Goal: Task Accomplishment & Management: Manage account settings

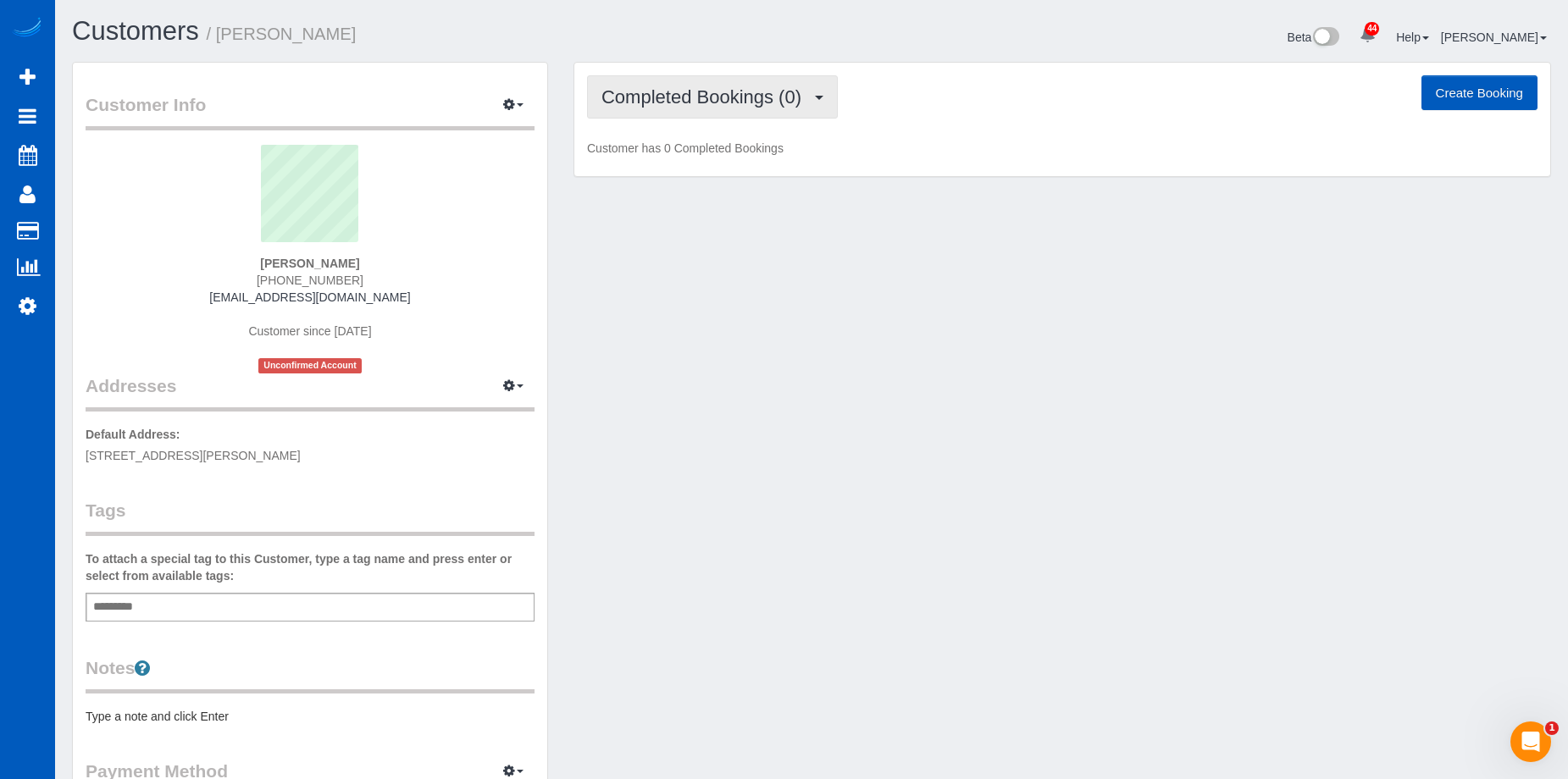
click at [648, 97] on span "Completed Bookings (0)" at bounding box center [705, 97] width 208 height 21
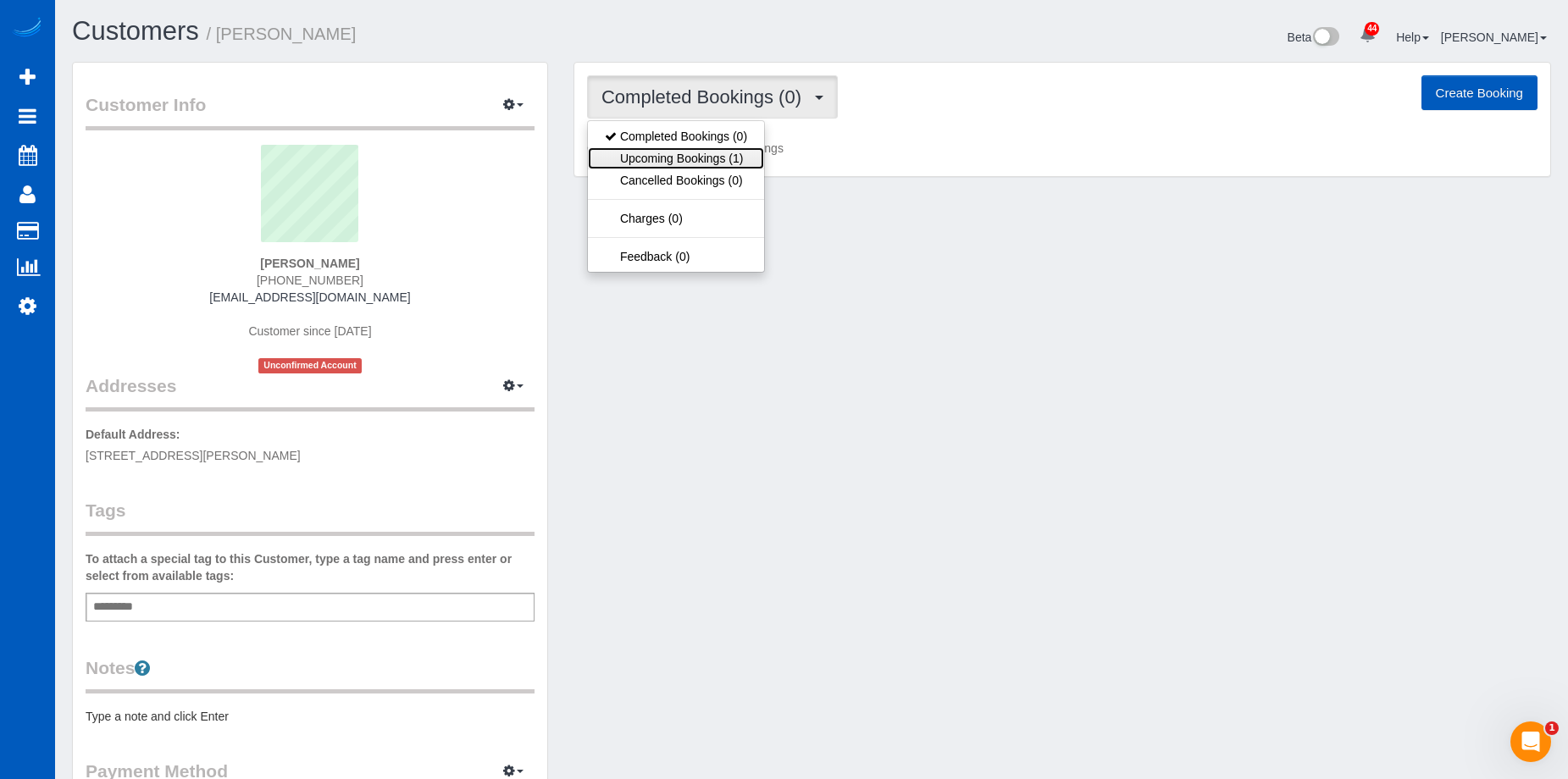
click at [689, 161] on link "Upcoming Bookings (1)" at bounding box center [677, 158] width 177 height 22
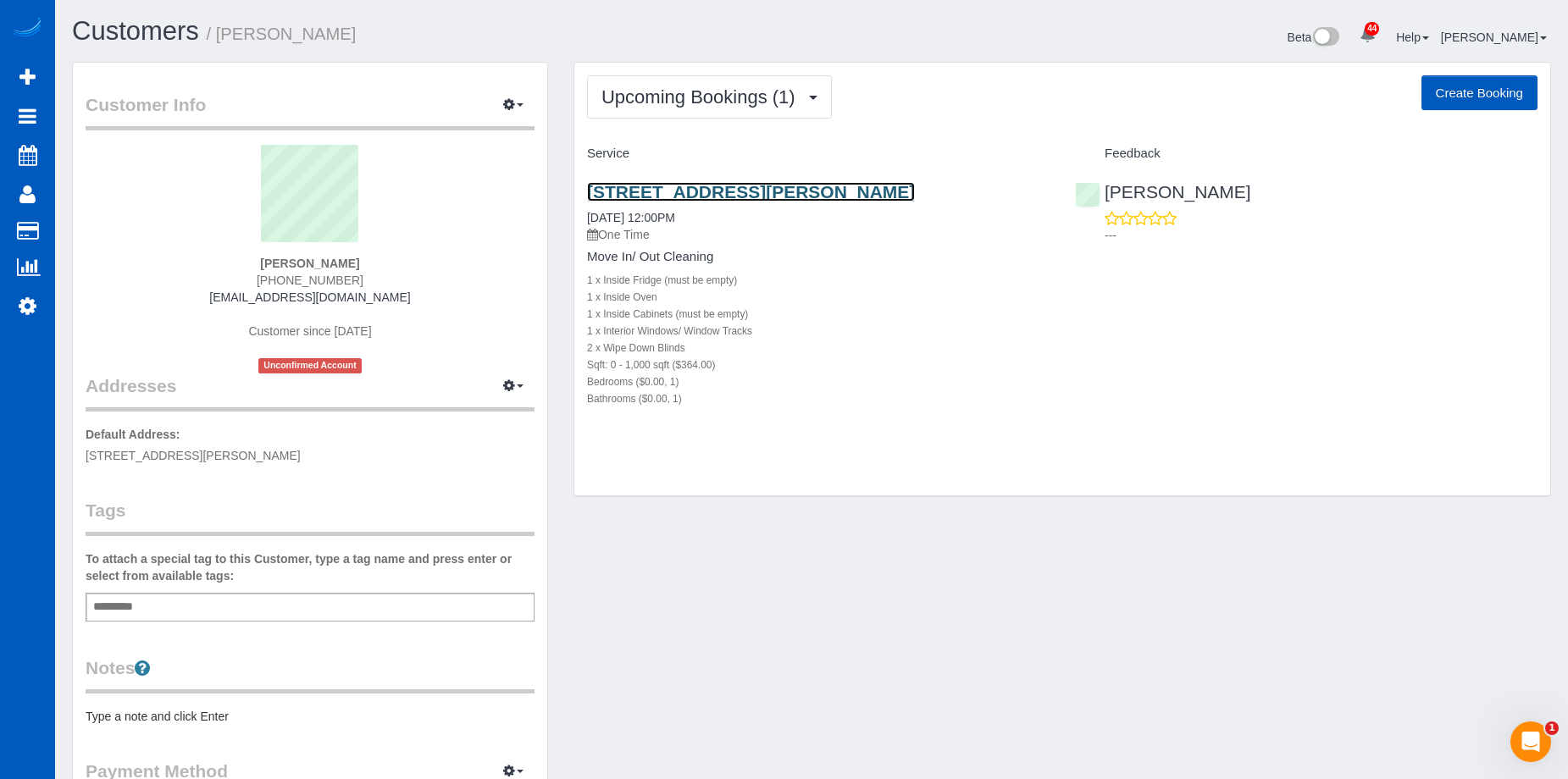
click at [681, 197] on link "11961 Bellaire St Unit A, Thornton, WA 80233" at bounding box center [751, 192] width 328 height 19
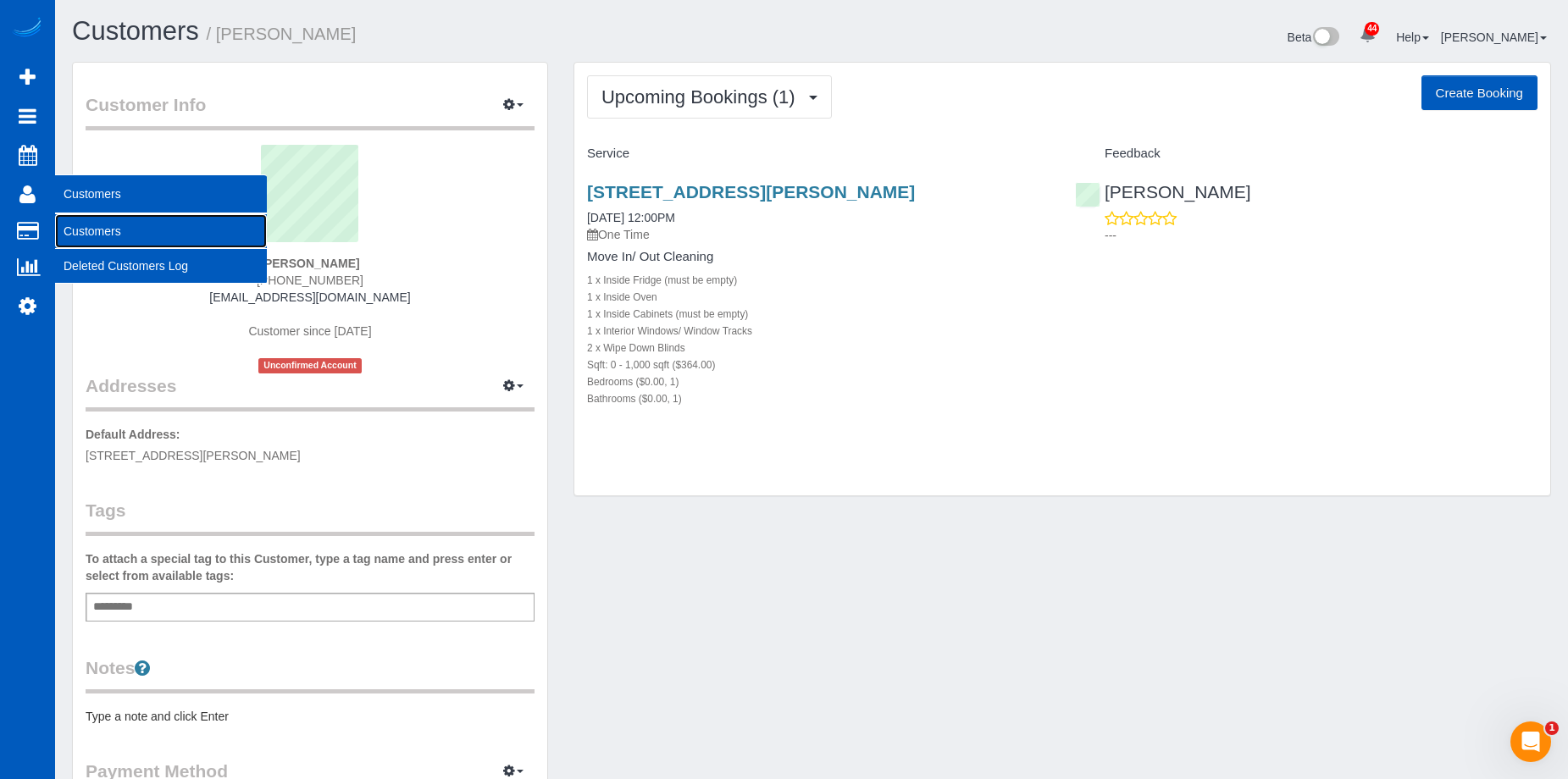
click at [97, 227] on link "Customers" at bounding box center [160, 230] width 212 height 34
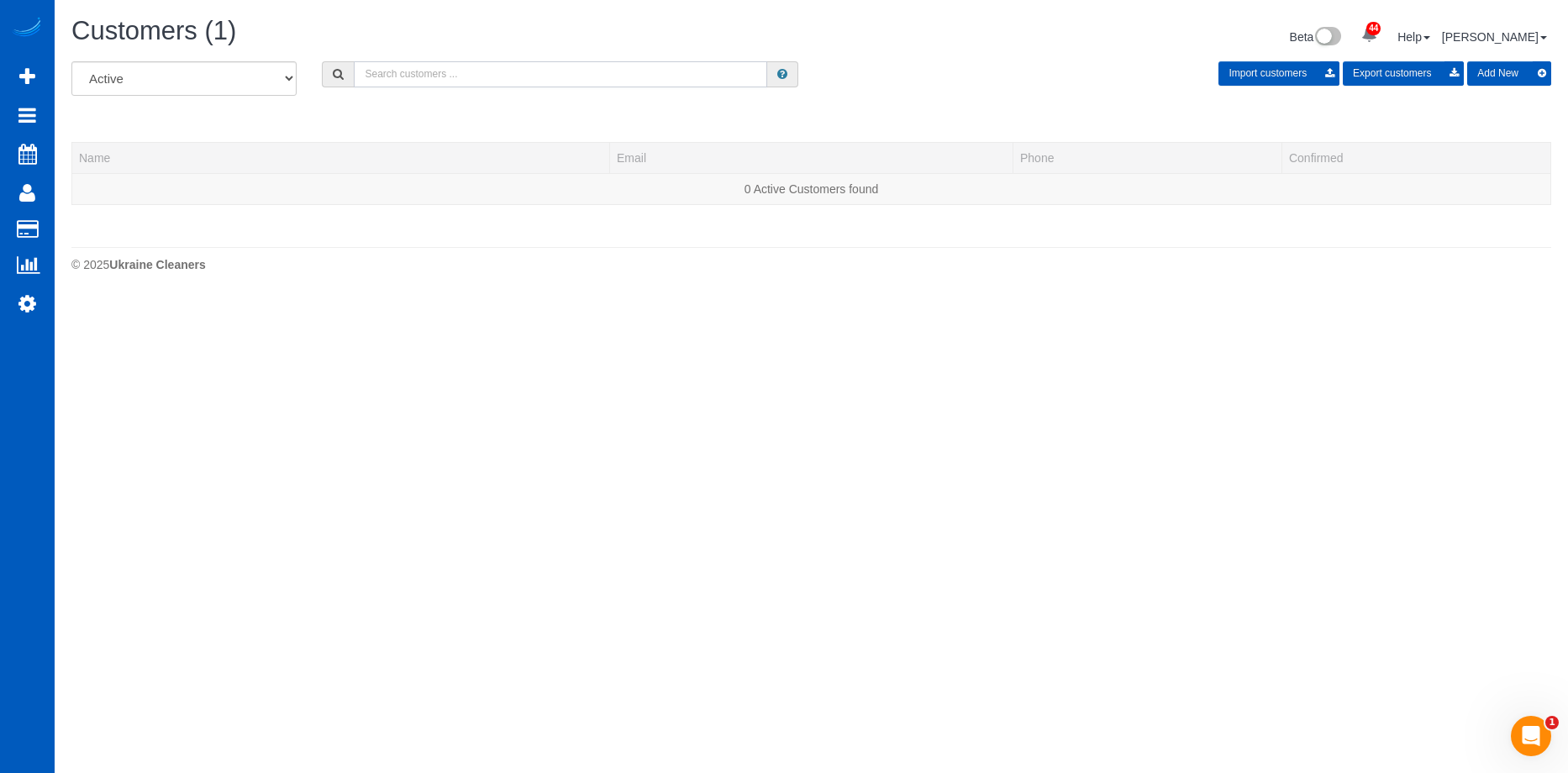
click at [590, 82] on input "text" at bounding box center [561, 73] width 413 height 26
paste input "Tirzaeisman88@gmail.com"
type input "Tirzaeisman88@gmail.com"
click at [1518, 68] on button "Add New" at bounding box center [1509, 73] width 84 height 25
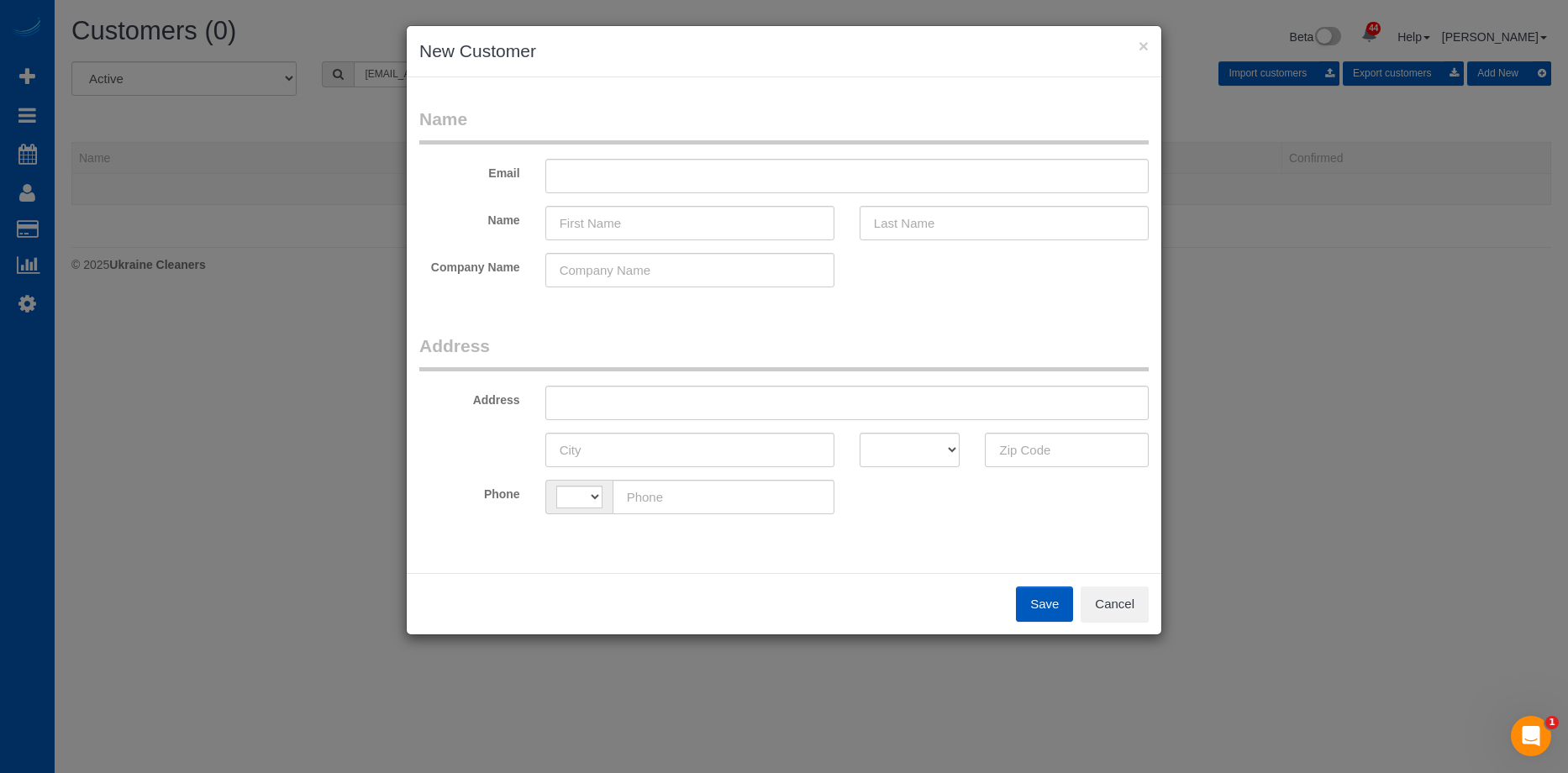
select select "string:US"
click at [598, 175] on input "text" at bounding box center [847, 176] width 604 height 34
paste input "Tirzaeisman88@gmail.com"
type input "Tirzaeisman88@gmail.com"
click at [1134, 608] on button "Cancel" at bounding box center [1114, 604] width 68 height 35
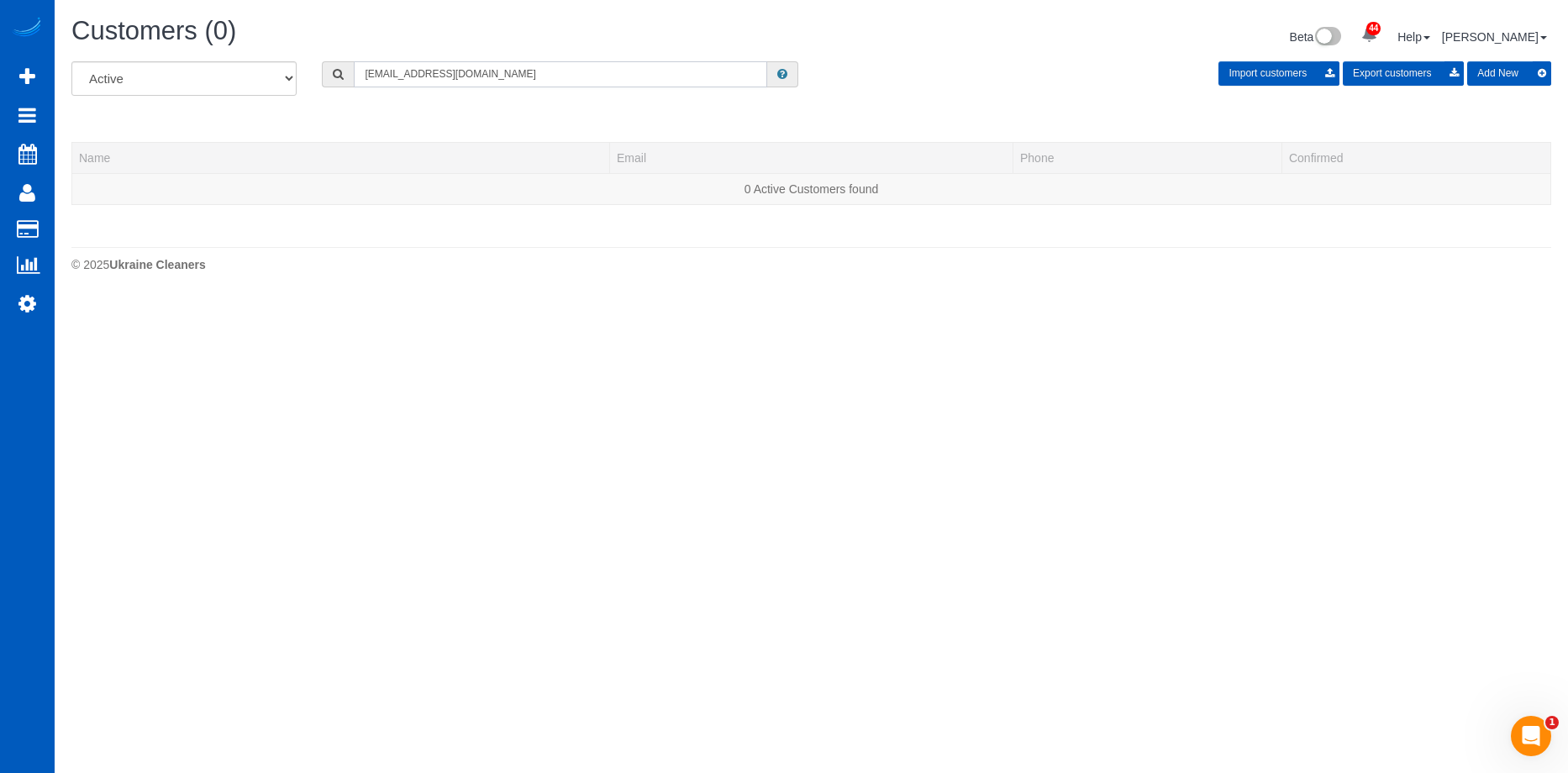
click at [558, 83] on input "Tirzaeisman88@gmail.com" at bounding box center [561, 73] width 413 height 26
click at [1501, 75] on button "Add New" at bounding box center [1509, 73] width 84 height 25
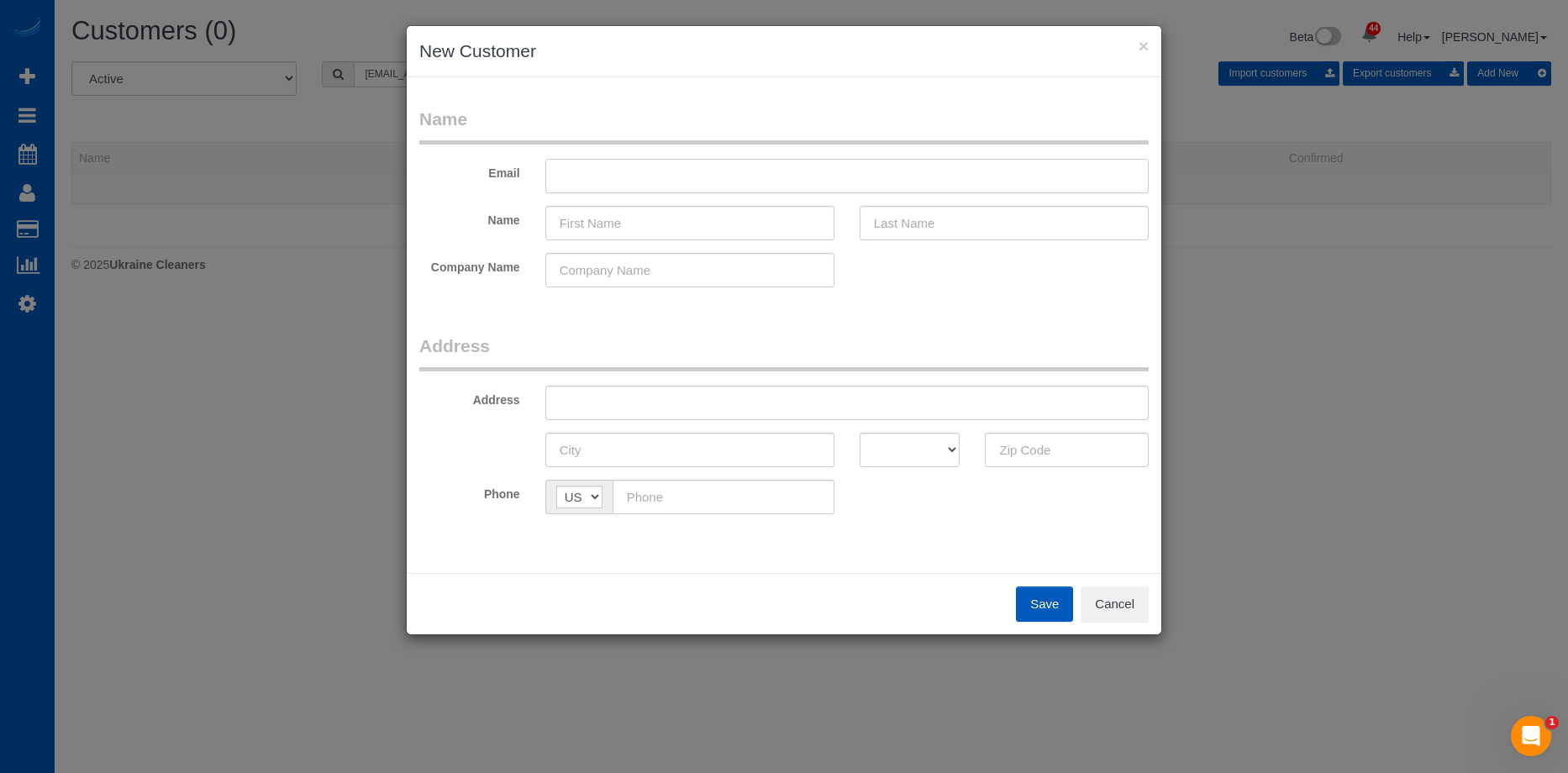
click at [831, 165] on input "text" at bounding box center [847, 176] width 604 height 34
paste input "Tirzaeisman88@gmail.com"
type input "Tirzaeisman88@gmail.com"
click at [712, 221] on input "text" at bounding box center [690, 223] width 289 height 34
paste input "Tirza Eisman"
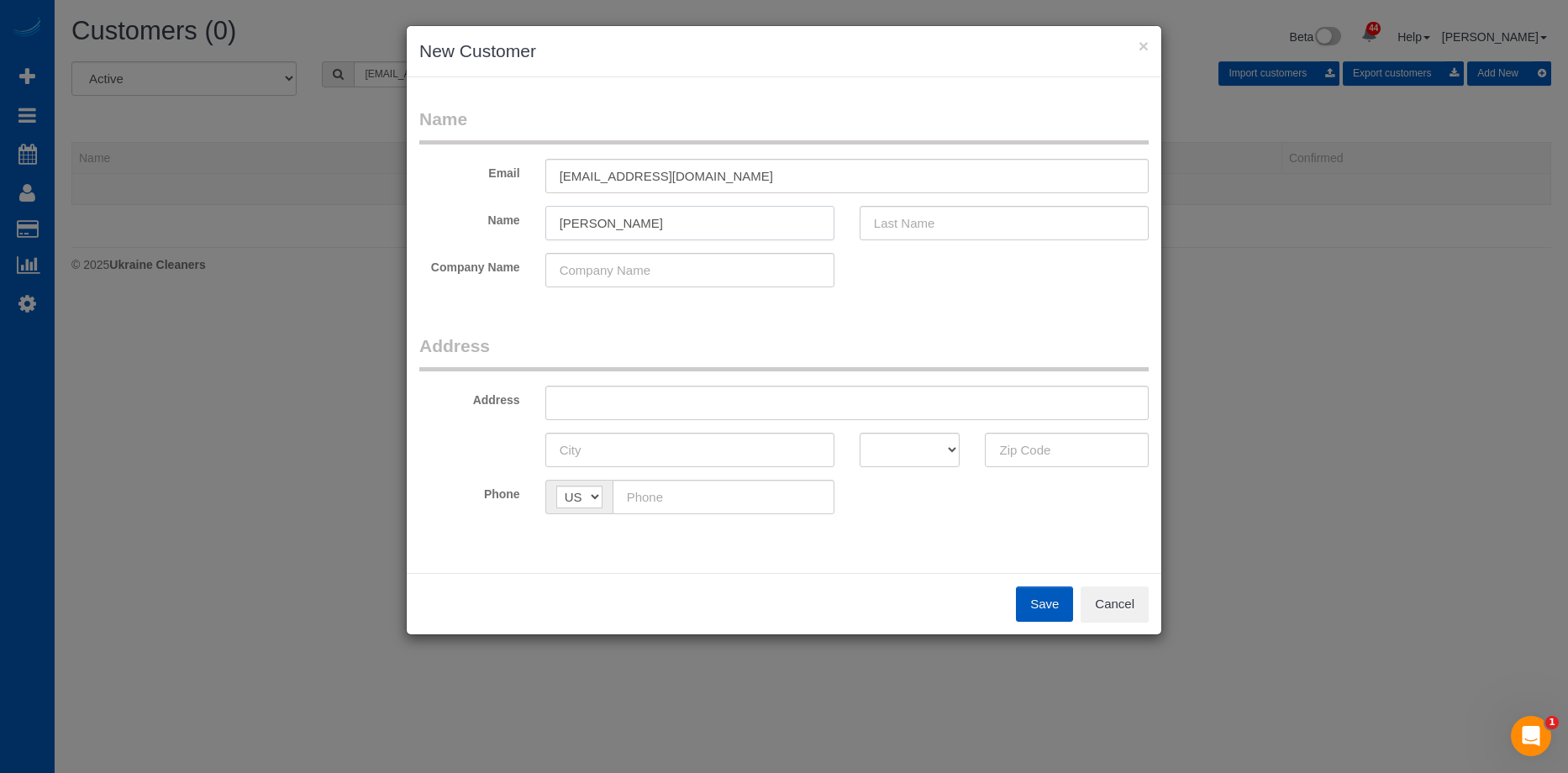
drag, startPoint x: 594, startPoint y: 219, endPoint x: 925, endPoint y: 227, distance: 331.1
click at [925, 227] on div "Name Tirza Eisman" at bounding box center [784, 223] width 755 height 34
type input "Tirza"
click at [929, 226] on input "text" at bounding box center [1004, 223] width 289 height 34
paste input "Eisman"
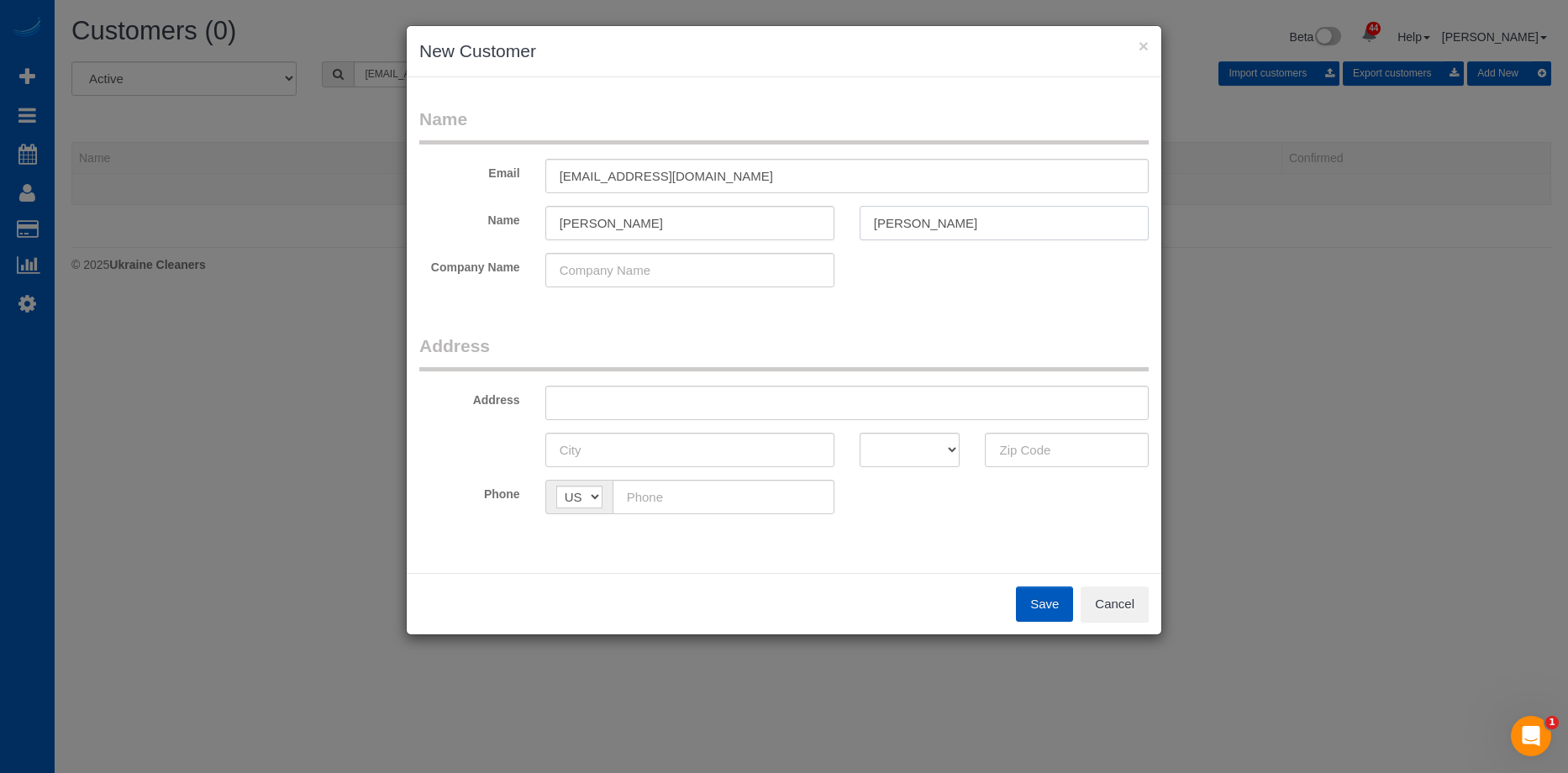
type input "Eisman"
click at [708, 213] on input "Tirza" at bounding box center [690, 223] width 289 height 34
type input "Tirza"
click at [680, 408] on input "text" at bounding box center [847, 403] width 604 height 34
paste input "22481 E Princeton Dr Aurora CO 80018"
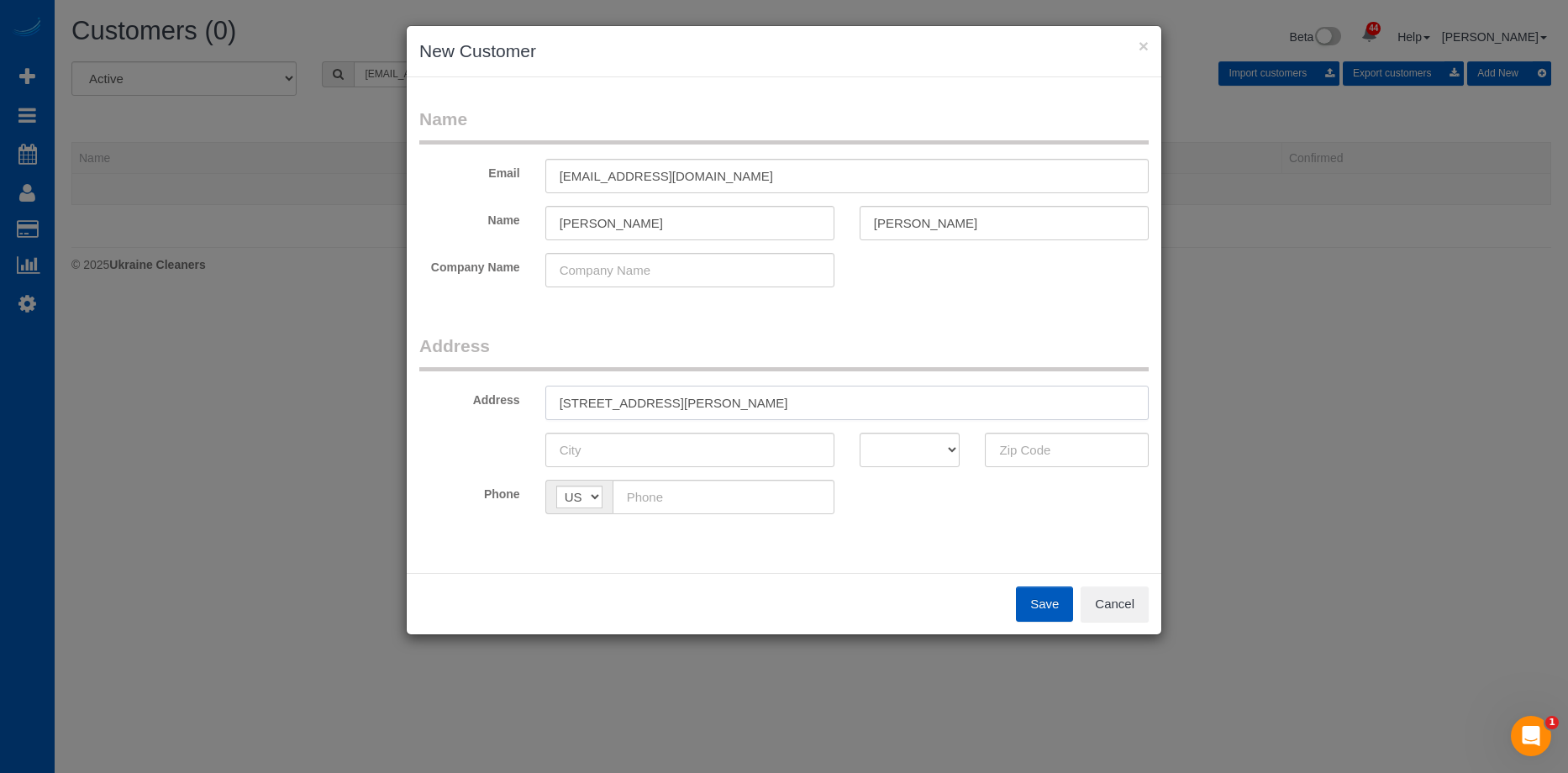
drag, startPoint x: 744, startPoint y: 400, endPoint x: 809, endPoint y: 395, distance: 65.2
click at [809, 395] on input "22481 E Princeton Dr Aurora CO 80018" at bounding box center [847, 403] width 604 height 34
click at [772, 406] on input "22481 E Princeton Dr Aurora CO 80018" at bounding box center [847, 403] width 604 height 34
drag, startPoint x: 749, startPoint y: 400, endPoint x: 847, endPoint y: 407, distance: 98.2
click at [847, 407] on input "22481 E Princeton Dr Aurora CO 80018" at bounding box center [847, 403] width 604 height 34
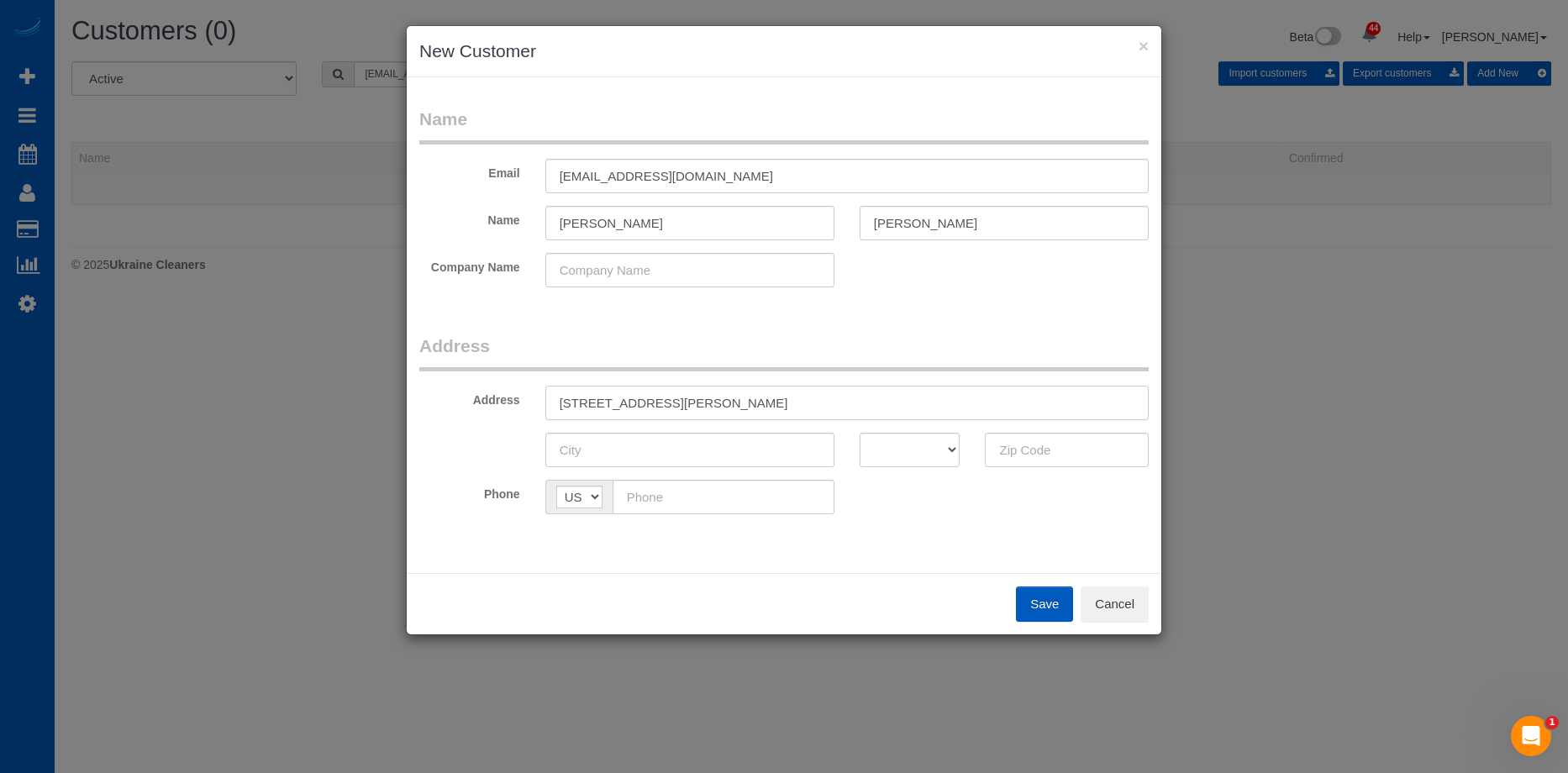
type input "22481 E Princeton Dr Aurora CO"
drag, startPoint x: 1035, startPoint y: 450, endPoint x: 979, endPoint y: 455, distance: 56.2
click at [1035, 450] on input "text" at bounding box center [1066, 450] width 164 height 34
paste input "80018"
type input "80018"
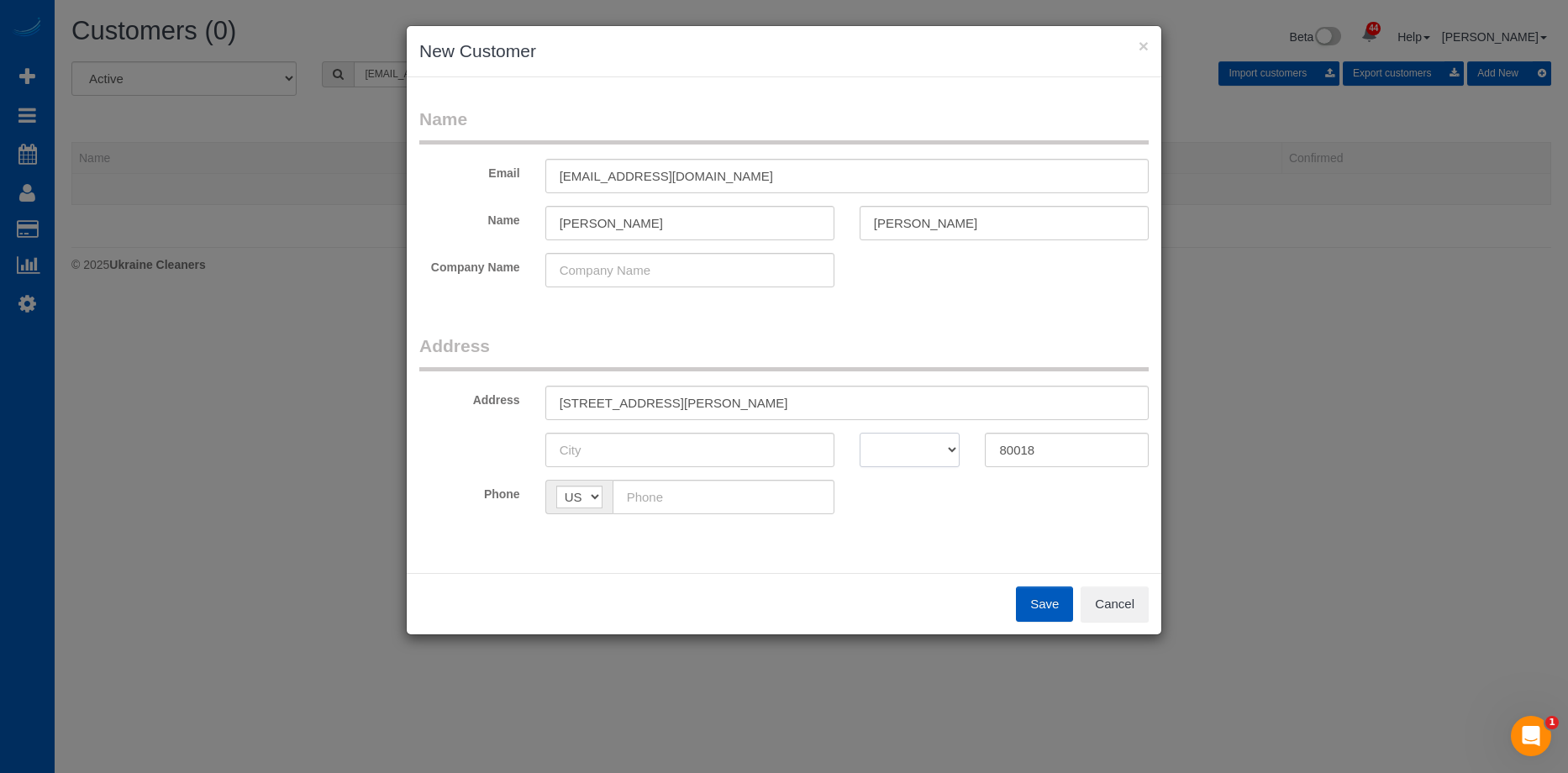
click at [920, 449] on select "AK AL AR AZ CA CO CT DC DE FL GA HI IA ID IL IN KS KY LA MA MD ME MI MN MO MS M…" at bounding box center [910, 450] width 101 height 34
select select "CO"
click at [860, 433] on select "AK AL AR AZ CA CO CT DC DE FL GA HI IA ID IL IN KS KY LA MA MD ME MI MN MO MS M…" at bounding box center [910, 450] width 101 height 34
drag, startPoint x: 682, startPoint y: 401, endPoint x: 718, endPoint y: 402, distance: 36.0
click at [718, 402] on input "22481 E Princeton Dr Aurora CO" at bounding box center [847, 403] width 604 height 34
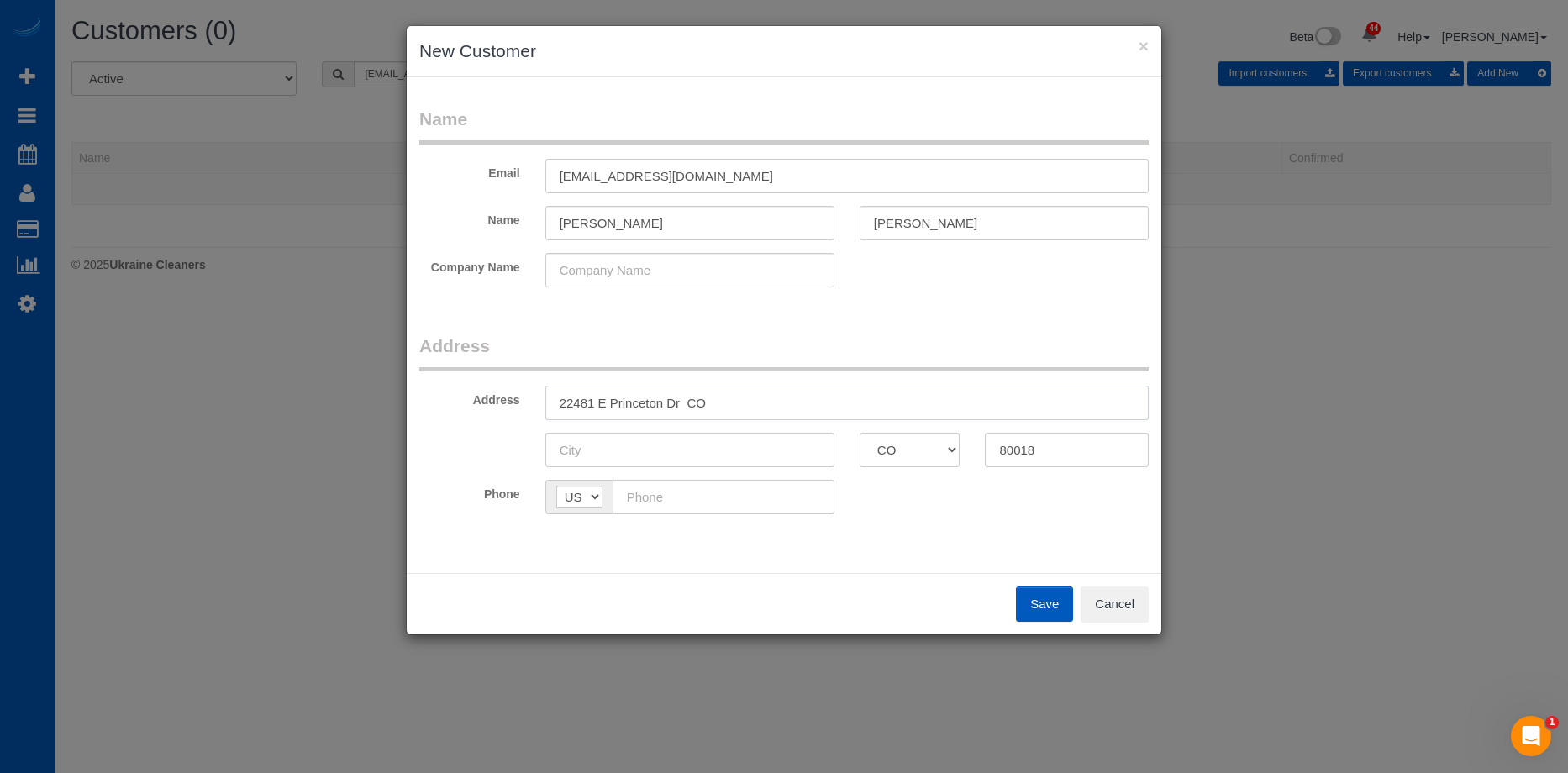
type input "22481 E Princeton Dr CO"
click at [646, 450] on input "text" at bounding box center [690, 450] width 289 height 34
paste input "Aurora"
type input "Aurora"
drag, startPoint x: 679, startPoint y: 405, endPoint x: 743, endPoint y: 398, distance: 64.4
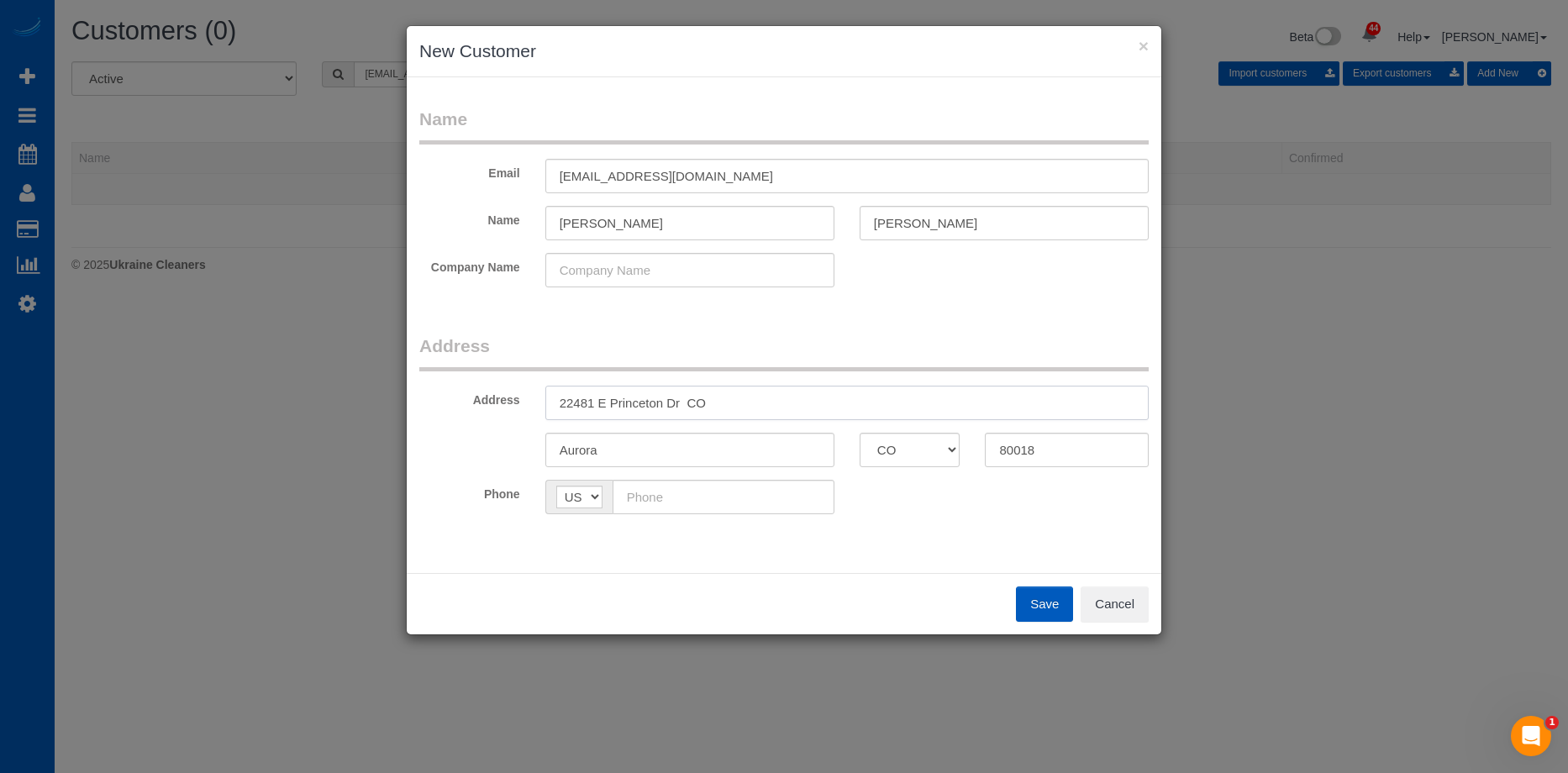
click at [743, 398] on input "22481 E Princeton Dr CO" at bounding box center [847, 403] width 604 height 34
type input "22481 E Princeton Dr"
click at [699, 498] on input "text" at bounding box center [723, 497] width 222 height 34
paste input "(303) 887-1378"
type input "(303) 887-1378"
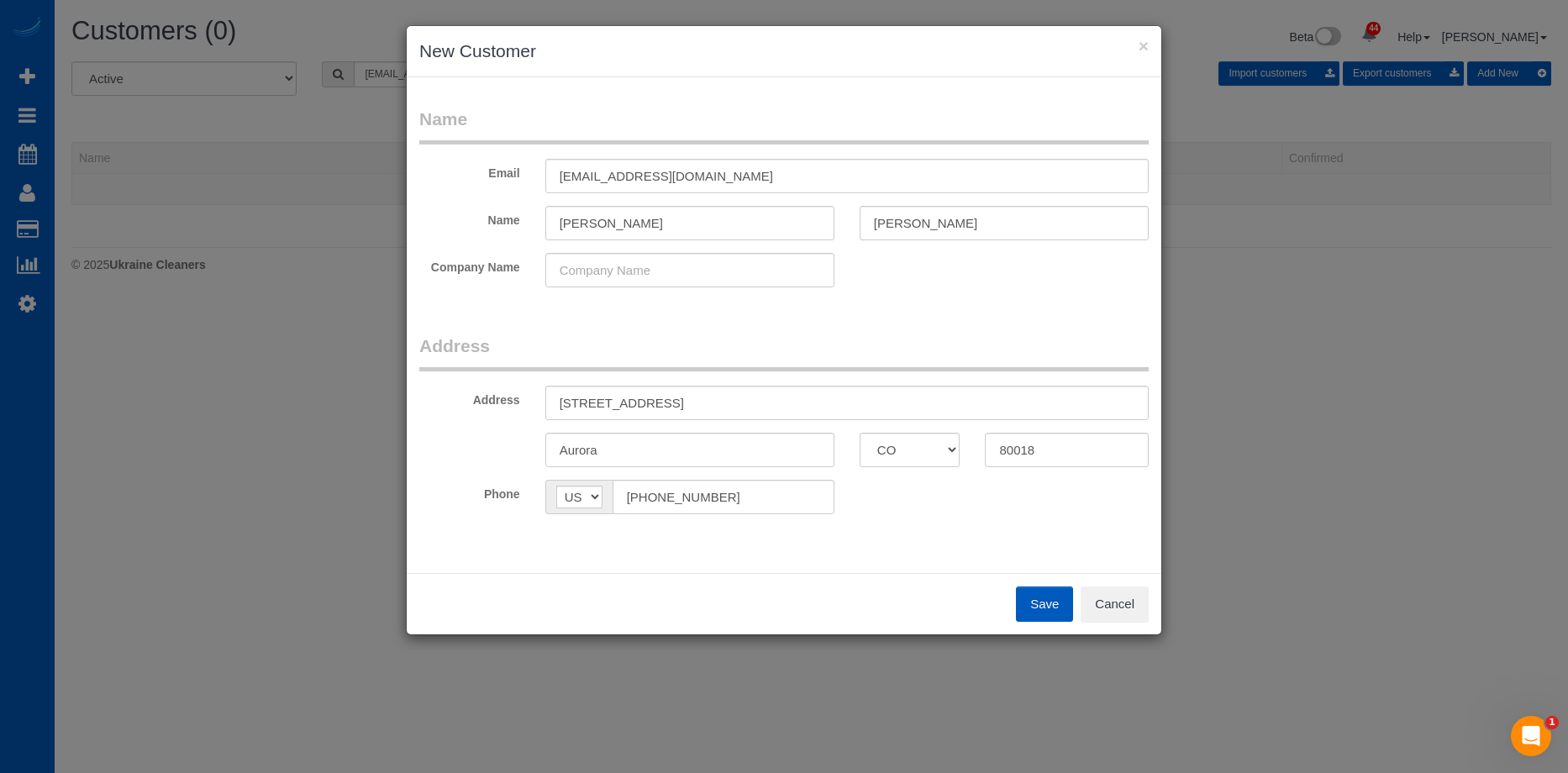
click at [1056, 609] on button "Save" at bounding box center [1044, 604] width 57 height 35
type input "tirzaeisman88@gmail.com"
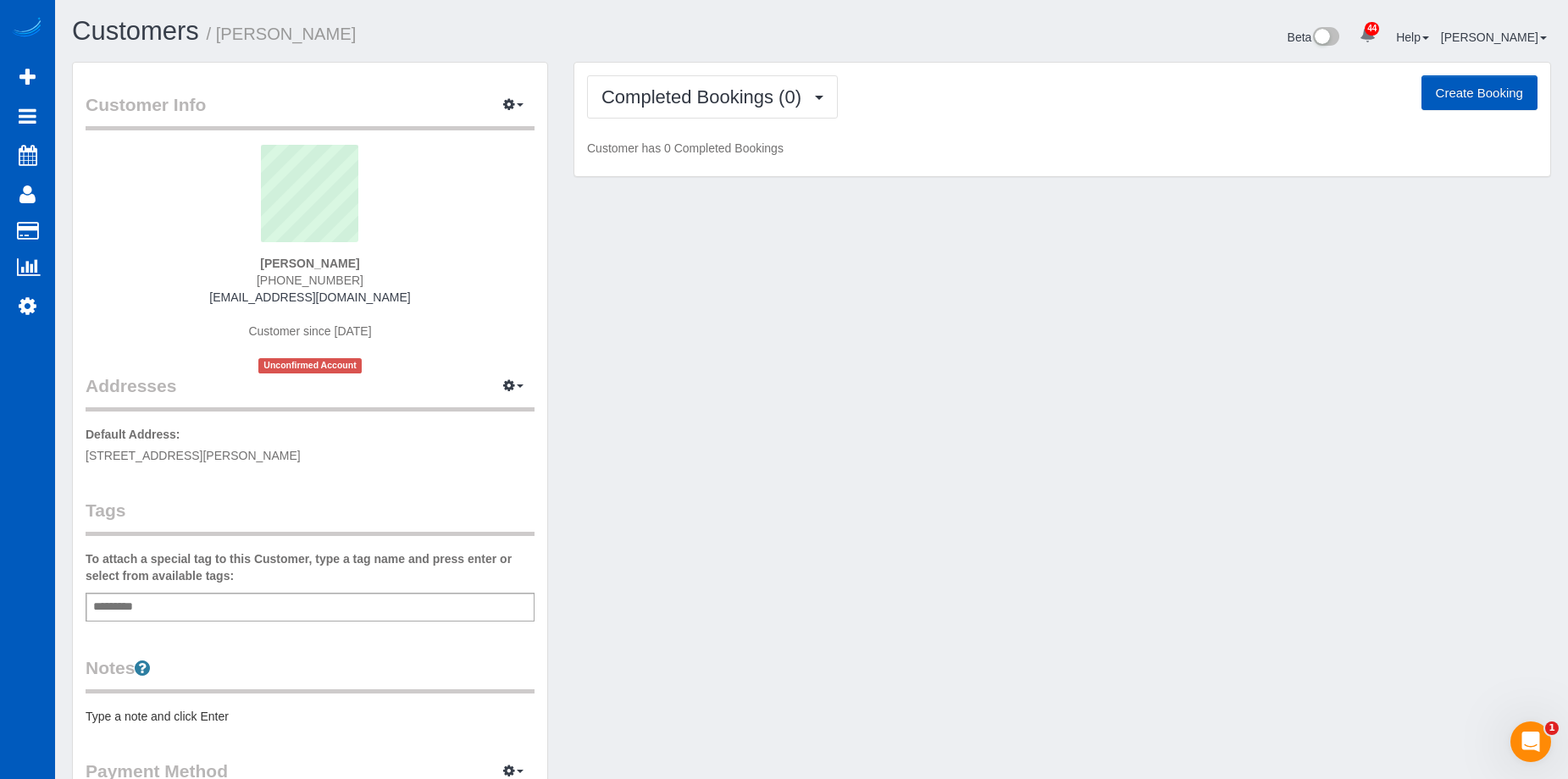
click at [1467, 88] on button "Create Booking" at bounding box center [1479, 93] width 116 height 35
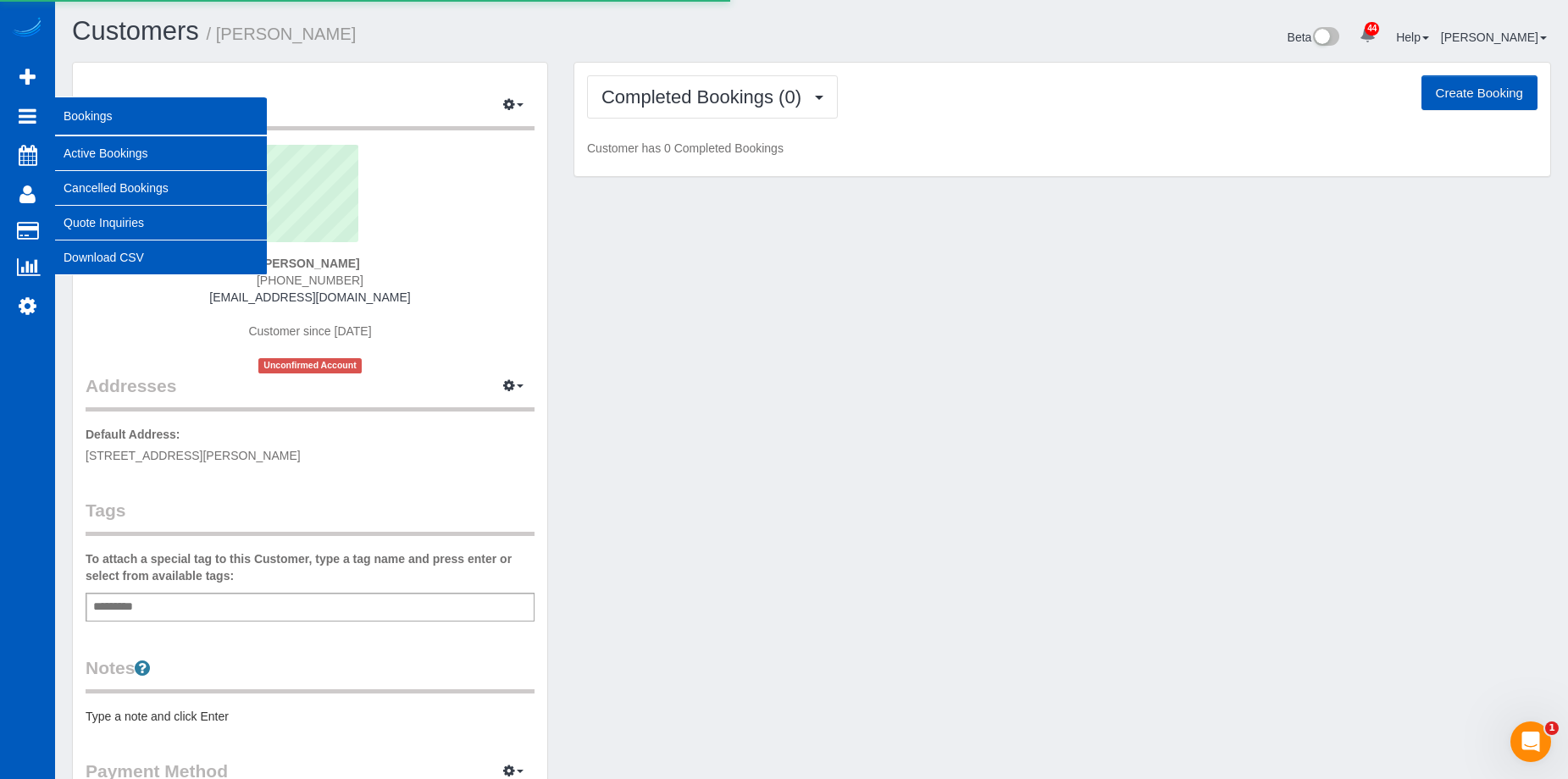
select select "CO"
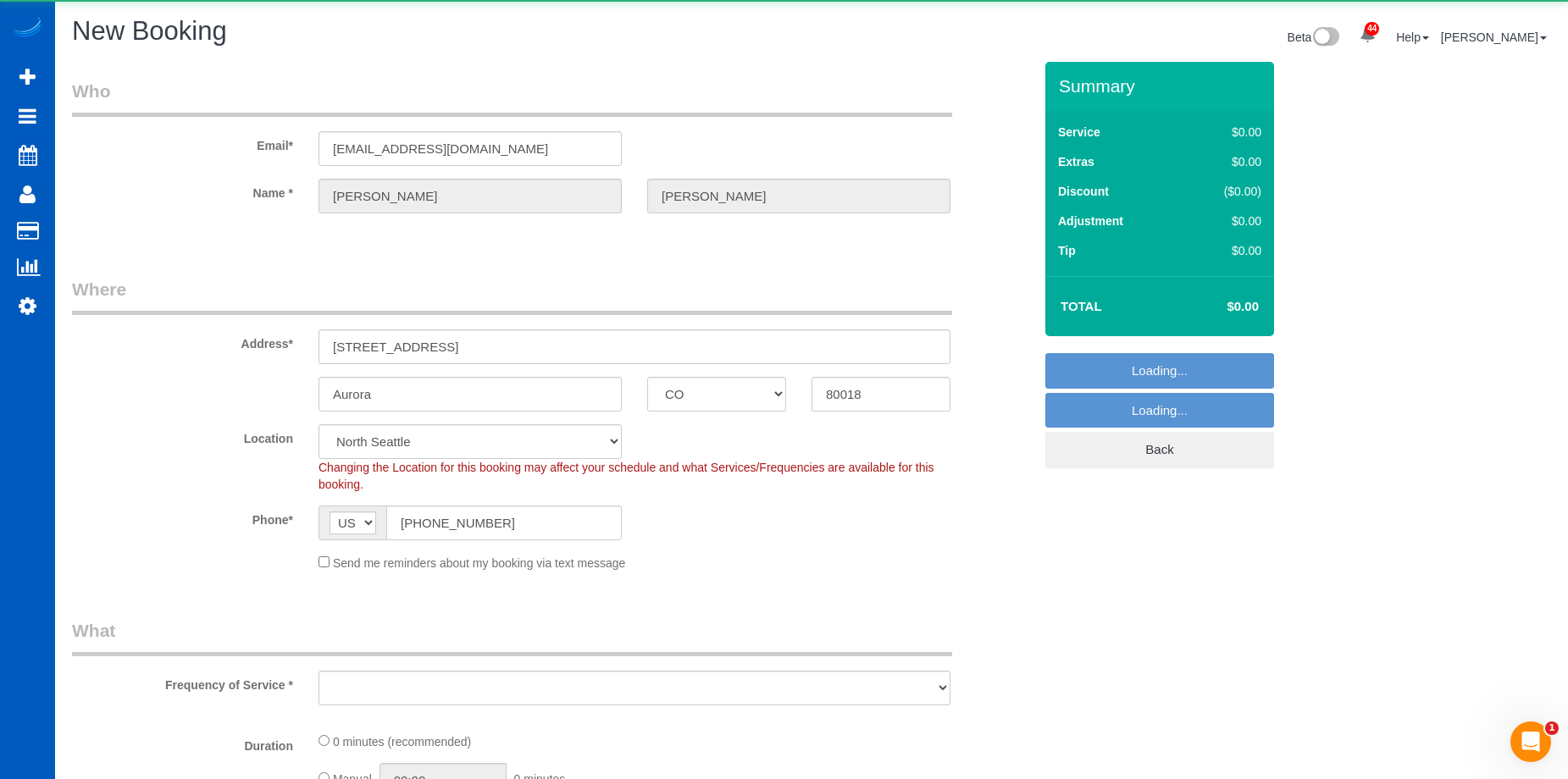
select select "199"
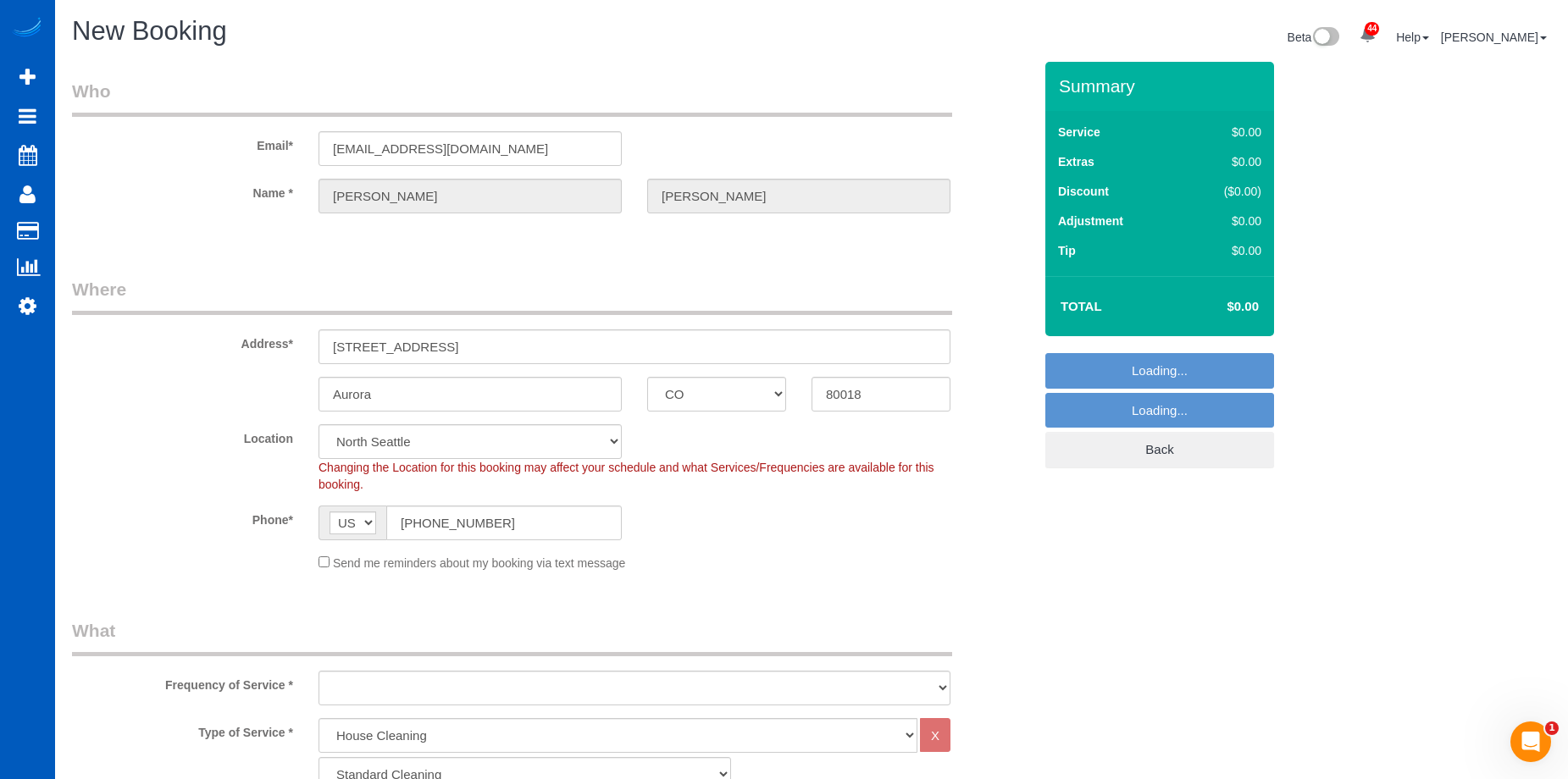
select select "object:3008"
select select "266"
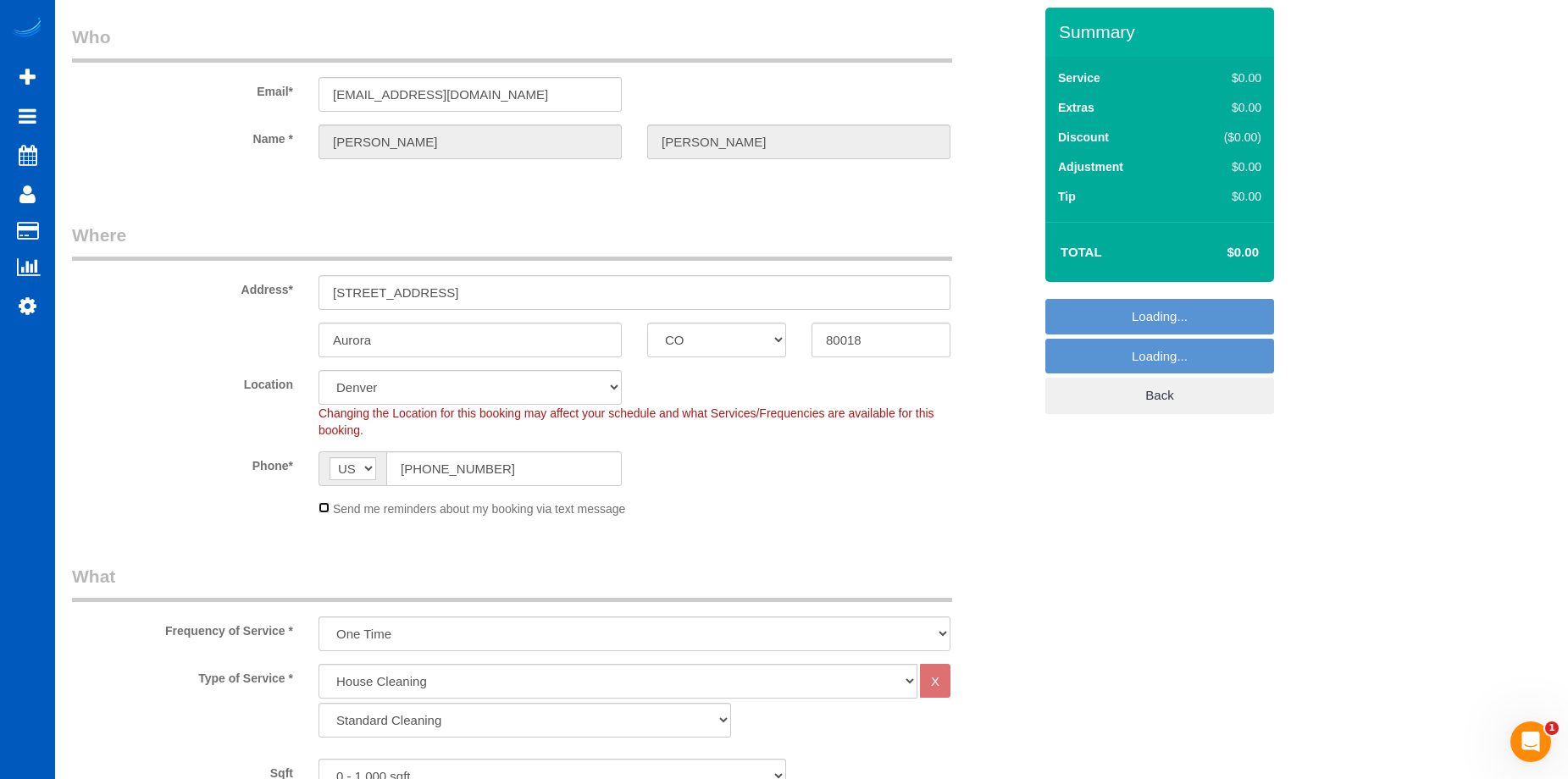
scroll to position [84, 0]
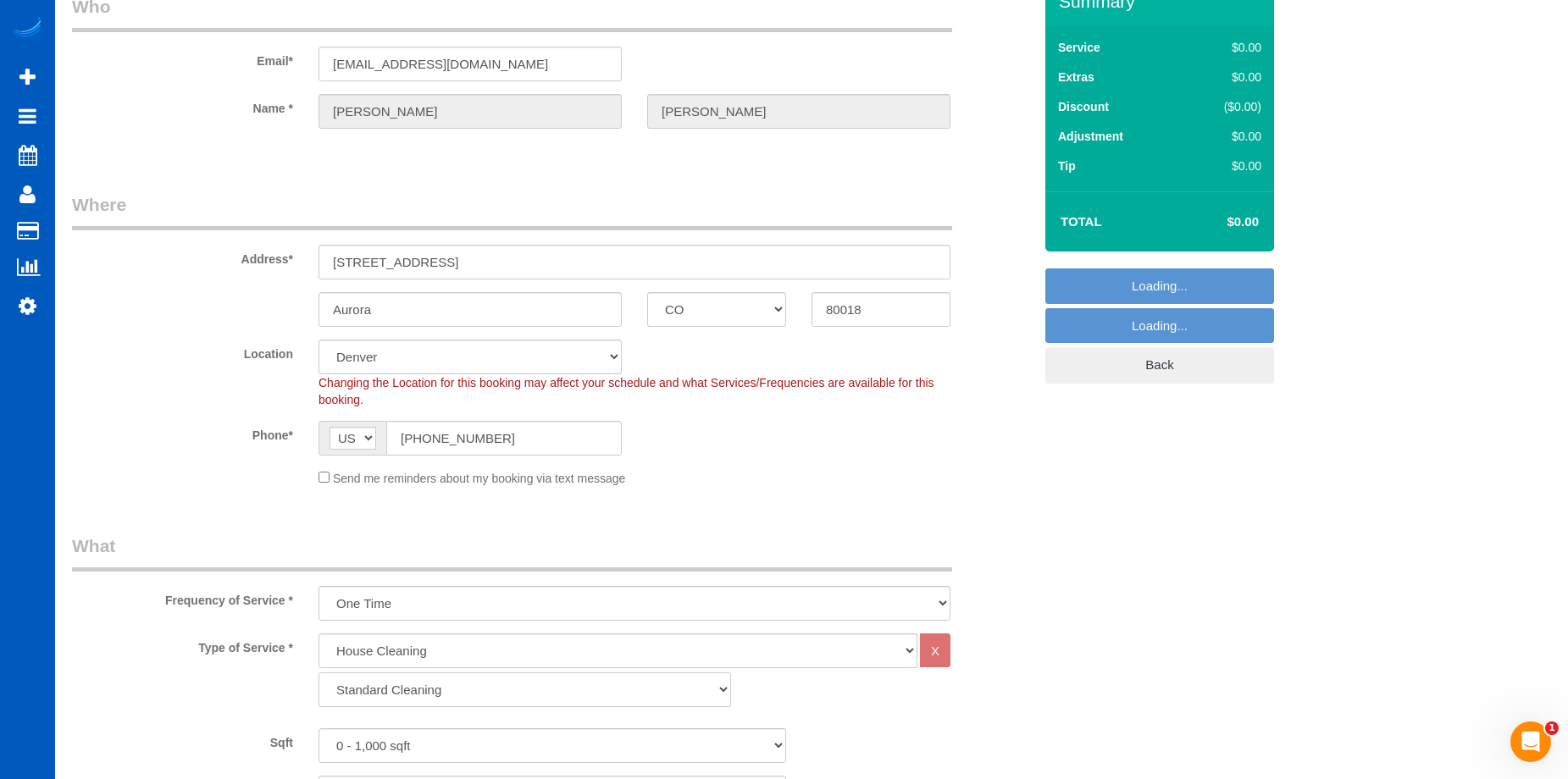
select select "object:3219"
click at [495, 688] on select "Standard Cleaning Deep Cleaning Move In/ Out Cleaning" at bounding box center [525, 690] width 413 height 35
select select "367"
click at [319, 673] on select "Standard Cleaning Deep Cleaning Move In/ Out Cleaning" at bounding box center [525, 690] width 413 height 35
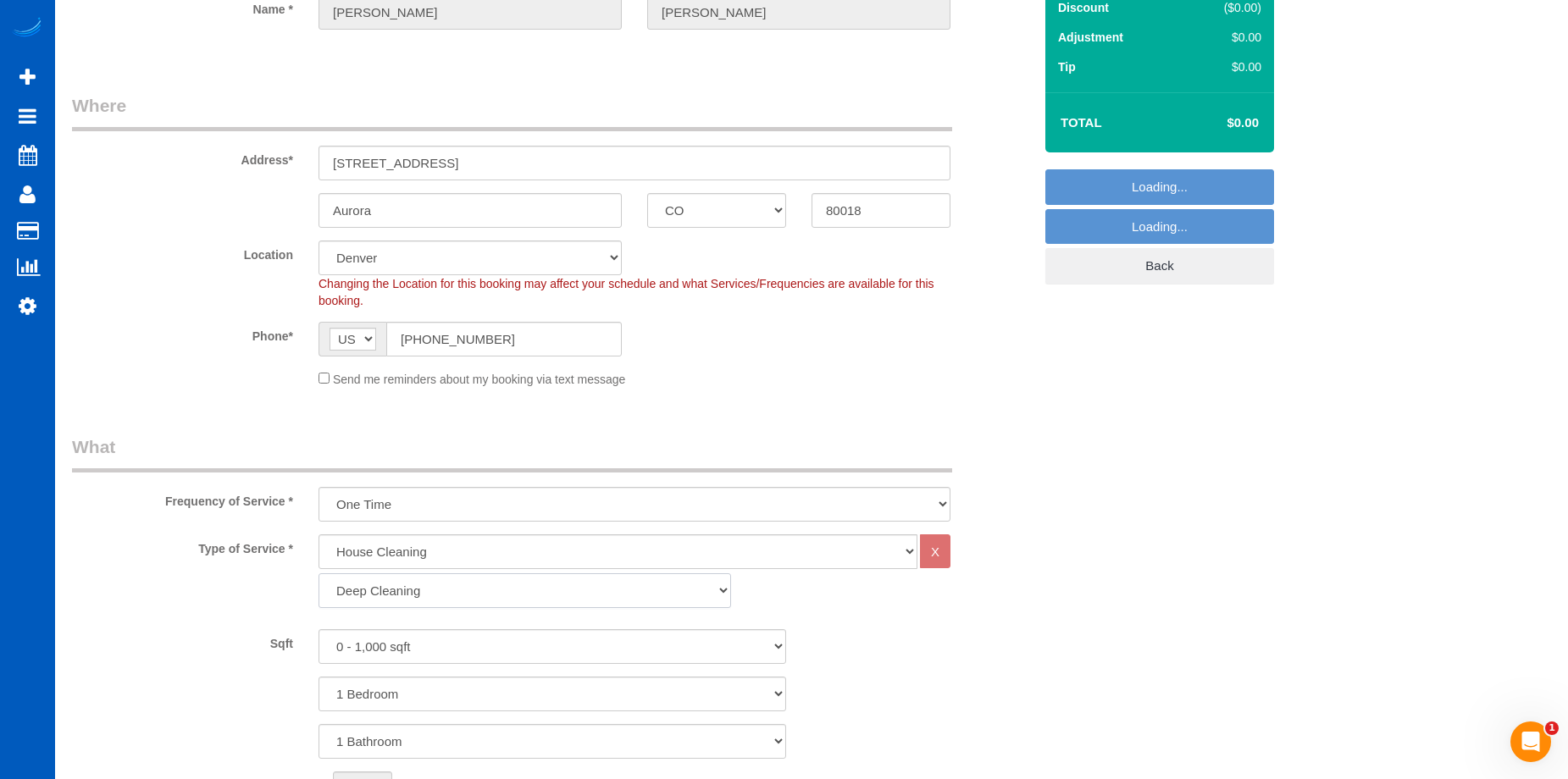
scroll to position [339, 0]
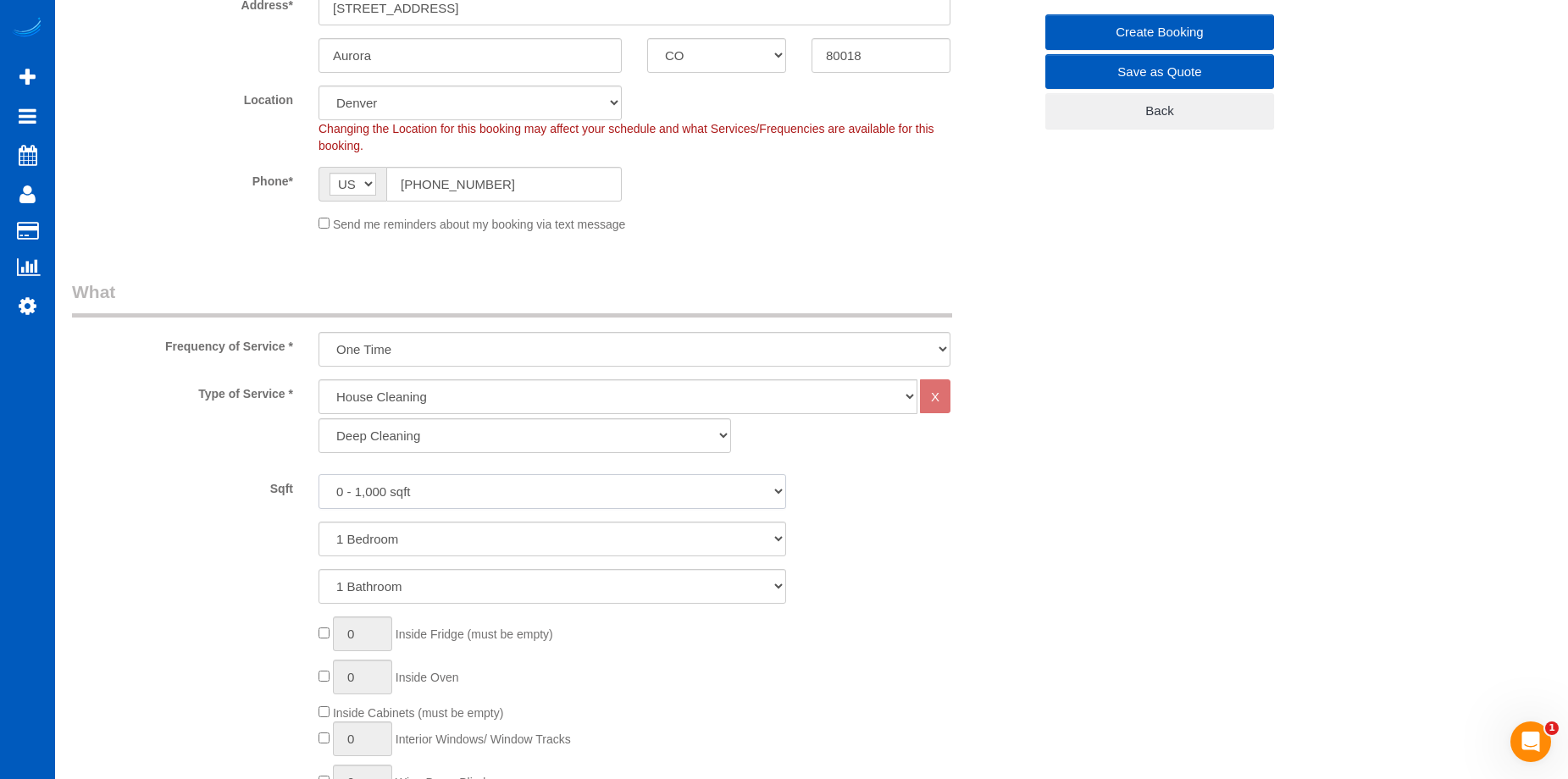
click at [487, 487] on select "0 - 1,000 sqft 1,001 - 1,500 sqft 1,501 - 2,000 sqft 2,001 - 2,500 sqft 2,501 -…" at bounding box center [552, 491] width 467 height 35
select select "2001"
click at [319, 474] on select "0 - 1,000 sqft 1,001 - 1,500 sqft 1,501 - 2,000 sqft 2,001 - 2,500 sqft 2,501 -…" at bounding box center [552, 491] width 467 height 35
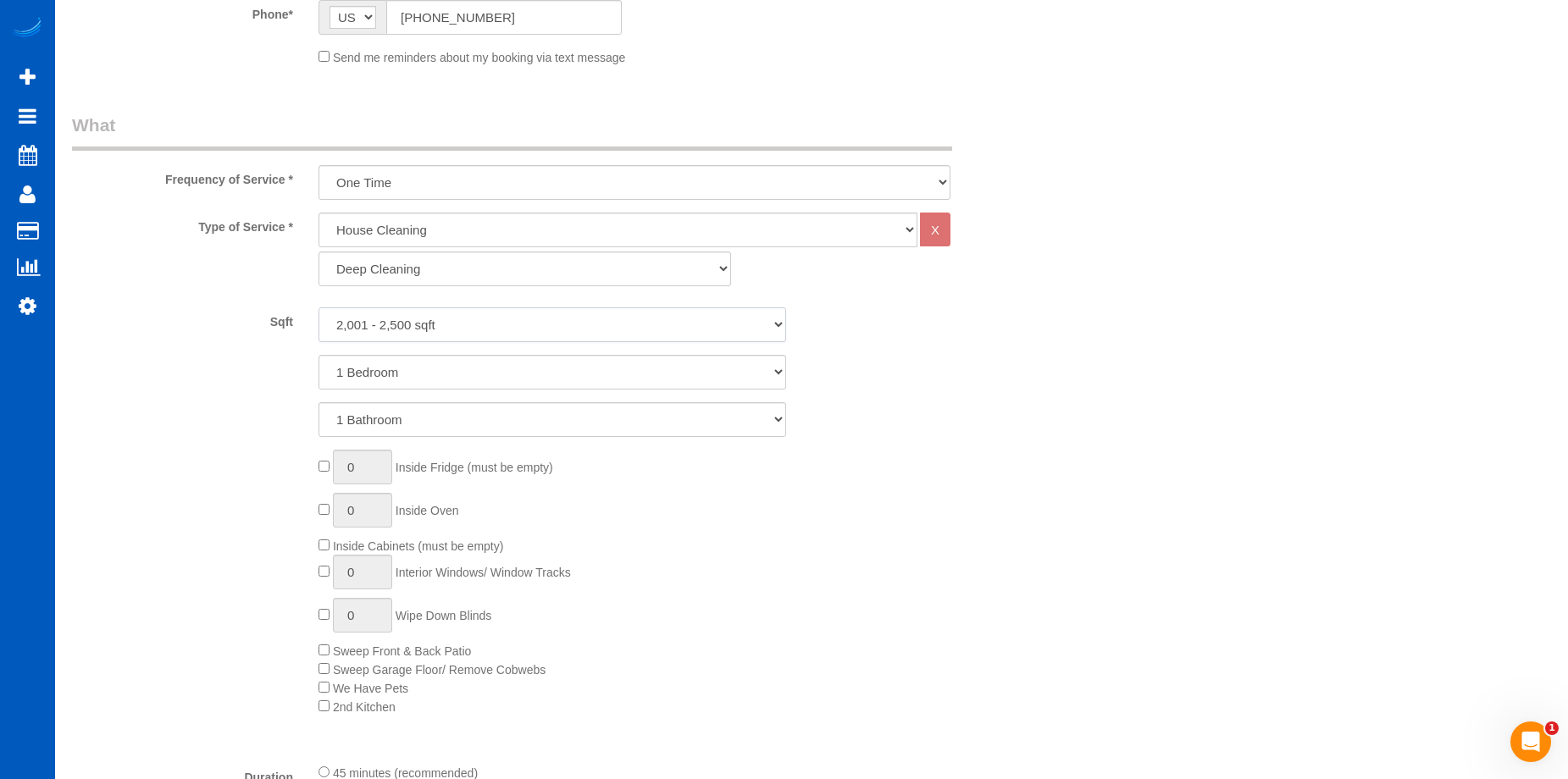
scroll to position [508, 0]
type input "1"
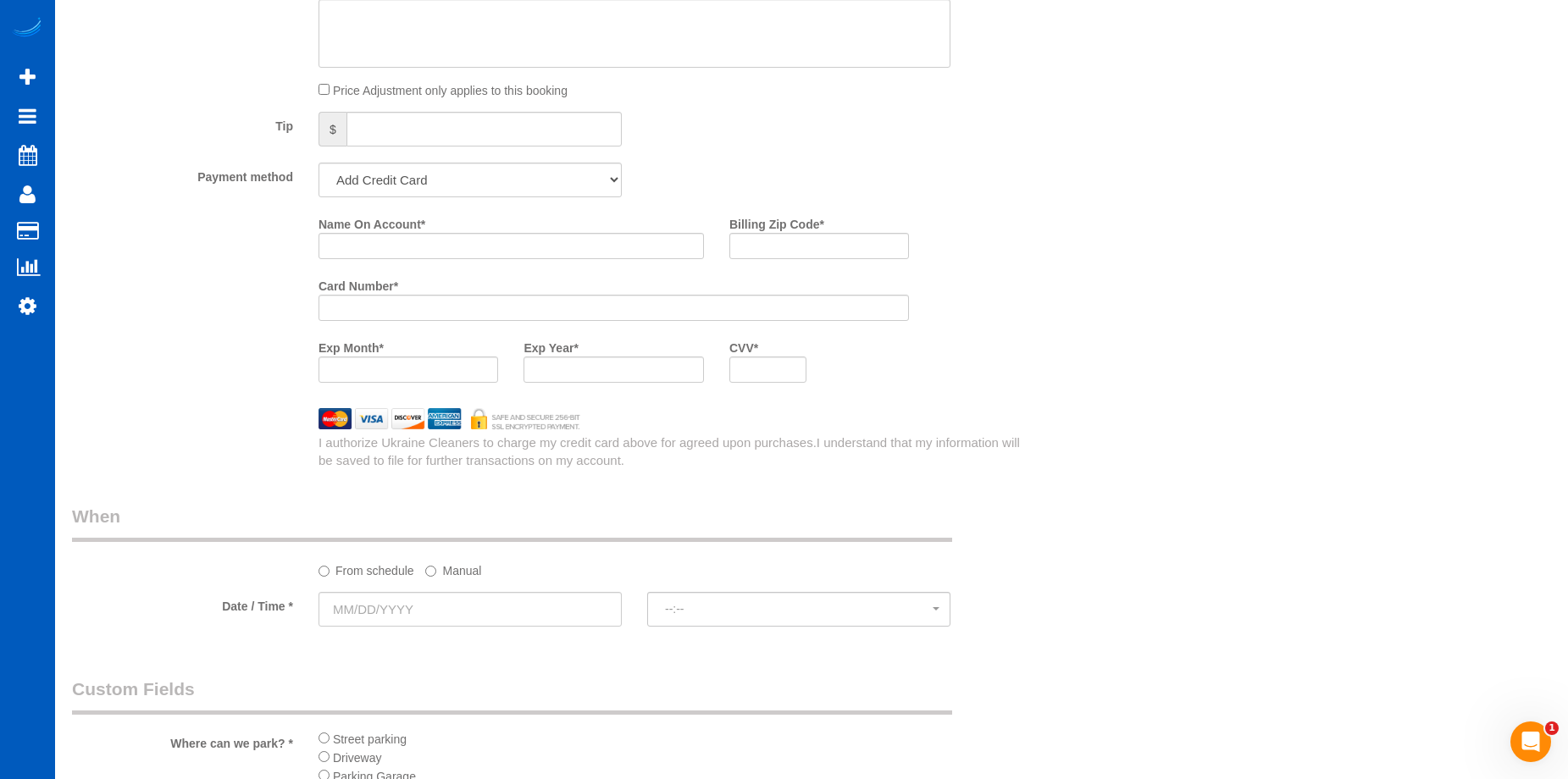
scroll to position [1609, 0]
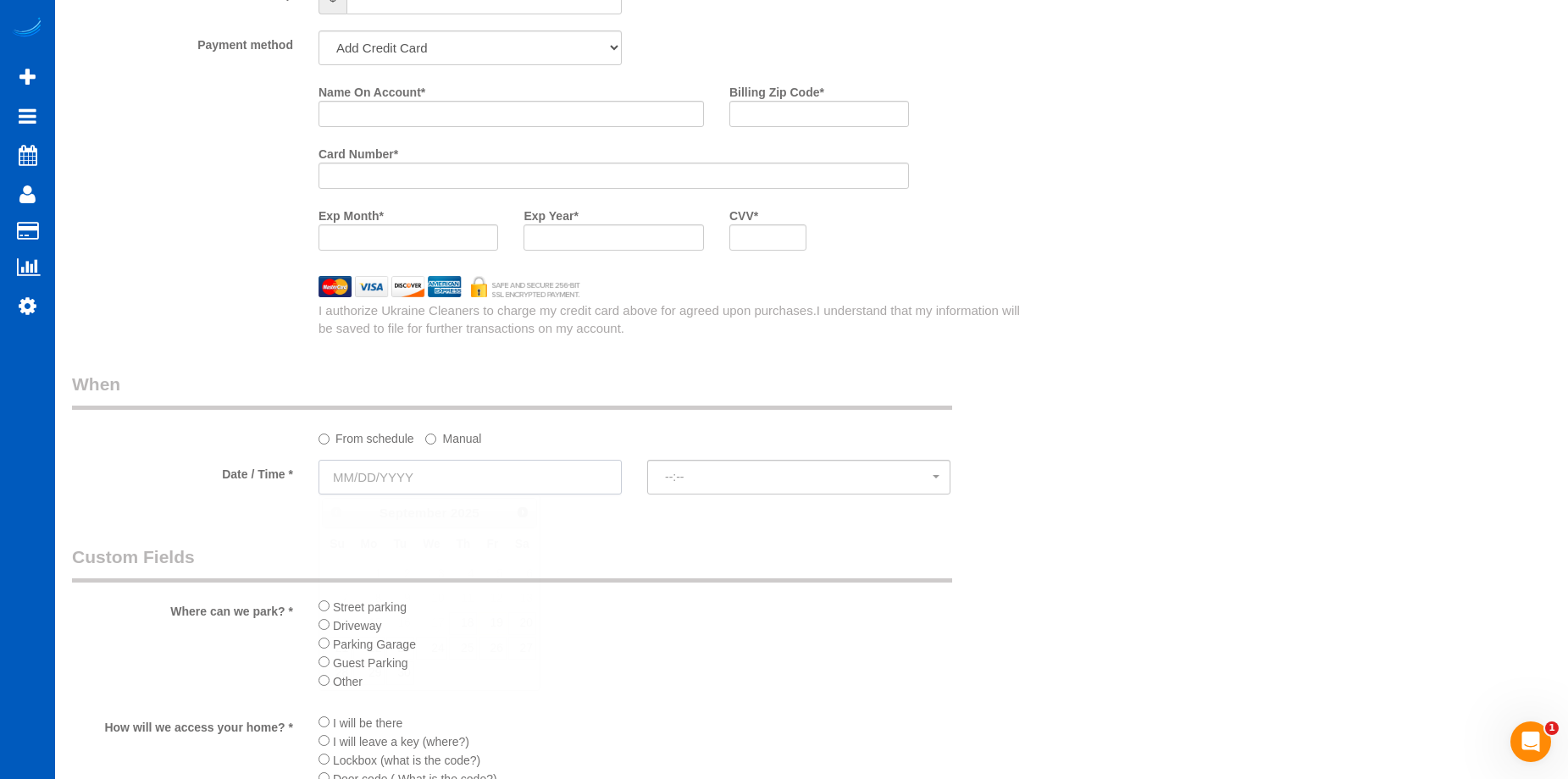
click at [549, 477] on input "text" at bounding box center [470, 477] width 303 height 35
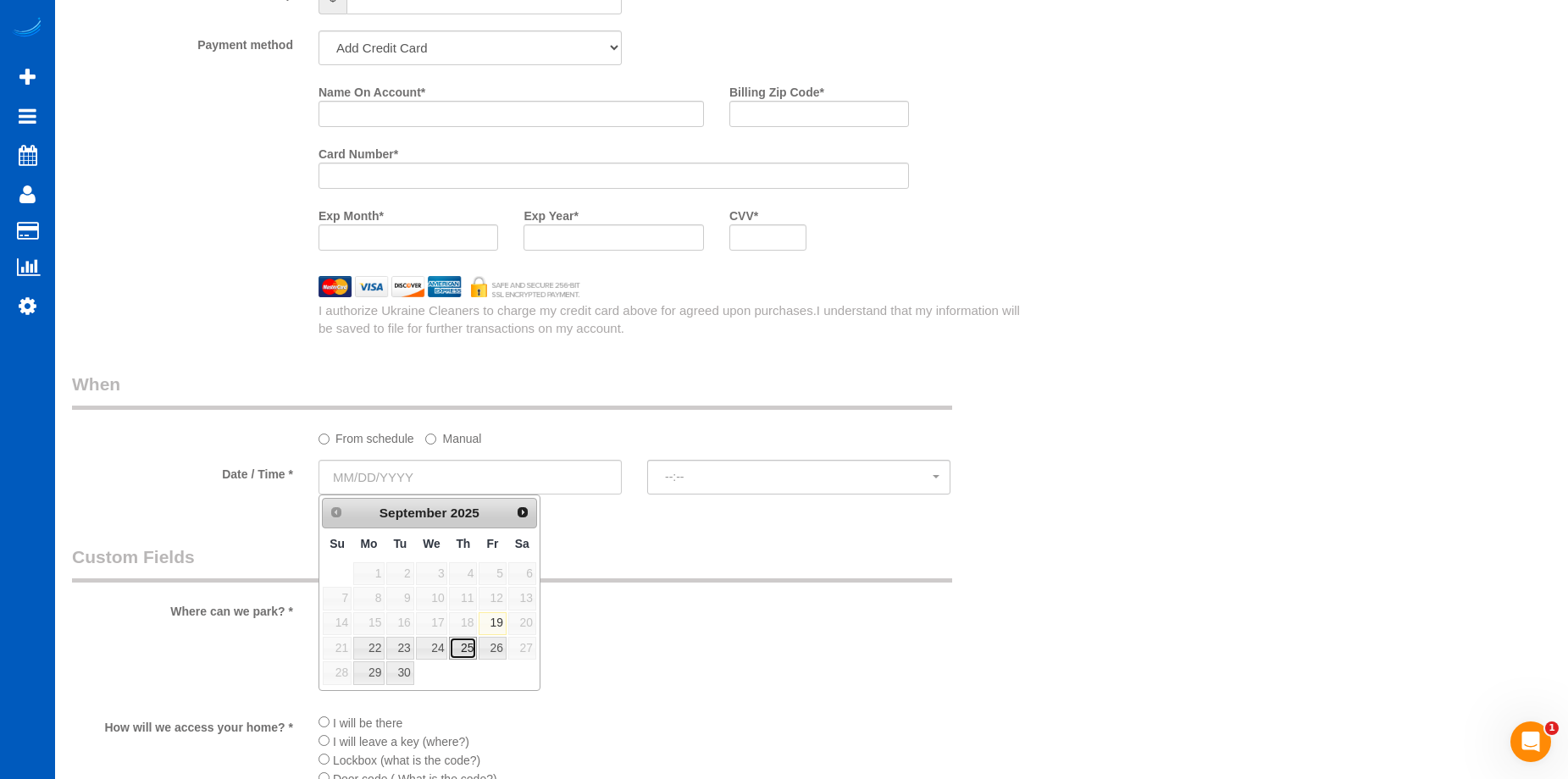
click at [467, 648] on link "25" at bounding box center [463, 649] width 28 height 23
type input "09/25/2025"
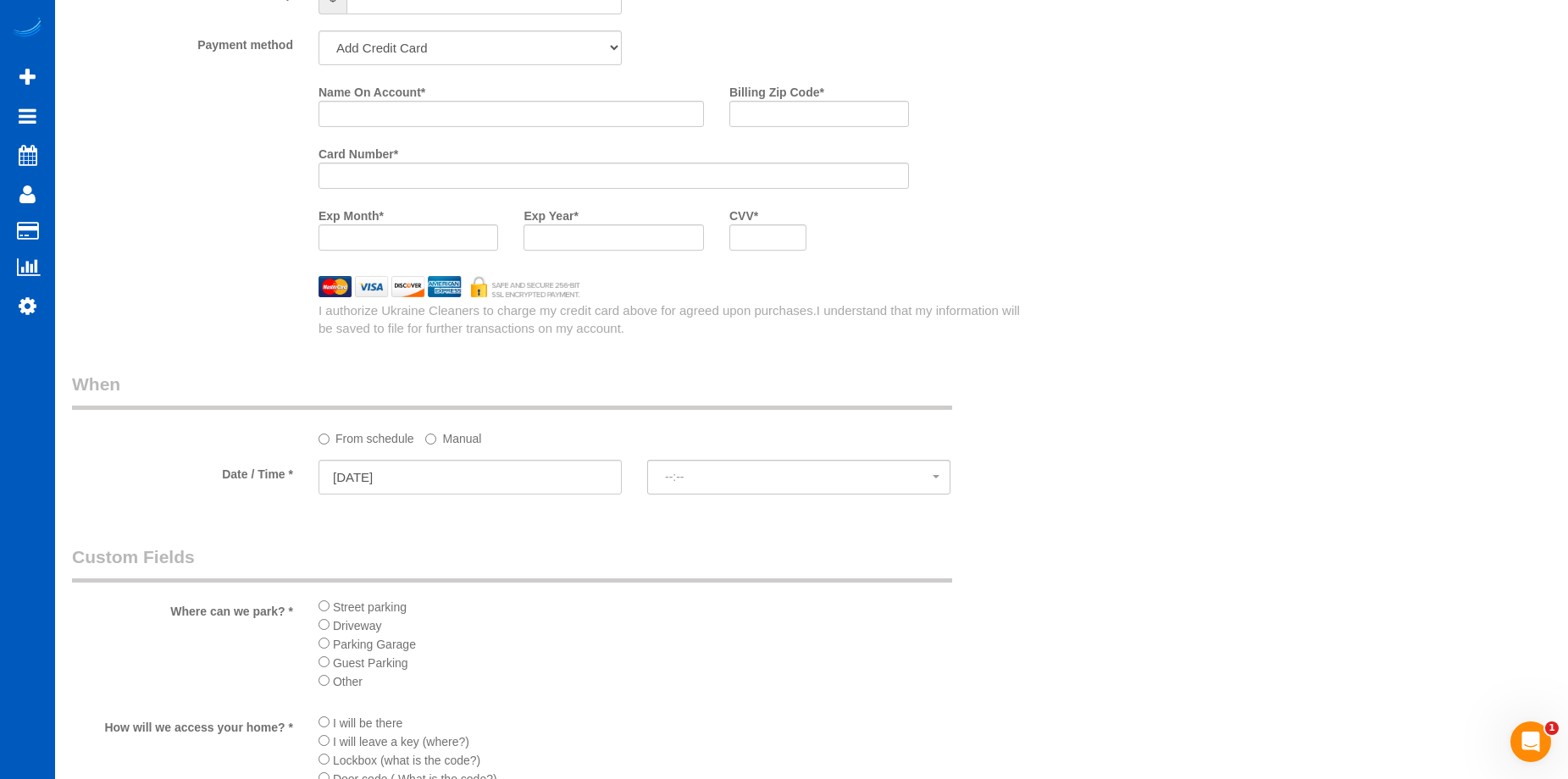
select select "spot1"
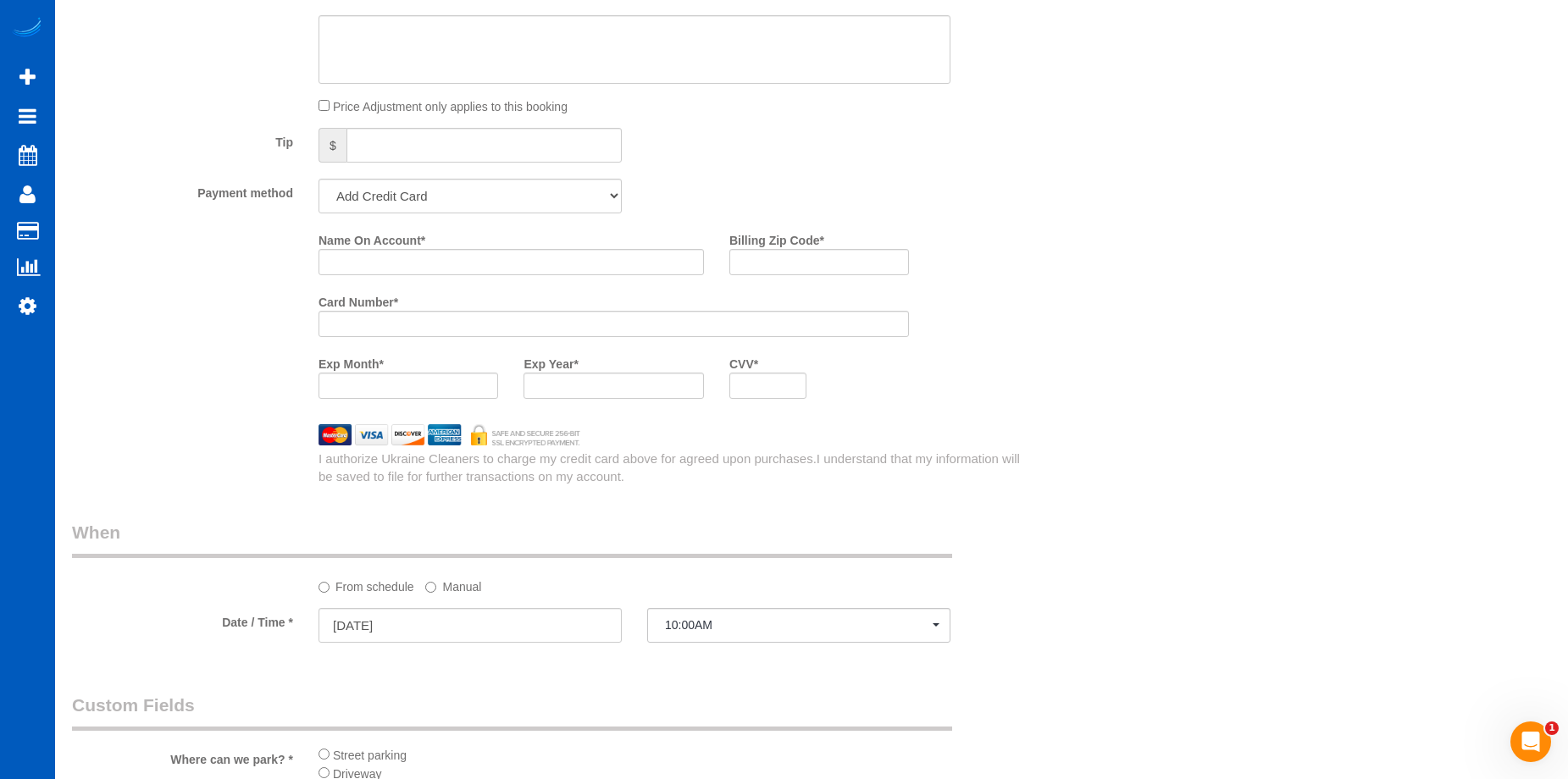
scroll to position [1355, 0]
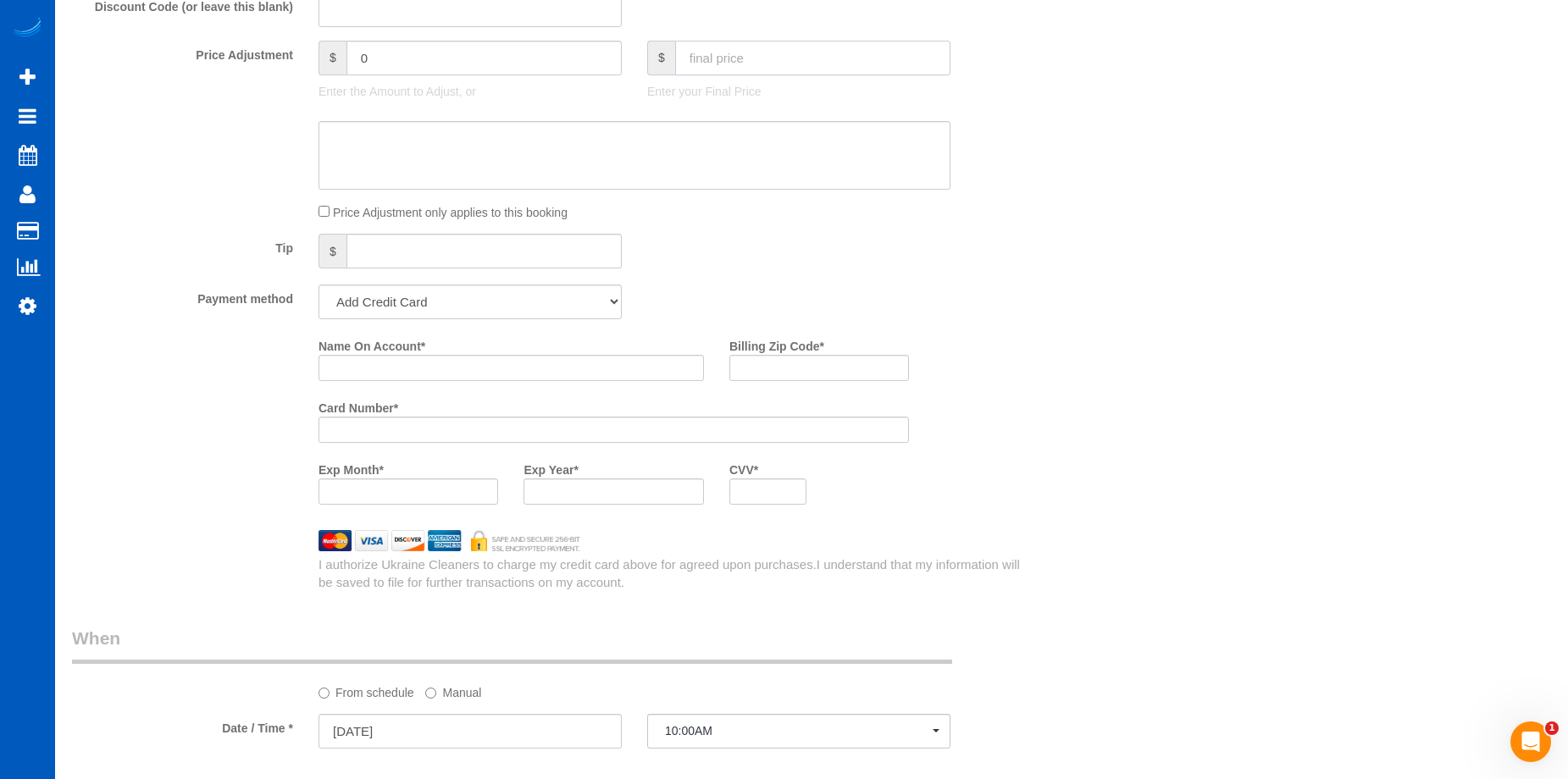
click at [760, 67] on input "text" at bounding box center [812, 58] width 275 height 35
type input "260"
click at [700, 158] on textarea at bounding box center [634, 155] width 631 height 69
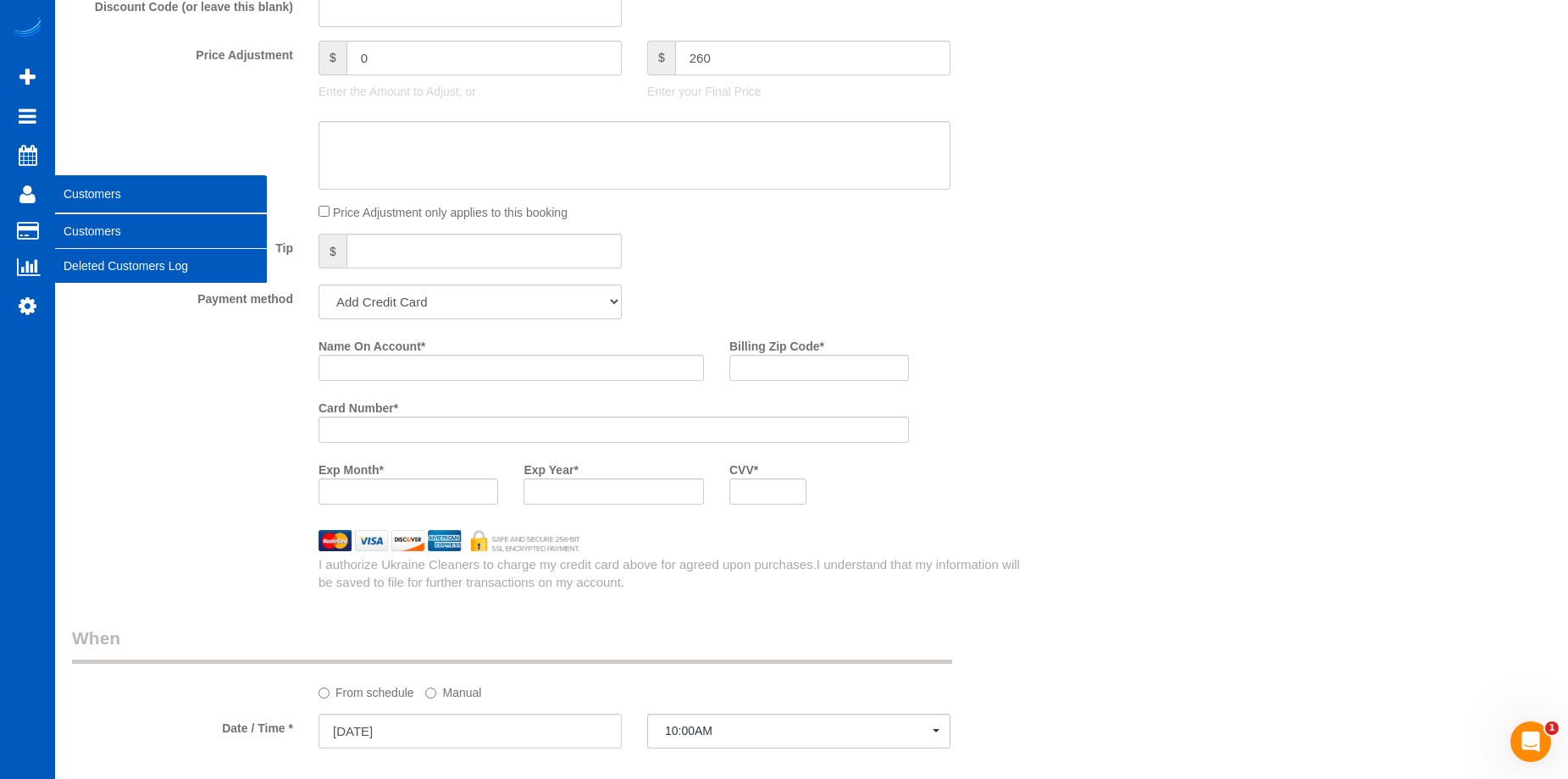
type input "-154"
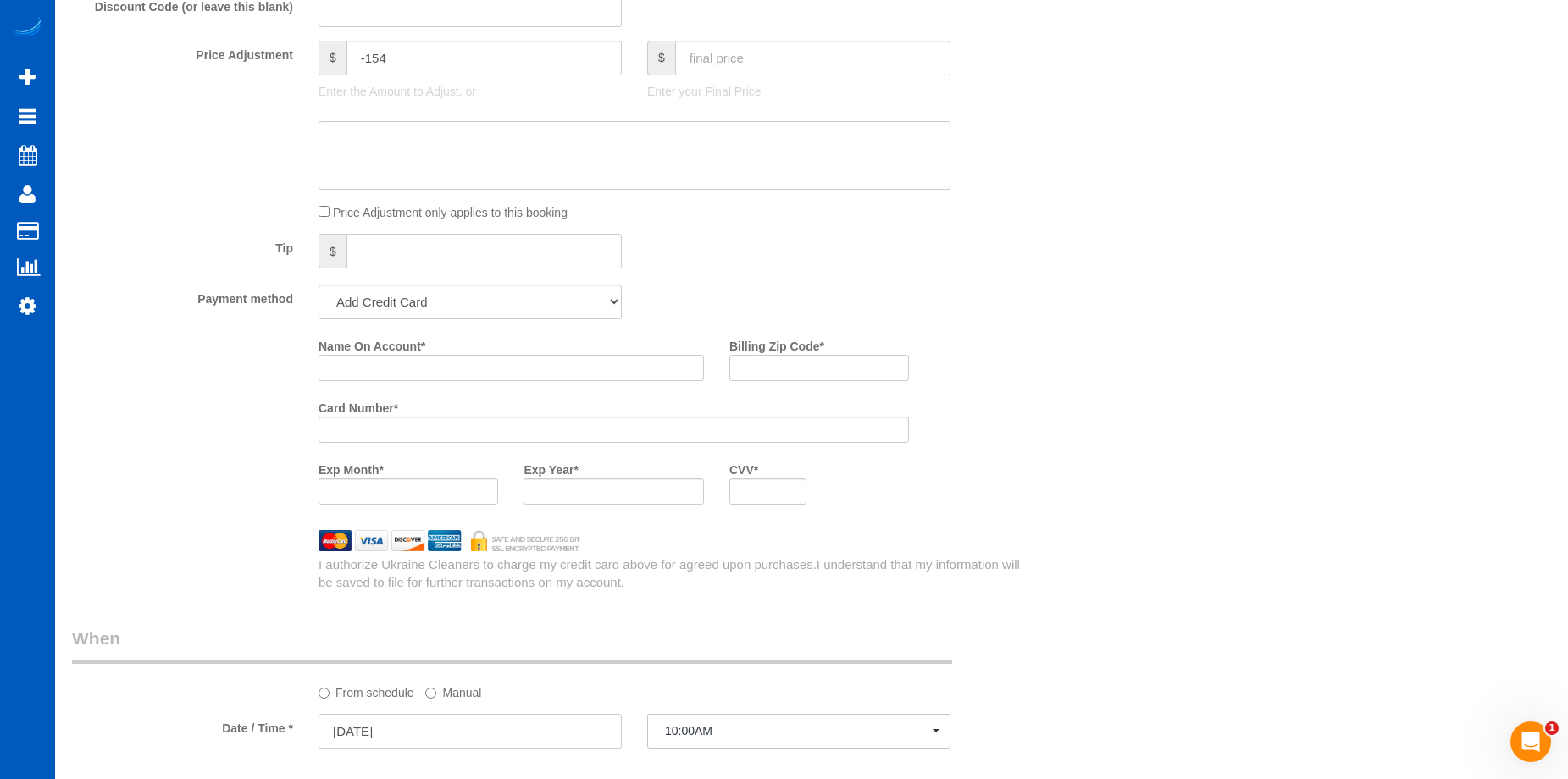
click at [490, 161] on textarea at bounding box center [634, 155] width 631 height 69
paste textarea "Only doing kitchen and one bathroom"
type textarea "Only doing kitchen and one bathroom"
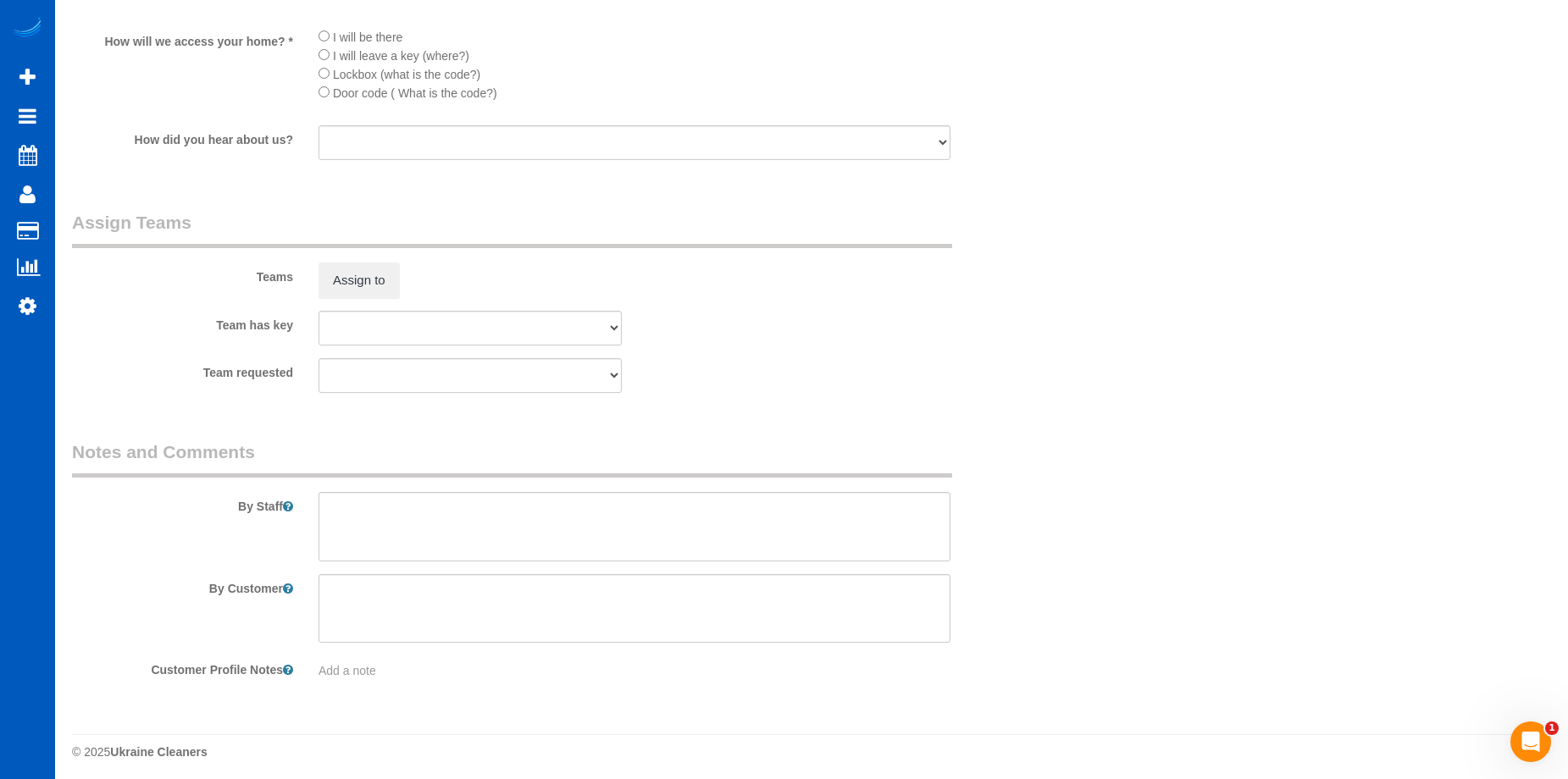
scroll to position [2301, 0]
click at [400, 524] on textarea at bounding box center [634, 521] width 631 height 69
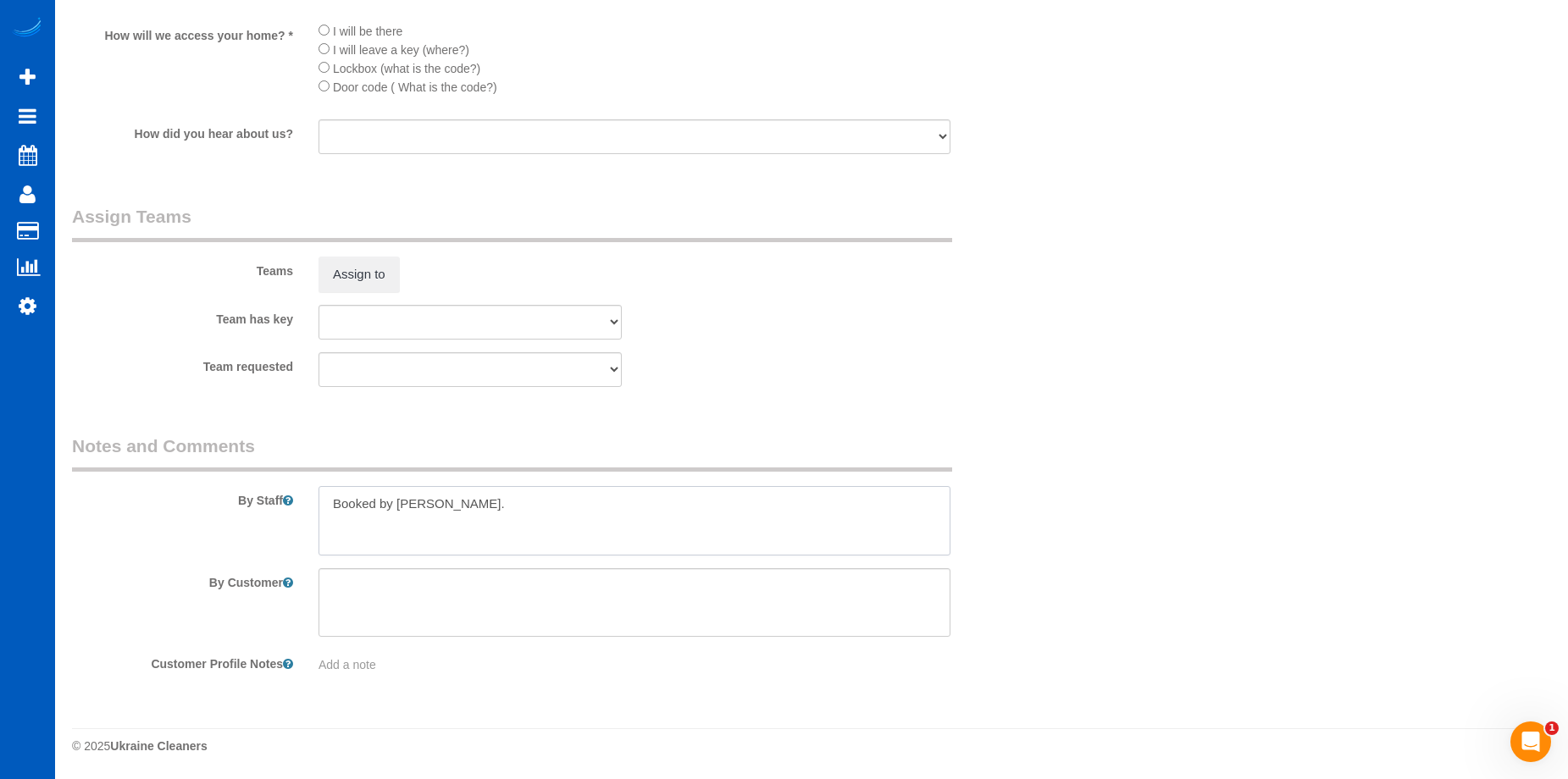
click at [630, 505] on textarea at bounding box center [634, 521] width 631 height 69
paste textarea "Only cleaning kitchen including inside oven and outside of cabinets. Clean one …"
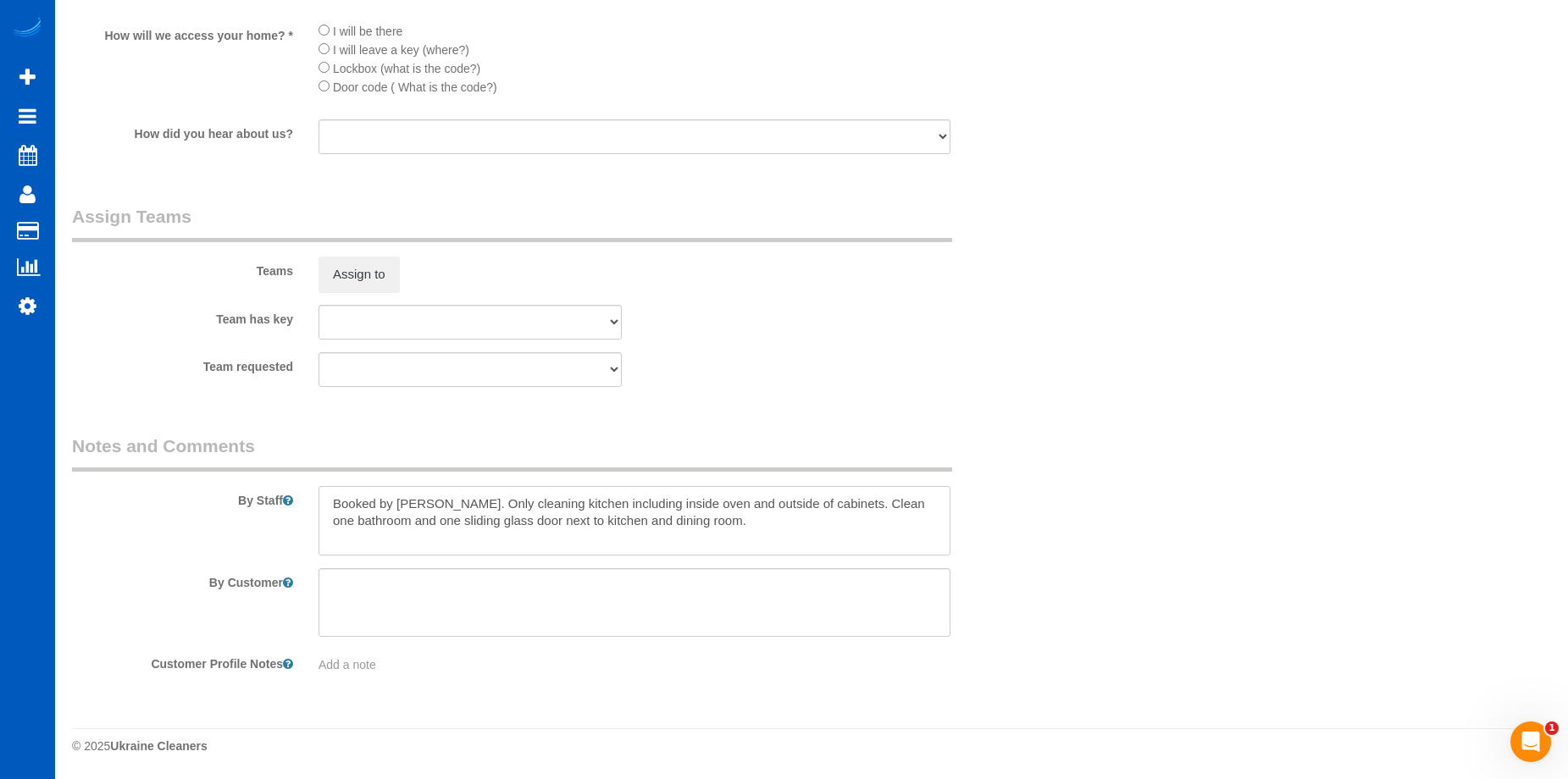
type textarea "Booked by Aaron. Only cleaning kitchen including inside oven and outside of cab…"
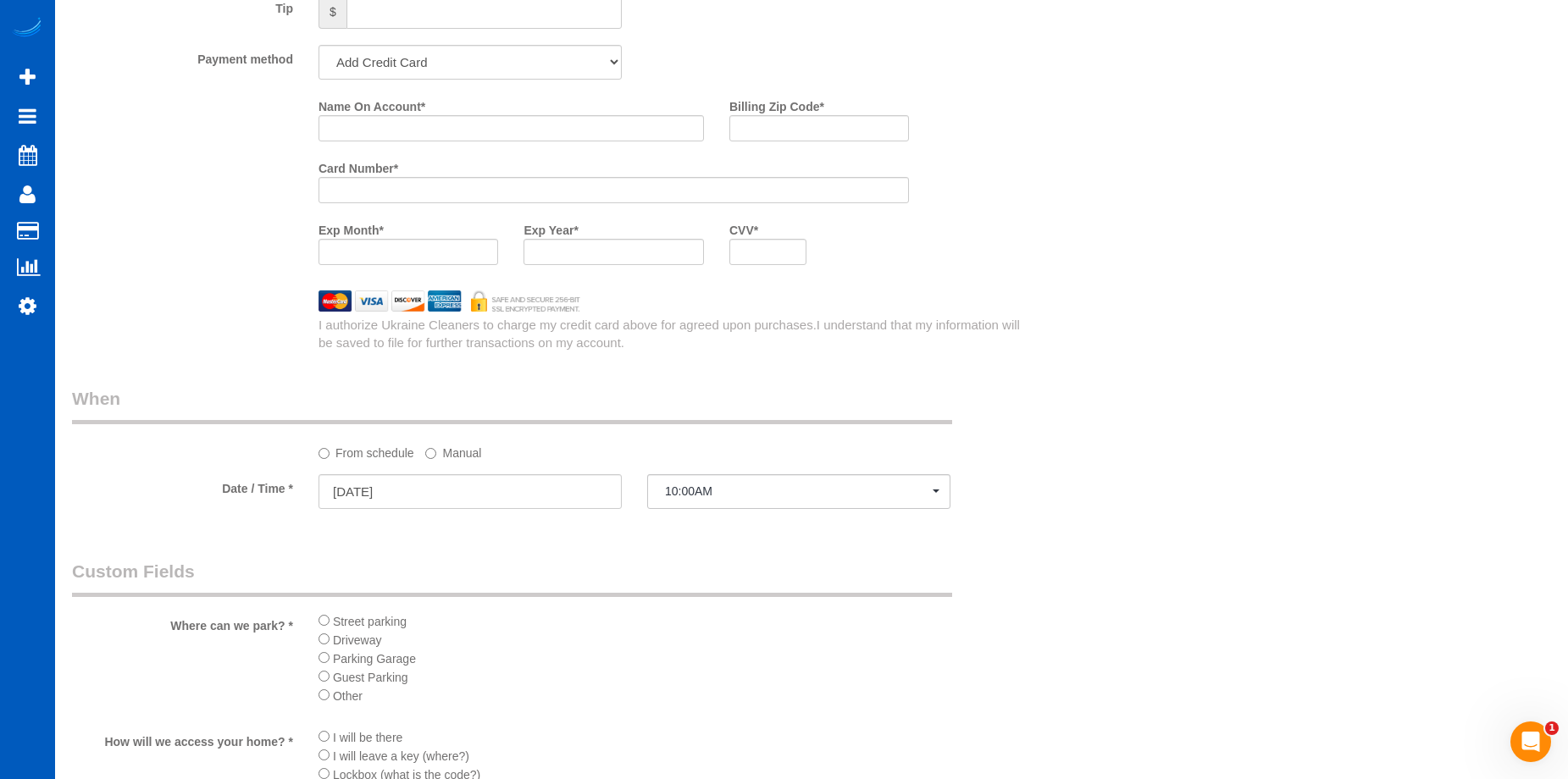
scroll to position [1453, 0]
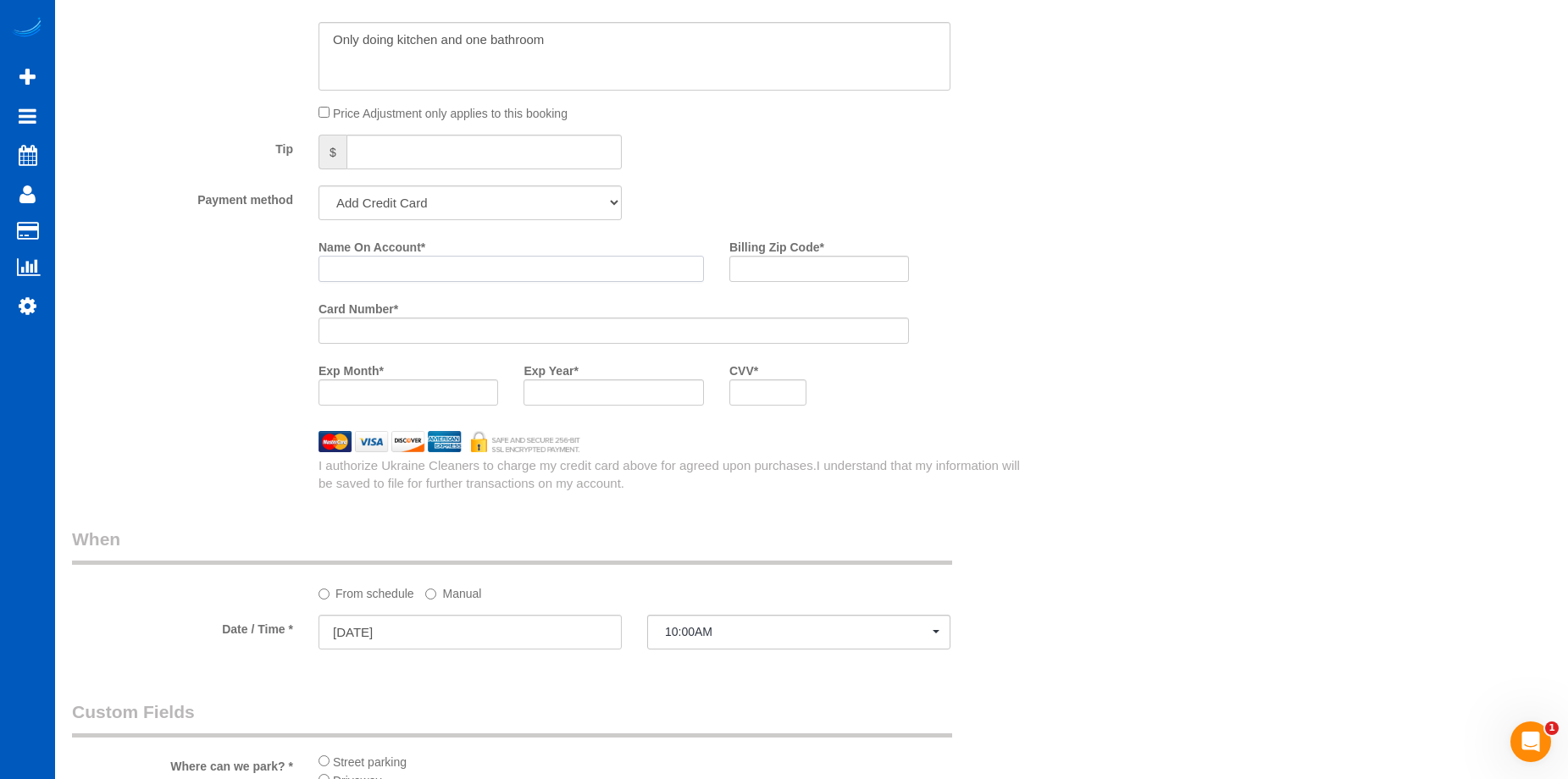
click at [441, 268] on input "Name On Account *" at bounding box center [511, 269] width 386 height 26
paste input "Tirza Eisman"
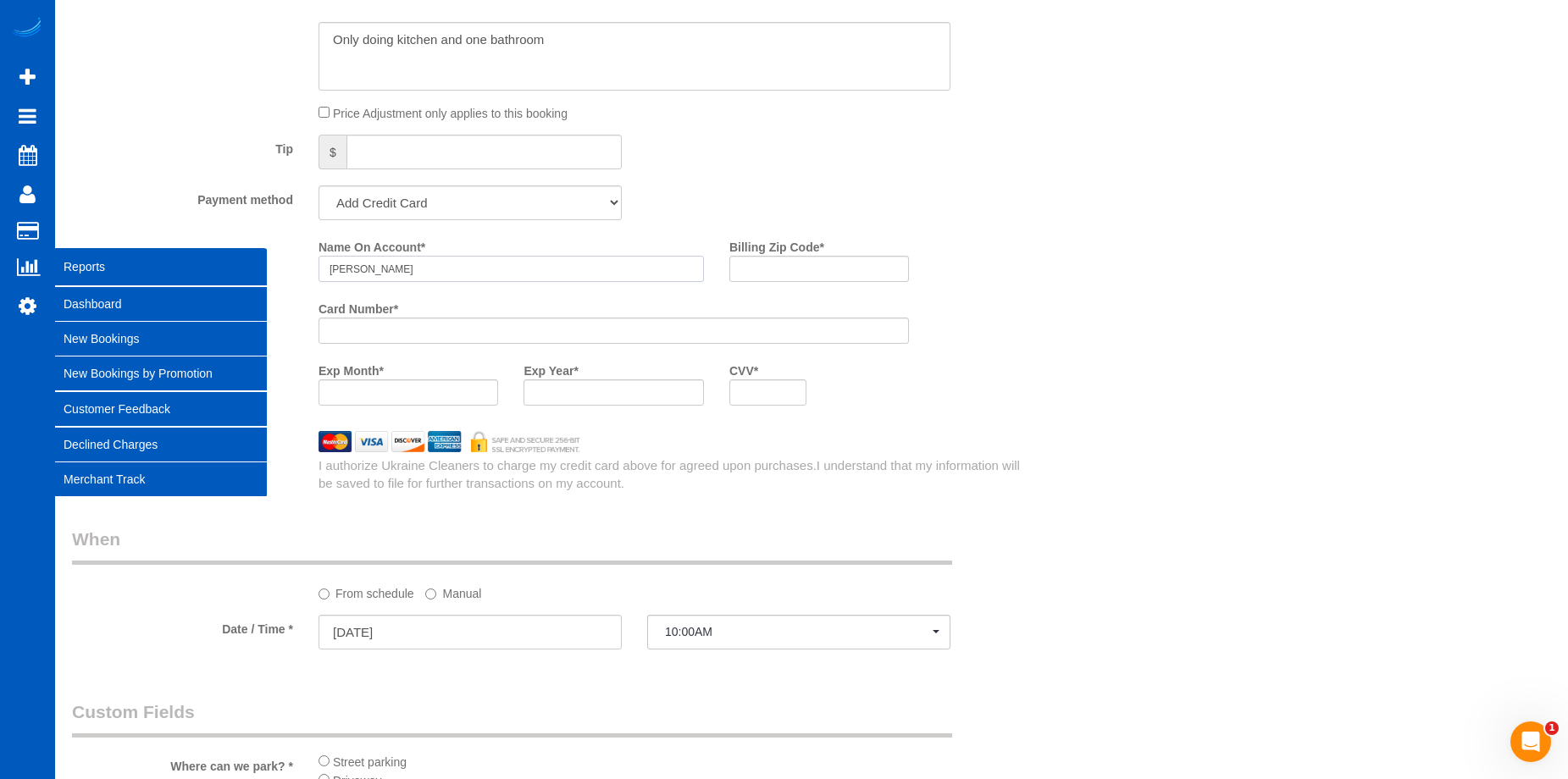
type input "Tirza Eisman"
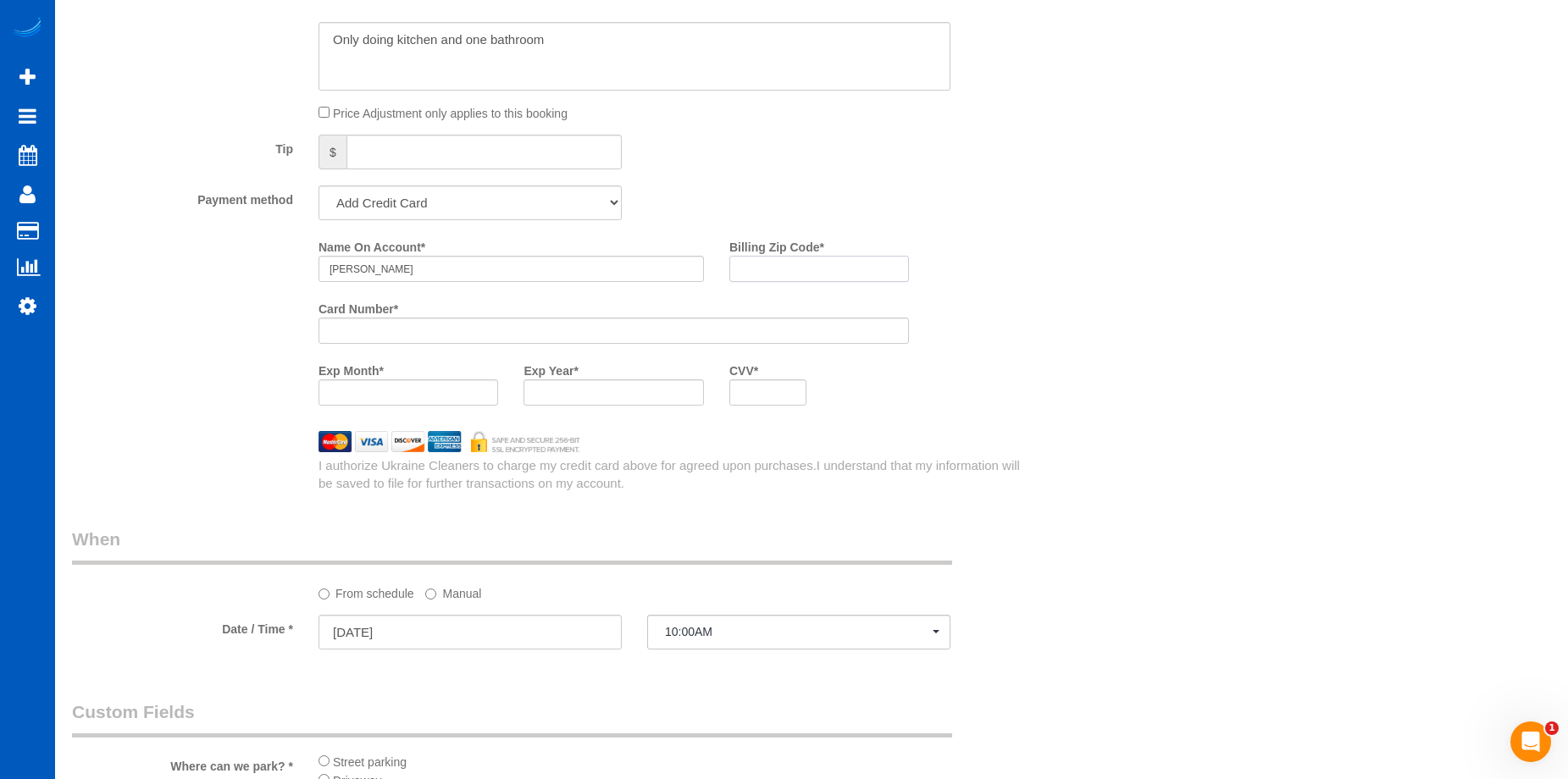
click at [783, 277] on input "Billing Zip Code *" at bounding box center [819, 269] width 179 height 26
paste input "80018"
type input "80018"
click at [1009, 388] on div "Name On Account * Tirza Eisman Billing Zip Code * 80018 Card Number * Exp Month…" at bounding box center [676, 325] width 740 height 185
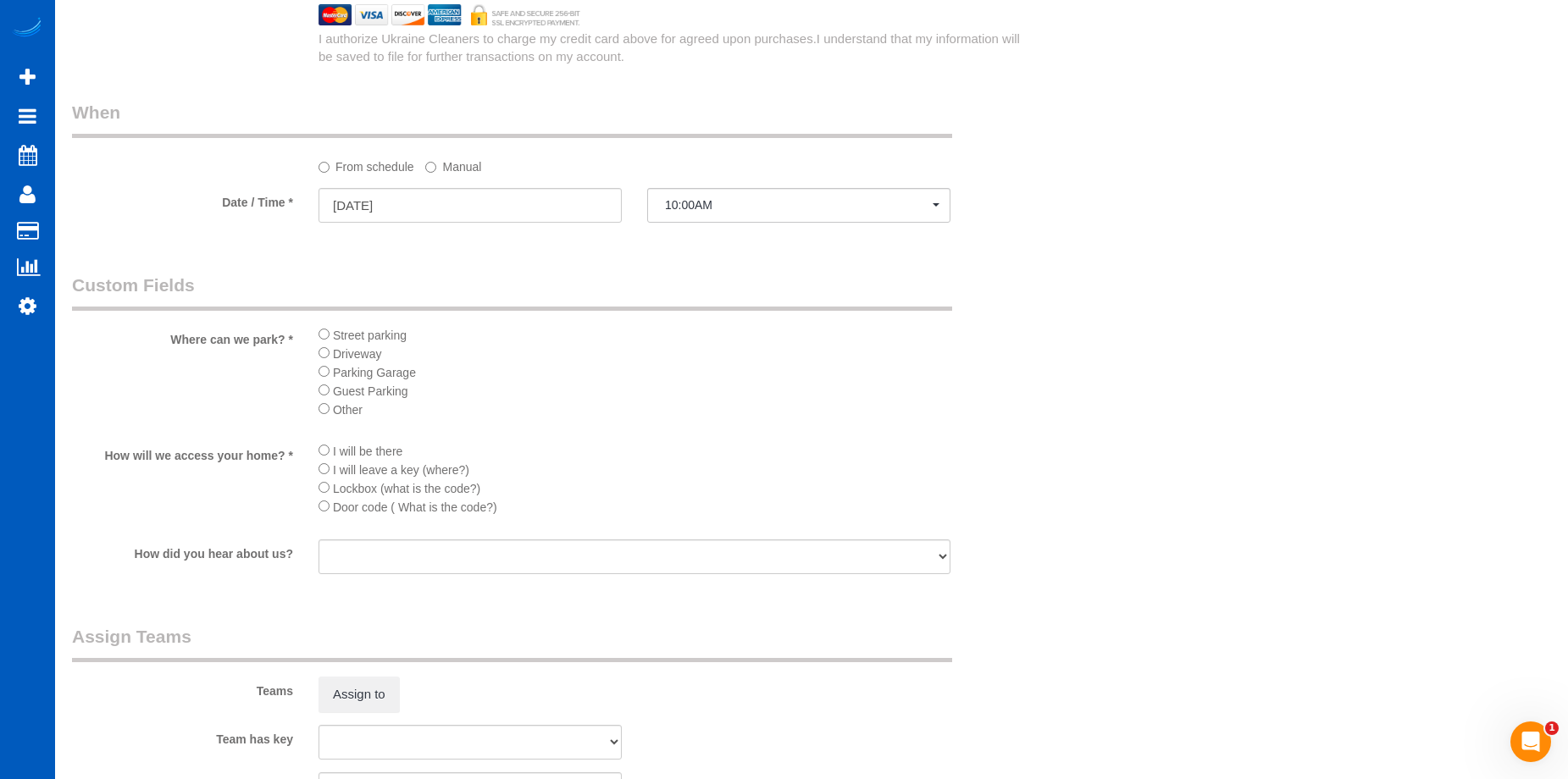
scroll to position [1962, 0]
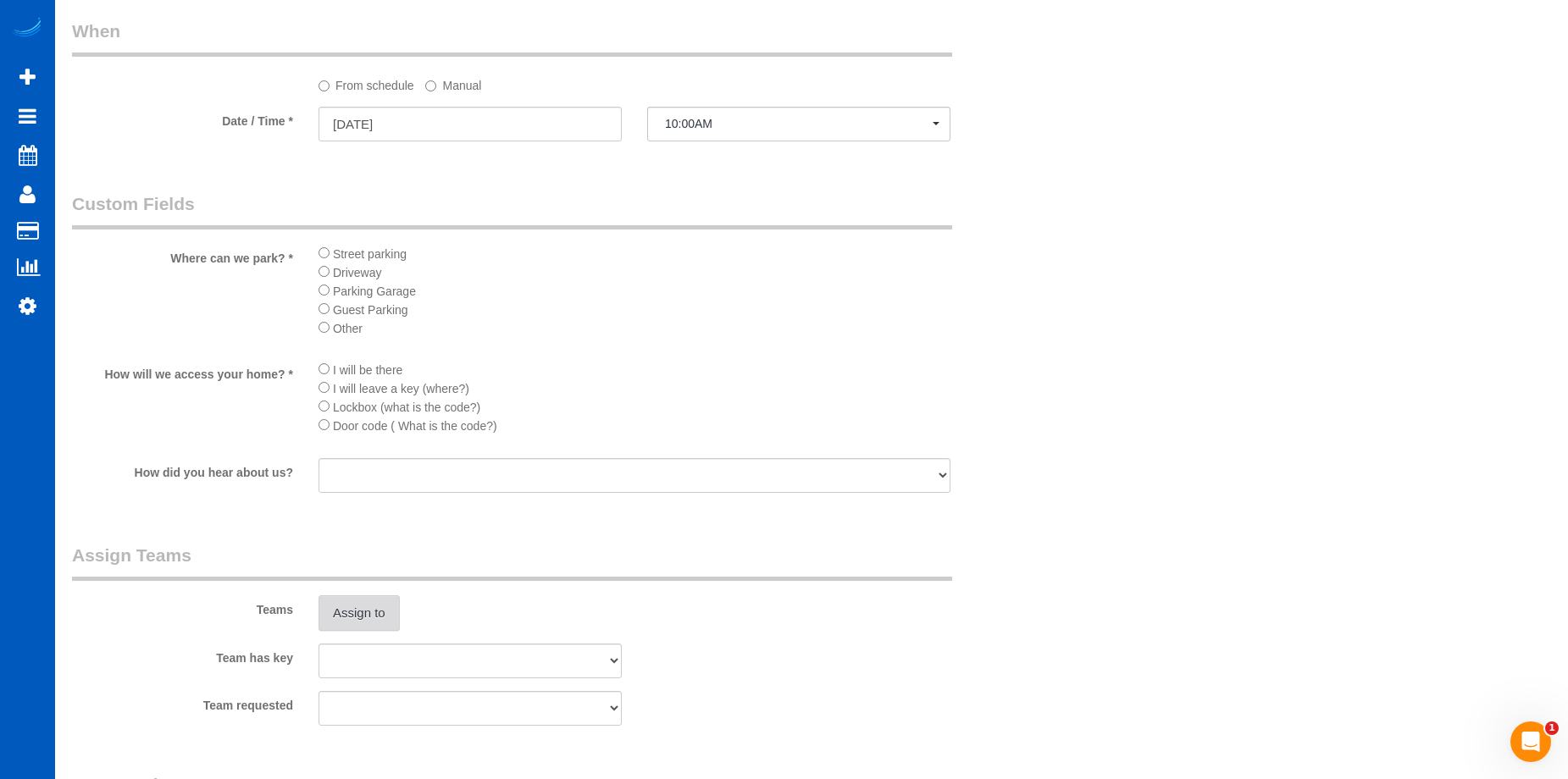
click at [344, 609] on button "Assign to" at bounding box center [359, 612] width 82 height 35
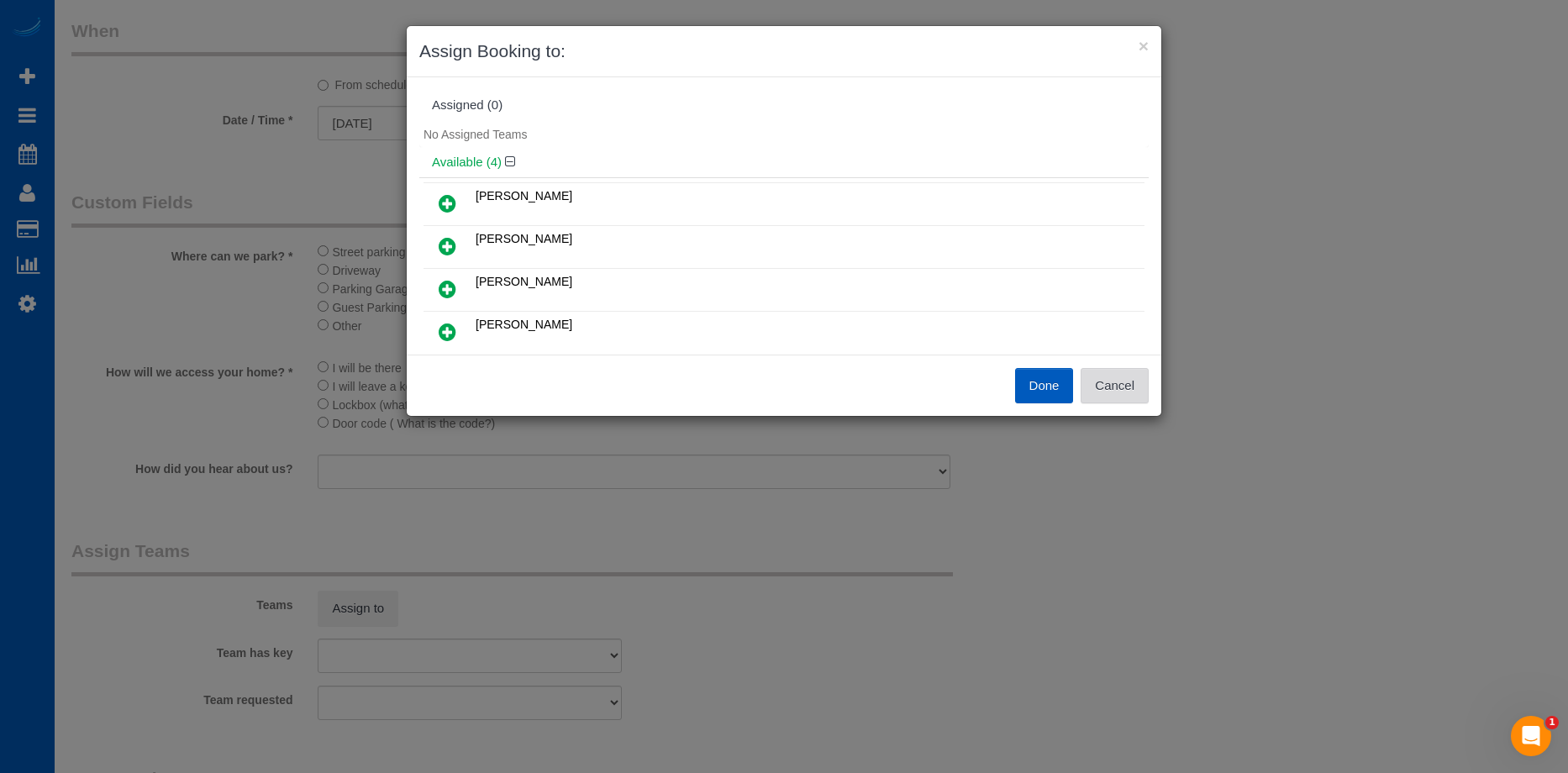
click at [1115, 376] on button "Cancel" at bounding box center [1114, 386] width 68 height 35
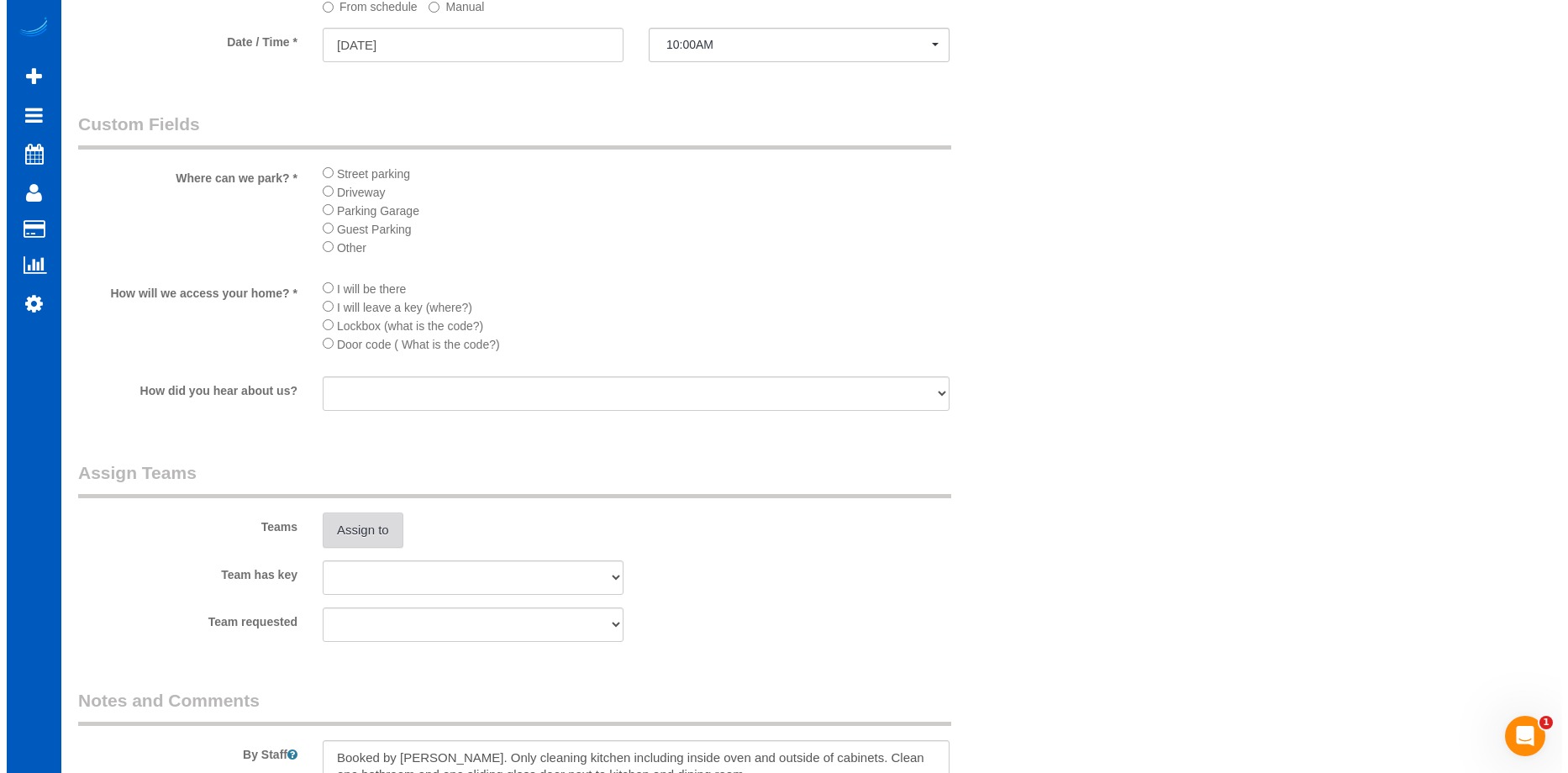
scroll to position [2031, 0]
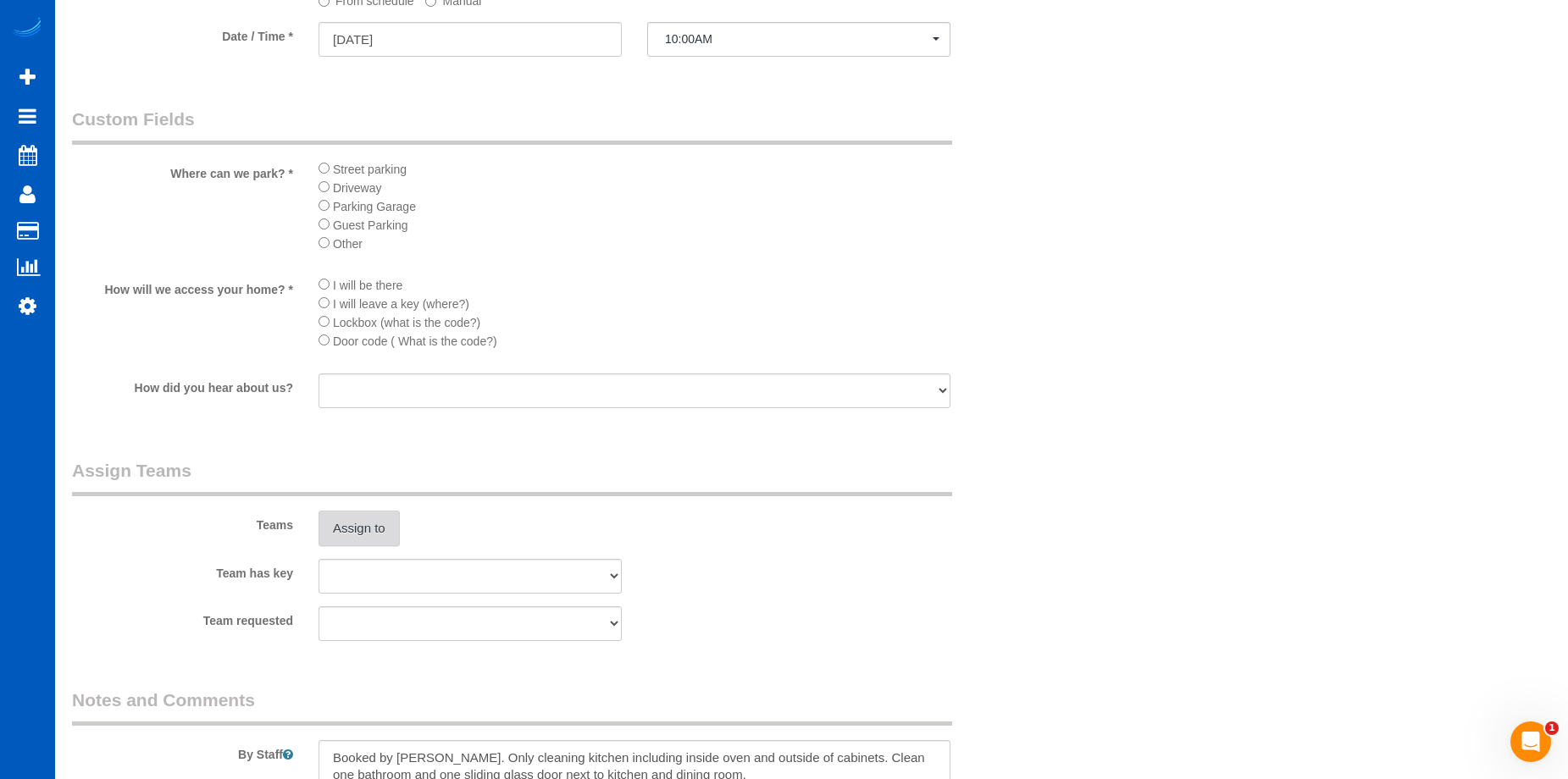
click at [329, 531] on button "Assign to" at bounding box center [359, 528] width 82 height 35
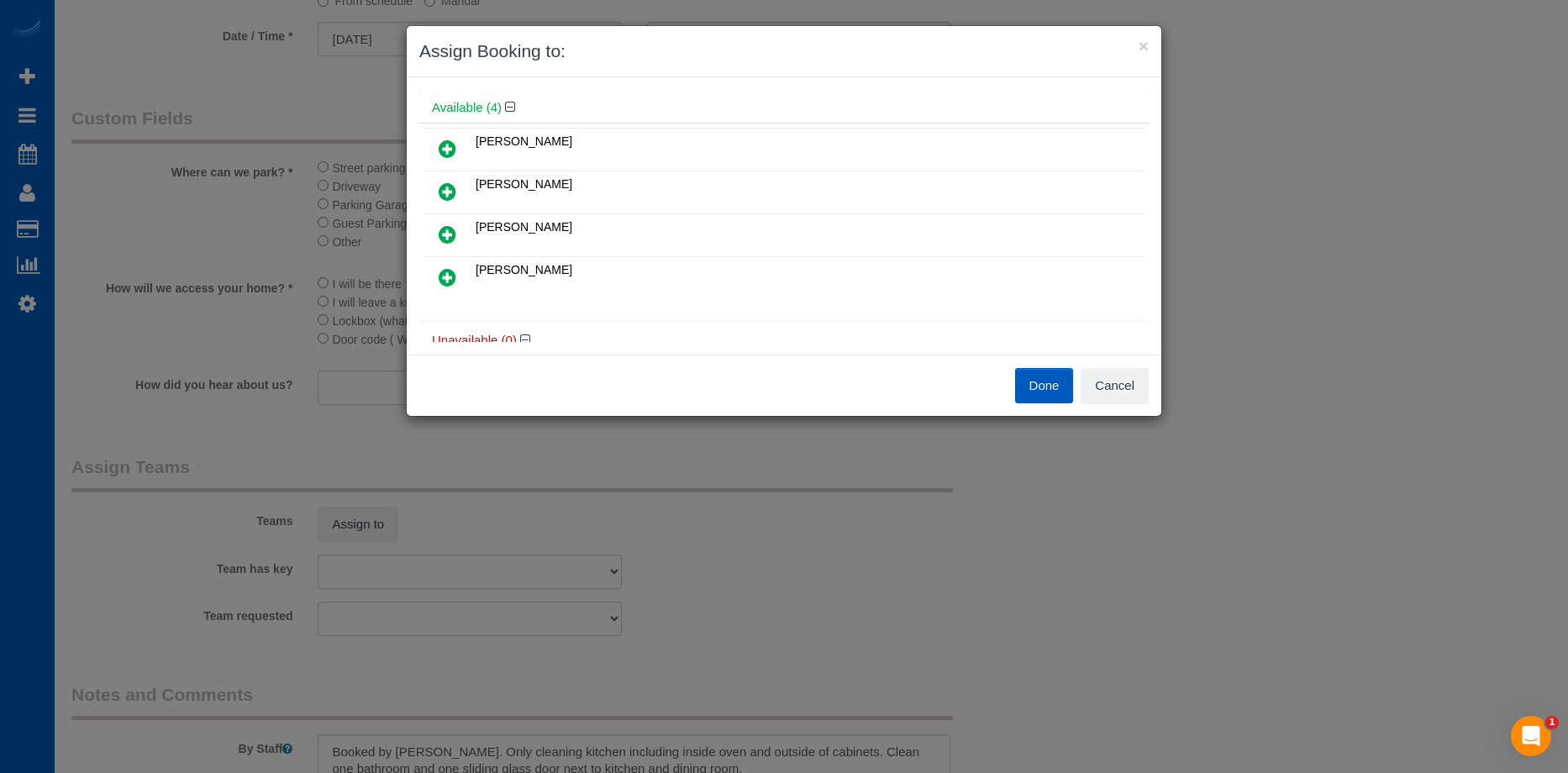
scroll to position [84, 0]
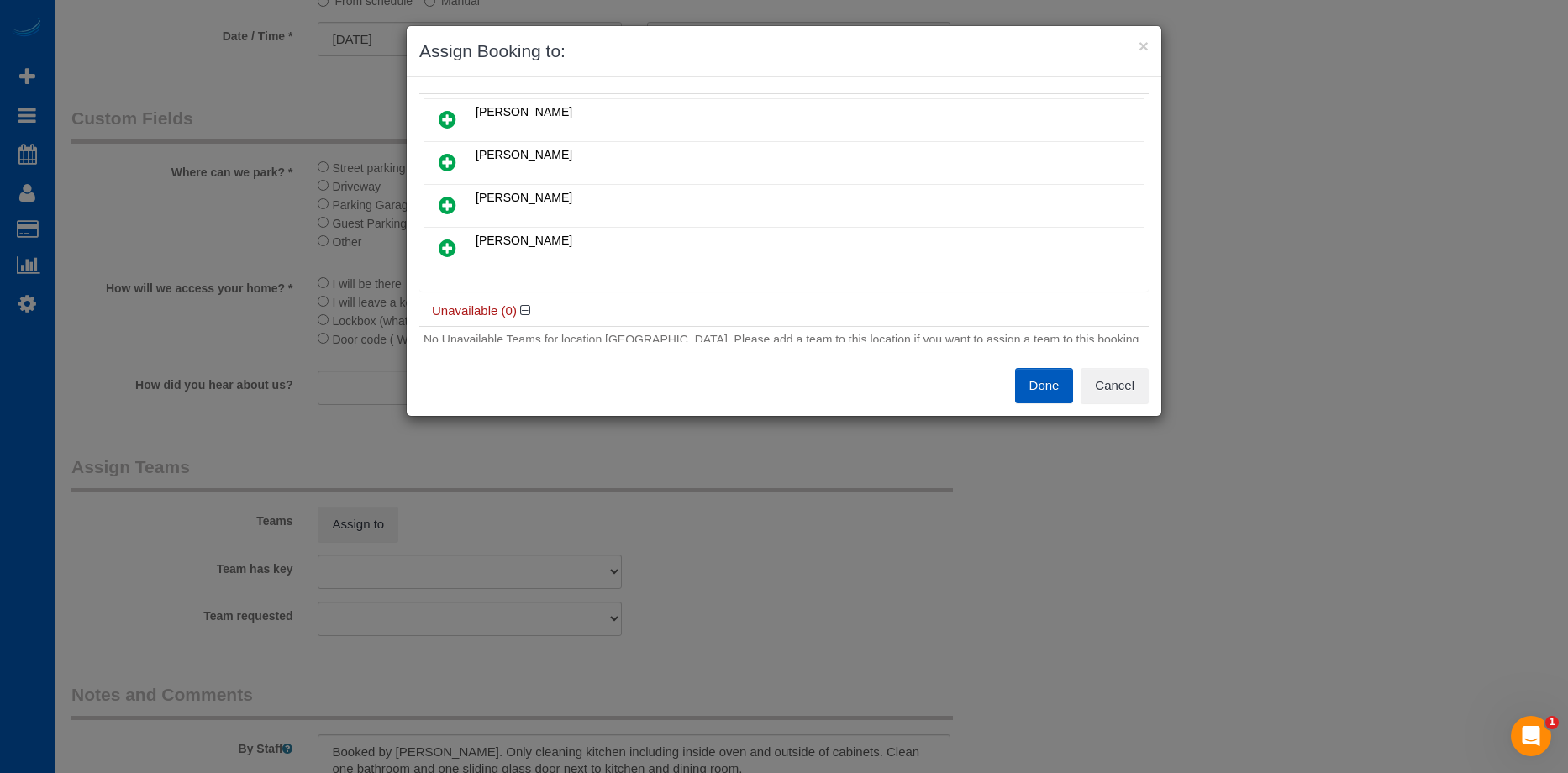
click at [447, 151] on link at bounding box center [447, 163] width 39 height 33
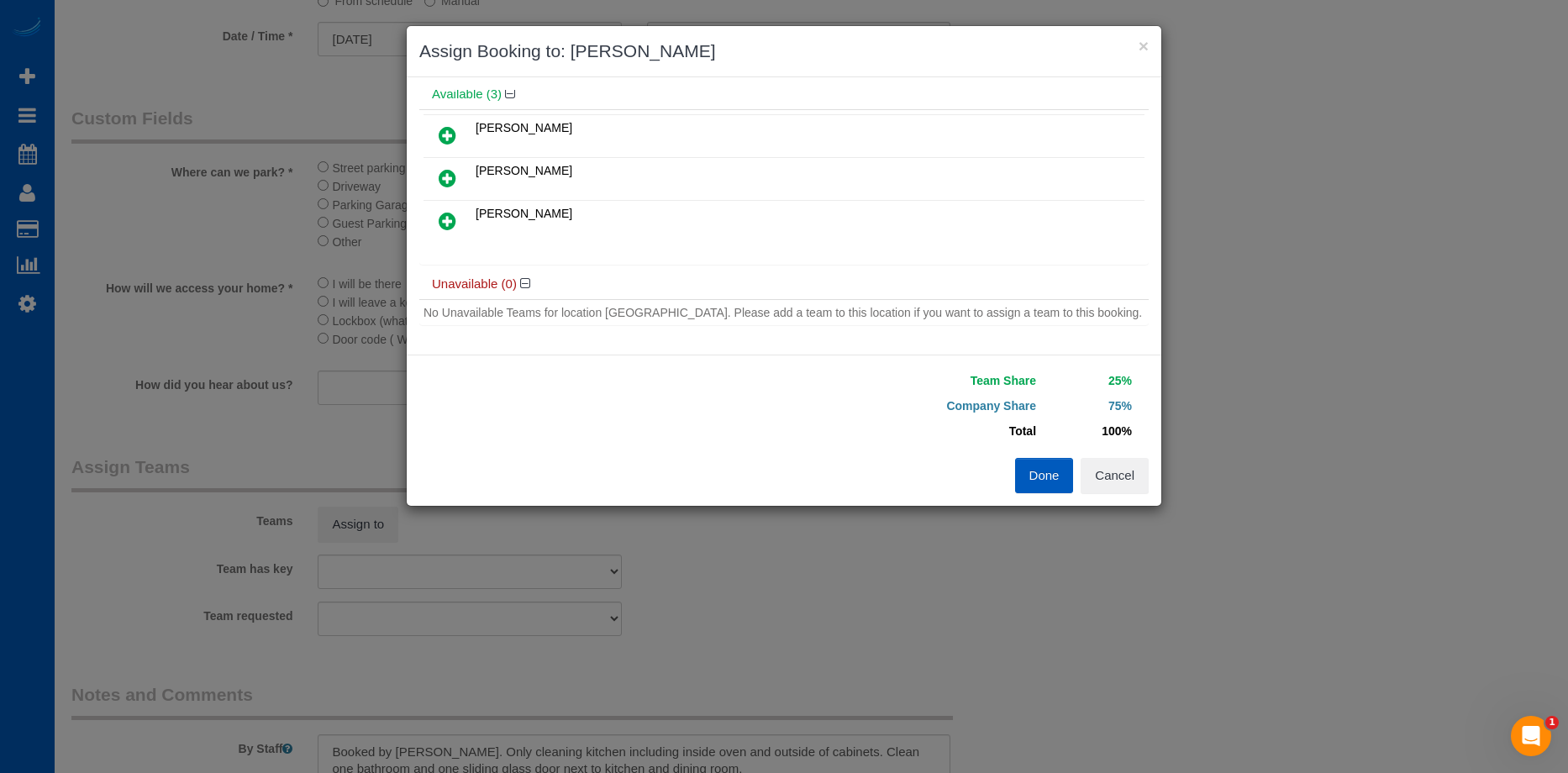
click at [453, 223] on icon at bounding box center [447, 221] width 18 height 20
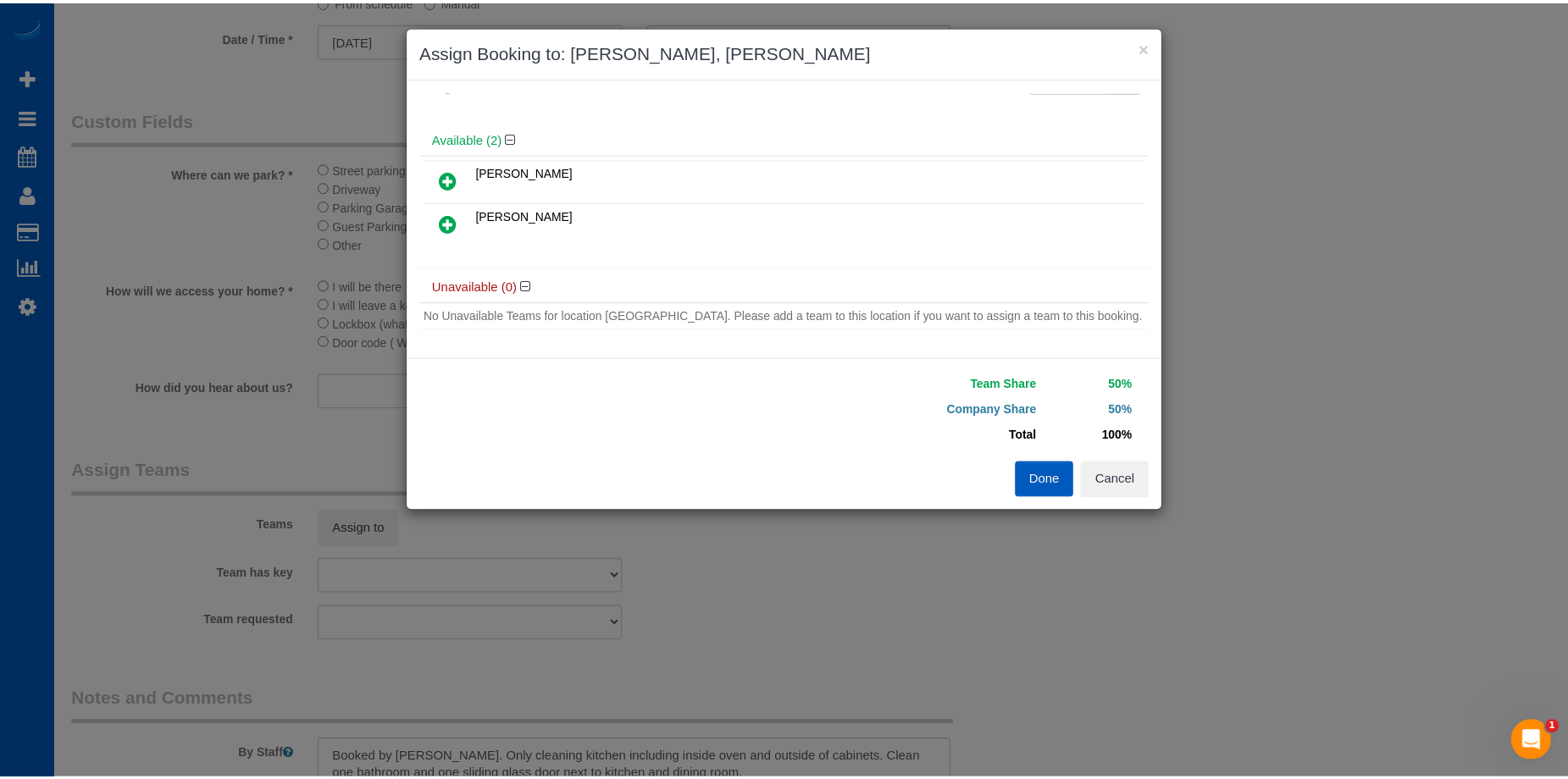
scroll to position [0, 0]
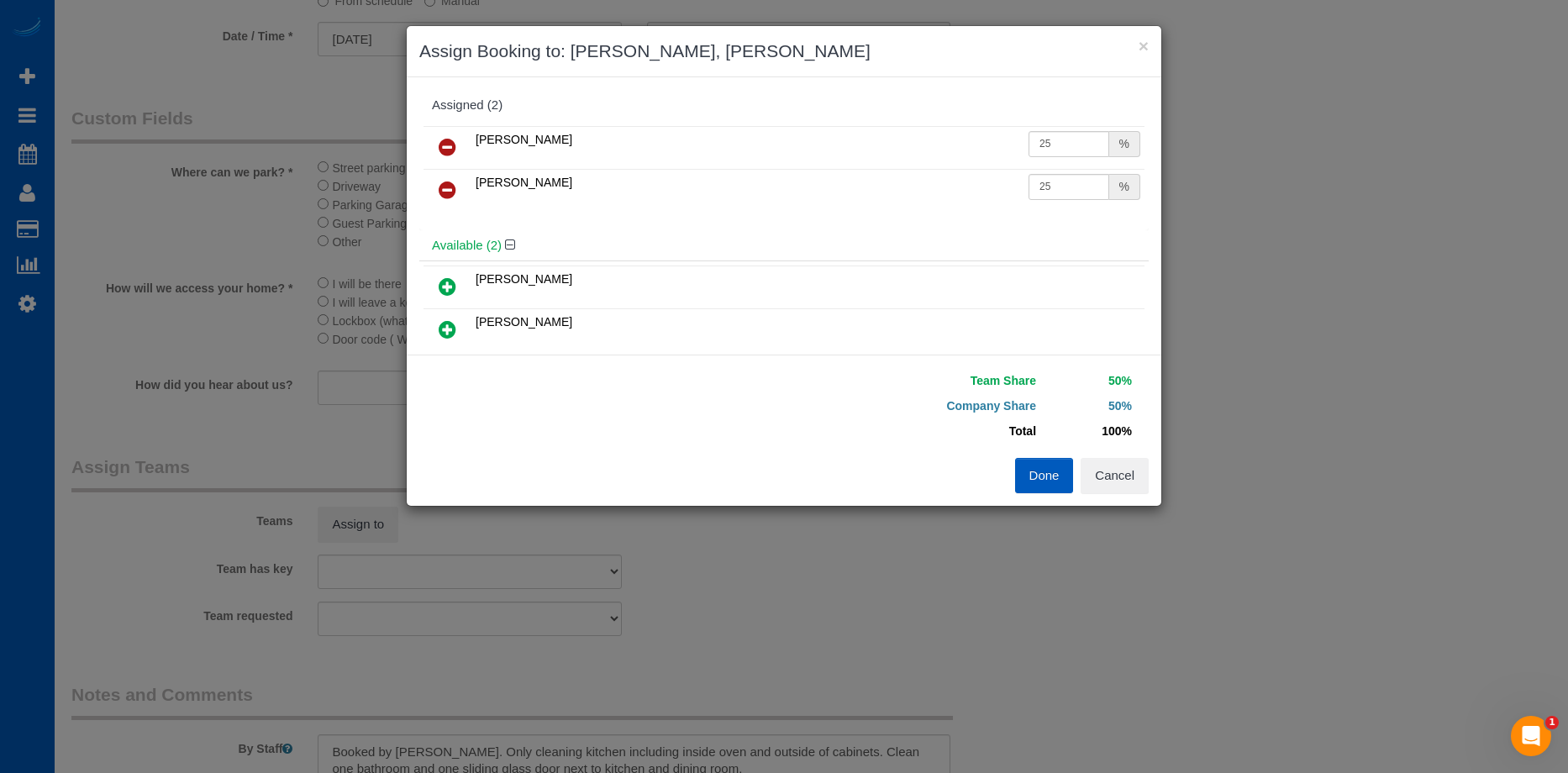
click at [1041, 483] on button "Done" at bounding box center [1044, 475] width 59 height 35
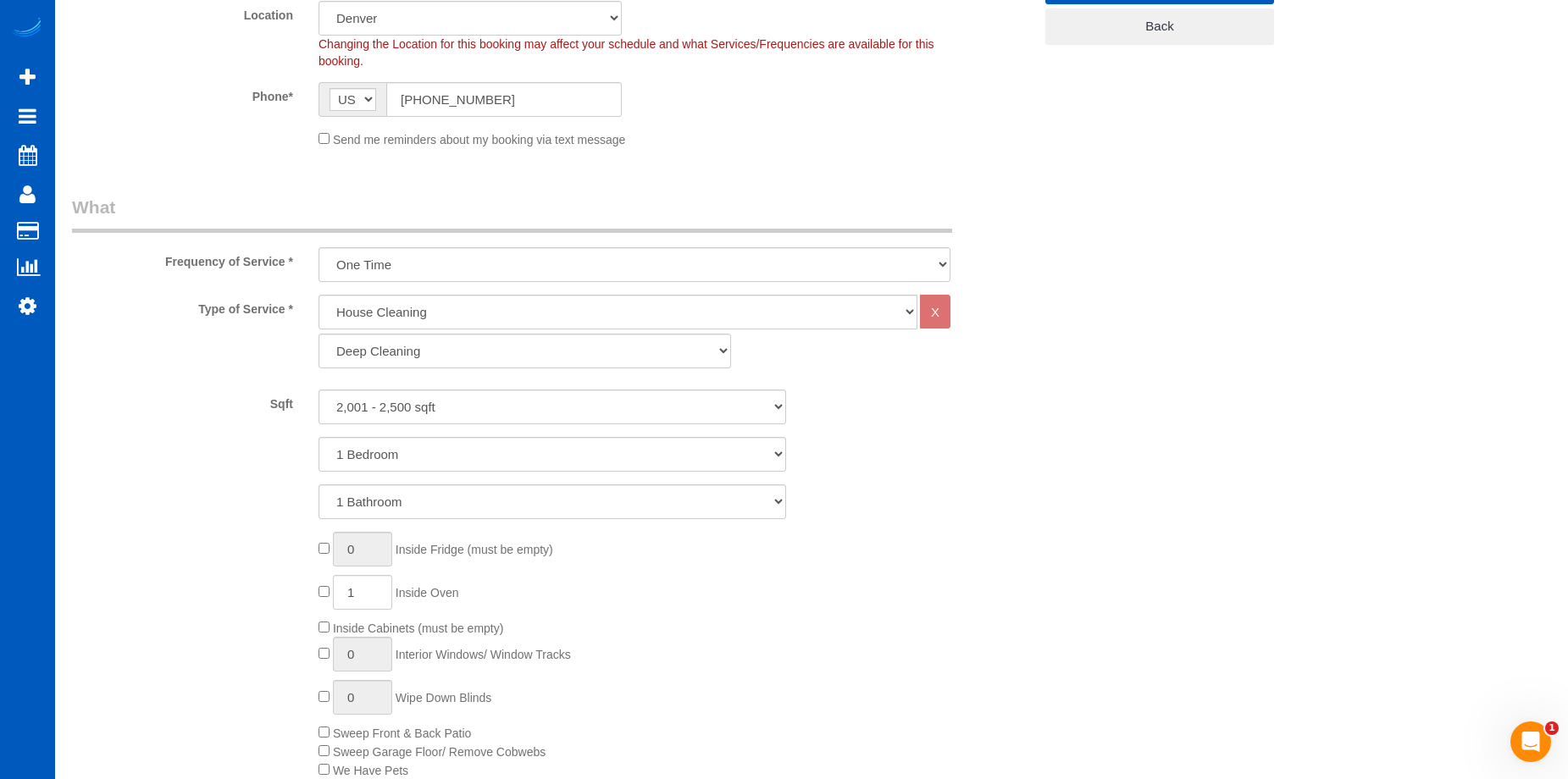
scroll to position [847, 0]
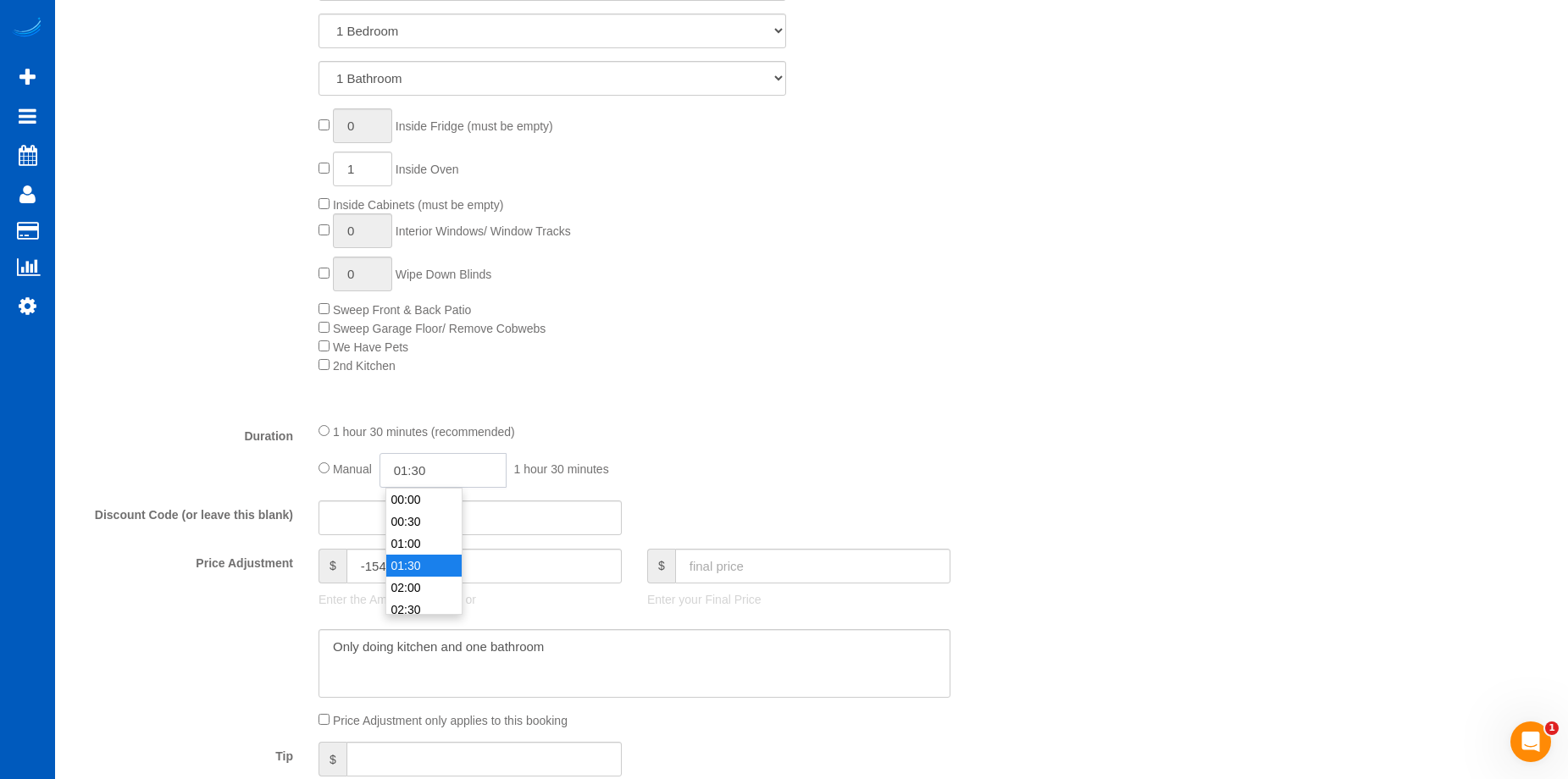
click at [461, 462] on input "01:30" at bounding box center [442, 470] width 127 height 35
type input "03:00"
click at [426, 504] on li "03:00" at bounding box center [423, 503] width 76 height 22
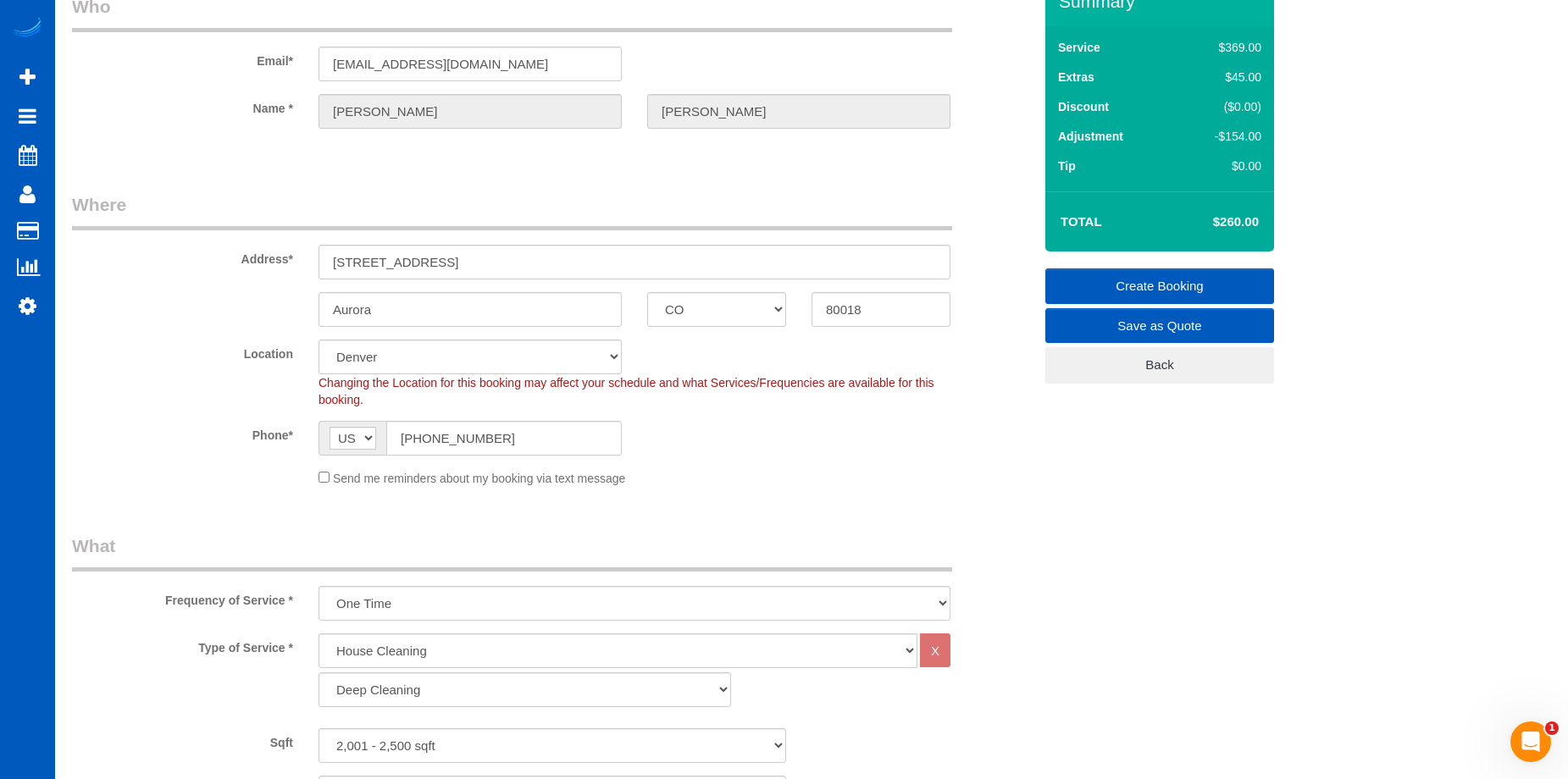
select select "spot12"
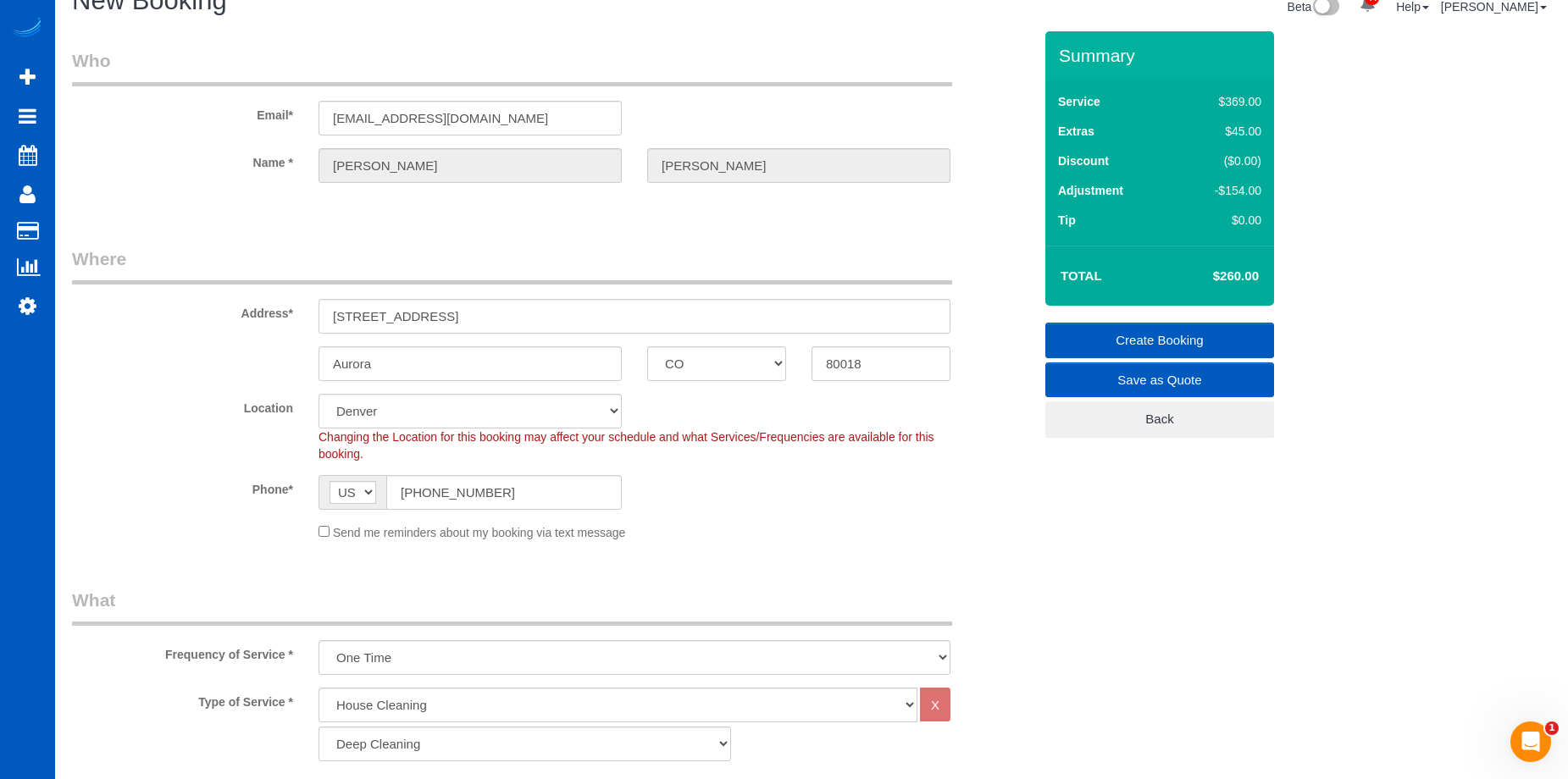
scroll to position [0, 0]
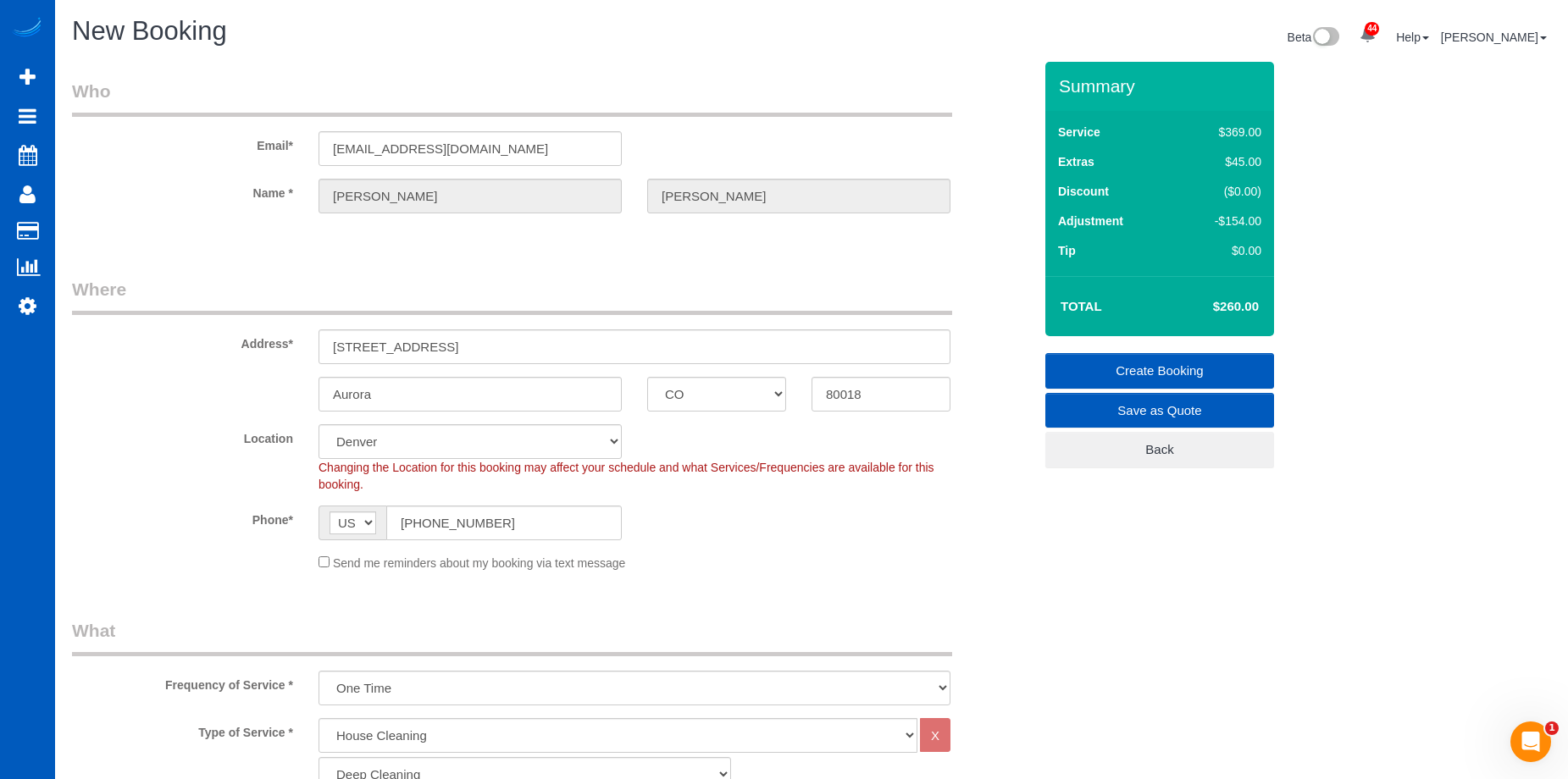
click at [1126, 360] on link "Create Booking" at bounding box center [1159, 370] width 228 height 35
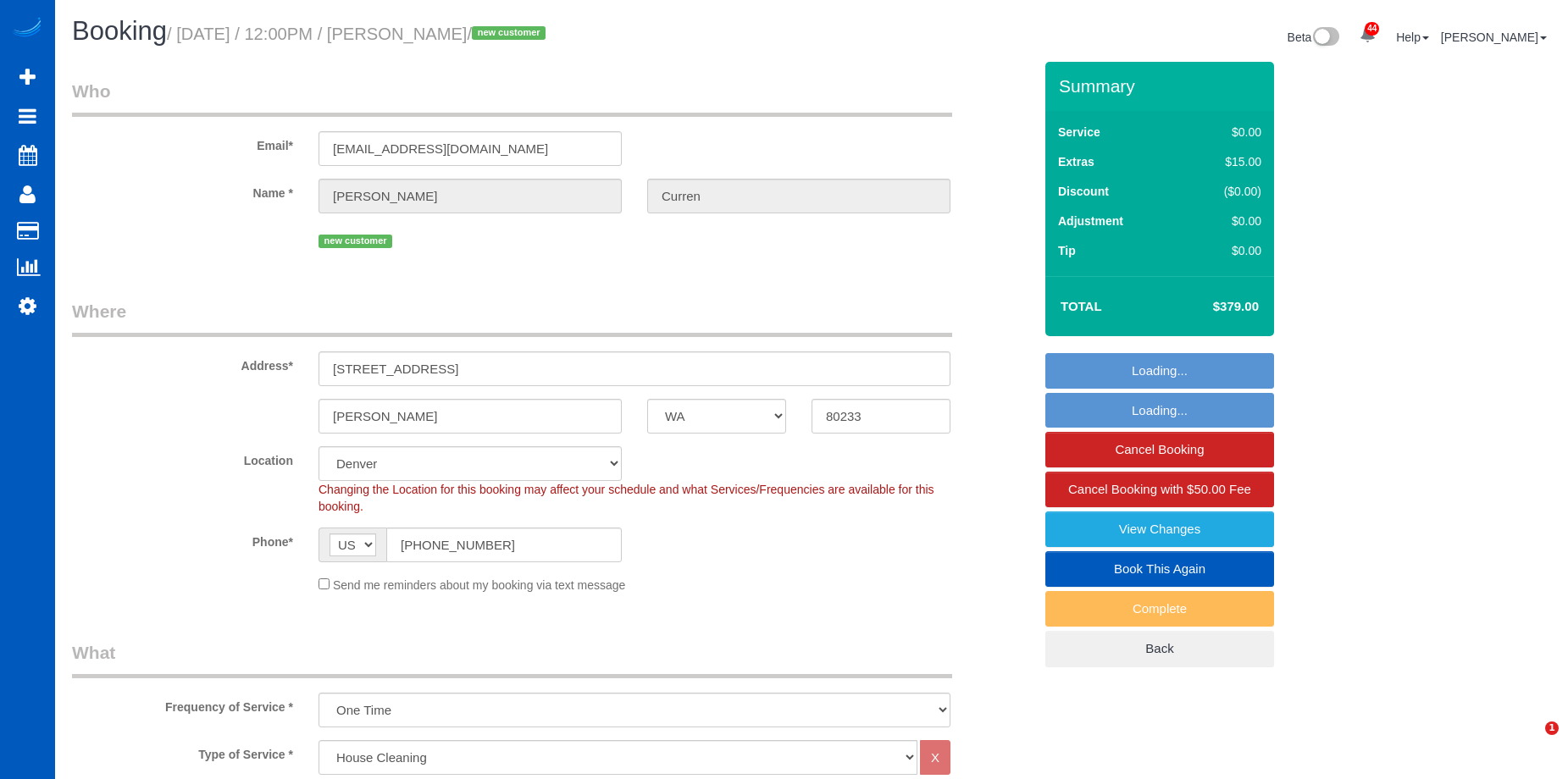
select select "WA"
select select "199"
select select "object:1146"
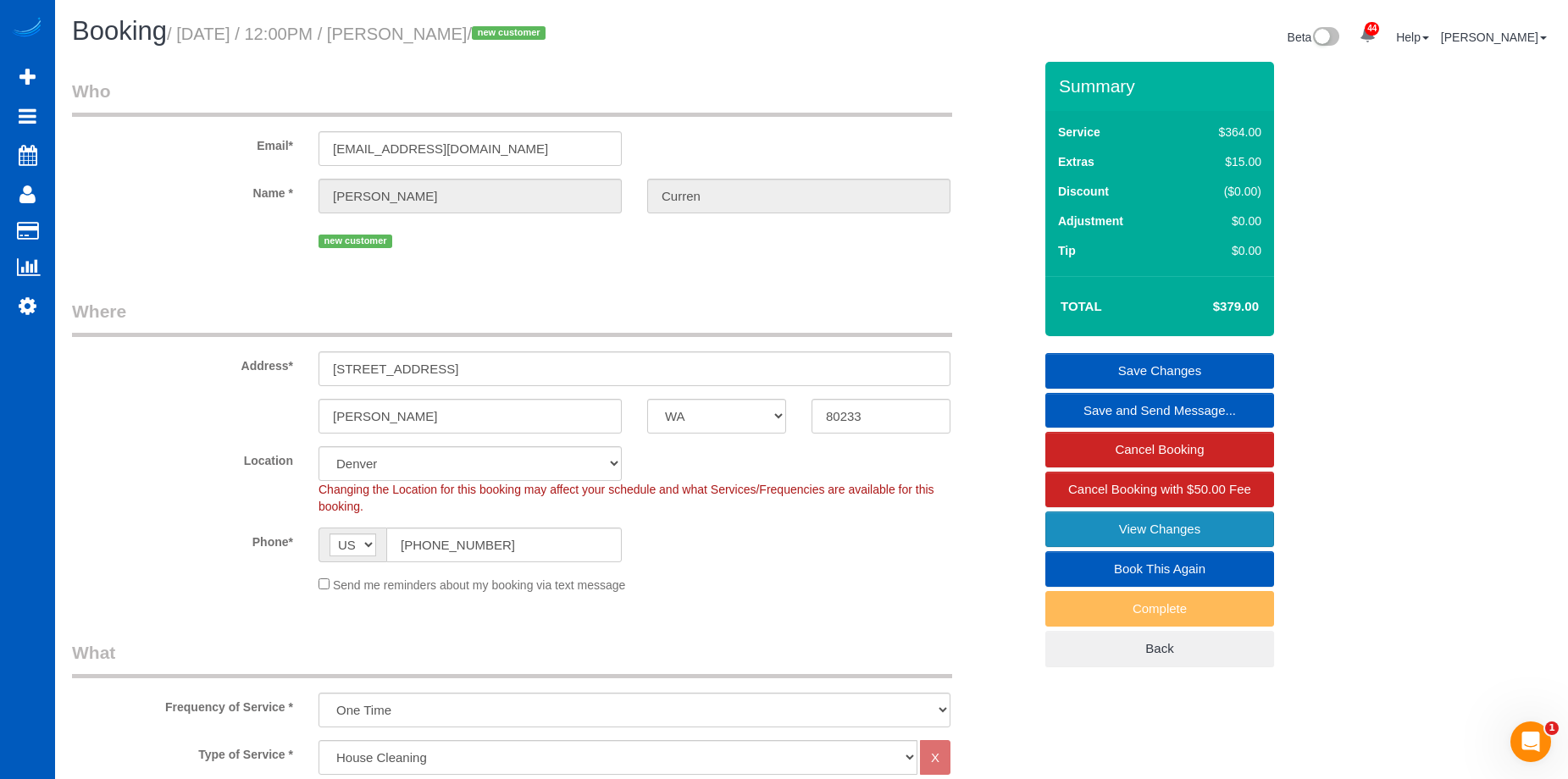
click at [1122, 533] on link "View Changes" at bounding box center [1159, 529] width 228 height 35
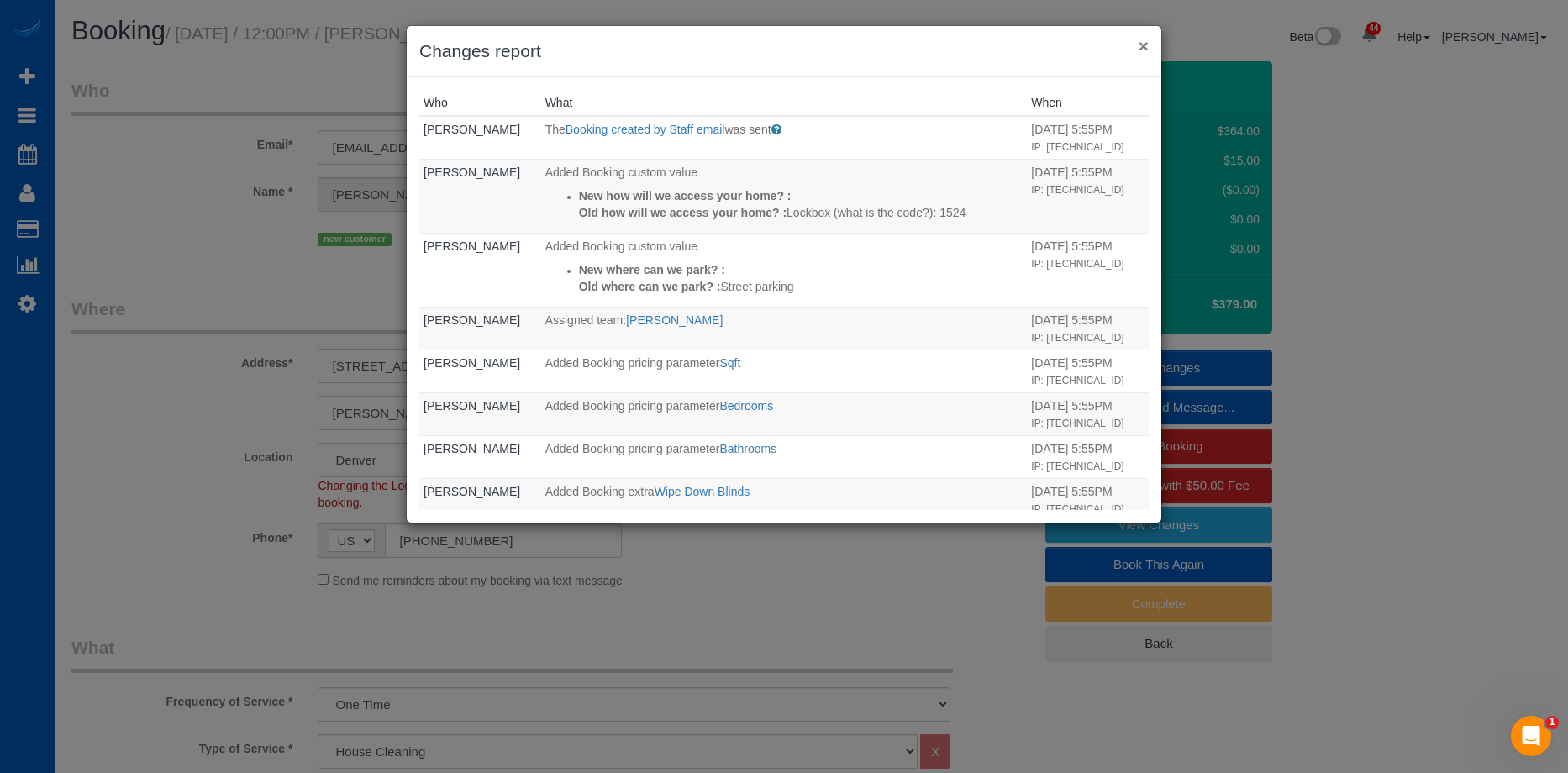
click at [1145, 50] on button "×" at bounding box center [1143, 46] width 10 height 18
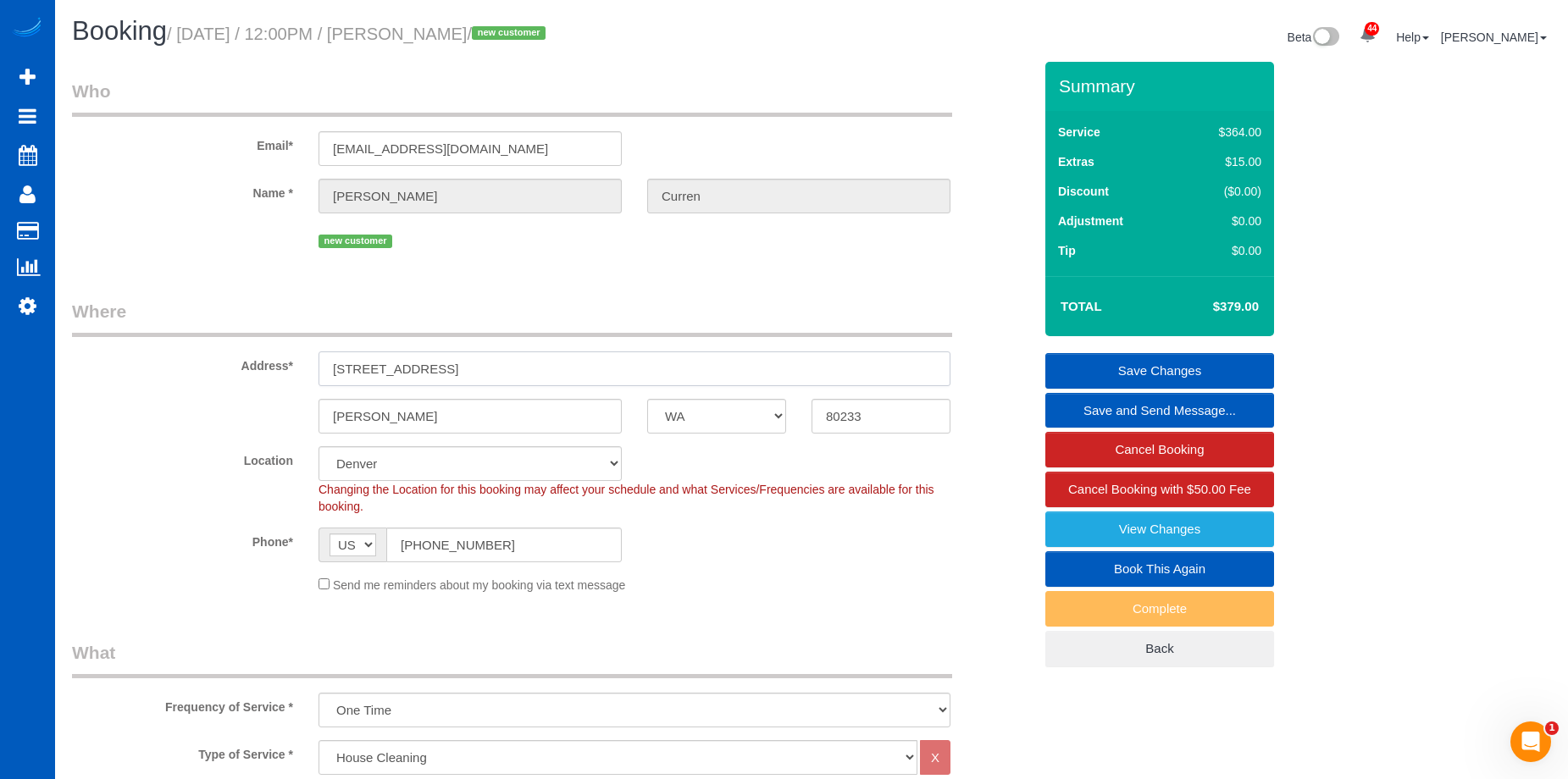
drag, startPoint x: 492, startPoint y: 364, endPoint x: 300, endPoint y: 347, distance: 192.8
click at [300, 347] on div "Address* 11961 Bellaire St Unit A" at bounding box center [552, 342] width 986 height 87
click at [668, 415] on select "AK AL AR AZ CA CO CT DC DE FL GA HI IA ID IL IN KS KY LA MA MD ME MI MN MO MS M…" at bounding box center [716, 416] width 139 height 35
select select "CO"
click at [647, 399] on select "AK AL AR AZ CA CO CT DC DE FL GA HI IA ID IL IN KS KY LA MA MD ME MI MN MO MS M…" at bounding box center [716, 416] width 139 height 35
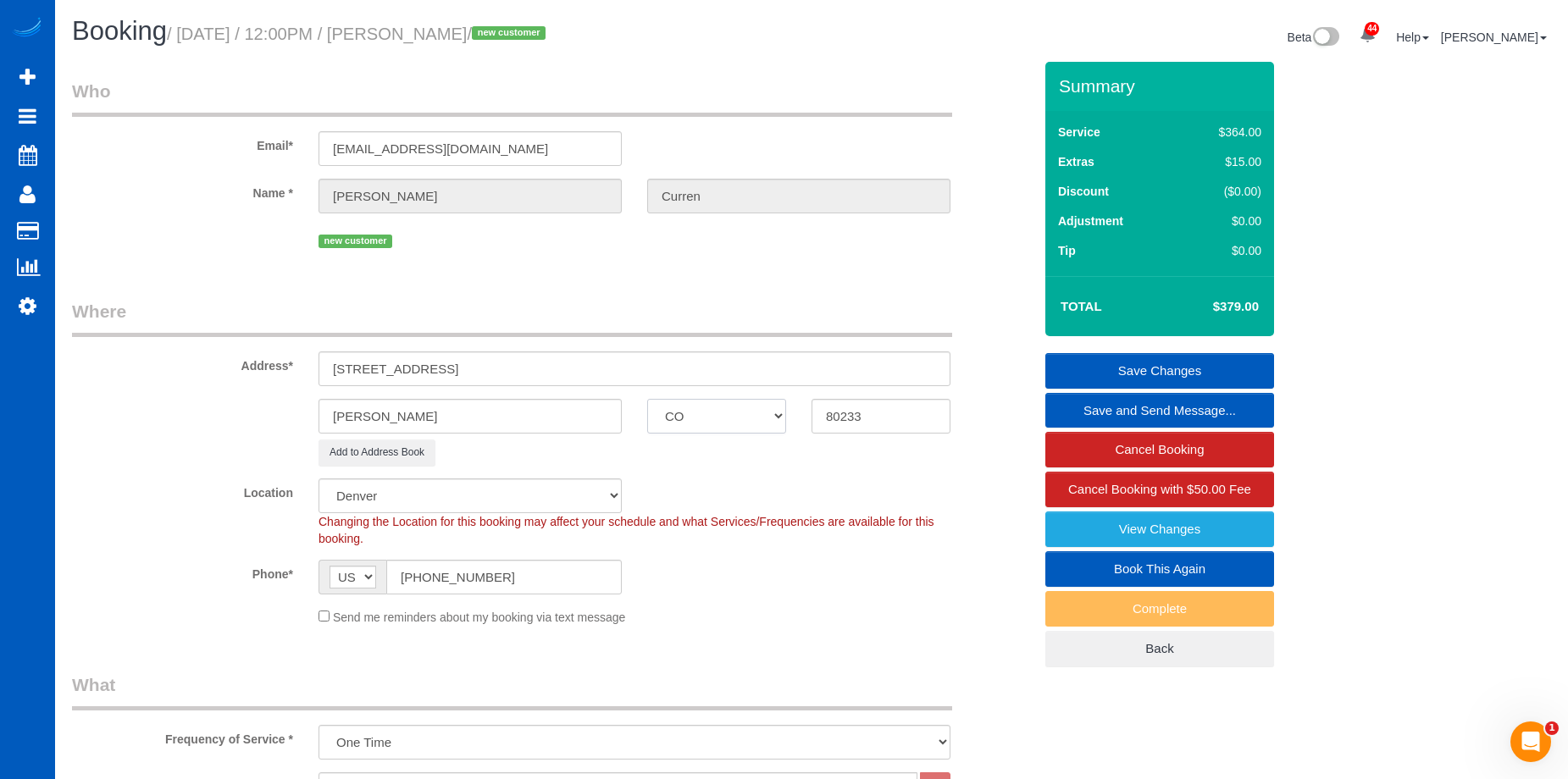
select select "265"
select select "object:1382"
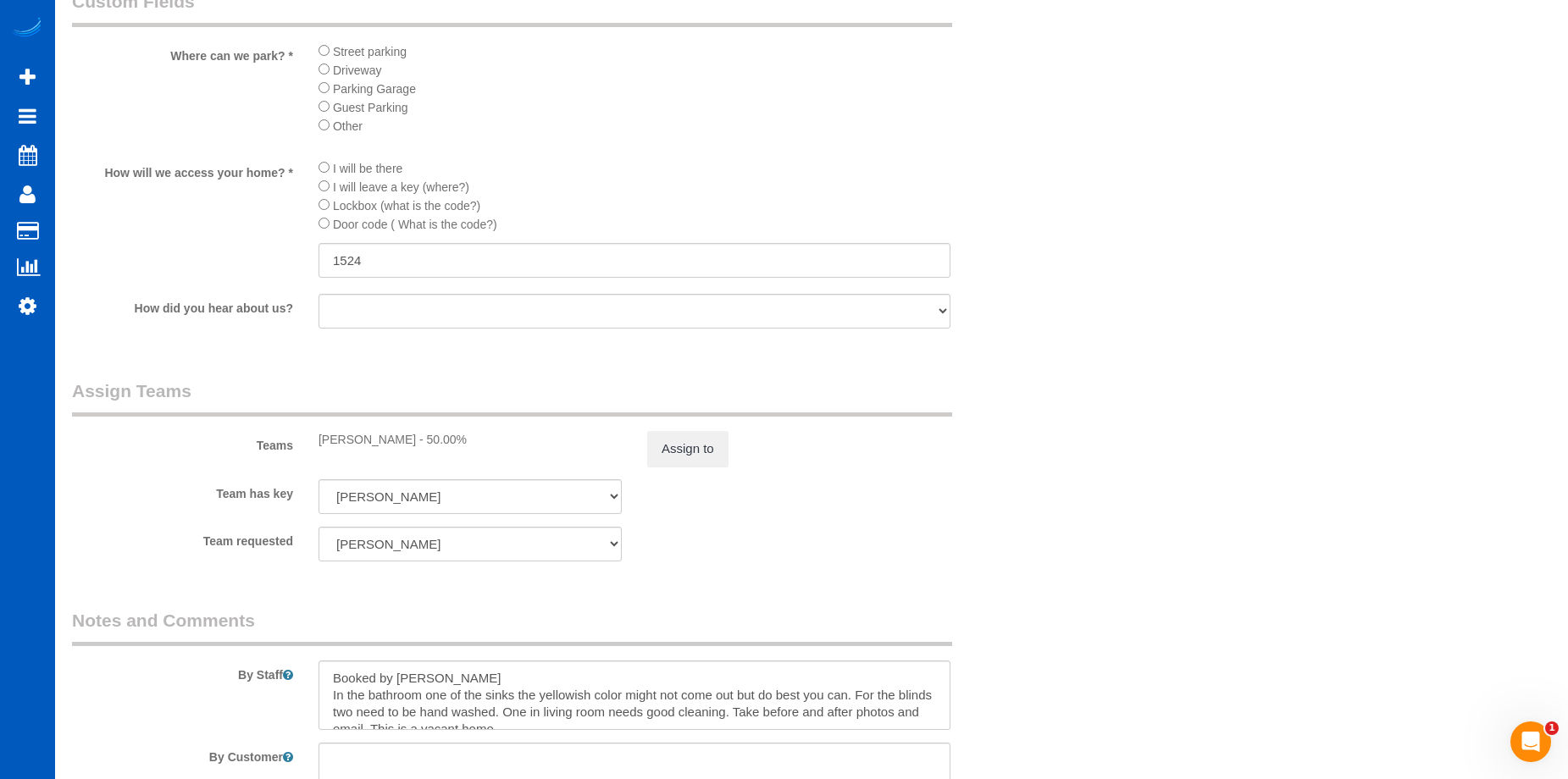
scroll to position [2032, 0]
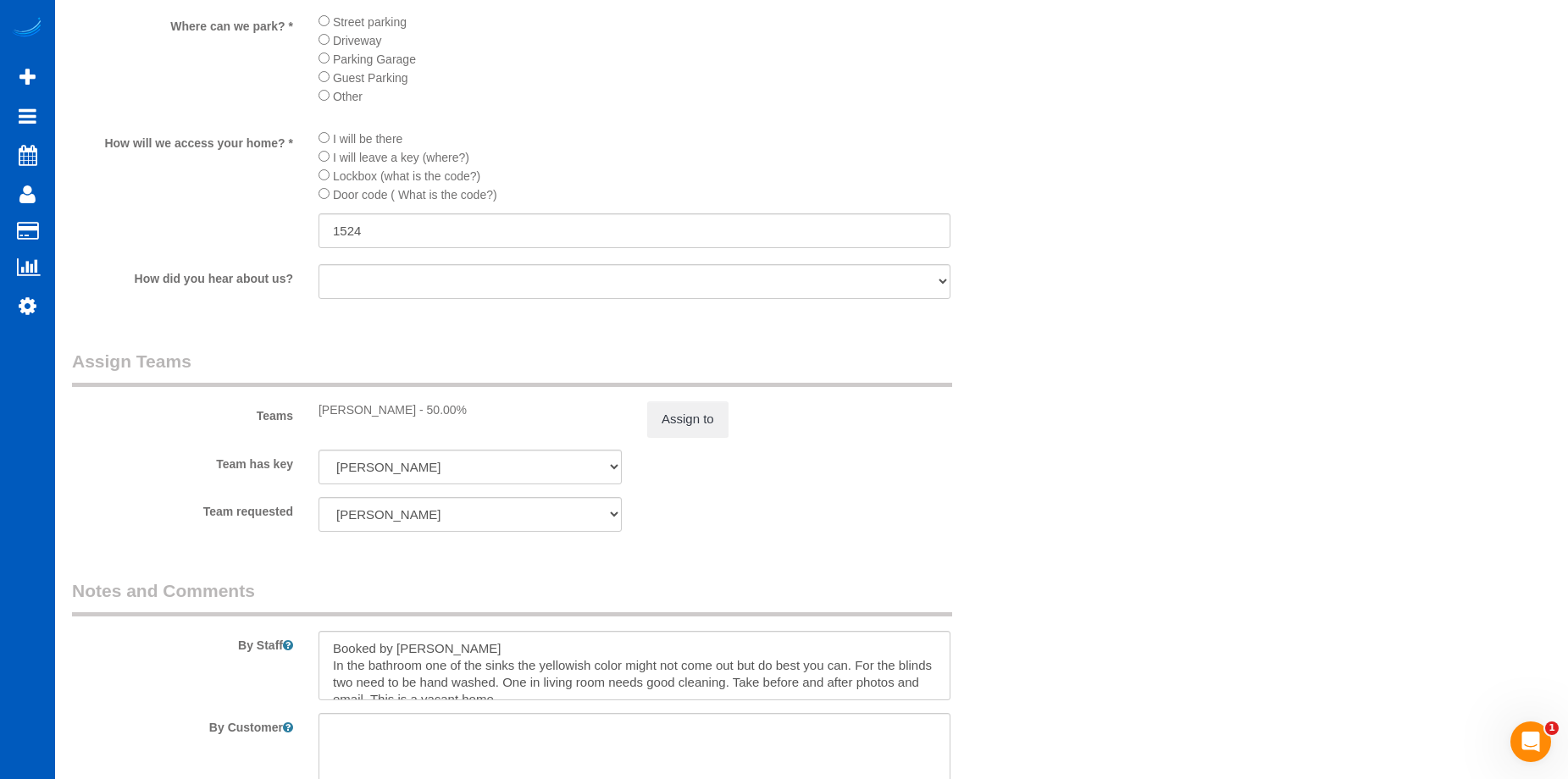
click at [728, 415] on div "Assign to" at bounding box center [798, 418] width 328 height 35
click at [724, 418] on button "Assign to" at bounding box center [687, 418] width 82 height 35
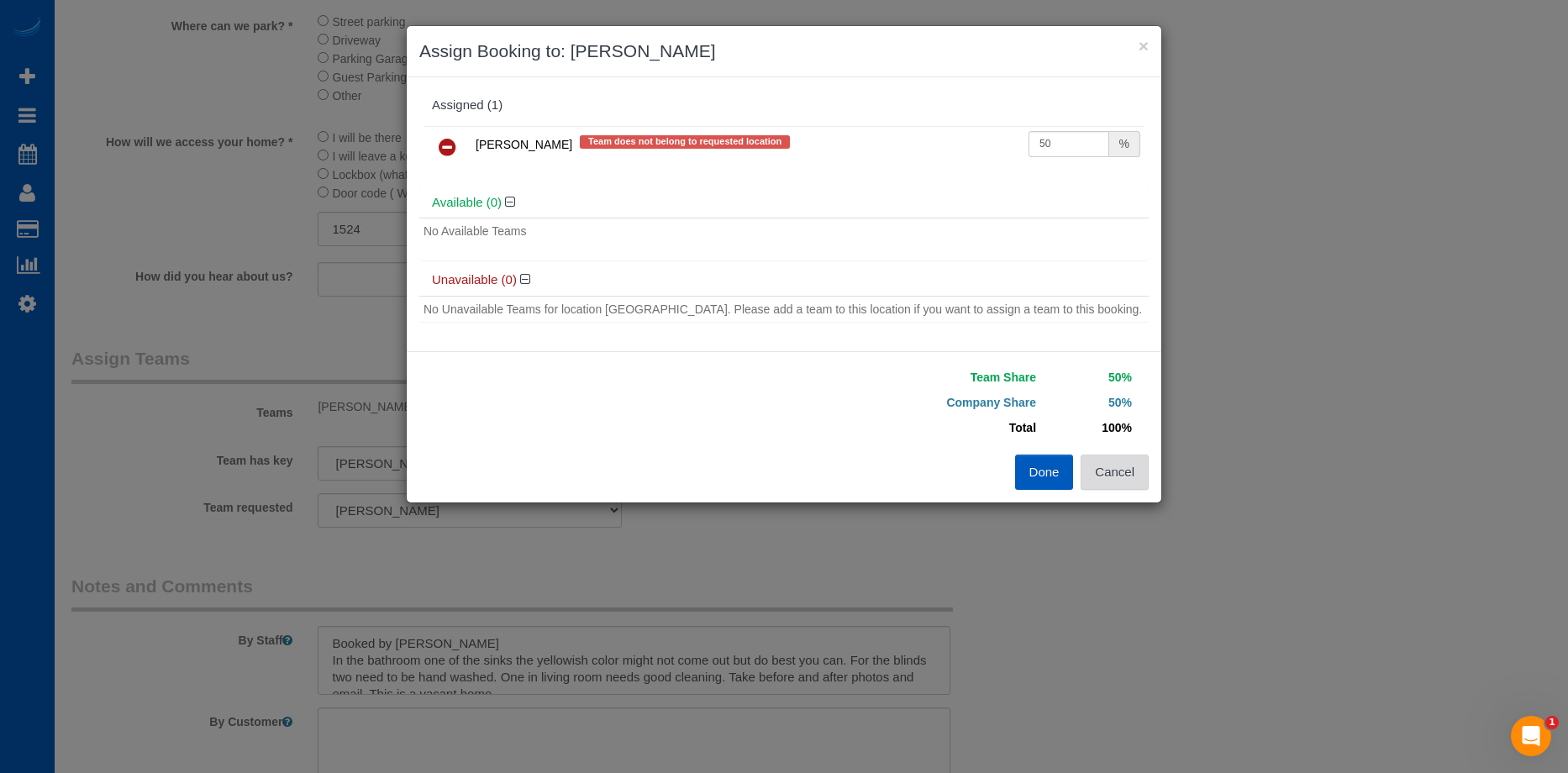
click at [1134, 466] on button "Cancel" at bounding box center [1114, 471] width 68 height 35
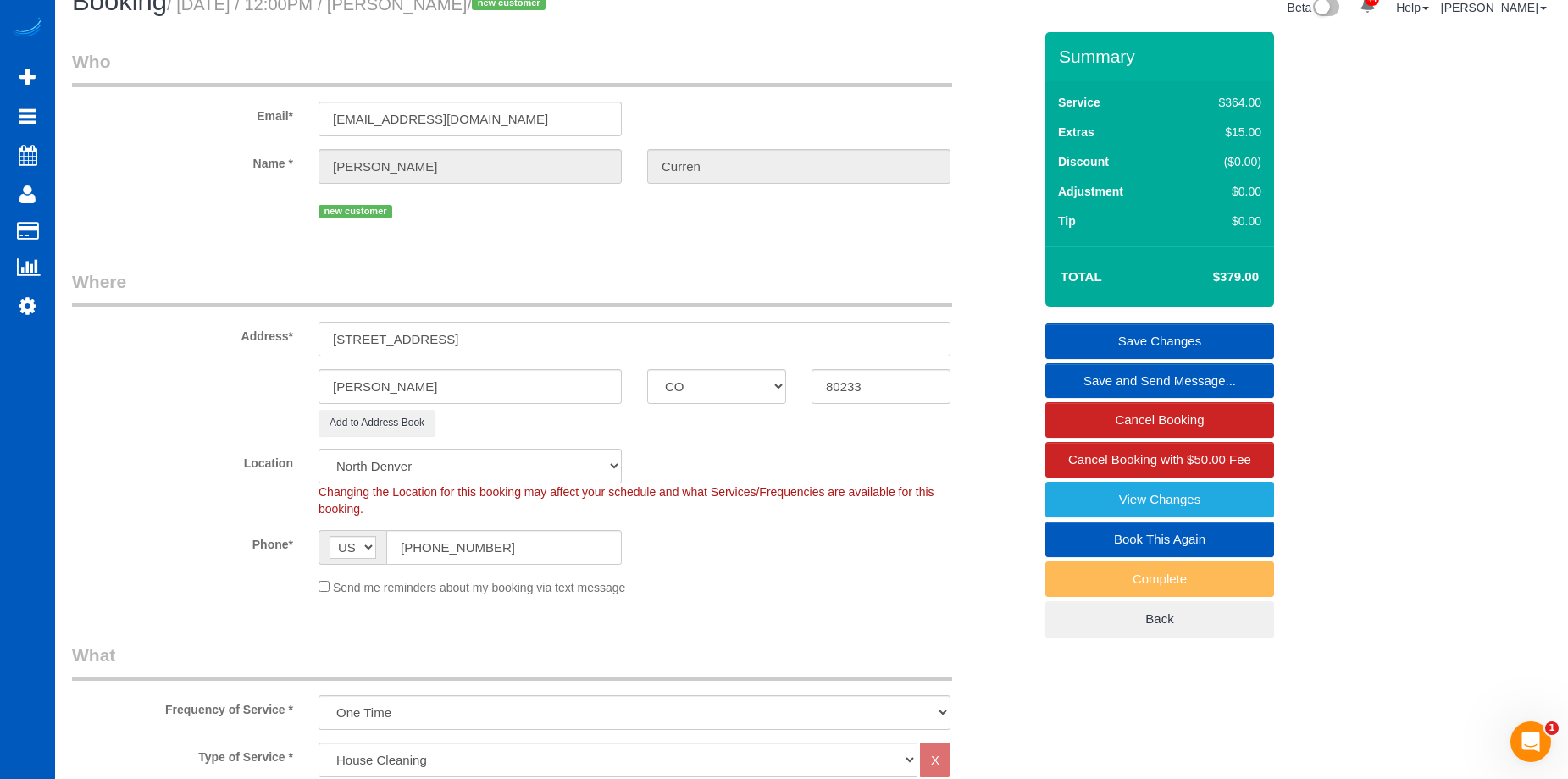
scroll to position [0, 0]
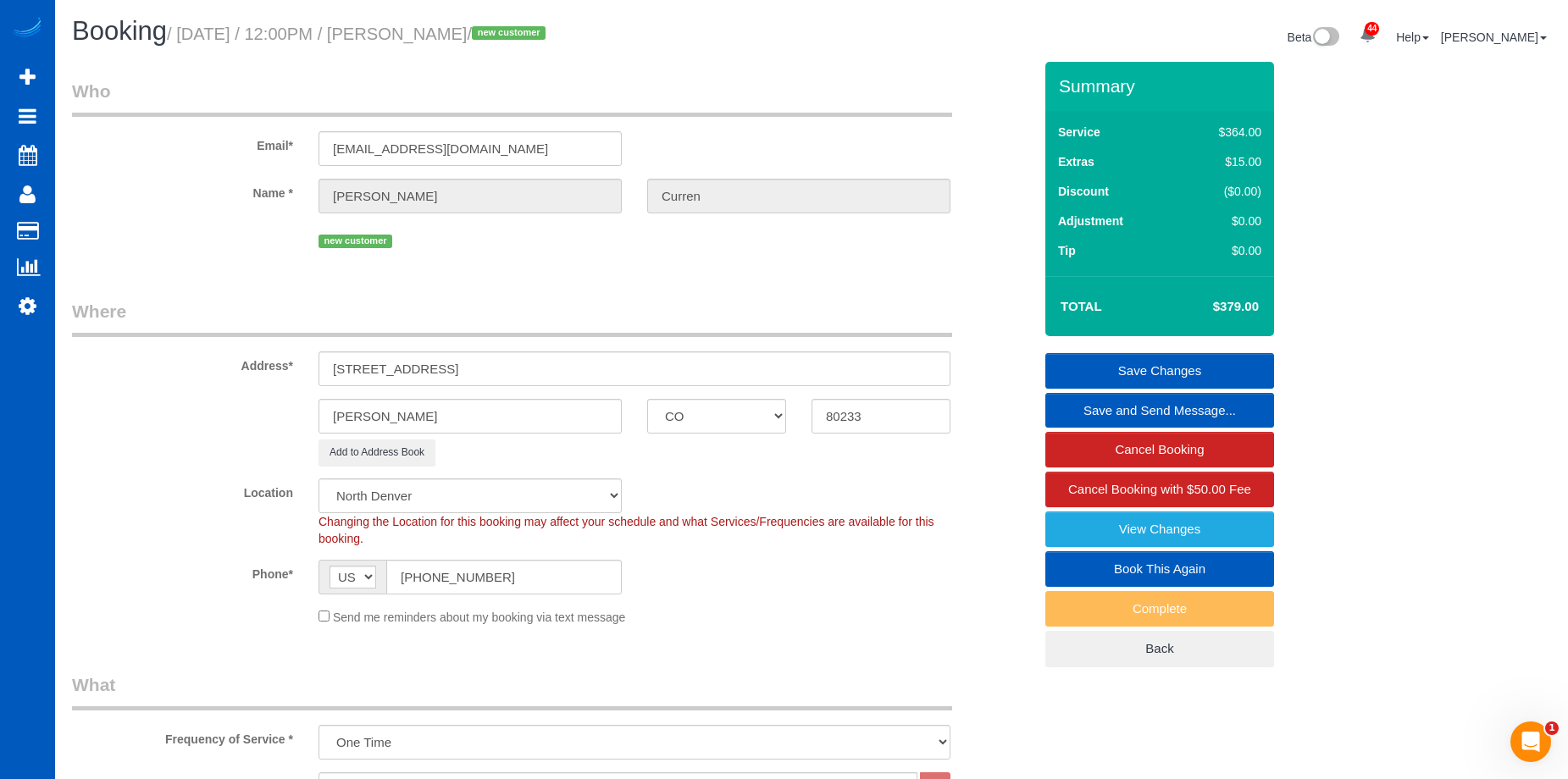
click at [1109, 365] on link "Save Changes" at bounding box center [1159, 370] width 228 height 35
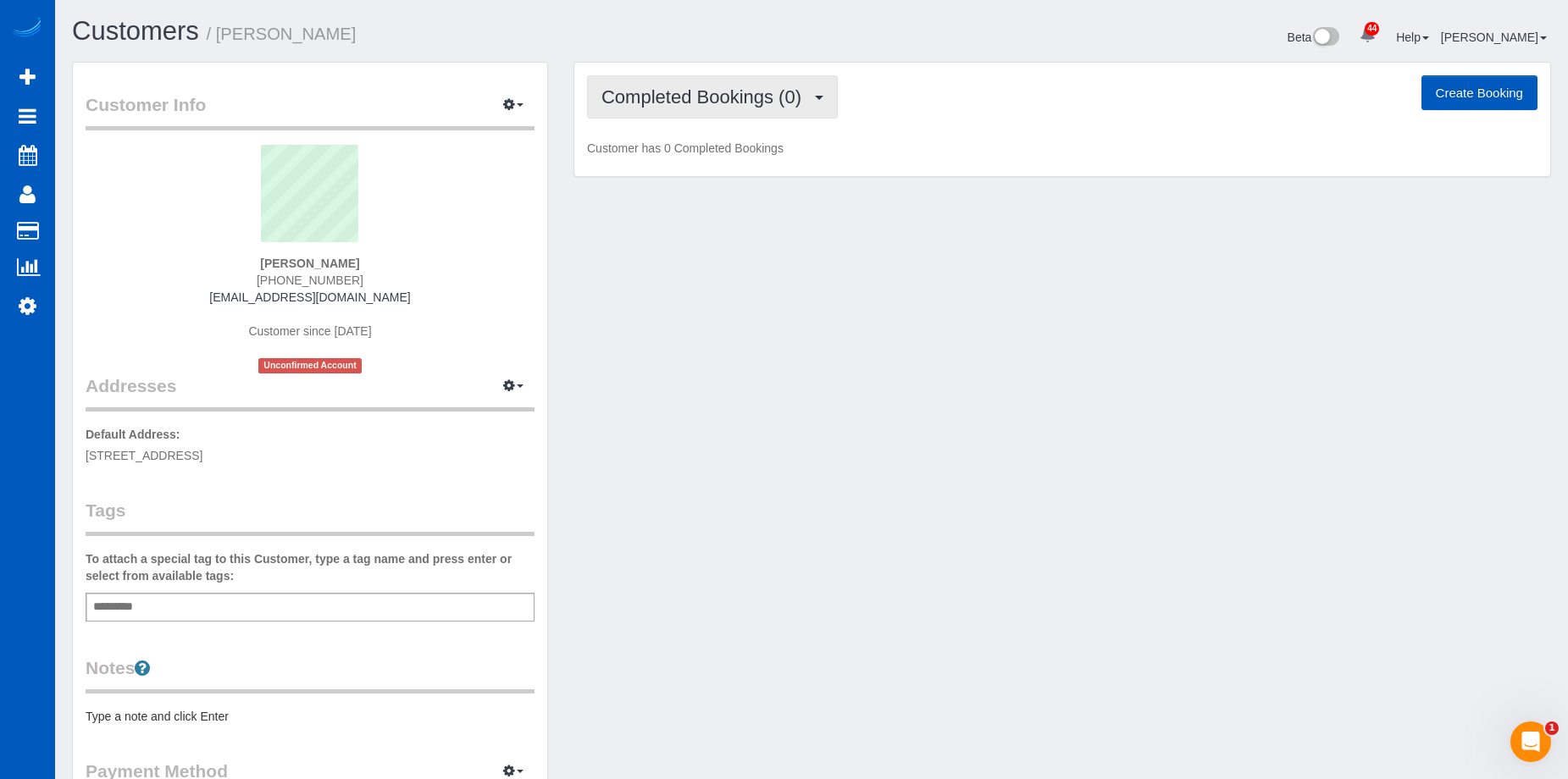
click at [752, 100] on span "Completed Bookings (0)" at bounding box center [705, 97] width 208 height 21
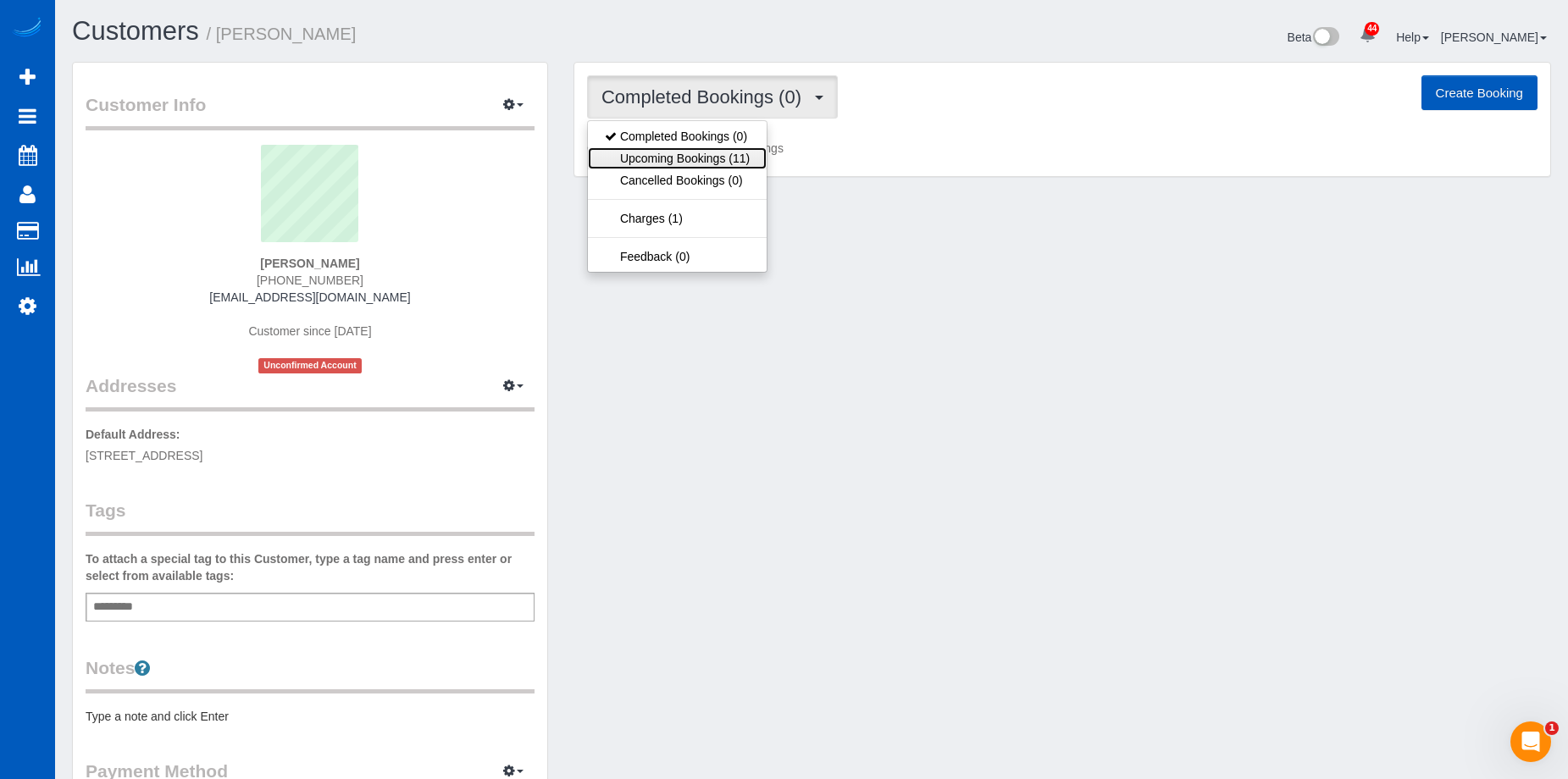
click at [729, 149] on link "Upcoming Bookings (11)" at bounding box center [677, 158] width 178 height 22
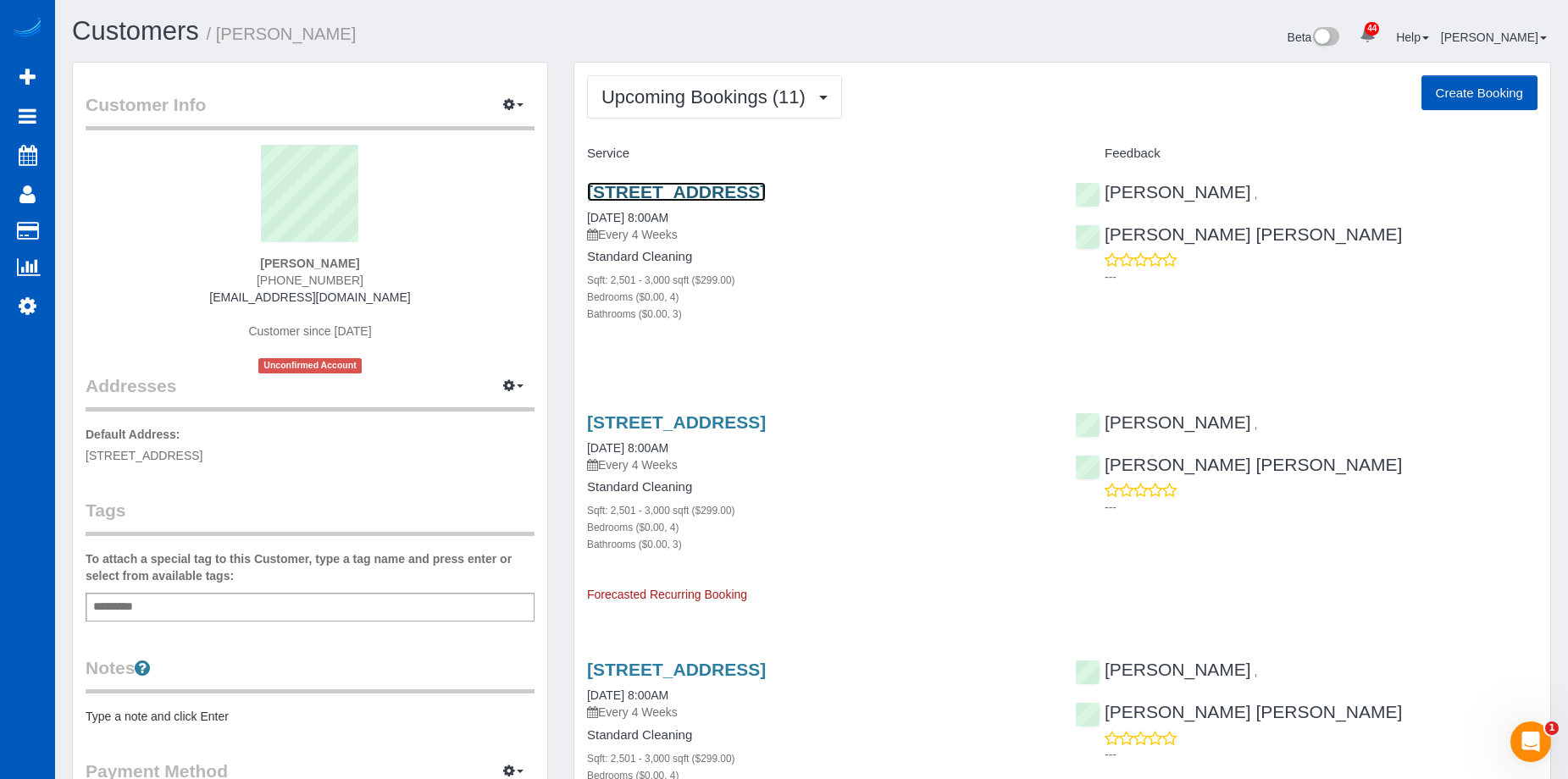
click at [766, 191] on link "14028 67th Avenue Ct E, Puyallup, WA 98373" at bounding box center [677, 192] width 178 height 19
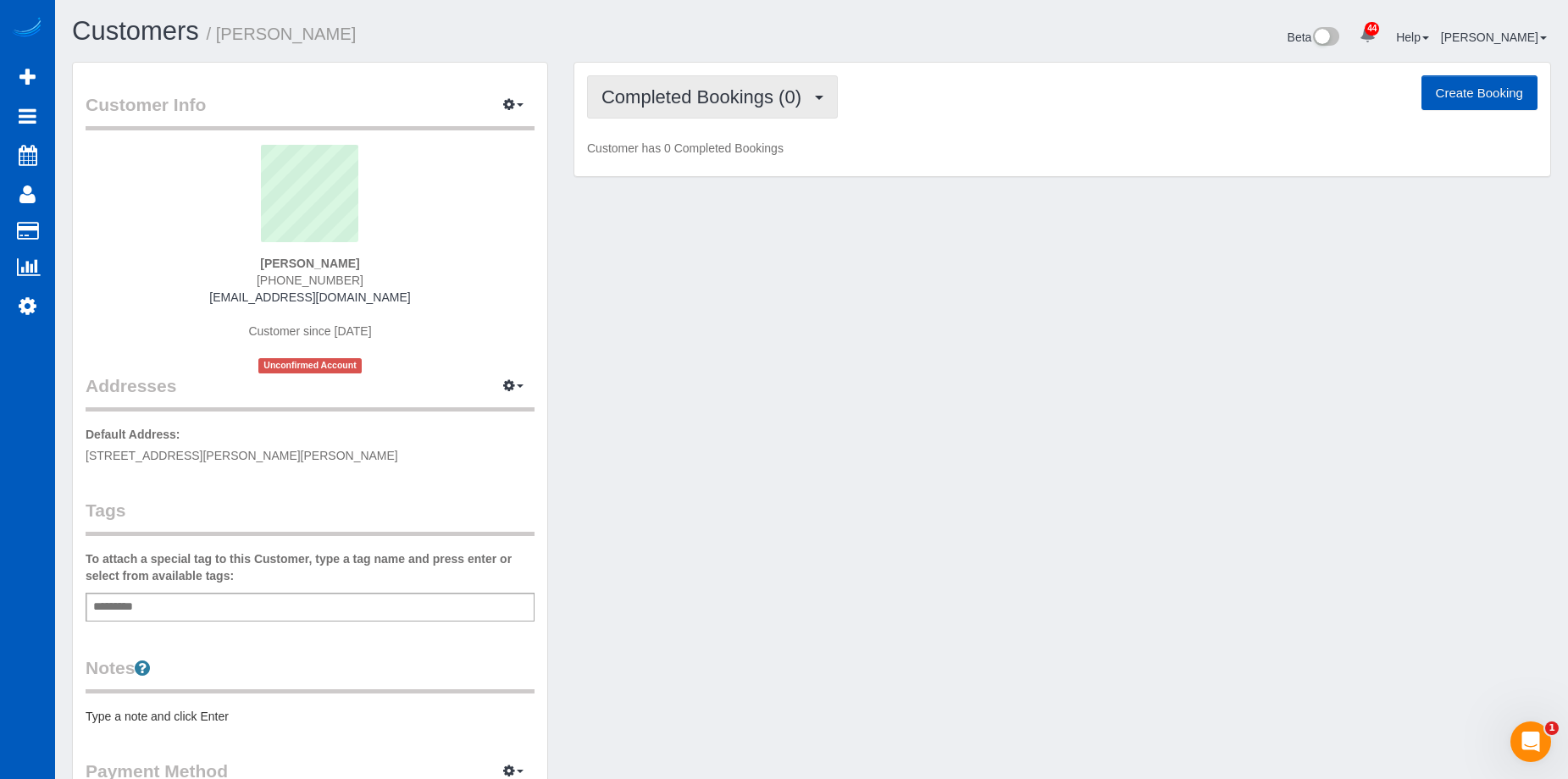
click at [795, 80] on button "Completed Bookings (0)" at bounding box center [712, 97] width 250 height 43
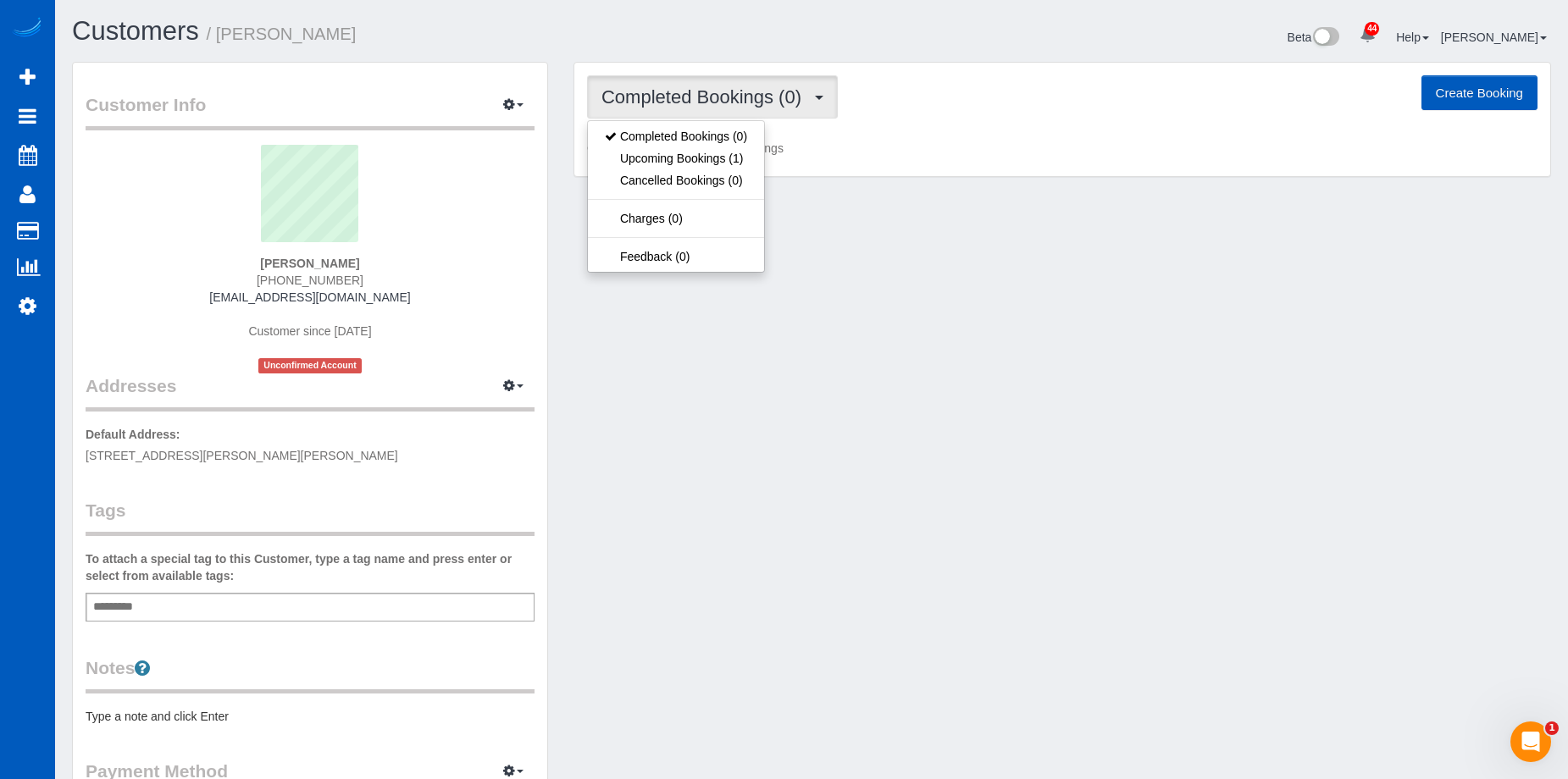
click at [792, 82] on button "Completed Bookings (0)" at bounding box center [712, 97] width 250 height 43
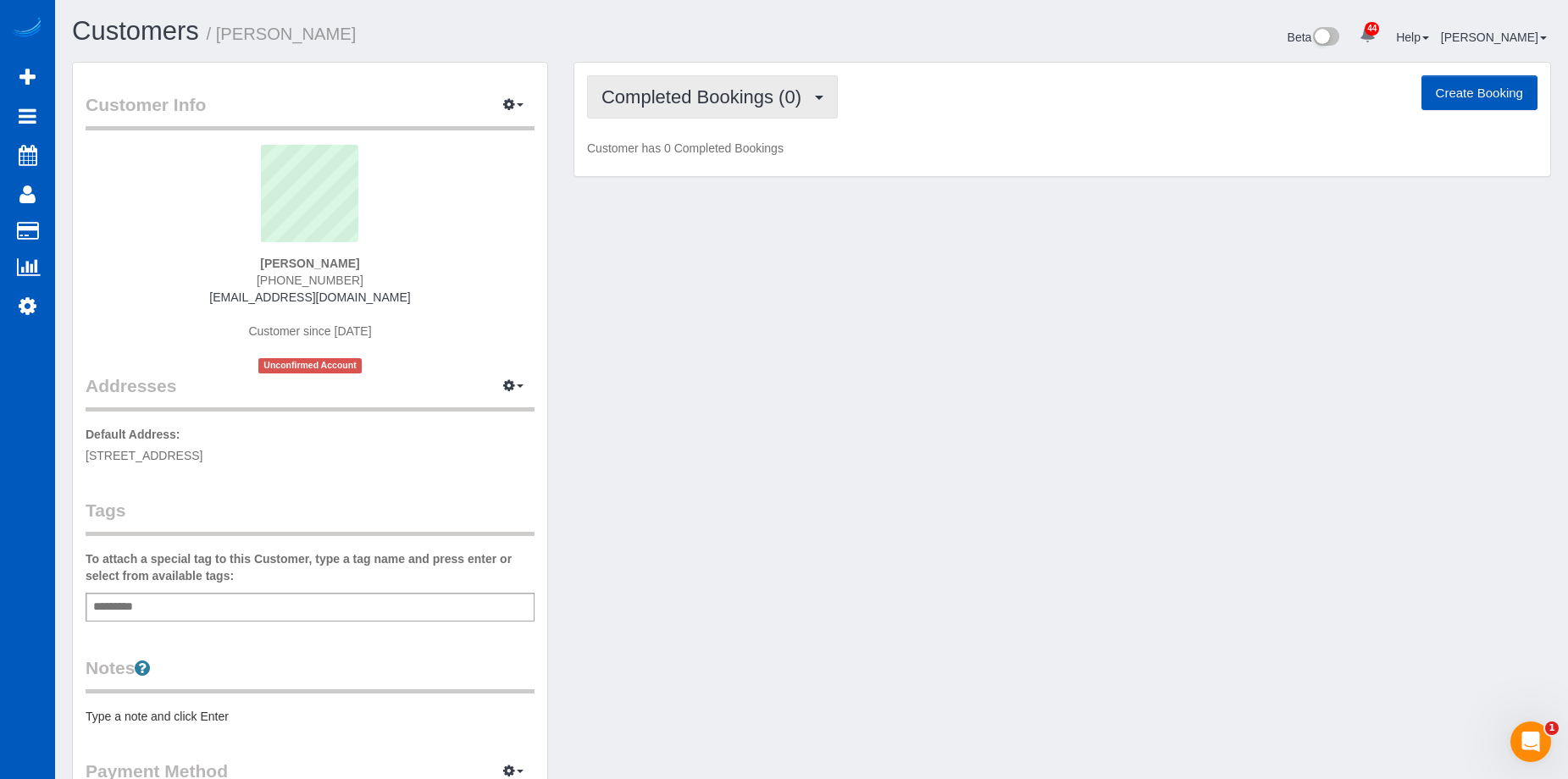
click at [700, 87] on span "Completed Bookings (0)" at bounding box center [705, 97] width 208 height 21
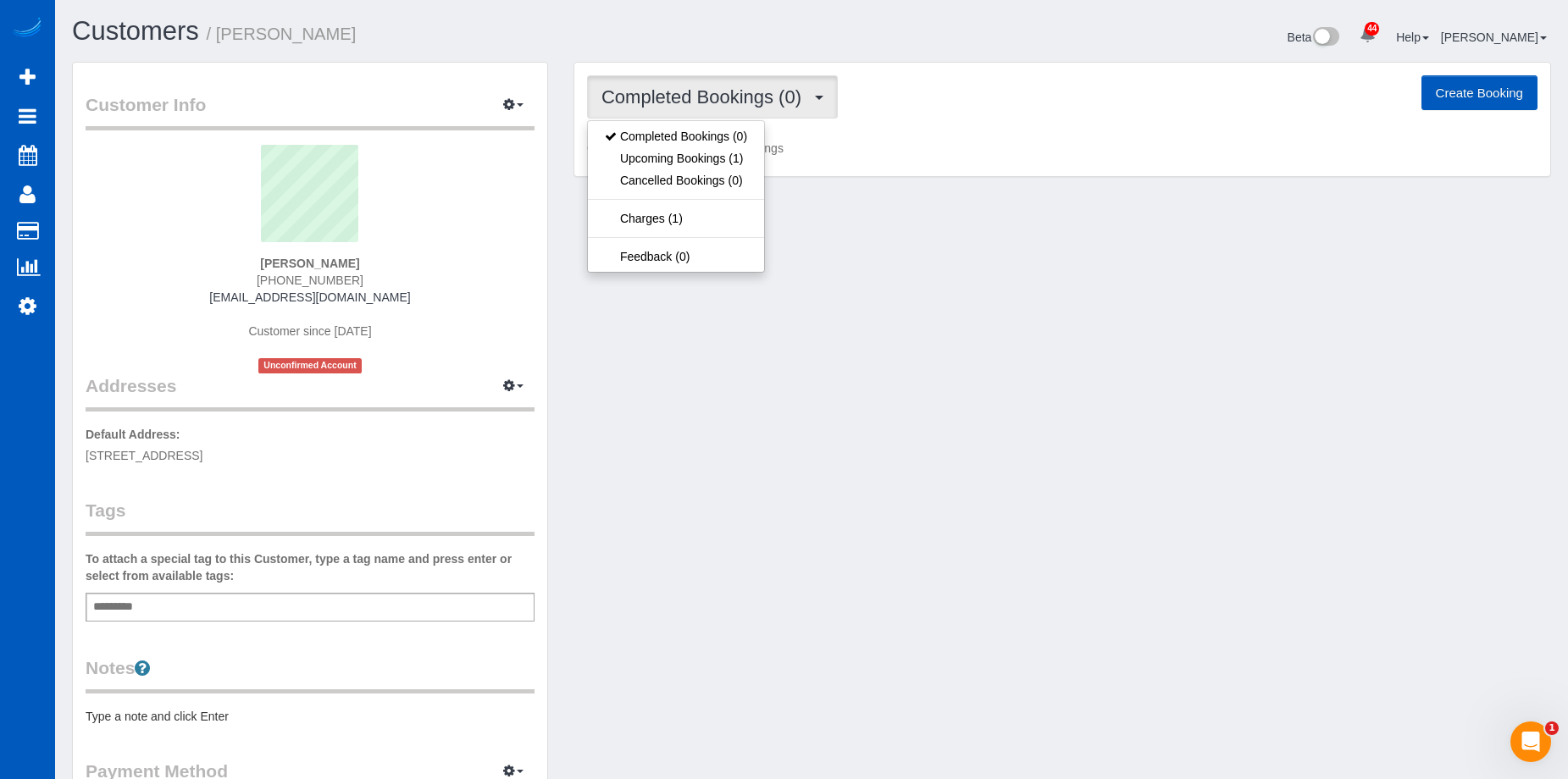
click at [700, 87] on span "Completed Bookings (0)" at bounding box center [705, 97] width 208 height 21
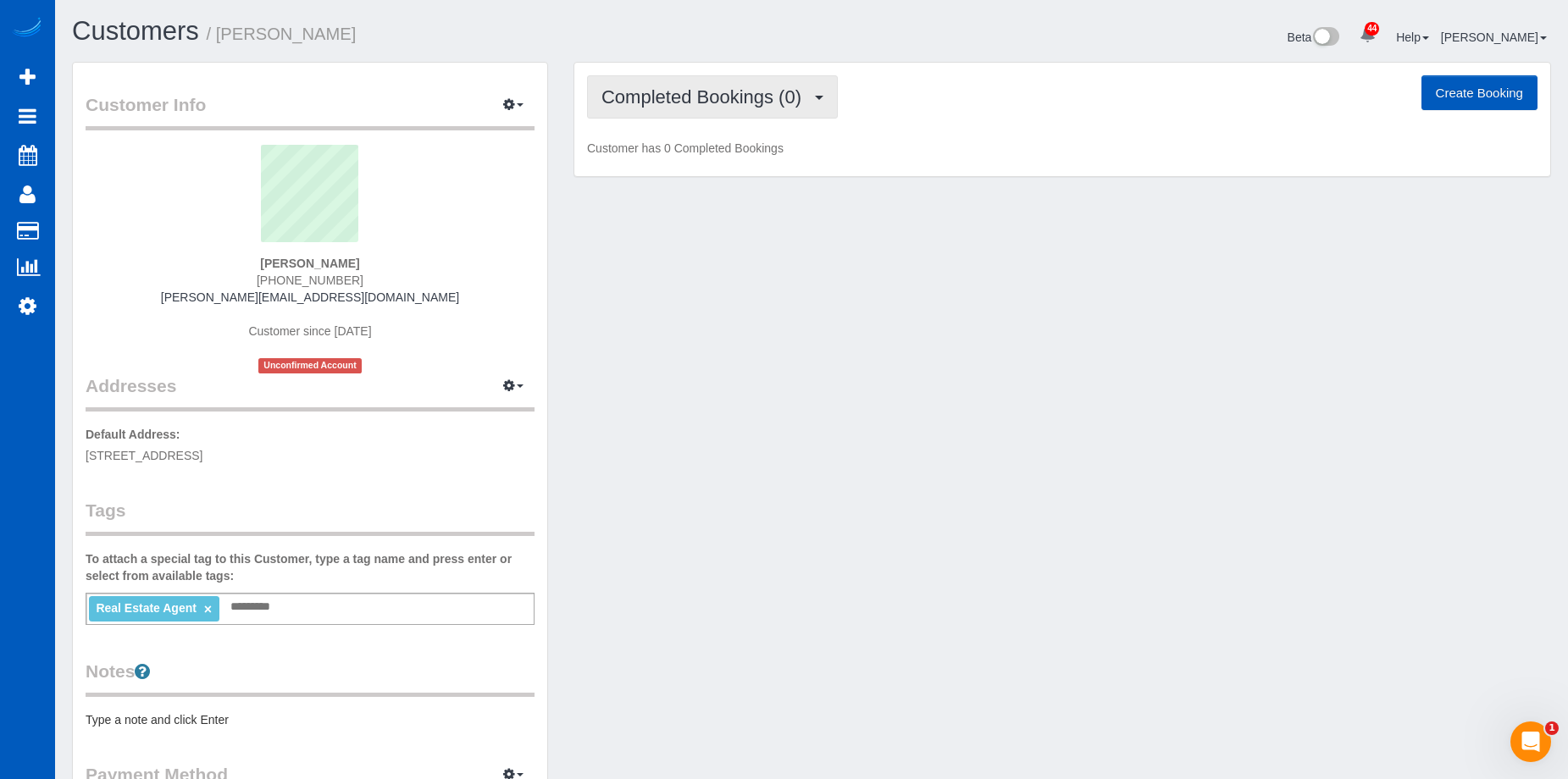
click at [707, 87] on span "Completed Bookings (0)" at bounding box center [705, 97] width 208 height 21
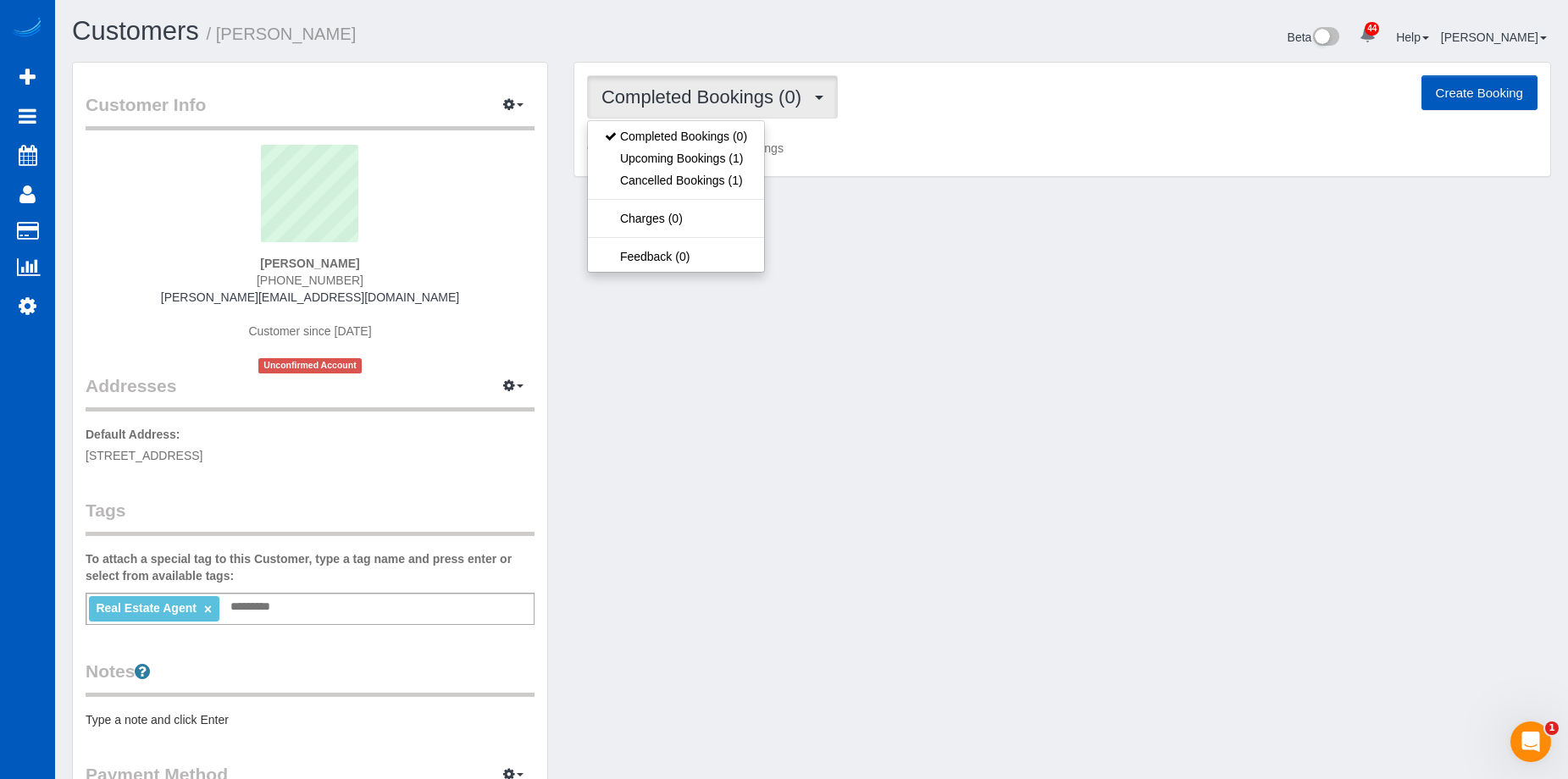
click at [707, 86] on span "Completed Bookings (0)" at bounding box center [705, 97] width 208 height 21
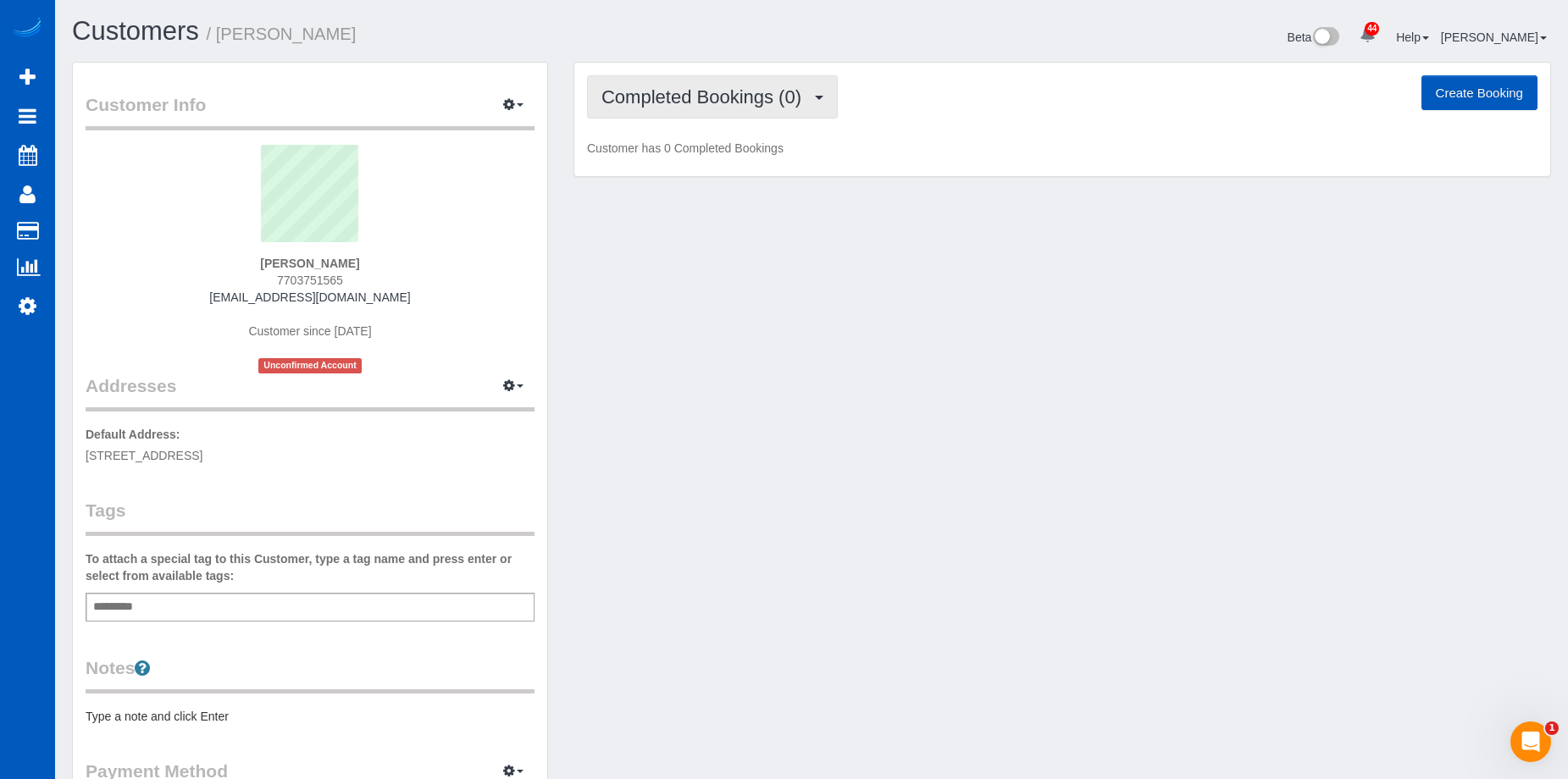
click at [721, 92] on span "Completed Bookings (0)" at bounding box center [705, 97] width 208 height 21
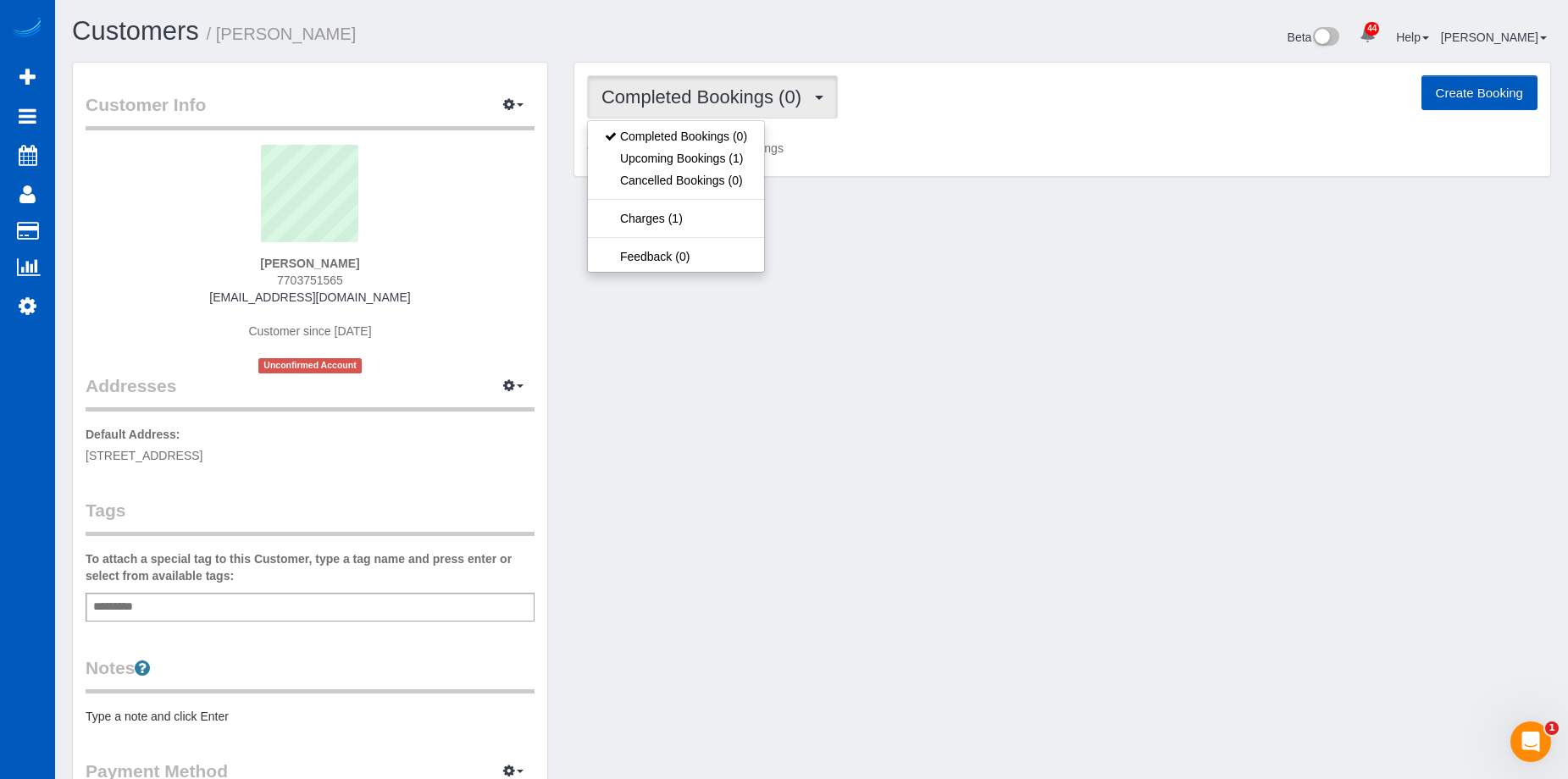
click at [721, 92] on span "Completed Bookings (0)" at bounding box center [705, 97] width 208 height 21
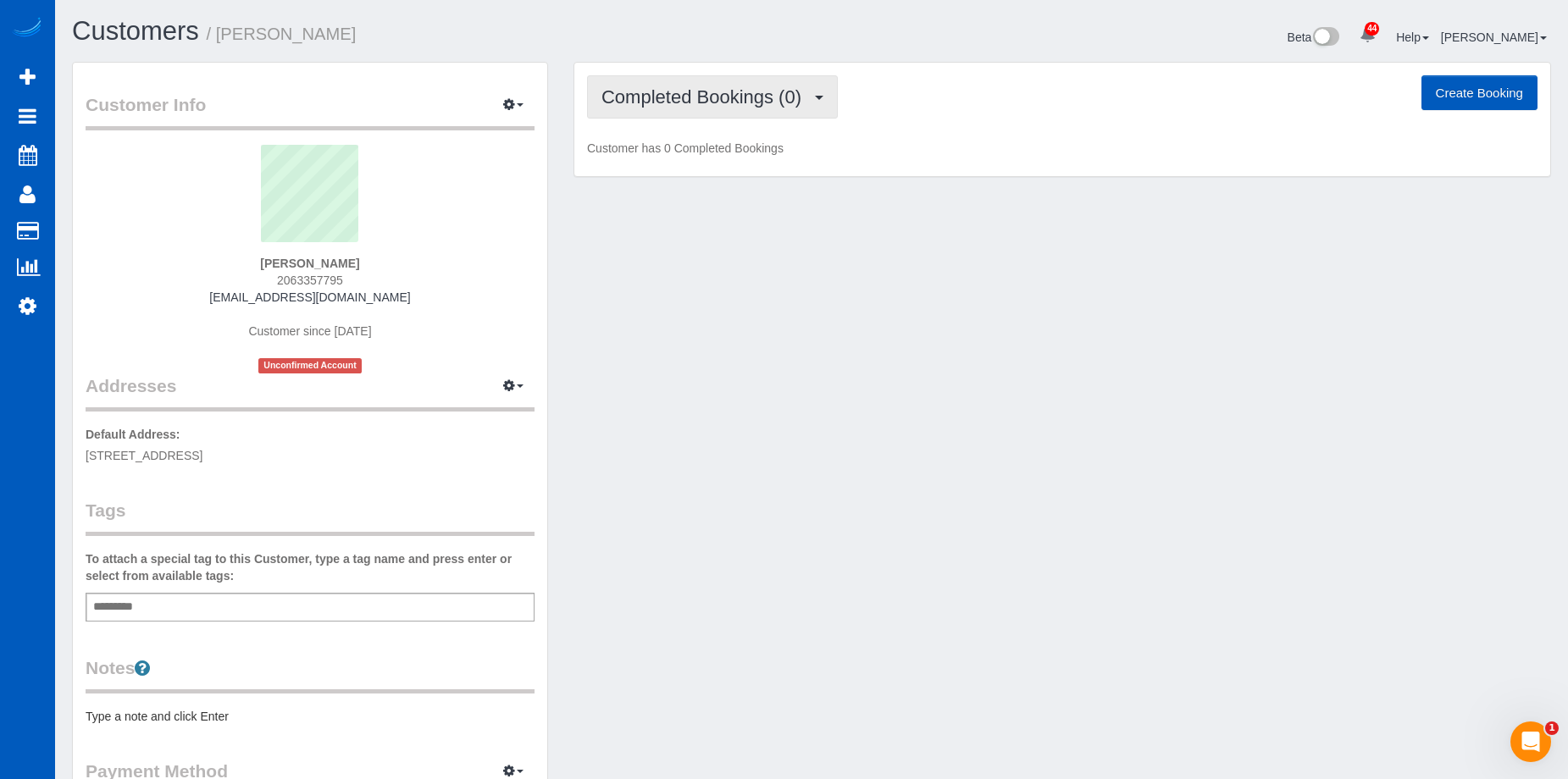
click at [774, 96] on span "Completed Bookings (0)" at bounding box center [705, 97] width 208 height 21
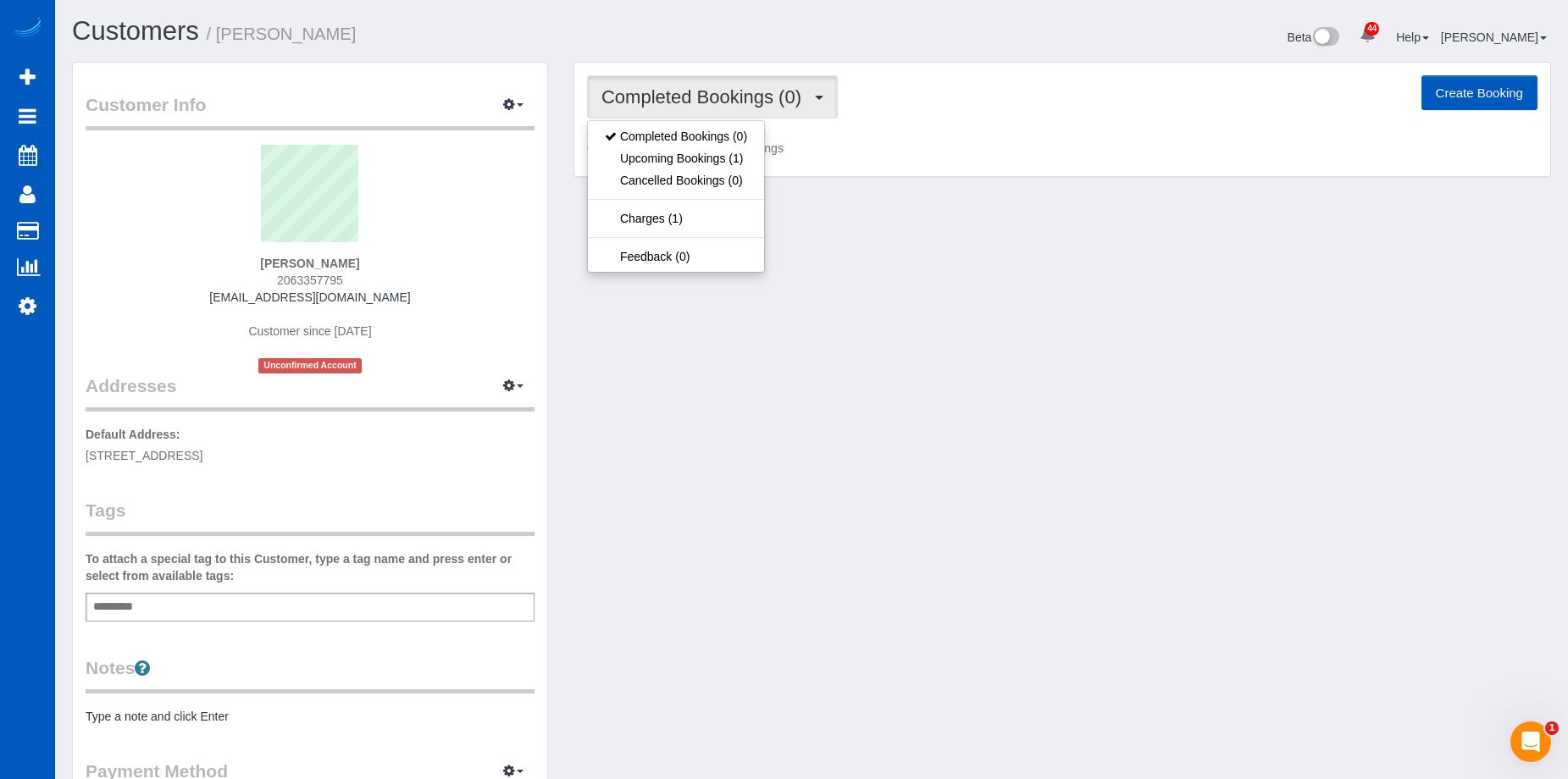
click at [774, 96] on span "Completed Bookings (0)" at bounding box center [705, 97] width 208 height 21
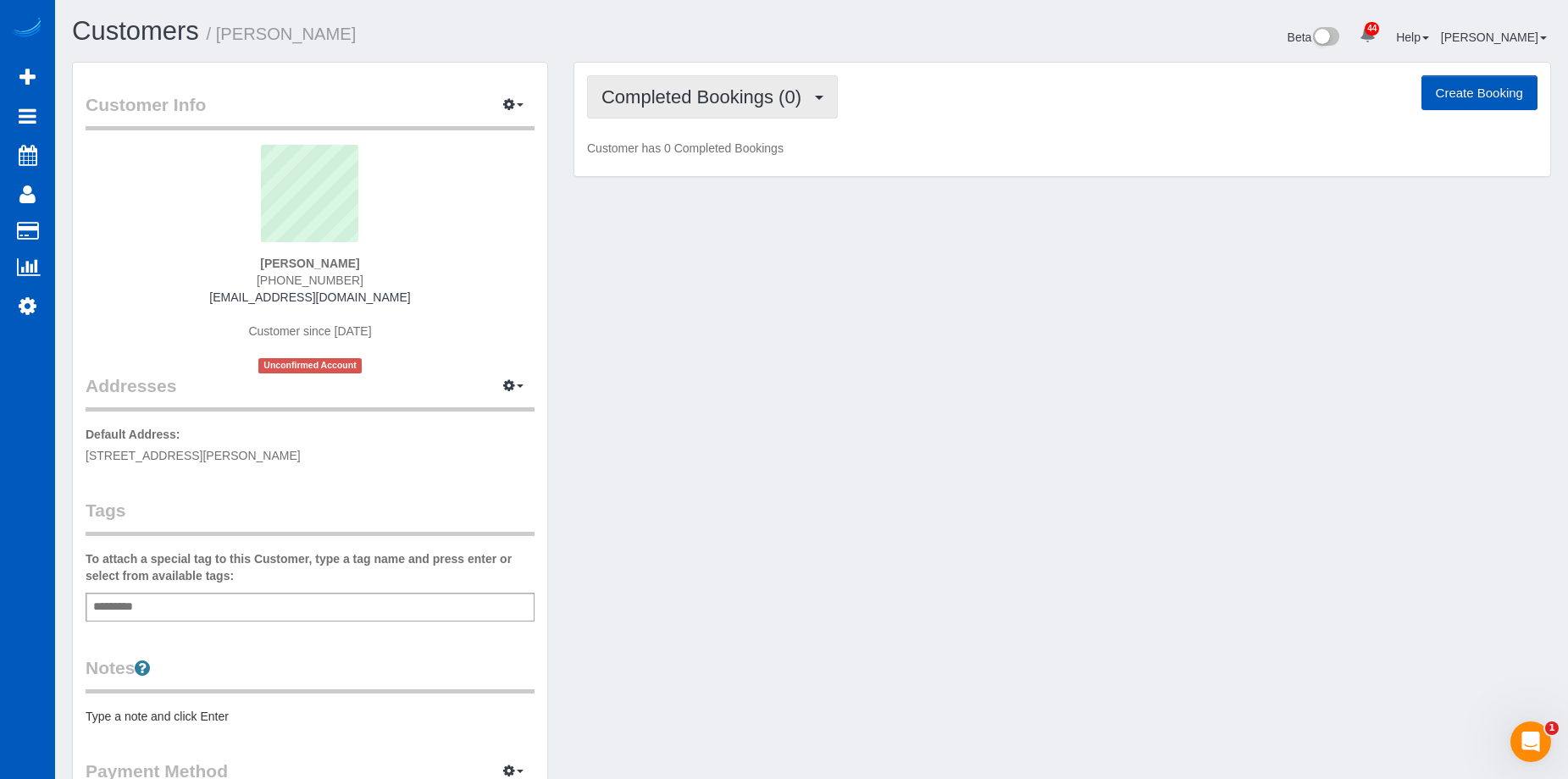
click at [741, 93] on span "Completed Bookings (0)" at bounding box center [705, 97] width 208 height 21
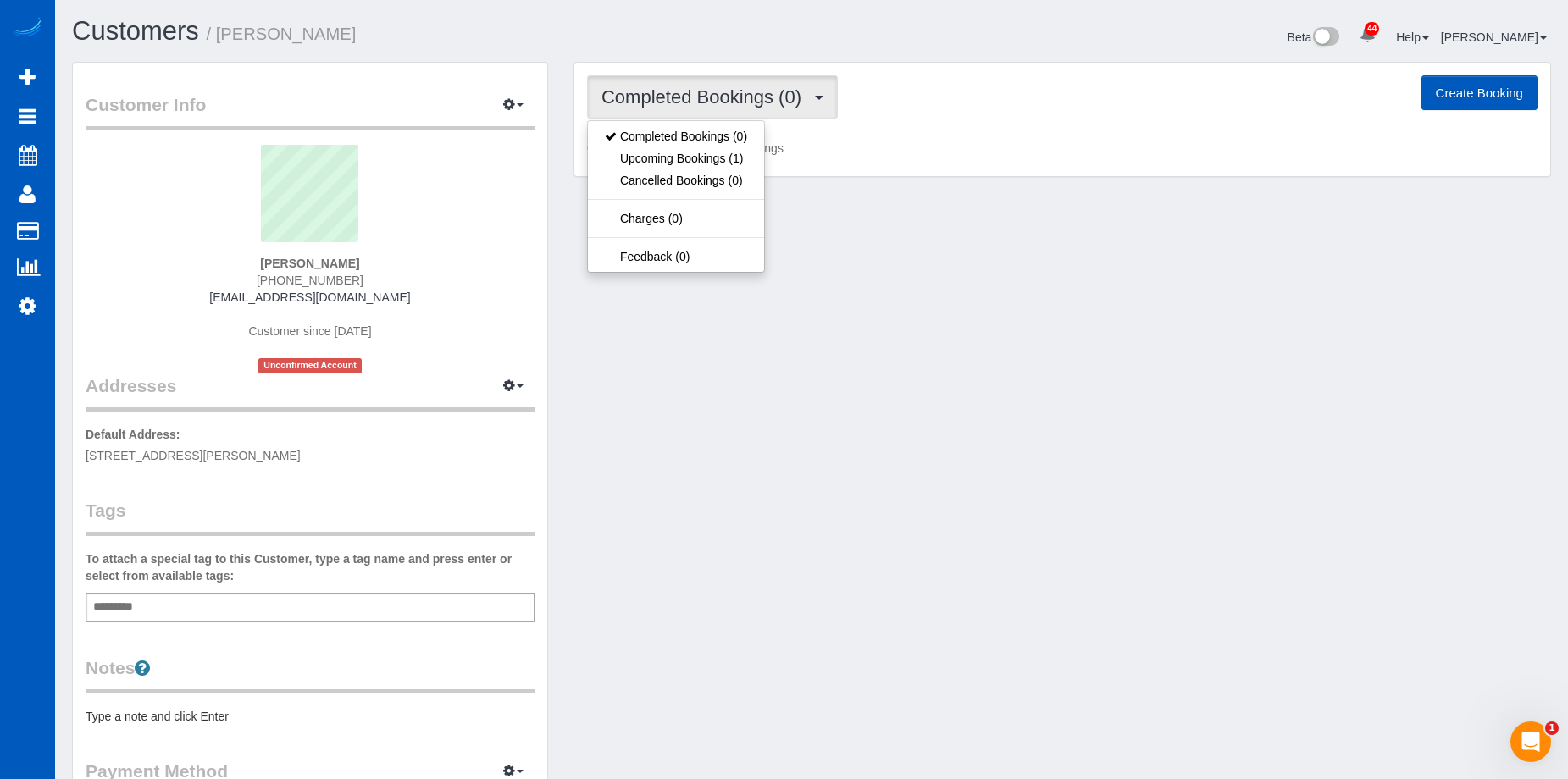
click at [741, 93] on span "Completed Bookings (0)" at bounding box center [705, 97] width 208 height 21
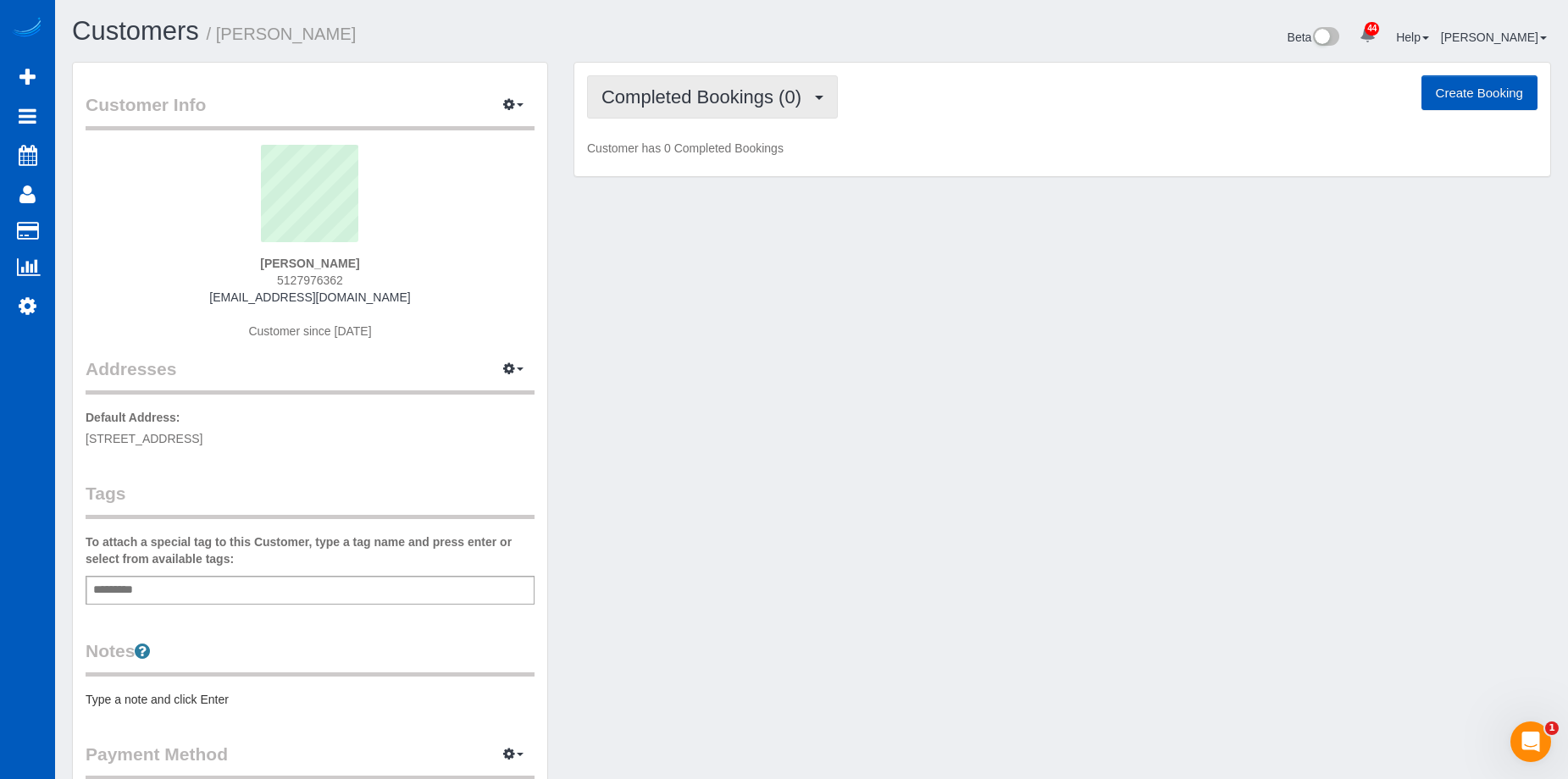
click at [754, 95] on span "Completed Bookings (0)" at bounding box center [705, 97] width 208 height 21
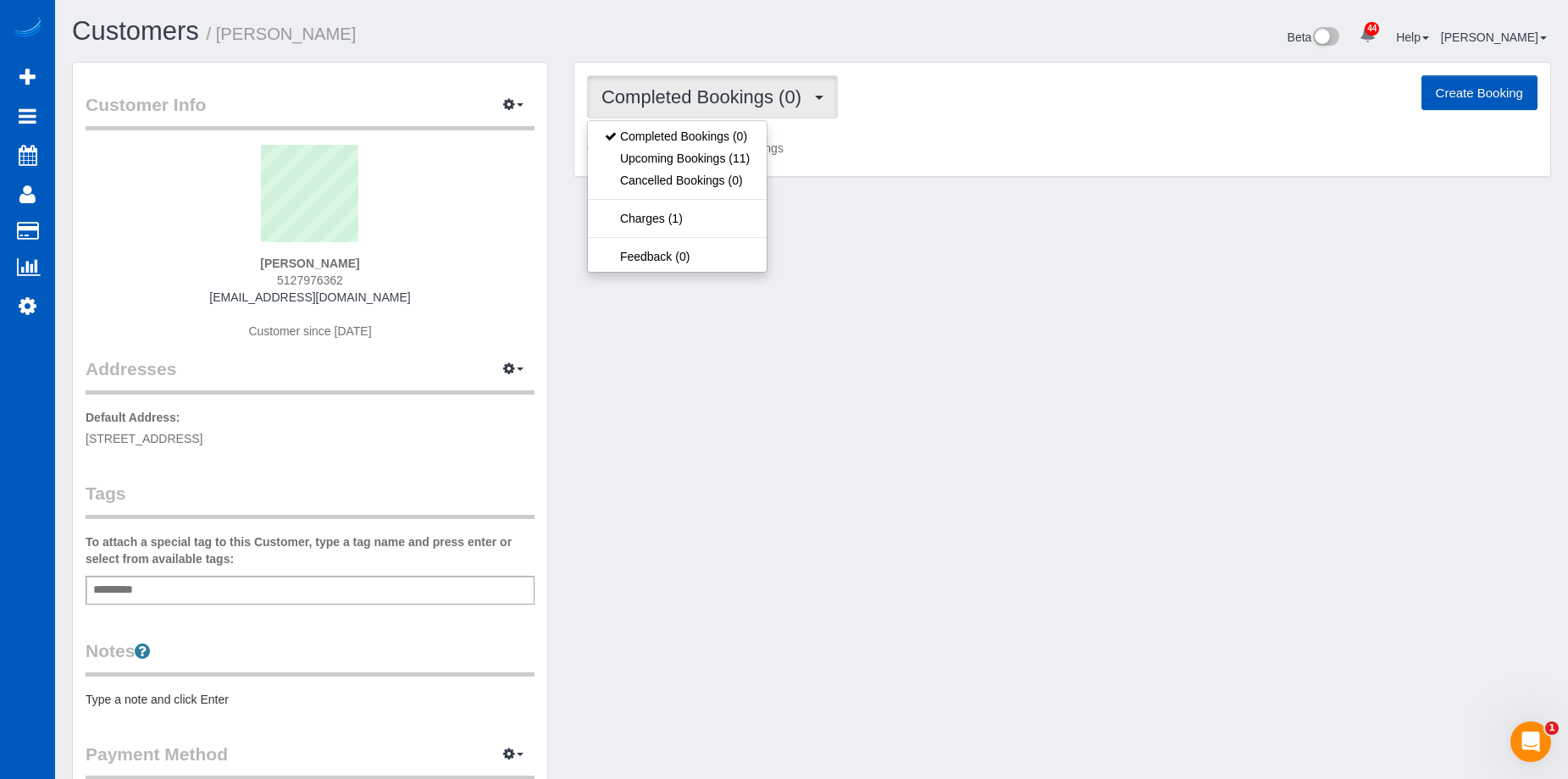
click at [754, 95] on span "Completed Bookings (0)" at bounding box center [705, 97] width 208 height 21
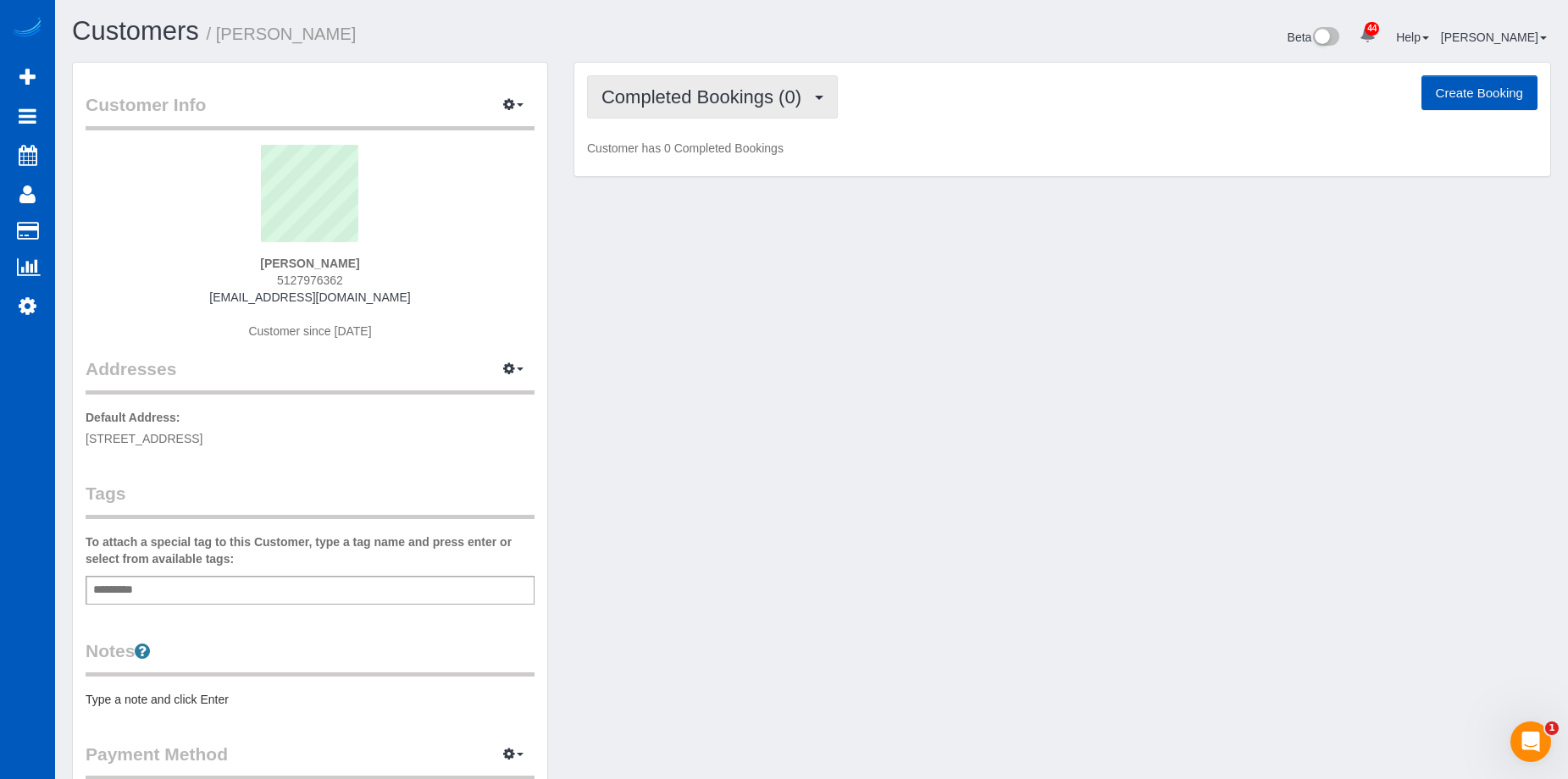
click at [761, 88] on span "Completed Bookings (0)" at bounding box center [705, 97] width 208 height 21
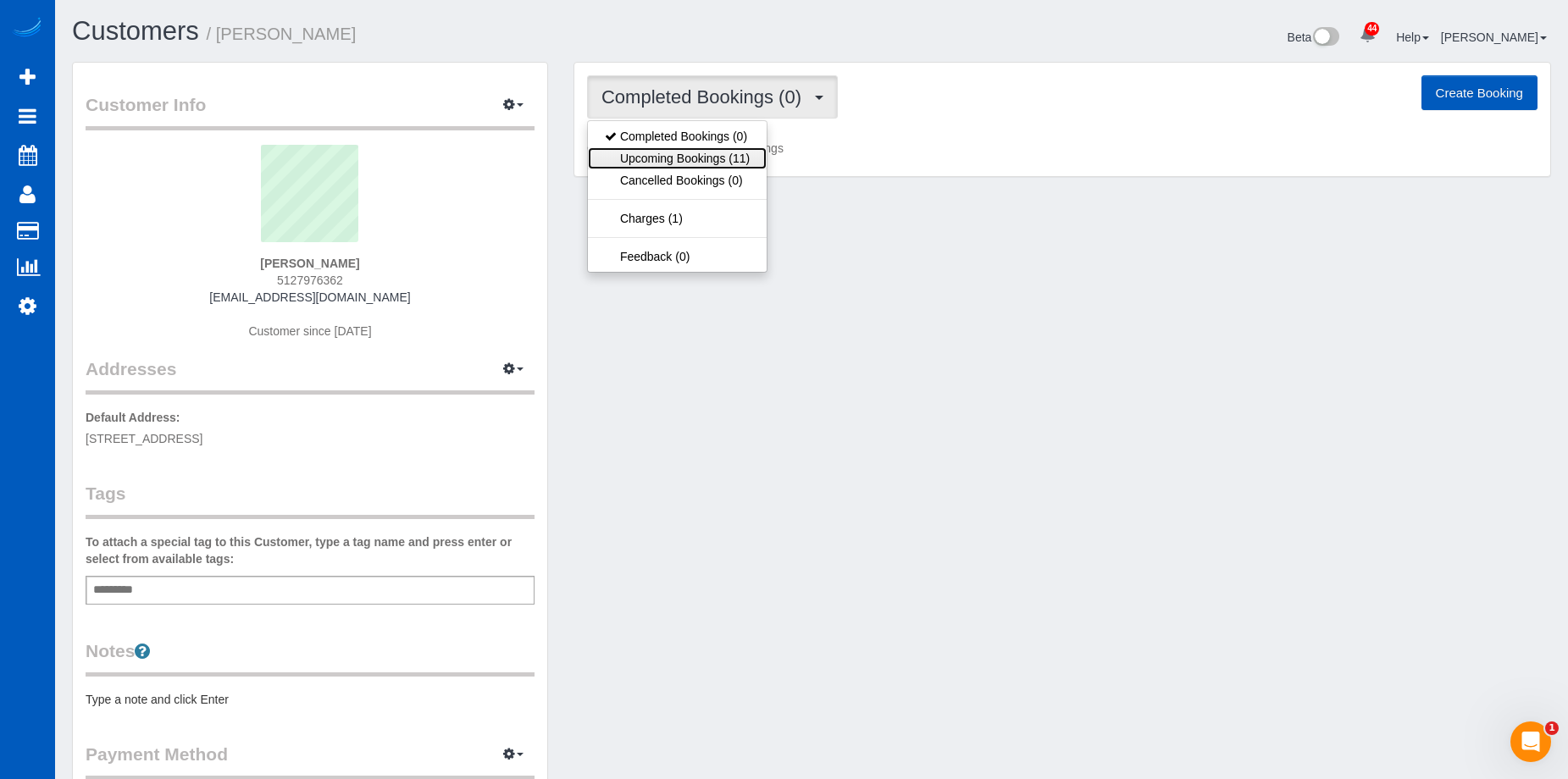
click at [701, 159] on link "Upcoming Bookings (11)" at bounding box center [677, 158] width 178 height 22
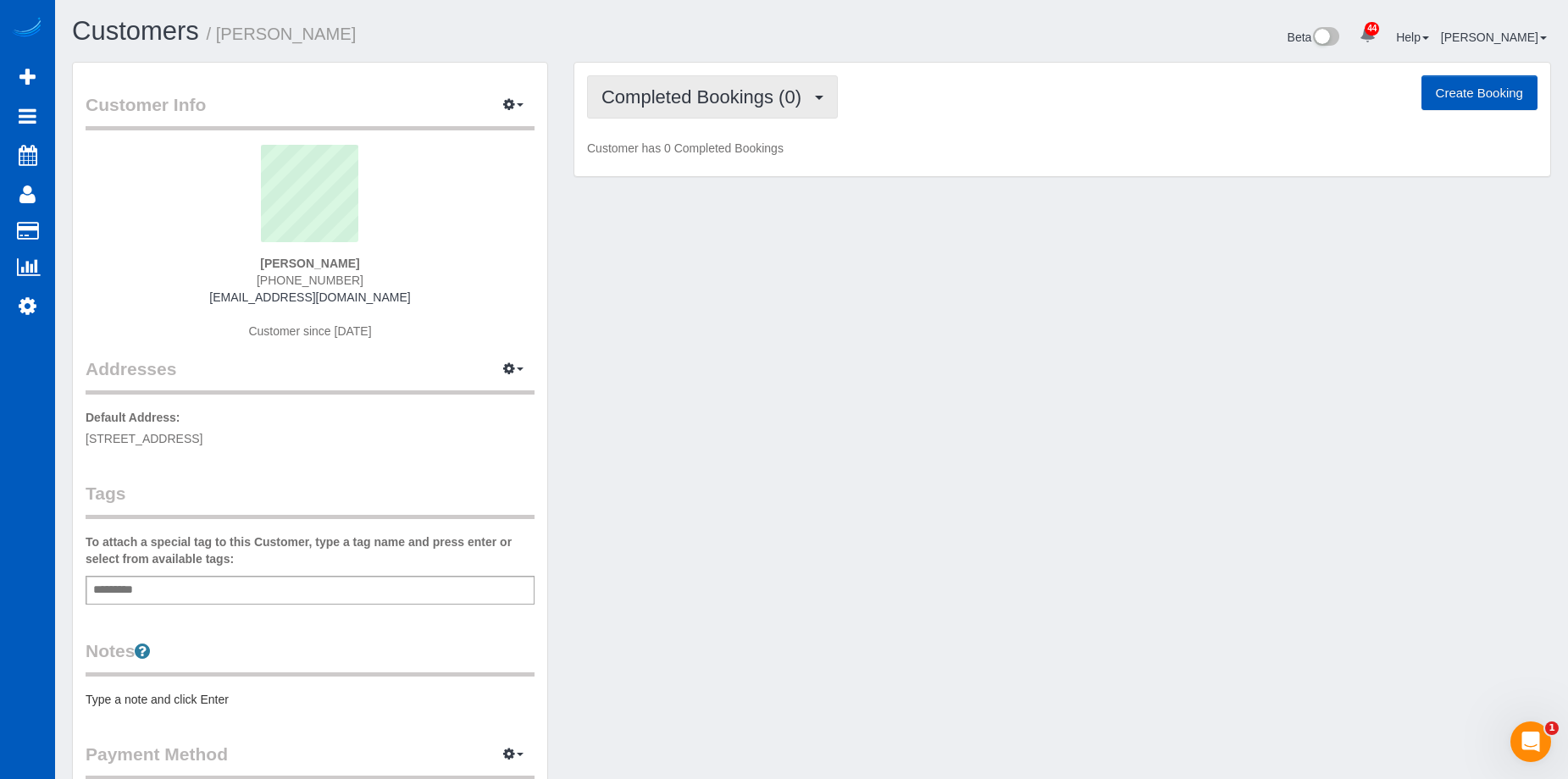
click at [763, 115] on button "Completed Bookings (0)" at bounding box center [712, 97] width 250 height 43
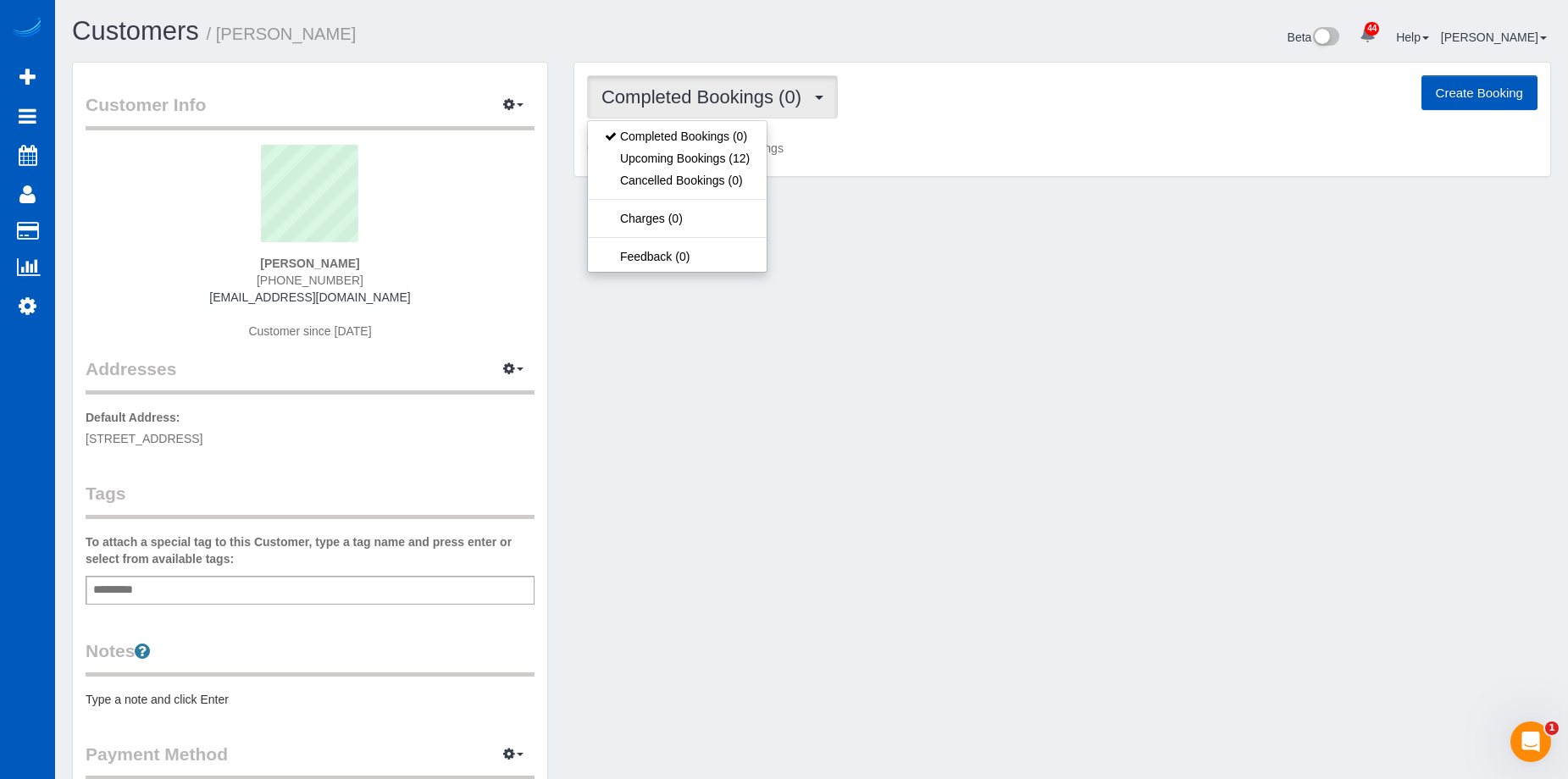
click at [776, 97] on span "Completed Bookings (0)" at bounding box center [705, 97] width 208 height 21
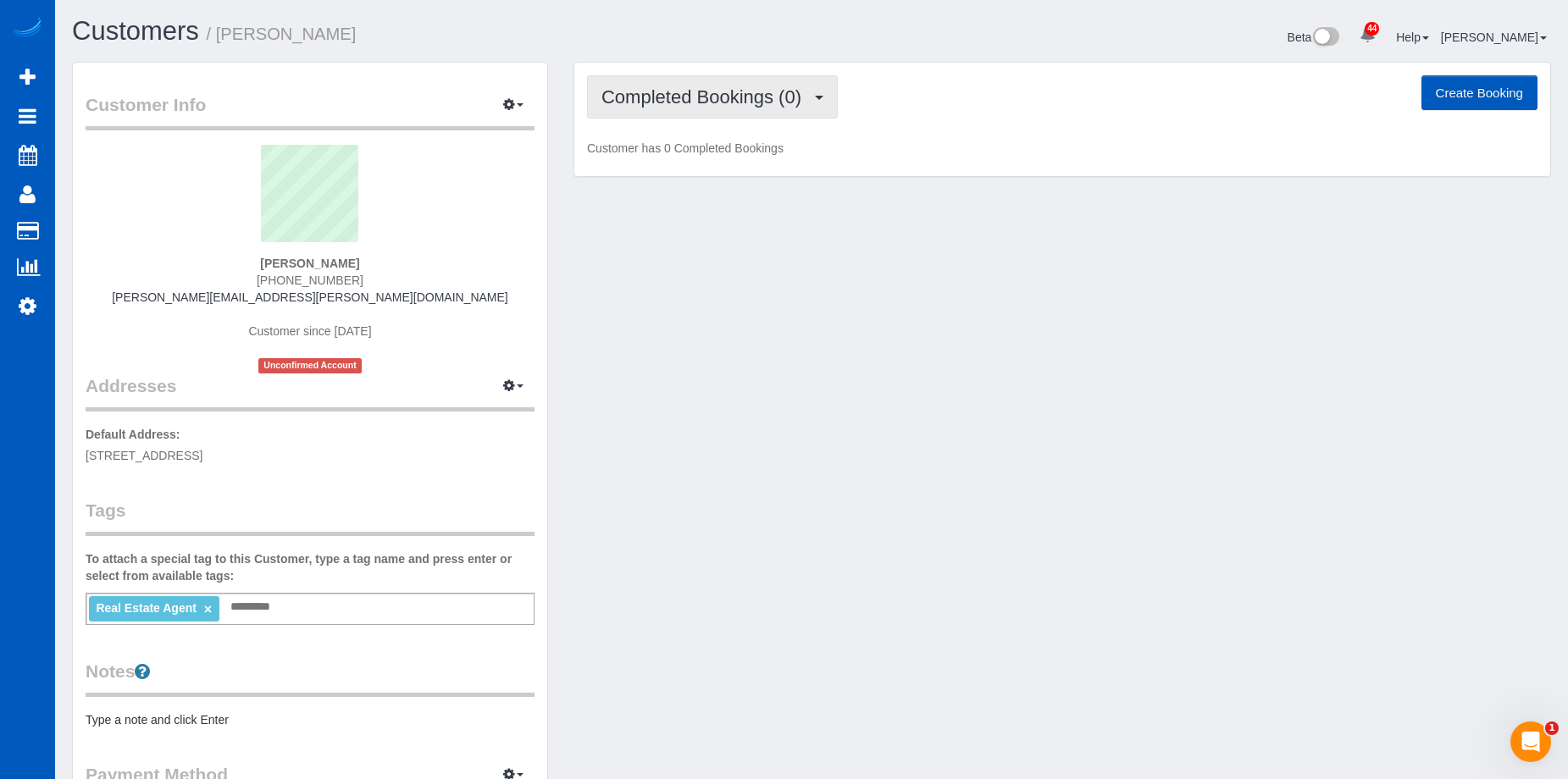
click at [738, 97] on span "Completed Bookings (0)" at bounding box center [705, 97] width 208 height 21
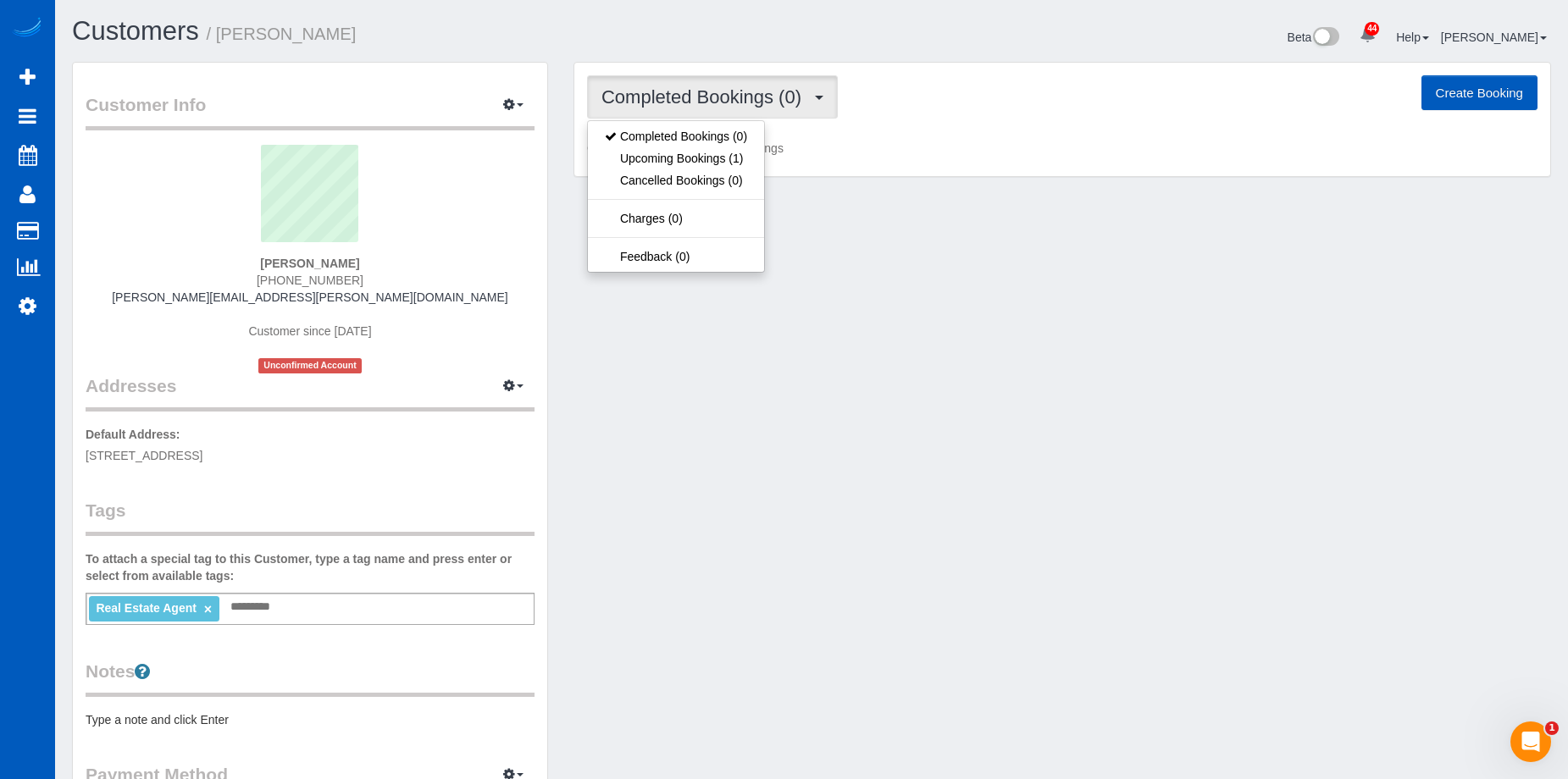
click at [739, 97] on span "Completed Bookings (0)" at bounding box center [705, 97] width 208 height 21
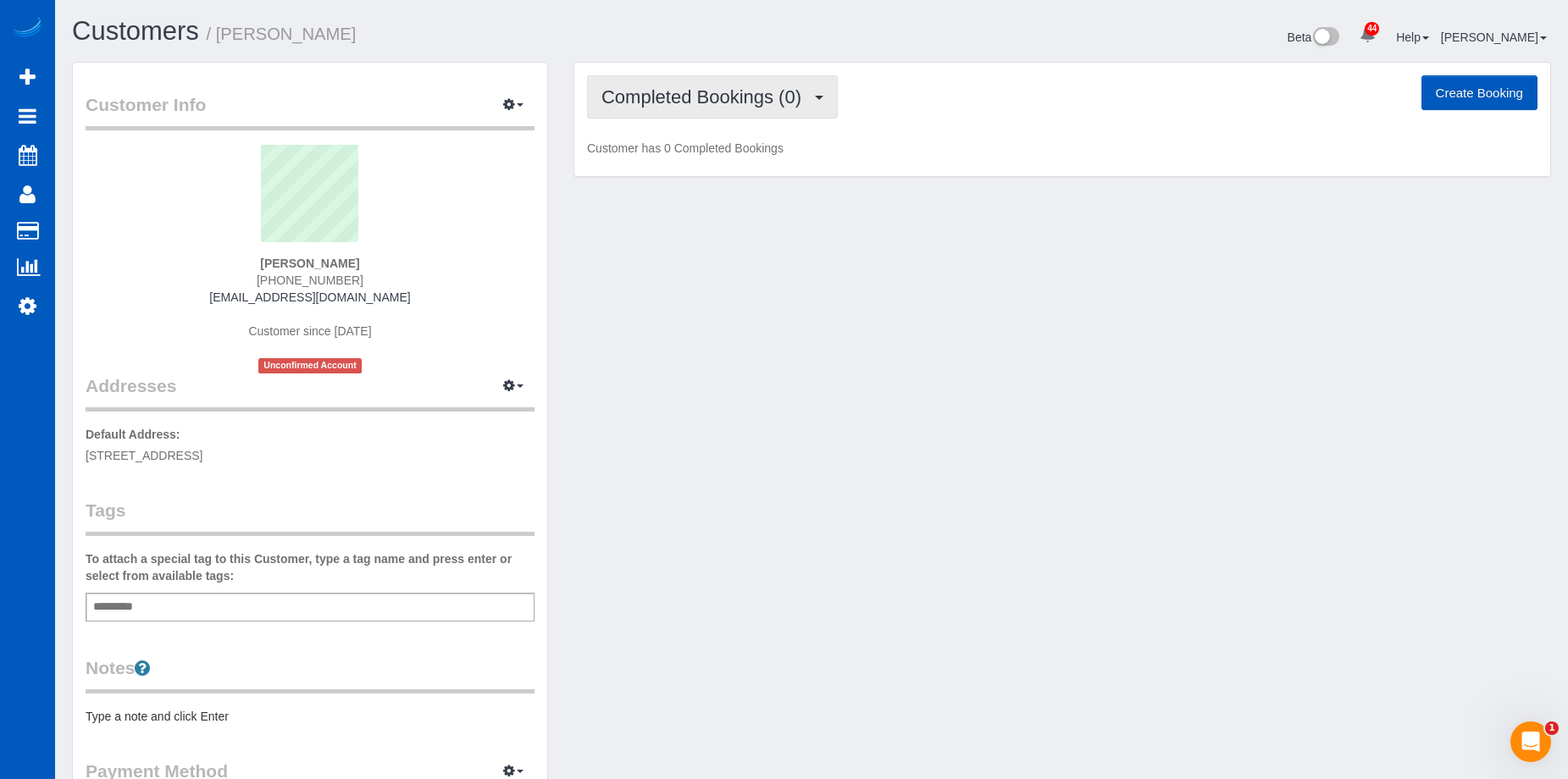
click at [754, 90] on span "Completed Bookings (0)" at bounding box center [705, 97] width 208 height 21
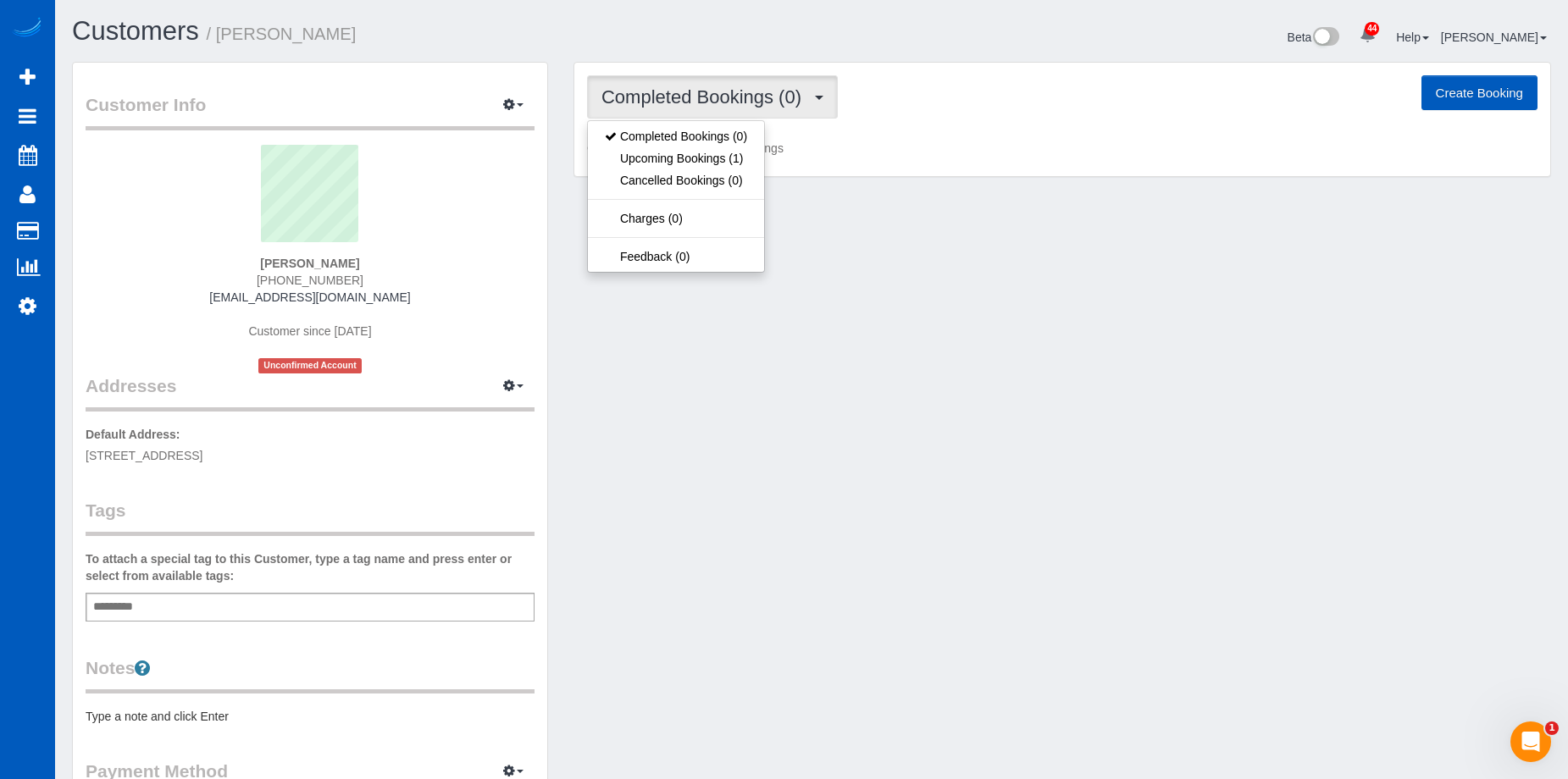
click at [760, 86] on span "Completed Bookings (0)" at bounding box center [705, 97] width 208 height 21
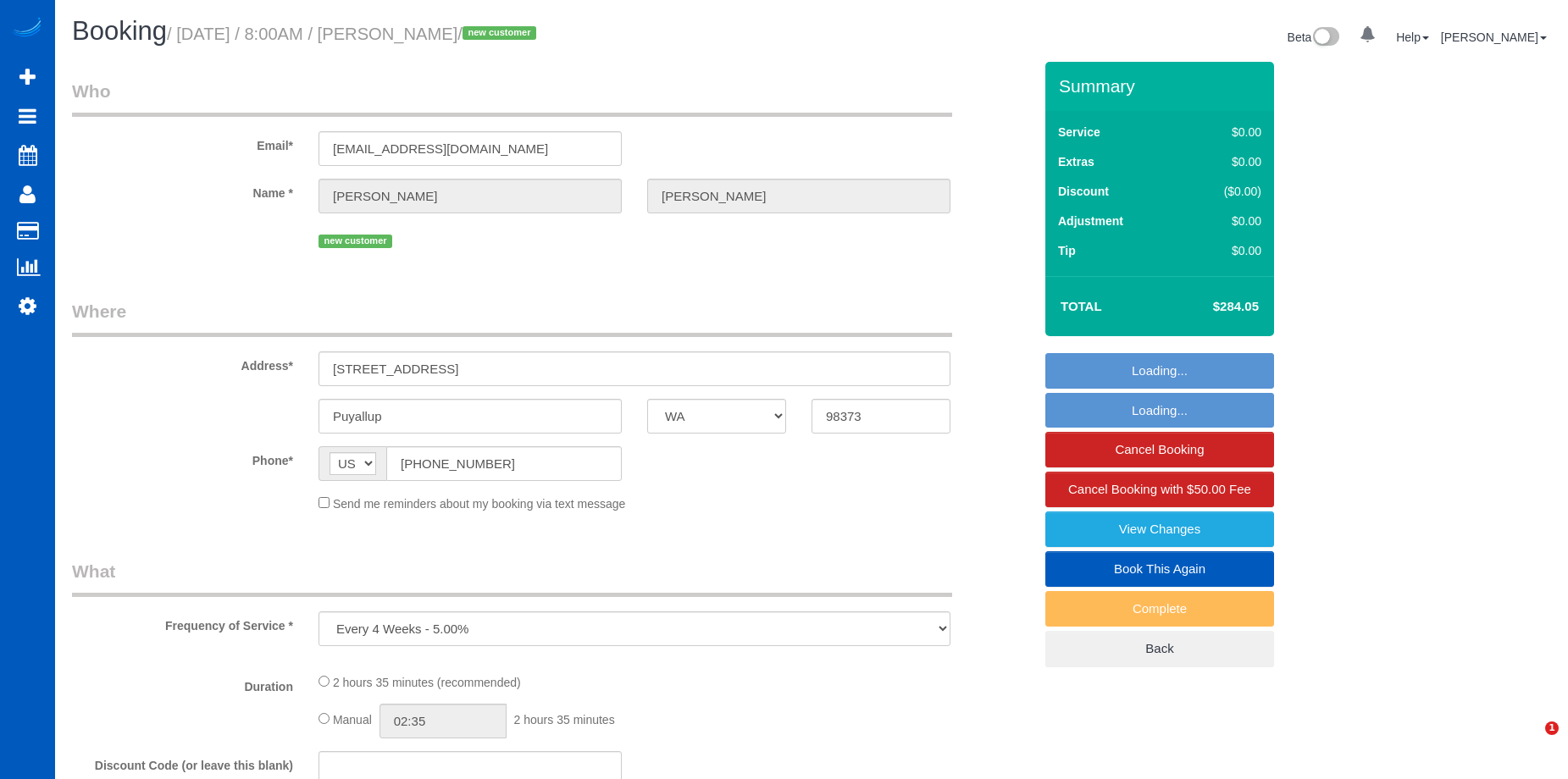
select select "WA"
select select "number:8"
select select "string:fspay-ec10b10a-2c16-4cfb-b721-b8720a975597"
select select "object:1131"
select select "199"
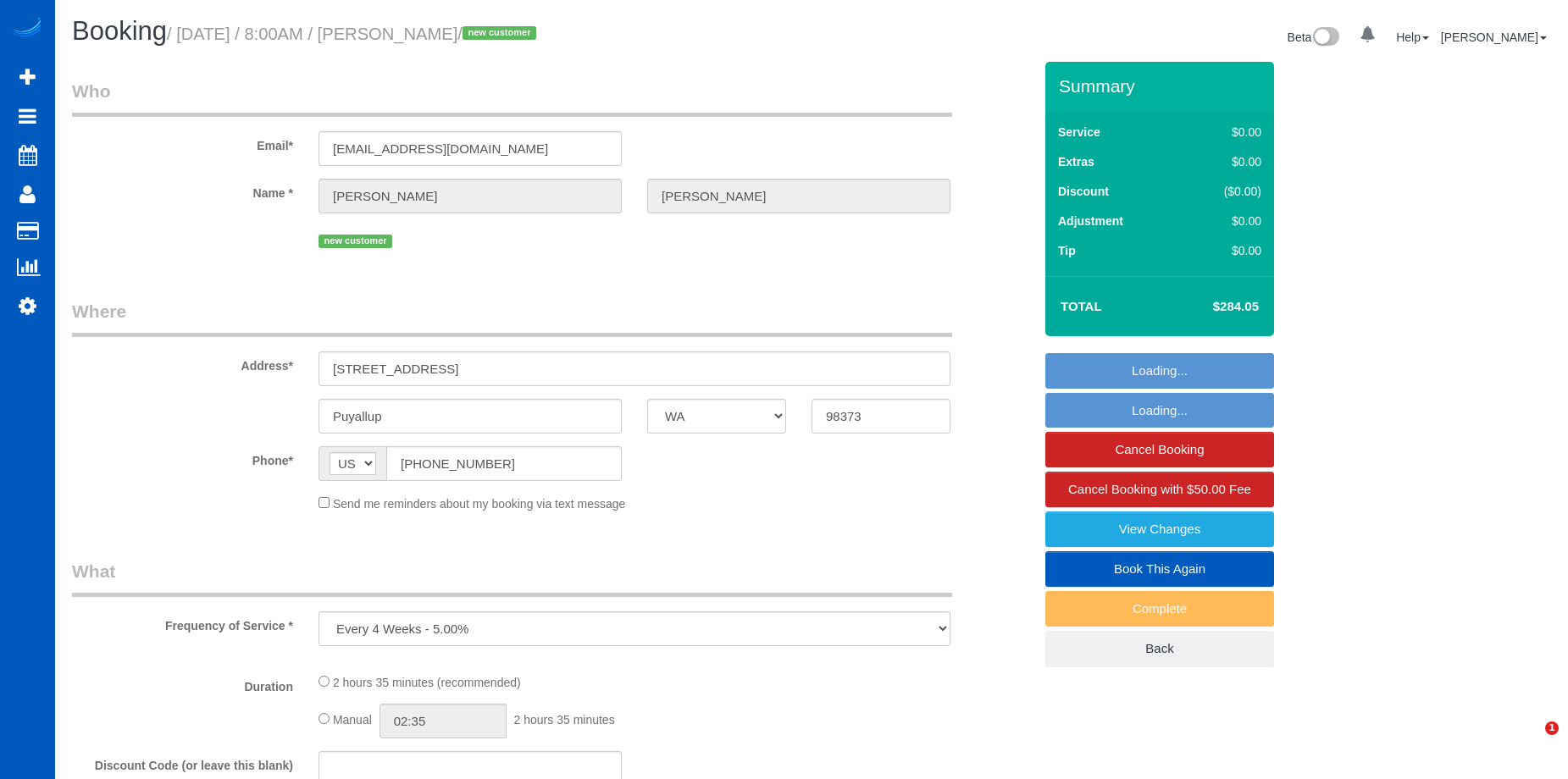
select select "2501"
select select "4"
select select "3"
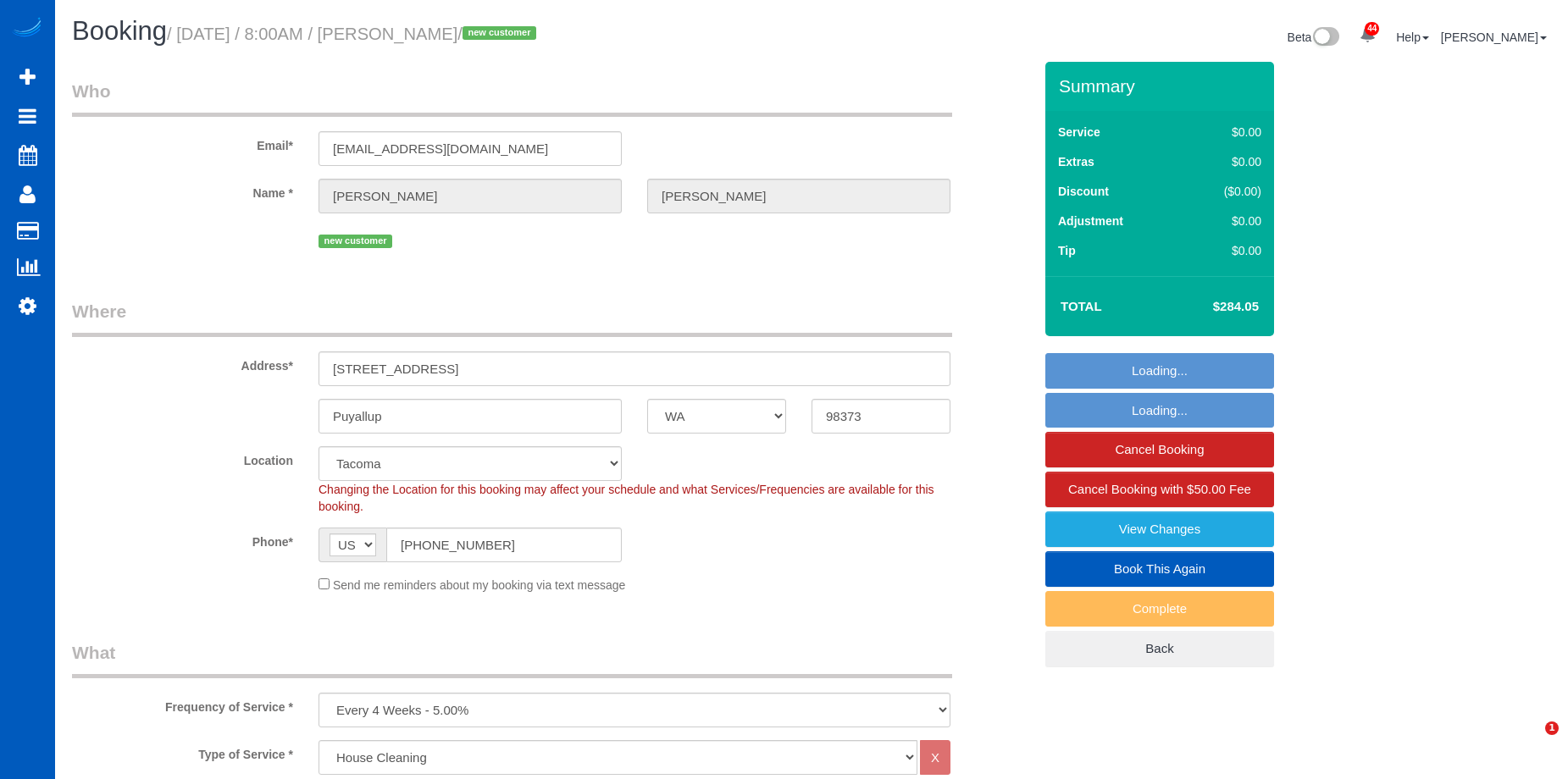
select select "spot1"
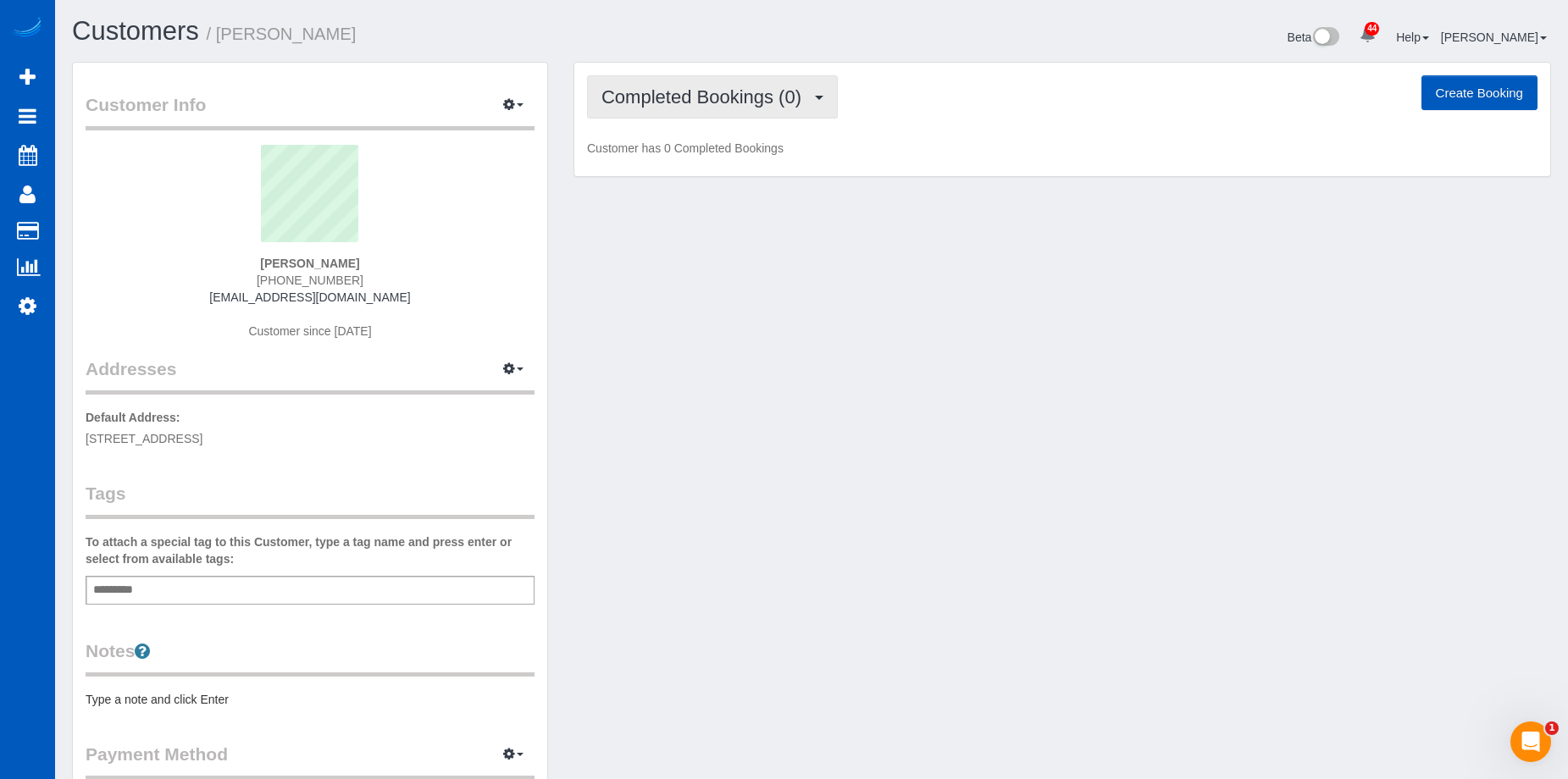
click at [695, 85] on button "Completed Bookings (0)" at bounding box center [712, 97] width 250 height 43
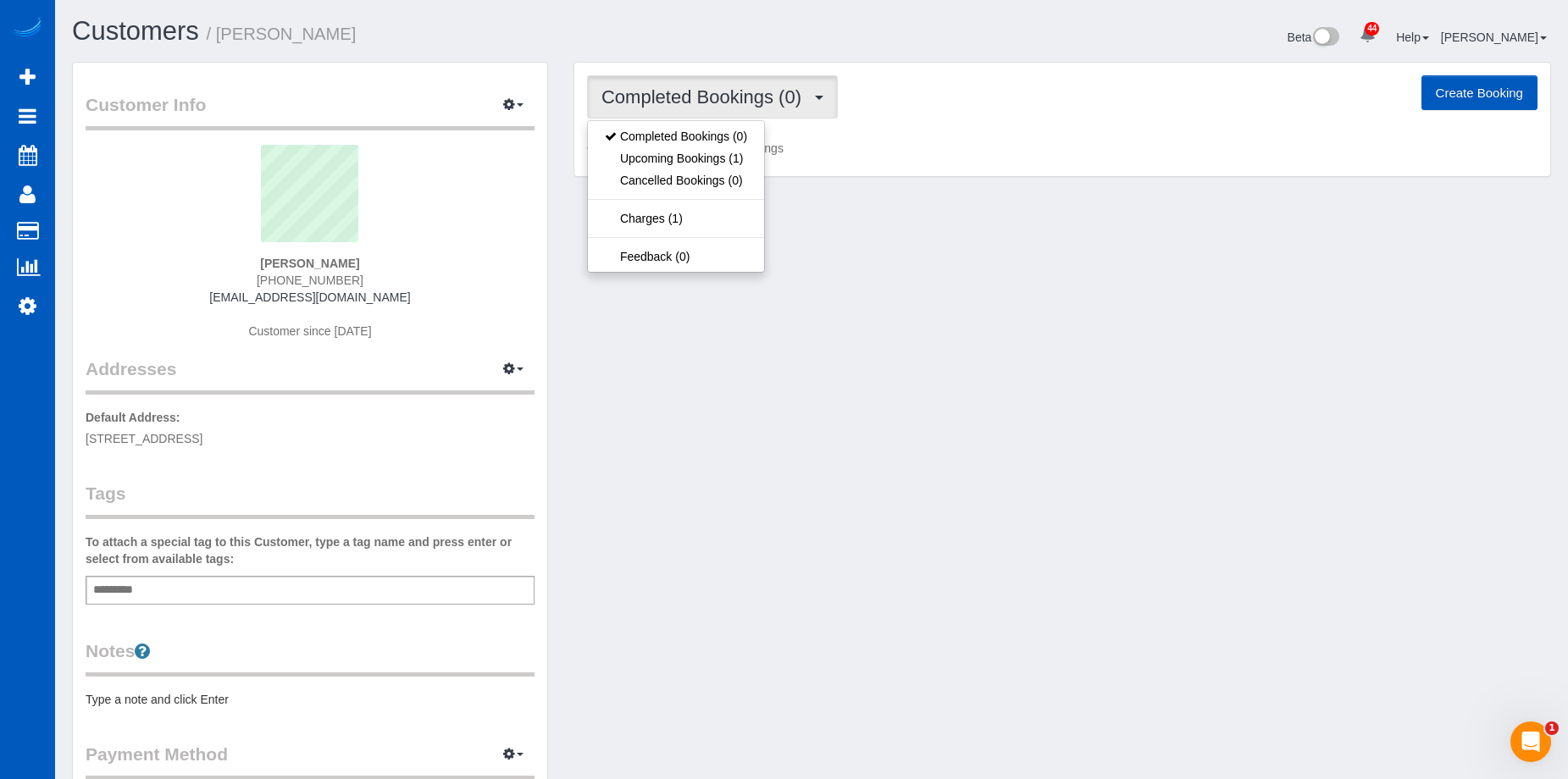
click at [716, 91] on span "Completed Bookings (0)" at bounding box center [705, 97] width 208 height 21
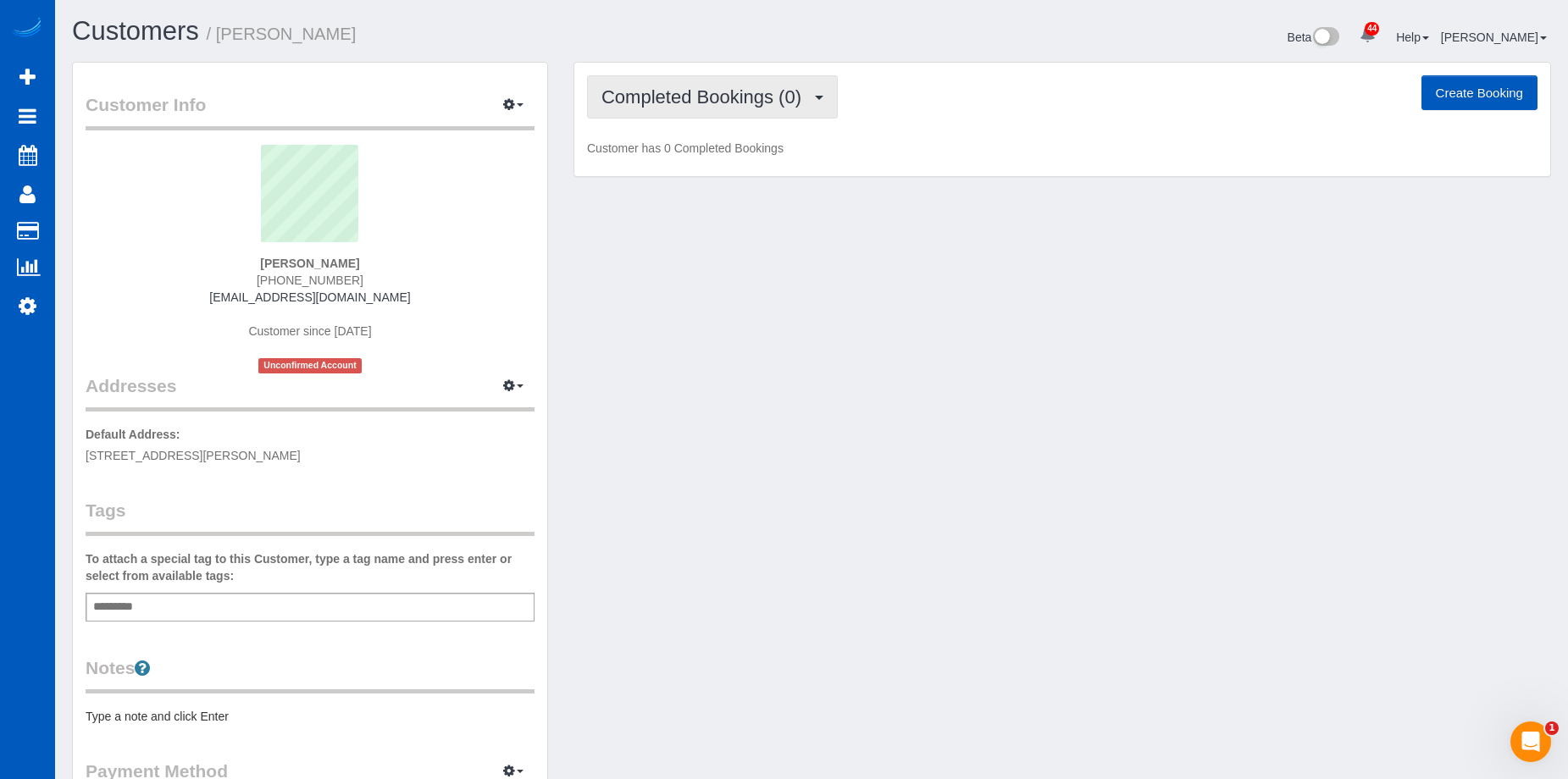
click at [730, 93] on span "Completed Bookings (0)" at bounding box center [705, 97] width 208 height 21
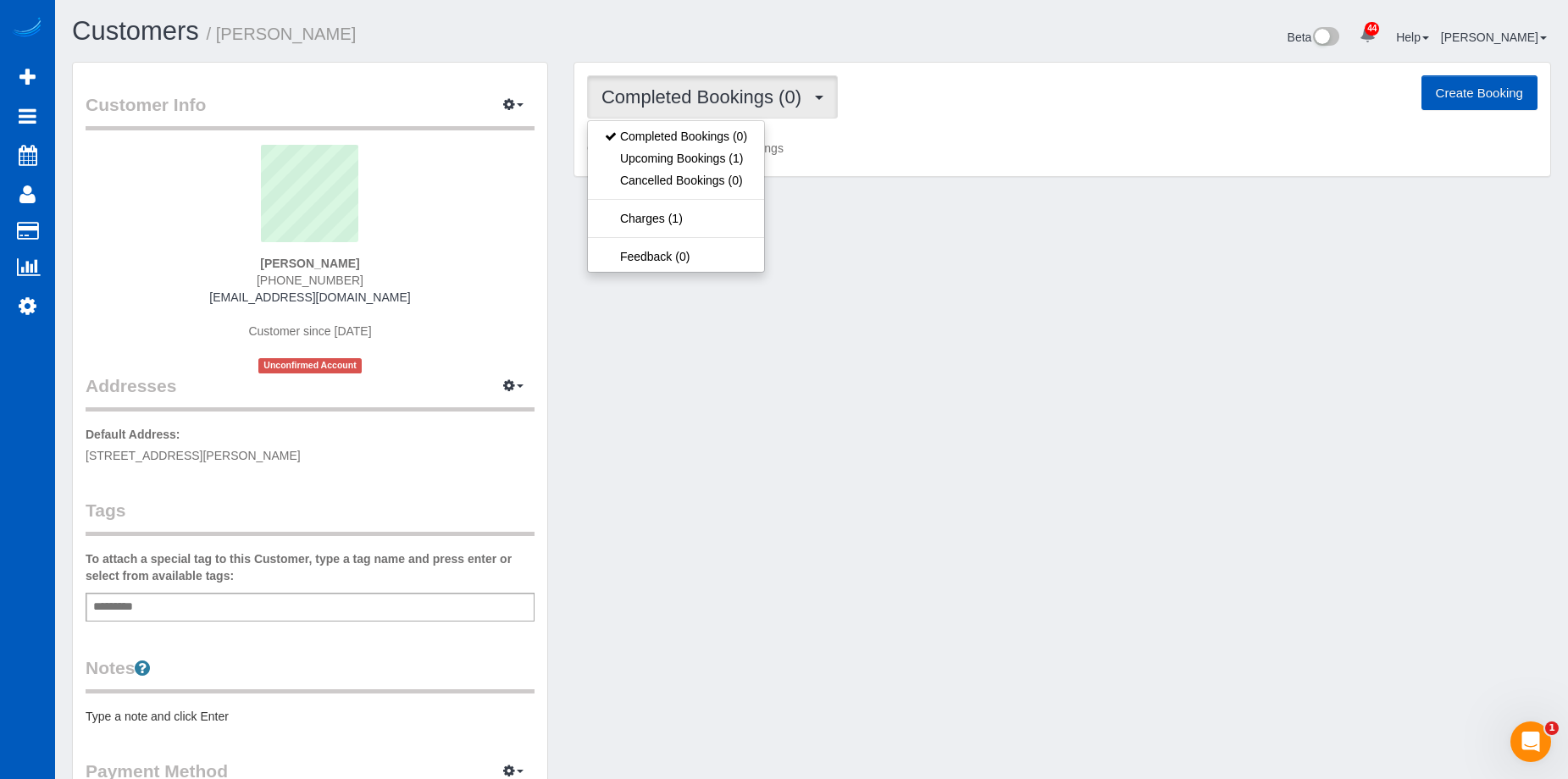
click at [730, 93] on span "Completed Bookings (0)" at bounding box center [705, 97] width 208 height 21
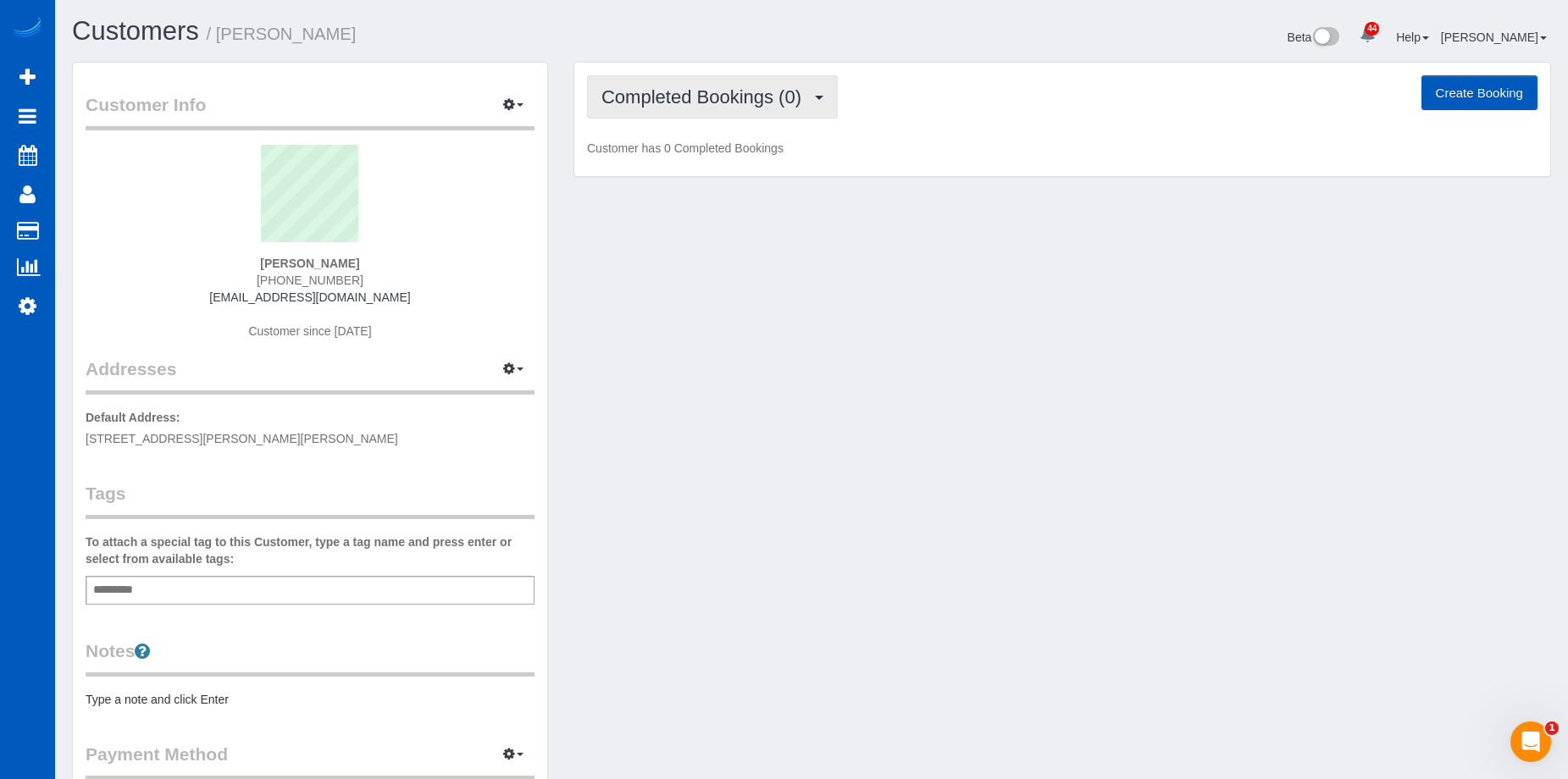
click at [733, 98] on span "Completed Bookings (0)" at bounding box center [705, 97] width 208 height 21
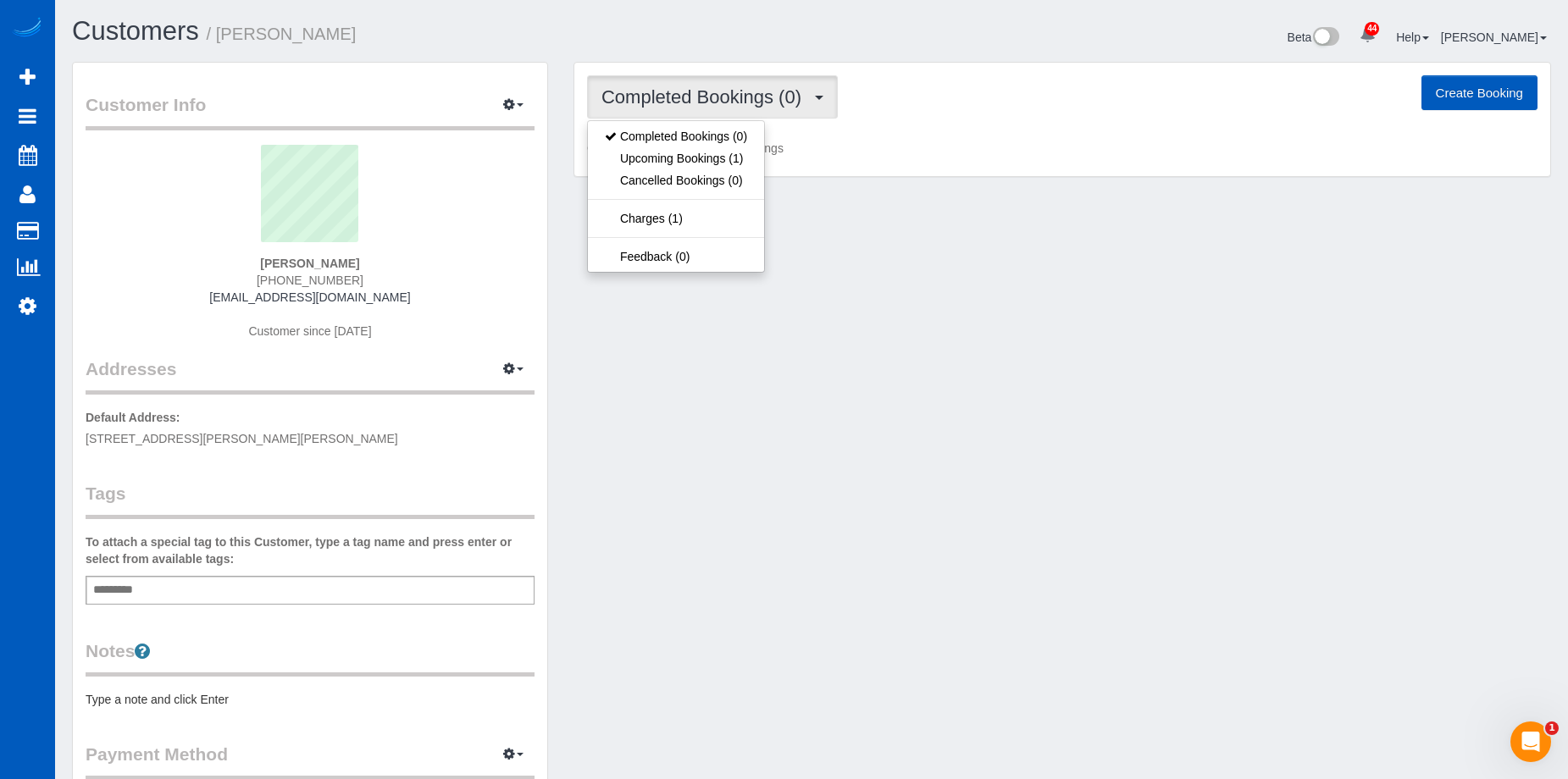
click at [736, 96] on span "Completed Bookings (0)" at bounding box center [705, 97] width 208 height 21
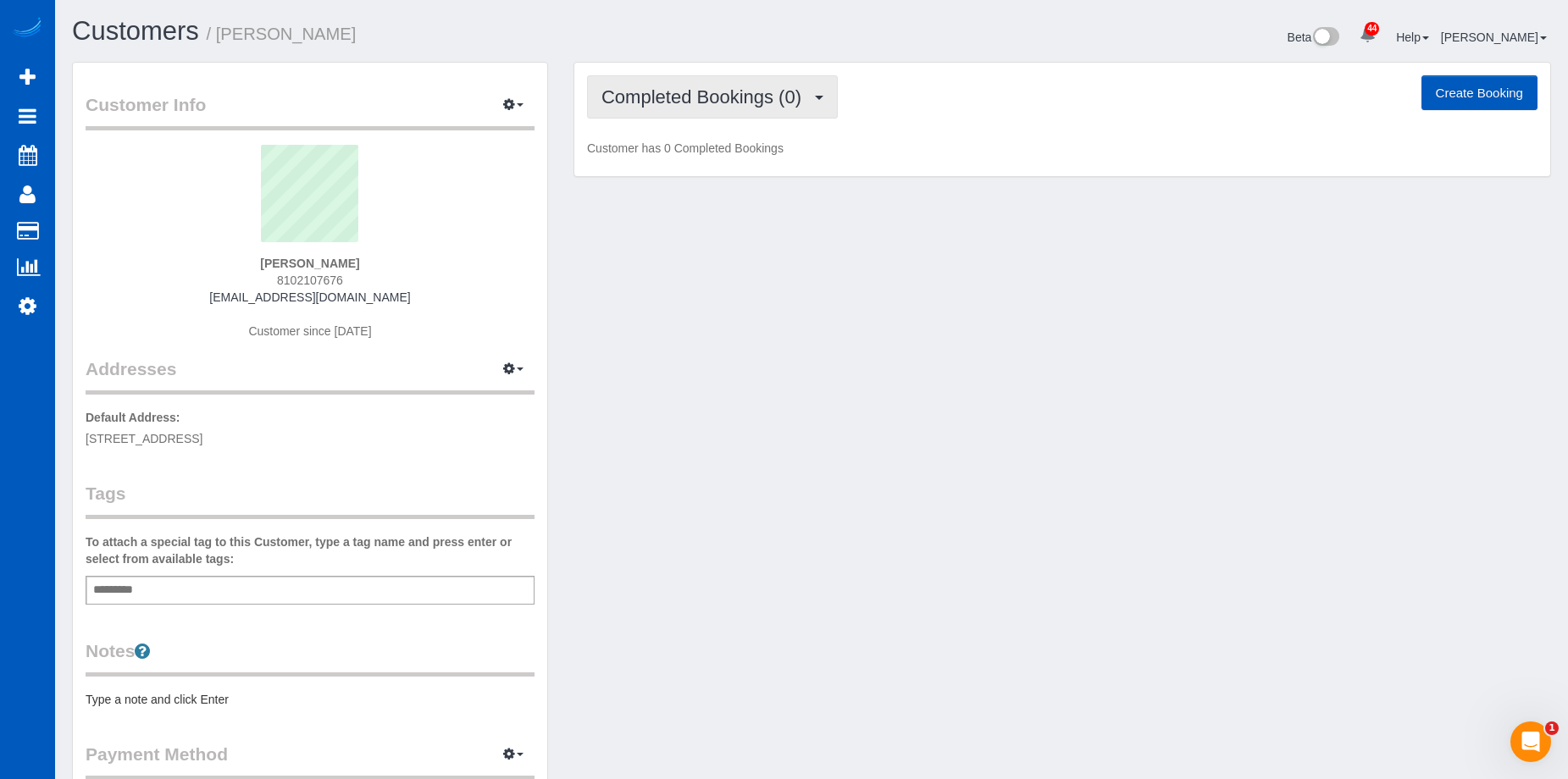
click at [729, 89] on span "Completed Bookings (0)" at bounding box center [705, 97] width 208 height 21
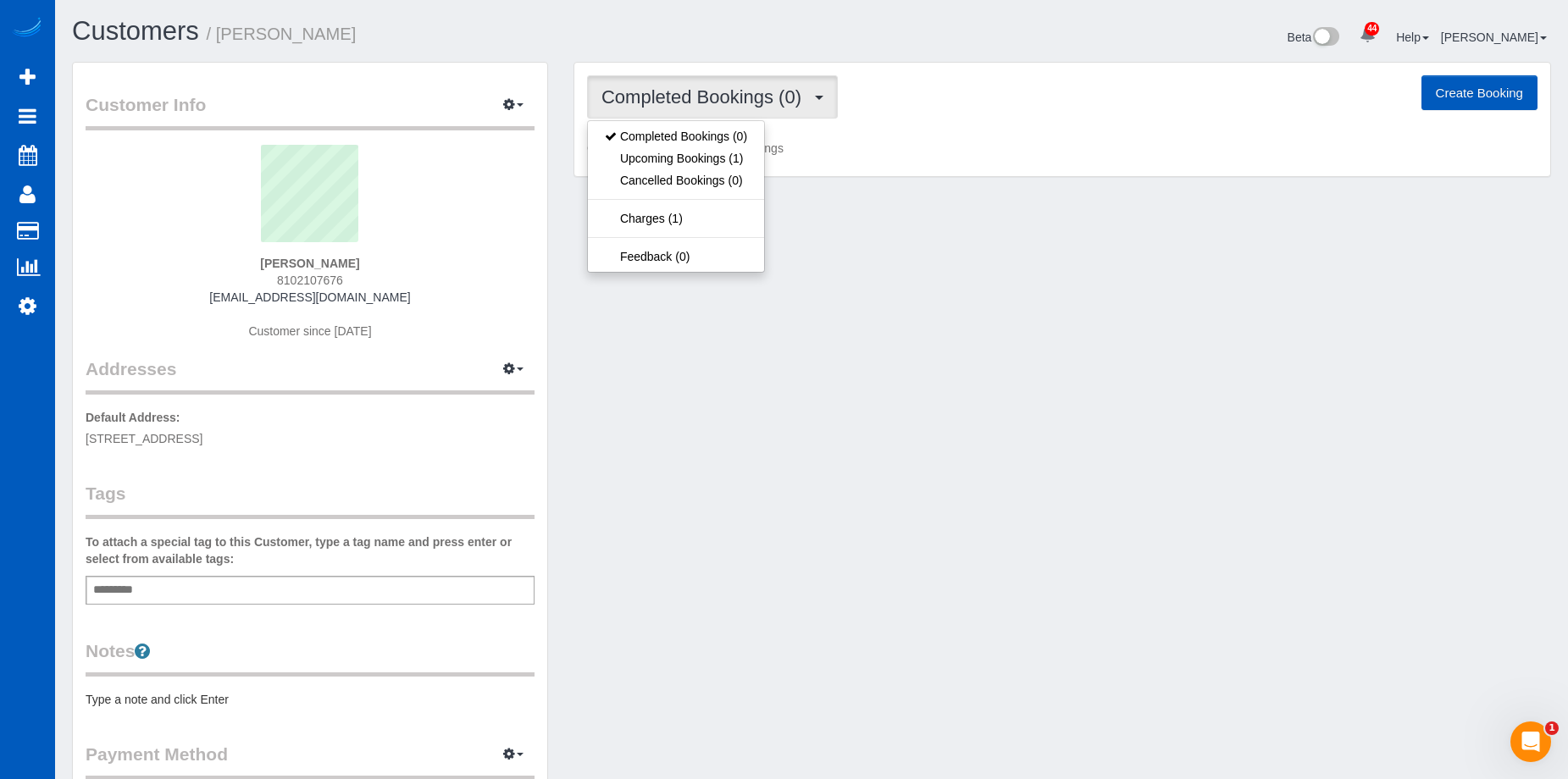
click at [729, 89] on span "Completed Bookings (0)" at bounding box center [705, 97] width 208 height 21
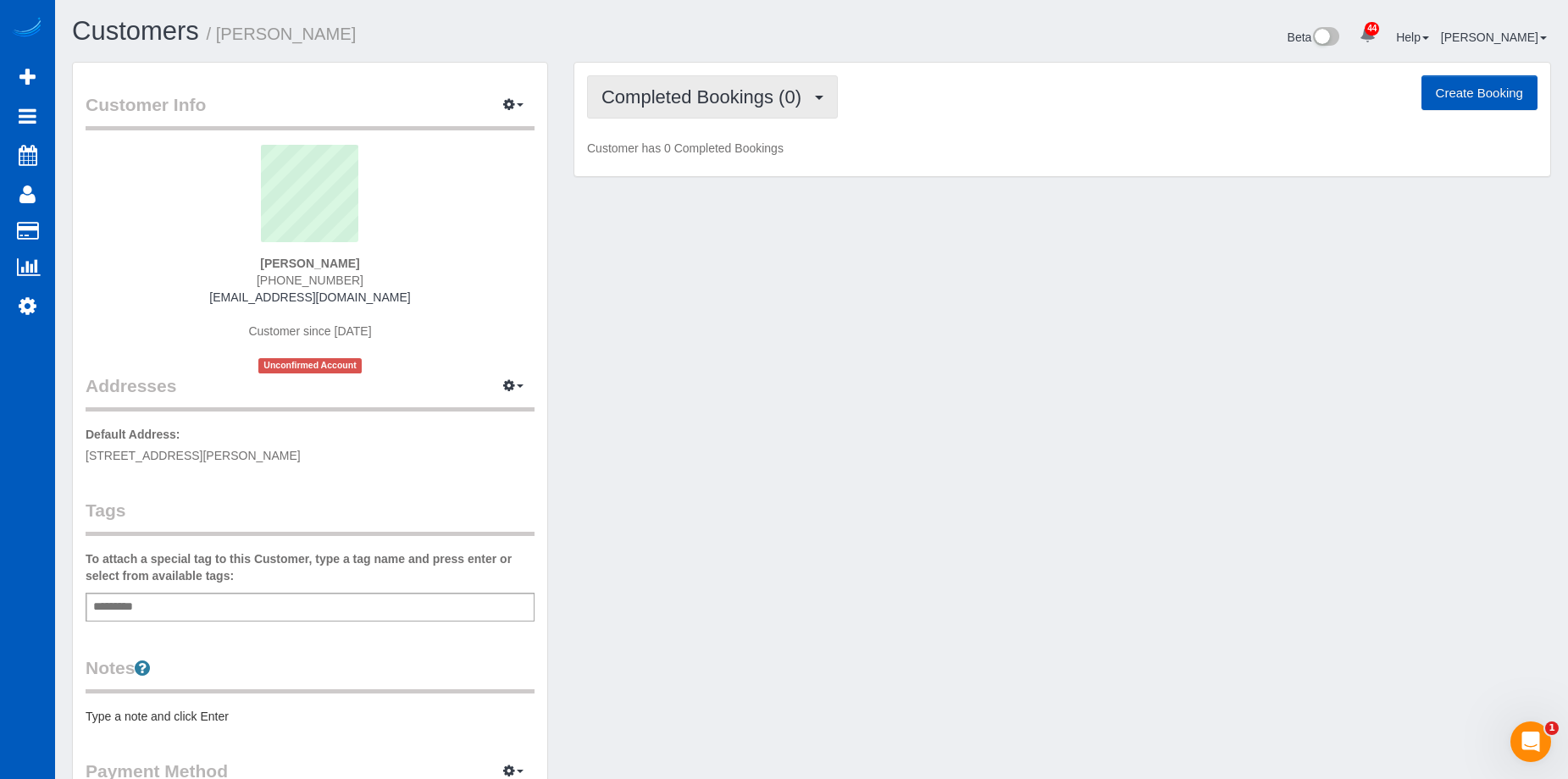
click at [761, 88] on span "Completed Bookings (0)" at bounding box center [705, 97] width 208 height 21
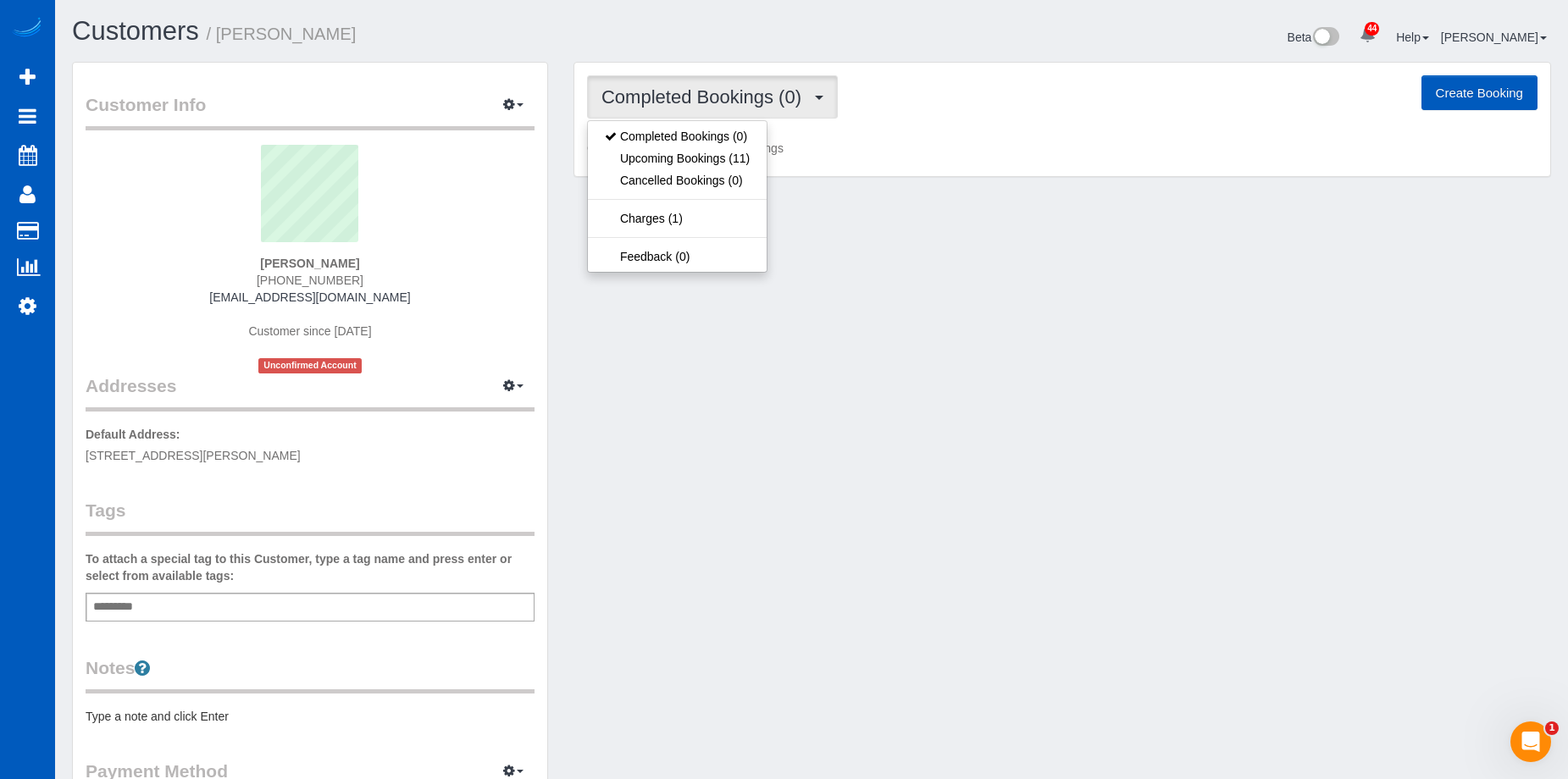
click at [761, 88] on span "Completed Bookings (0)" at bounding box center [705, 97] width 208 height 21
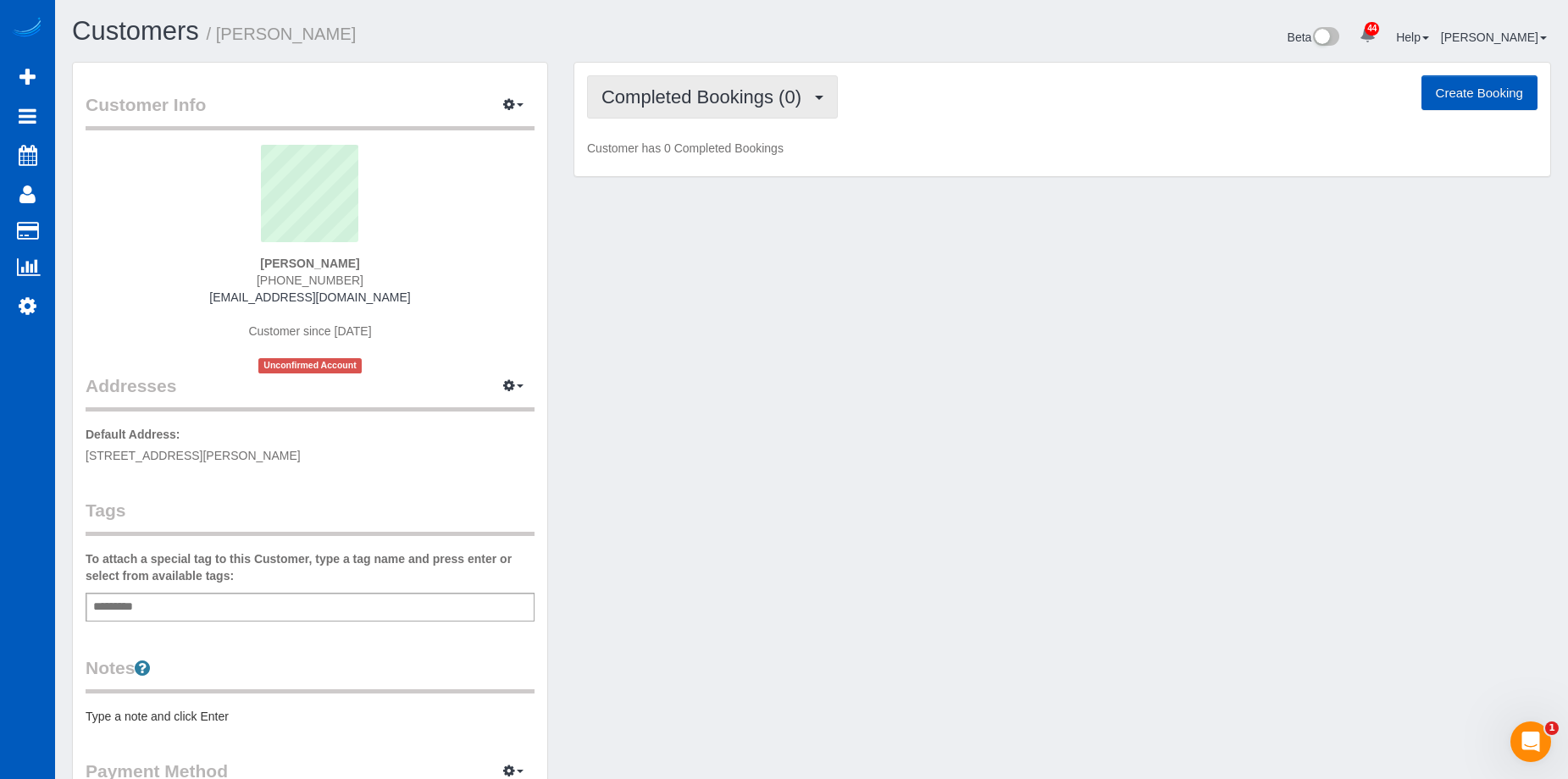
click at [761, 88] on span "Completed Bookings (0)" at bounding box center [705, 97] width 208 height 21
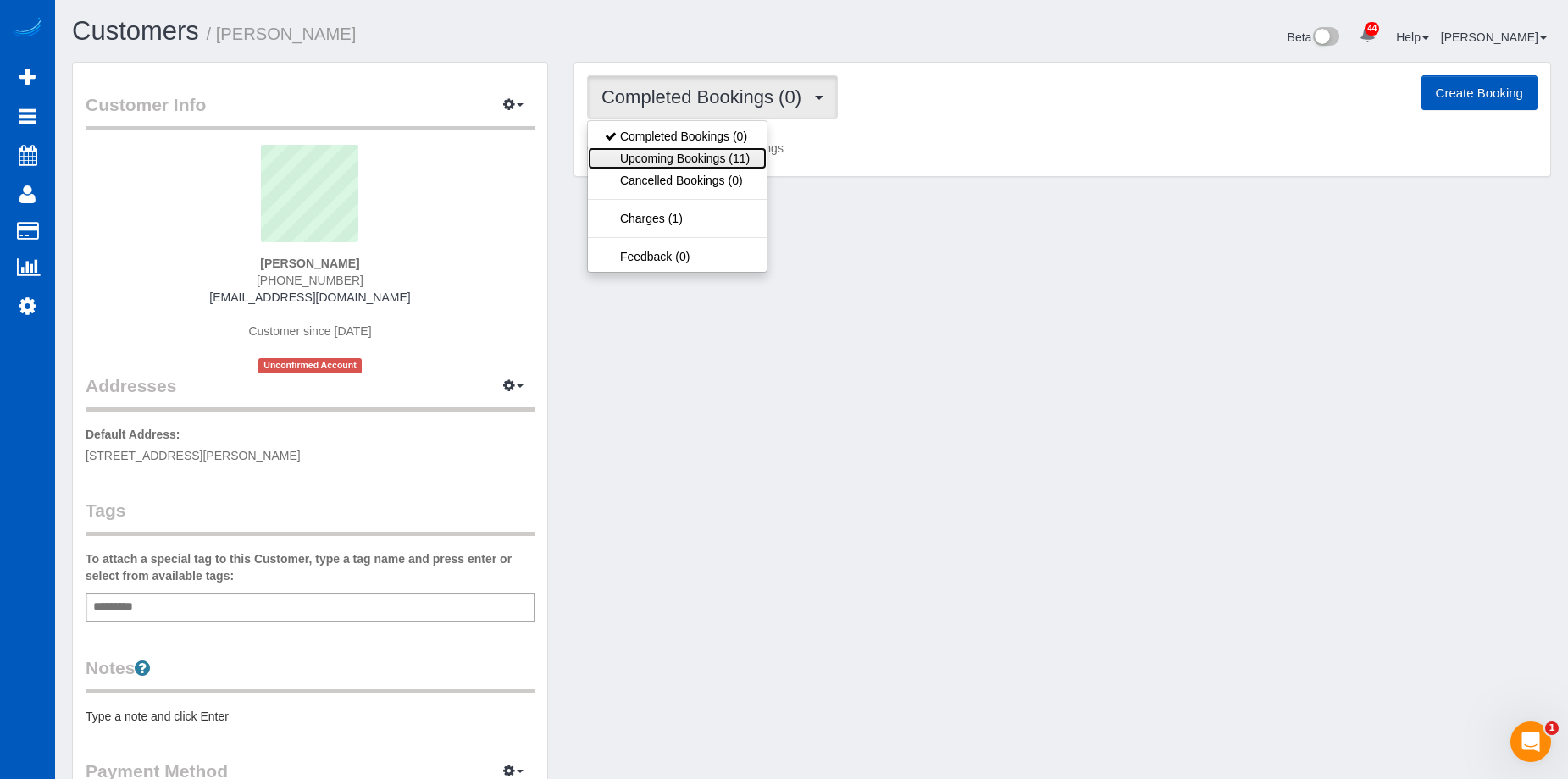
click at [732, 148] on link "Upcoming Bookings (11)" at bounding box center [677, 158] width 178 height 22
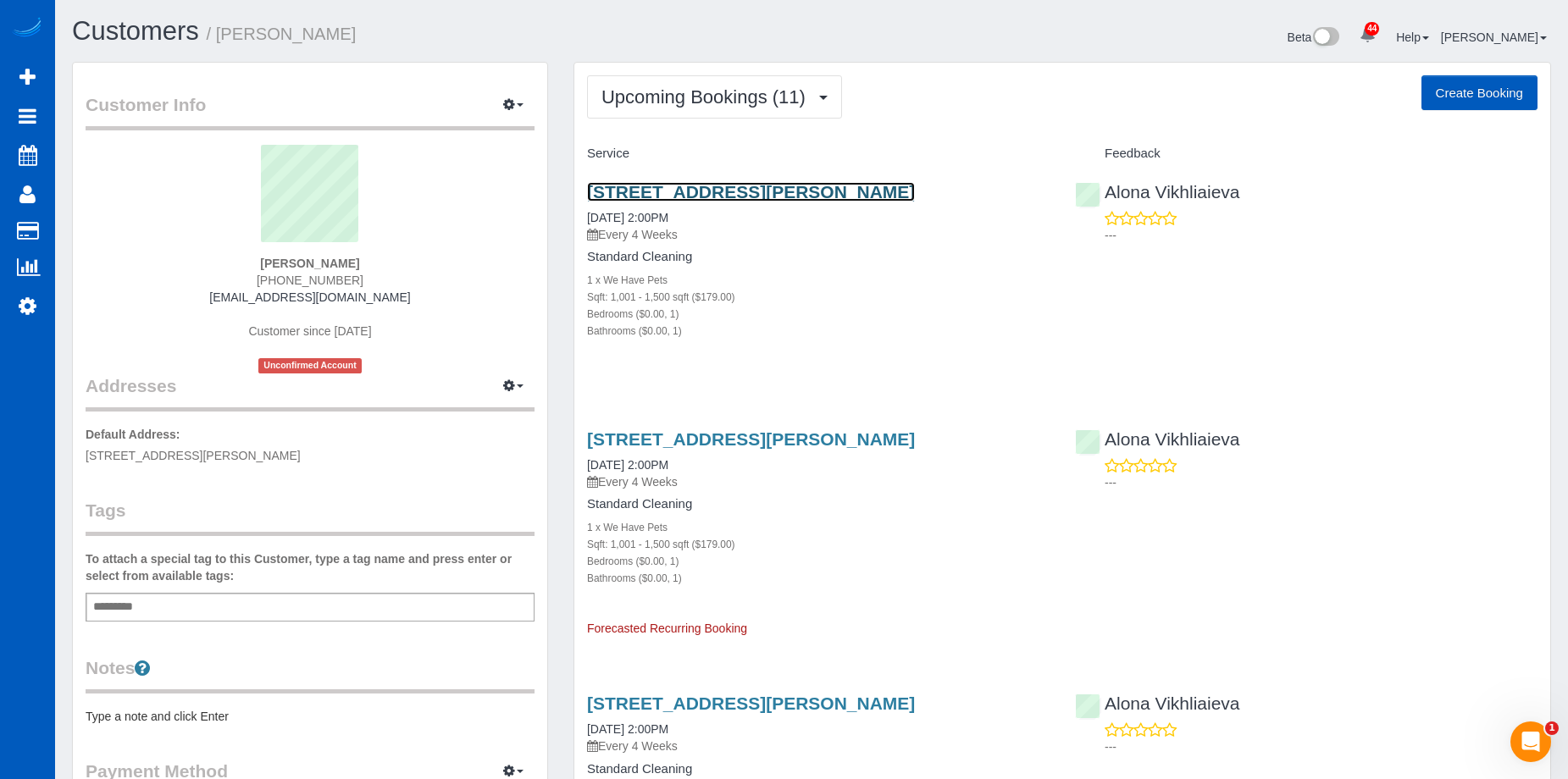
click at [764, 191] on link "9612 24th Pl Ne, Lake Stevens, WA 98258" at bounding box center [751, 192] width 328 height 19
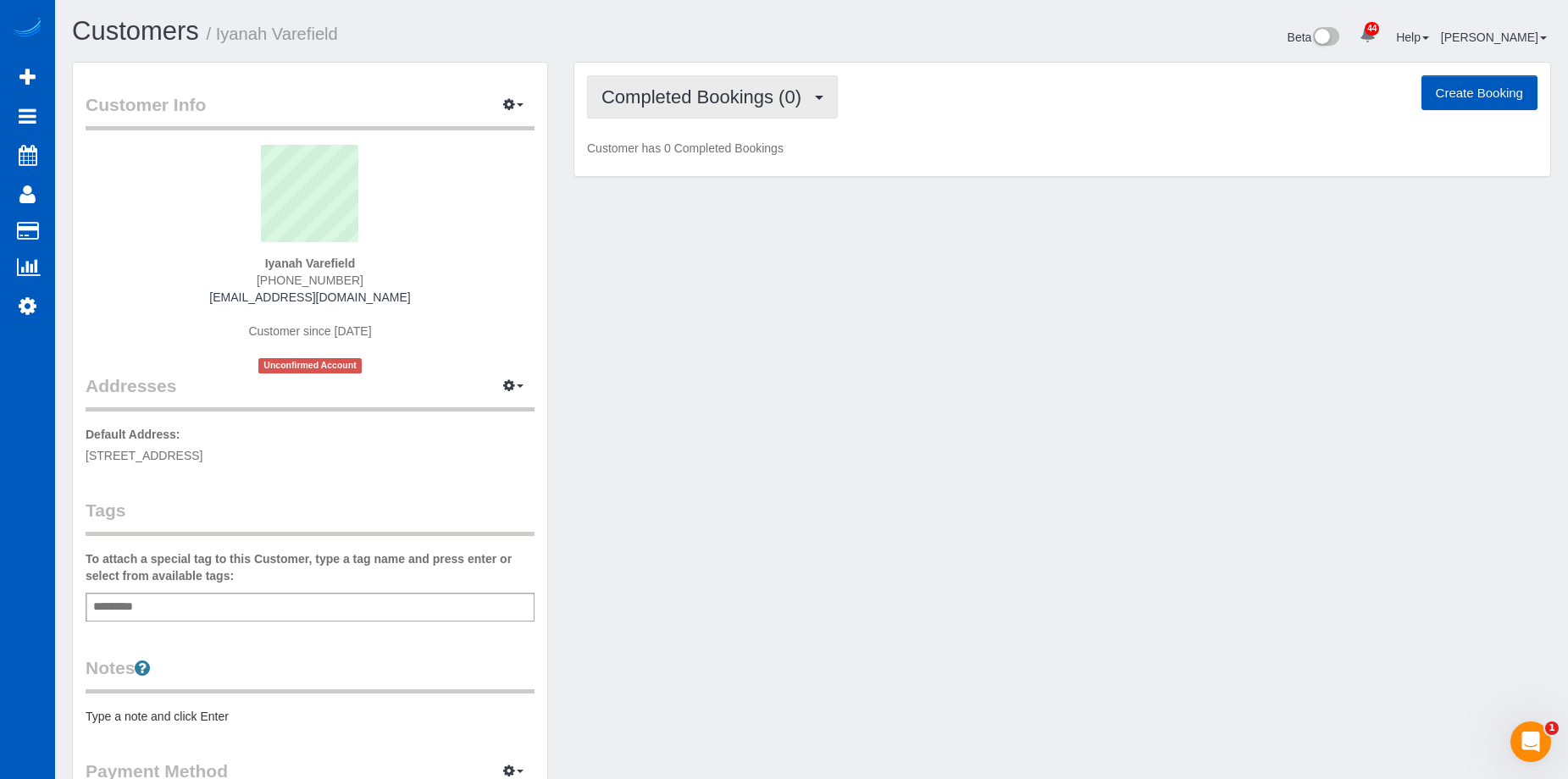
click at [752, 103] on span "Completed Bookings (0)" at bounding box center [705, 97] width 208 height 21
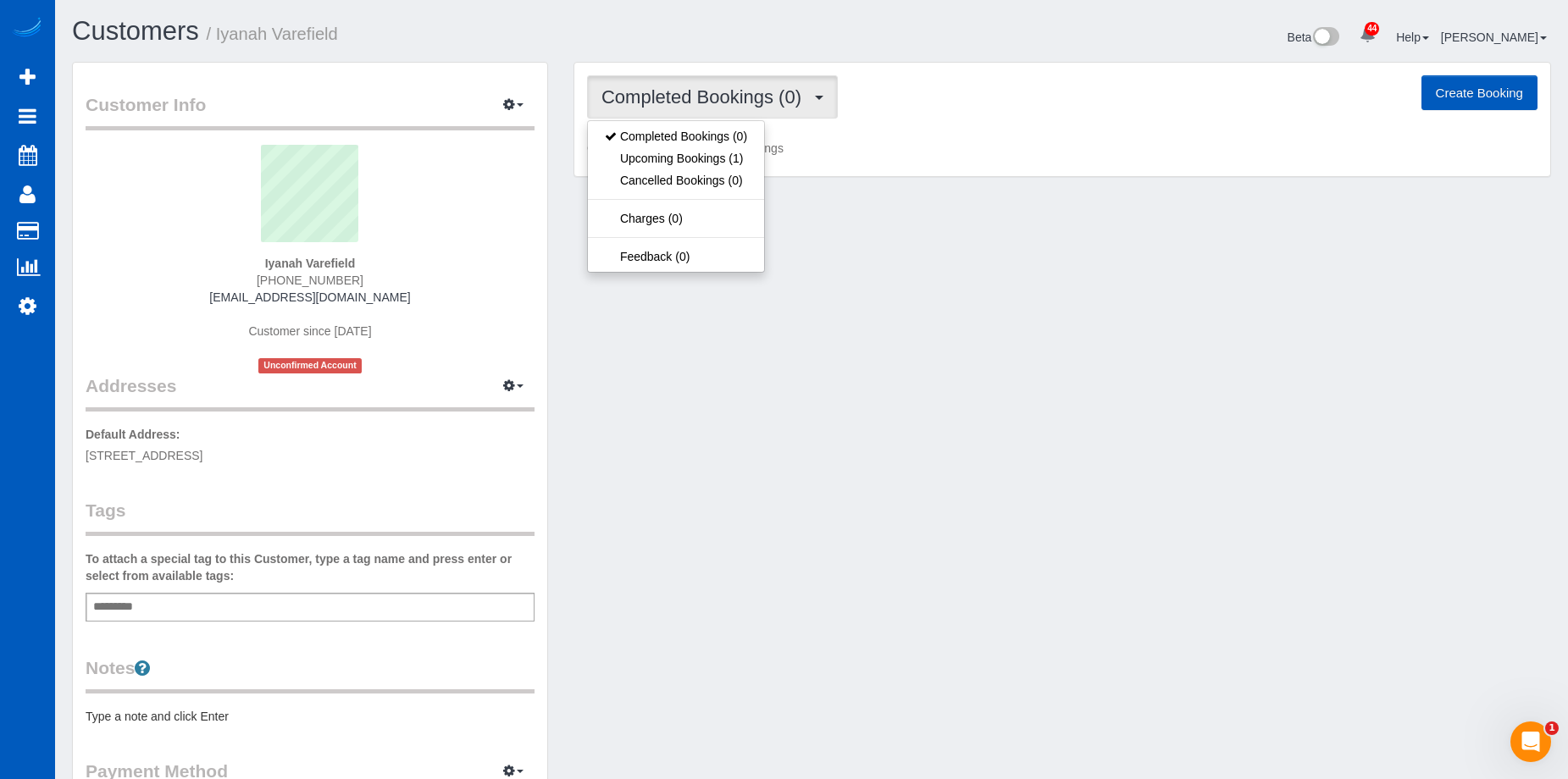
click at [752, 102] on span "Completed Bookings (0)" at bounding box center [705, 97] width 208 height 21
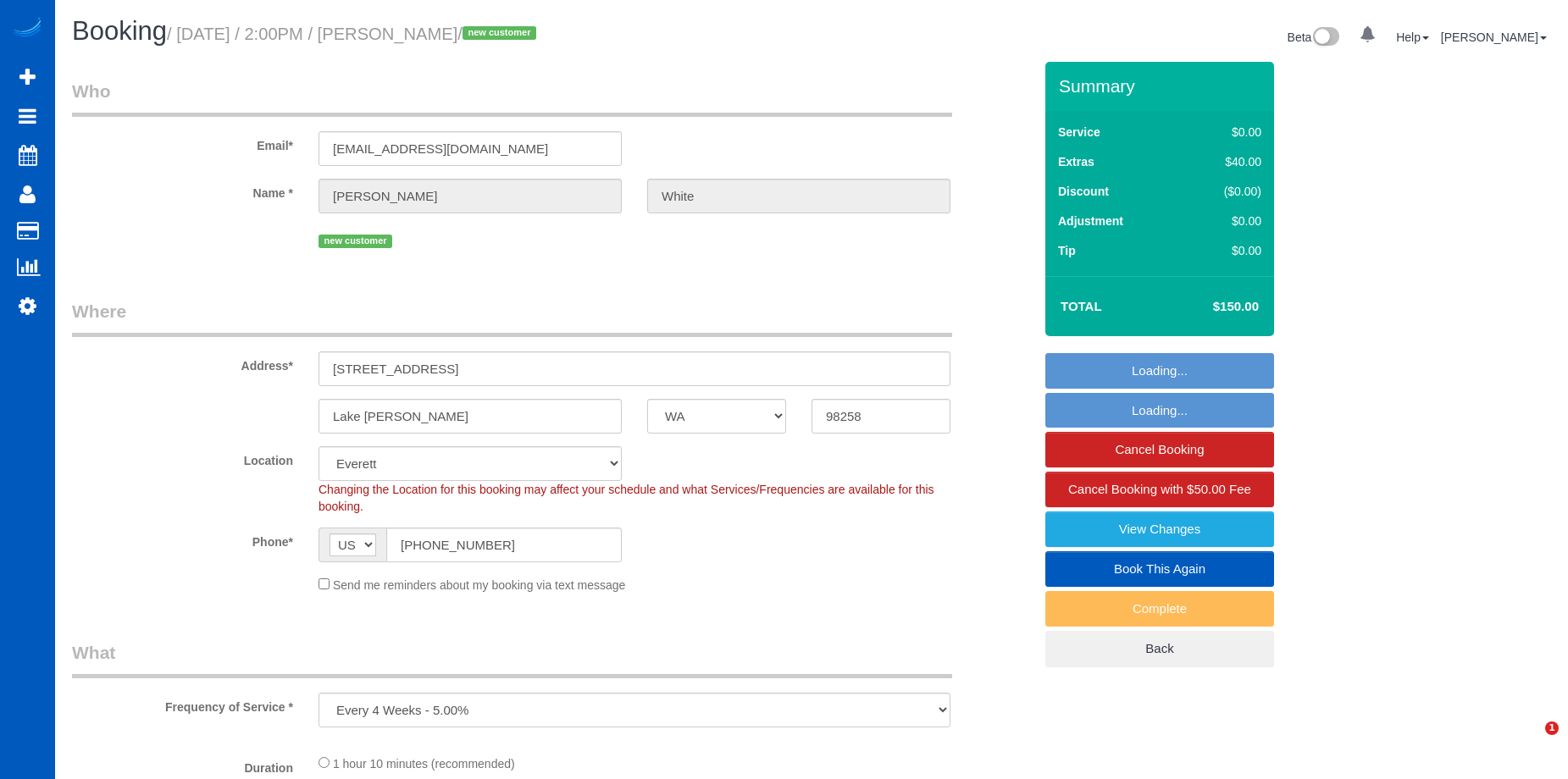
select select "WA"
select select "string:fspay-80f2834b-e504-4d19-8df0-e2014388134d"
select select "spot1"
select select "object:1179"
select select "199"
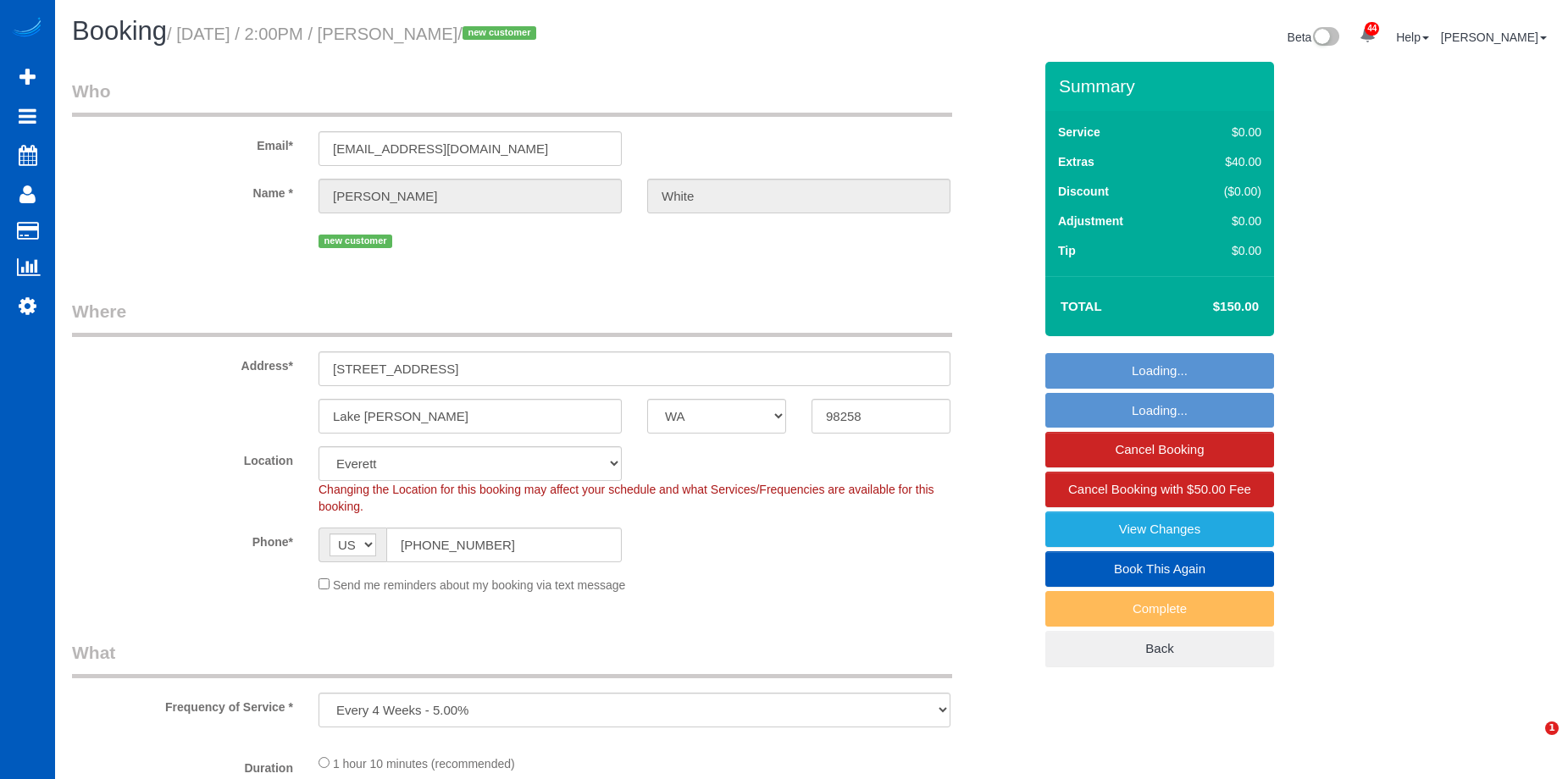
select select "1001"
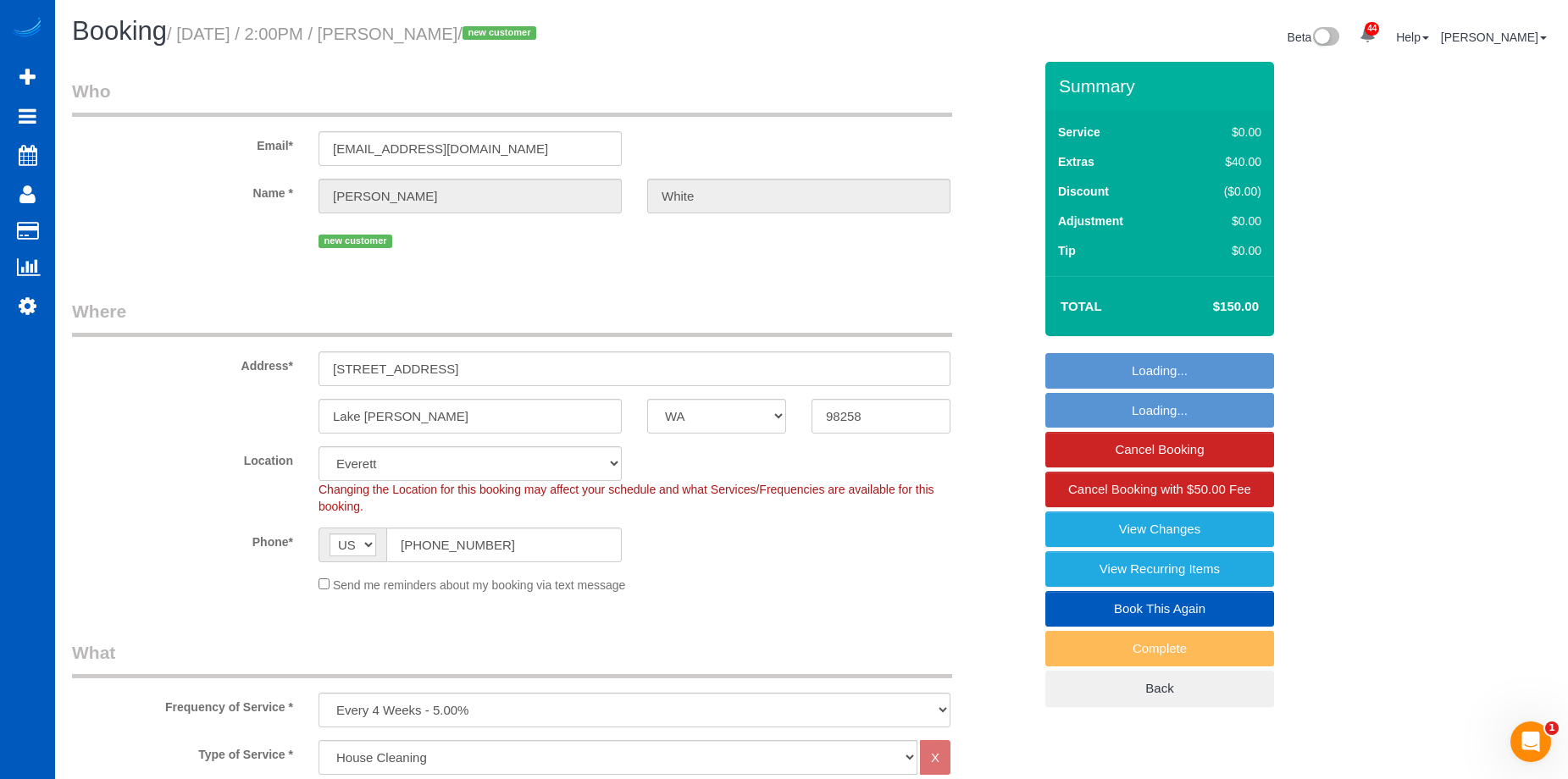
select select "1001"
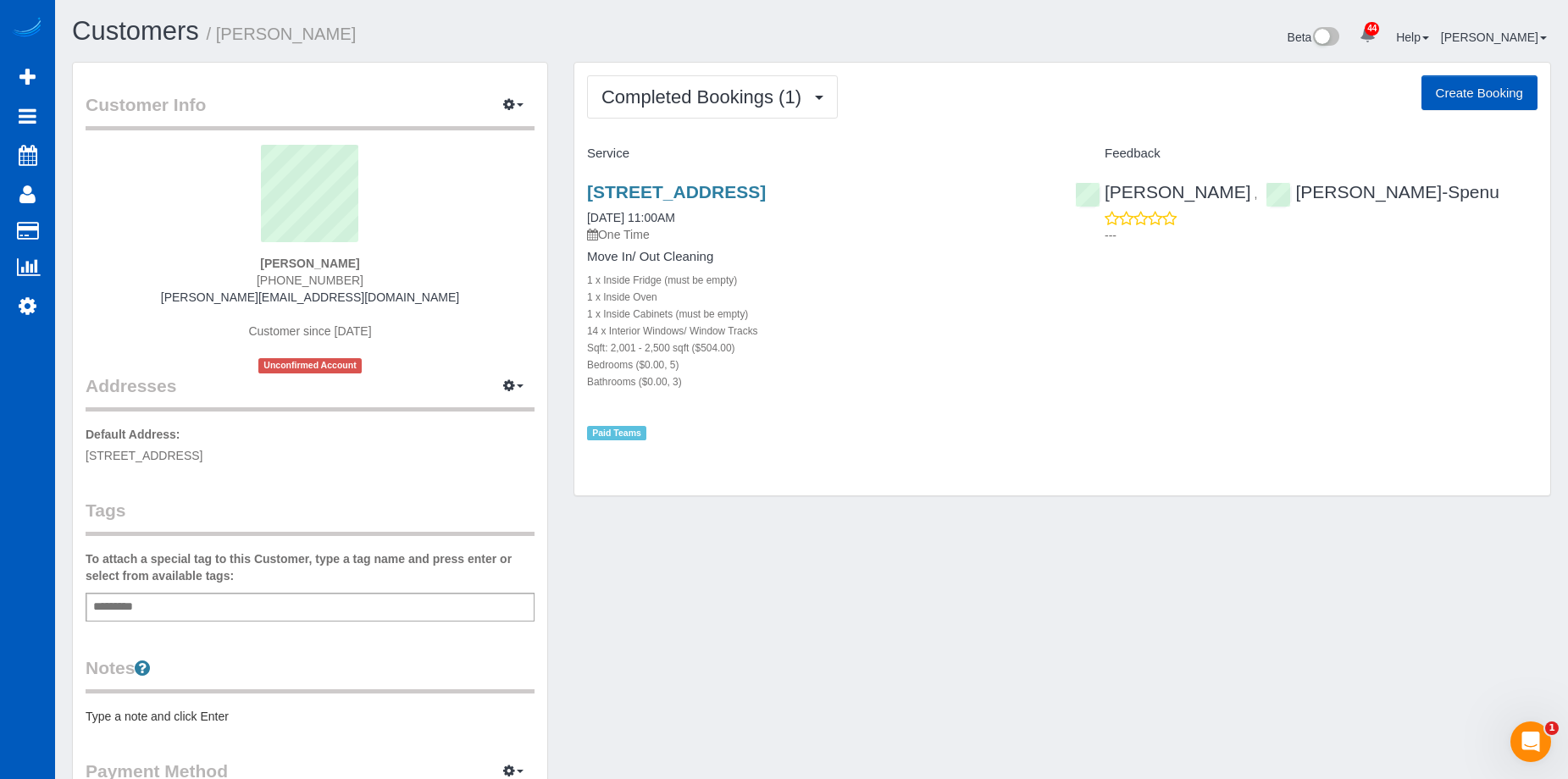
click at [315, 609] on div "Add a tag" at bounding box center [310, 607] width 449 height 29
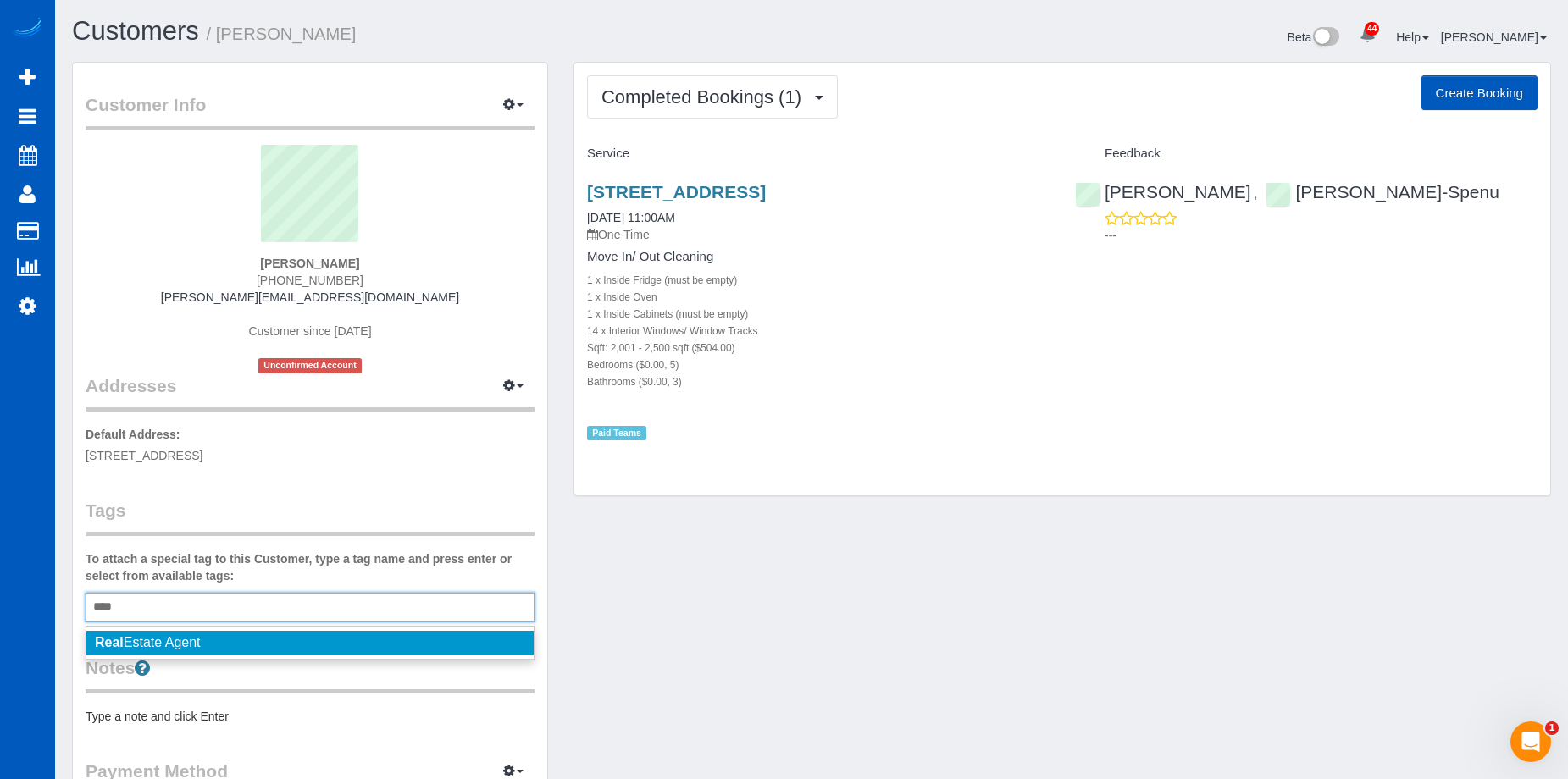
type input "****"
click at [217, 642] on li "Real Estate Agent" at bounding box center [310, 643] width 447 height 24
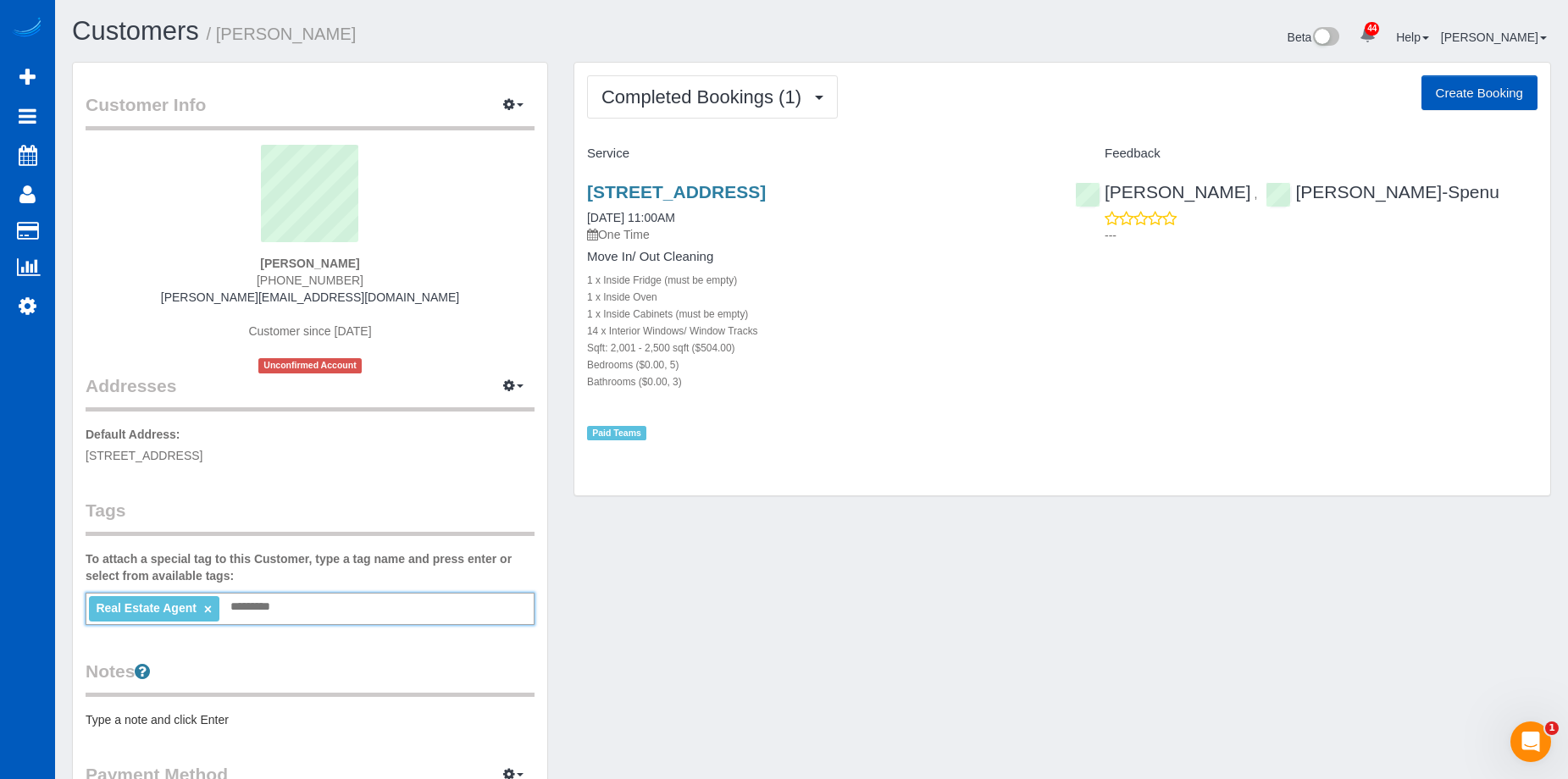
click at [477, 292] on div "Brian Le (206) 887-1175 brian.le@compass.com Customer since 2025 Unconfirmed Ac…" at bounding box center [310, 259] width 449 height 228
click at [1454, 85] on button "Create Booking" at bounding box center [1479, 93] width 116 height 35
select select "WA"
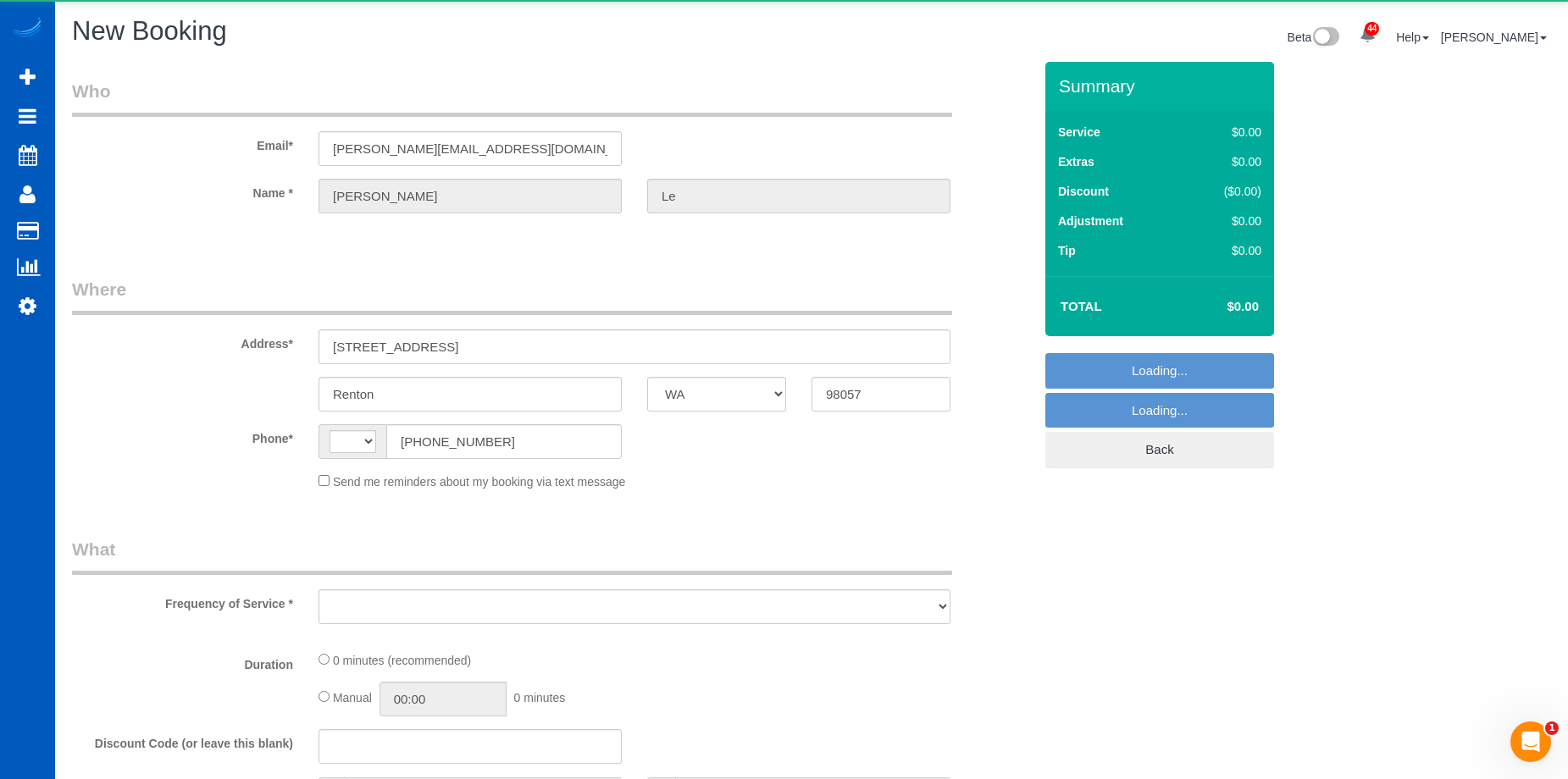
select select "string:fspay-1e4e998a-6b06-410f-ad08-59e6e2cc30aa"
select select "string:[GEOGRAPHIC_DATA]"
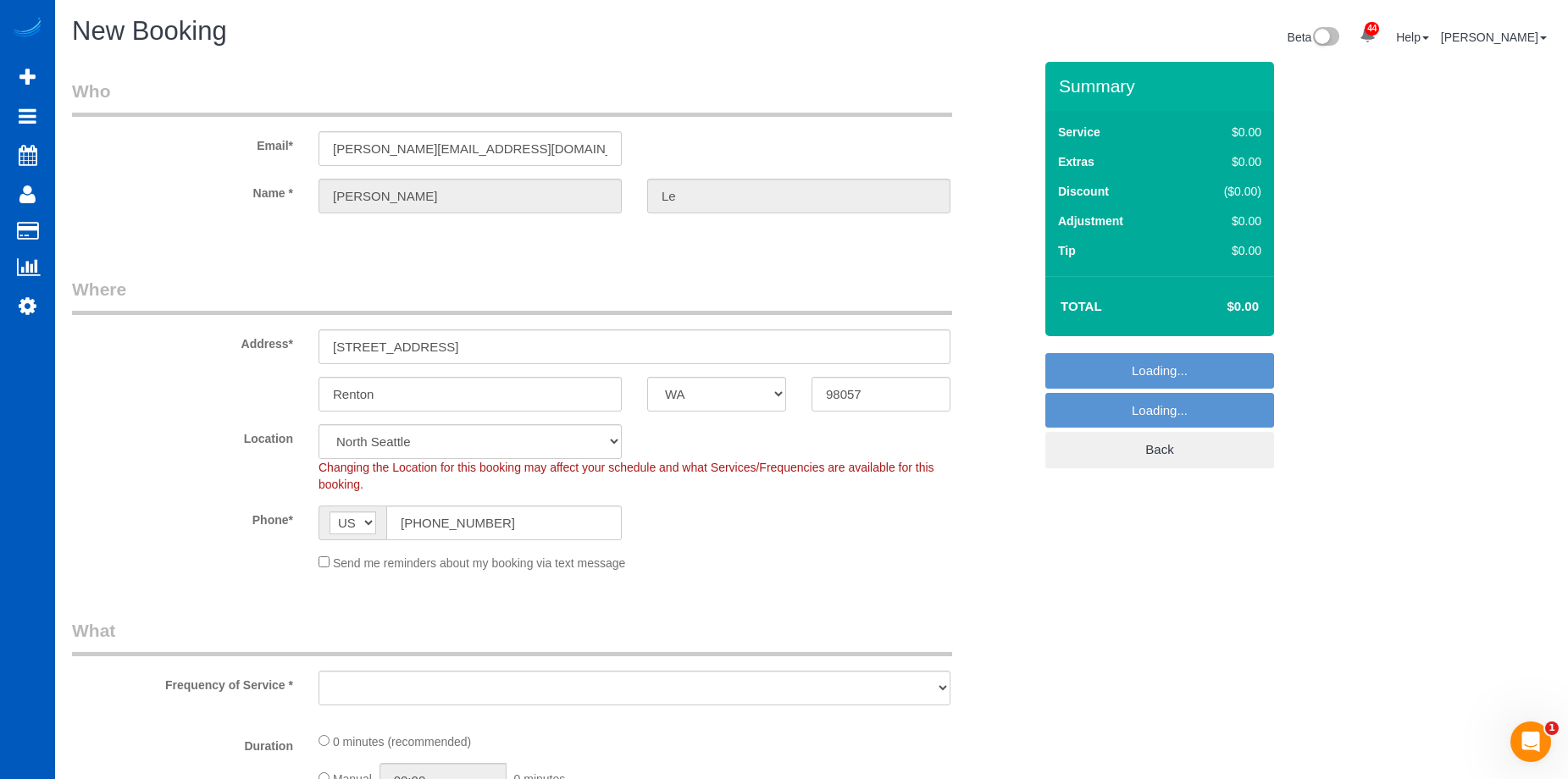
select select "object:3940"
select select "199"
select select "object:4302"
select select "8"
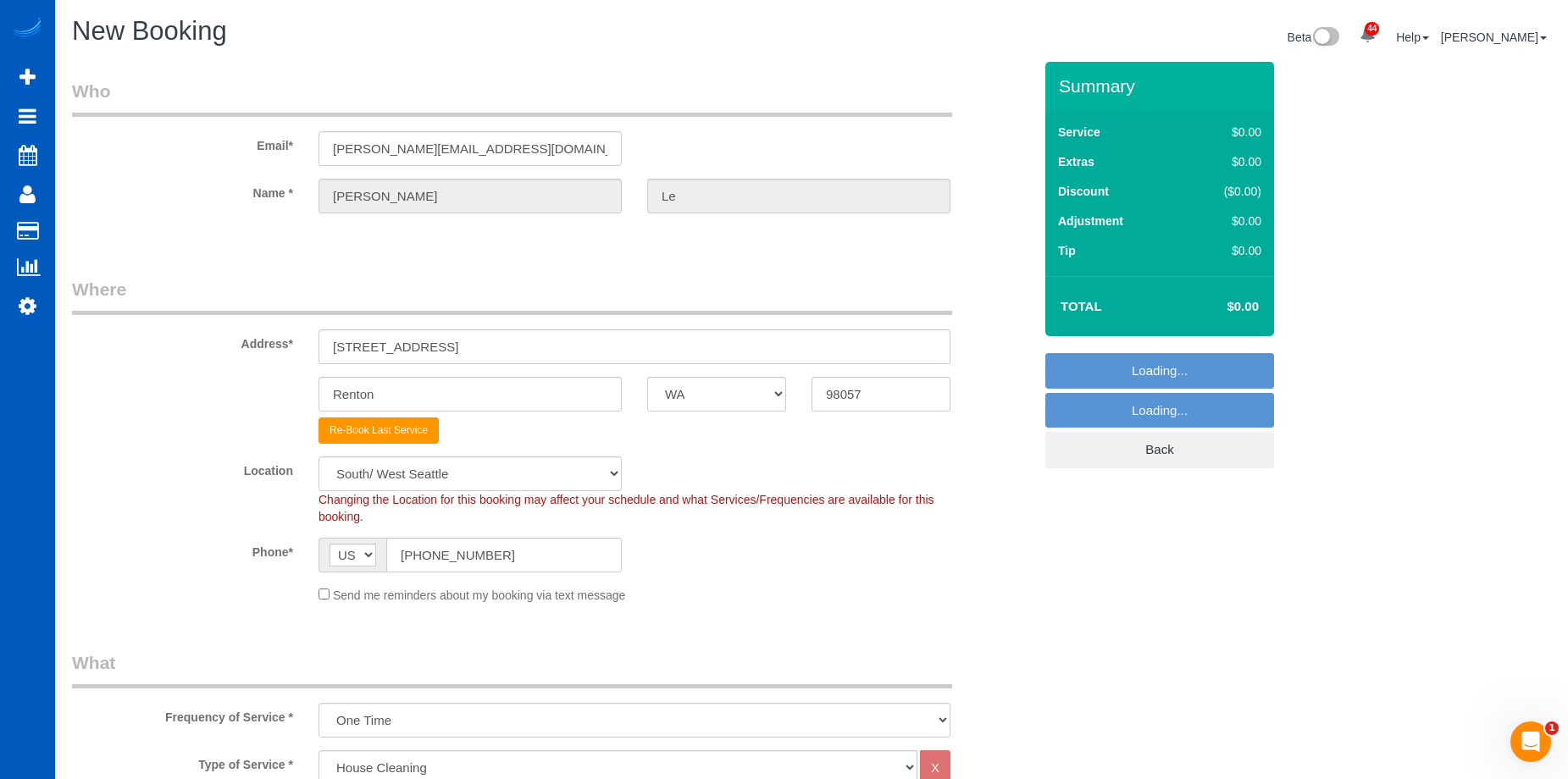
select select "object:4480"
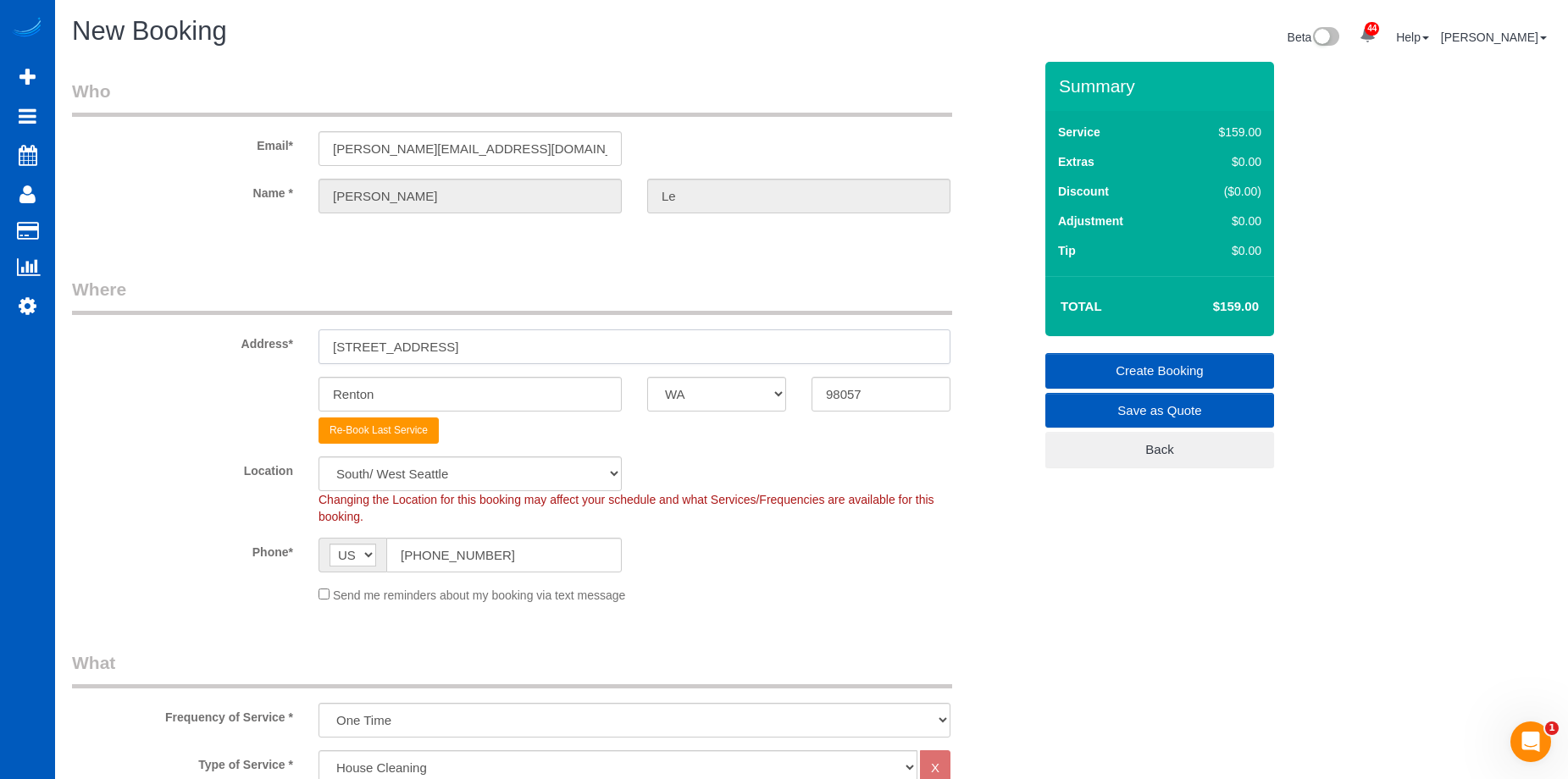
drag, startPoint x: 466, startPoint y: 349, endPoint x: 210, endPoint y: 337, distance: 256.3
click at [210, 337] on div "Address* 15704 SE 156th ST" at bounding box center [552, 320] width 986 height 87
paste input "7111 Linden Ave N #401, Seattle, WA 98103"
drag, startPoint x: 548, startPoint y: 345, endPoint x: 740, endPoint y: 353, distance: 192.2
click at [718, 342] on input "7111 Linden Ave N #401, Seattle, WA 98103" at bounding box center [634, 346] width 631 height 35
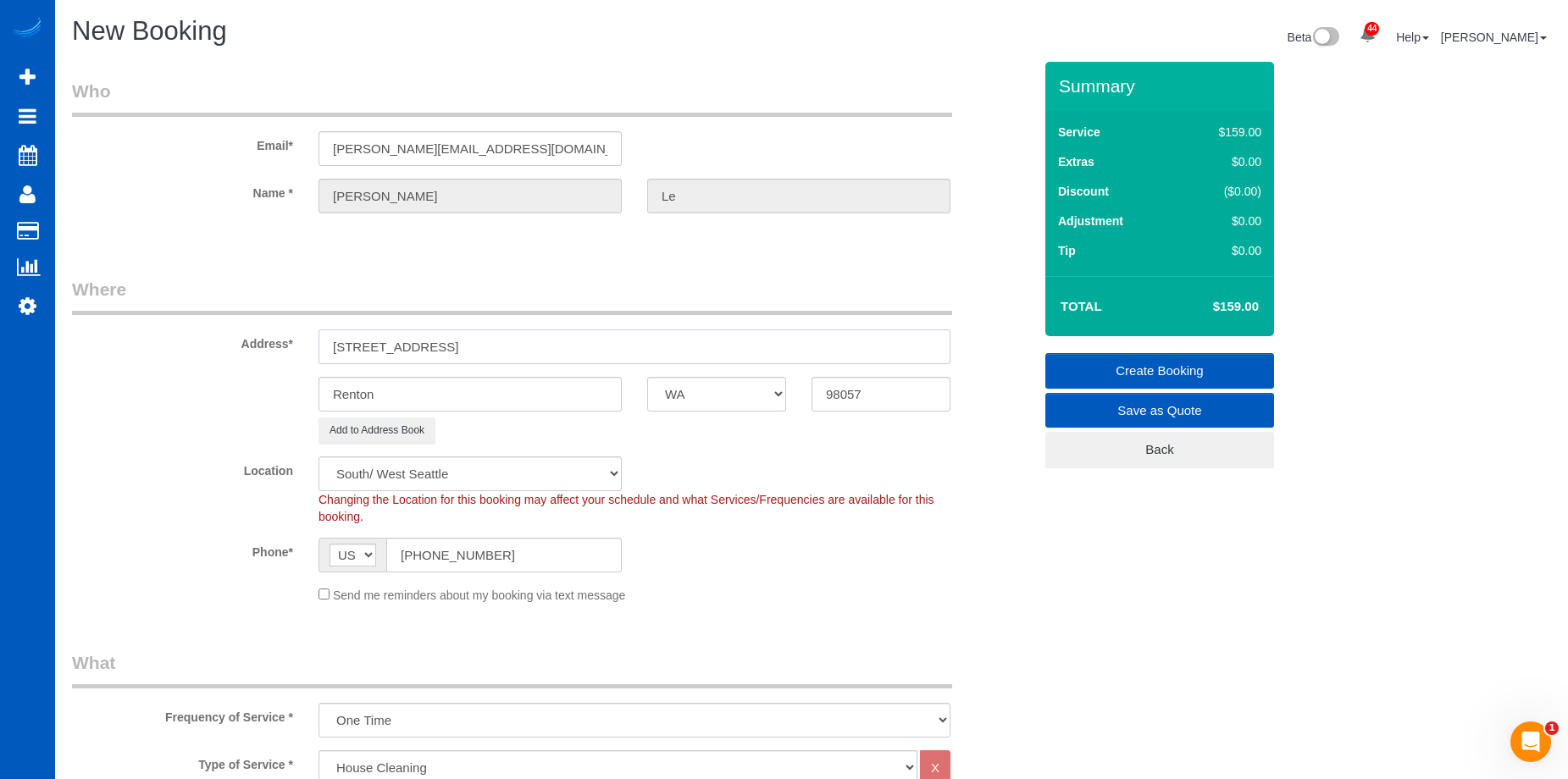
type input "7111 Linden Ave N #401, Seattle, WA"
drag, startPoint x: 890, startPoint y: 388, endPoint x: 784, endPoint y: 393, distance: 106.1
click at [788, 392] on div "Renton AK AL AR AZ CA CO CT DC DE FL GA HI IA ID IL IN KS KY LA MA MD ME MI MN …" at bounding box center [552, 394] width 986 height 35
paste input "103"
type input "98103"
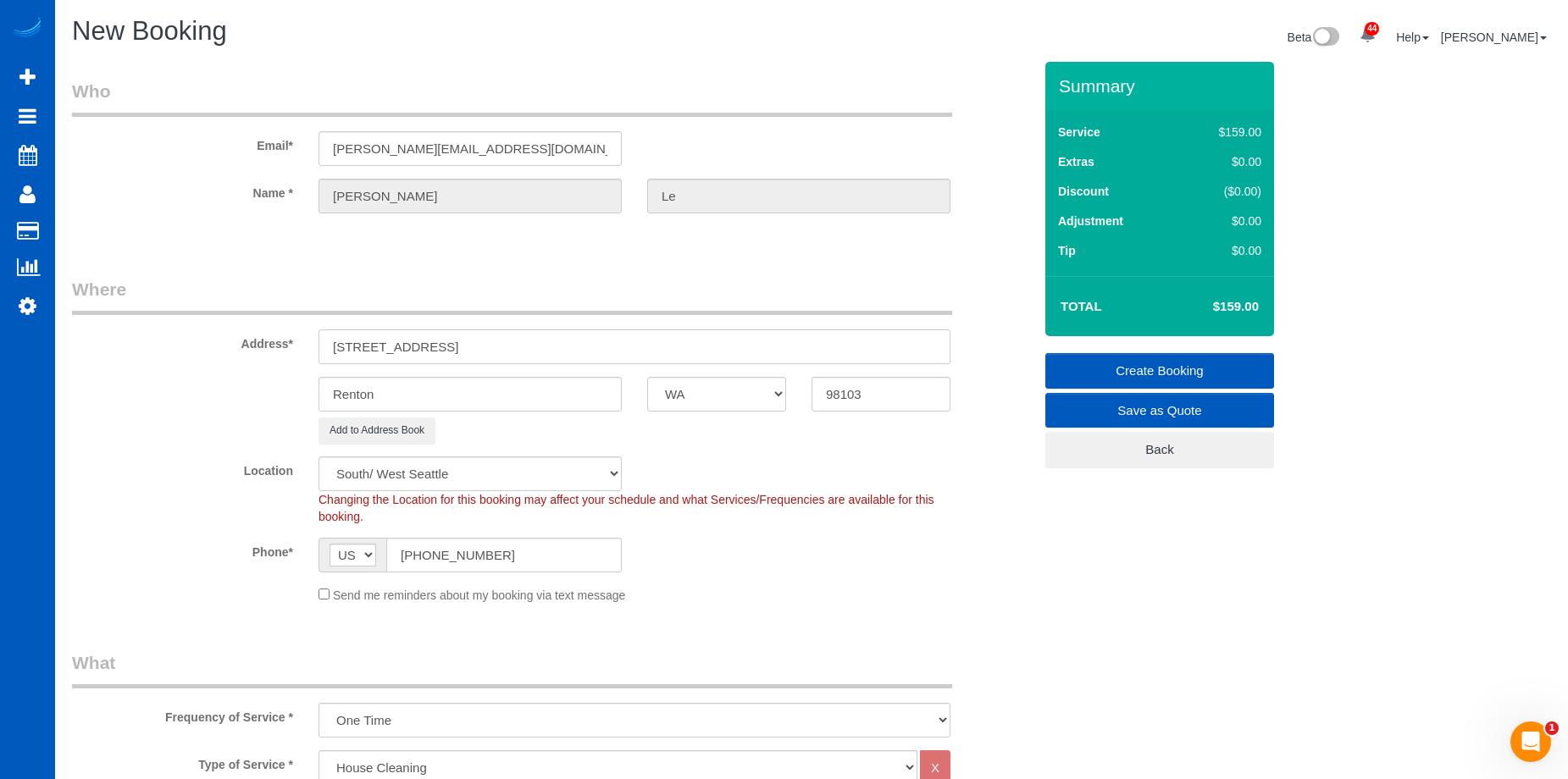
drag, startPoint x: 480, startPoint y: 344, endPoint x: 516, endPoint y: 343, distance: 36.0
click at [516, 343] on input "7111 Linden Ave N #401, Seattle, WA" at bounding box center [634, 346] width 631 height 35
type input "7111 Linden Ave N #401, , WA"
select select "1"
drag, startPoint x: 458, startPoint y: 397, endPoint x: 240, endPoint y: 386, distance: 218.3
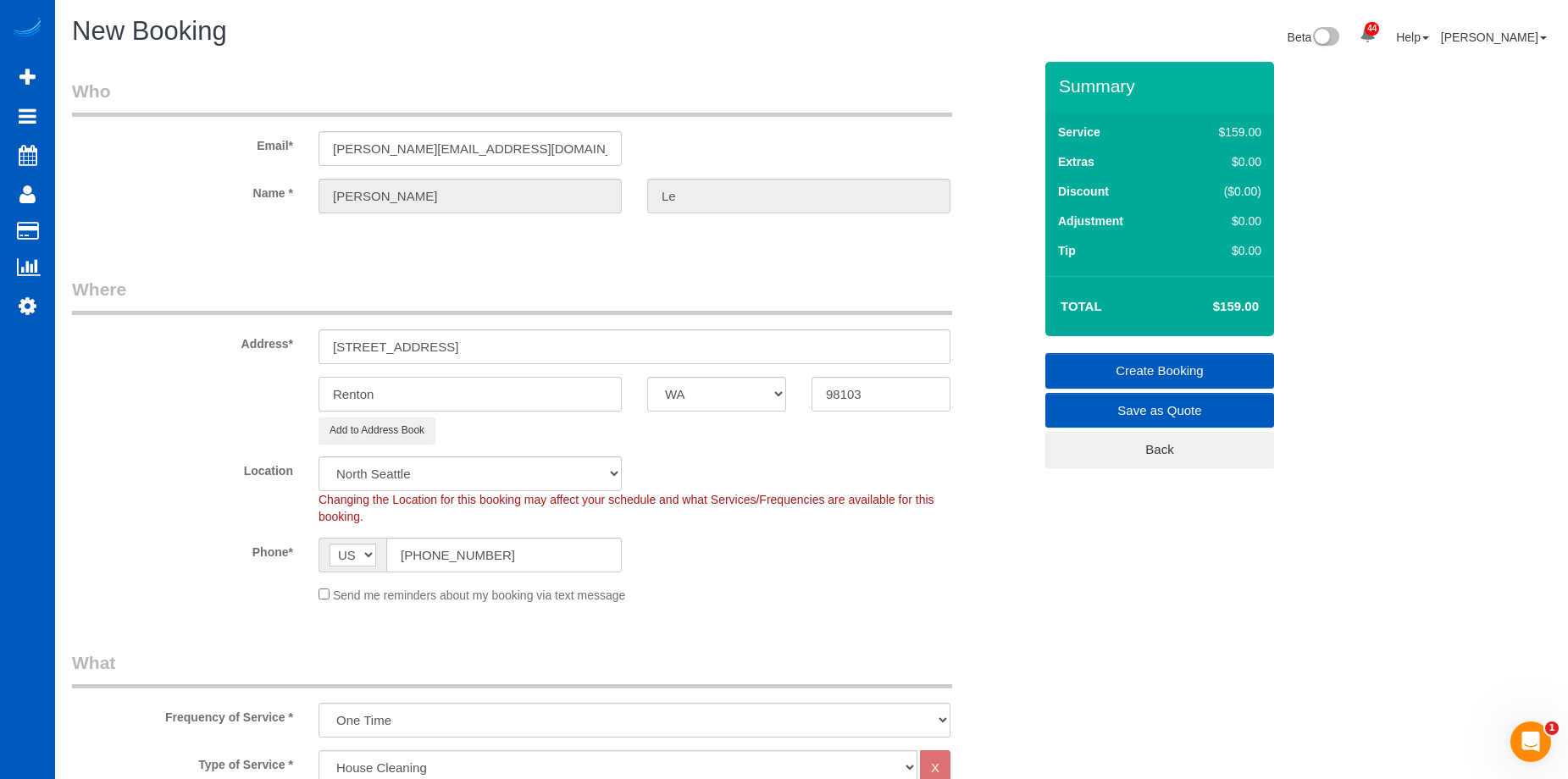
click at [240, 386] on div "Renton AK AL AR AZ CA CO CT DC DE FL GA HI IA ID IL IN KS KY LA MA MD ME MI MN …" at bounding box center [552, 394] width 986 height 35
paste input "Seattle"
type input "Seattle"
select select "object:4532"
drag, startPoint x: 470, startPoint y: 350, endPoint x: 552, endPoint y: 340, distance: 82.6
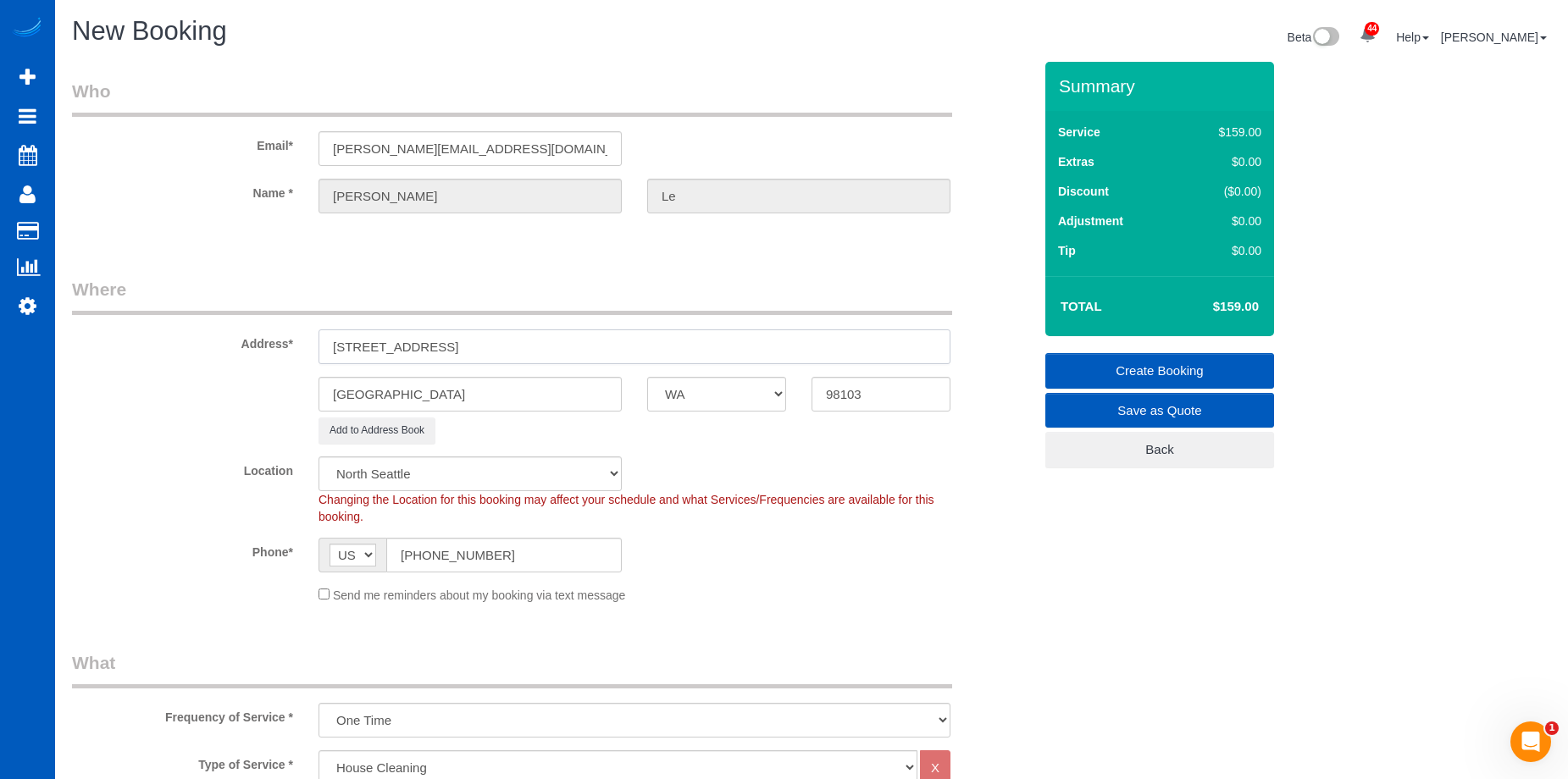
click at [552, 340] on input "7111 Linden Ave N #401, , WA" at bounding box center [634, 346] width 631 height 35
type input "7111 Linden Ave N #401"
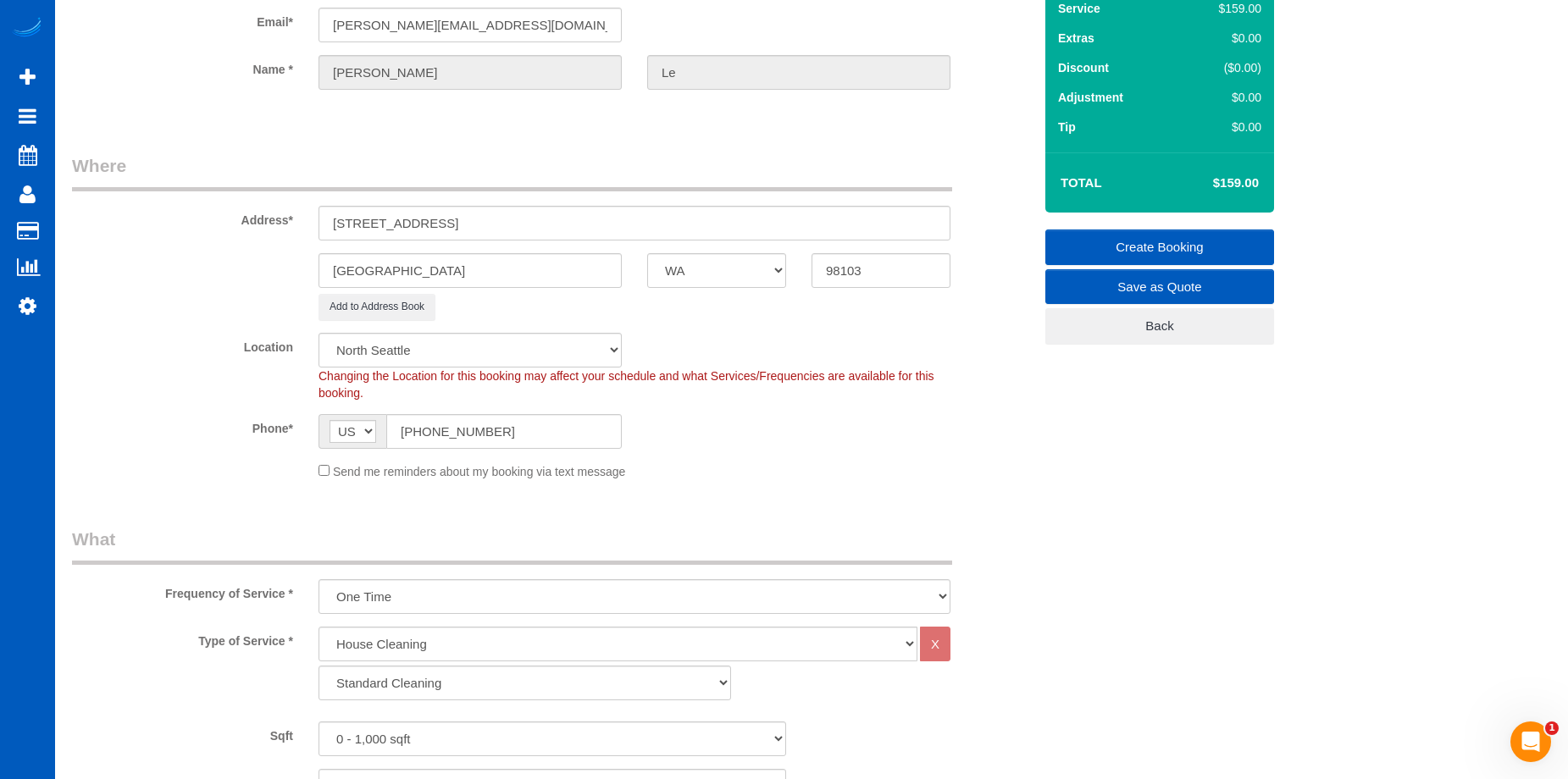
scroll to position [254, 0]
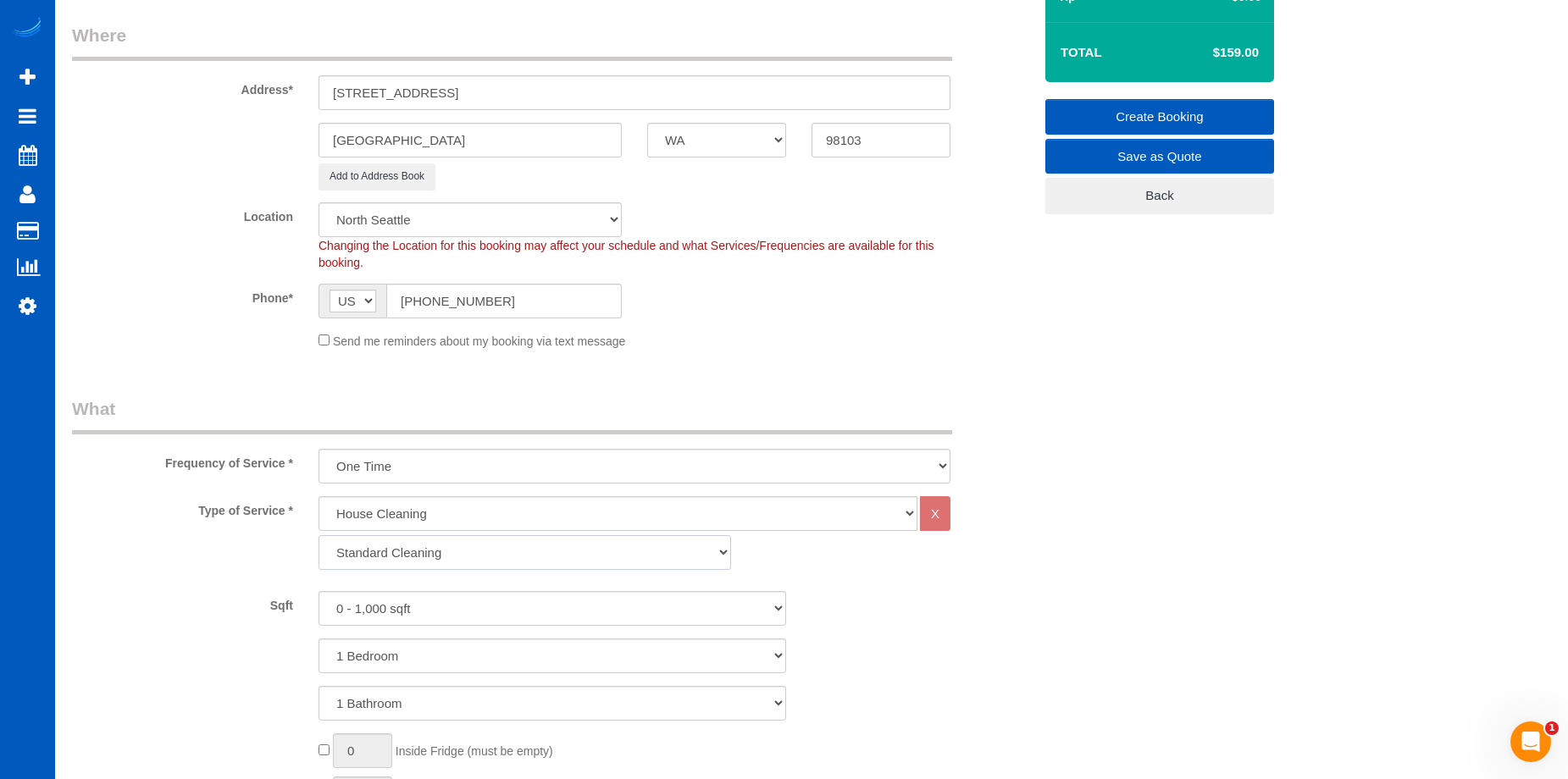
click at [546, 552] on select "Standard Cleaning Deep Cleaning Move In/ Out Cleaning" at bounding box center [525, 553] width 413 height 35
select select "368"
click at [319, 535] on select "Standard Cleaning Deep Cleaning Move In/ Out Cleaning" at bounding box center [525, 553] width 413 height 35
click at [519, 602] on select "0 - 1,000 sqft 1,001 - 1,500 sqft 1,501 - 2,000 sqft 2,001 - 2,500 sqft 2,501 -…" at bounding box center [552, 608] width 467 height 35
select select "1001"
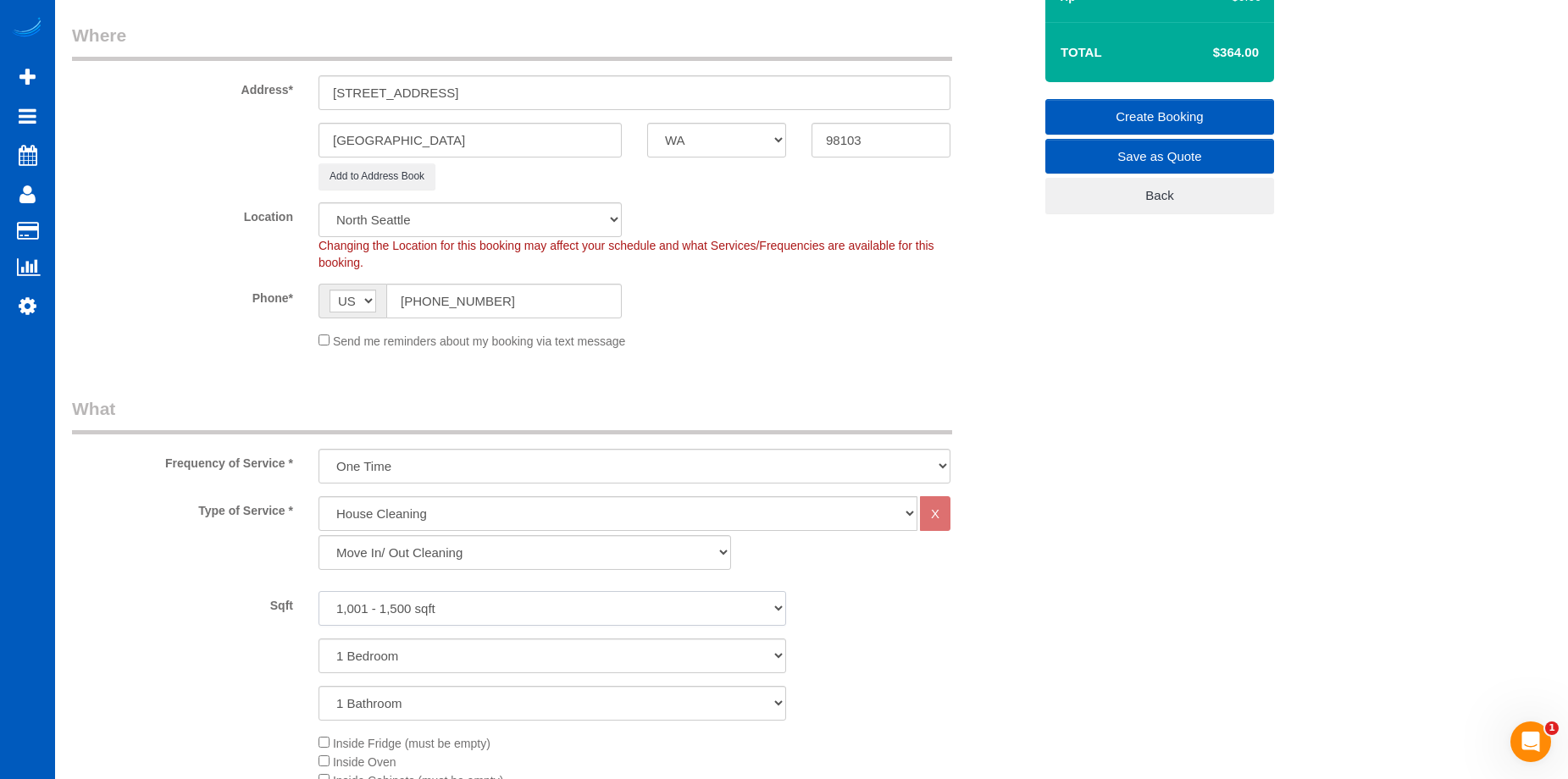
click at [319, 591] on select "0 - 1,000 sqft 1,001 - 1,500 sqft 1,501 - 2,000 sqft 2,001 - 2,500 sqft 2,501 -…" at bounding box center [552, 608] width 467 height 35
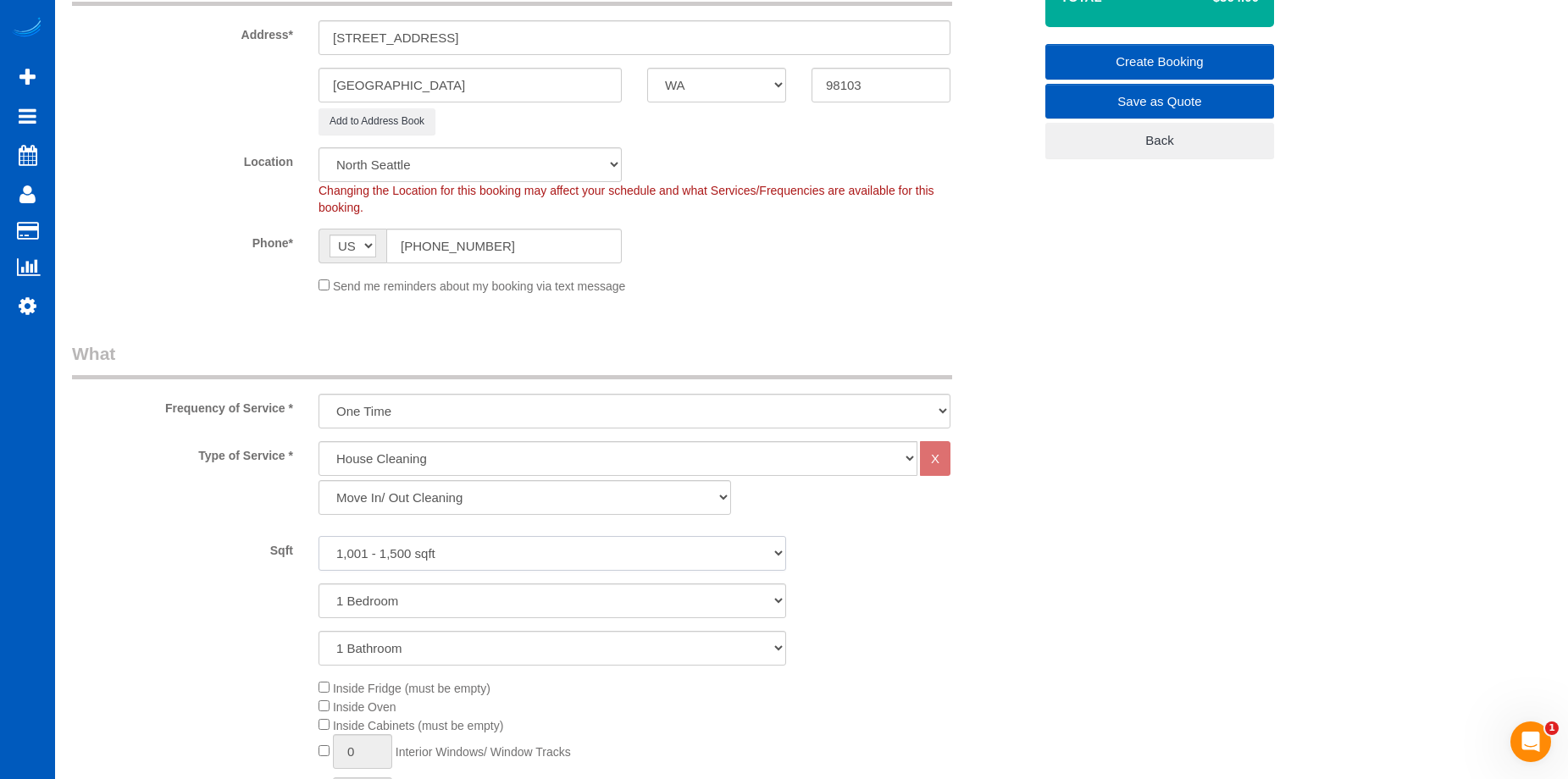
scroll to position [339, 0]
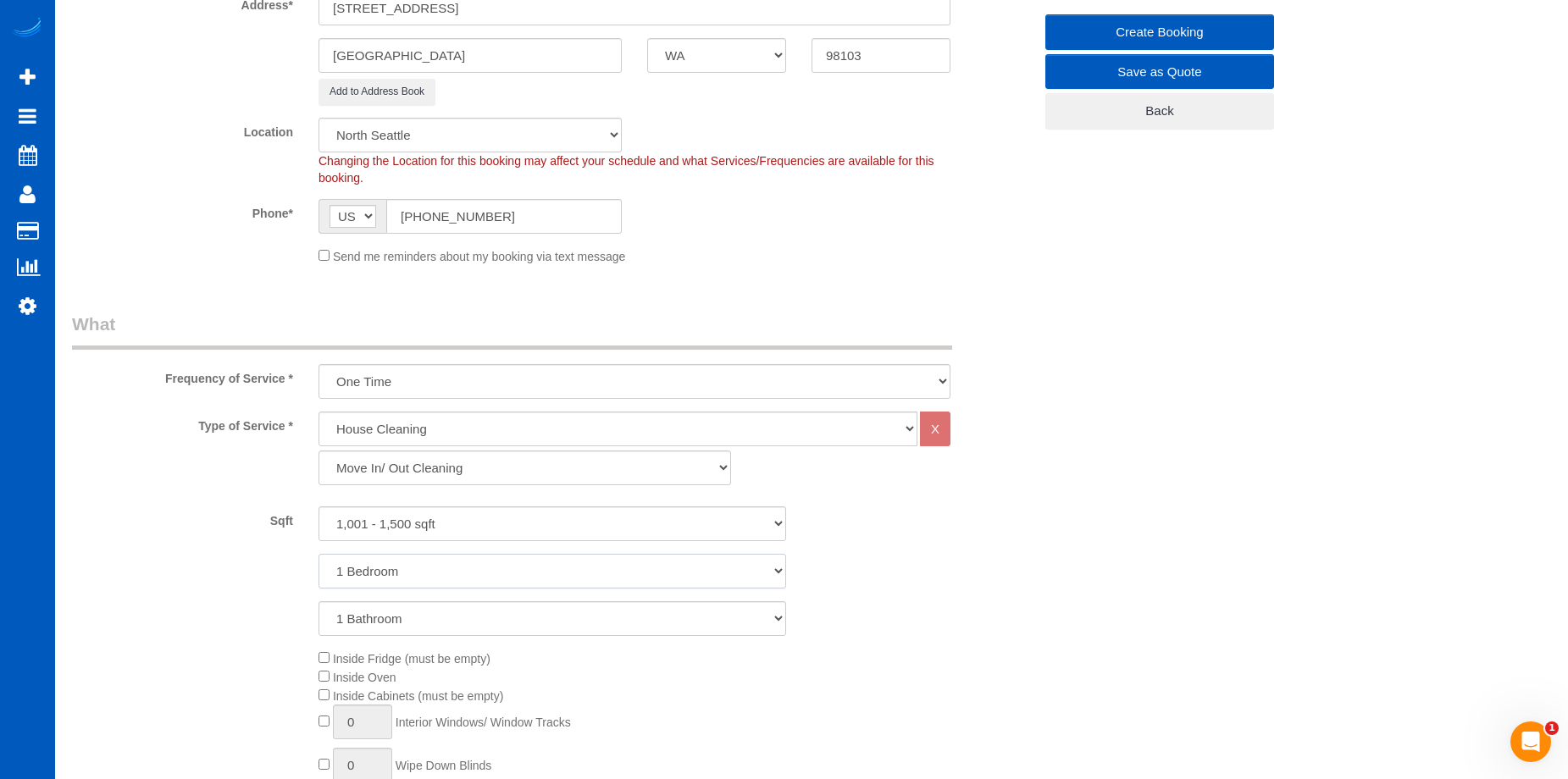
click at [514, 567] on select "1 Bedroom 2 Bedrooms 3 Bedrooms 4 Bedrooms 5 Bedrooms 6 Bedrooms 7 Bedrooms" at bounding box center [552, 571] width 467 height 35
select select "2"
click at [319, 554] on select "1 Bedroom 2 Bedrooms 3 Bedrooms 4 Bedrooms 5 Bedrooms 6 Bedrooms 7 Bedrooms" at bounding box center [552, 571] width 467 height 35
click at [502, 605] on select "1 Bathroom 2 Bathrooms 3 Bathrooms 4 Bathrooms 5 Bathrooms 6 Bathrooms 7 Bathro…" at bounding box center [552, 619] width 467 height 35
select select "2"
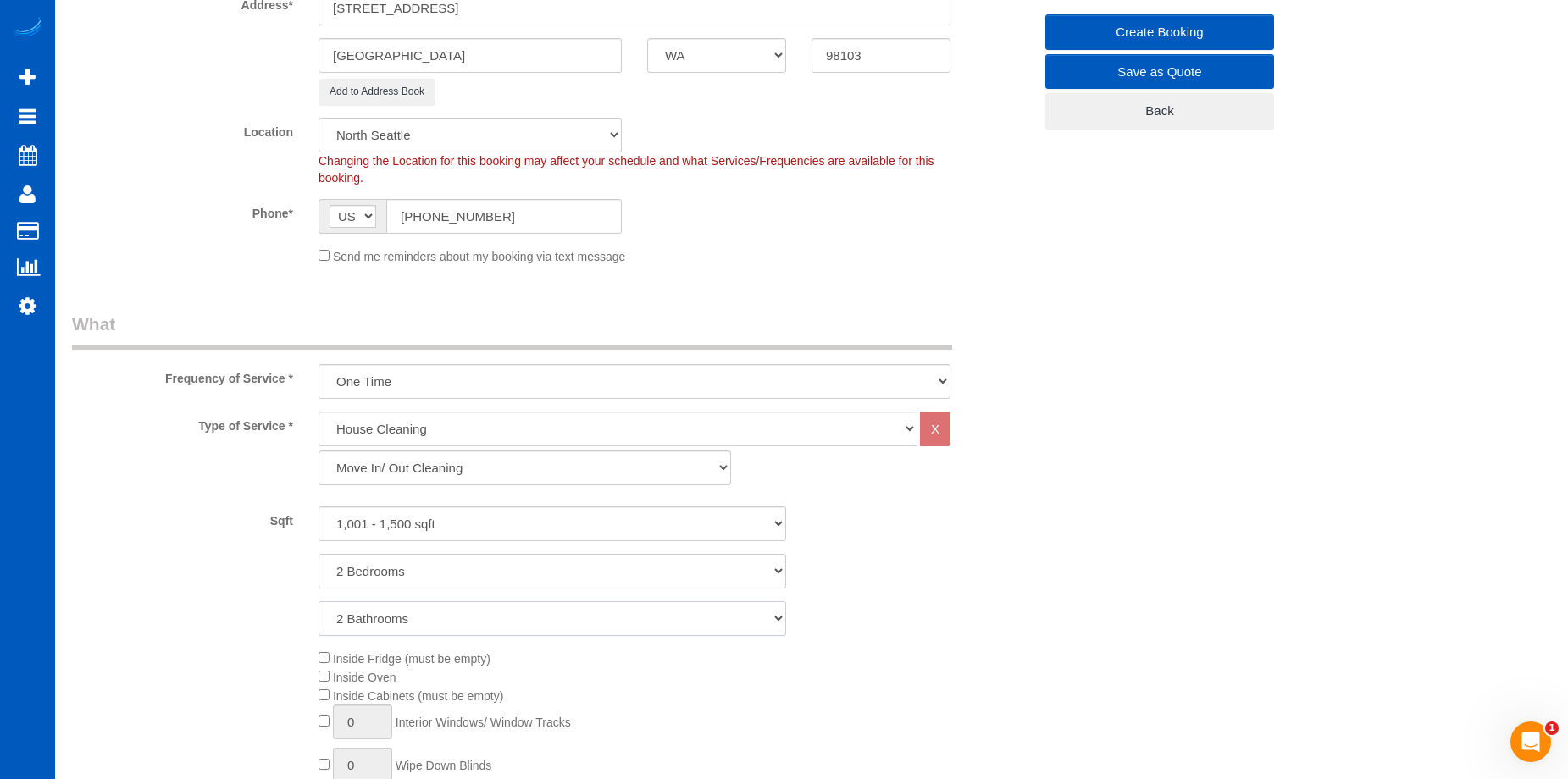
click at [319, 602] on select "1 Bathroom 2 Bathrooms 3 Bathrooms 4 Bathrooms 5 Bathrooms 6 Bathrooms 7 Bathro…" at bounding box center [552, 619] width 467 height 35
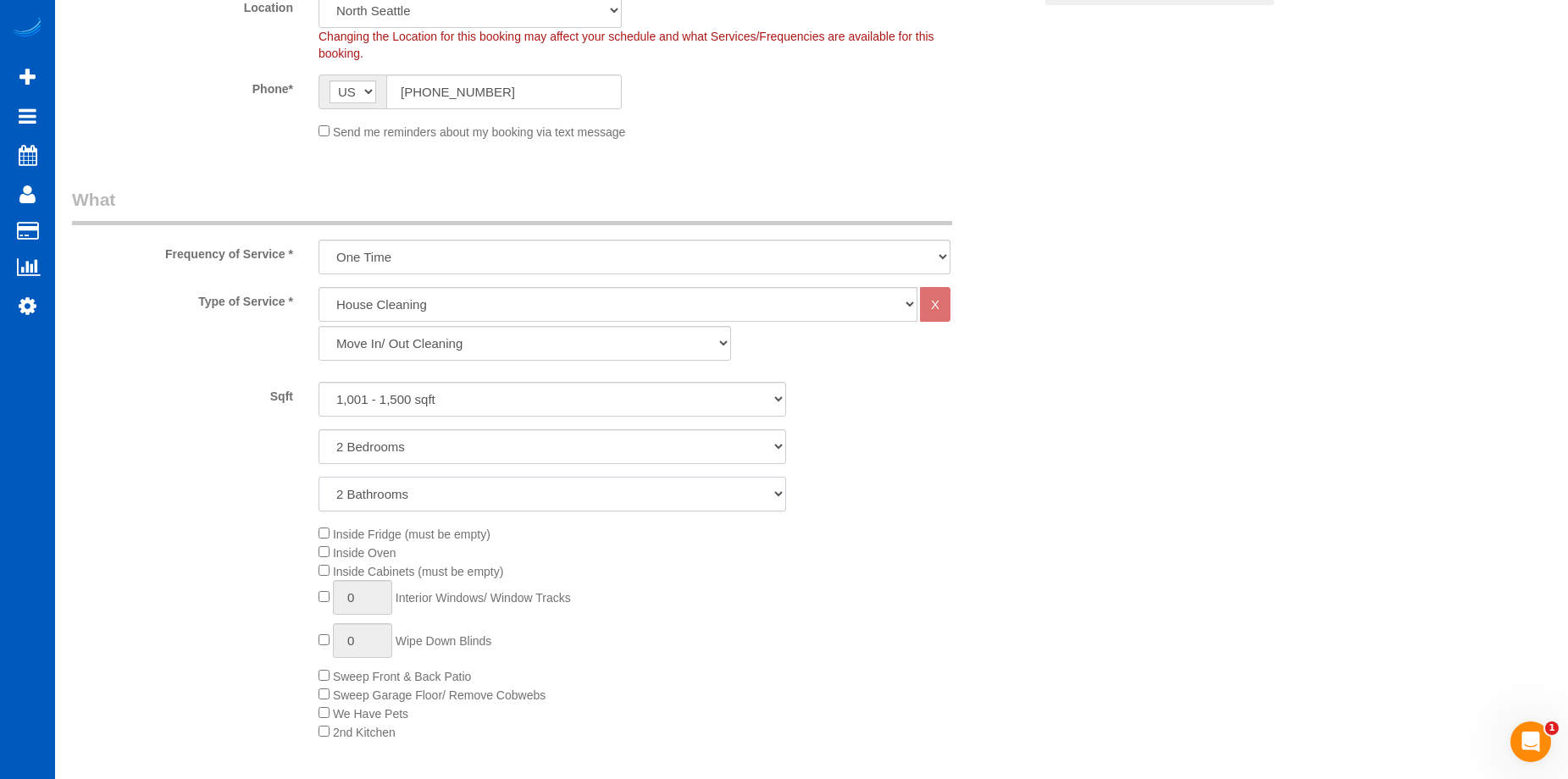
scroll to position [593, 0]
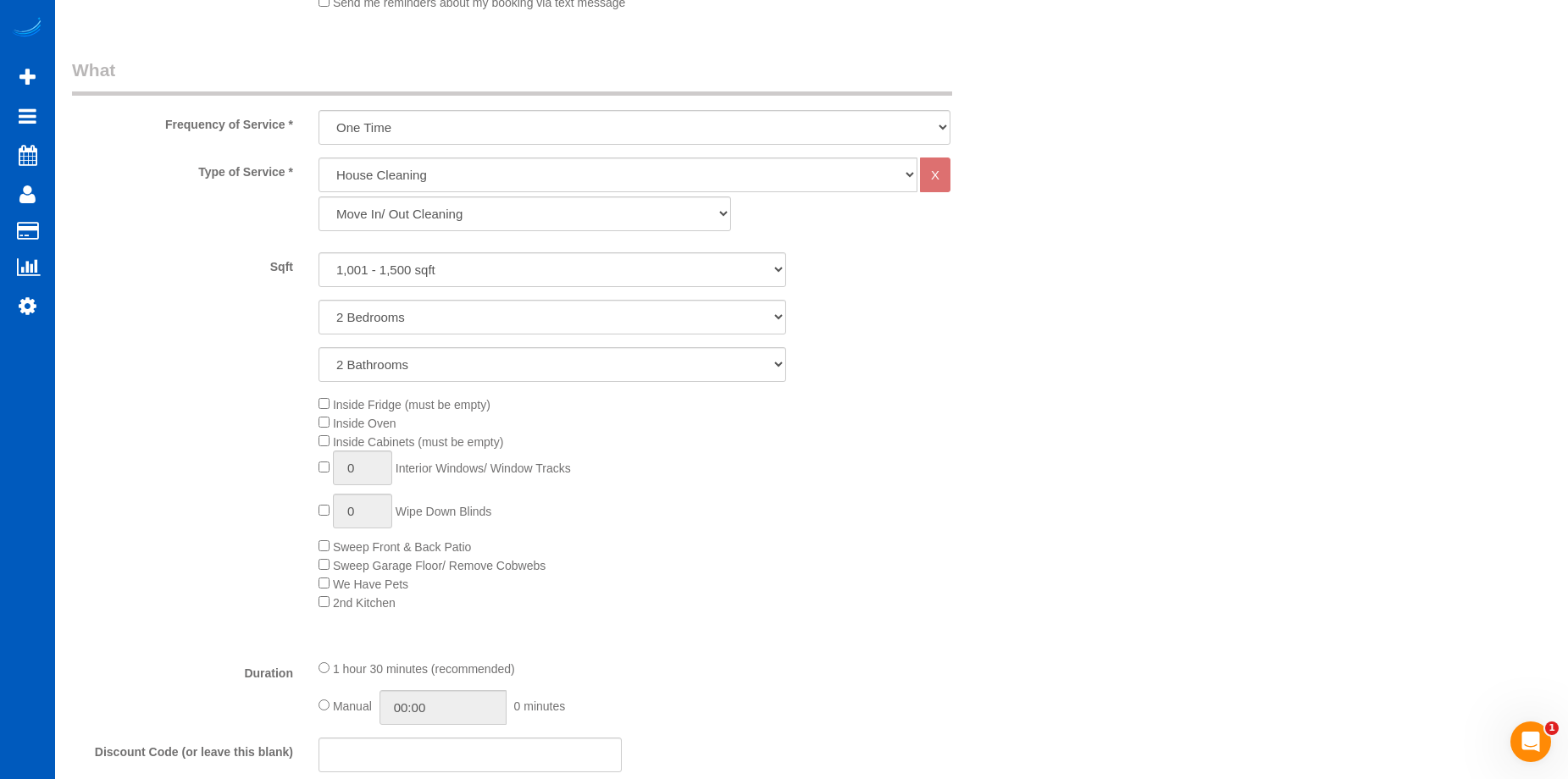
click at [317, 423] on div "Inside Fridge (must be empty) Inside Oven Inside Cabinets (must be empty) 0 Int…" at bounding box center [676, 503] width 740 height 217
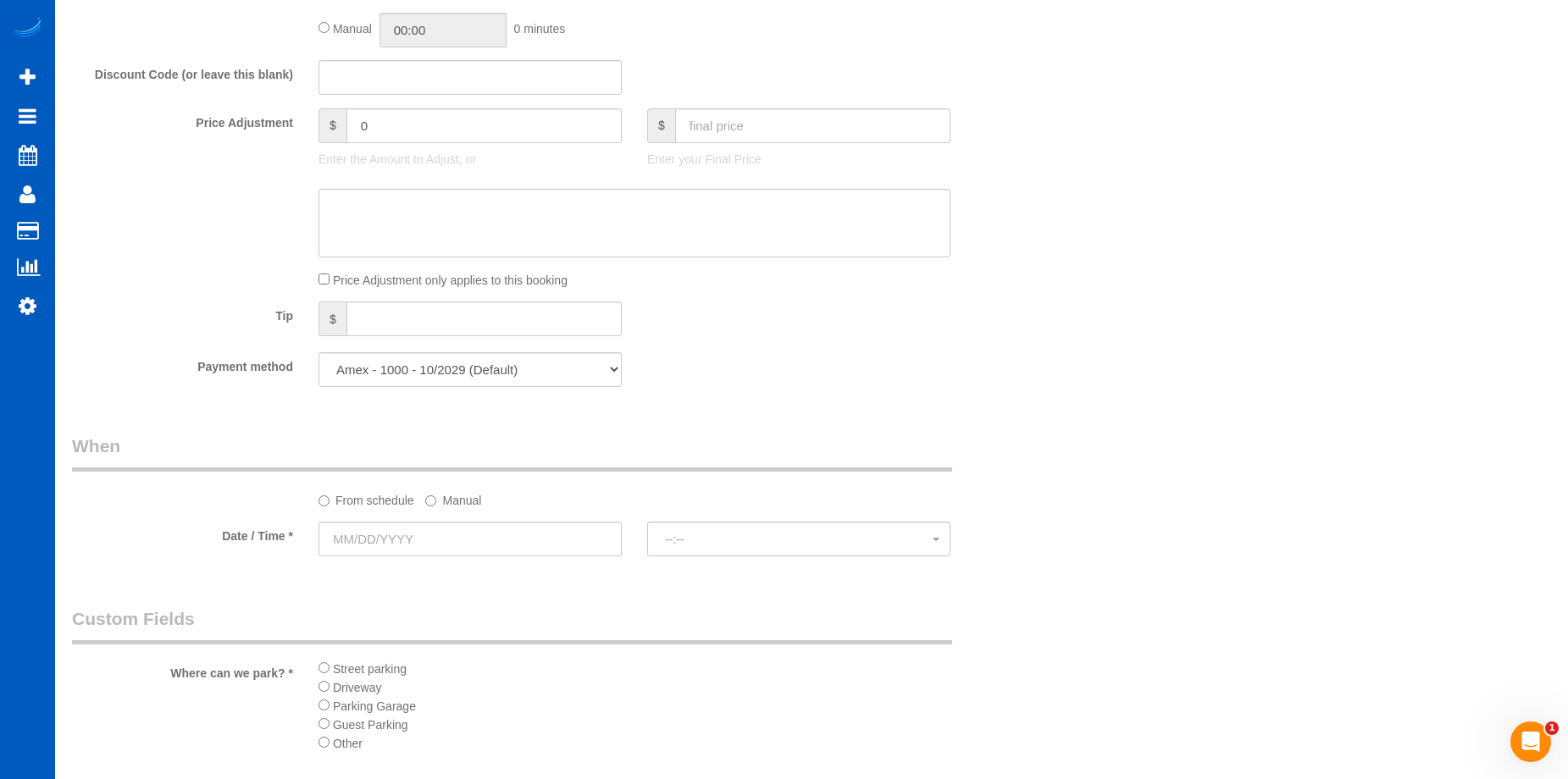
scroll to position [1524, 0]
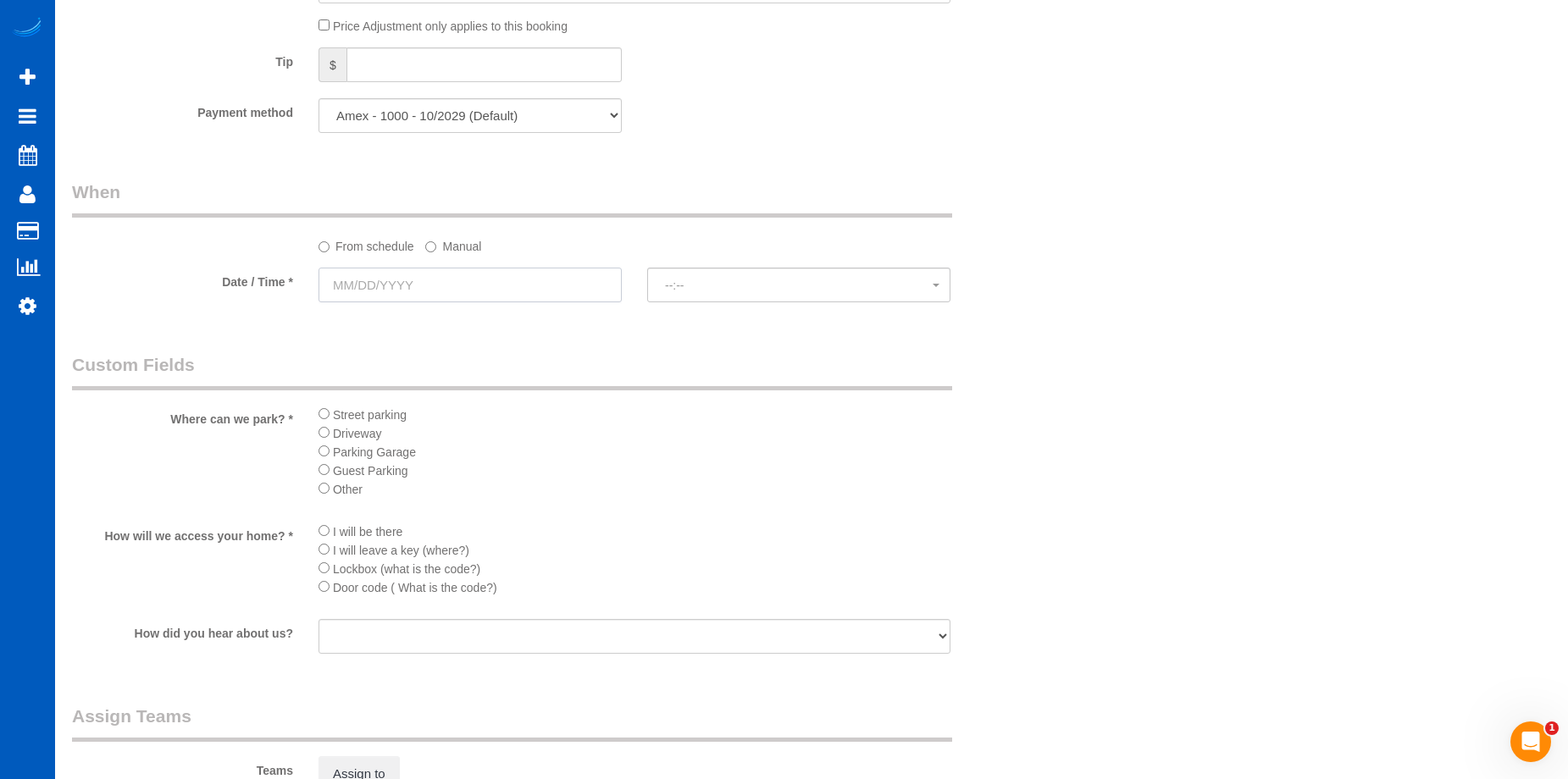
click at [511, 286] on input "text" at bounding box center [470, 285] width 303 height 35
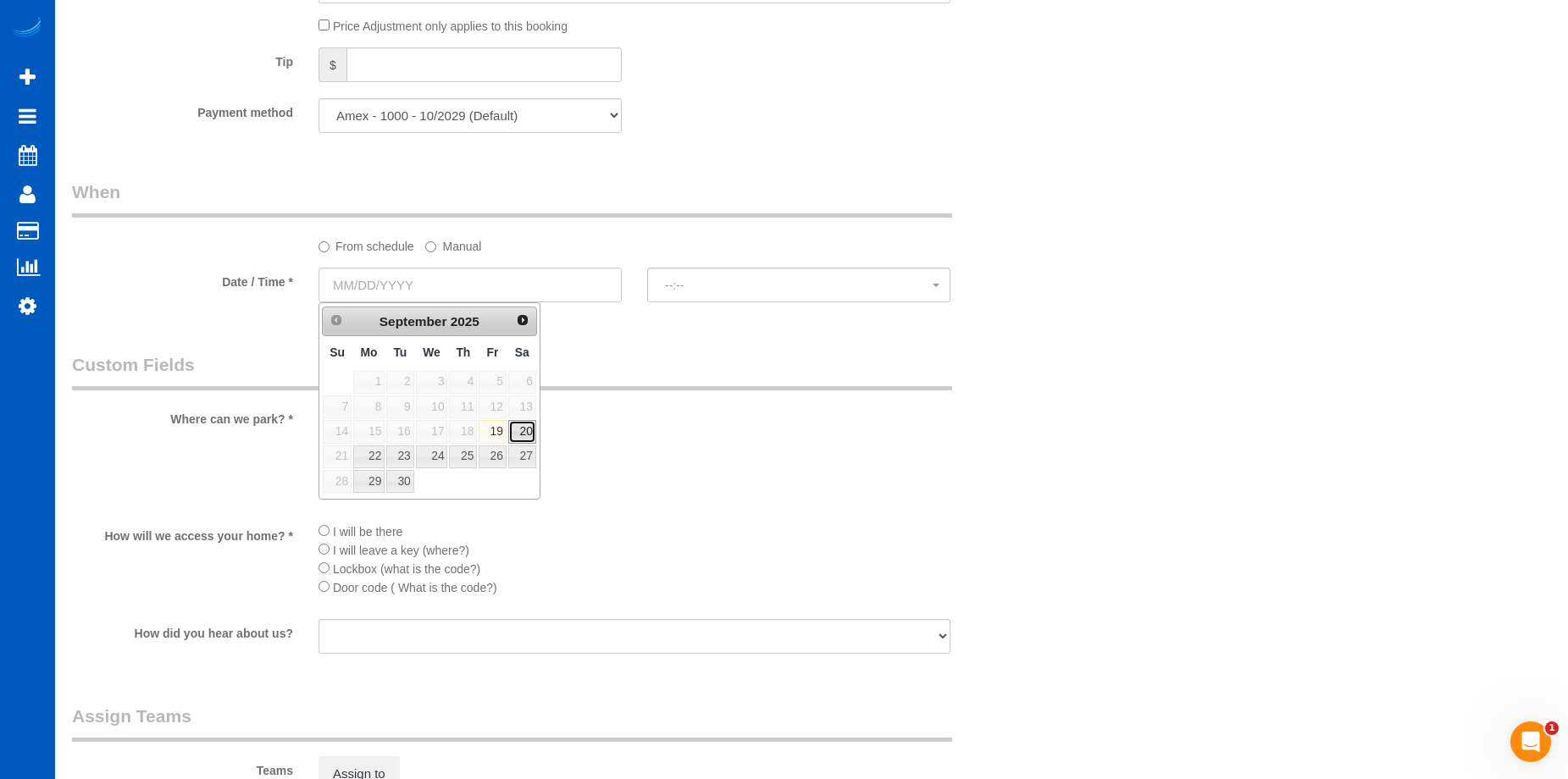
click at [515, 429] on link "20" at bounding box center [522, 432] width 28 height 23
type input "09/20/2025"
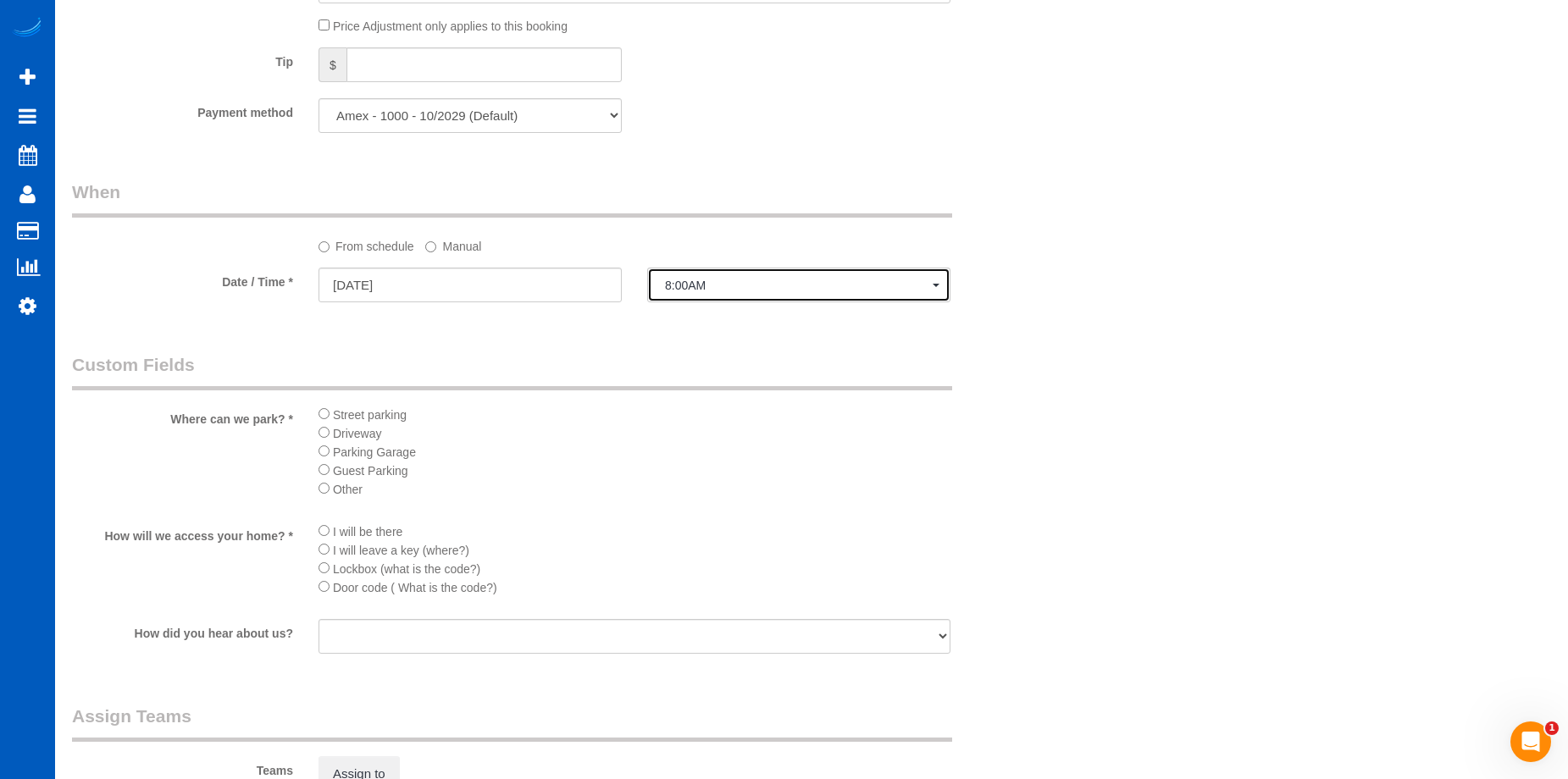
click at [747, 285] on span "8:00AM" at bounding box center [798, 285] width 268 height 13
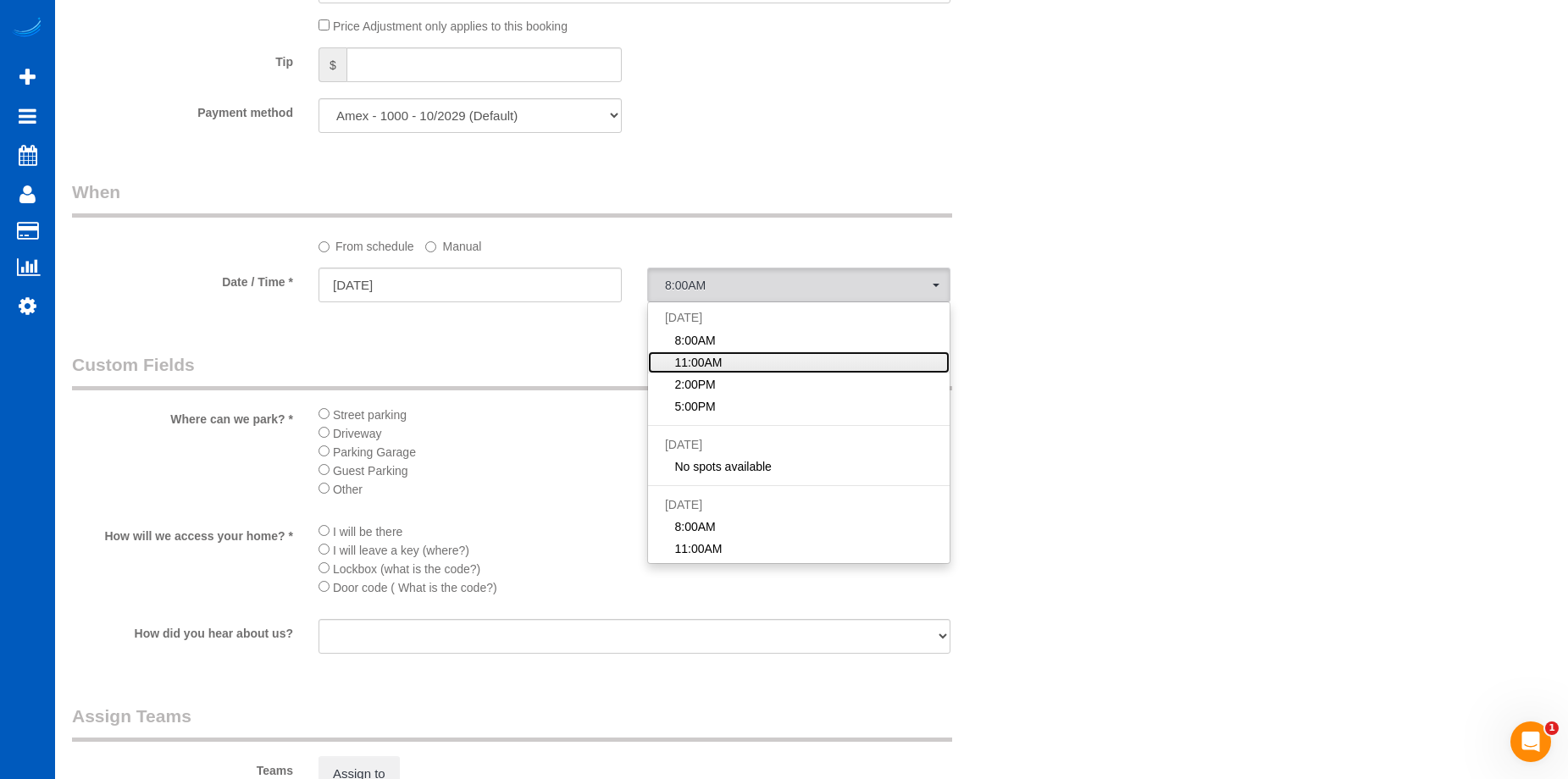
click at [728, 353] on link "11:00AM" at bounding box center [798, 362] width 301 height 22
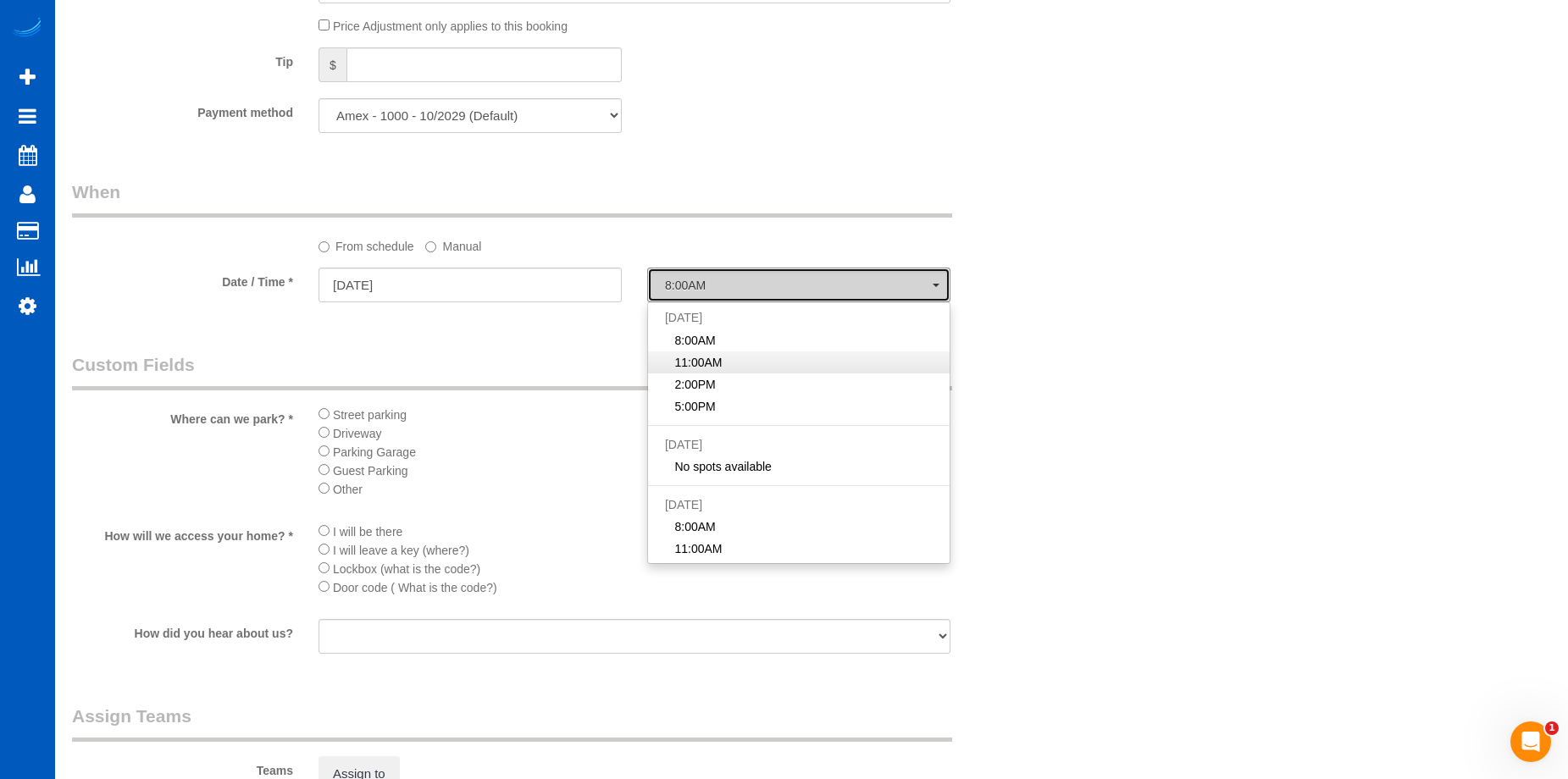
select select "spot2"
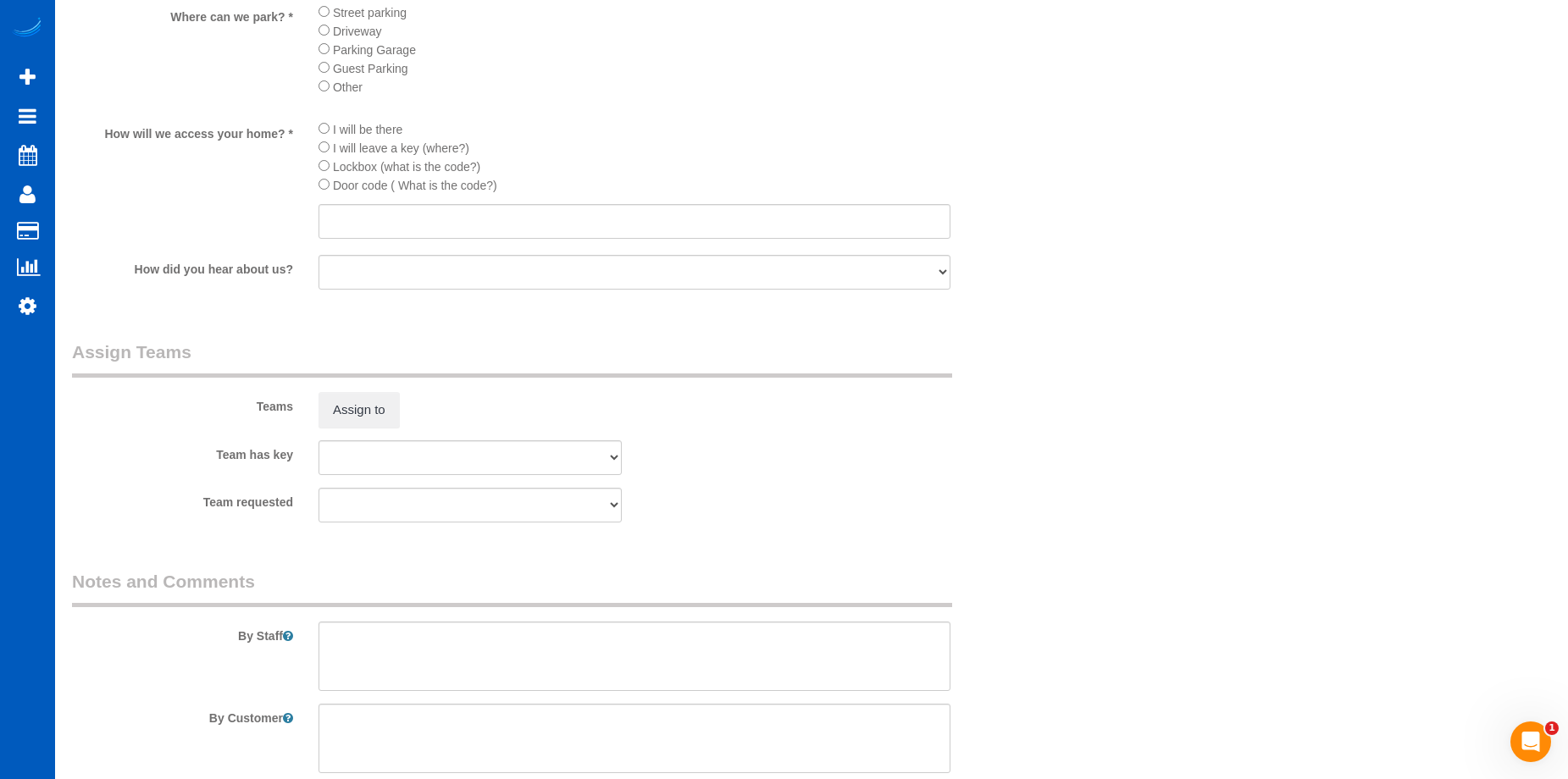
scroll to position [1948, 0]
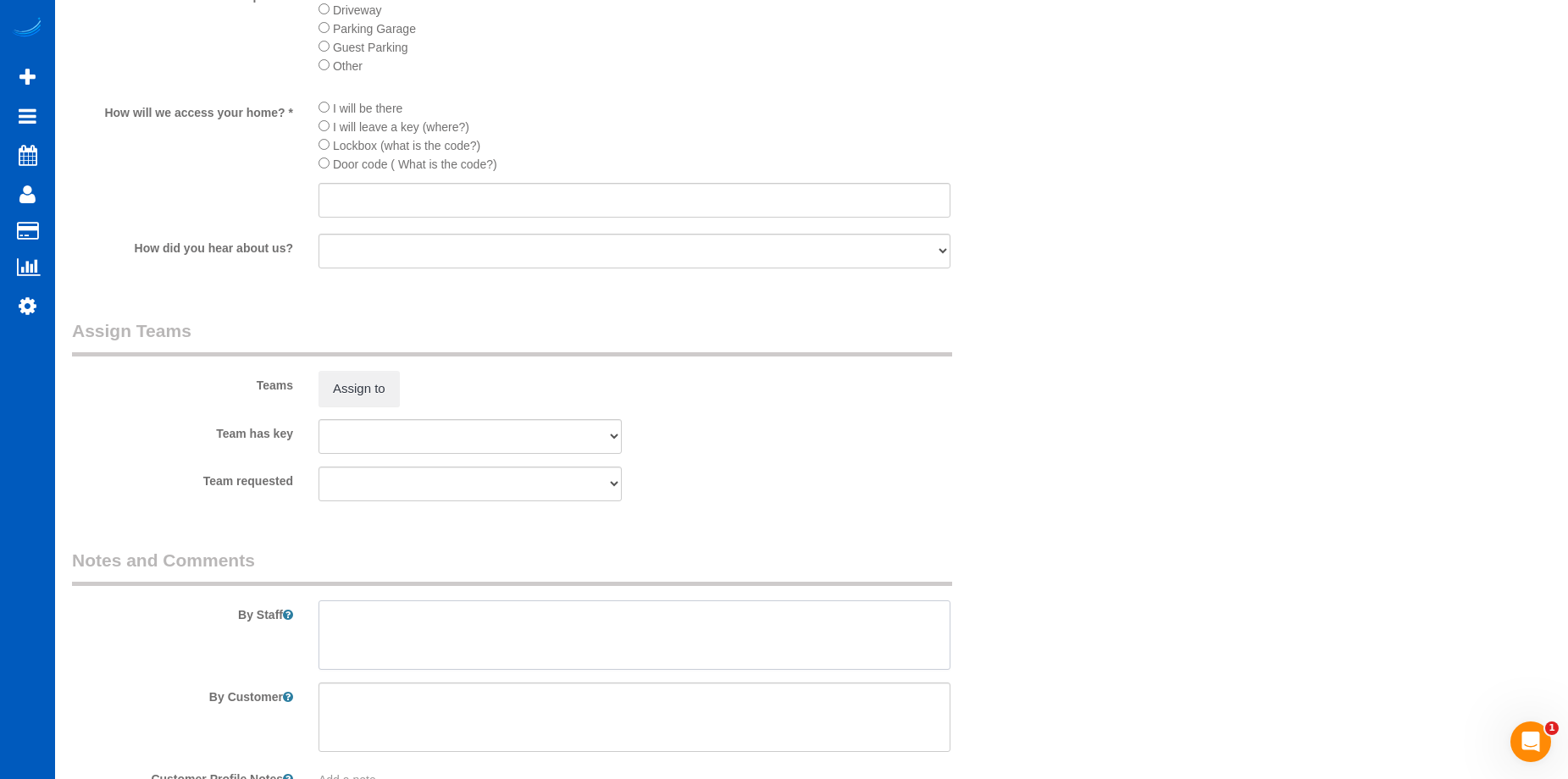
click at [451, 620] on textarea at bounding box center [634, 635] width 631 height 69
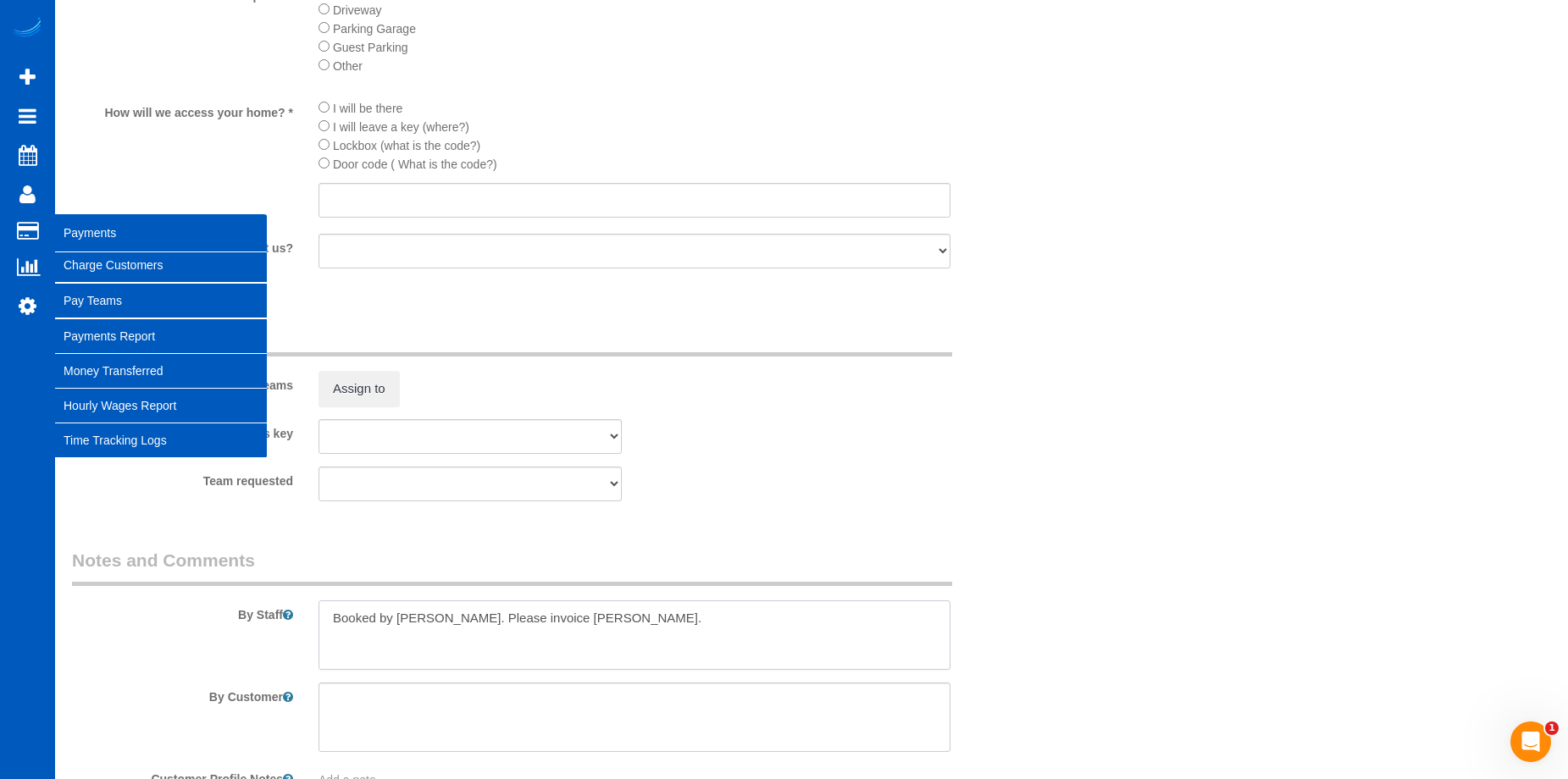
type textarea "Booked by Jade. Please invoice Brian."
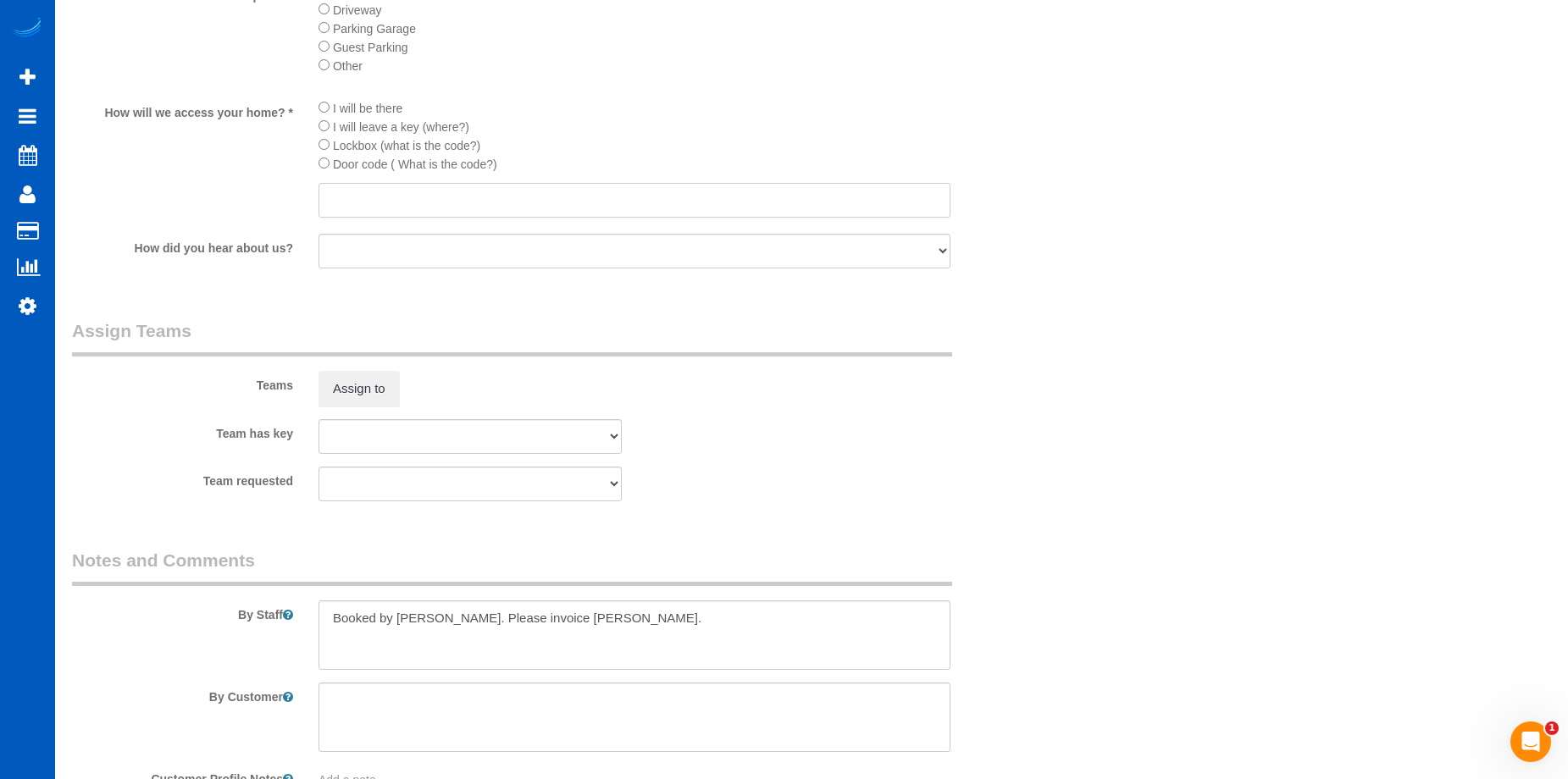
click at [449, 188] on input "text" at bounding box center [634, 201] width 631 height 35
paste input "There is a lockbox on the stairs leading up to the unit; the code is 1324"
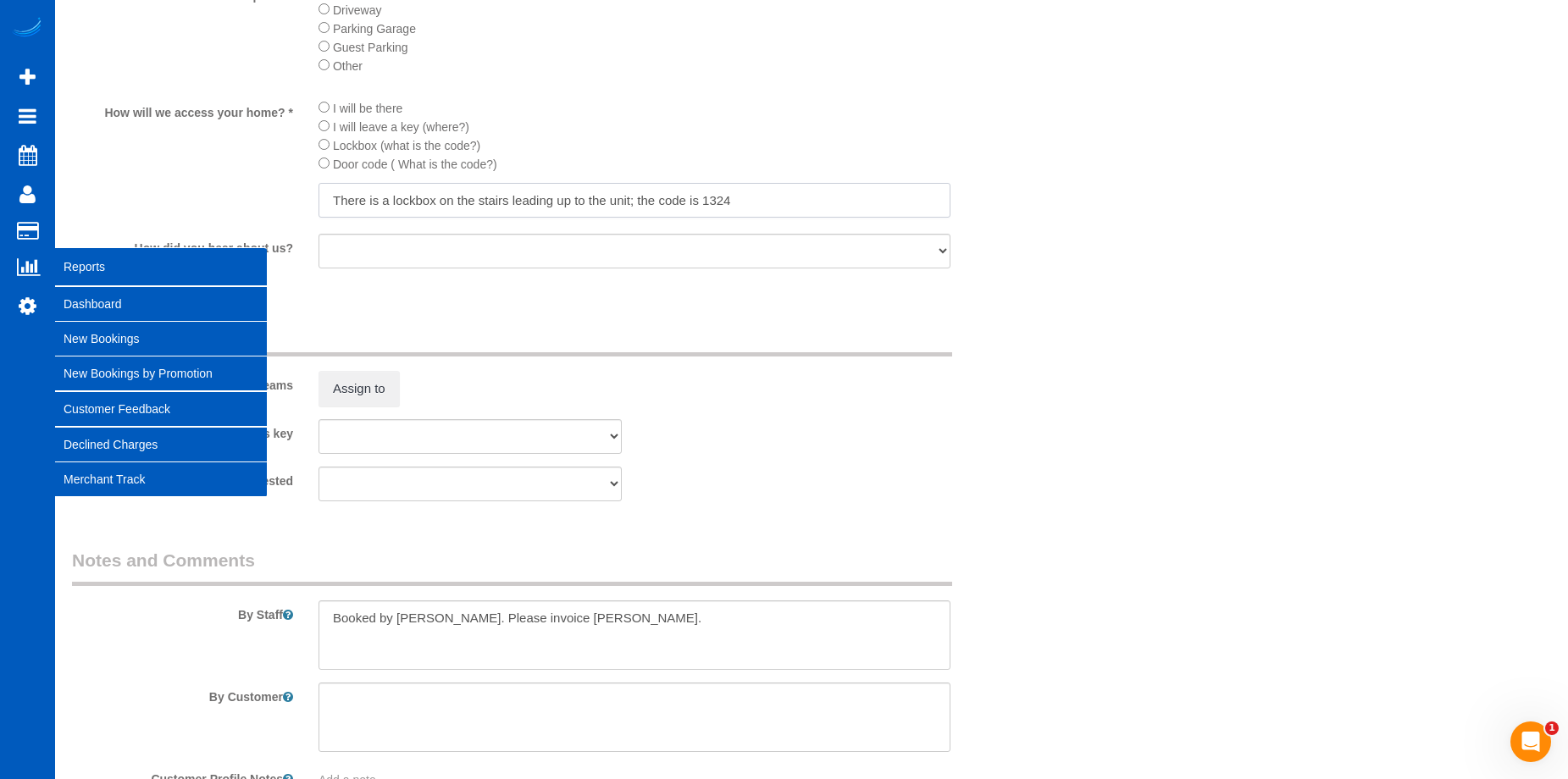
type input "There is a lockbox on the stairs leading up to the unit; the code is 1324"
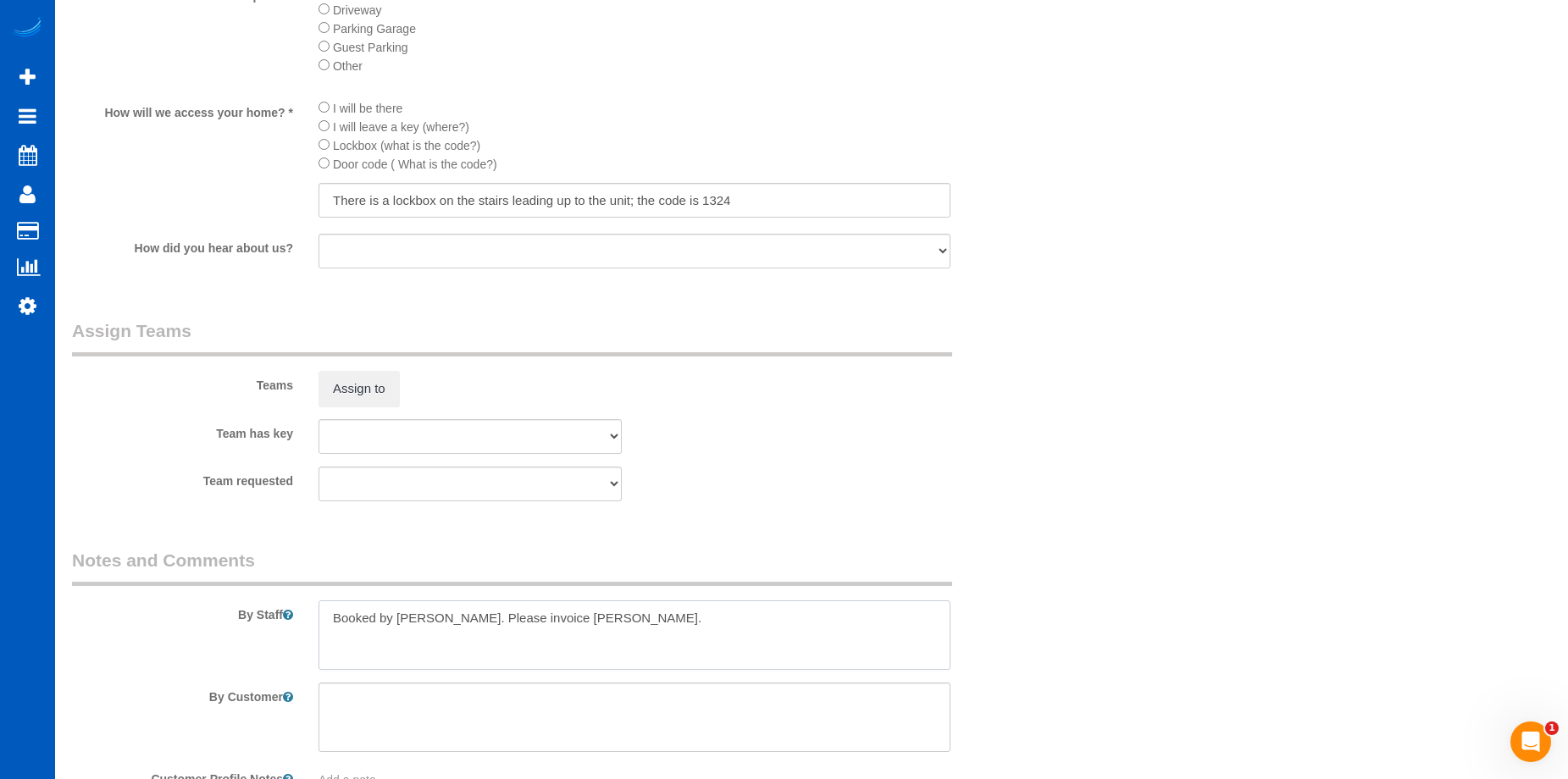
click at [606, 617] on textarea at bounding box center [634, 635] width 631 height 69
paste textarea "Full move clean, no windows."
click at [553, 613] on textarea at bounding box center [634, 635] width 631 height 69
paste textarea "Park on the street, it\'s free"
click at [668, 624] on textarea at bounding box center [634, 635] width 631 height 69
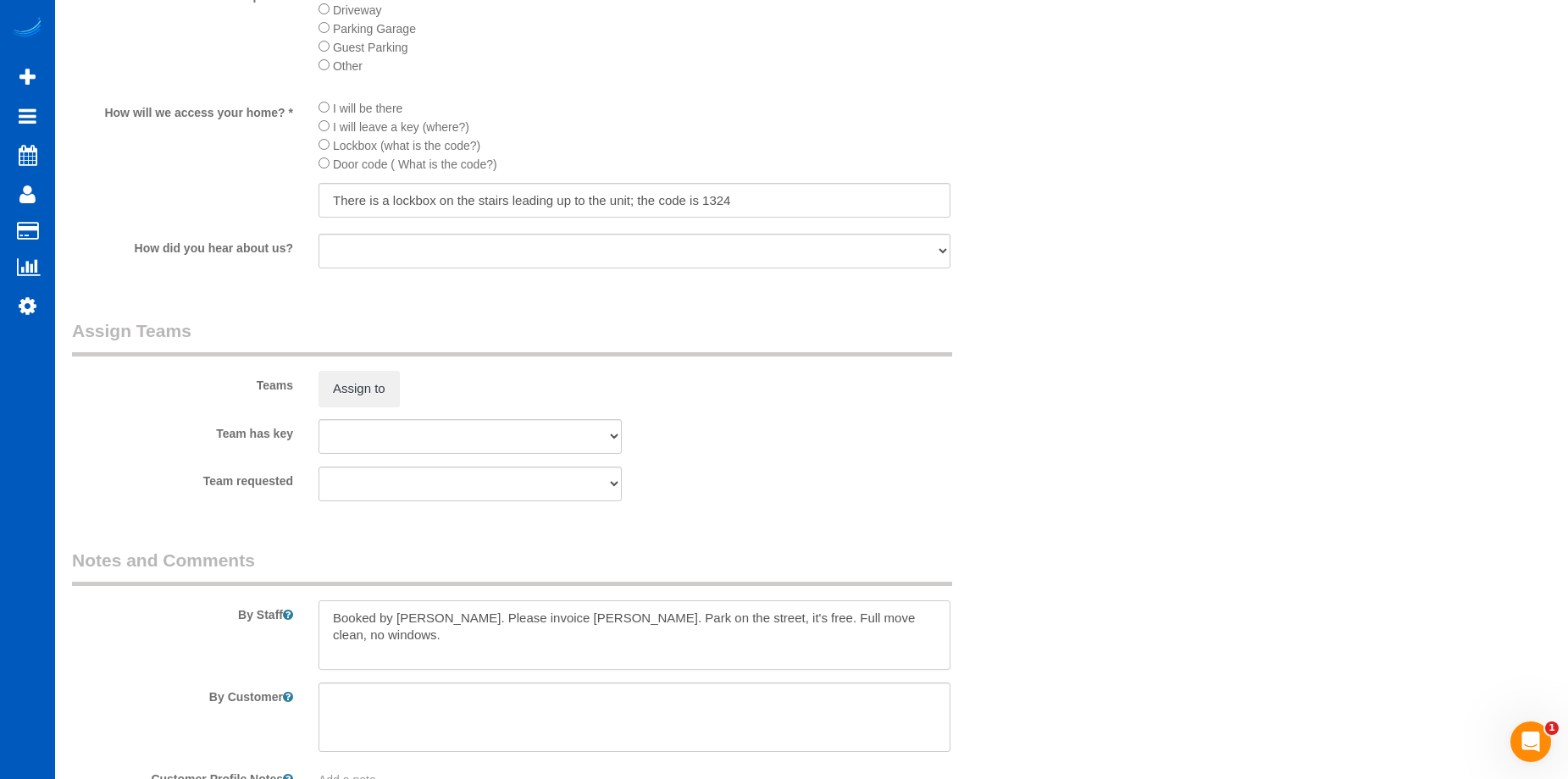
click at [552, 612] on textarea at bounding box center [634, 635] width 631 height 69
type textarea "Booked by Jade. Please invoice Brian. Park on the street, it's free. Full move …"
click at [822, 502] on fieldset "Assign Teams Teams Assign to Team has key Alona Tarasiuk Alona Vikhliaieva Anas…" at bounding box center [552, 416] width 961 height 196
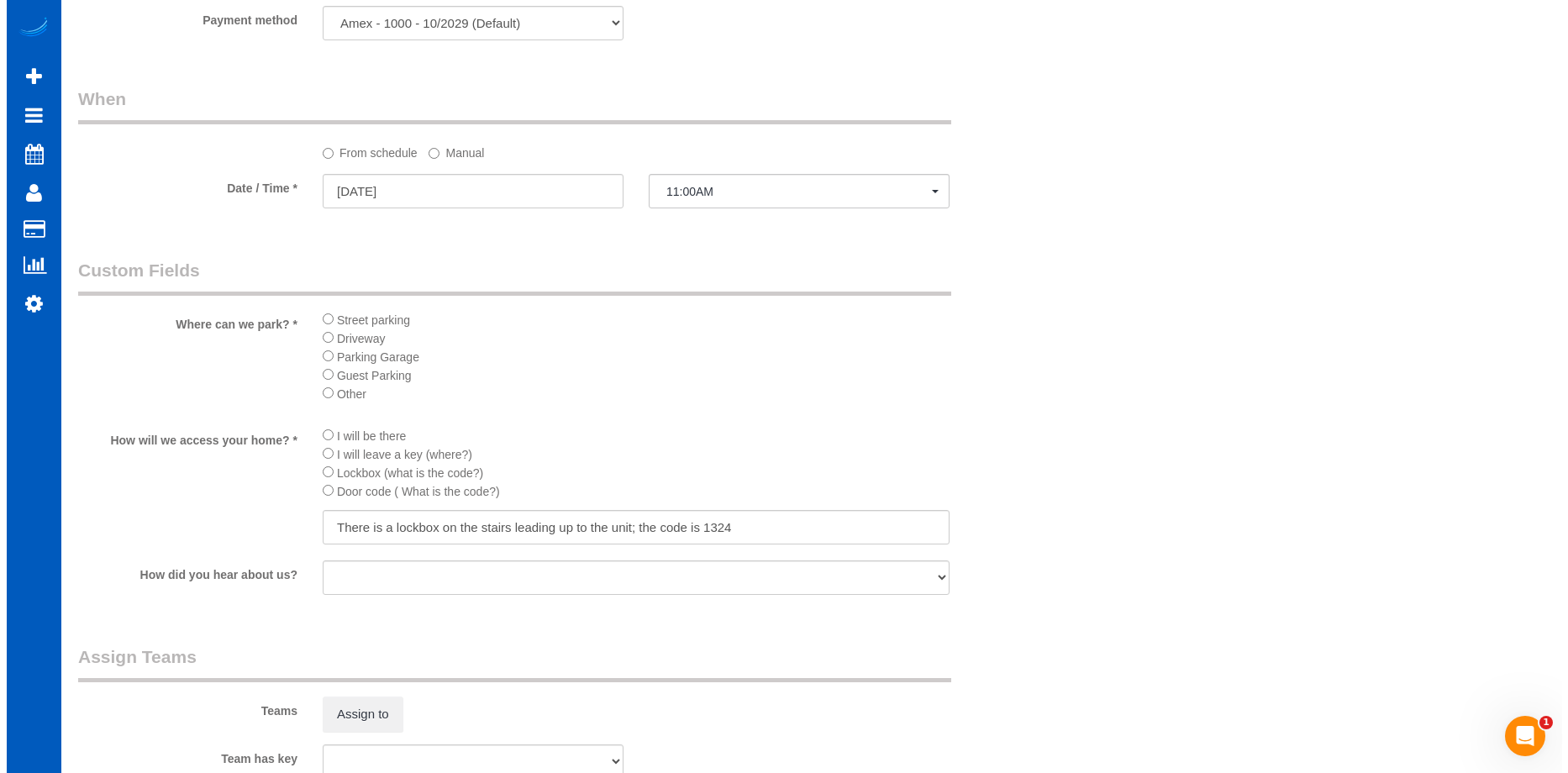
scroll to position [1849, 0]
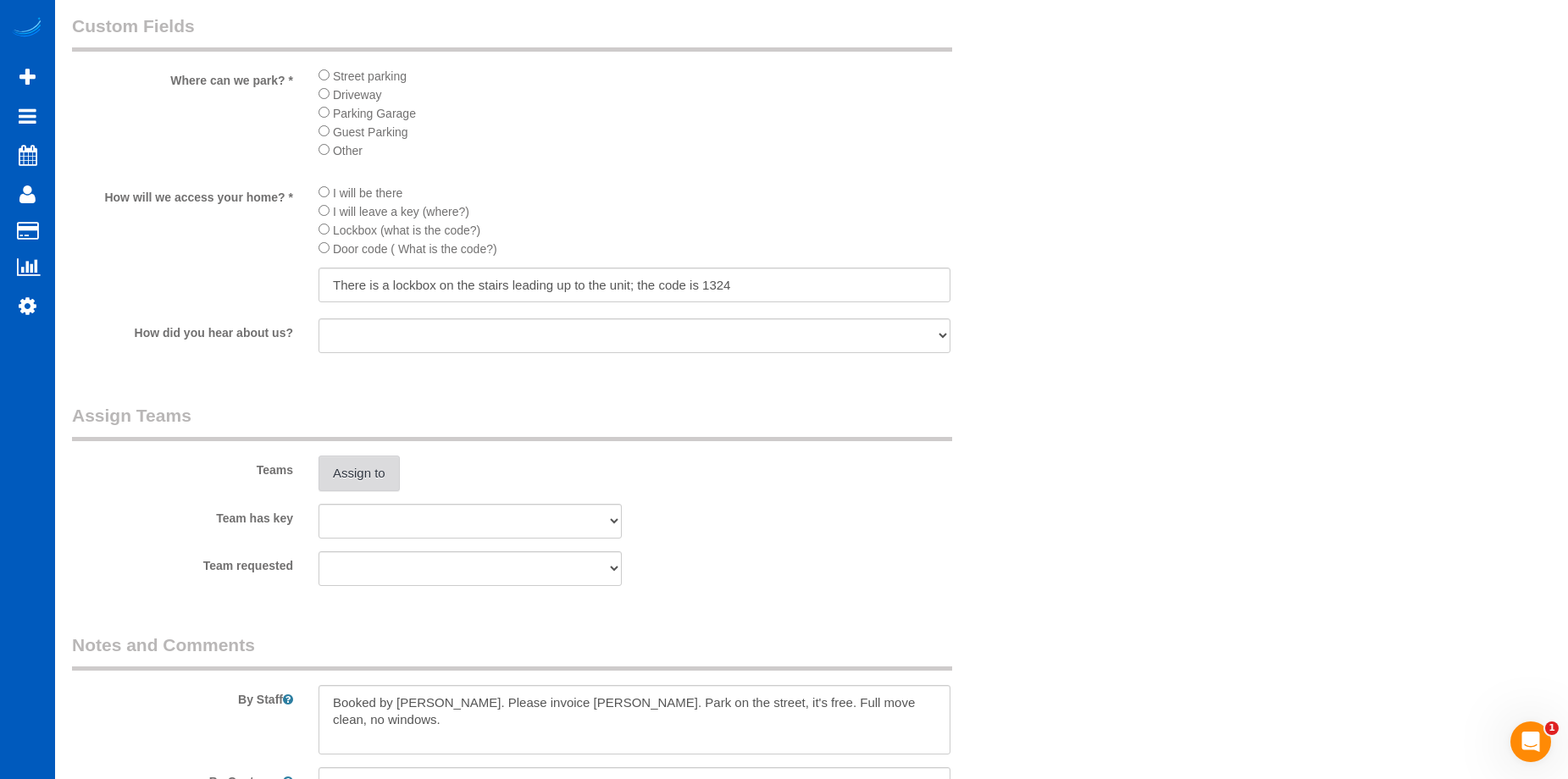
click at [338, 469] on button "Assign to" at bounding box center [359, 473] width 82 height 35
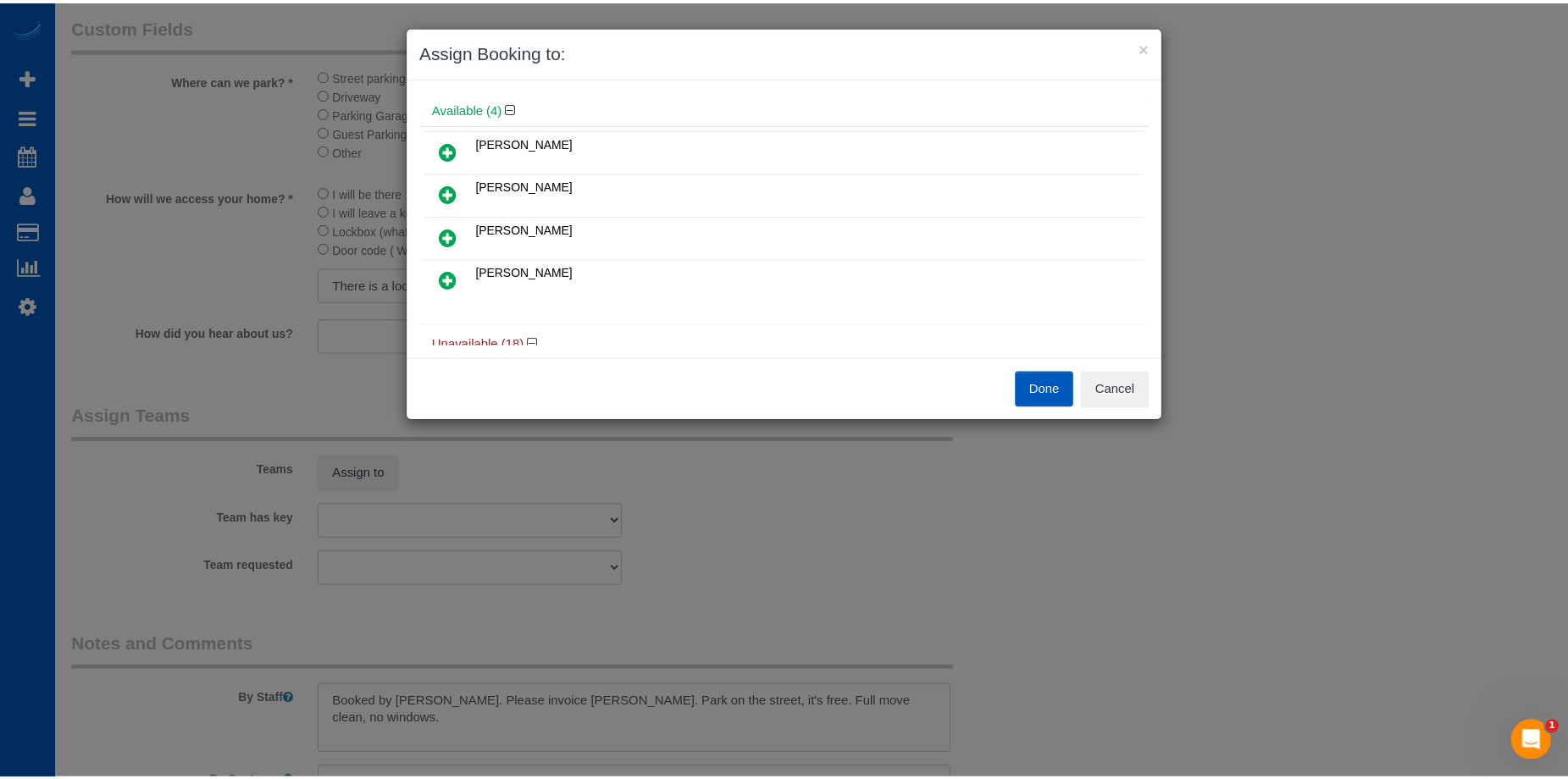
scroll to position [84, 0]
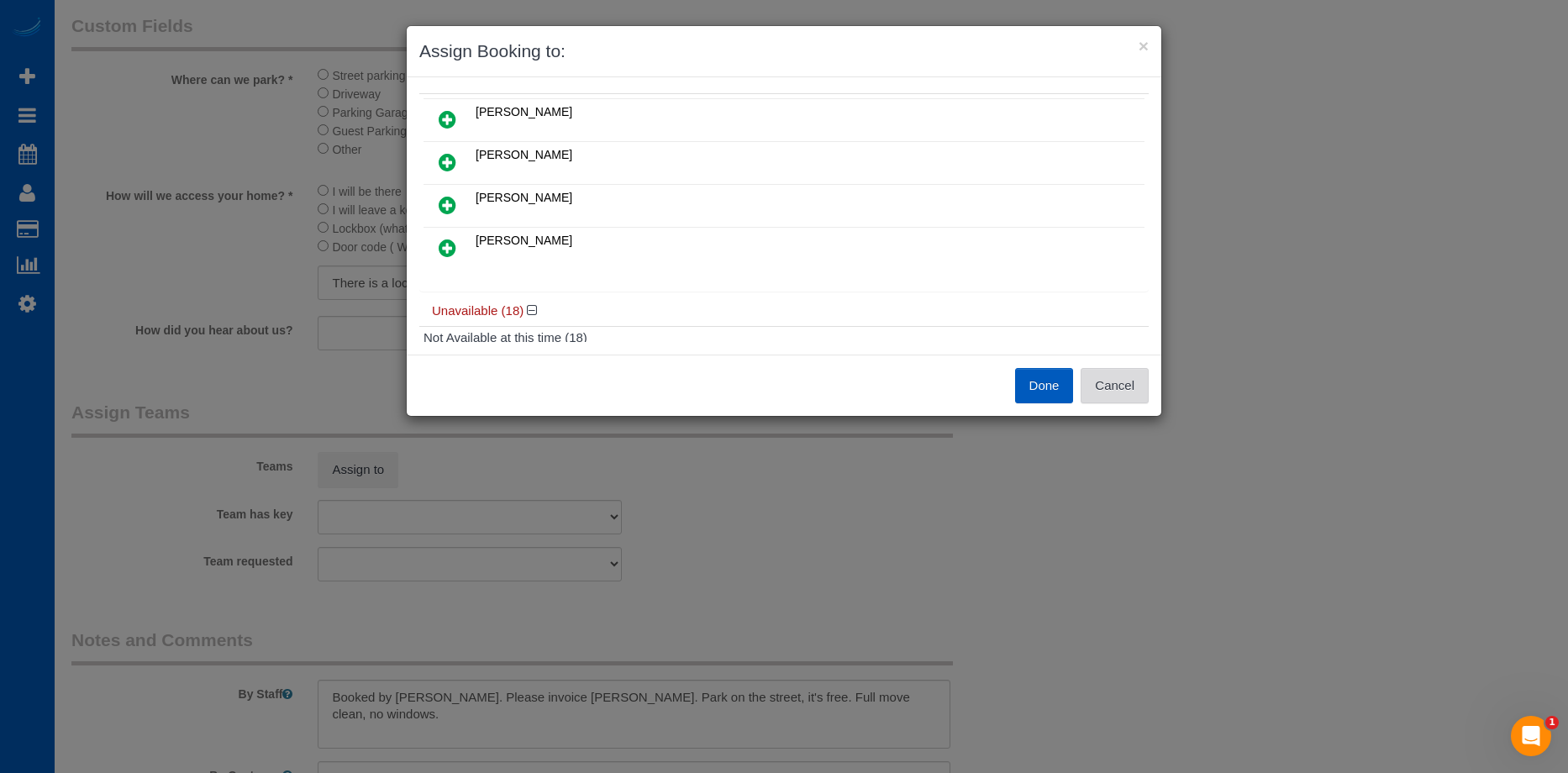
click at [1124, 385] on button "Cancel" at bounding box center [1114, 386] width 68 height 35
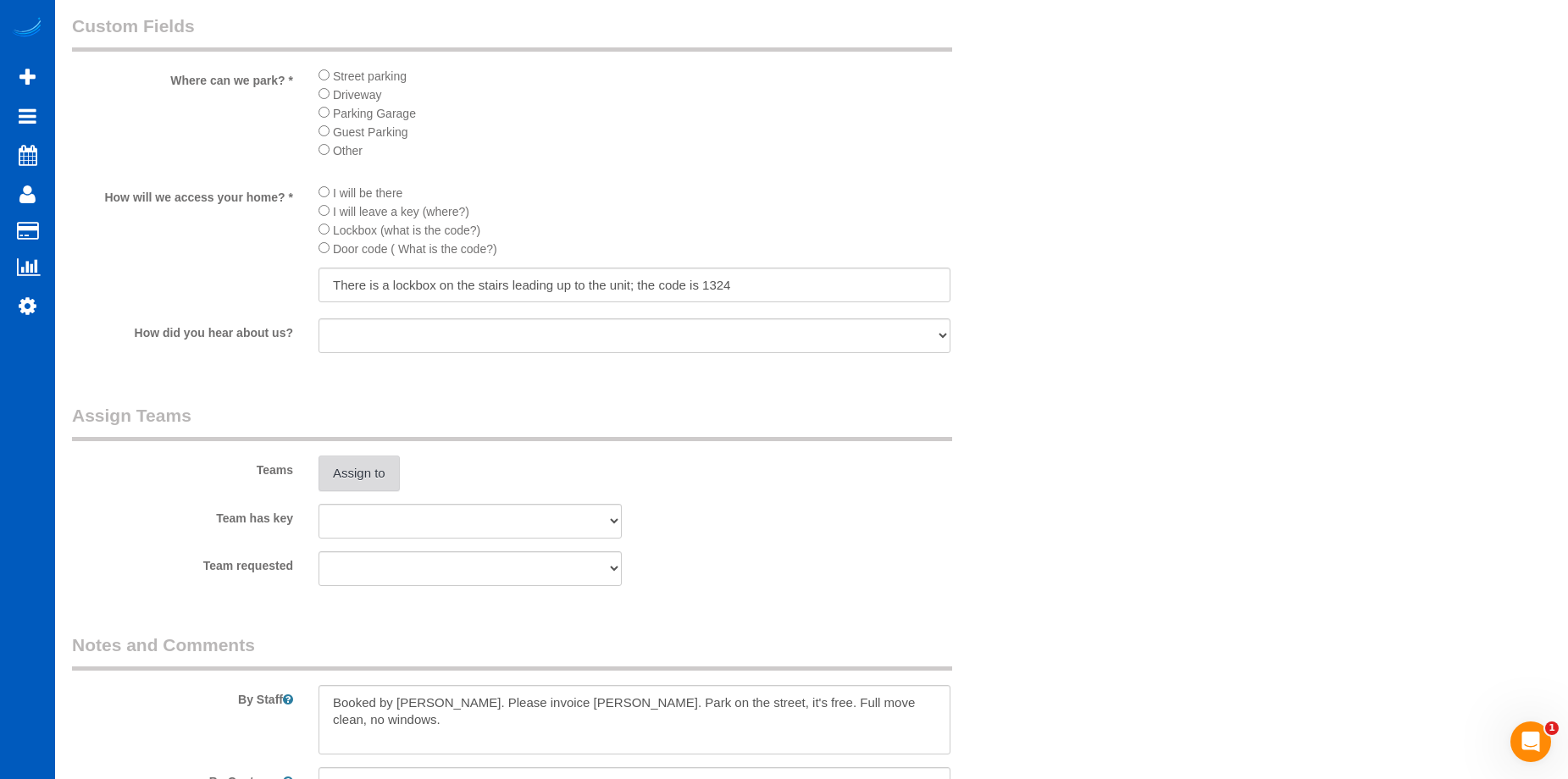
click at [386, 473] on button "Assign to" at bounding box center [359, 473] width 82 height 35
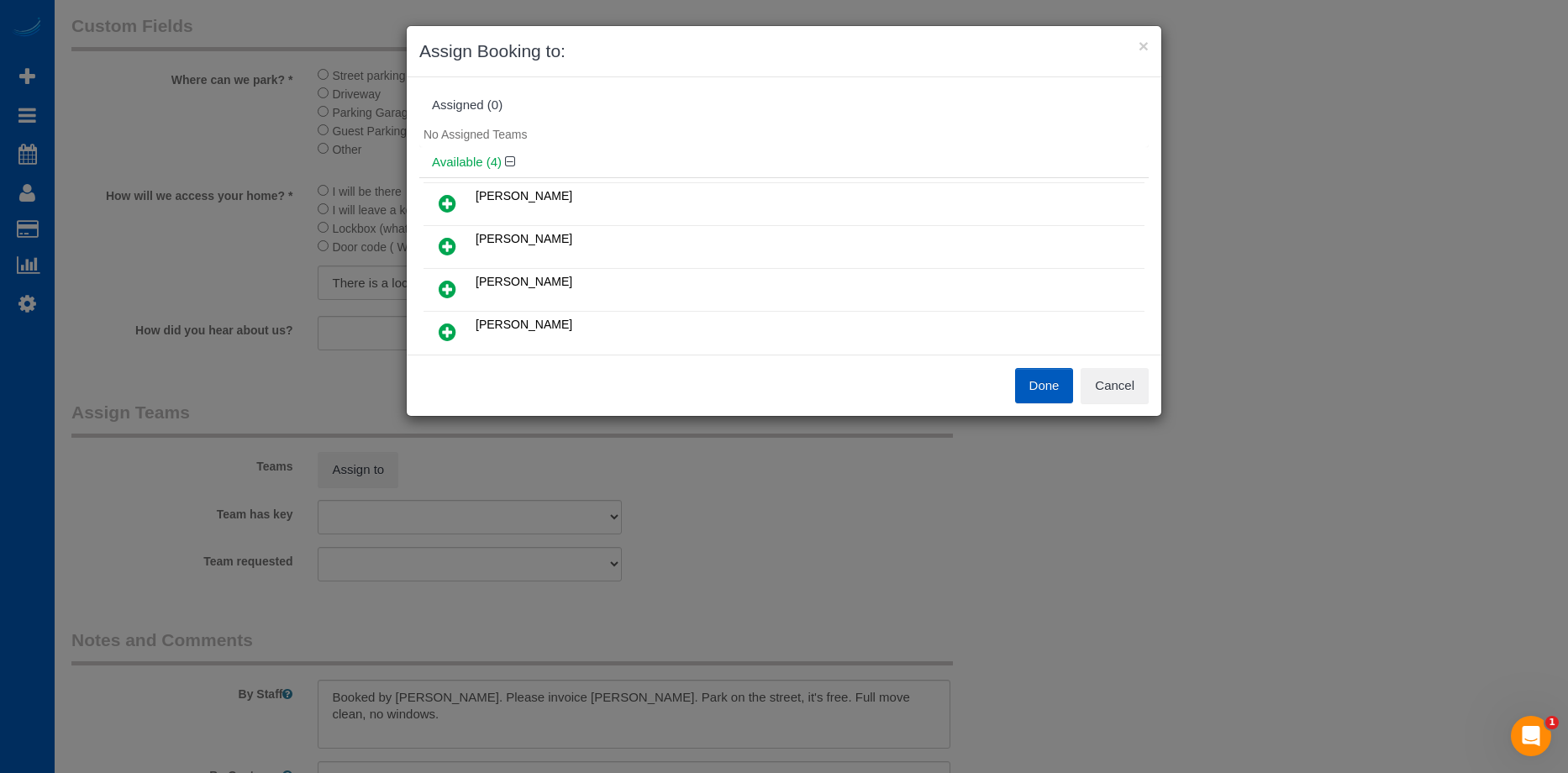
click at [440, 199] on icon at bounding box center [447, 203] width 18 height 20
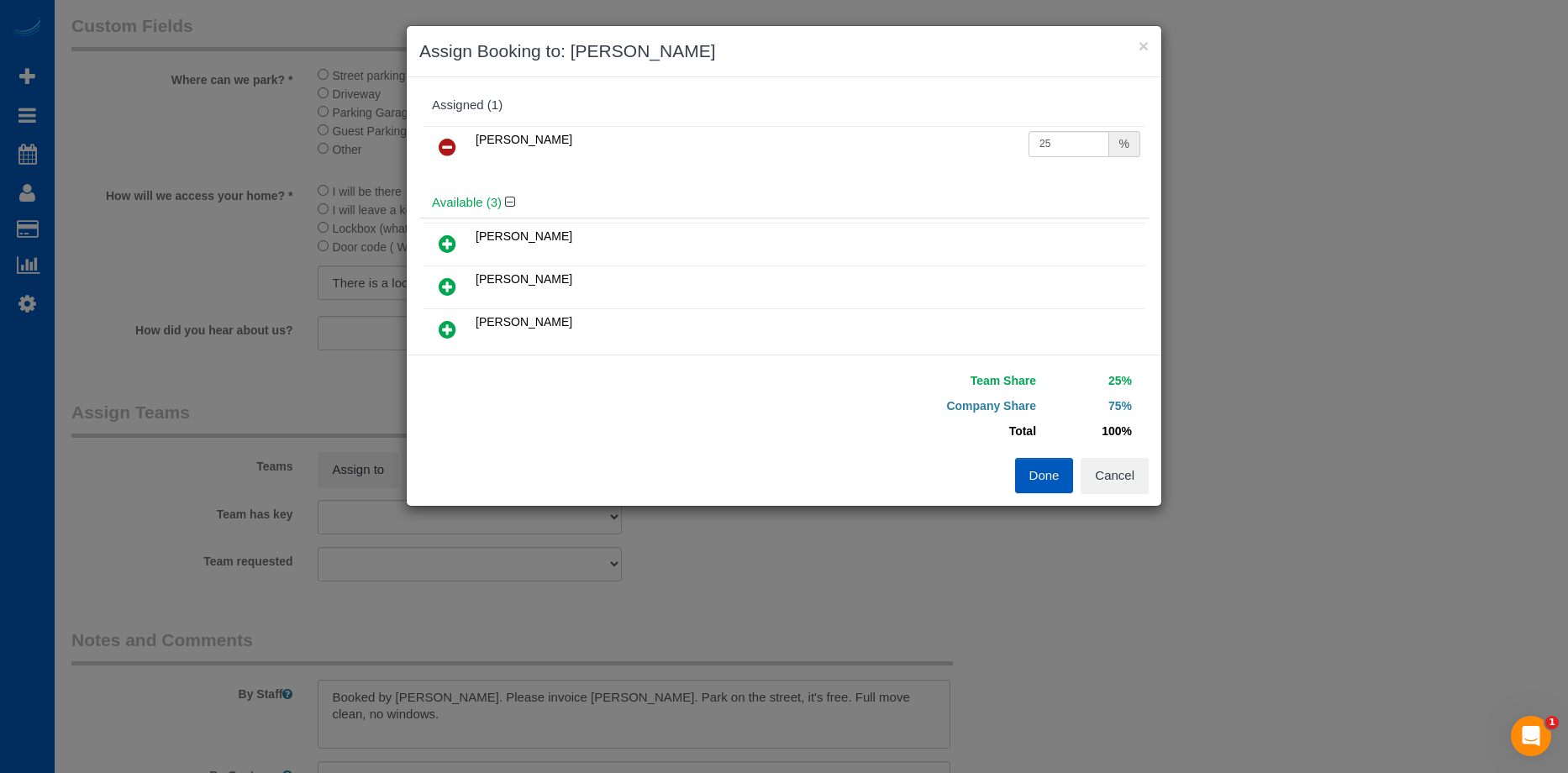
click at [441, 280] on icon at bounding box center [447, 286] width 18 height 20
click at [1031, 475] on button "Done" at bounding box center [1044, 475] width 59 height 35
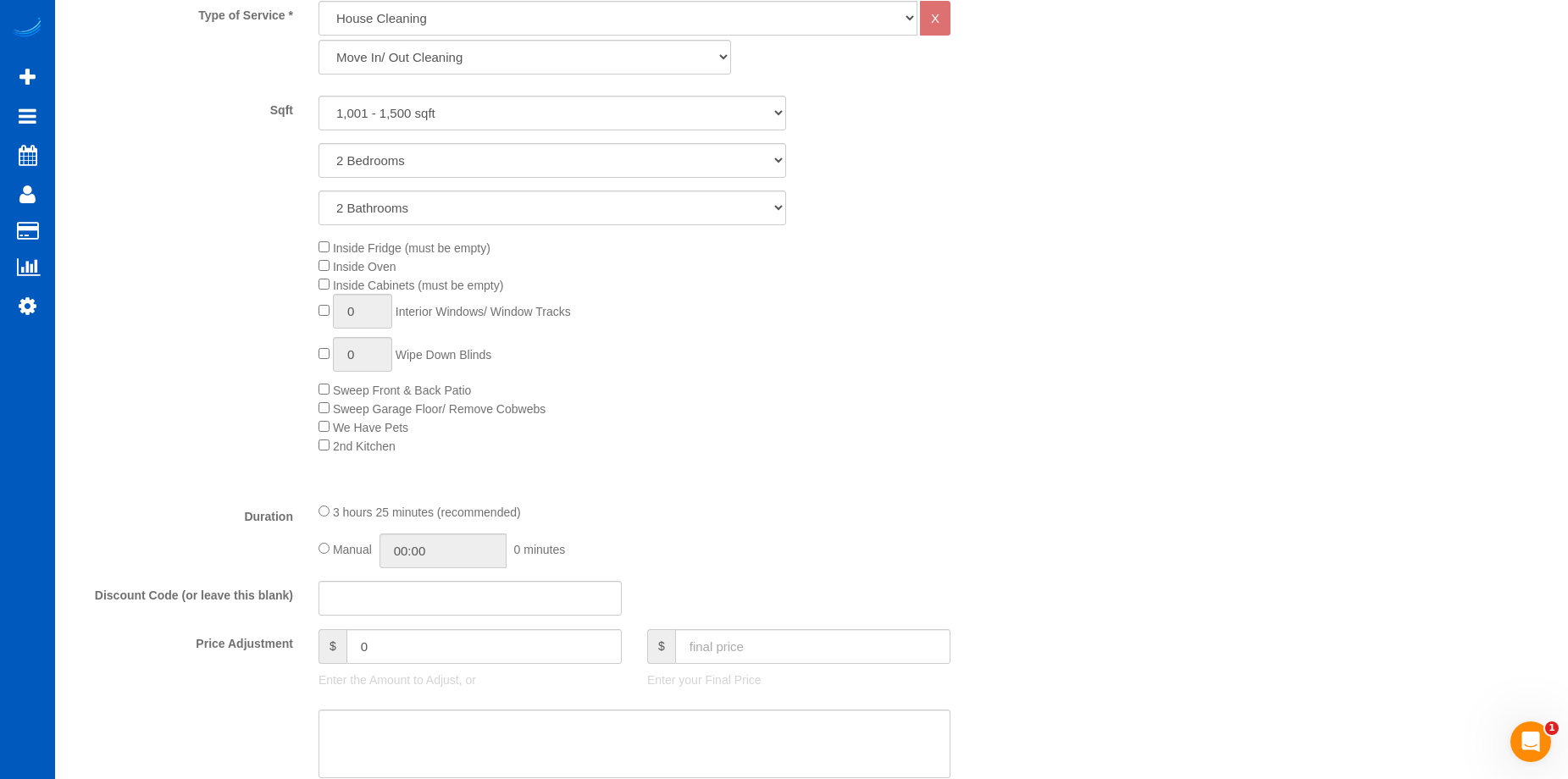
scroll to position [1016, 0]
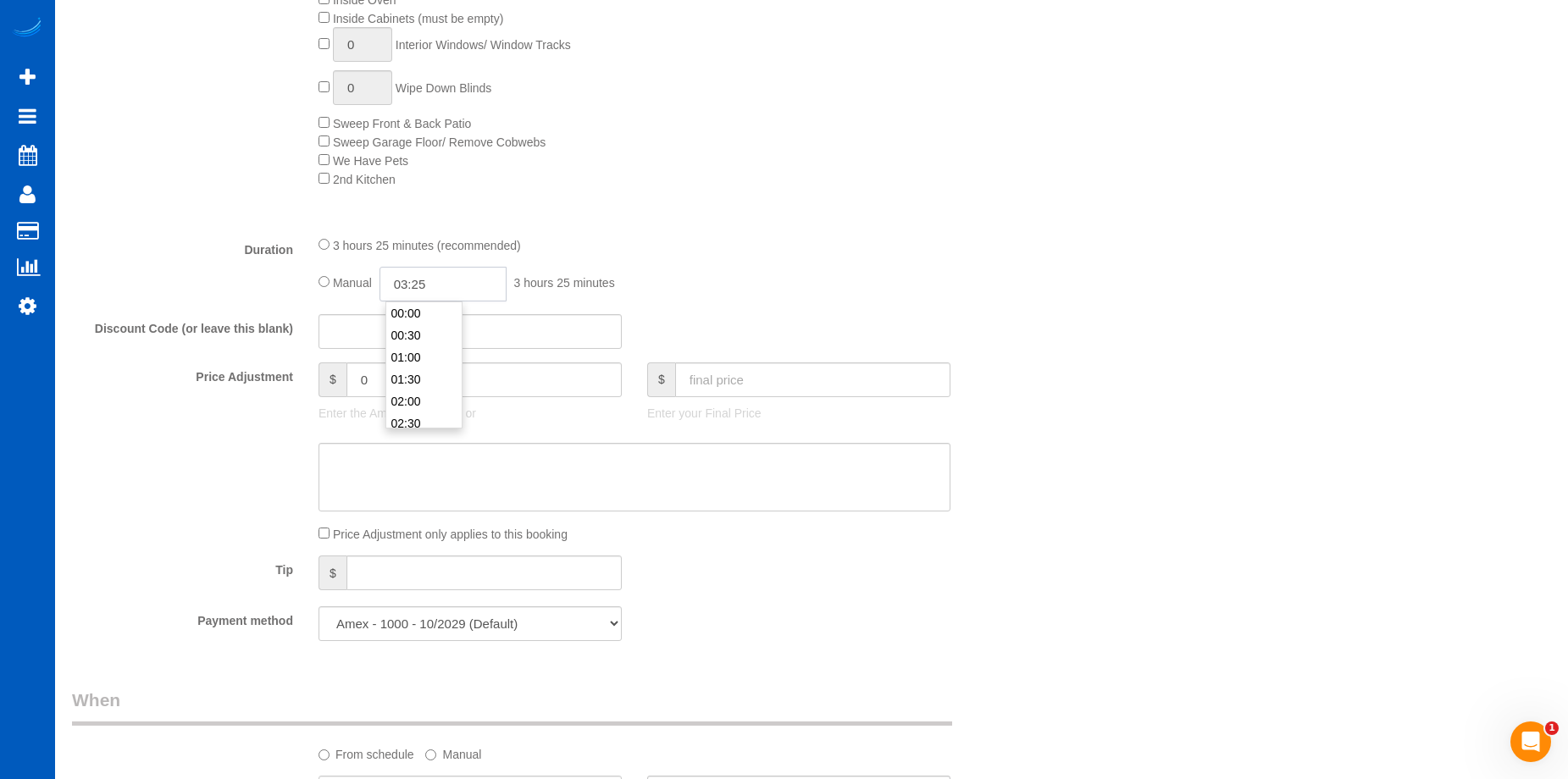
click at [419, 281] on input "03:25" at bounding box center [442, 284] width 127 height 35
click at [470, 277] on input "03:25" at bounding box center [442, 284] width 127 height 35
type input "05:00"
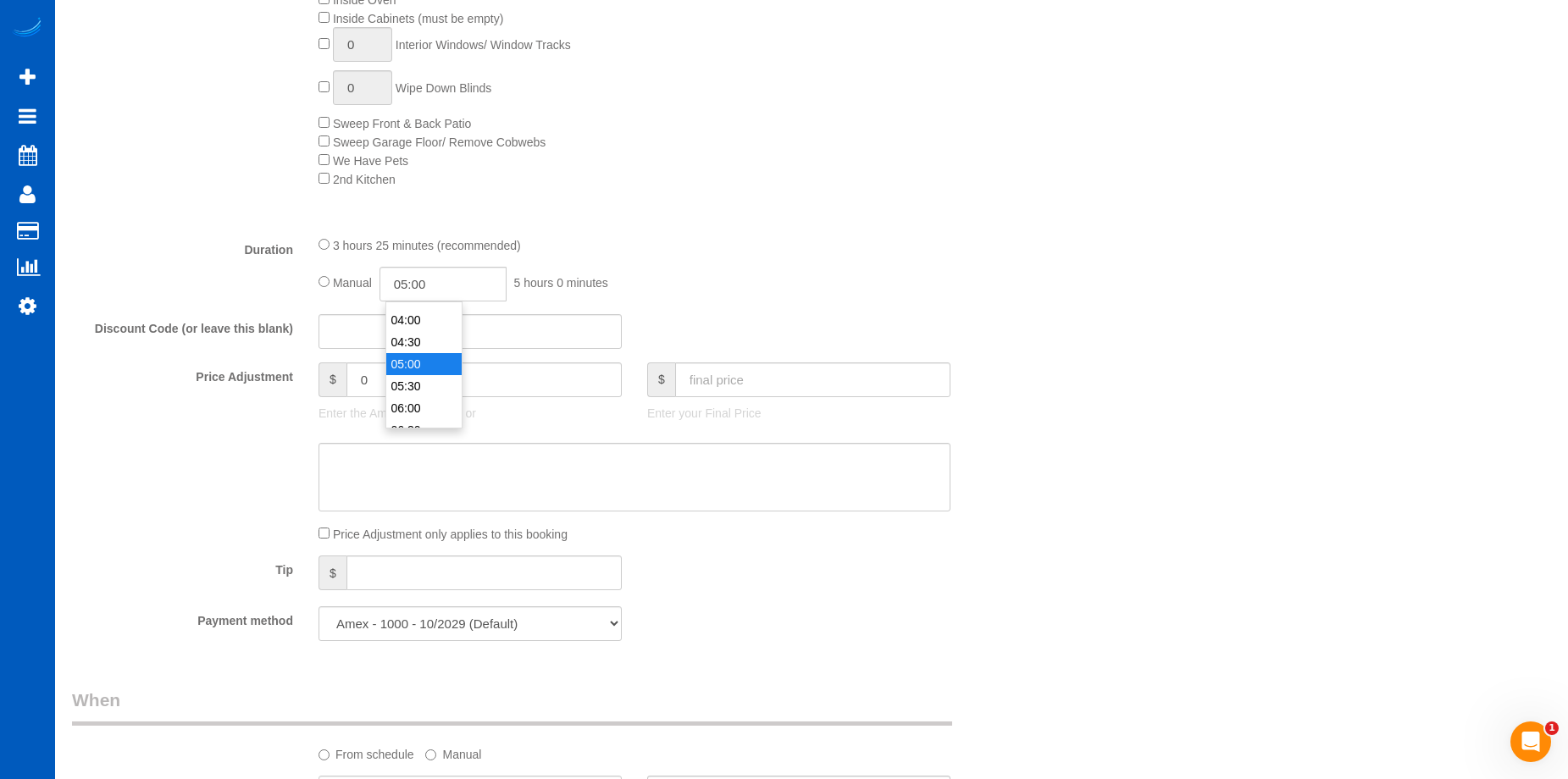
click at [425, 357] on li "05:00" at bounding box center [423, 364] width 76 height 22
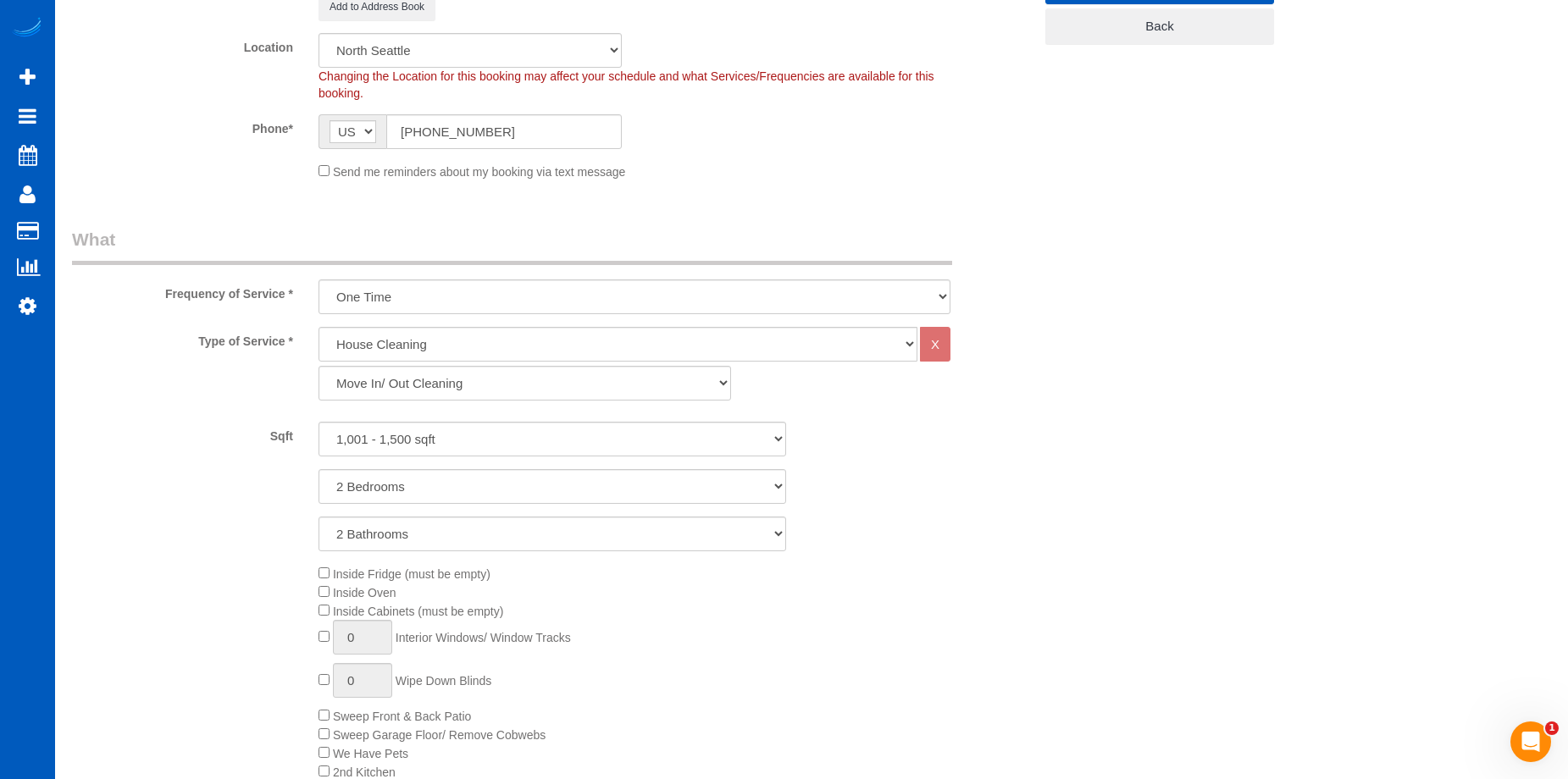
scroll to position [0, 0]
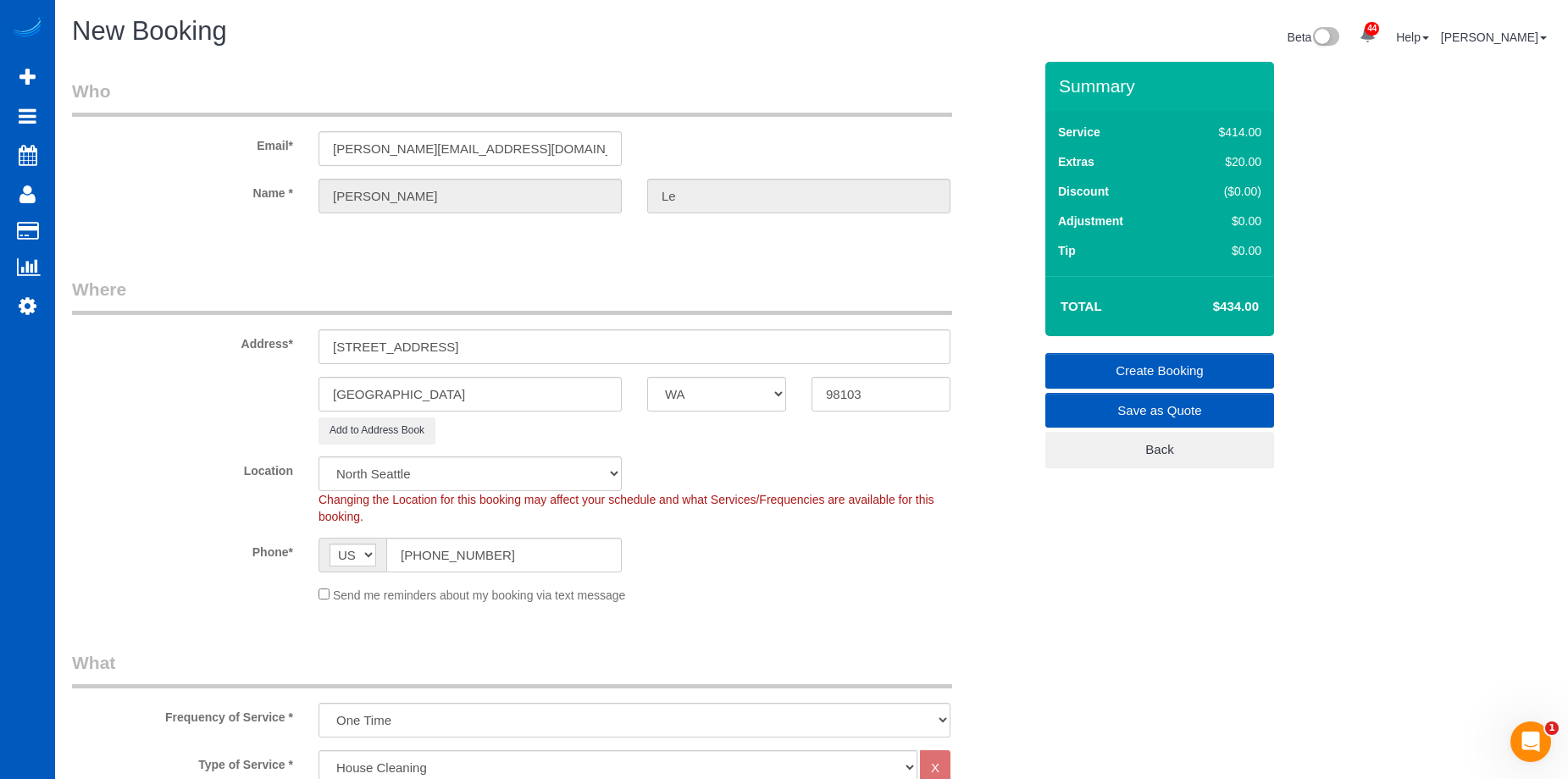
select select "spot18"
click at [1110, 365] on link "Create Booking" at bounding box center [1159, 370] width 228 height 35
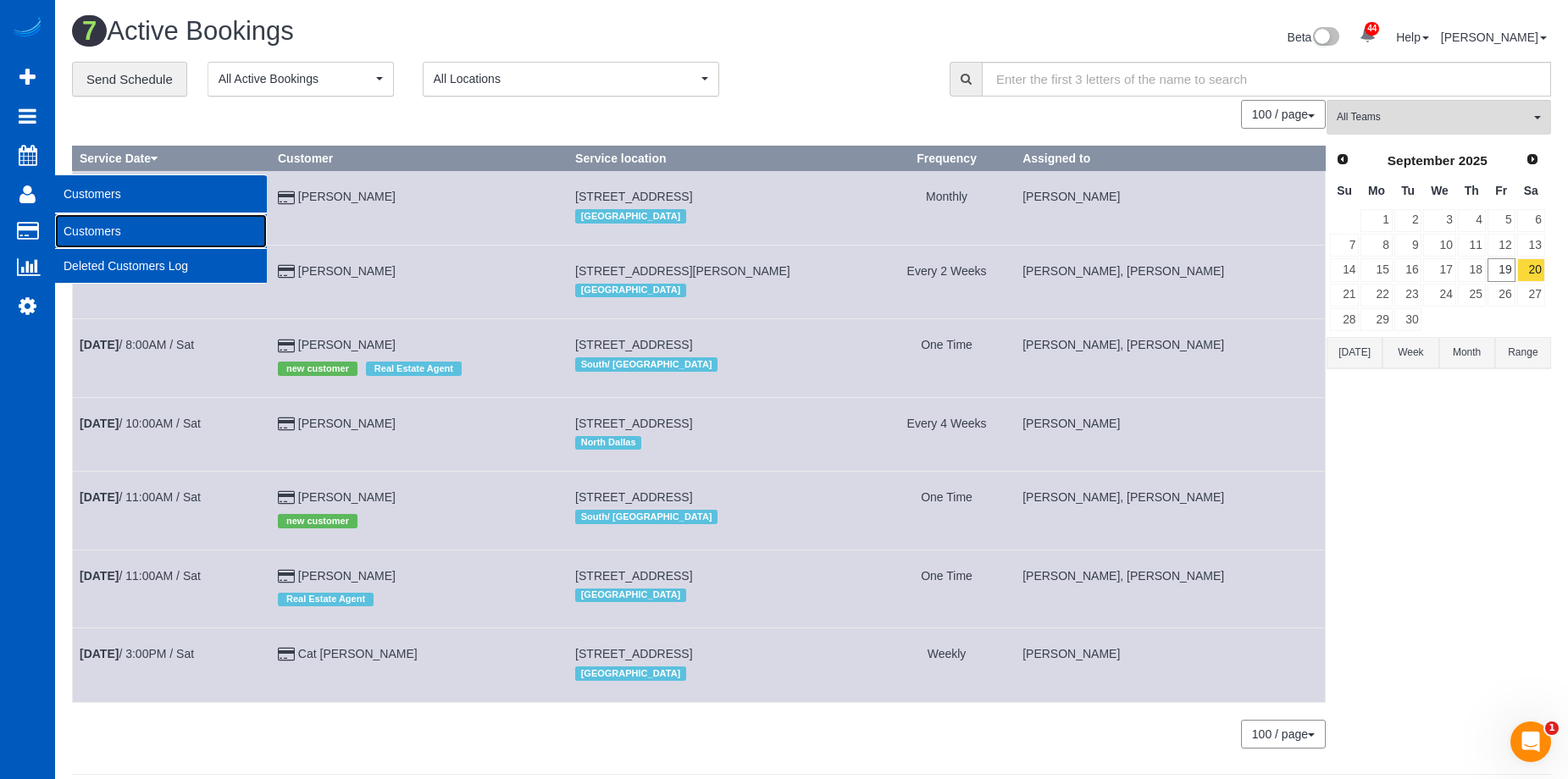
click at [85, 224] on link "Customers" at bounding box center [160, 230] width 212 height 34
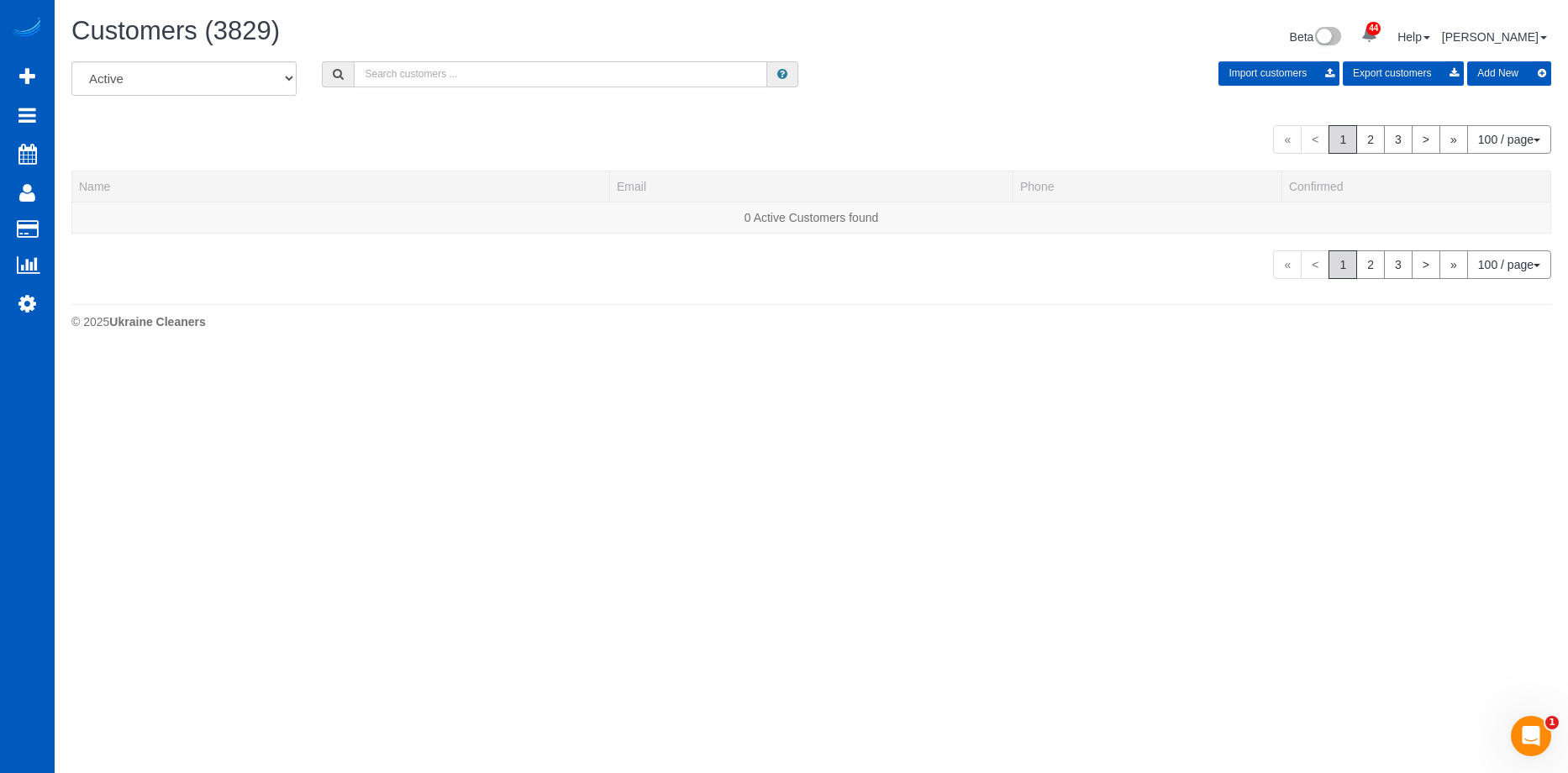
click at [387, 68] on input "text" at bounding box center [561, 73] width 413 height 26
paste input "tjdennis09@gmail.com"
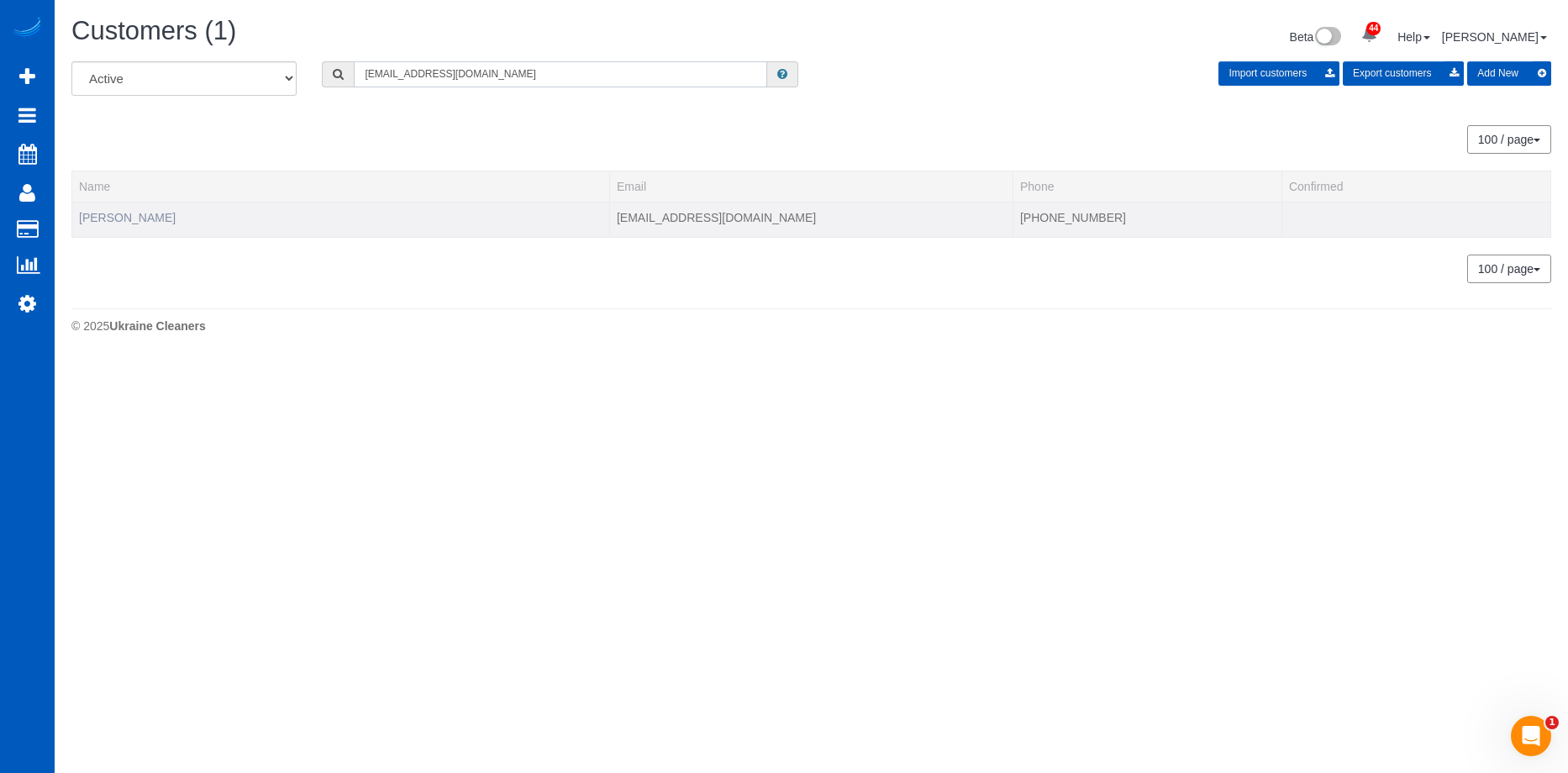
type input "tjdennis09@gmail.com"
click at [129, 216] on link "Tom Dennis" at bounding box center [127, 218] width 96 height 13
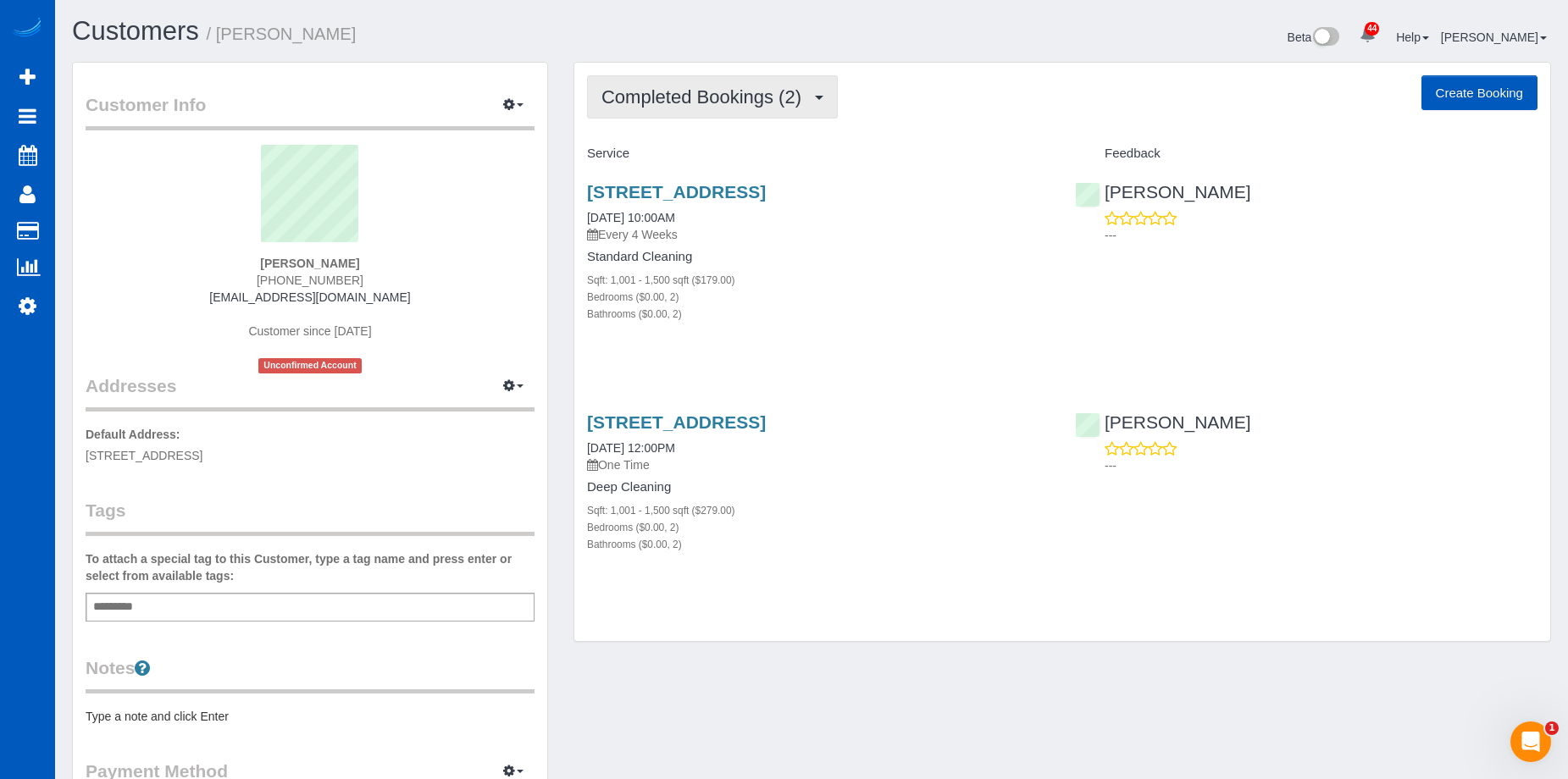
click at [718, 111] on button "Completed Bookings (2)" at bounding box center [712, 97] width 250 height 43
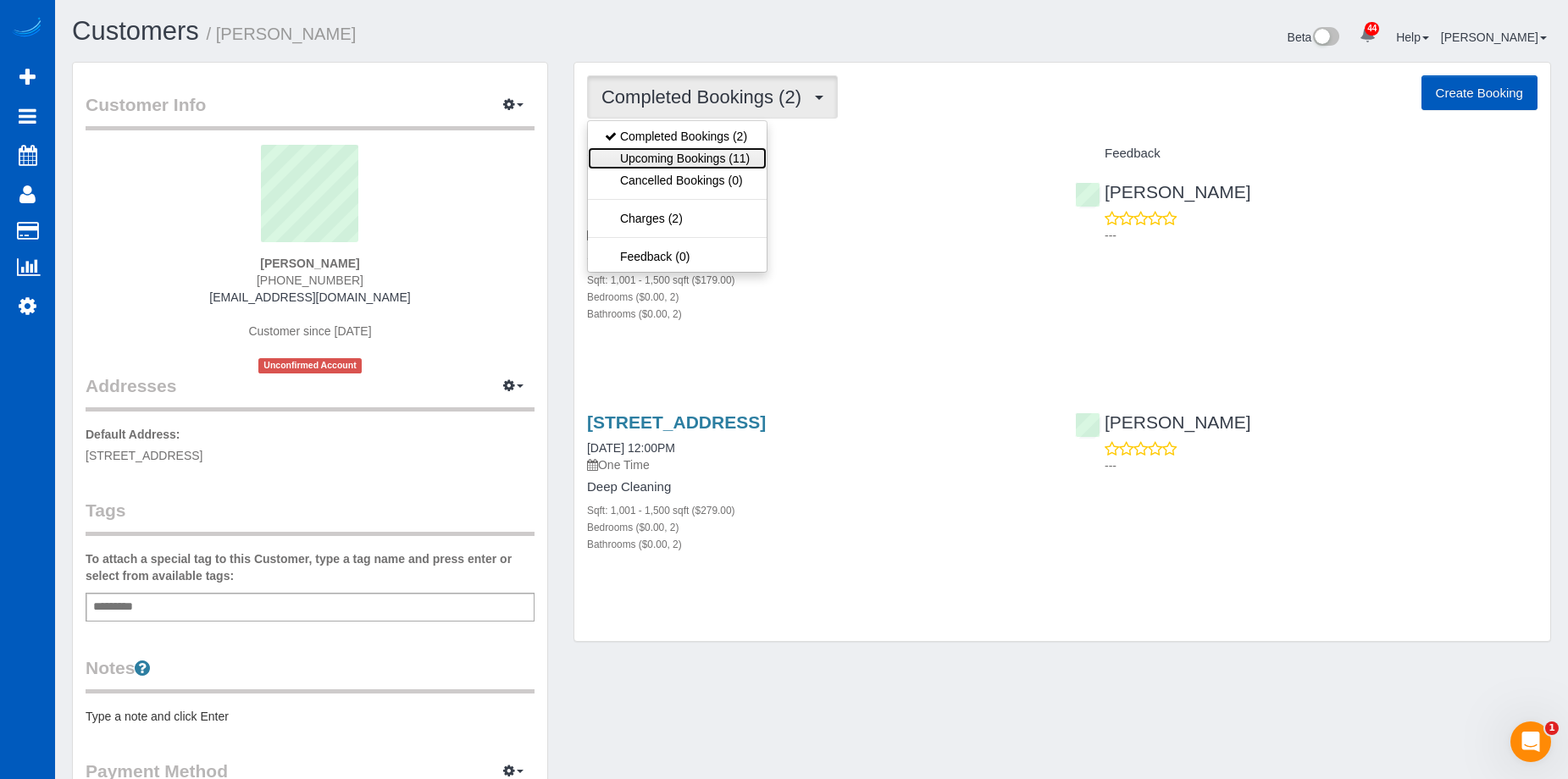
click at [705, 162] on link "Upcoming Bookings (11)" at bounding box center [677, 158] width 178 height 22
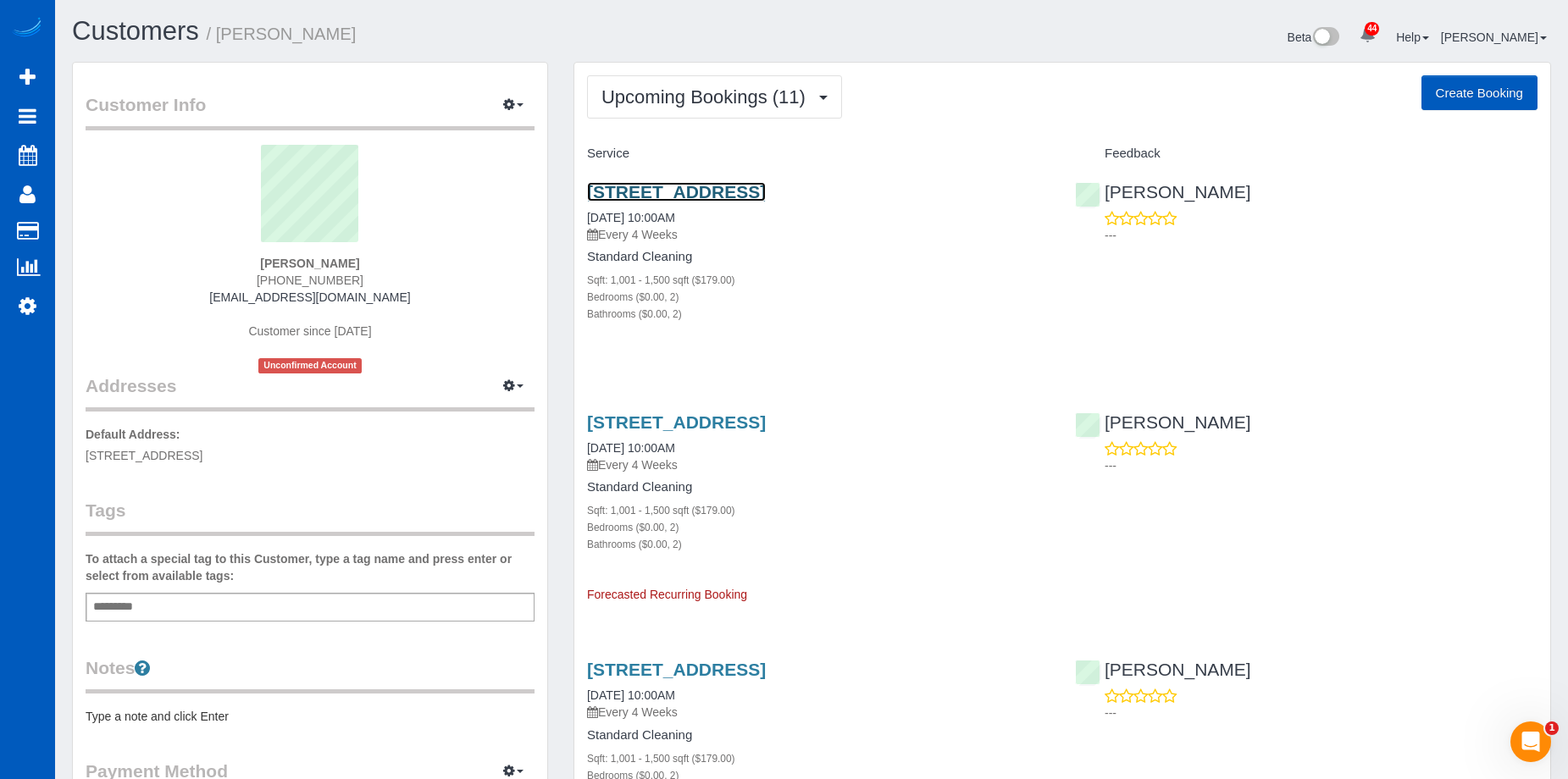
click at [672, 192] on link "6901 Ne 184th Lane #501, Kenmore, WA 98028" at bounding box center [677, 192] width 178 height 19
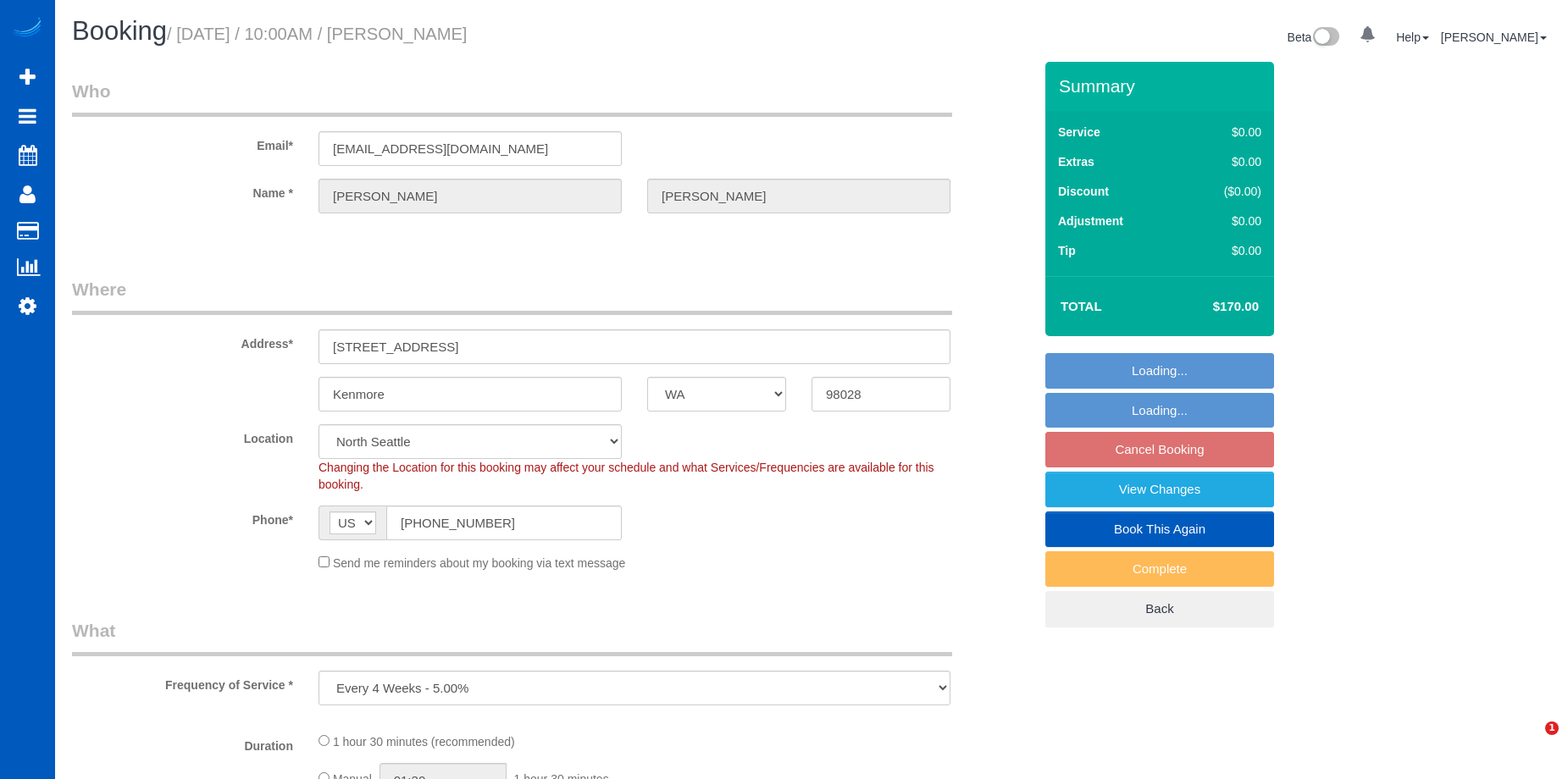
select select "WA"
select select "199"
select select "object:1183"
select select "1001"
select select "2"
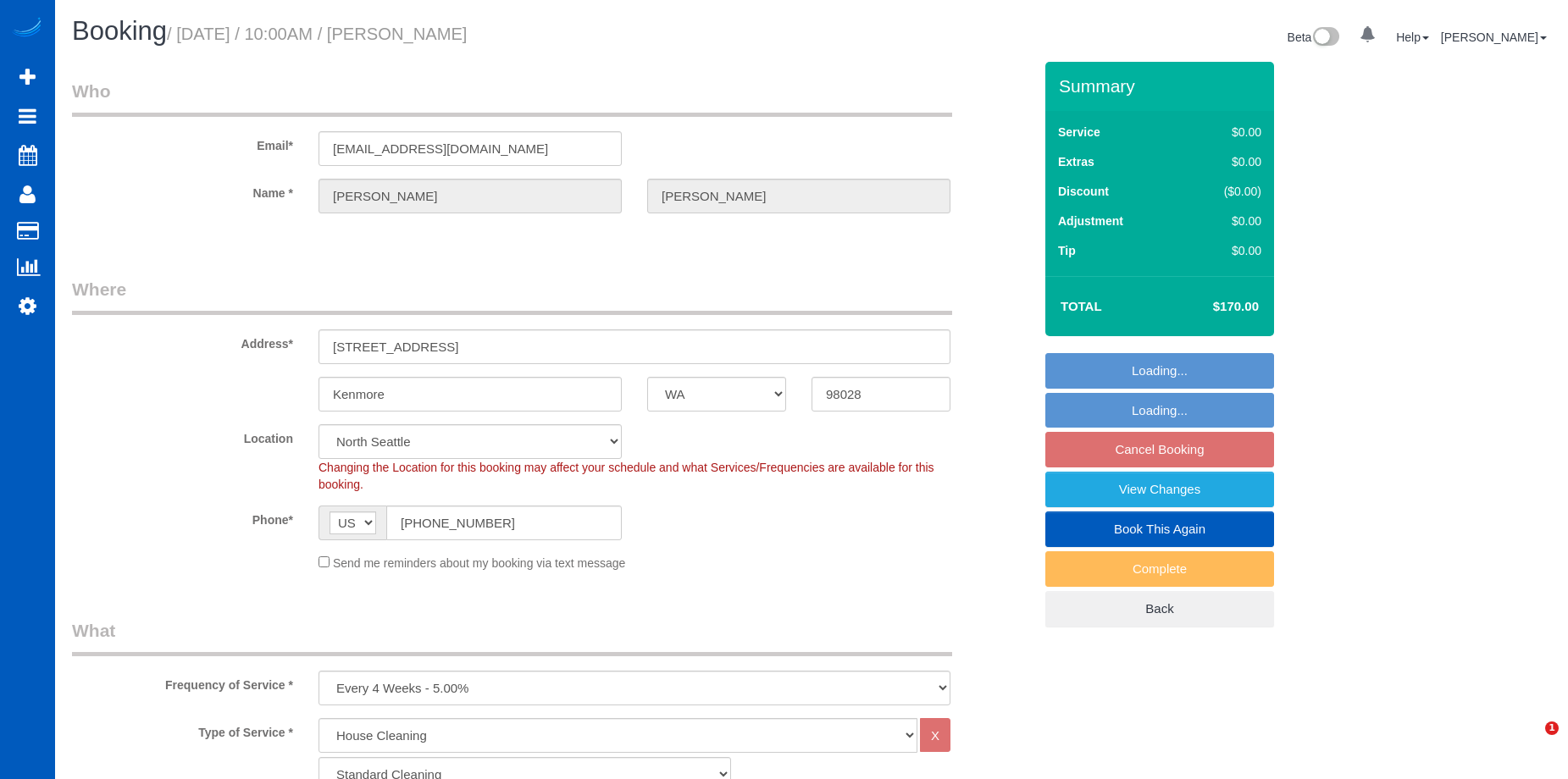
select select "2"
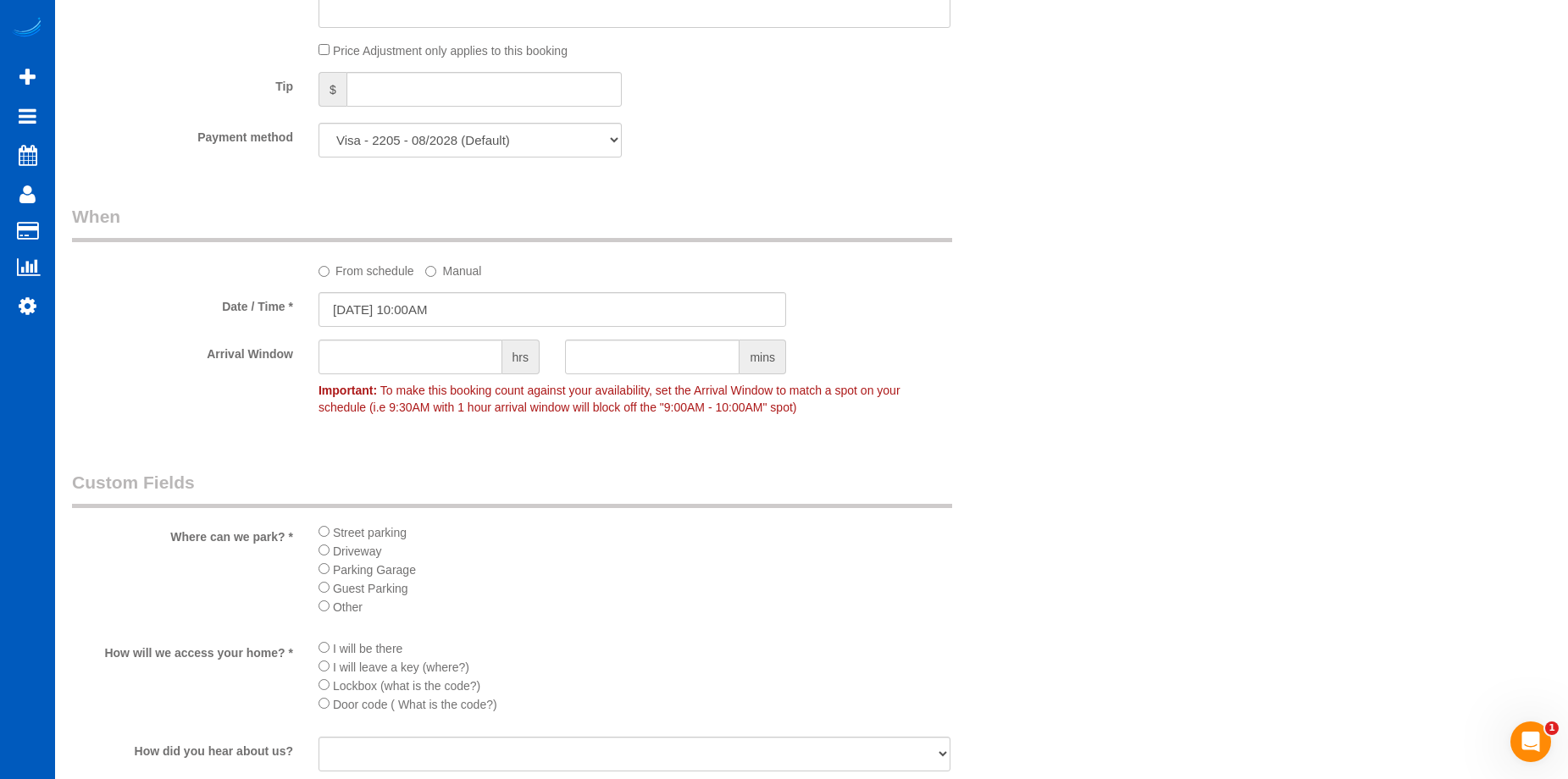
scroll to position [1524, 0]
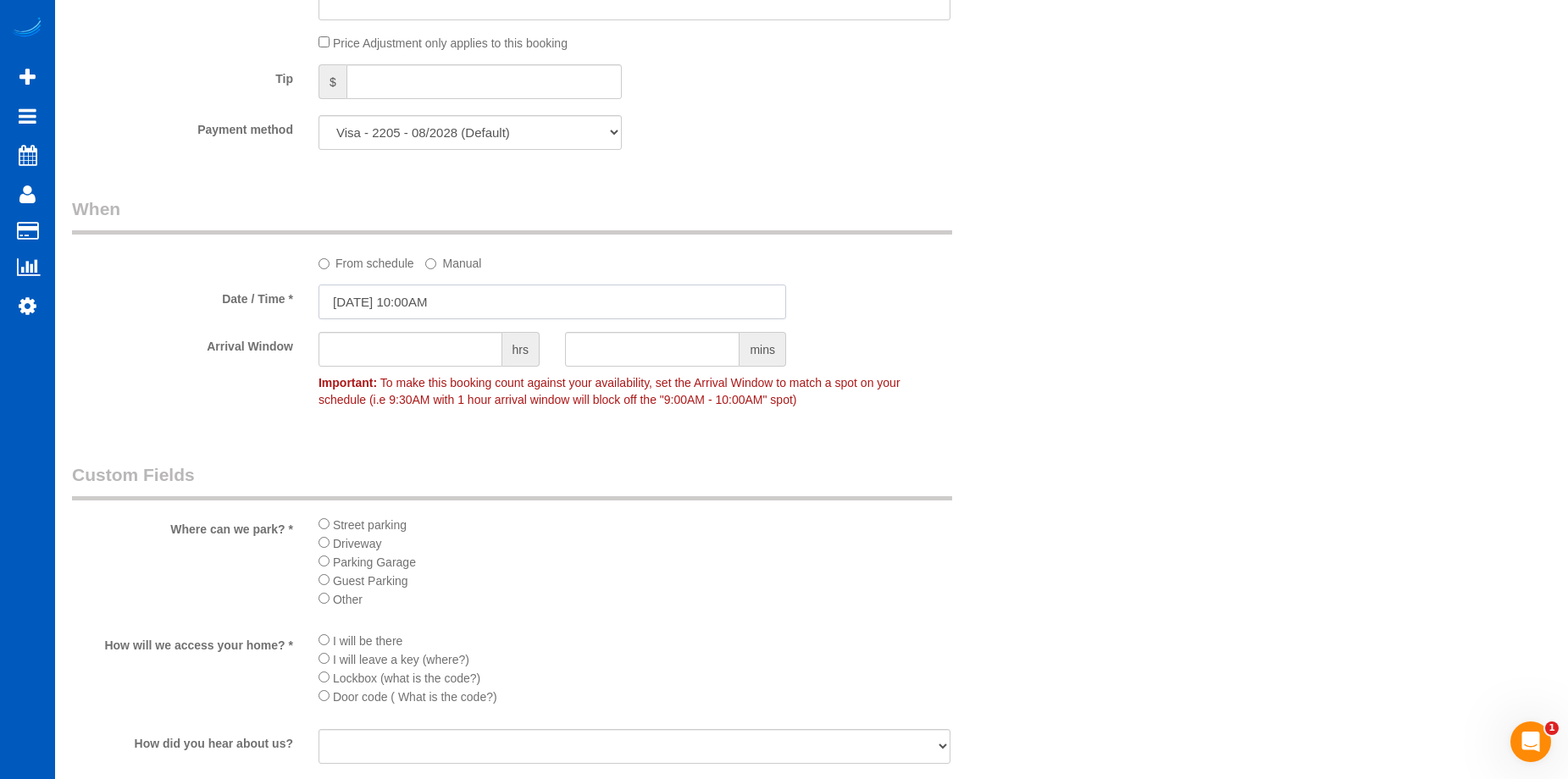
click at [541, 296] on input "10/06/2025 10:00AM" at bounding box center [552, 302] width 467 height 35
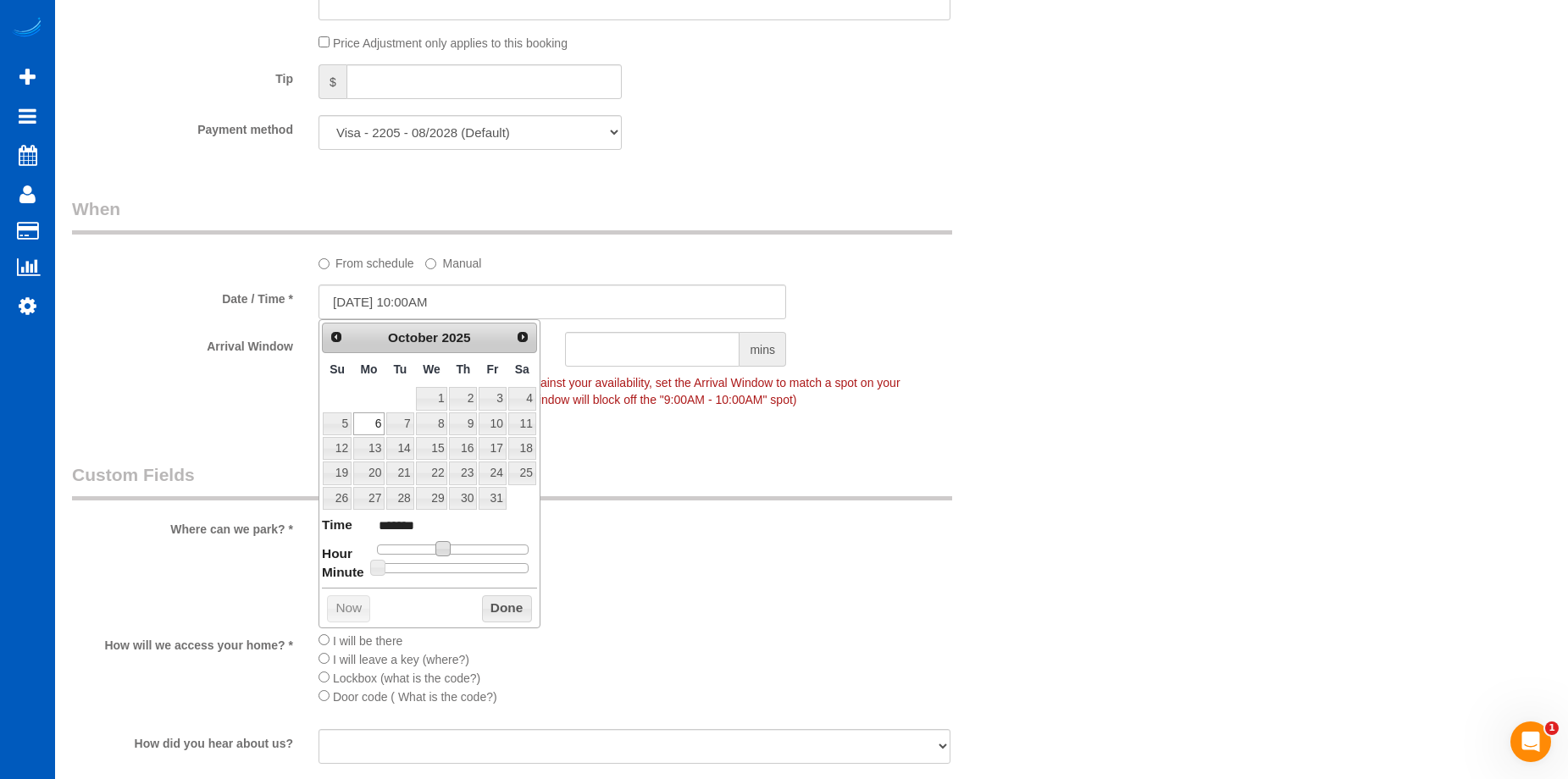
type input "10/06/2025 11:00AM"
type input "*******"
type input "10/06/2025 12:00PM"
type input "*******"
type input "10/06/2025 1:00PM"
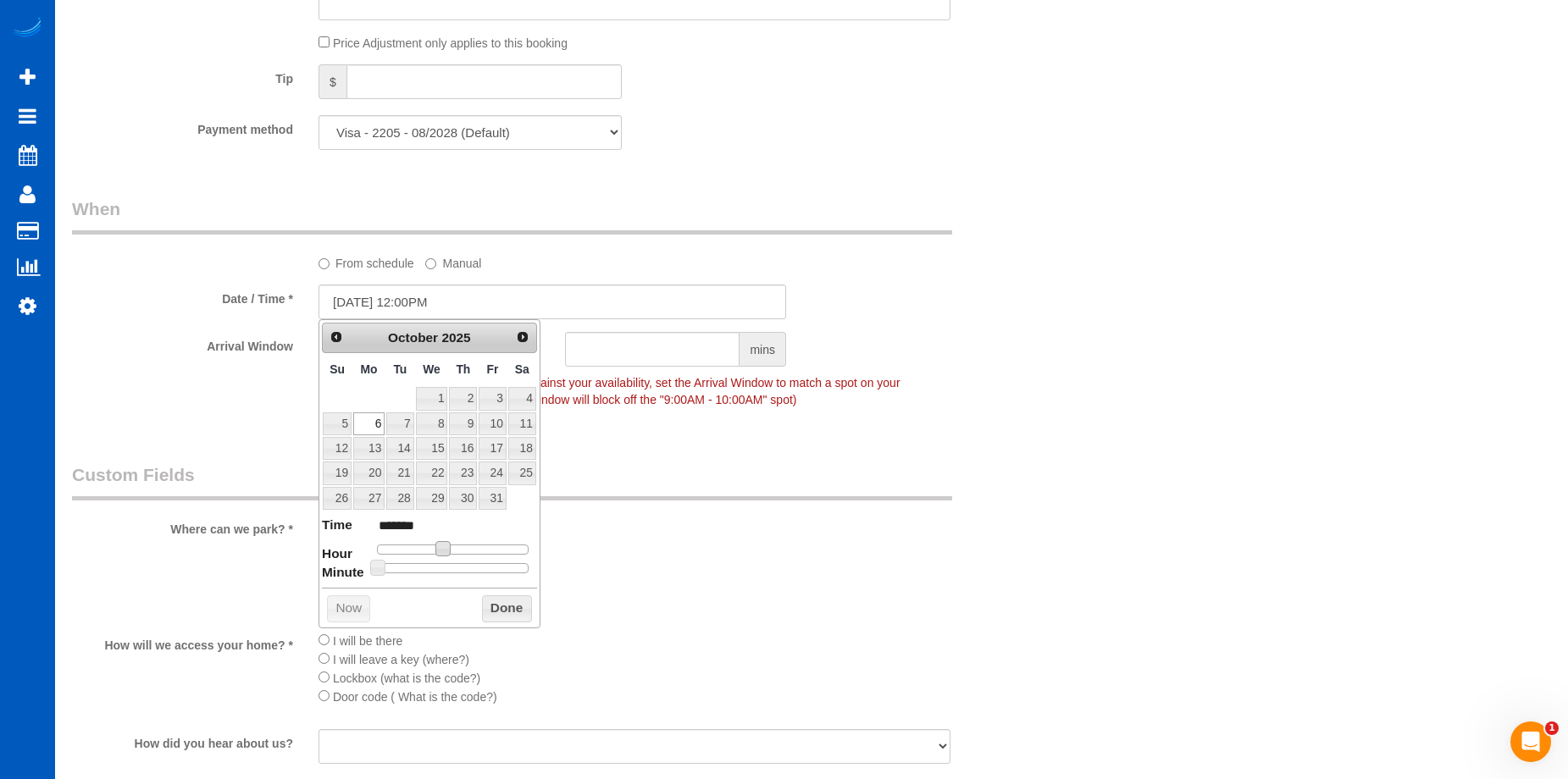
type input "******"
type input "10/06/2025 2:00PM"
type input "******"
type input "[DATE] 3:00PM"
type input "******"
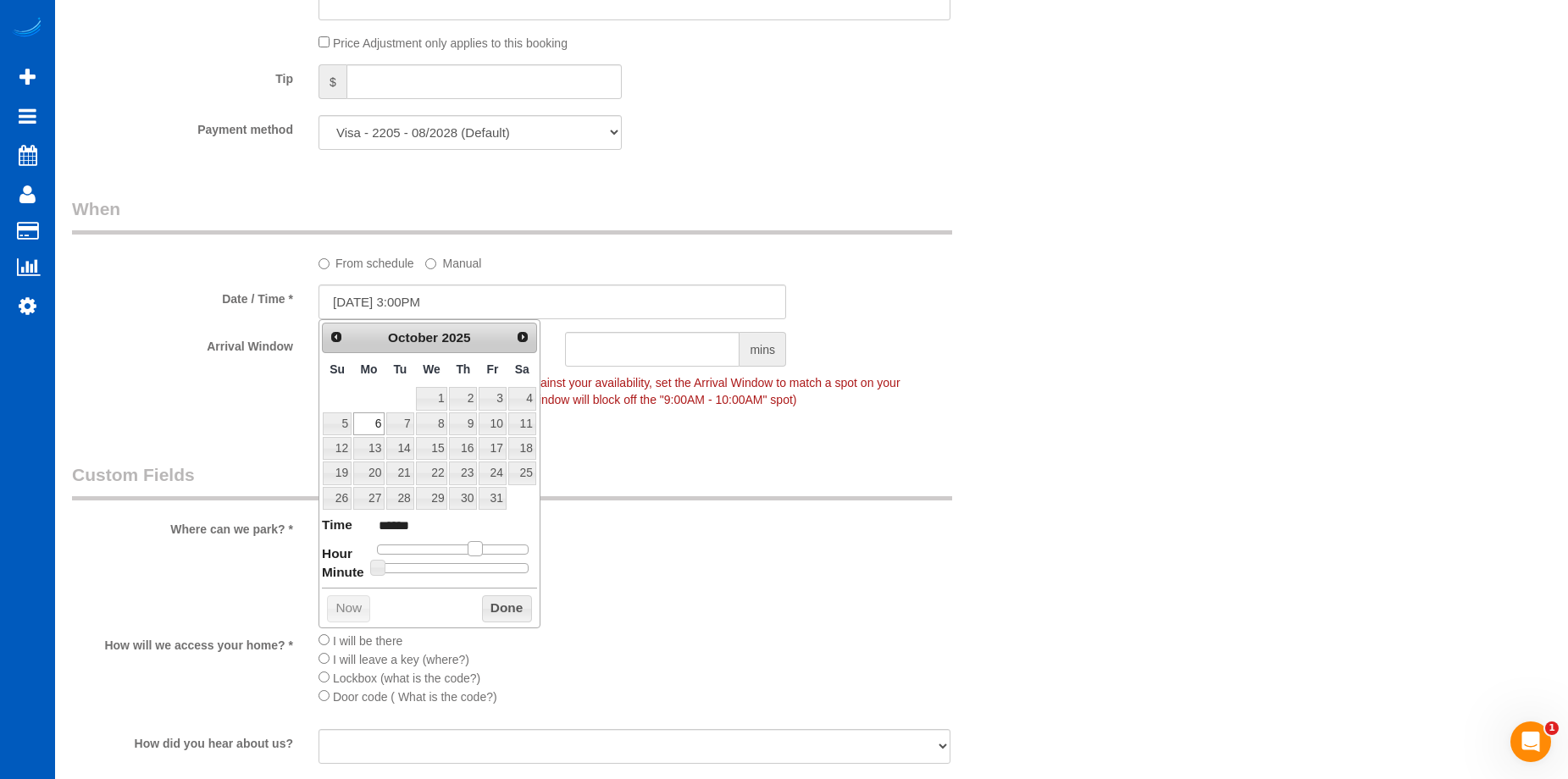
drag, startPoint x: 447, startPoint y: 546, endPoint x: 481, endPoint y: 543, distance: 34.1
click at [481, 543] on span at bounding box center [475, 549] width 15 height 15
click at [517, 613] on button "Done" at bounding box center [507, 608] width 50 height 27
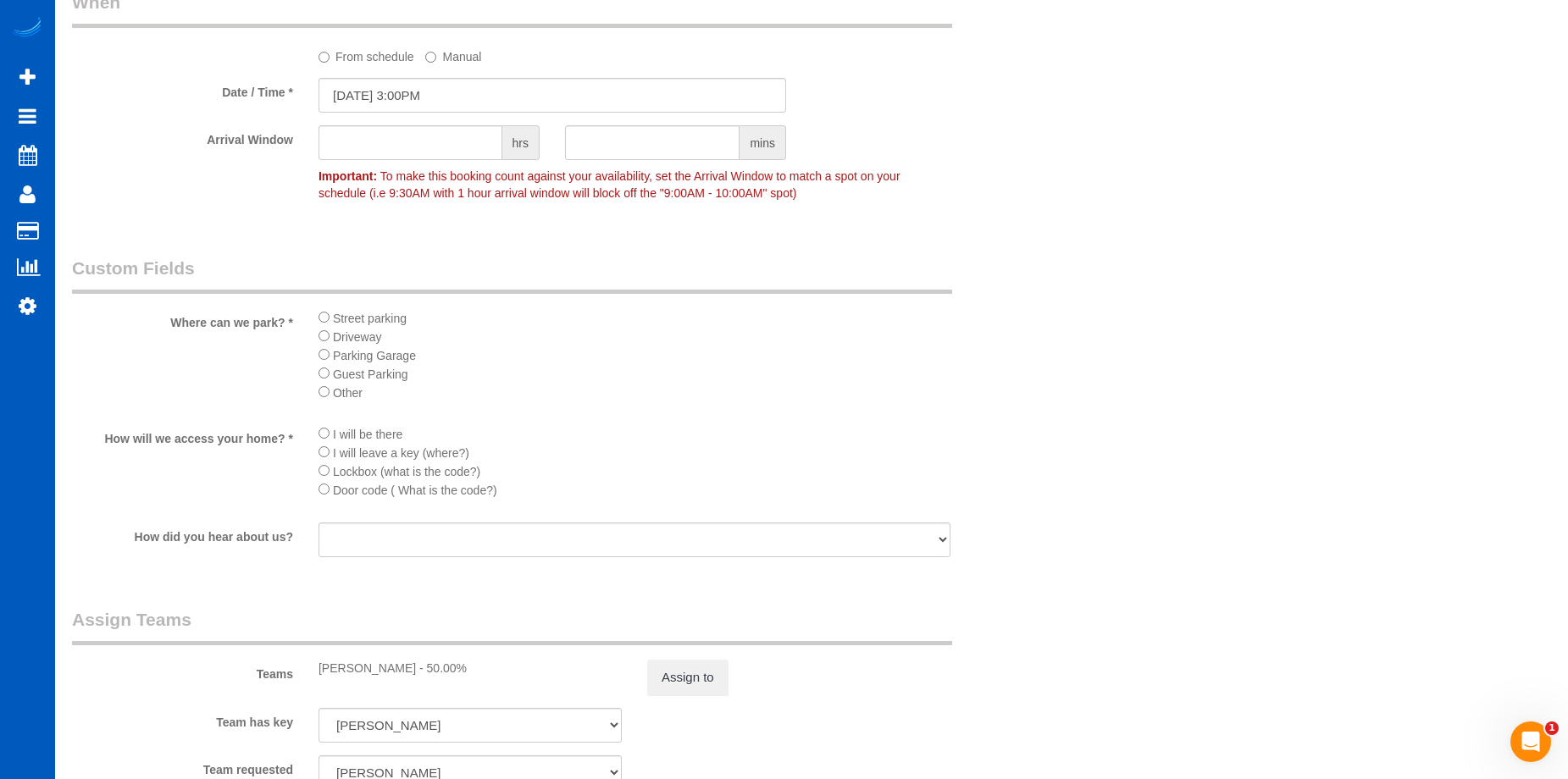
scroll to position [1863, 0]
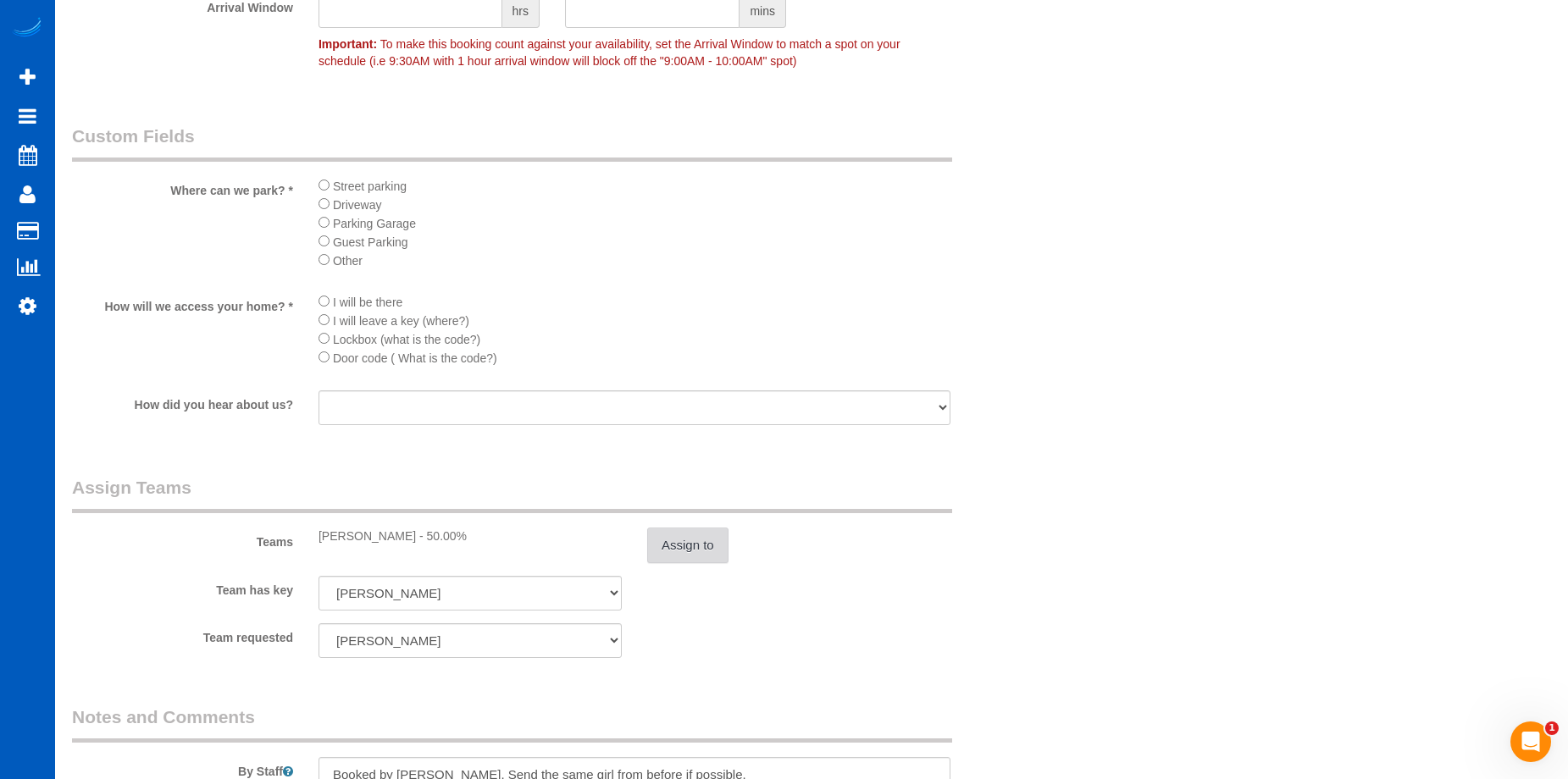
click at [677, 546] on button "Assign to" at bounding box center [687, 545] width 82 height 35
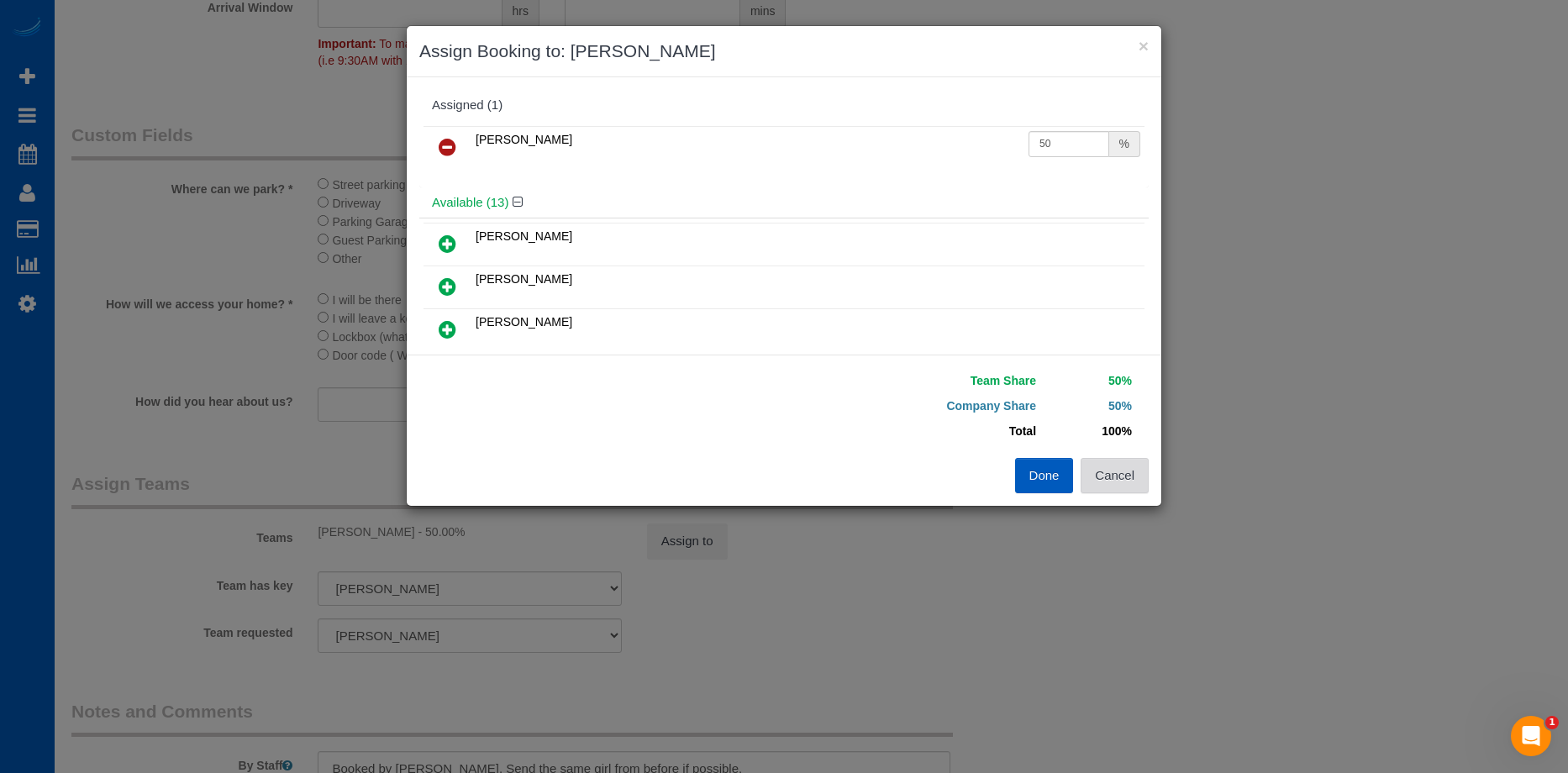
click at [1118, 466] on button "Cancel" at bounding box center [1114, 475] width 68 height 35
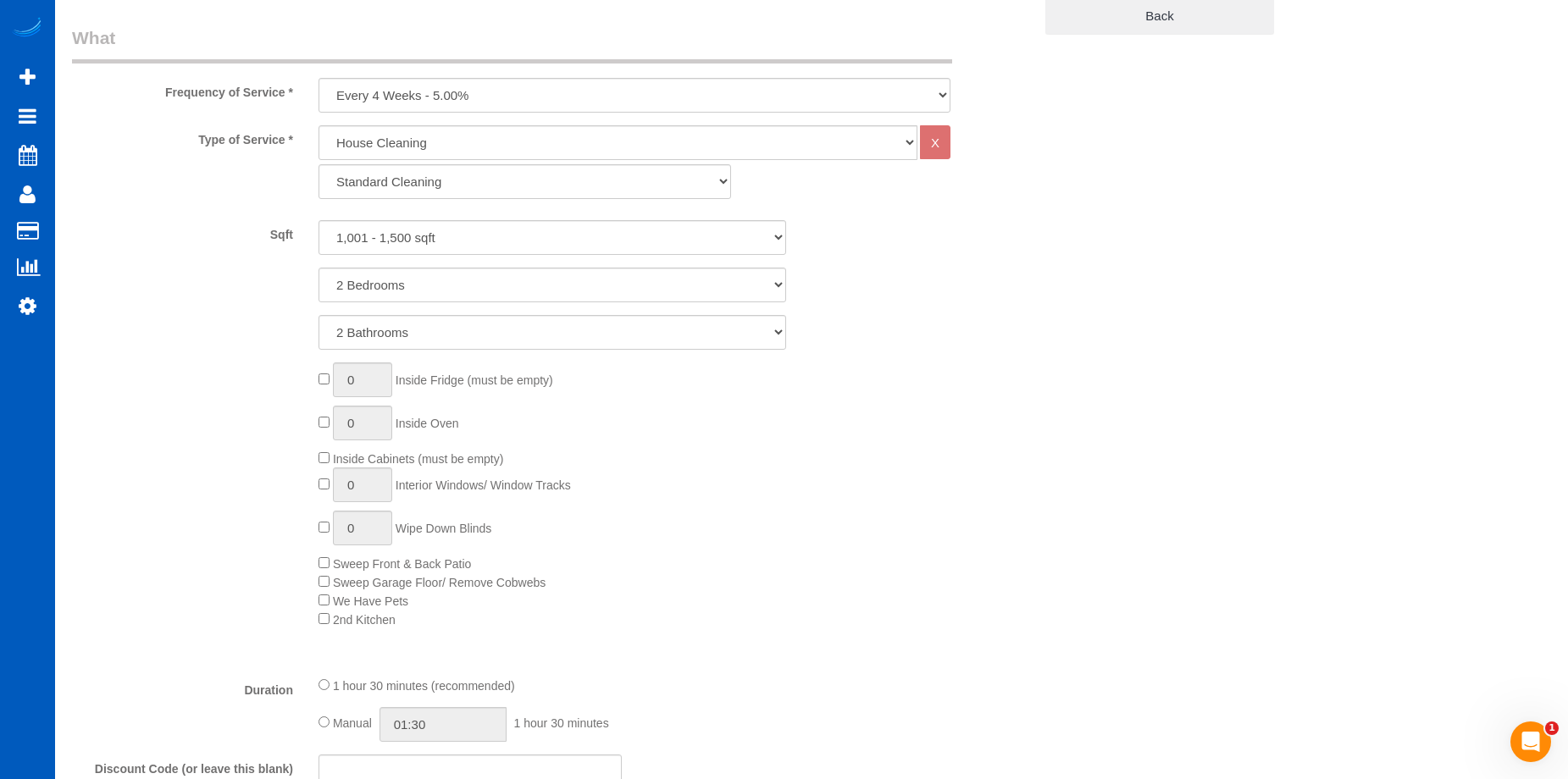
scroll to position [932, 0]
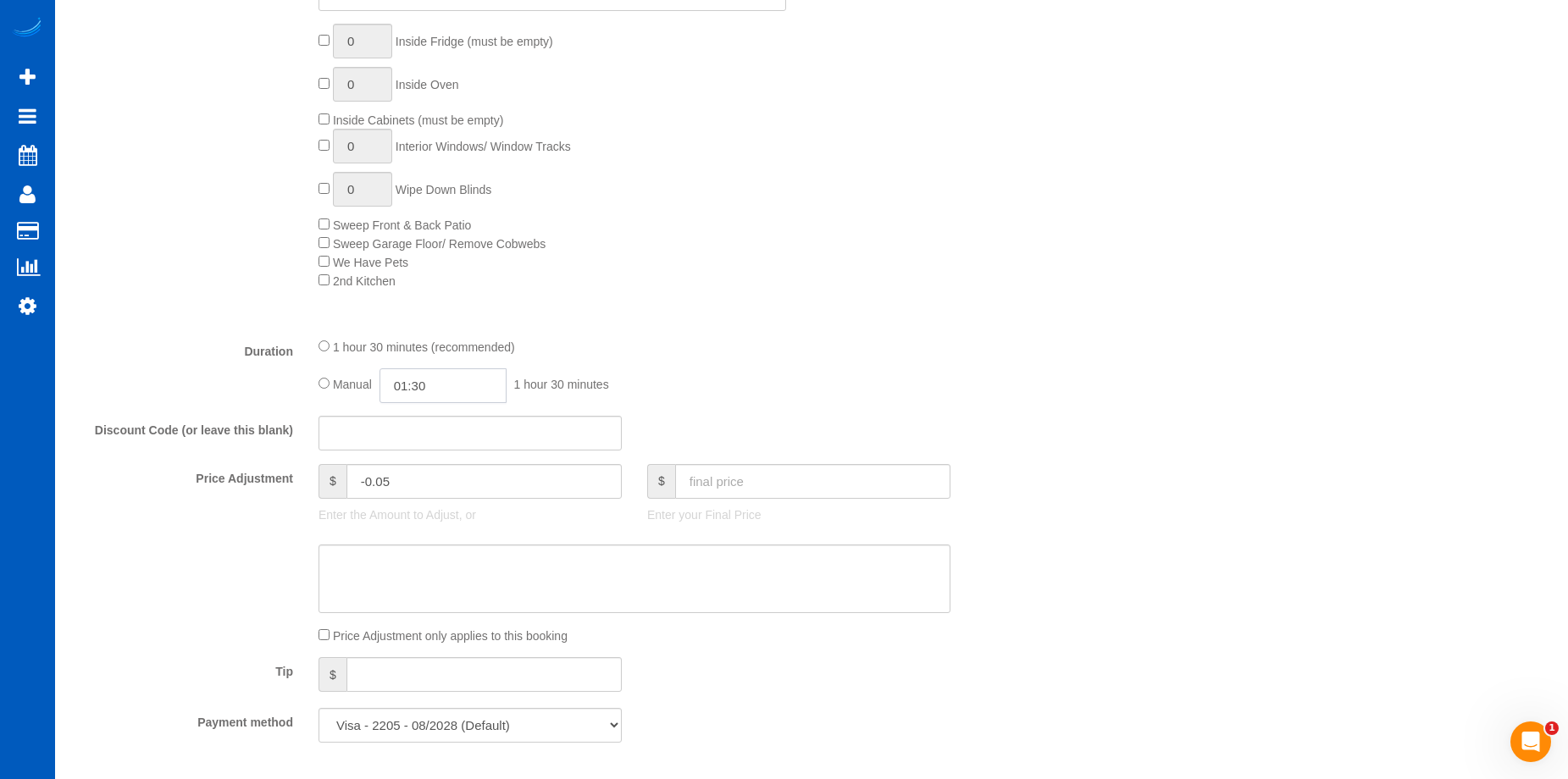
click at [437, 381] on input "01:30" at bounding box center [442, 386] width 127 height 35
type input "04:00"
click at [424, 454] on li "04:00" at bounding box center [423, 461] width 76 height 22
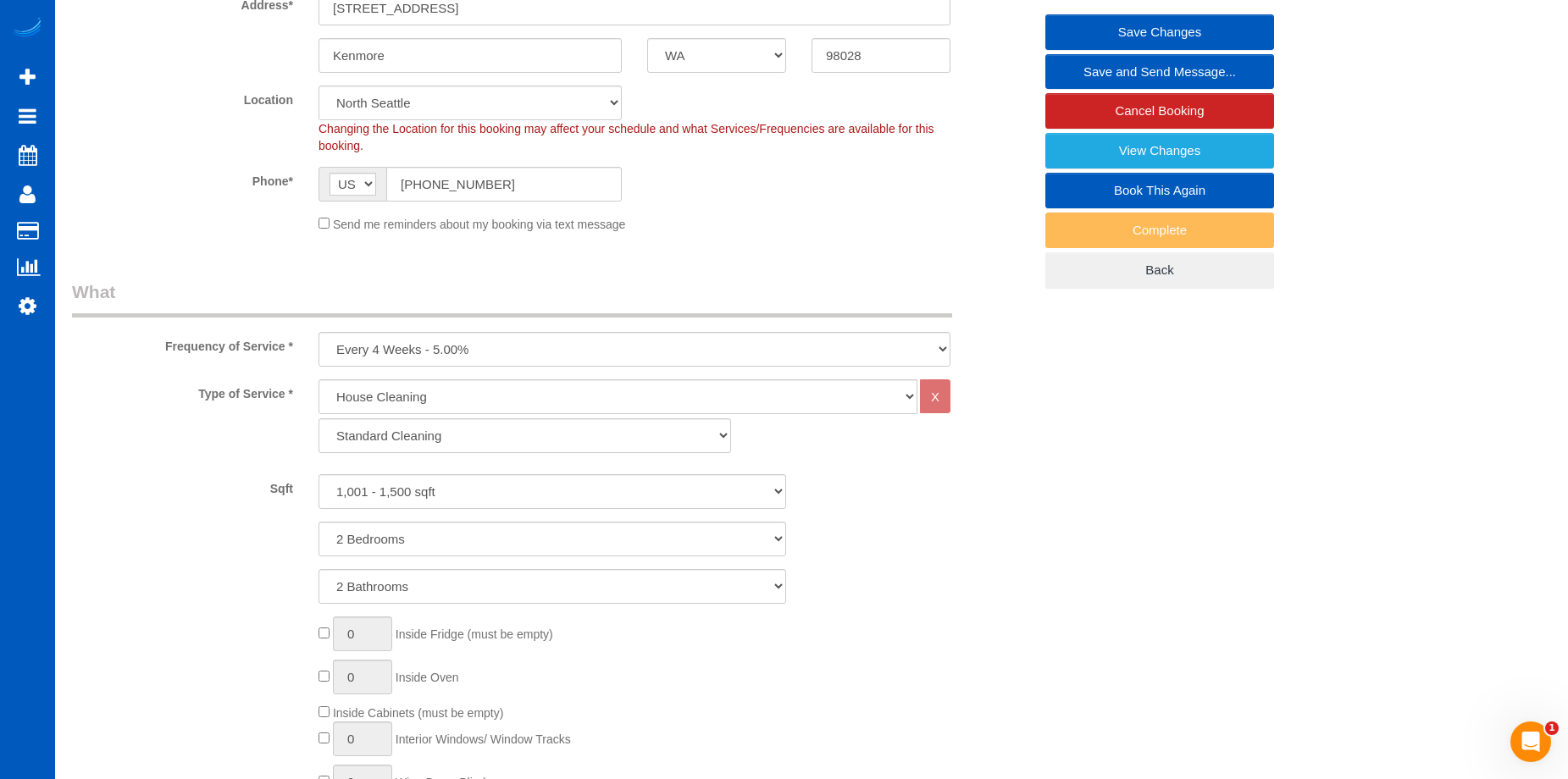
scroll to position [84, 0]
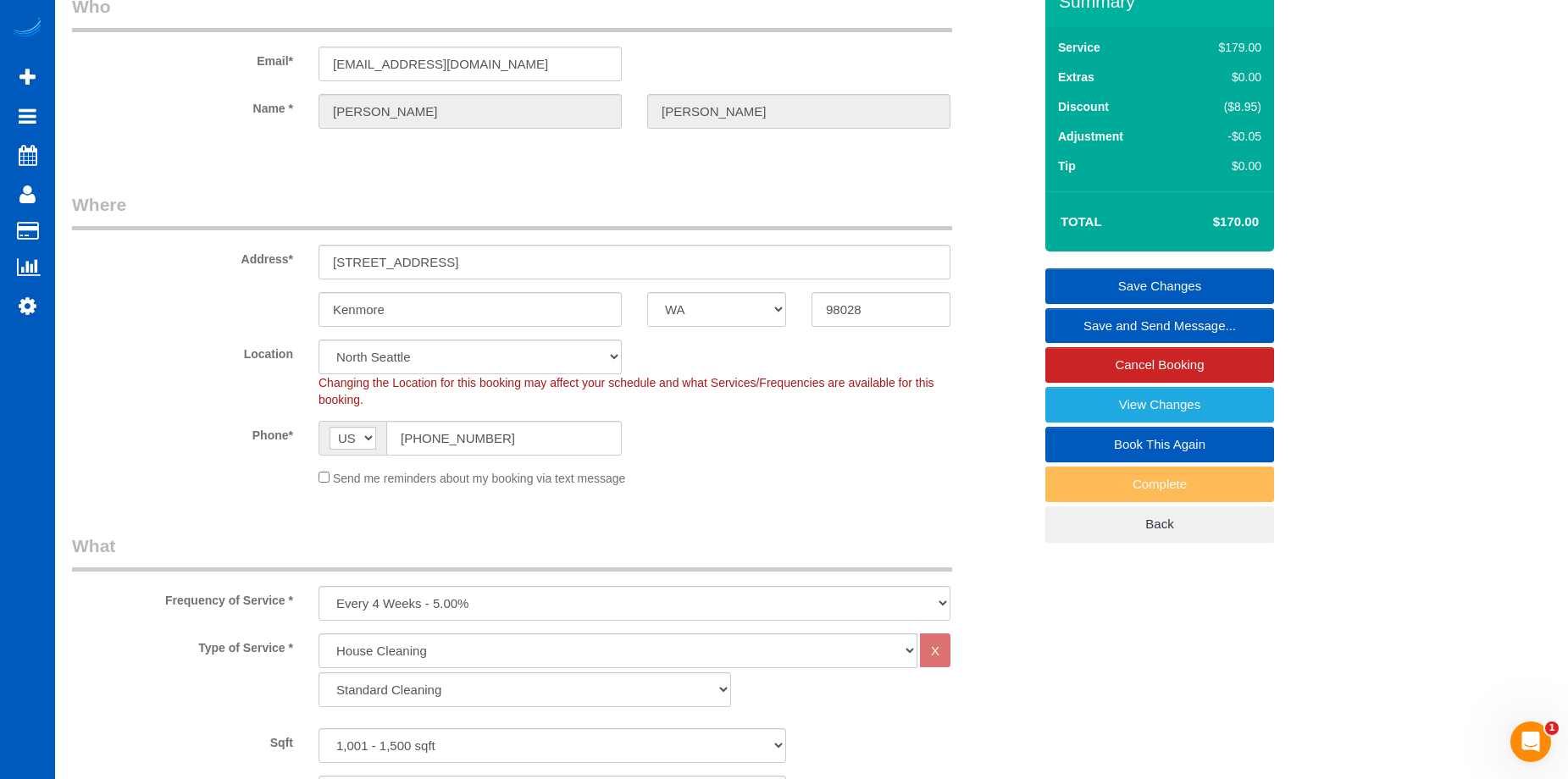
click at [1107, 276] on link "Save Changes" at bounding box center [1159, 286] width 228 height 35
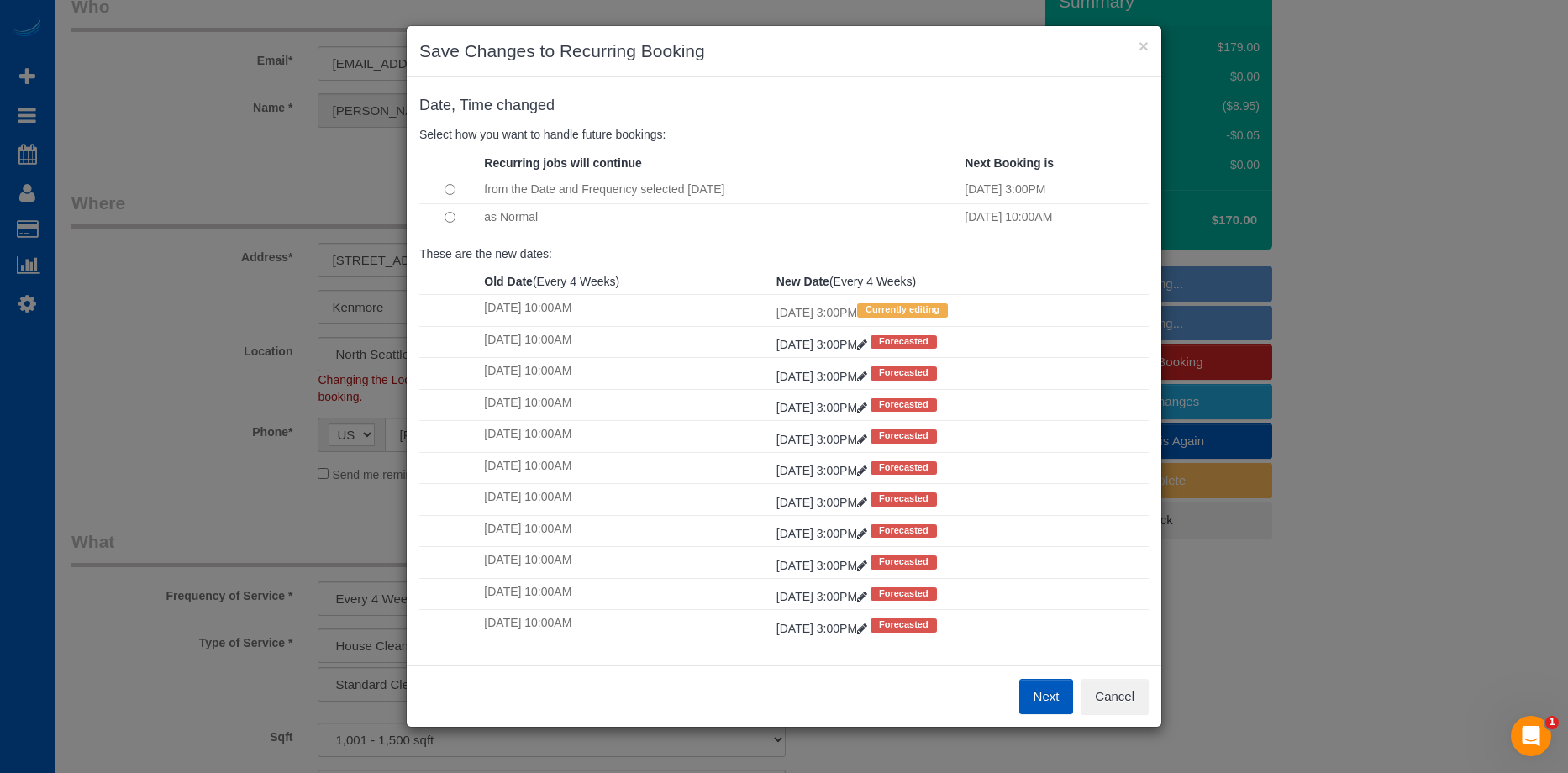
click at [442, 214] on td at bounding box center [449, 217] width 61 height 28
click at [1035, 687] on button "Next" at bounding box center [1046, 696] width 54 height 35
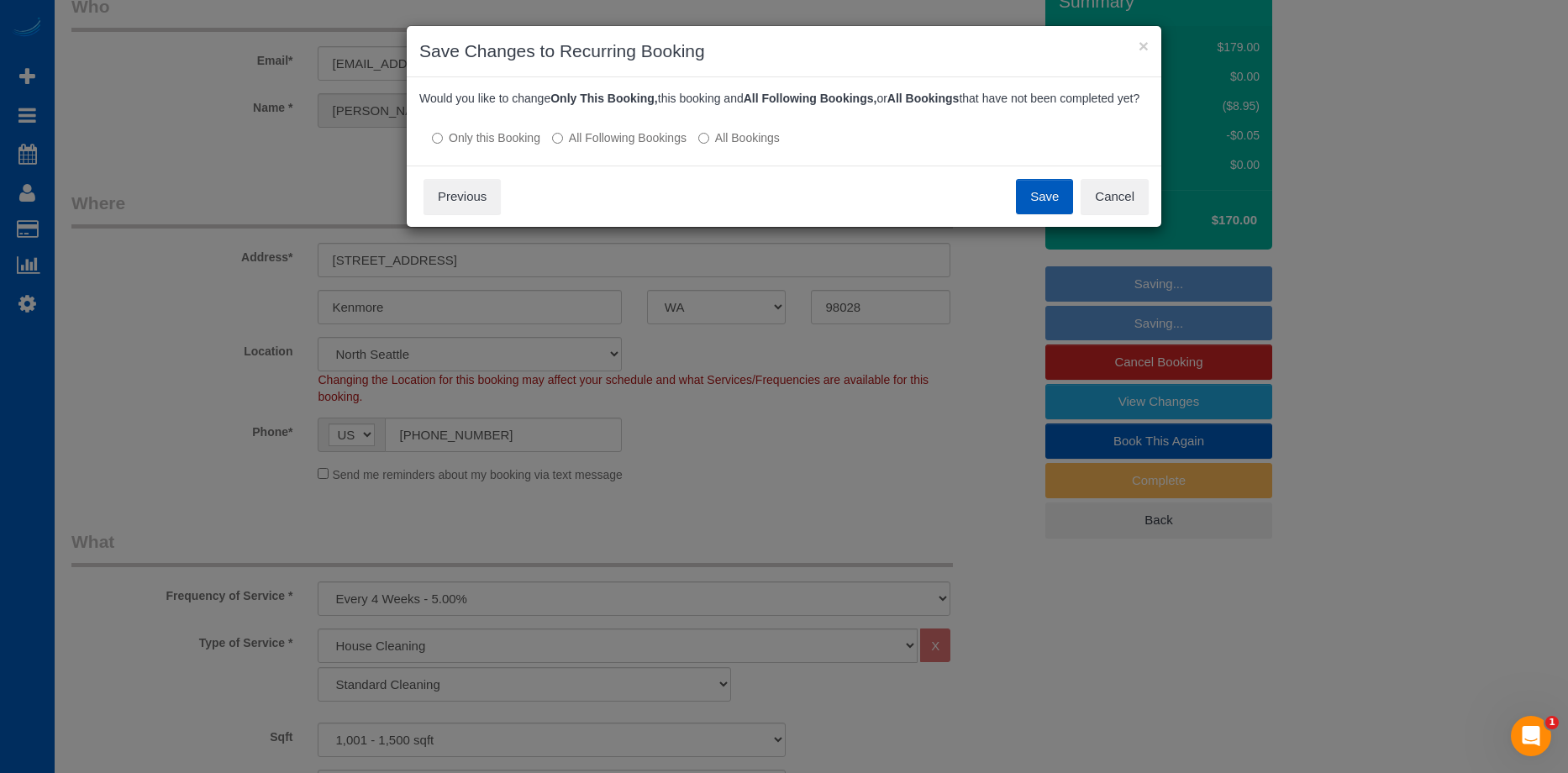
click at [1042, 214] on button "Save" at bounding box center [1044, 196] width 57 height 35
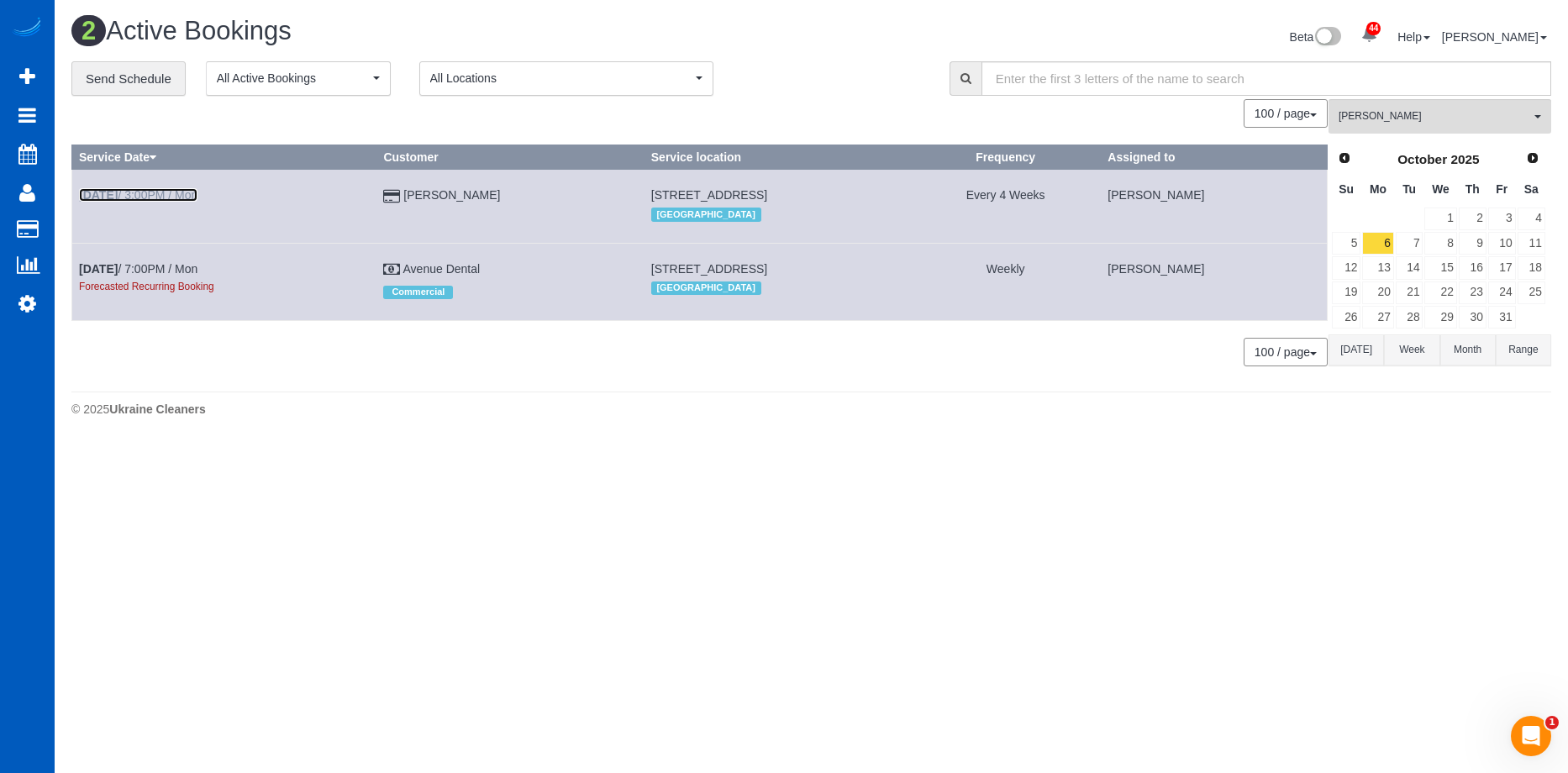
click at [140, 191] on link "Oct 6th / 3:00PM / Mon" at bounding box center [138, 195] width 118 height 13
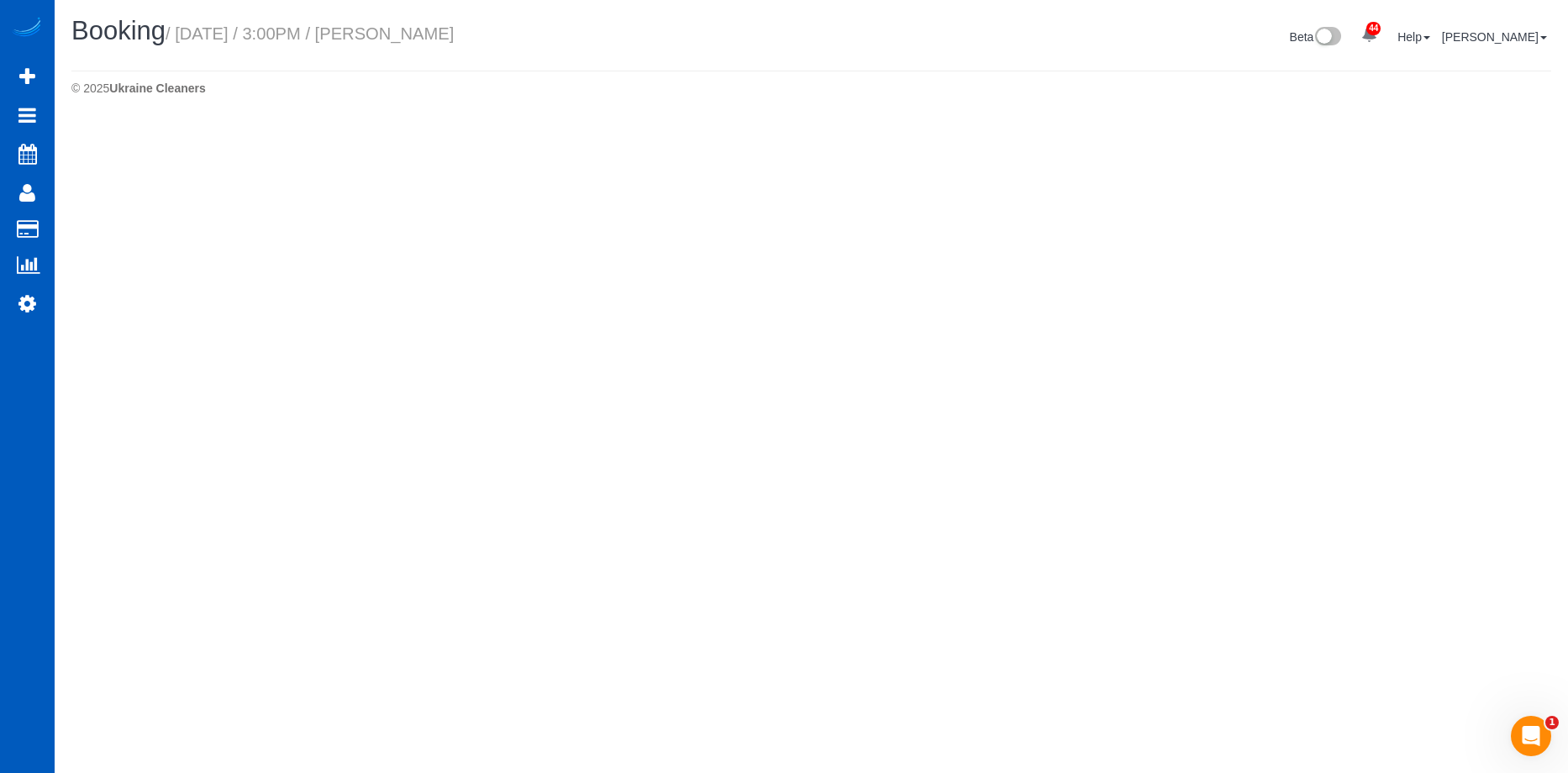
select select "WA"
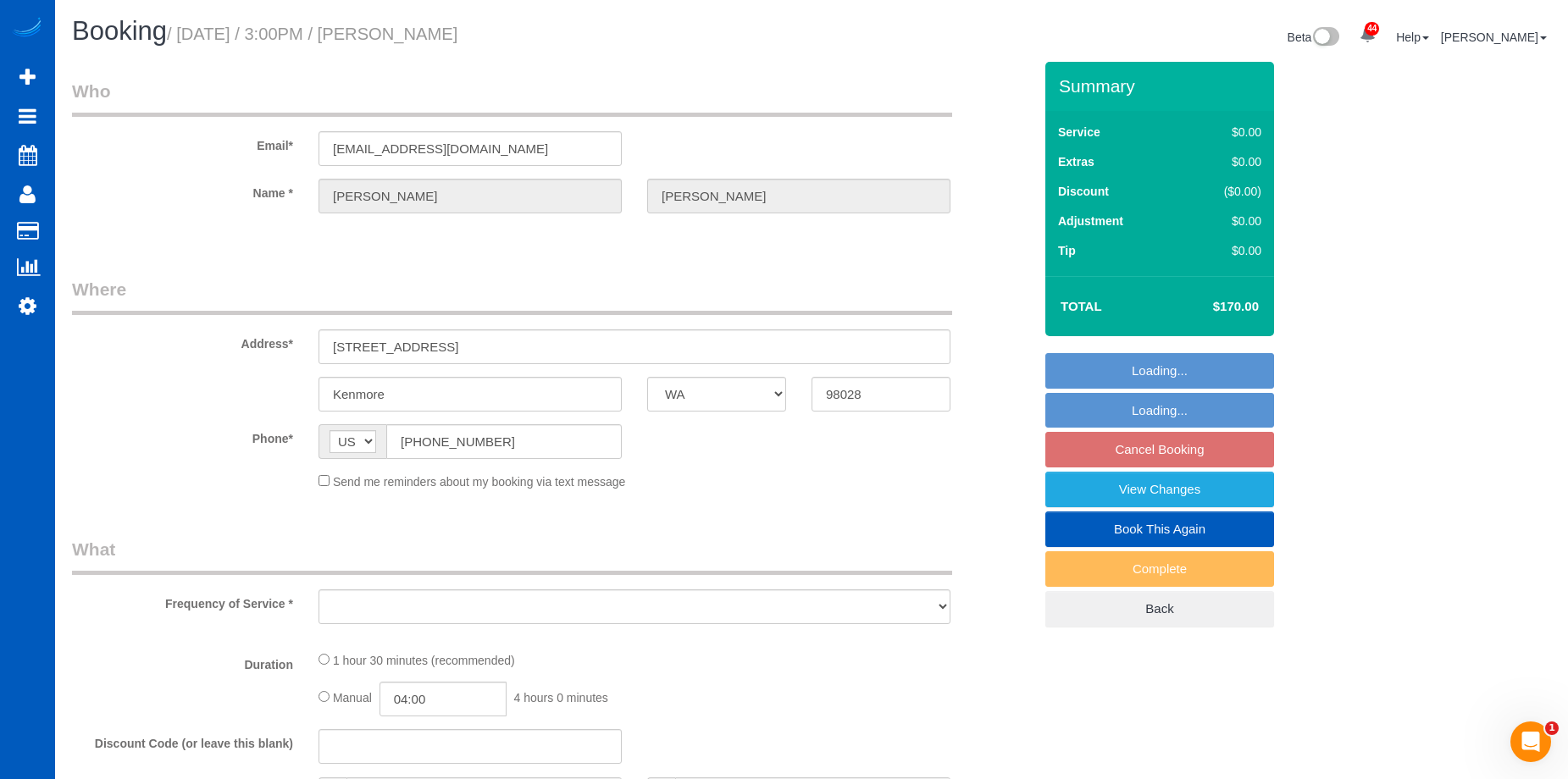
select select "string:fspay-63d2b6ff-4fdc-47d1-965e-53a208cd5869"
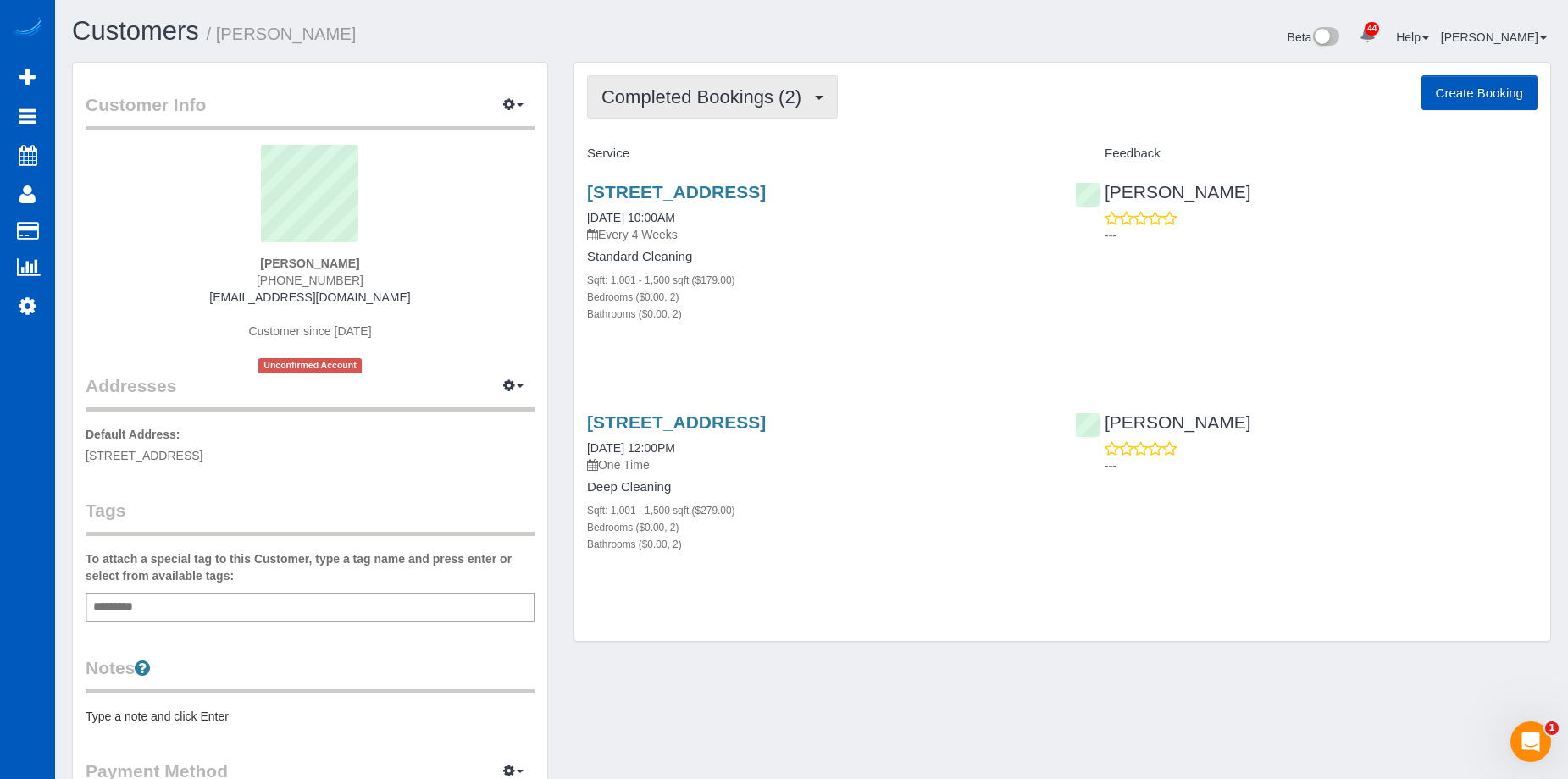
click at [738, 85] on button "Completed Bookings (2)" at bounding box center [712, 97] width 250 height 43
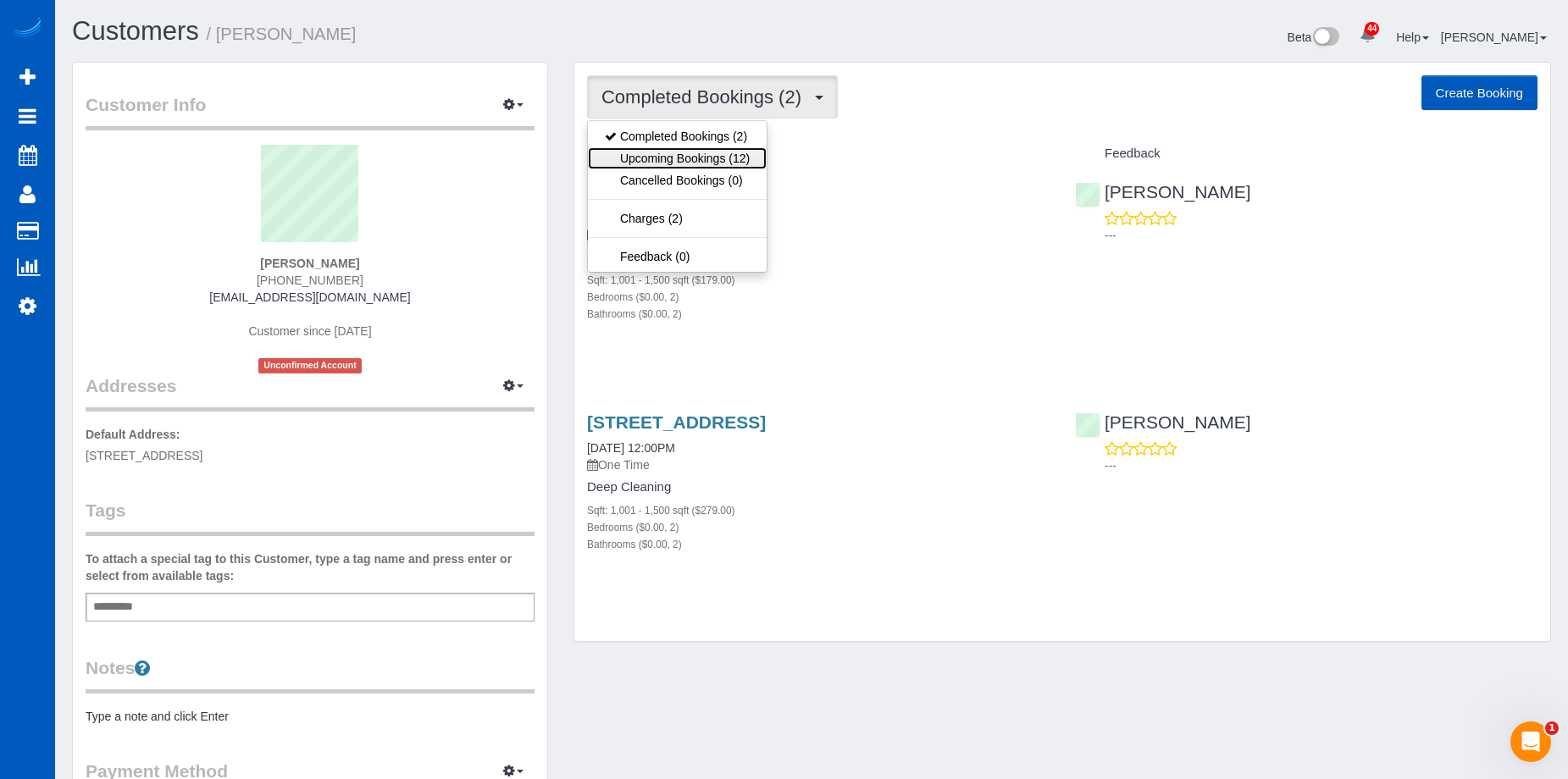
click at [686, 159] on link "Upcoming Bookings (12)" at bounding box center [677, 158] width 178 height 22
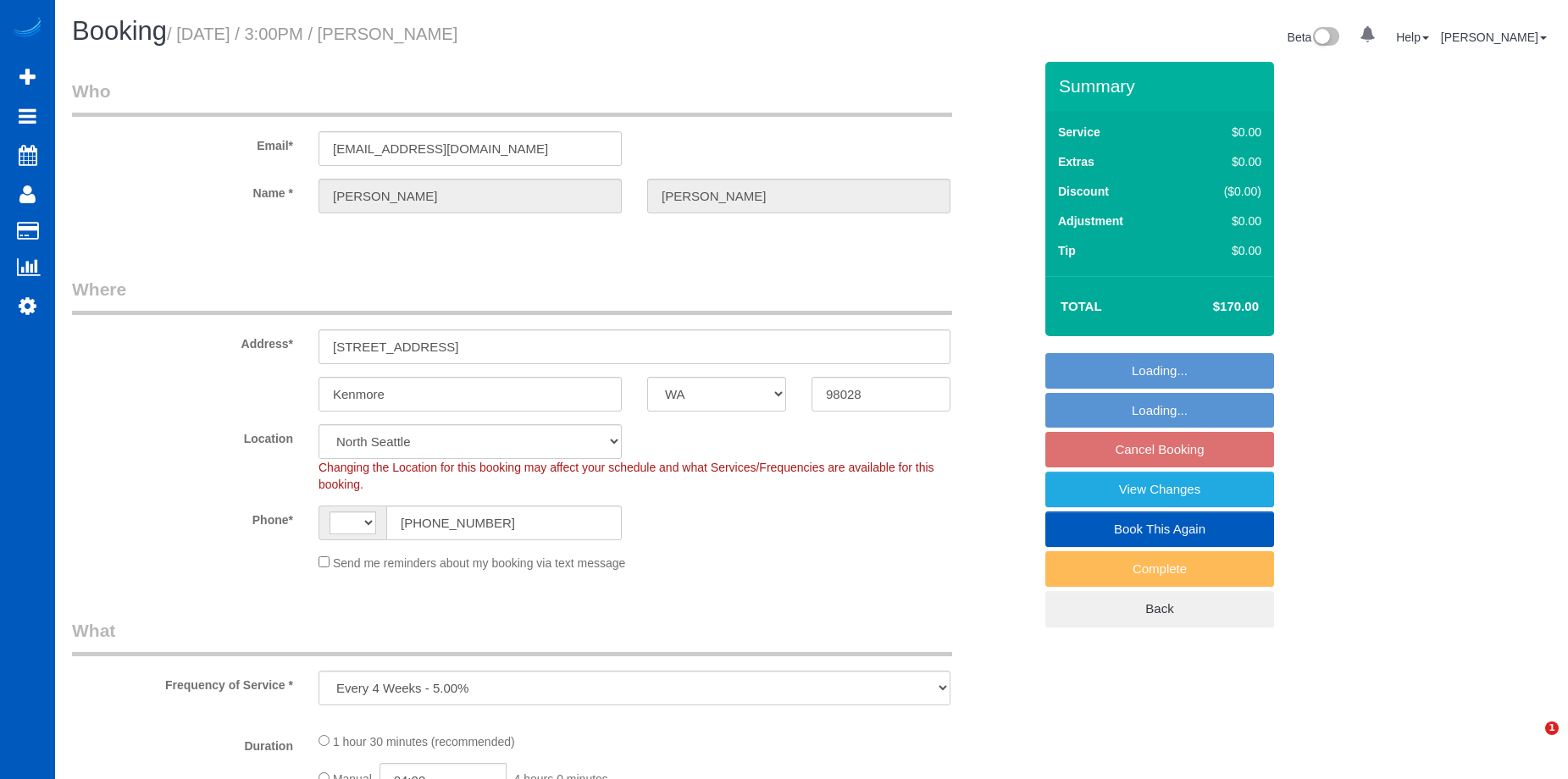
select select "WA"
select select "object:955"
select select "string:US"
select select "199"
select select "1001"
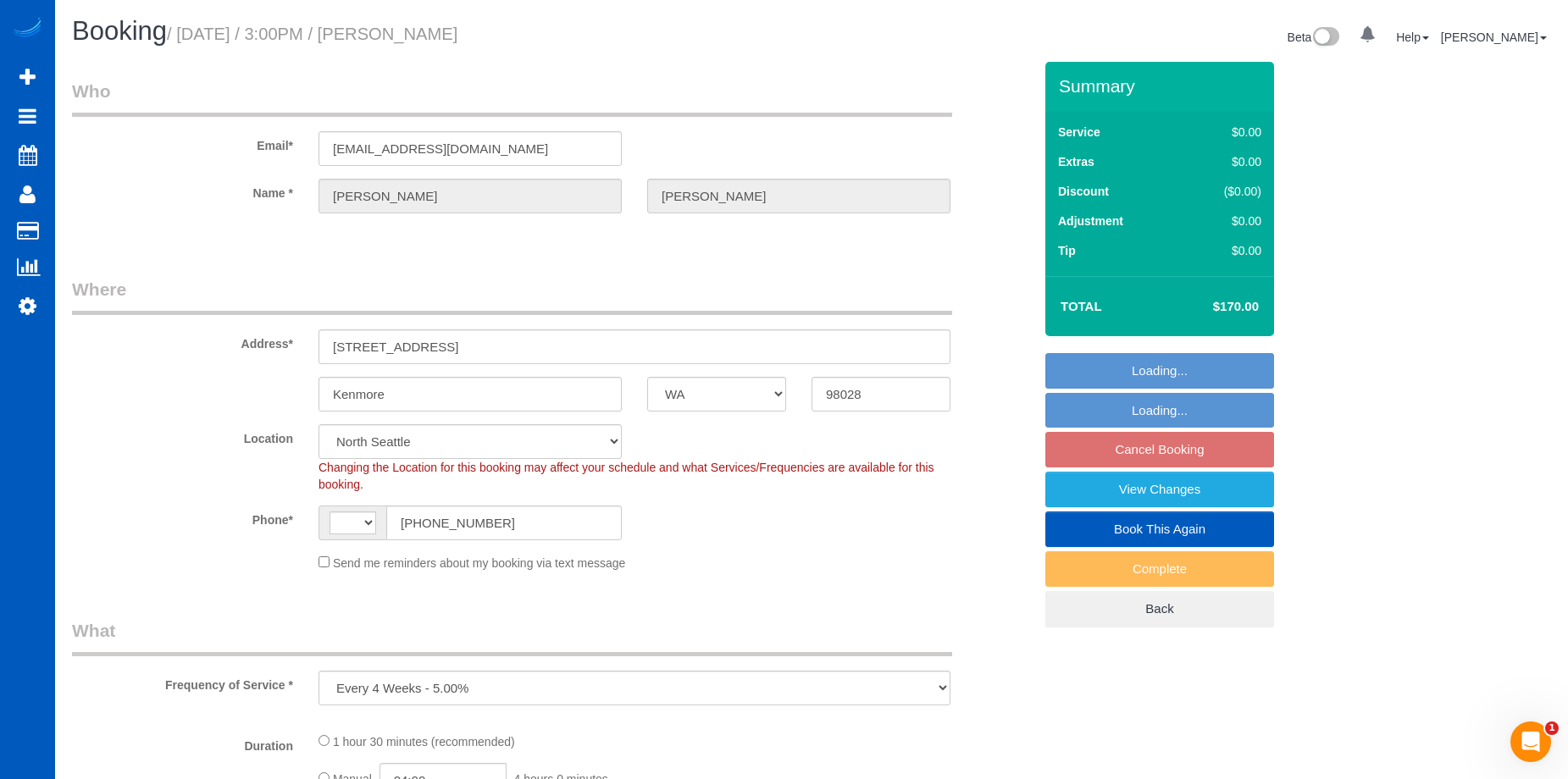
select select "2"
select select "1001"
select select "2"
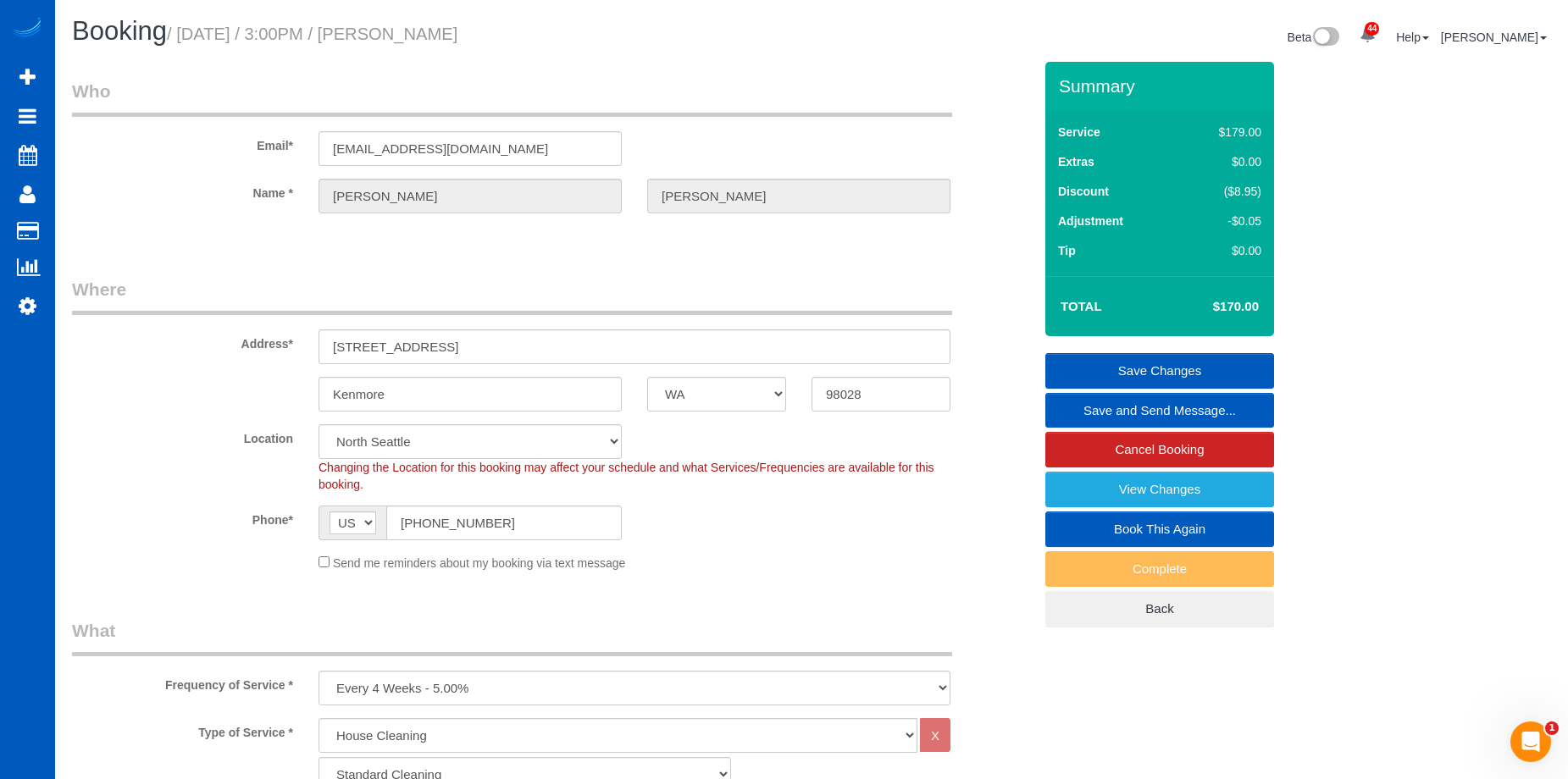
click at [1099, 409] on link "Save and Send Message..." at bounding box center [1159, 411] width 228 height 35
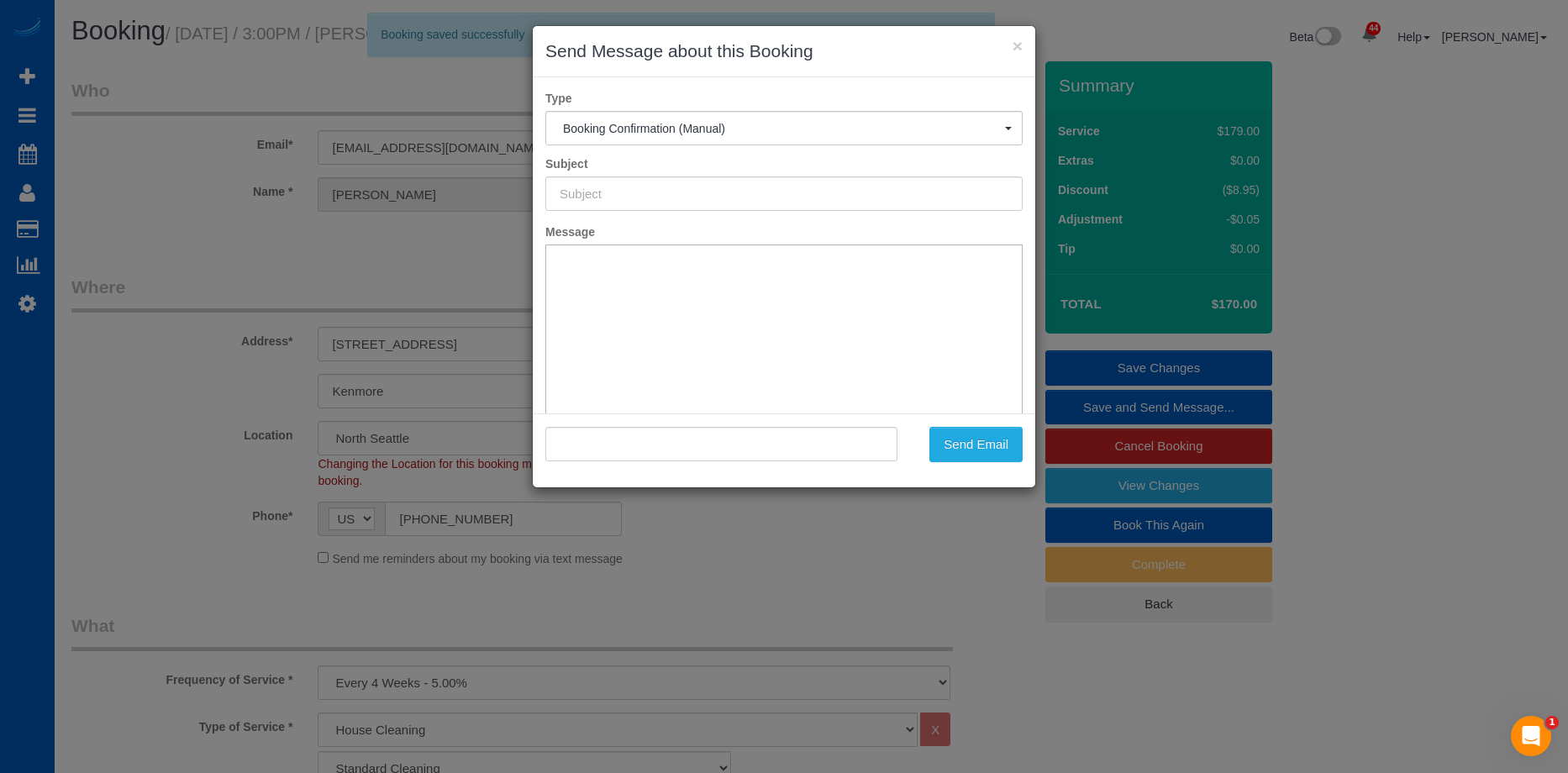
type input "Cleaning Service Confirmed!"
type input ""Tom Dennis" <tjdennis09@gmail.com>"
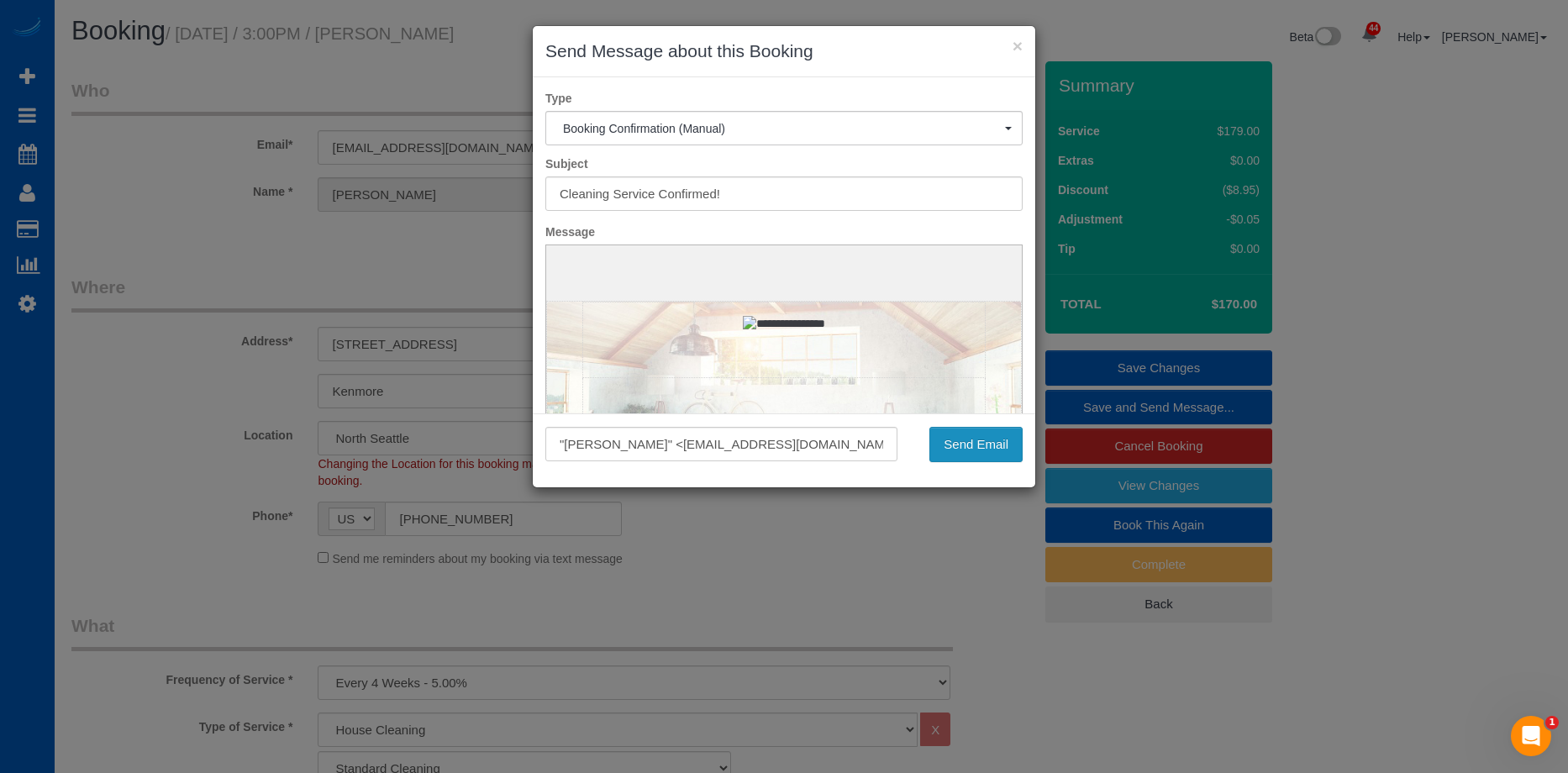
click at [1000, 443] on button "Send Email" at bounding box center [976, 444] width 93 height 35
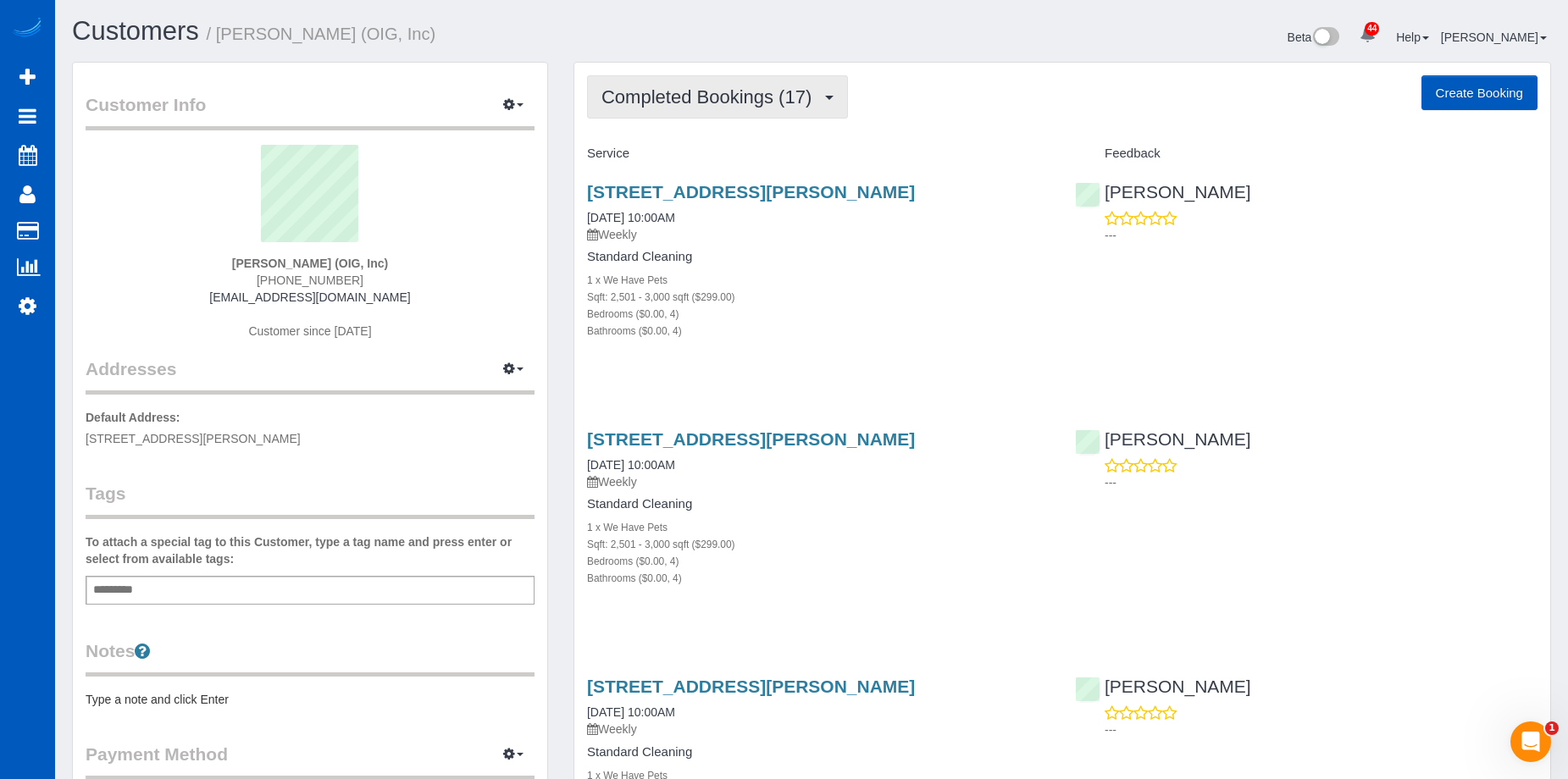
click at [630, 96] on span "Completed Bookings (17)" at bounding box center [711, 97] width 219 height 21
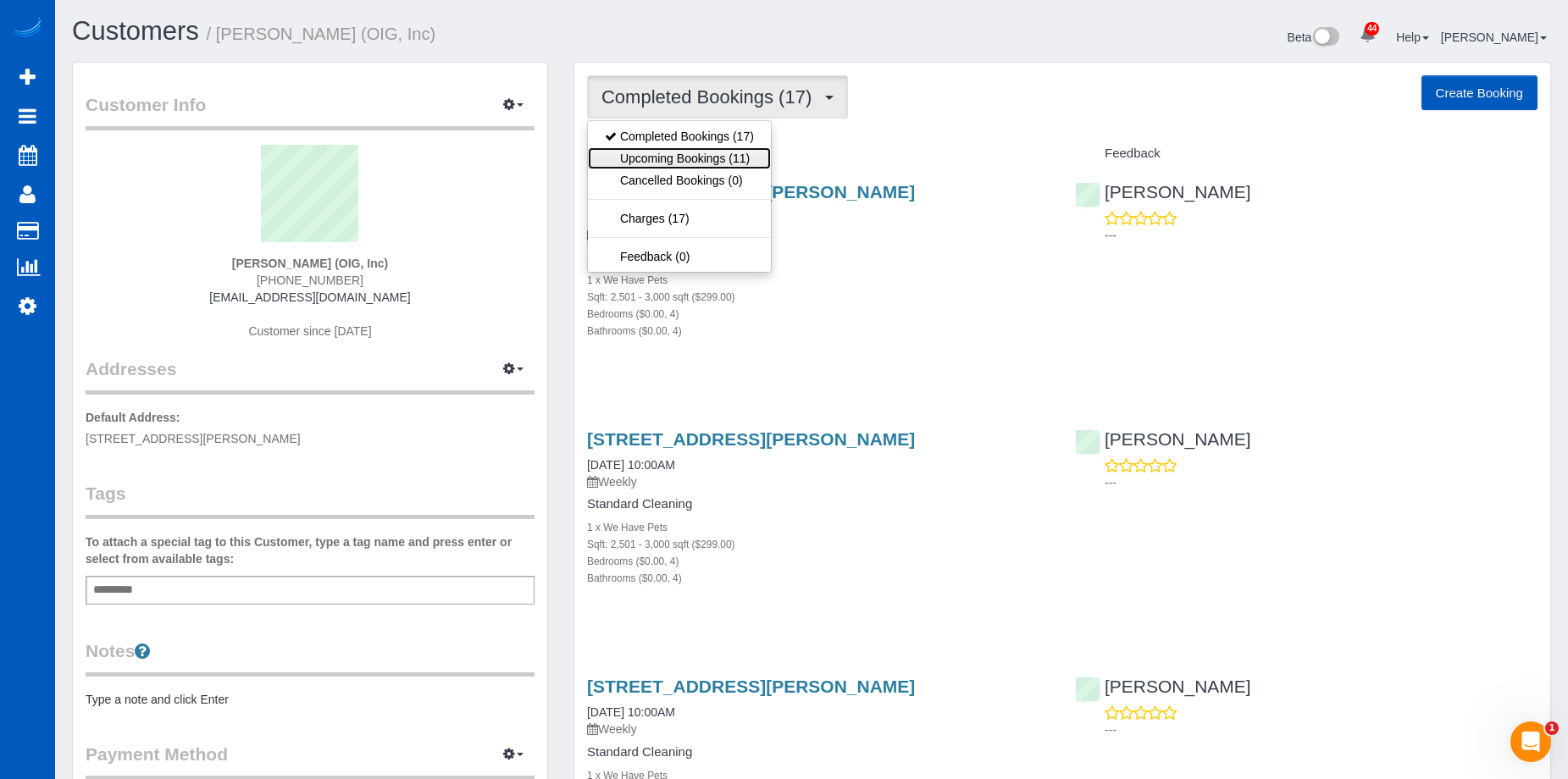
click at [650, 149] on link "Upcoming Bookings (11)" at bounding box center [679, 158] width 183 height 22
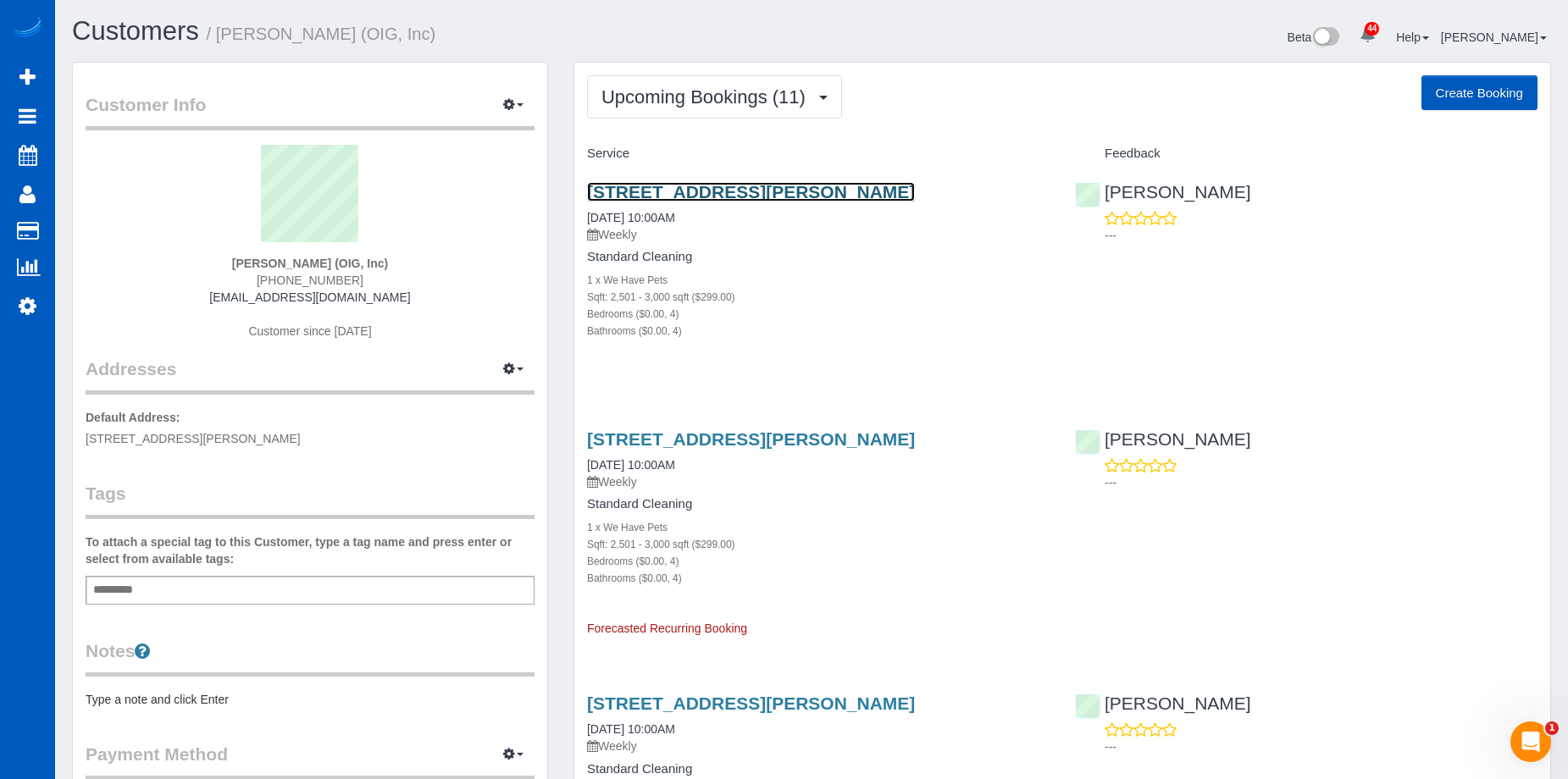
click at [684, 185] on link "[STREET_ADDRESS][PERSON_NAME]" at bounding box center [751, 192] width 328 height 19
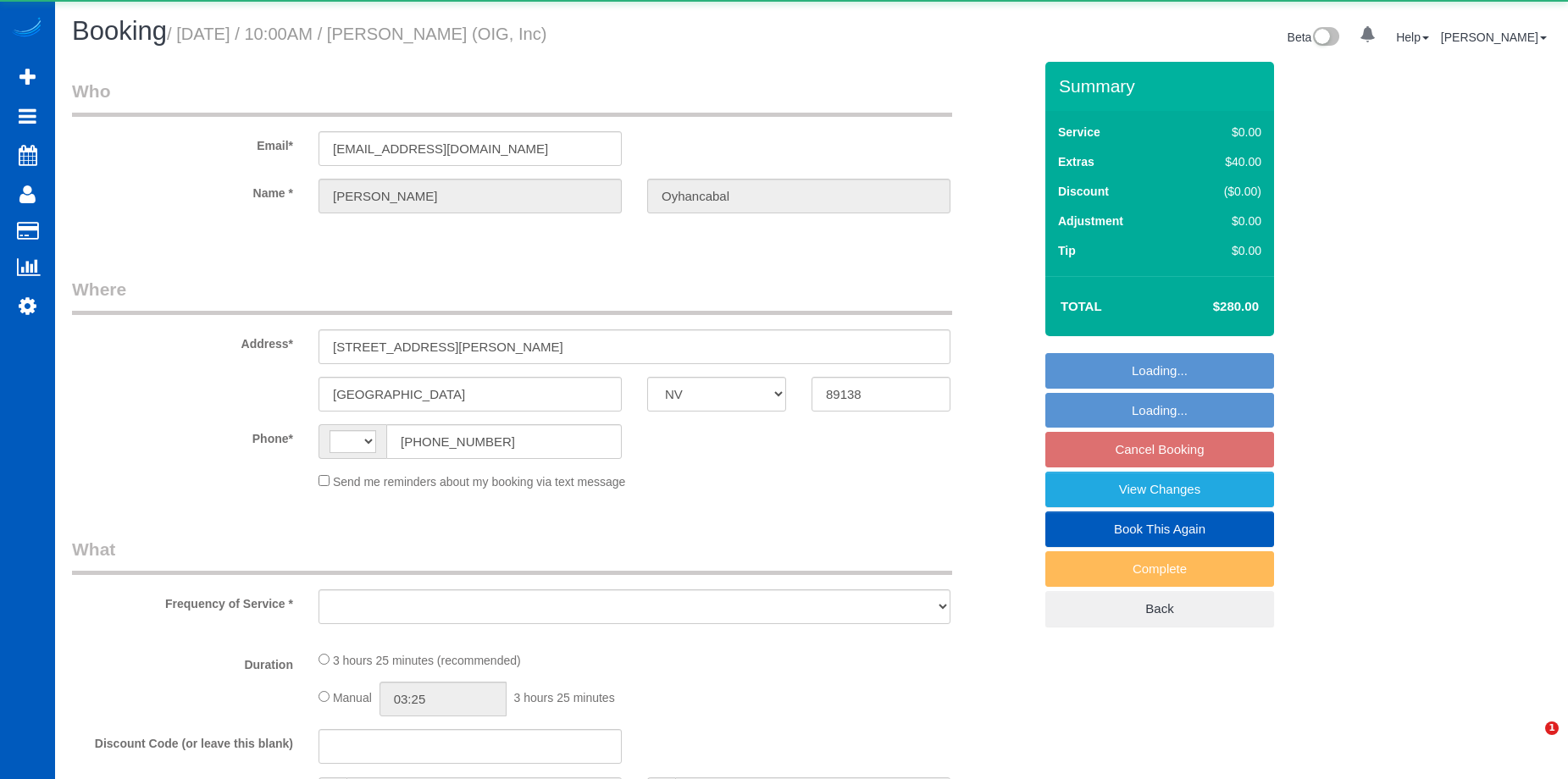
select select "NV"
select select "string:fspay-eba2ad43-47e6-49ff-b943-e986eb30b0dc"
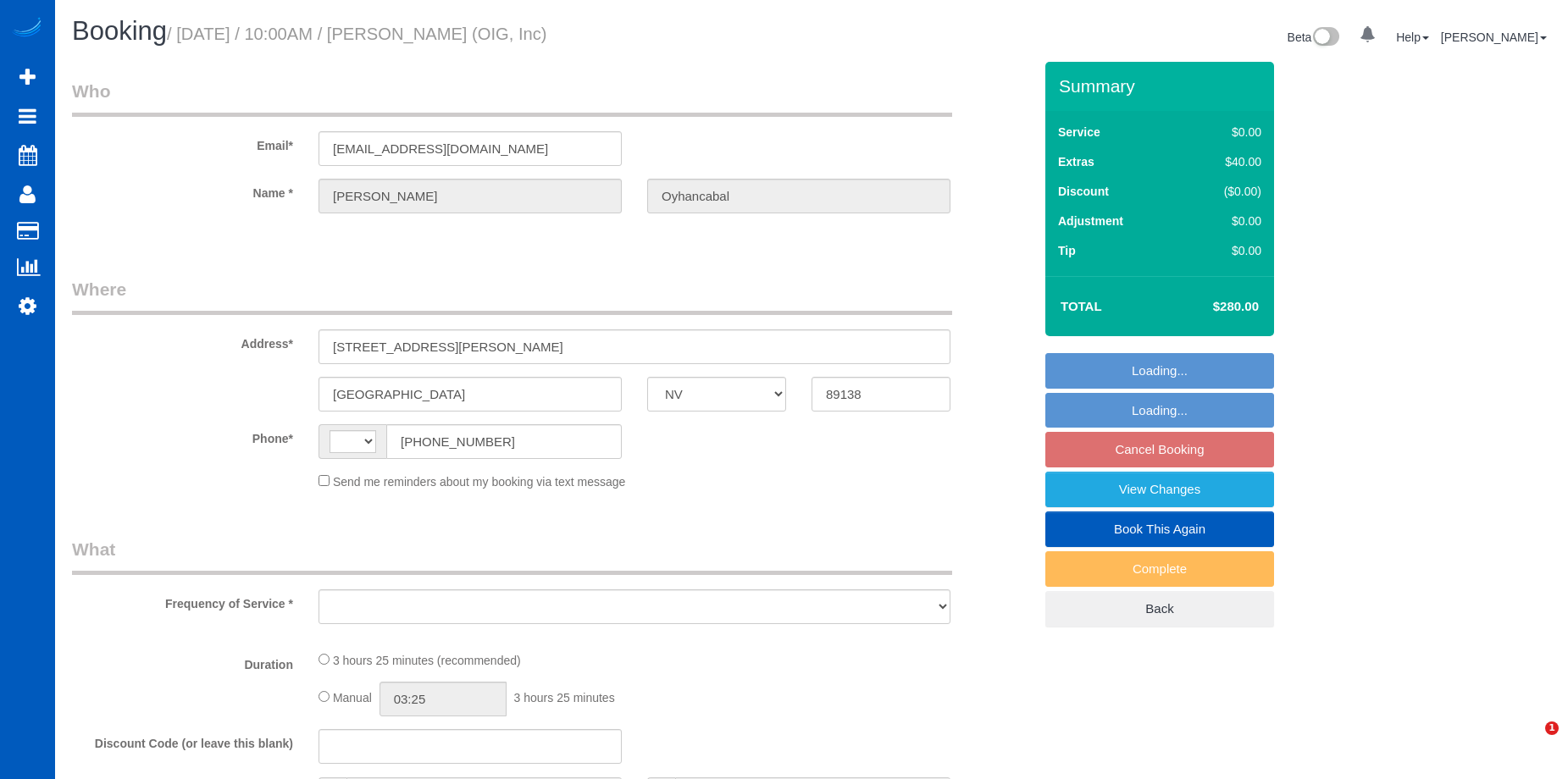
select select "string:[GEOGRAPHIC_DATA]"
select select "object:912"
select select "spot1"
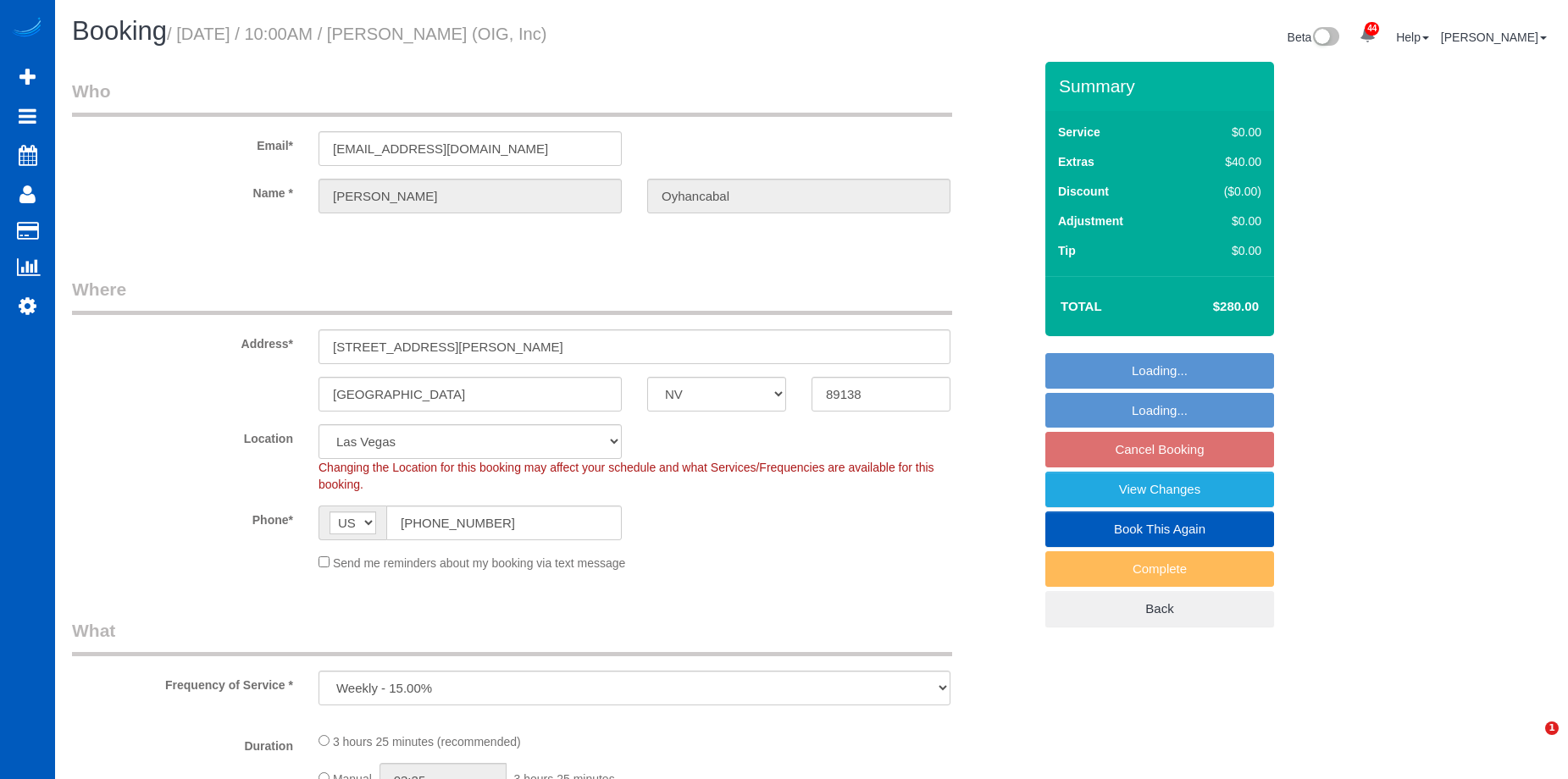
select select "object:1071"
select select "spot6"
select select "199"
select select "2501"
select select "4"
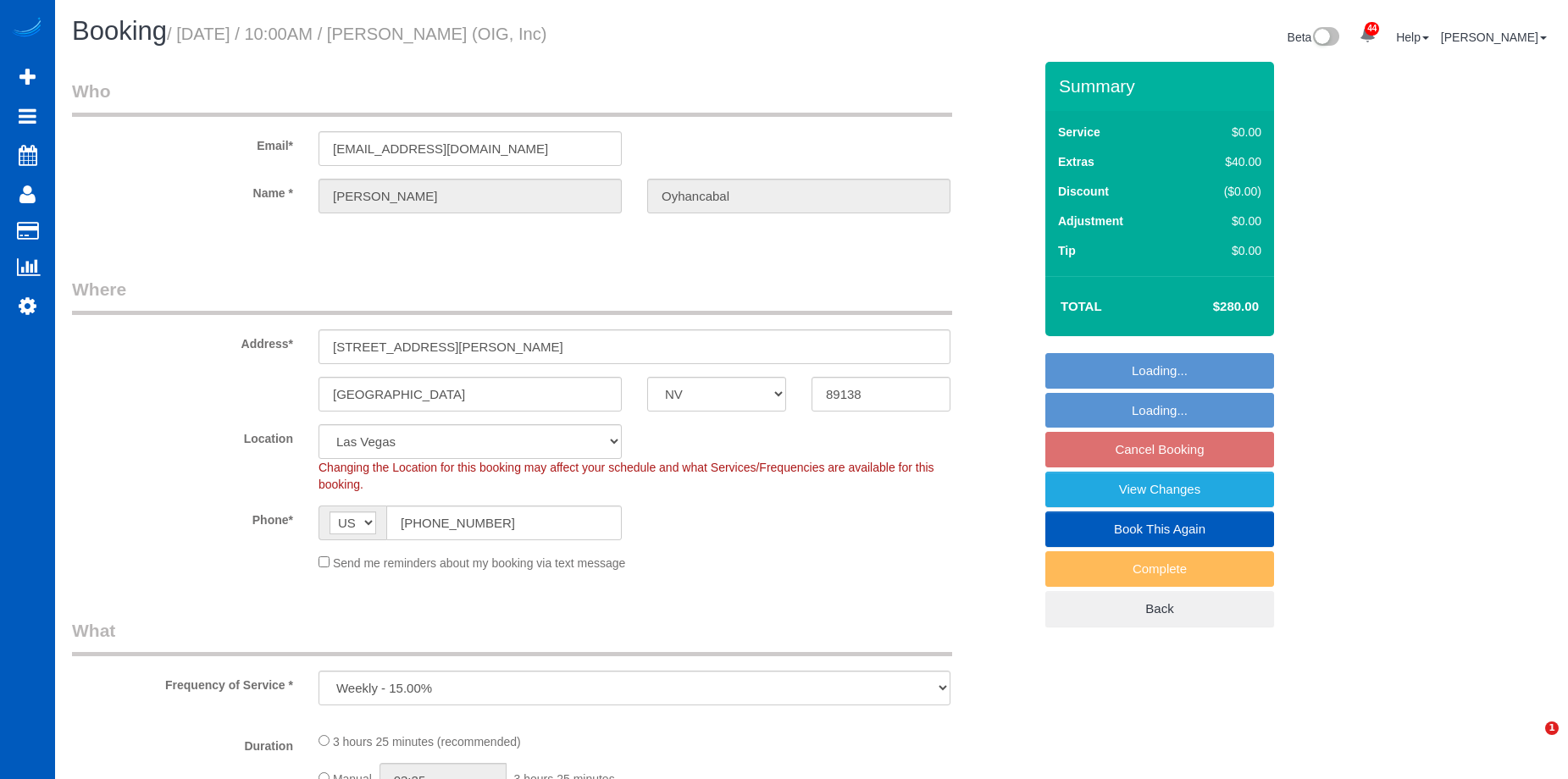
select select "4"
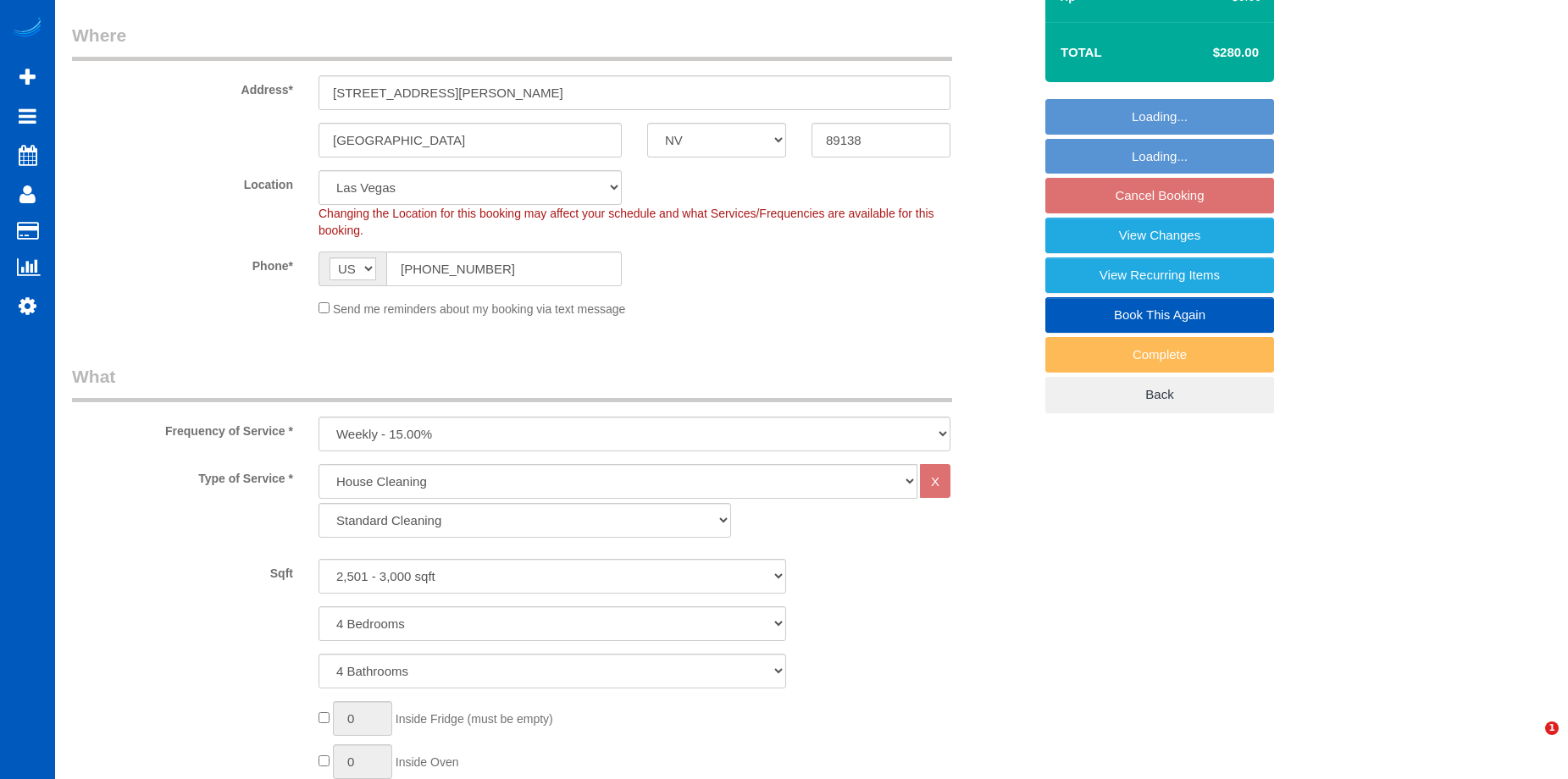
select select "2501"
select select "4"
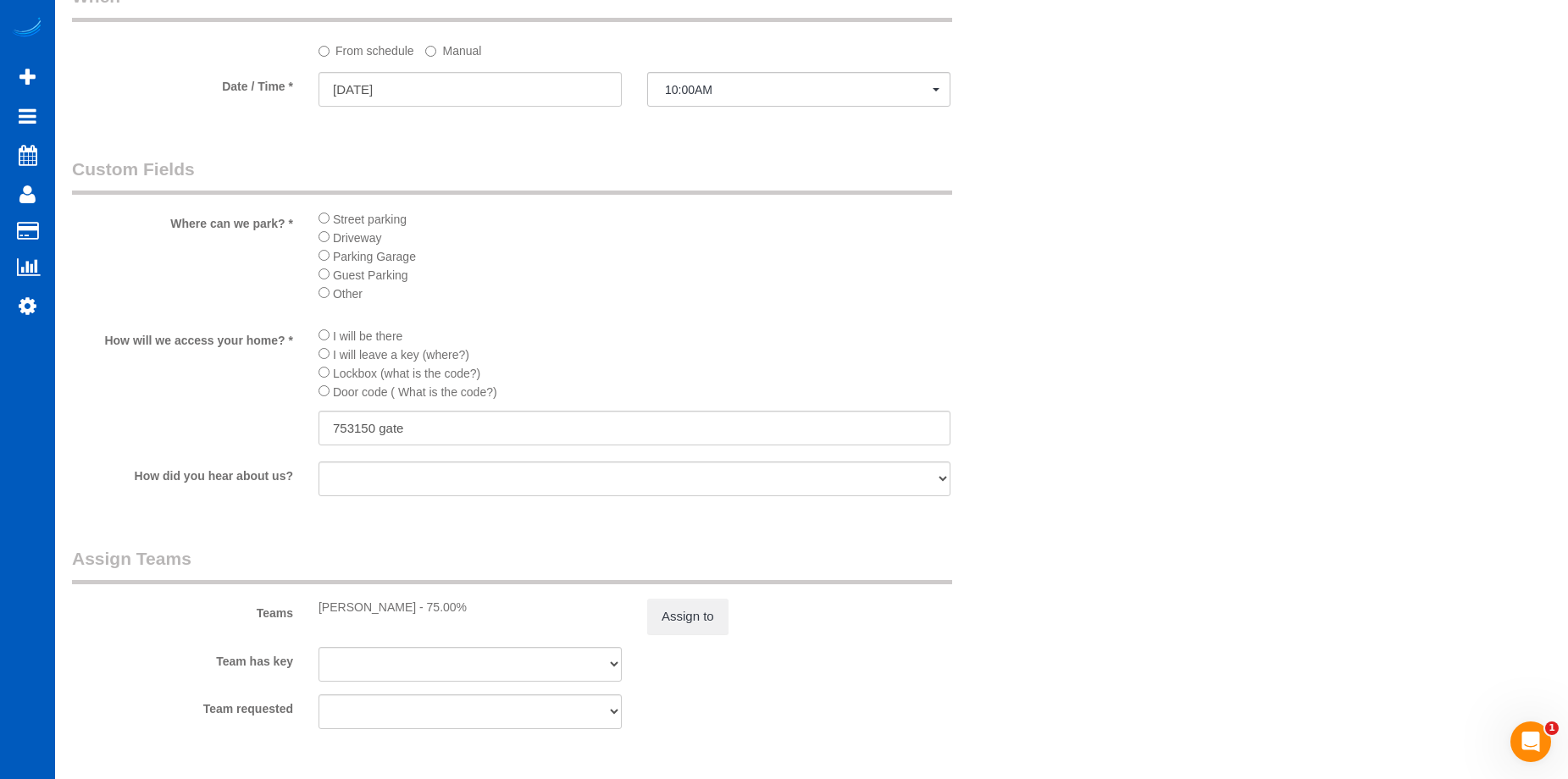
scroll to position [1950, 0]
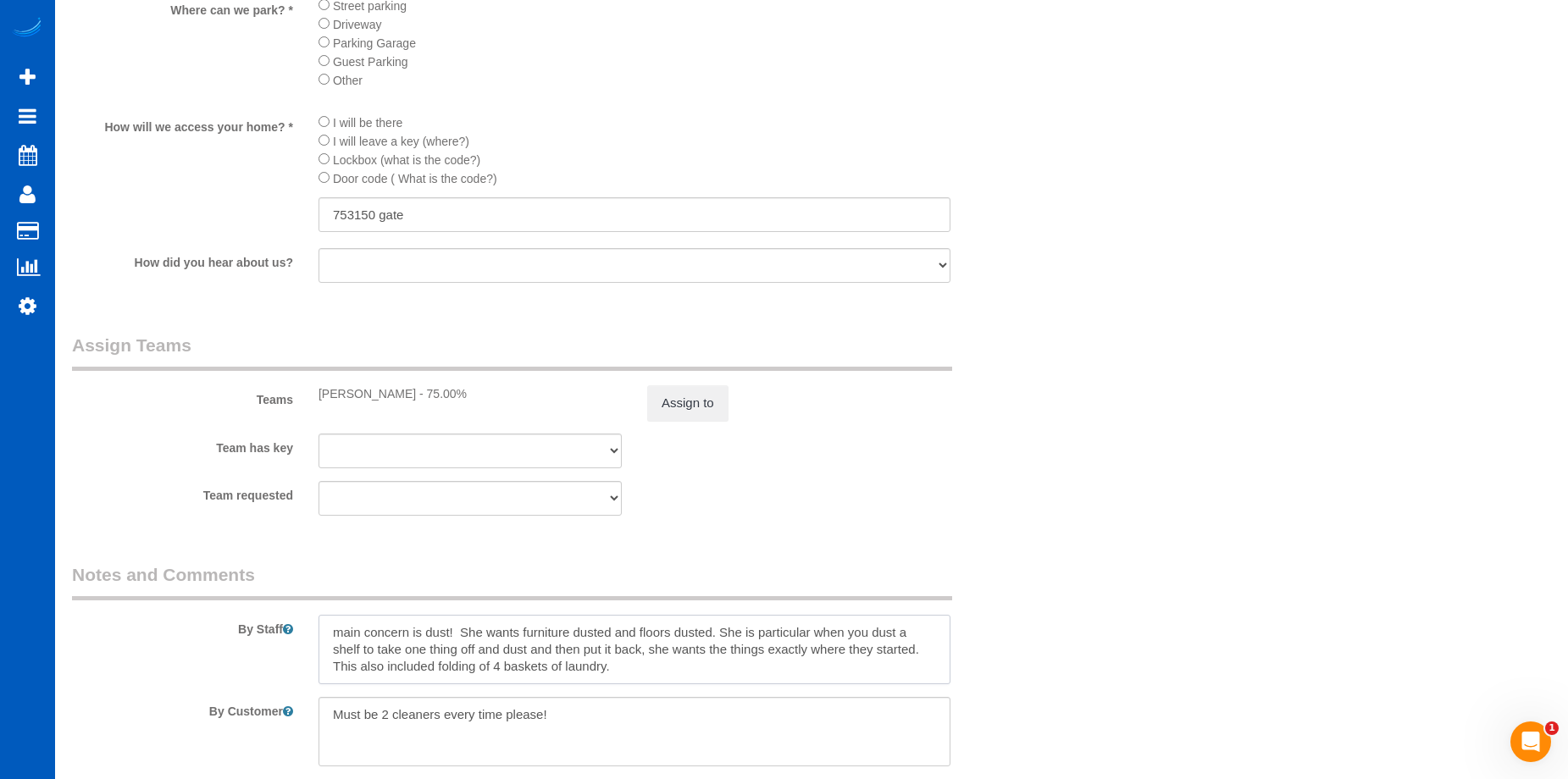
click at [625, 668] on textarea at bounding box center [634, 649] width 631 height 69
paste textarea "[EMAIL_ADDRESS][DOMAIN_NAME]"
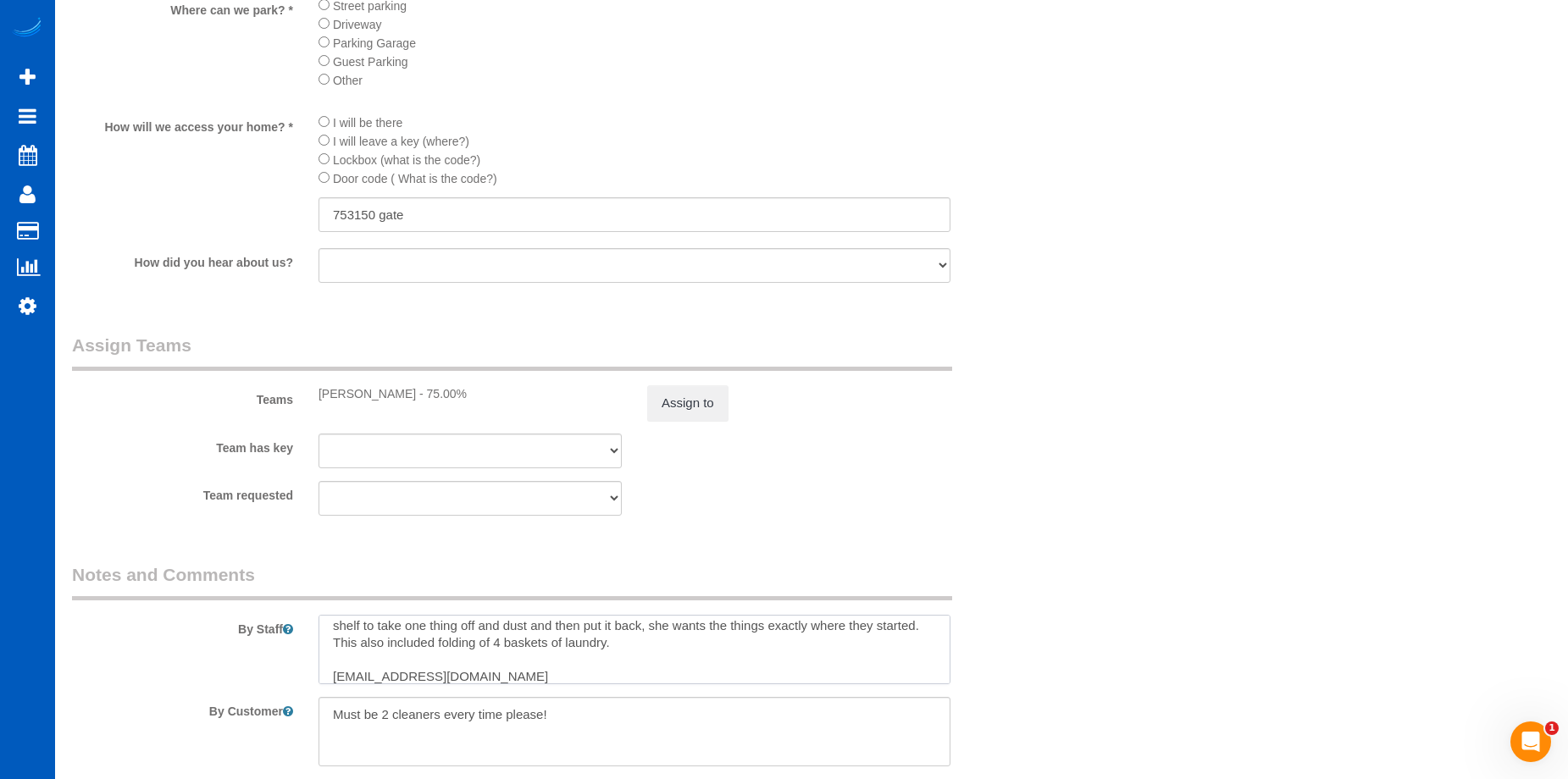
scroll to position [34, 0]
drag, startPoint x: 493, startPoint y: 679, endPoint x: 328, endPoint y: 680, distance: 165.0
click at [328, 680] on textarea at bounding box center [634, 649] width 631 height 69
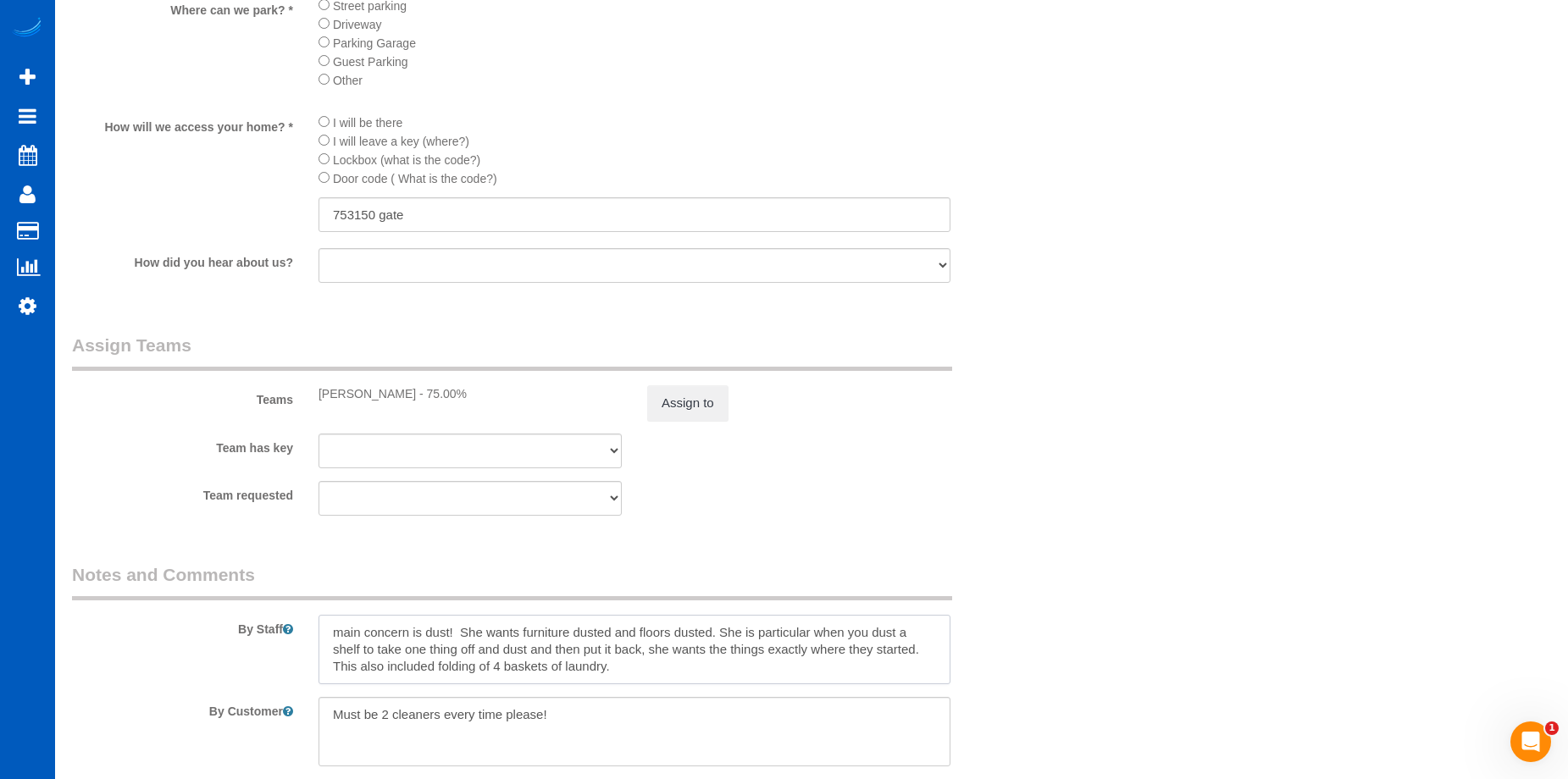
paste textarea "fold all socks and put them together and these hand Towels need to be folded pl…"
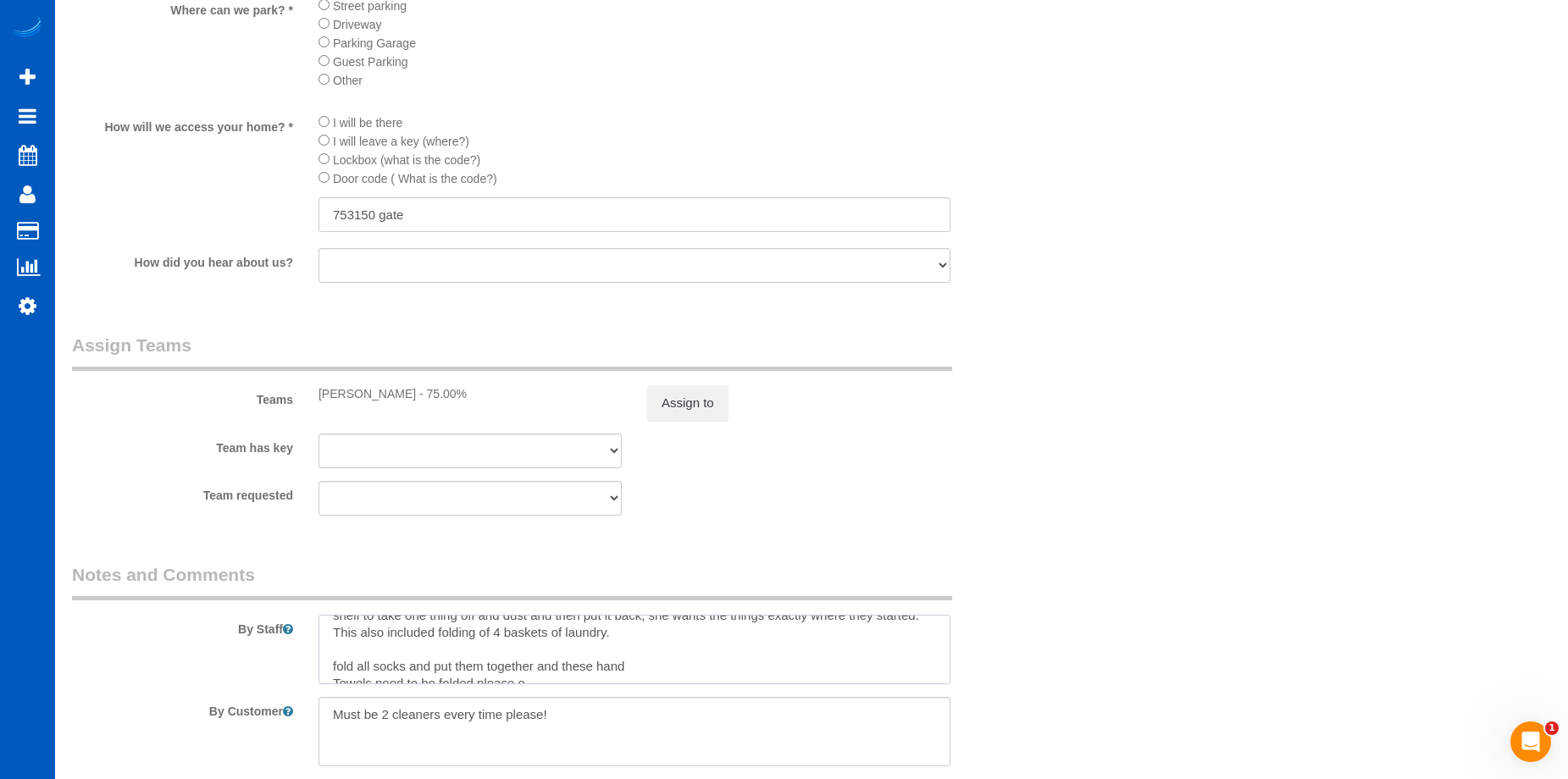
scroll to position [40, 0]
click at [339, 654] on textarea at bounding box center [634, 649] width 631 height 69
drag, startPoint x: 597, startPoint y: 655, endPoint x: 569, endPoint y: 654, distance: 28.0
click at [569, 654] on textarea at bounding box center [634, 649] width 631 height 69
click at [574, 654] on textarea at bounding box center [634, 649] width 631 height 69
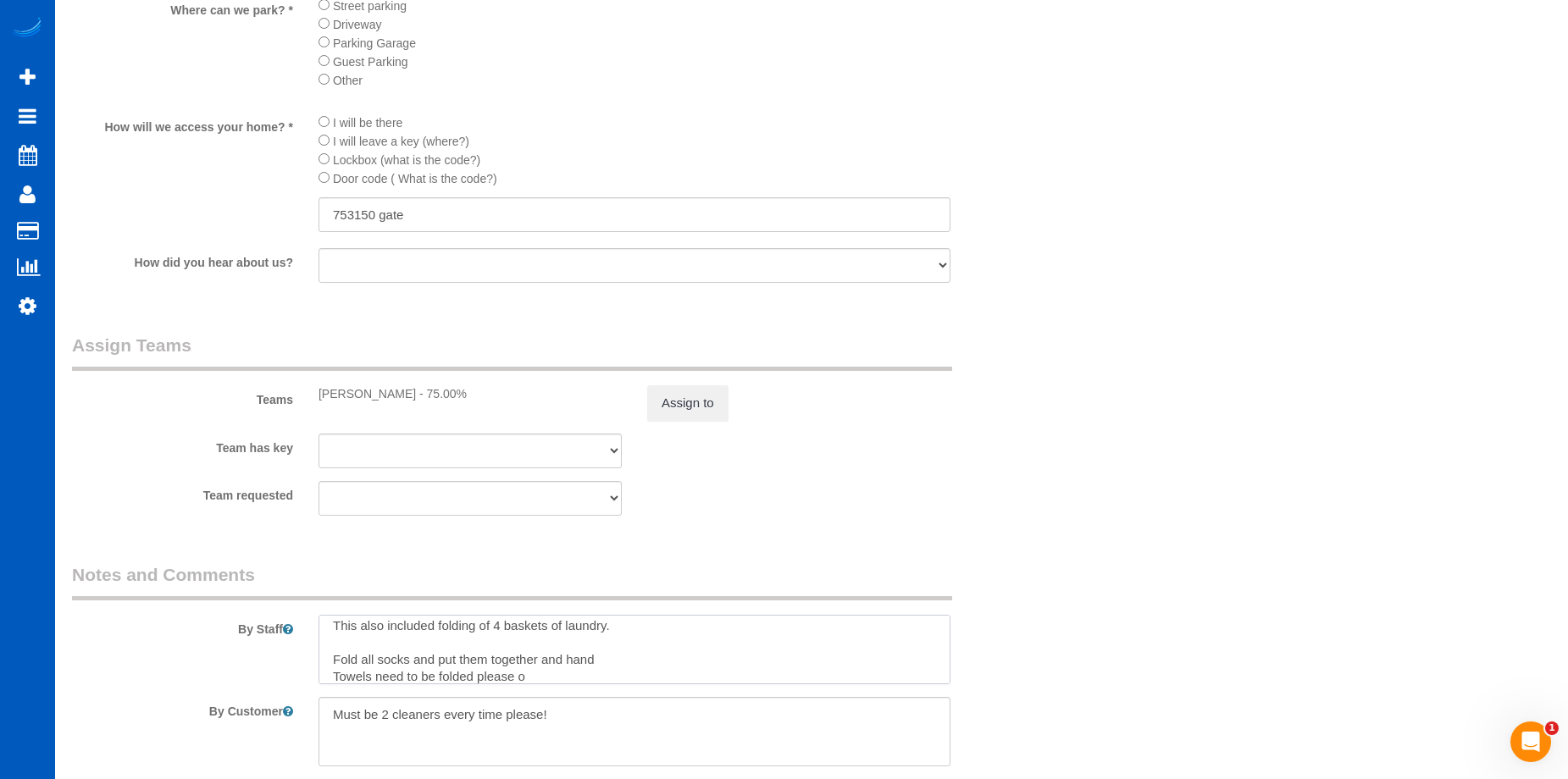
click at [343, 670] on textarea at bounding box center [634, 649] width 631 height 69
drag, startPoint x: 471, startPoint y: 673, endPoint x: 547, endPoint y: 673, distance: 76.0
click at [547, 673] on textarea at bounding box center [634, 649] width 631 height 69
click at [329, 665] on textarea at bounding box center [634, 649] width 631 height 69
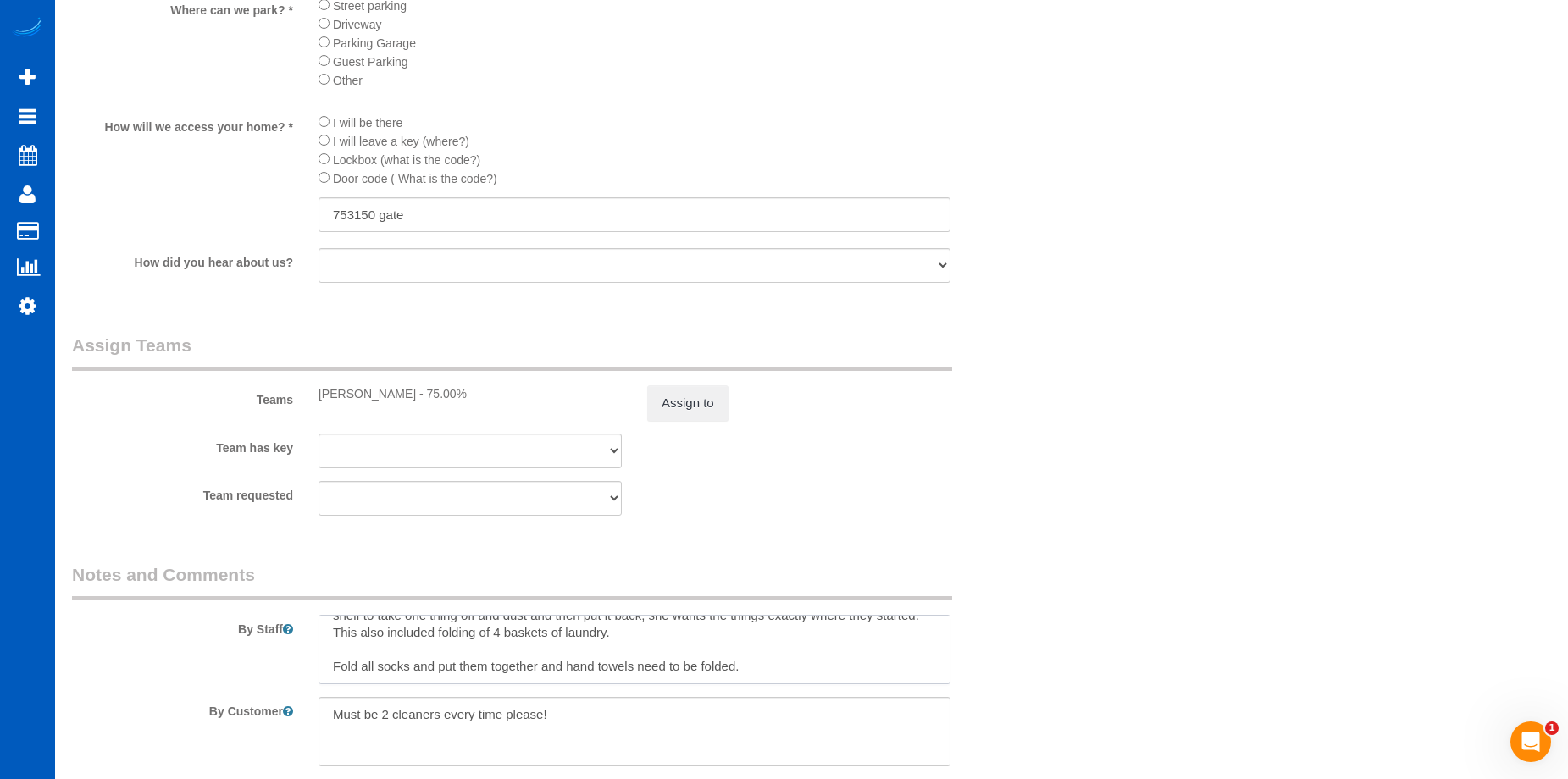
scroll to position [34, 0]
drag, startPoint x: 761, startPoint y: 661, endPoint x: 333, endPoint y: 660, distance: 428.0
click at [333, 660] on textarea at bounding box center [634, 649] width 631 height 69
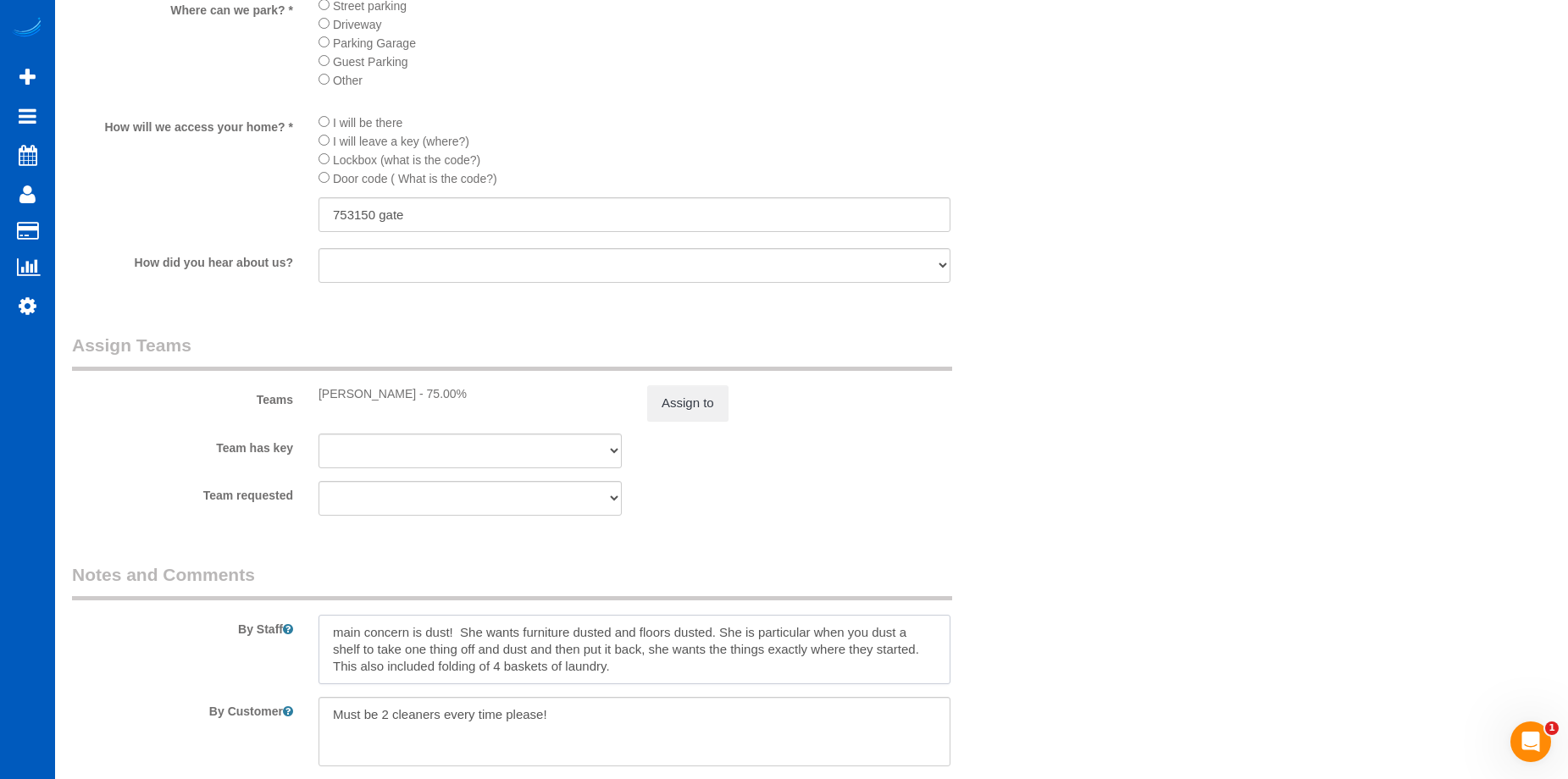
click at [667, 634] on textarea at bounding box center [634, 649] width 631 height 69
paste textarea "Fold all socks and put them together and hand towels need to be folded."
click at [480, 665] on textarea at bounding box center [634, 649] width 631 height 69
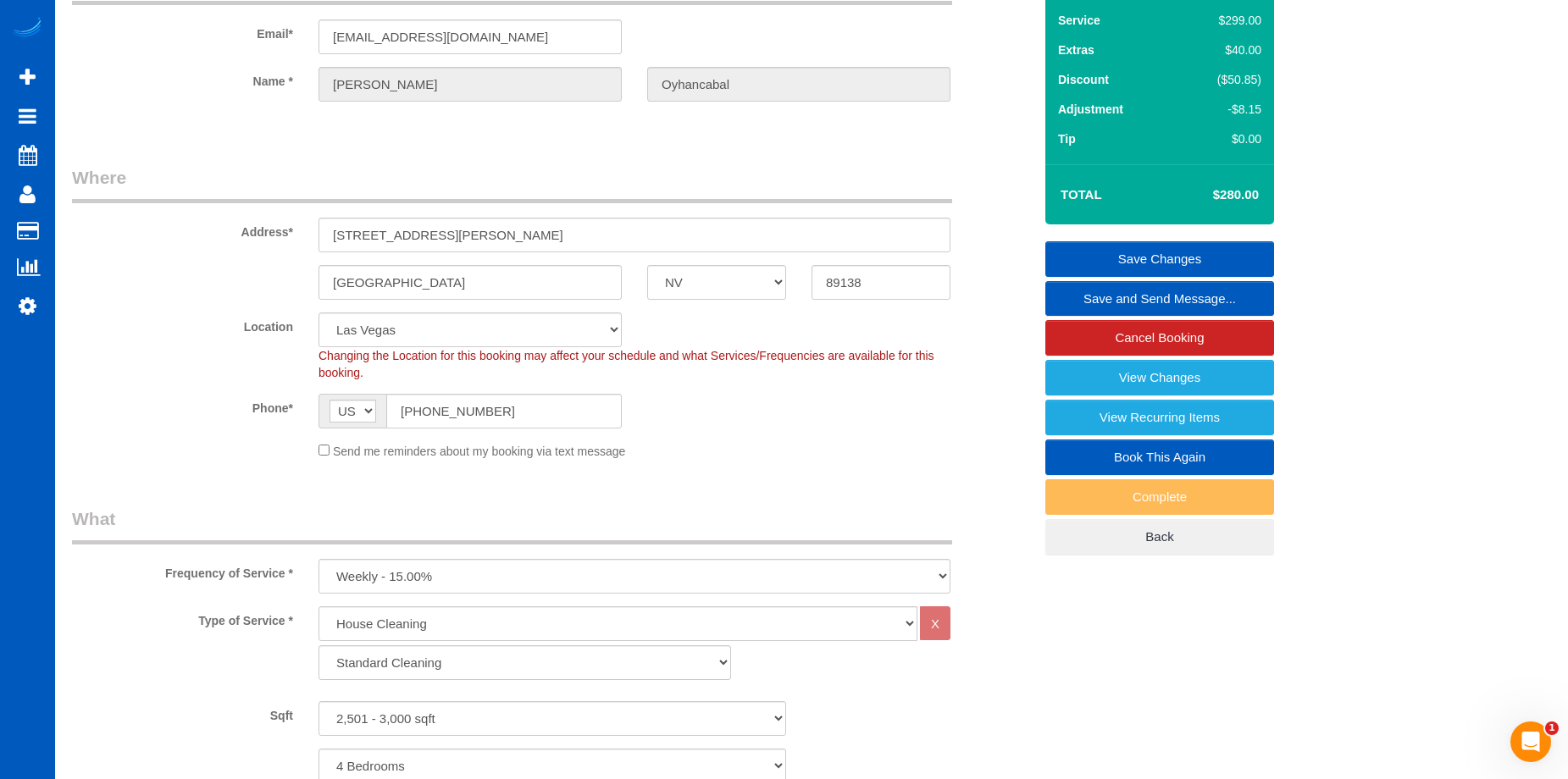
scroll to position [0, 0]
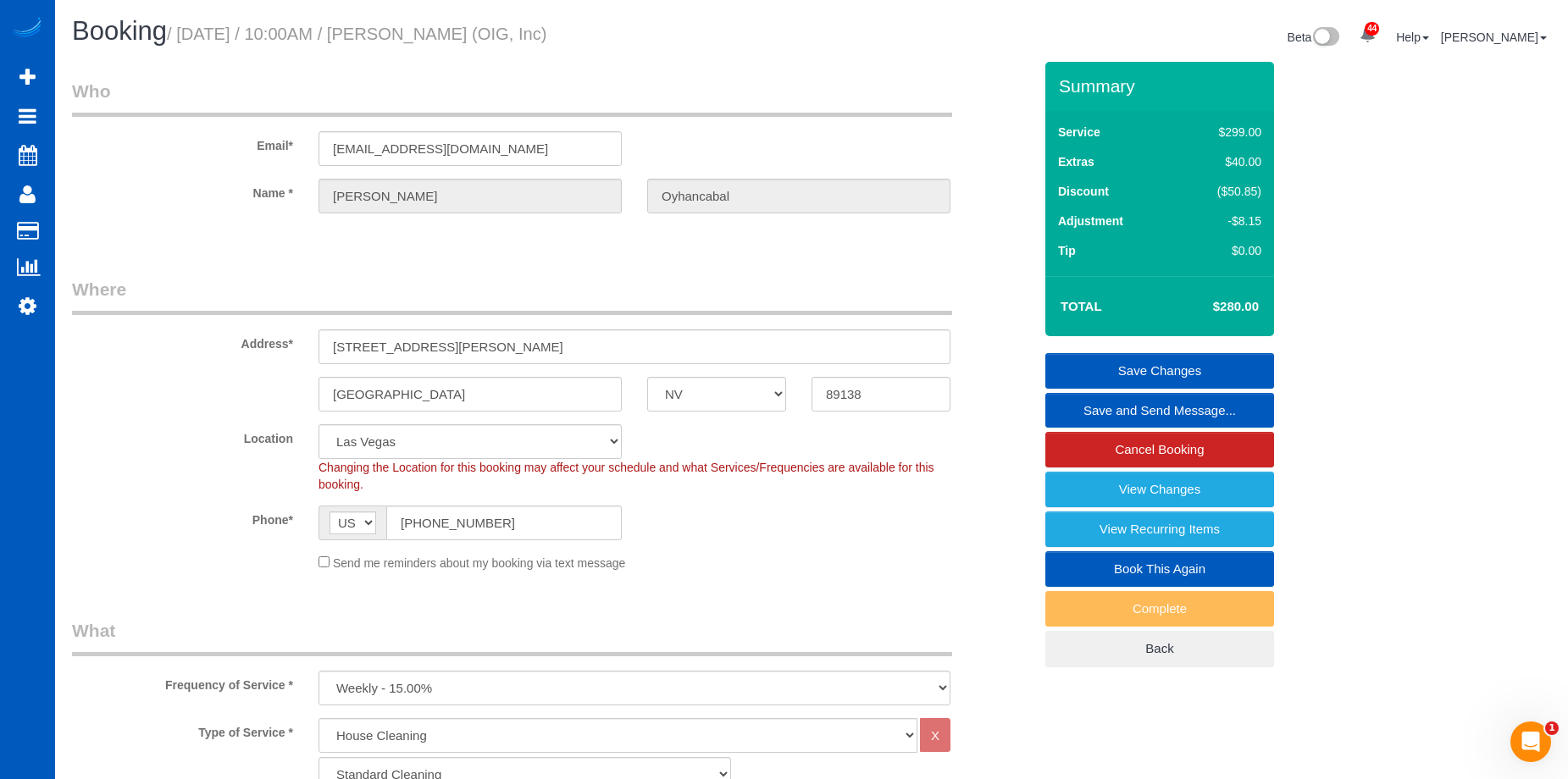
type textarea "main concern is dust! She wants furniture dusted and floors dusted. She is part…"
click at [1117, 364] on link "Save Changes" at bounding box center [1159, 370] width 228 height 35
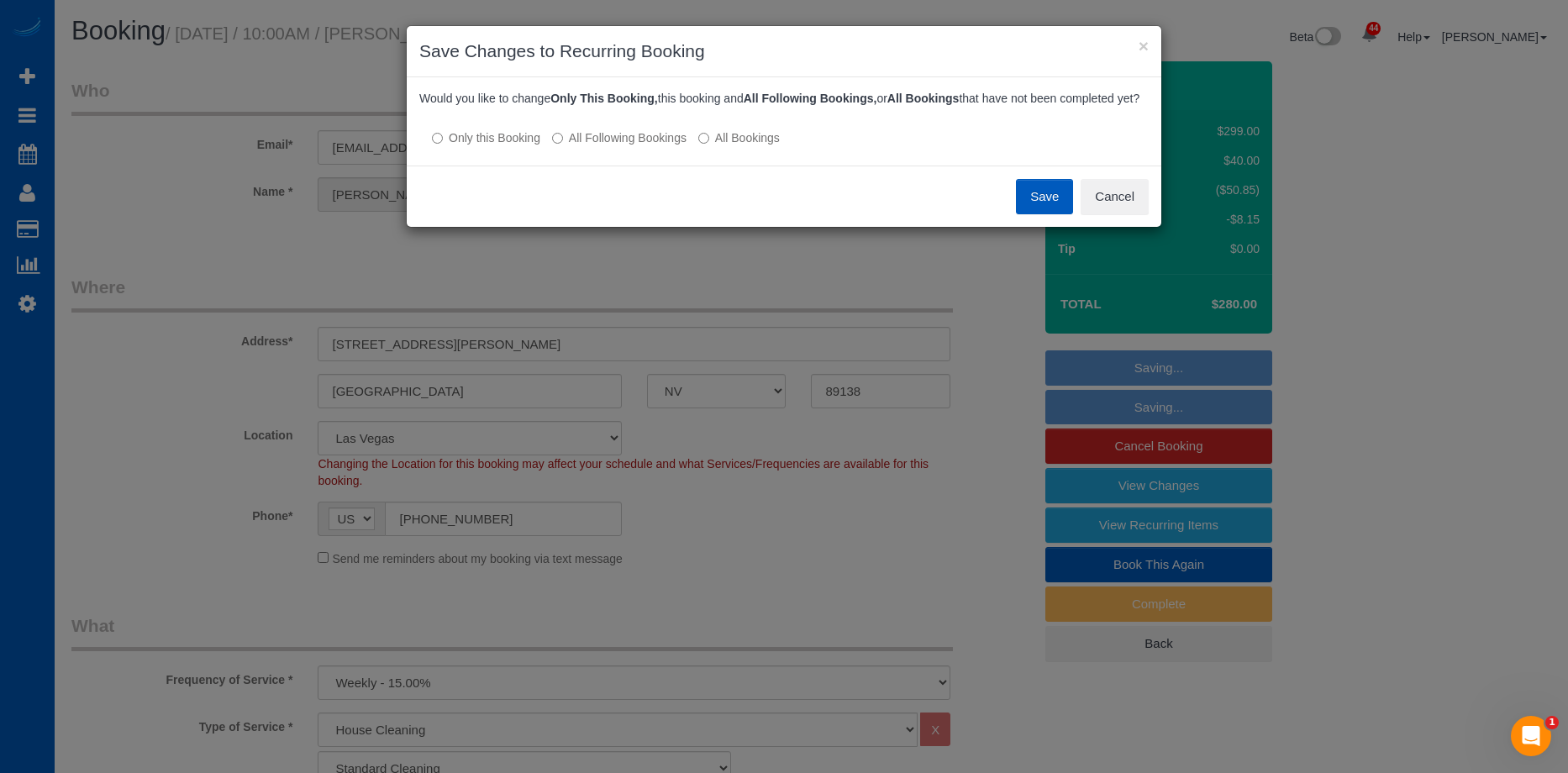
click at [576, 147] on label "All Following Bookings" at bounding box center [619, 138] width 134 height 17
click at [1061, 212] on button "Save" at bounding box center [1044, 196] width 57 height 35
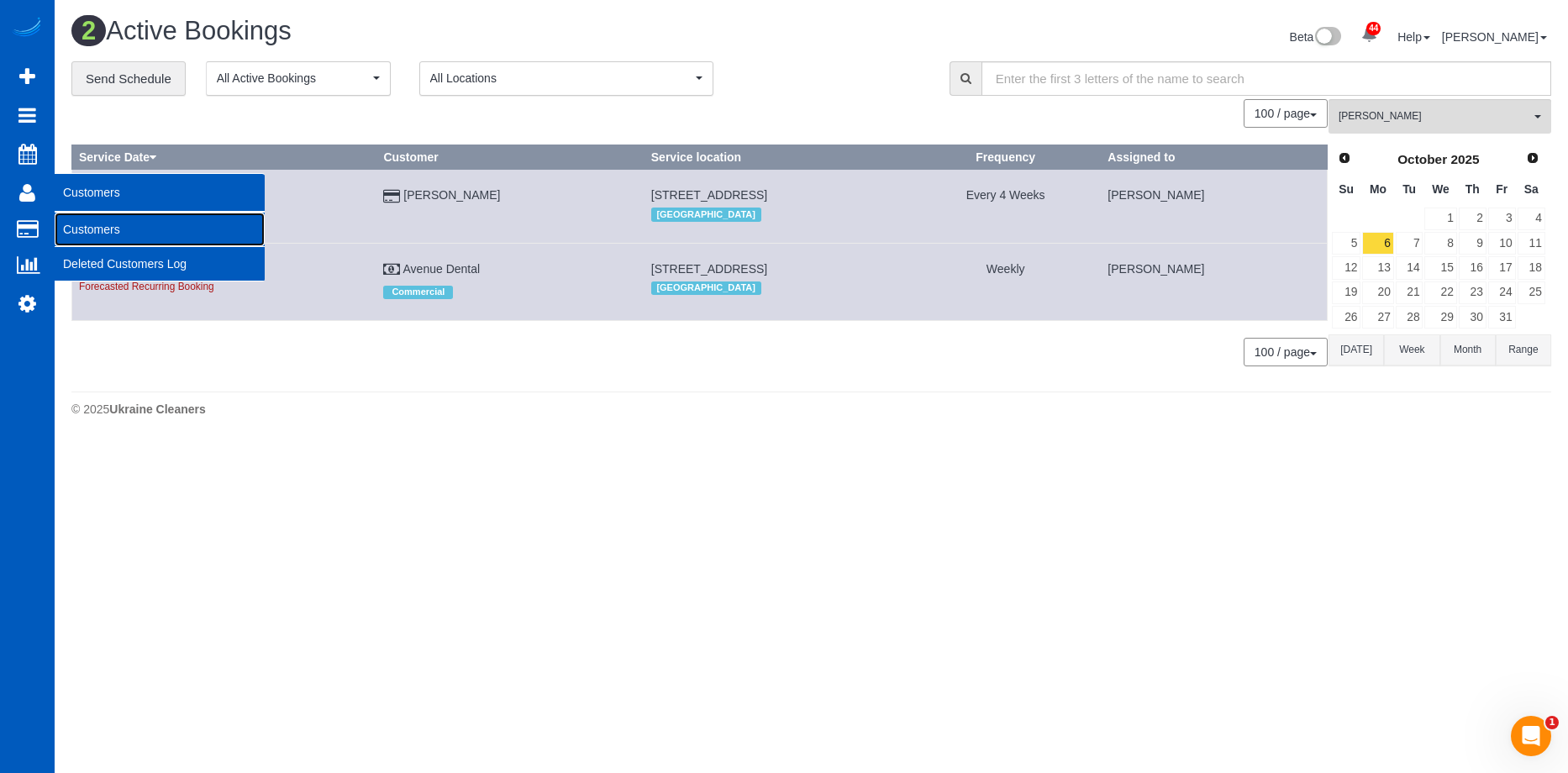
click at [68, 218] on link "Customers" at bounding box center [159, 228] width 210 height 33
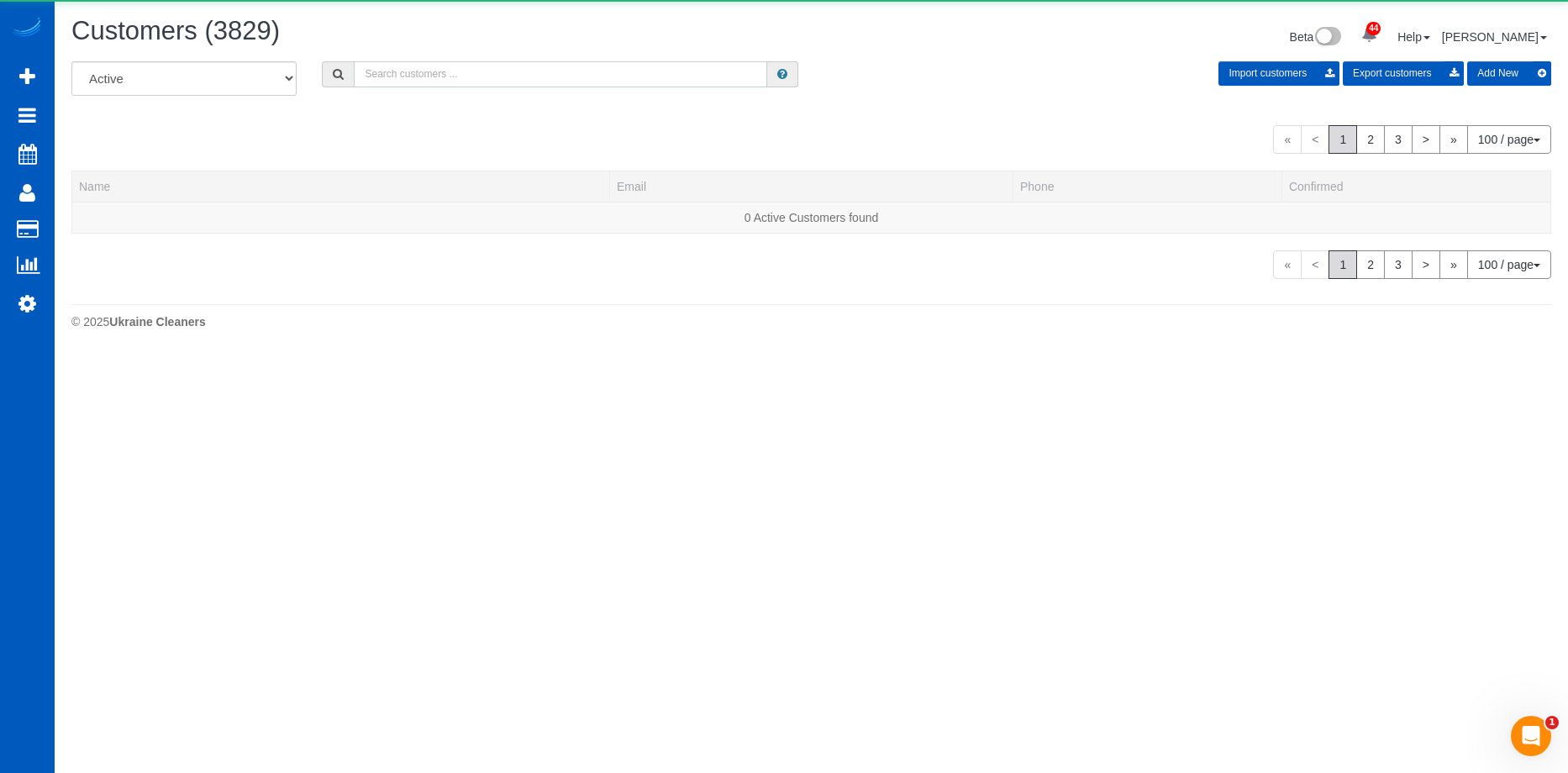
click at [447, 80] on input "text" at bounding box center [561, 73] width 413 height 26
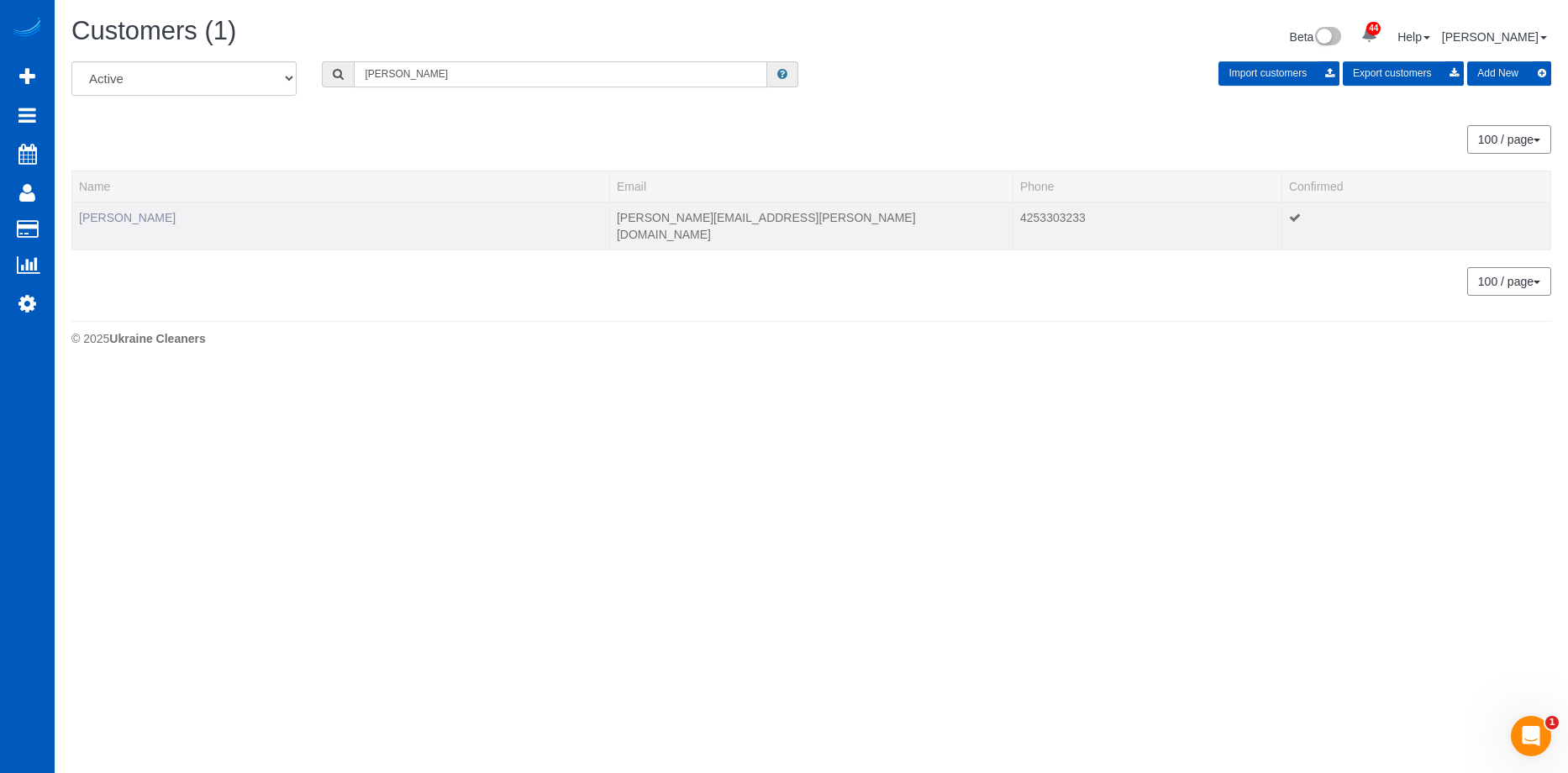
type input "Sarah Crane"
click at [109, 211] on link "Sarah Crane" at bounding box center [127, 218] width 96 height 13
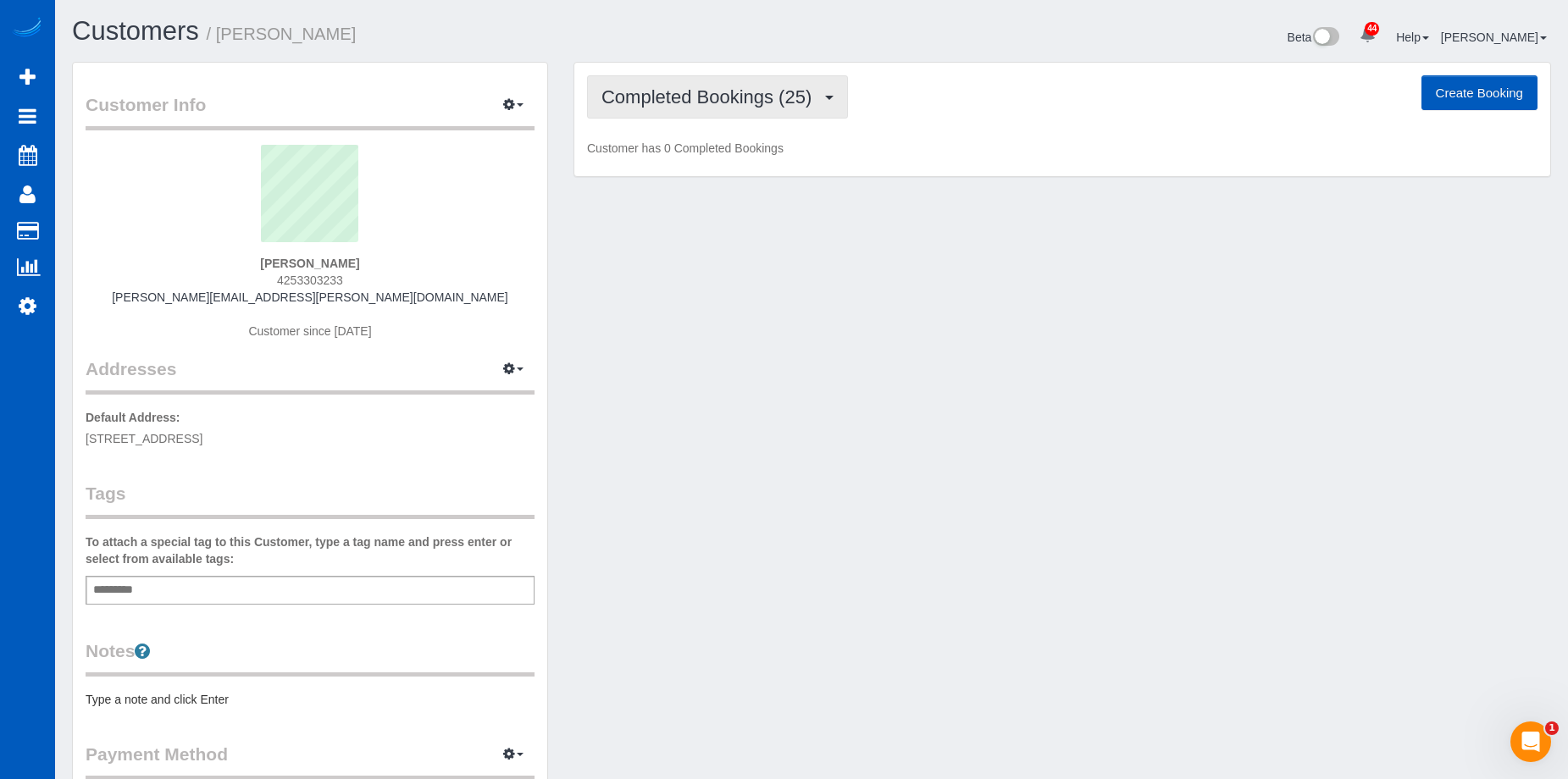
click at [687, 97] on span "Completed Bookings (25)" at bounding box center [711, 97] width 219 height 21
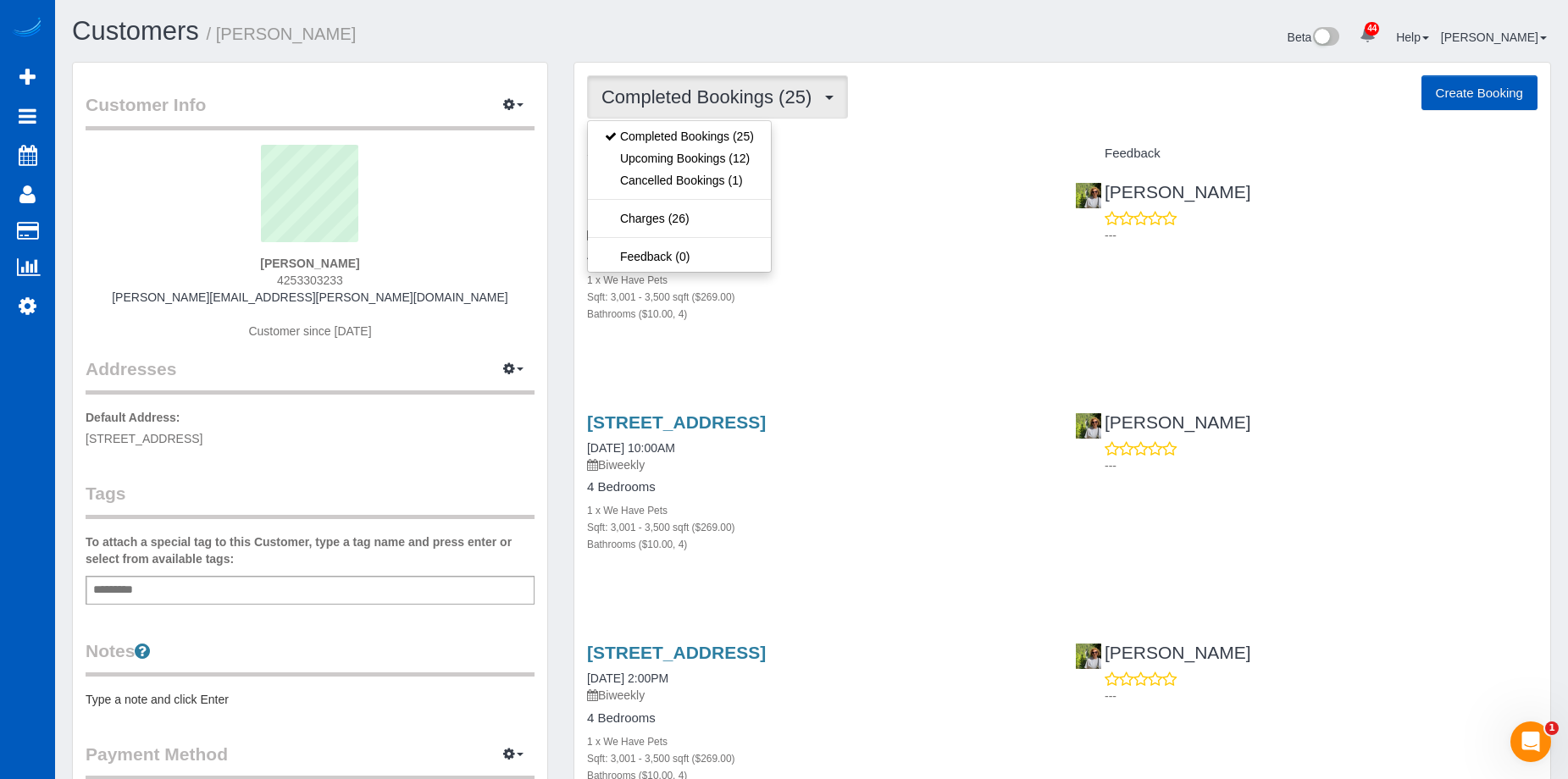
click at [687, 97] on span "Completed Bookings (25)" at bounding box center [711, 97] width 219 height 21
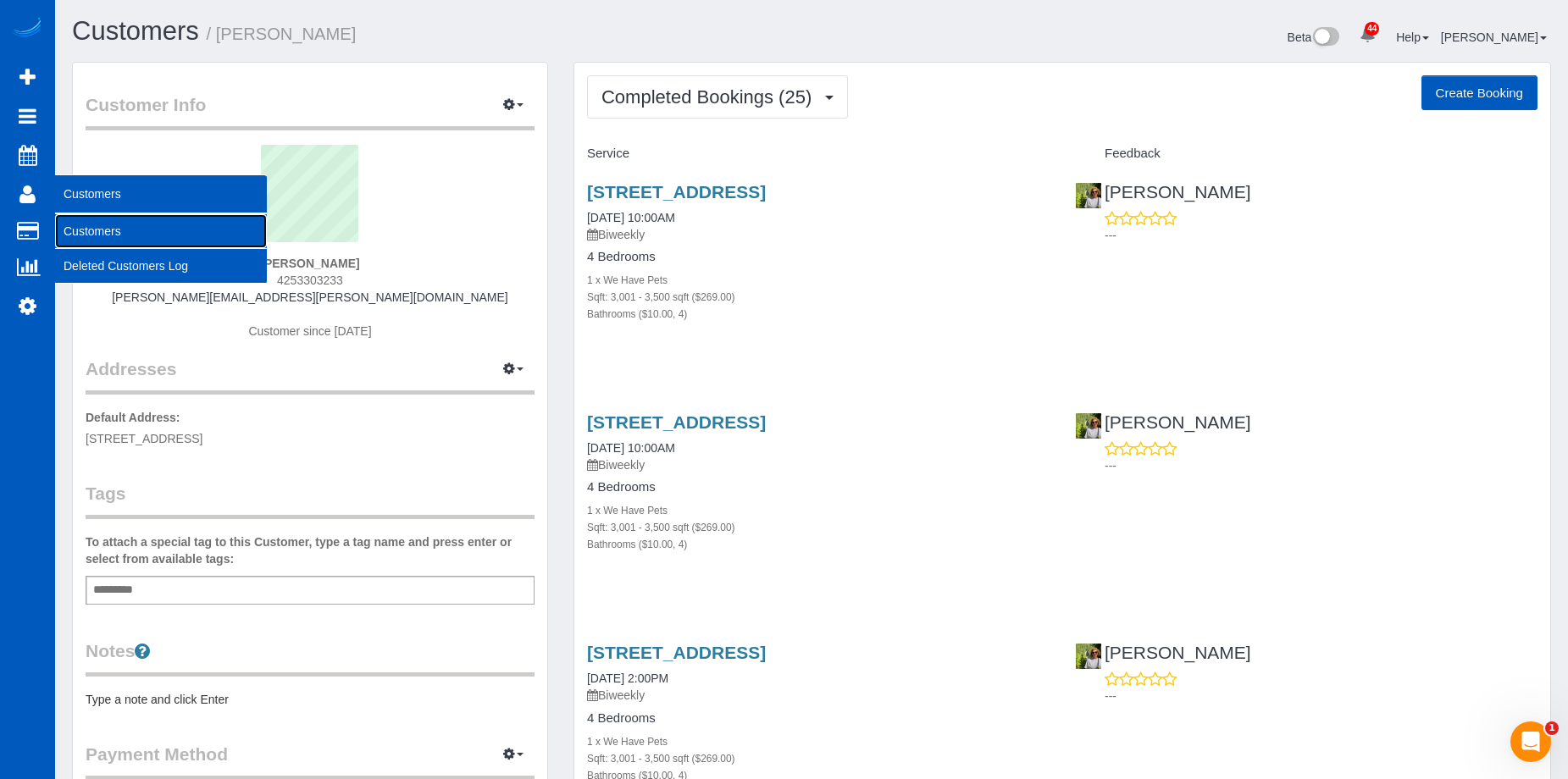
click at [83, 224] on link "Customers" at bounding box center [160, 230] width 212 height 34
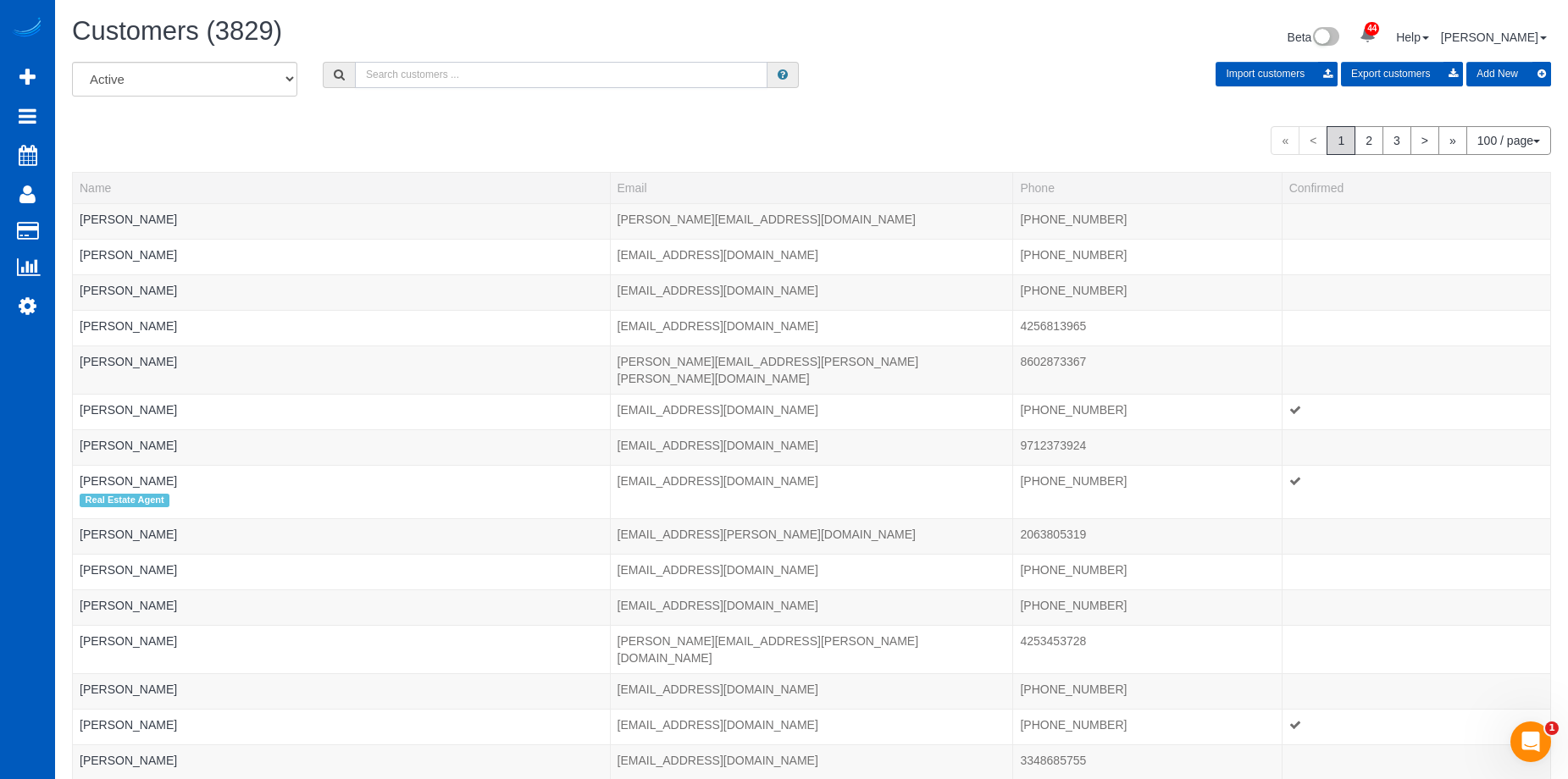
click at [400, 73] on input "text" at bounding box center [561, 74] width 413 height 26
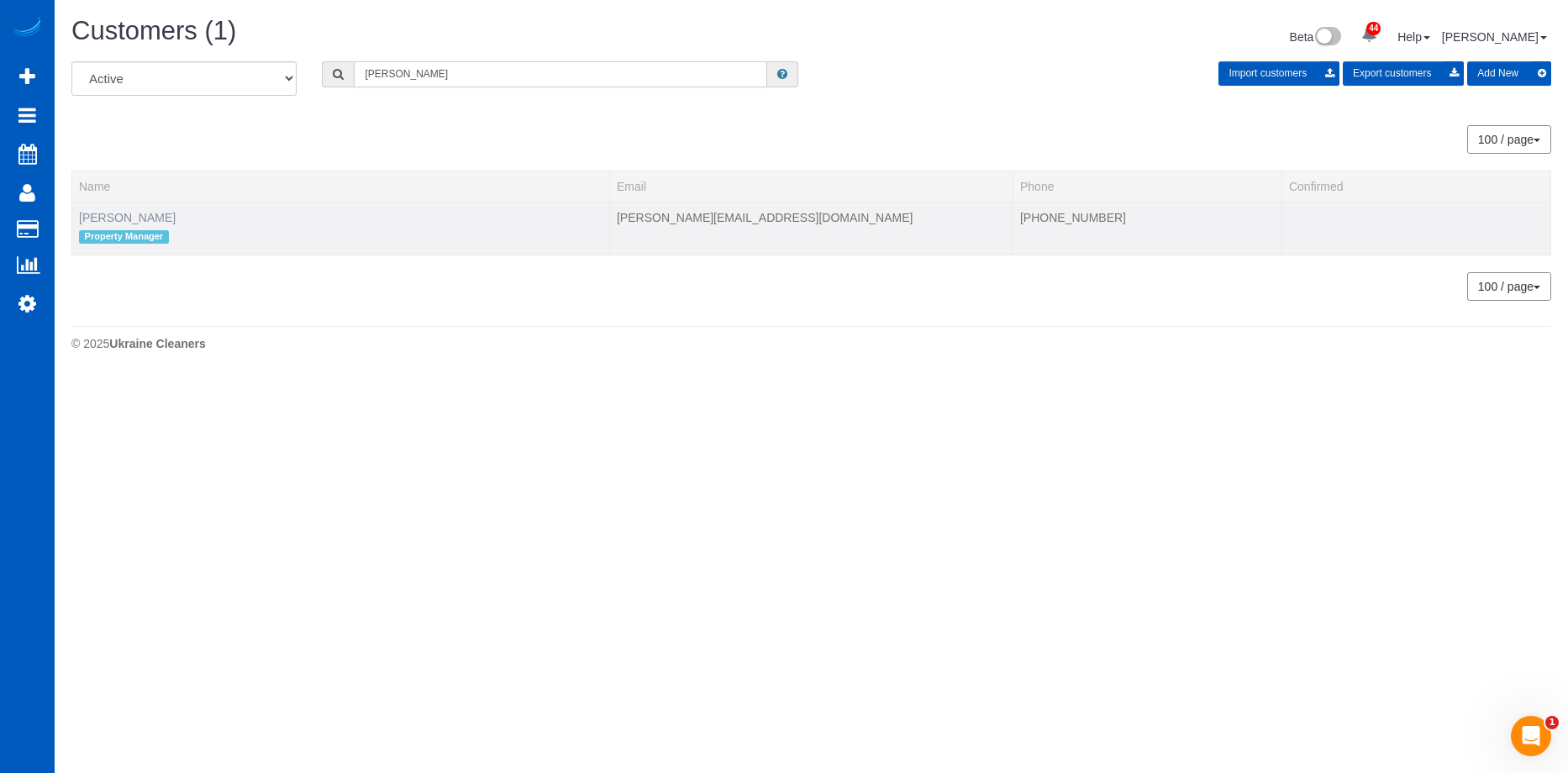
type input "Erik Garcia"
click at [99, 211] on link "Erik Garcia" at bounding box center [127, 218] width 96 height 13
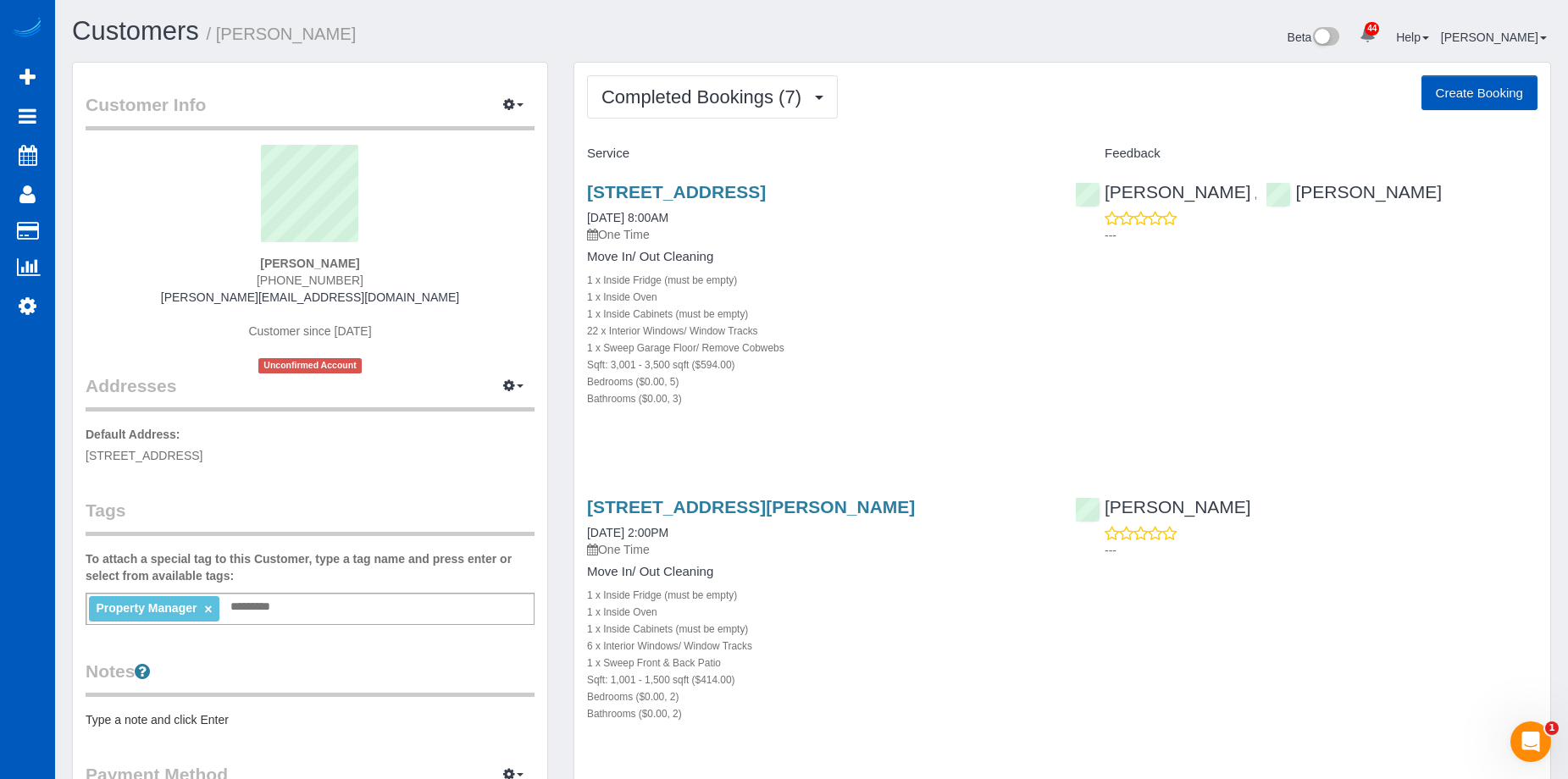
click at [1454, 90] on button "Create Booking" at bounding box center [1479, 93] width 116 height 35
select select "WA"
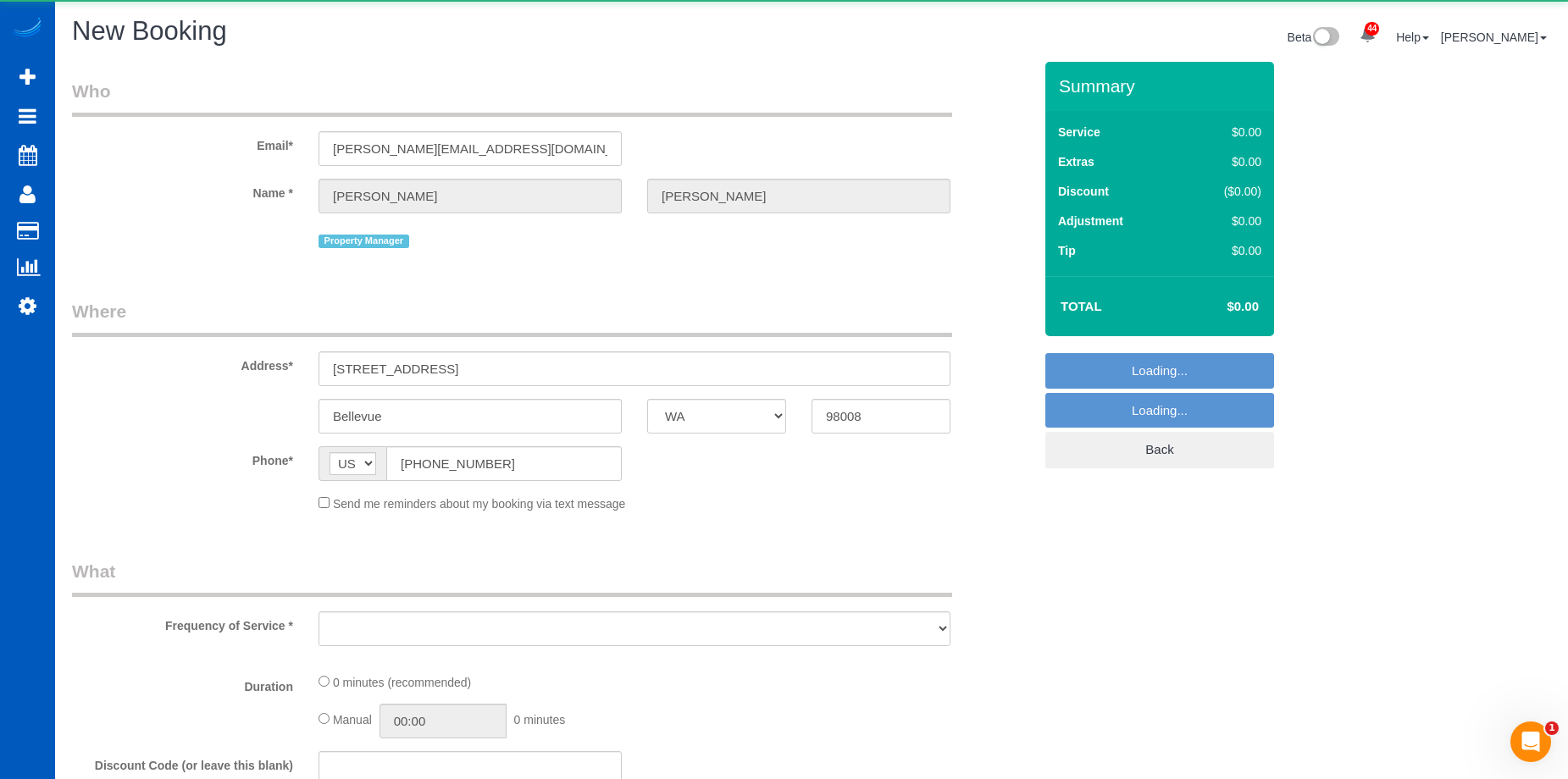
select select "object:4821"
select select "199"
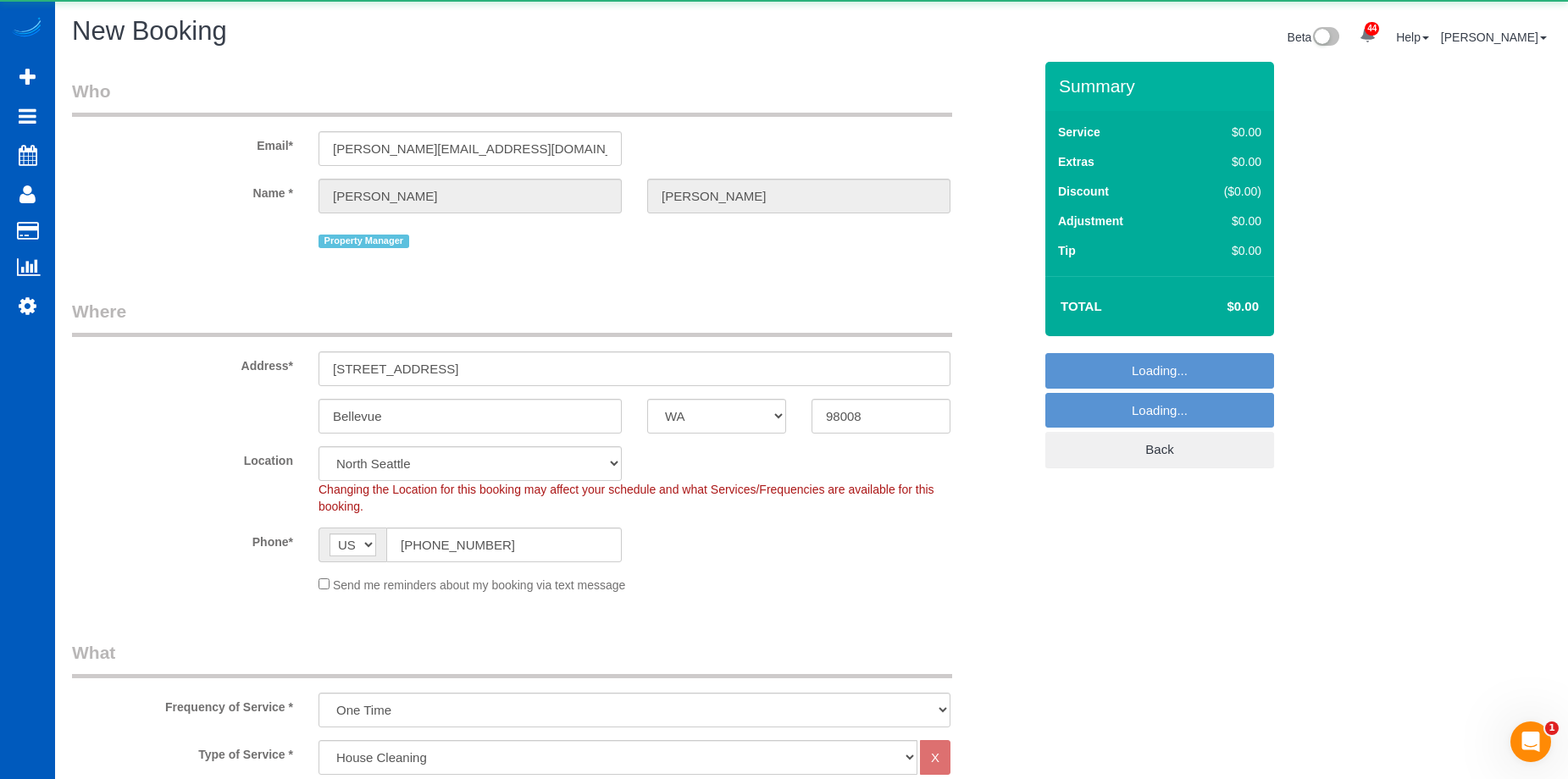
select select "object:5012"
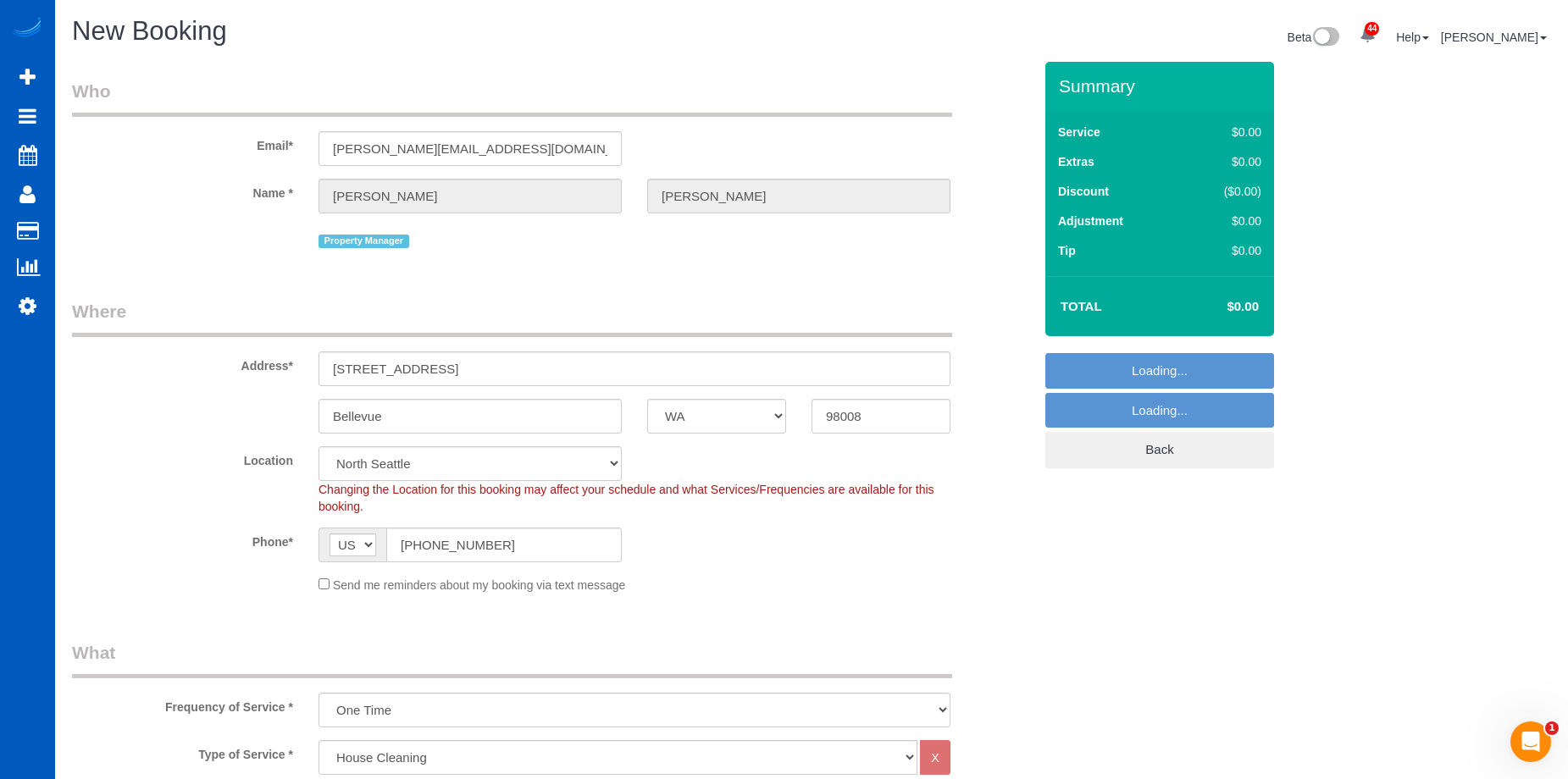
select select "69"
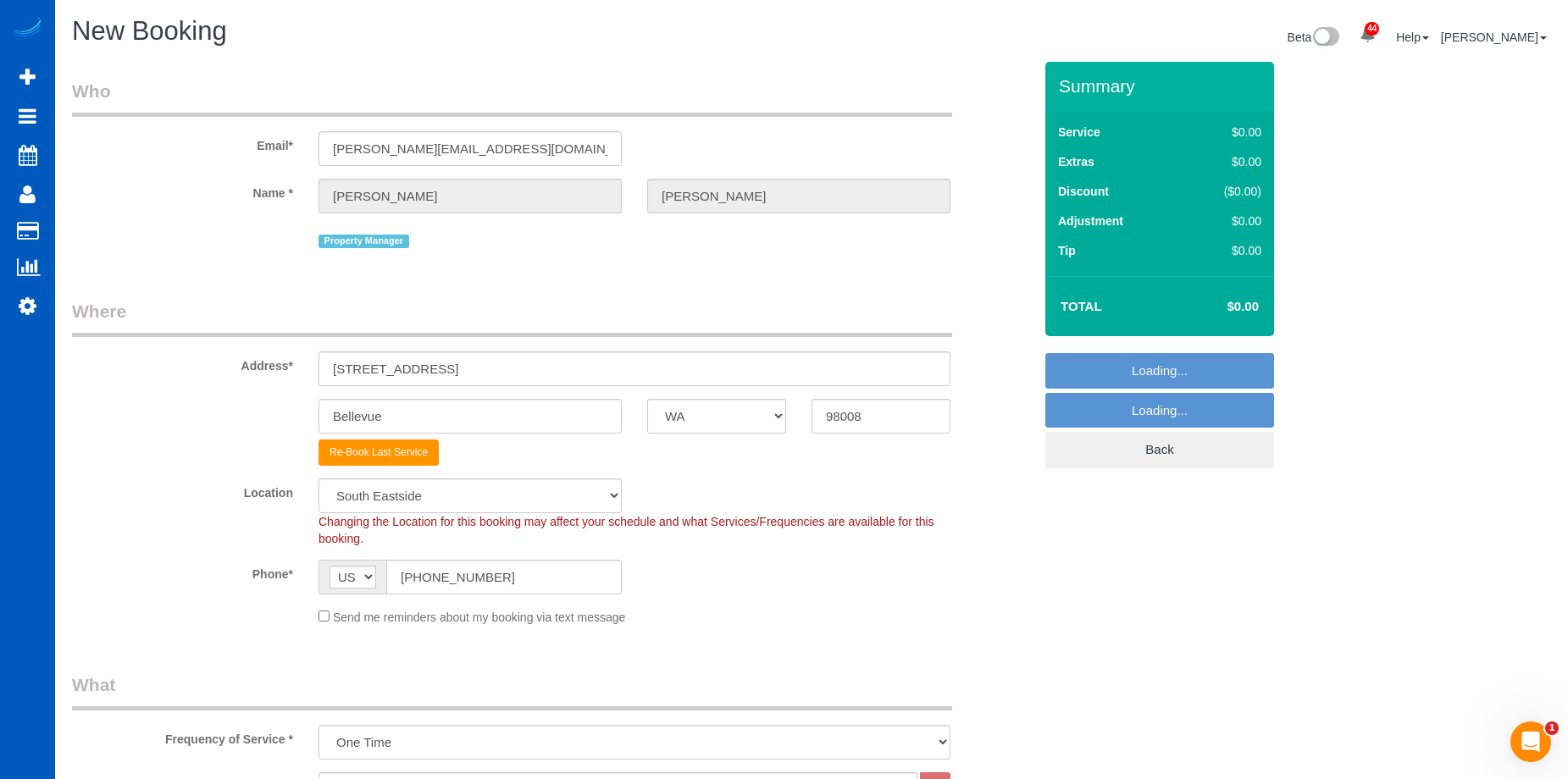
select select "object:5106"
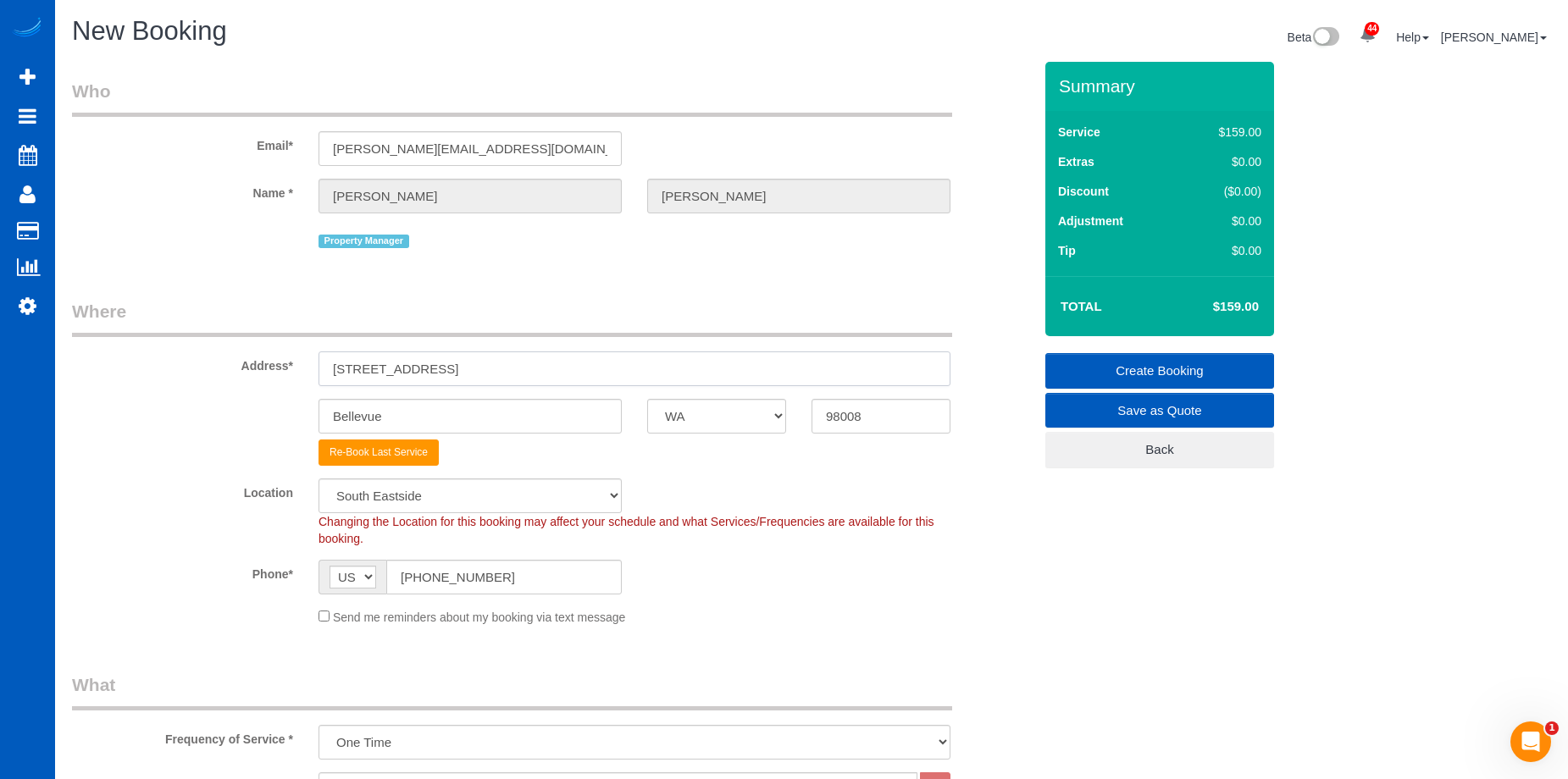
drag, startPoint x: 568, startPoint y: 369, endPoint x: 262, endPoint y: 366, distance: 306.0
click at [262, 366] on div "Address* 3227 W Lake Sammamish Pkwy SE" at bounding box center [552, 342] width 986 height 87
paste input "217 165th Ave N"
type input "217 165th Ave NE"
click at [881, 407] on input "98008" at bounding box center [881, 416] width 139 height 35
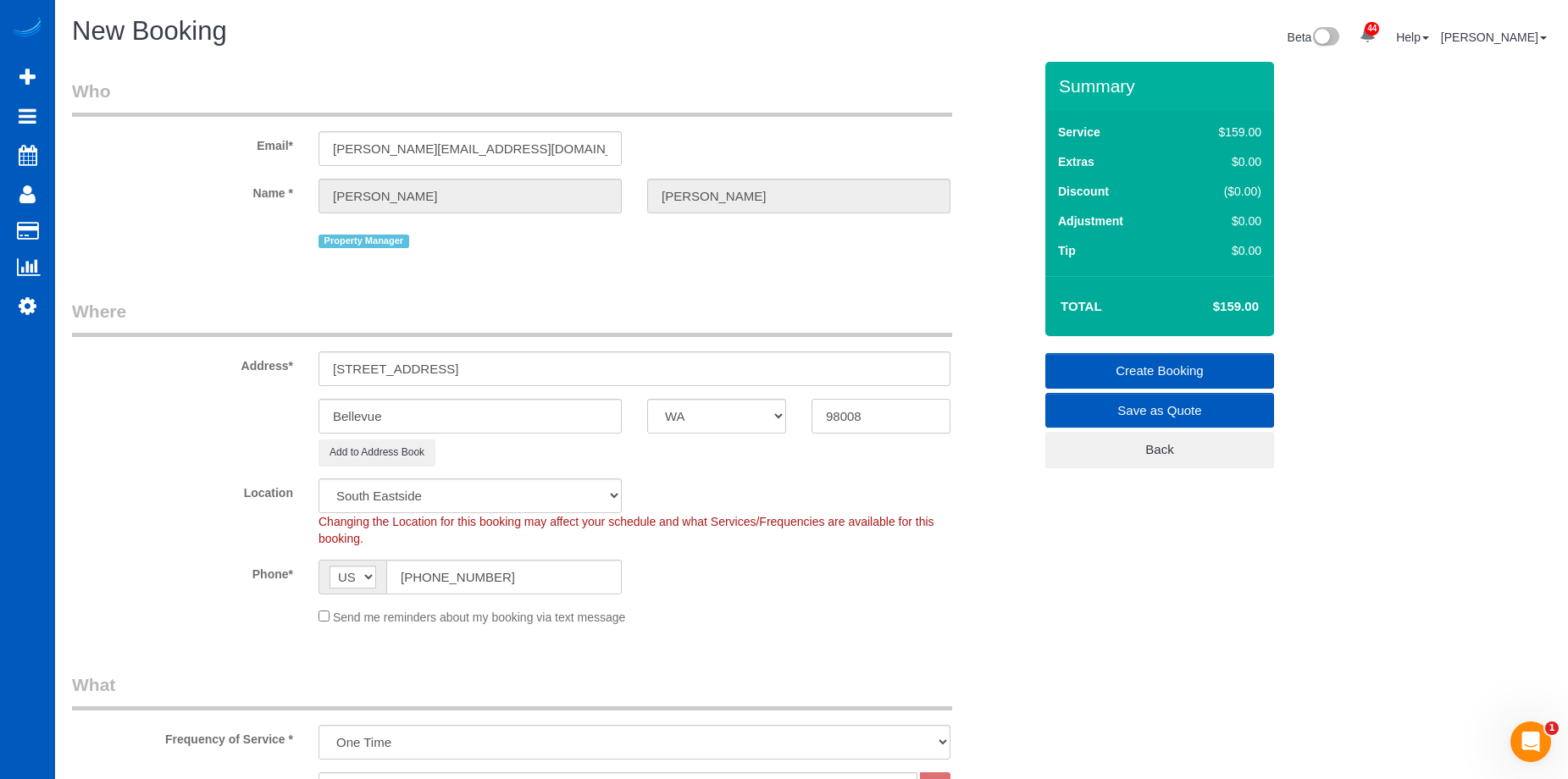
drag, startPoint x: 891, startPoint y: 414, endPoint x: 811, endPoint y: 414, distance: 80.0
click at [812, 414] on input "98008" at bounding box center [881, 416] width 139 height 35
click at [996, 236] on div "Property Manager" at bounding box center [552, 239] width 986 height 26
click at [459, 410] on input "Bellevue" at bounding box center [470, 416] width 303 height 35
click at [598, 673] on legend "What" at bounding box center [511, 692] width 880 height 38
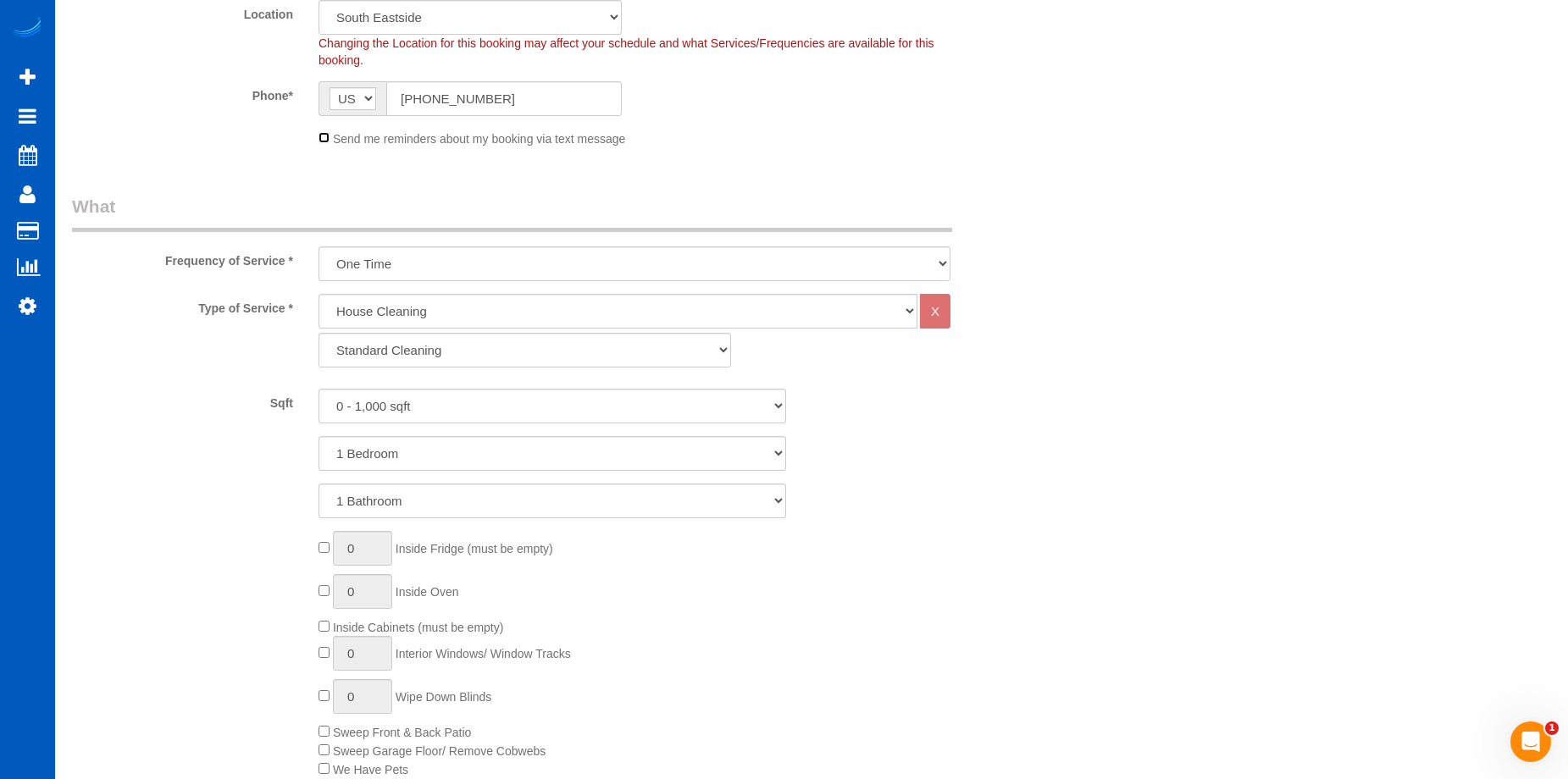
scroll to position [508, 0]
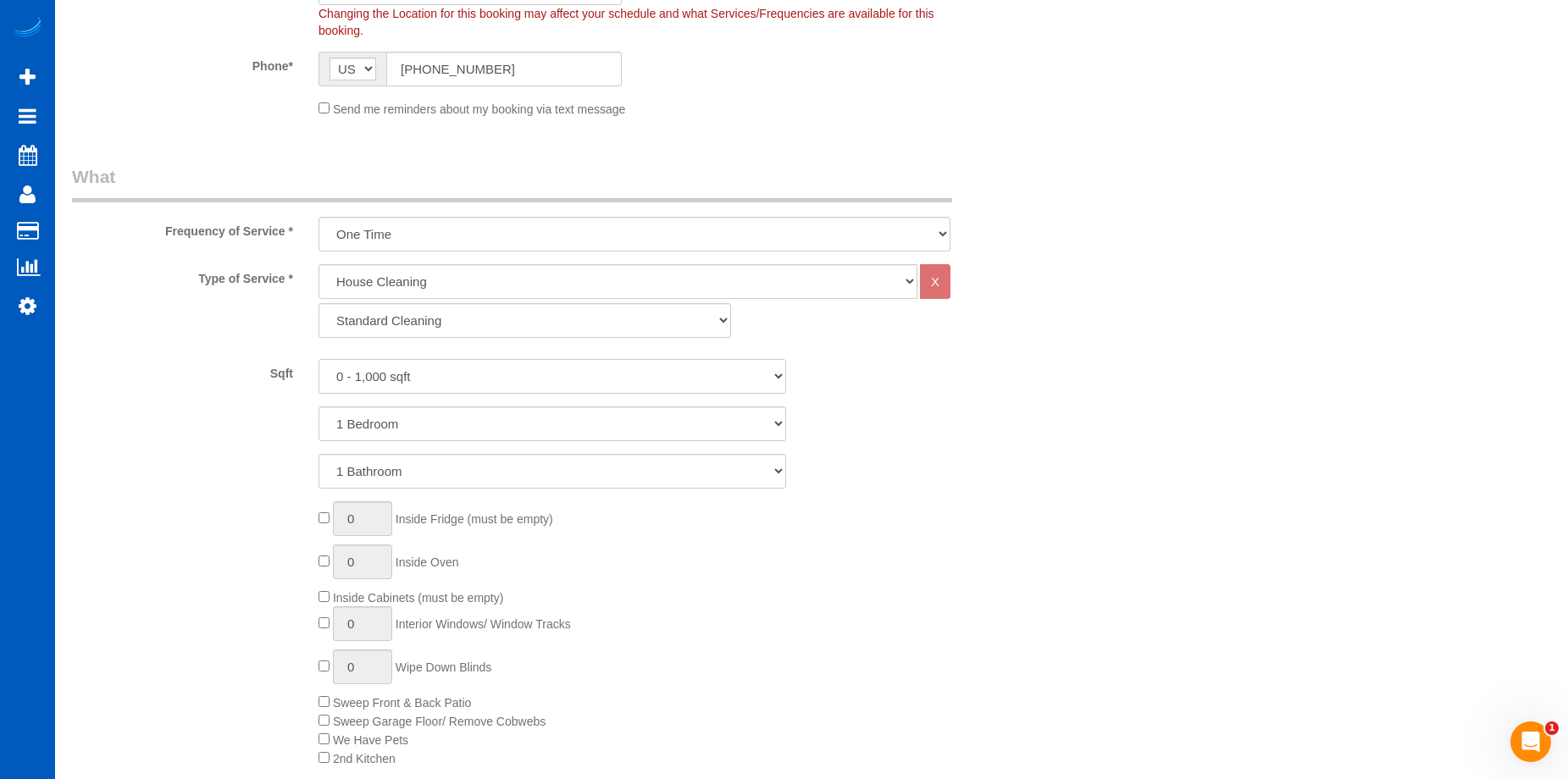
click at [452, 371] on select "0 - 1,000 sqft 1,001 - 1,500 sqft 1,501 - 2,000 sqft 2,001 - 2,500 sqft 2,501 -…" at bounding box center [552, 376] width 467 height 35
select select "1501"
click at [319, 359] on select "0 - 1,000 sqft 1,001 - 1,500 sqft 1,501 - 2,000 sqft 2,001 - 2,500 sqft 2,501 -…" at bounding box center [552, 376] width 467 height 35
click at [471, 427] on select "1 Bedroom 2 Bedrooms 3 Bedrooms 4 Bedrooms 5 Bedrooms 6 Bedrooms 7 Bedrooms" at bounding box center [552, 424] width 467 height 35
click at [319, 407] on select "1 Bedroom 2 Bedrooms 3 Bedrooms 4 Bedrooms 5 Bedrooms 6 Bedrooms 7 Bedrooms" at bounding box center [552, 424] width 467 height 35
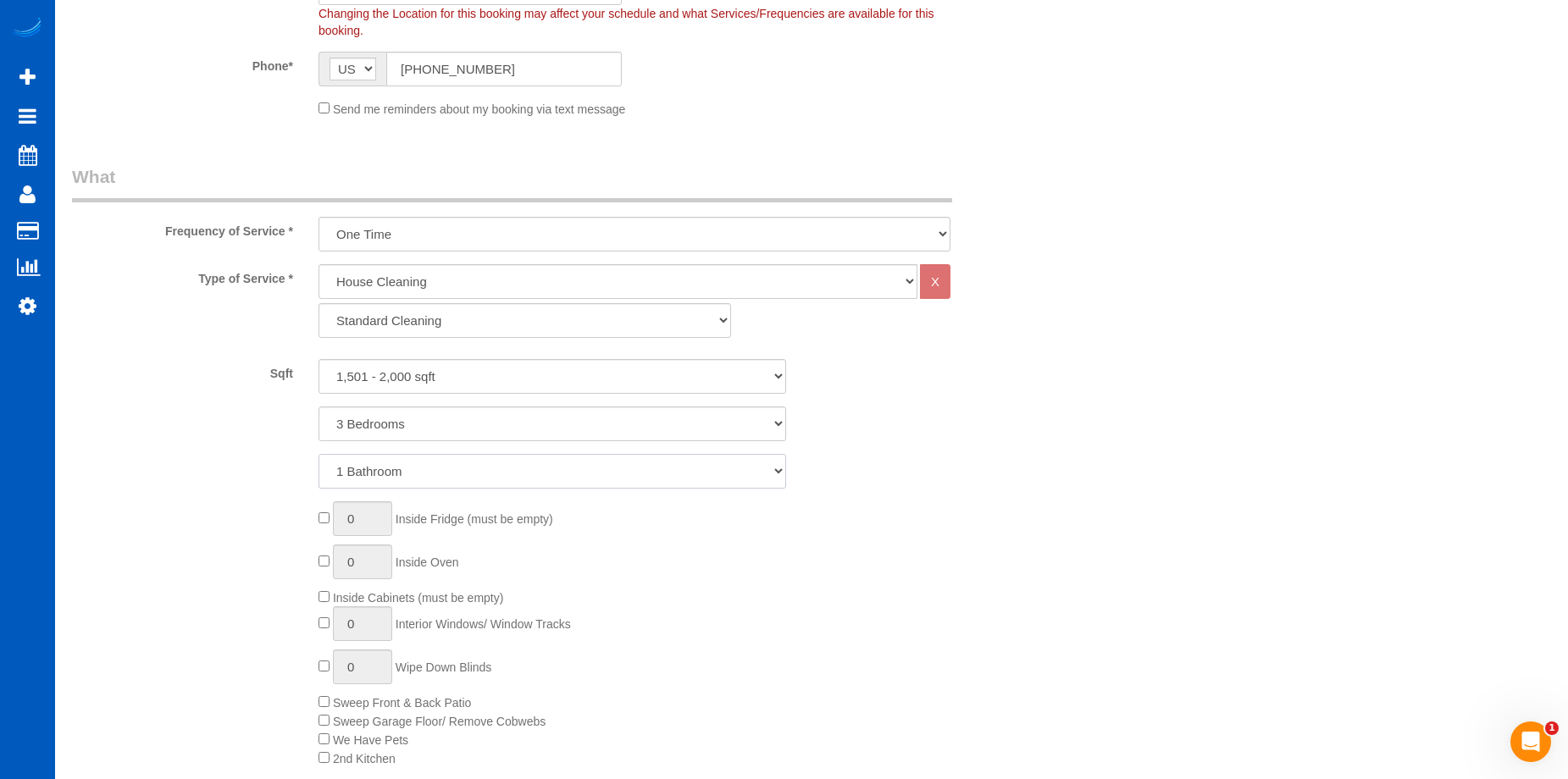
click at [446, 472] on select "1 Bathroom 2 Bathrooms 3 Bathrooms 4 Bathrooms 5 Bathrooms 6 Bathrooms 7 Bathro…" at bounding box center [552, 471] width 467 height 35
click at [475, 429] on select "1 Bedroom 2 Bedrooms 3 Bedrooms 4 Bedrooms 5 Bedrooms 6 Bedrooms 7 Bedrooms" at bounding box center [552, 424] width 467 height 35
select select "4"
click at [319, 407] on select "1 Bedroom 2 Bedrooms 3 Bedrooms 4 Bedrooms 5 Bedrooms 6 Bedrooms 7 Bedrooms" at bounding box center [552, 424] width 467 height 35
click at [446, 484] on select "1 Bathroom 2 Bathrooms 3 Bathrooms 4 Bathrooms 5 Bathrooms 6 Bathrooms 7 Bathro…" at bounding box center [552, 471] width 467 height 35
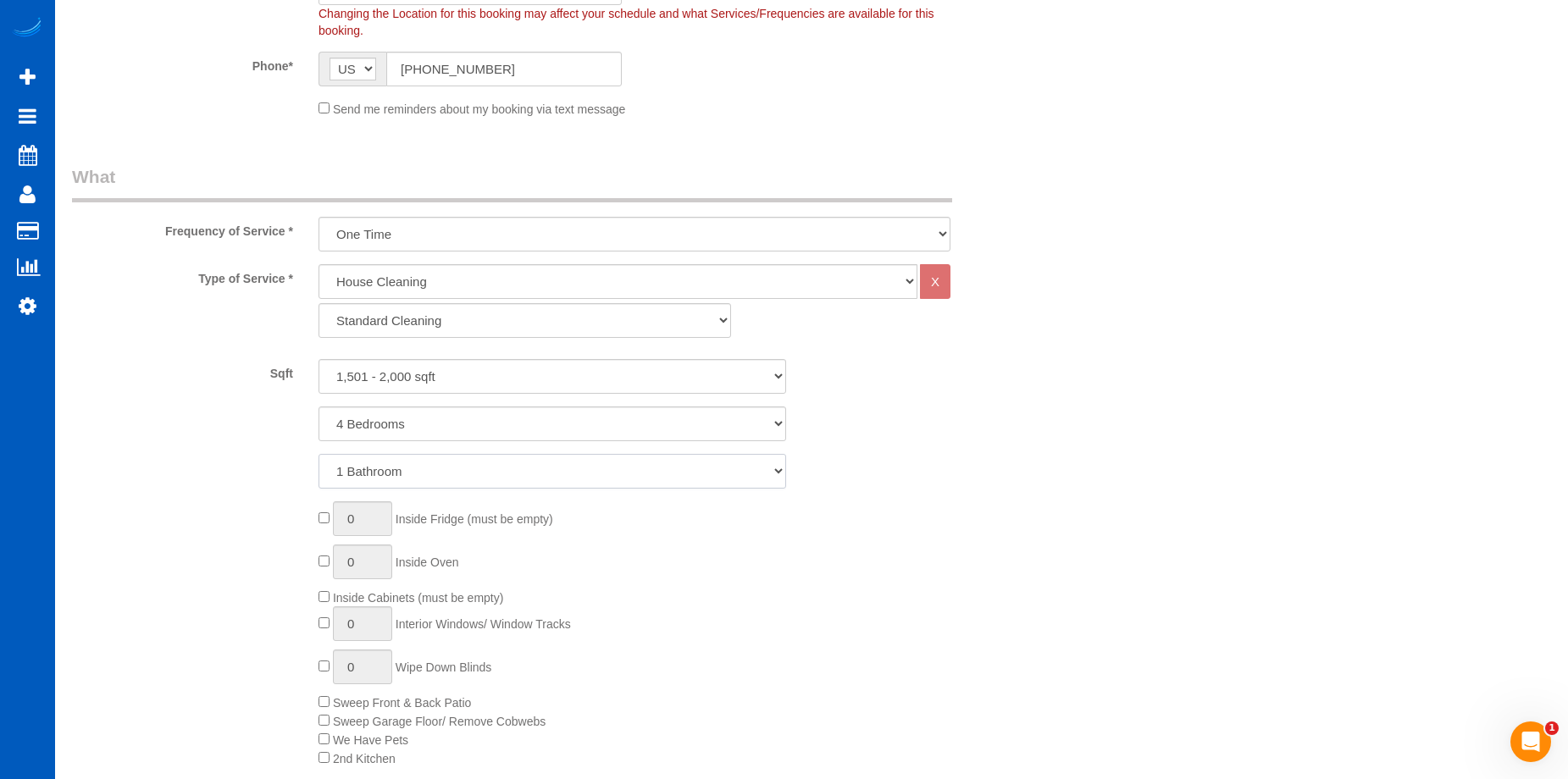
select select "3"
click at [319, 454] on select "1 Bathroom 2 Bathrooms 3 Bathrooms 4 Bathrooms 5 Bathrooms 6 Bathrooms 7 Bathro…" at bounding box center [552, 471] width 467 height 35
click at [443, 311] on select "Standard Cleaning Deep Cleaning Move In/ Out Cleaning" at bounding box center [525, 320] width 413 height 35
select select "368"
click at [319, 303] on select "Standard Cleaning Deep Cleaning Move In/ Out Cleaning" at bounding box center [525, 320] width 413 height 35
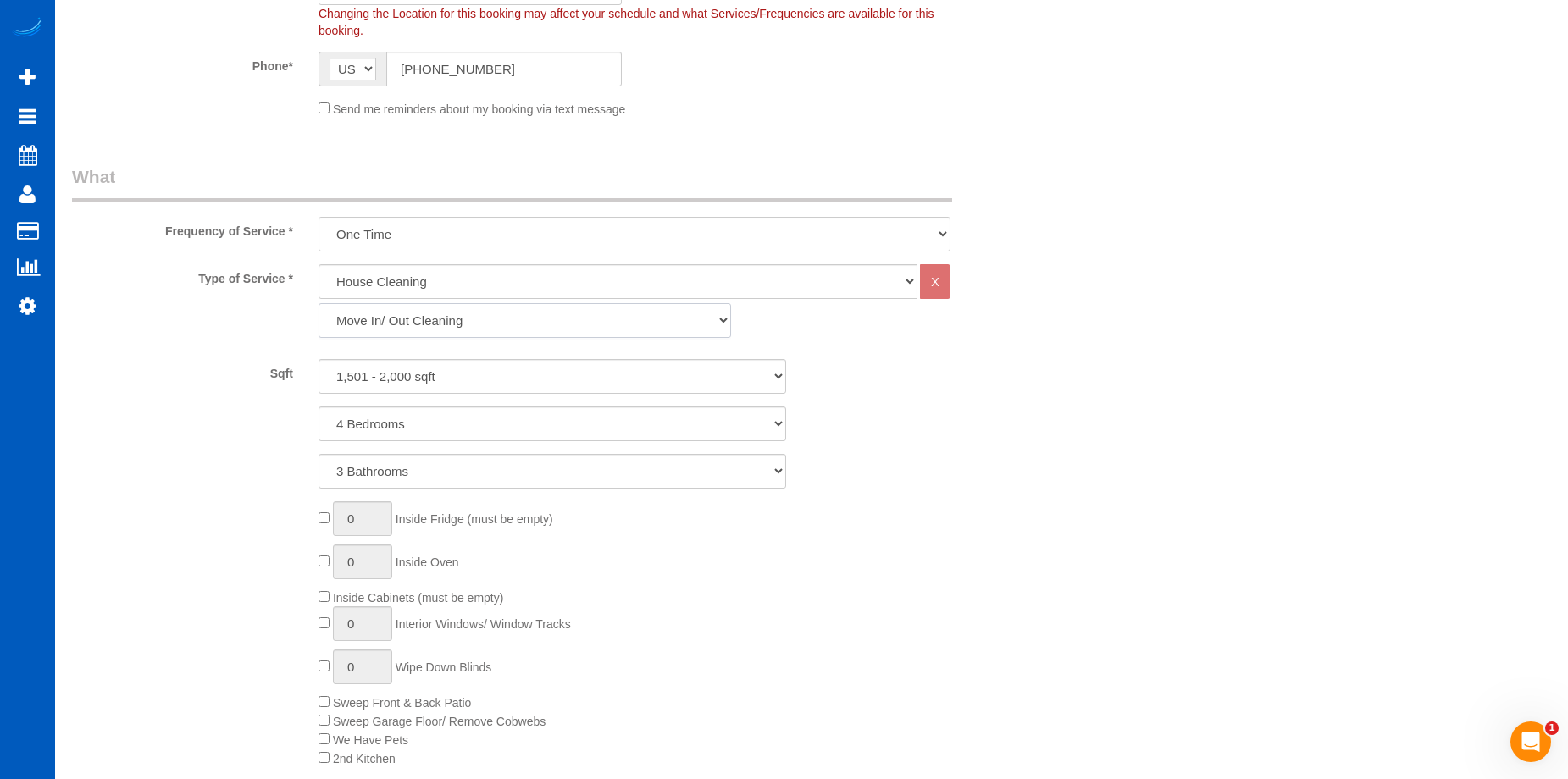
select select "4"
select select "3"
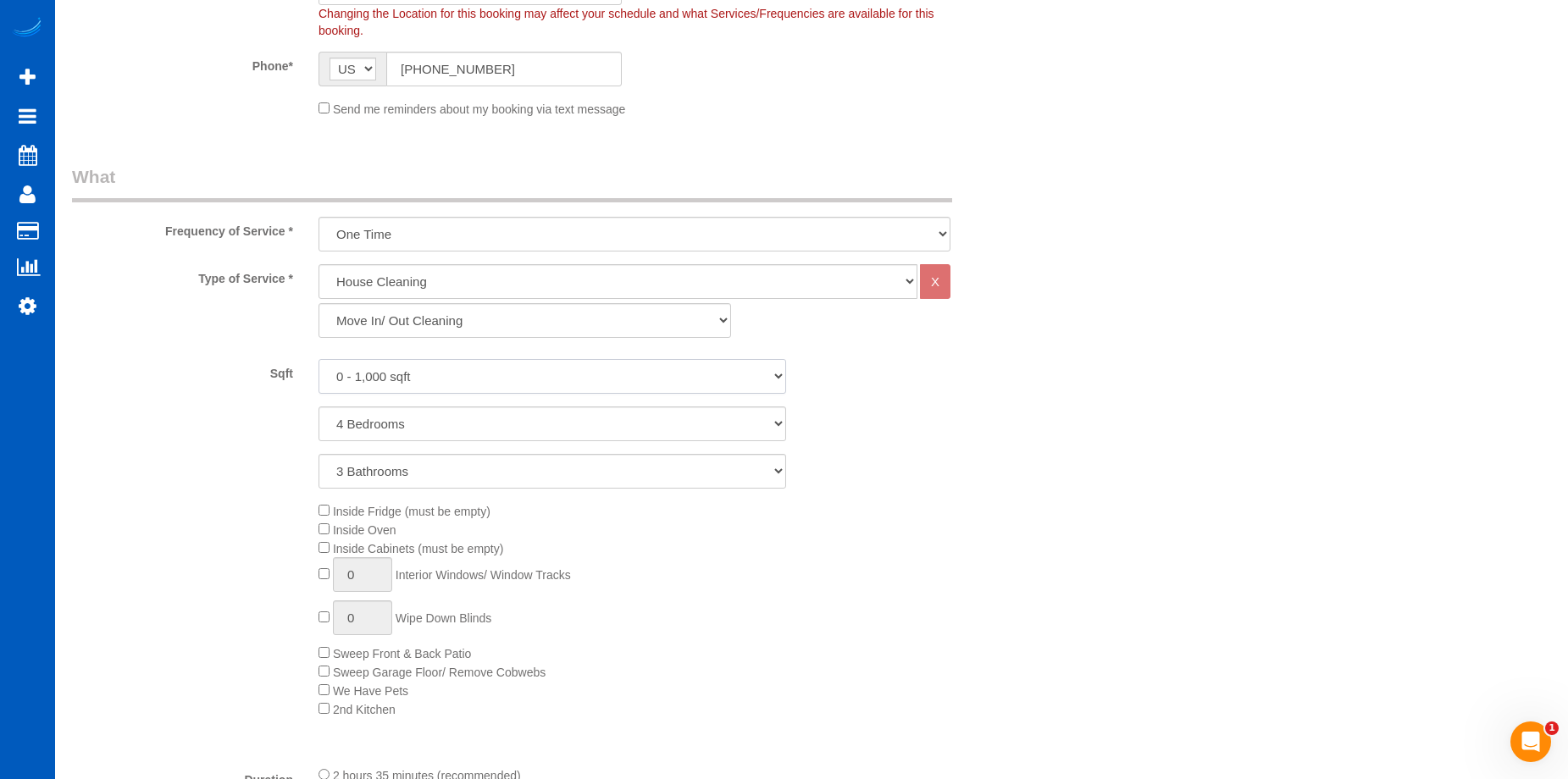
click at [480, 372] on select "0 - 1,000 sqft 1,001 - 1,500 sqft 1,501 - 2,000 sqft 2,001 - 2,500 sqft 2,501 -…" at bounding box center [552, 376] width 467 height 35
select select "1501"
click at [319, 359] on select "0 - 1,000 sqft 1,001 - 1,500 sqft 1,501 - 2,000 sqft 2,001 - 2,500 sqft 2,501 -…" at bounding box center [552, 376] width 467 height 35
type input "1"
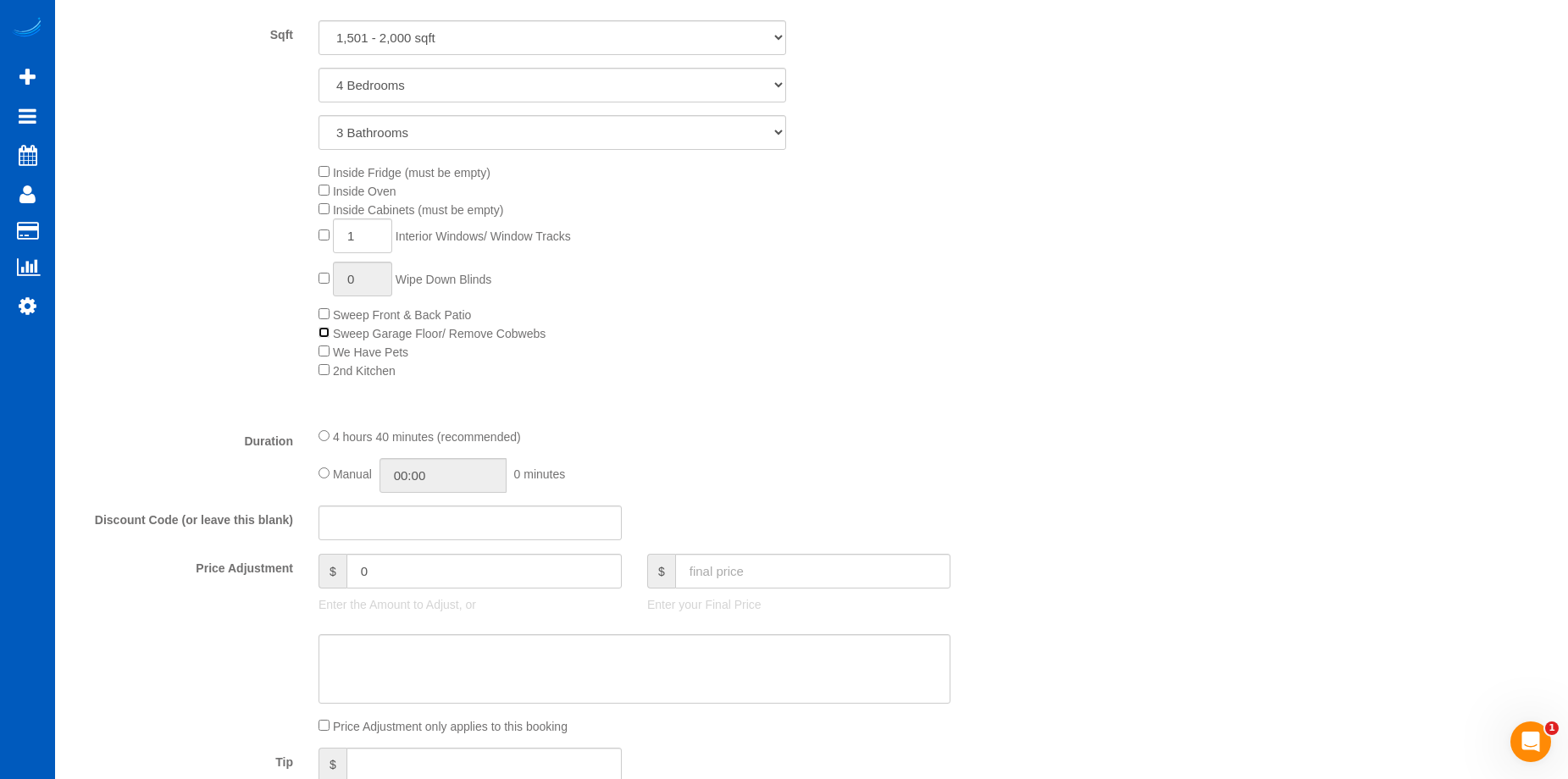
scroll to position [1270, 0]
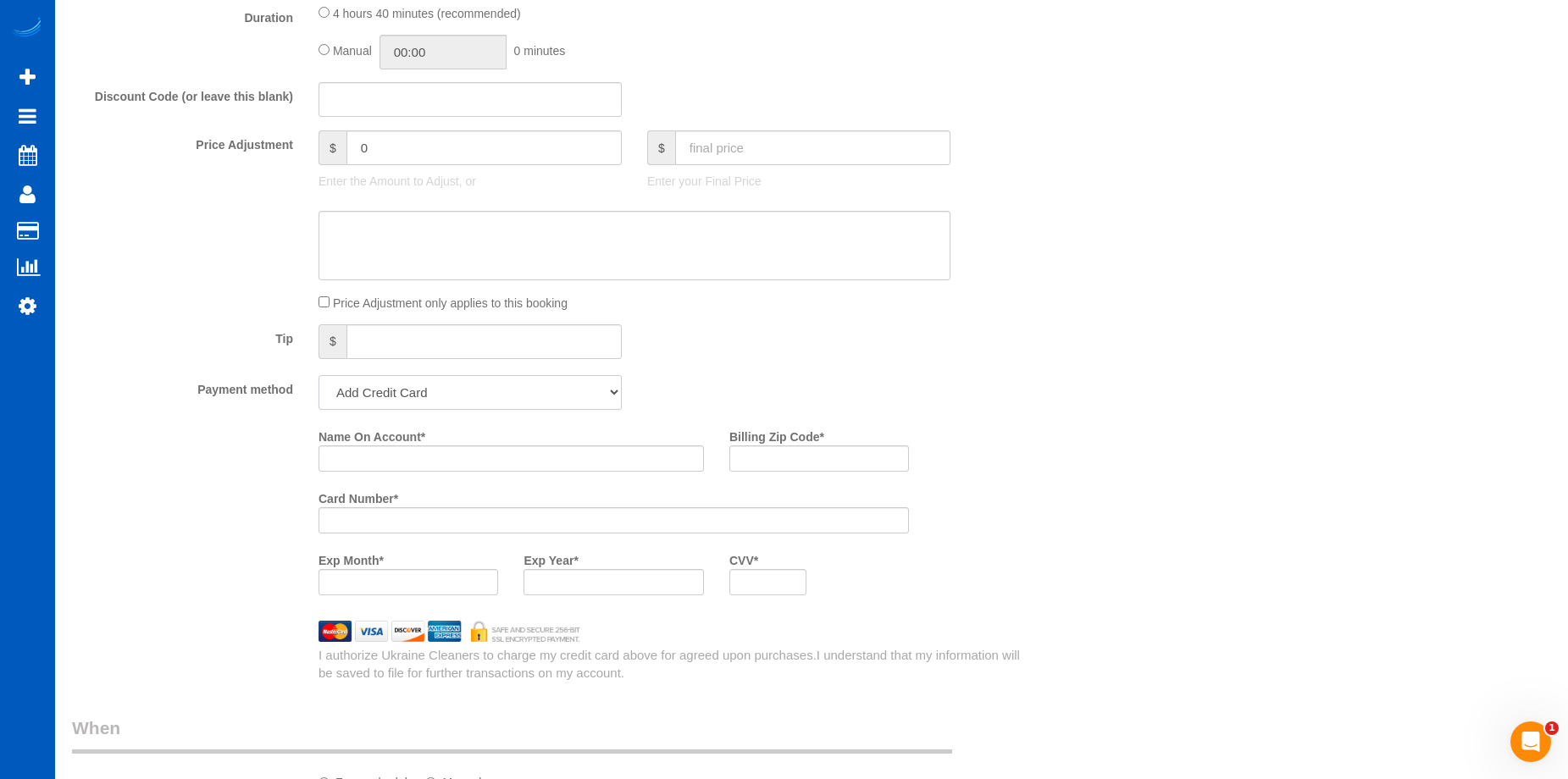
click at [445, 390] on select "Add Credit Card Cash Check Paypal" at bounding box center [470, 392] width 303 height 35
select select "string:cash"
click at [319, 375] on select "Add Credit Card Cash Check Paypal" at bounding box center [470, 392] width 303 height 35
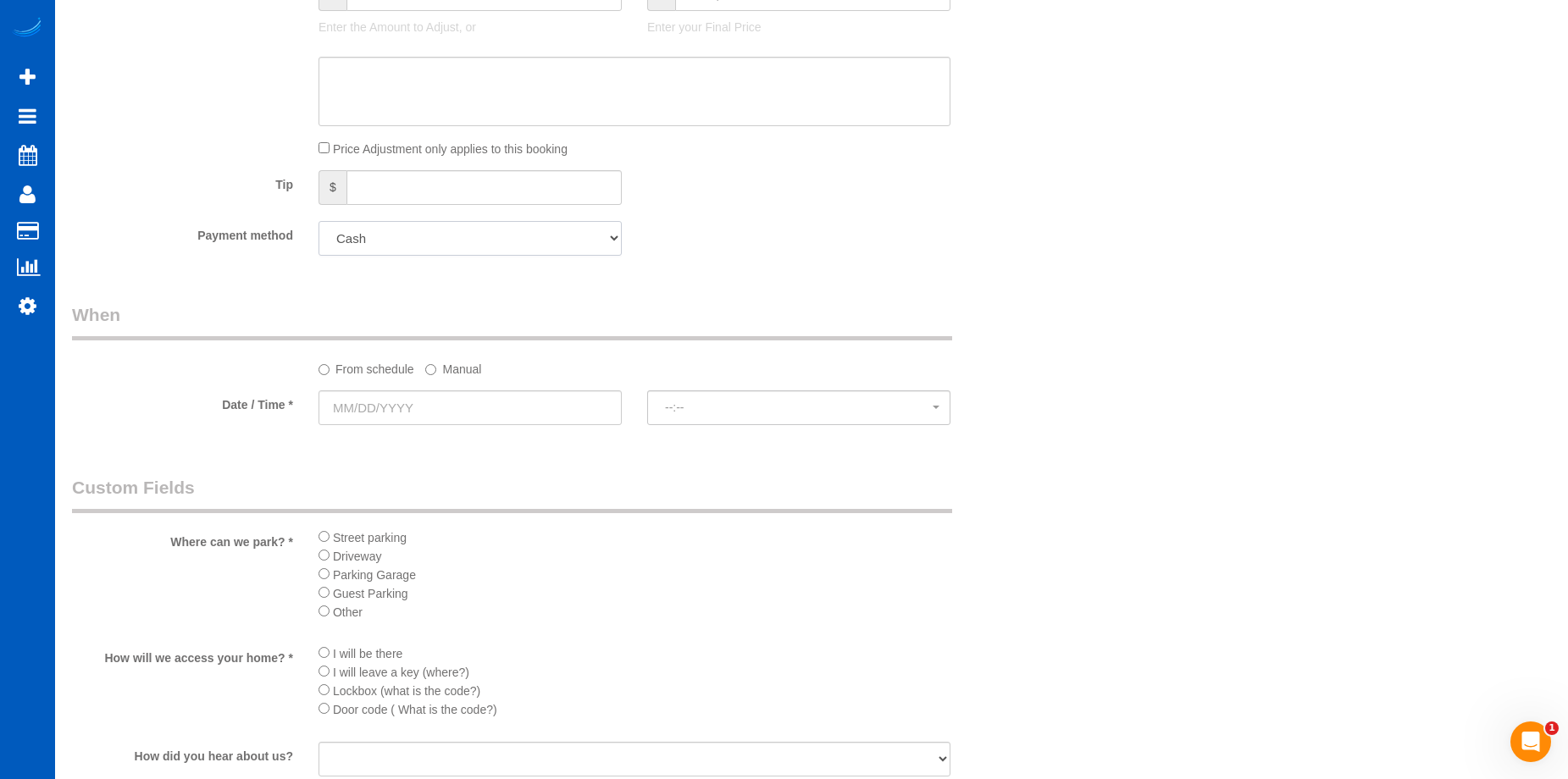
scroll to position [1609, 0]
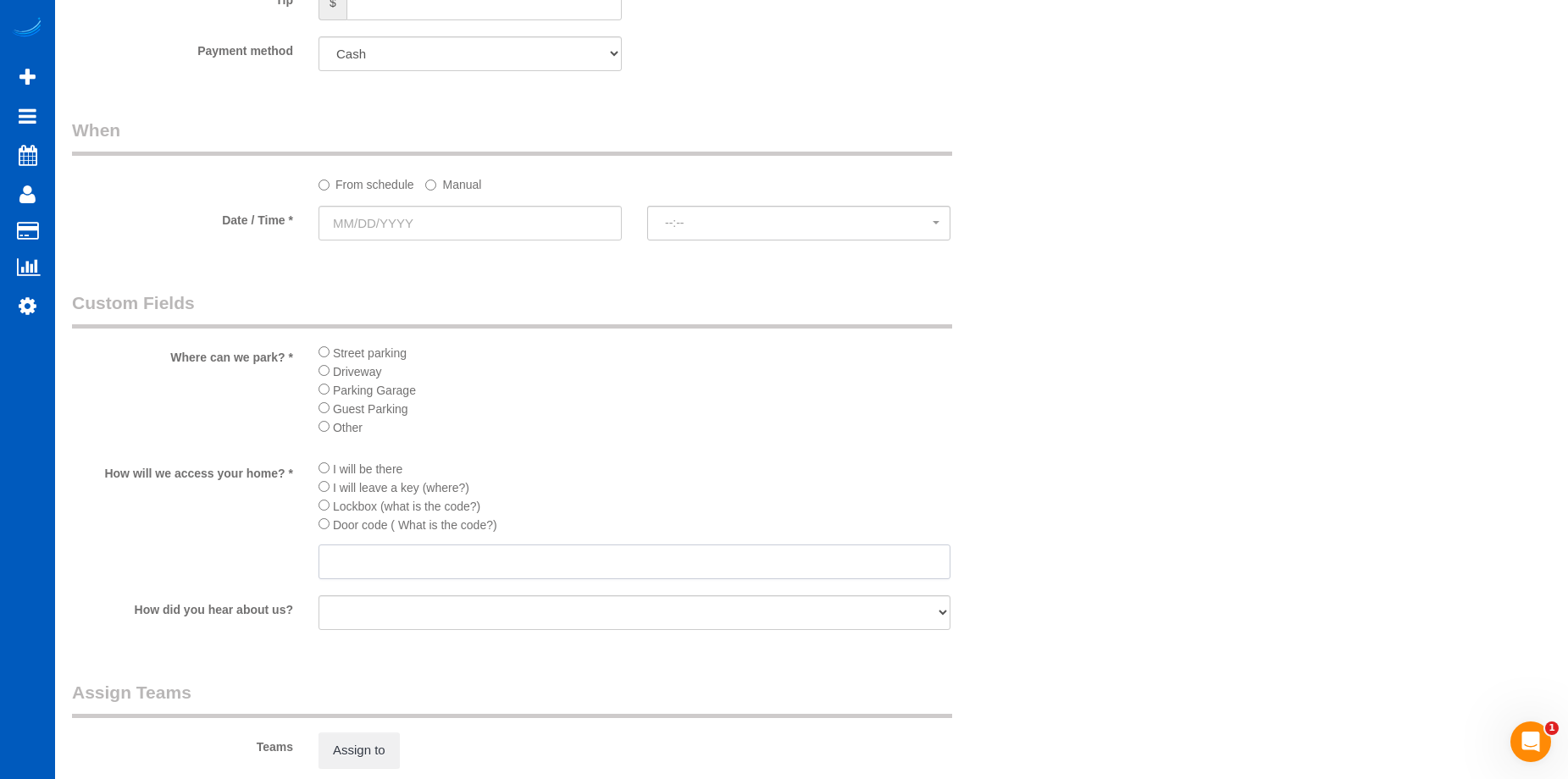
click at [409, 557] on input "text" at bounding box center [634, 562] width 631 height 35
paste input "4590"
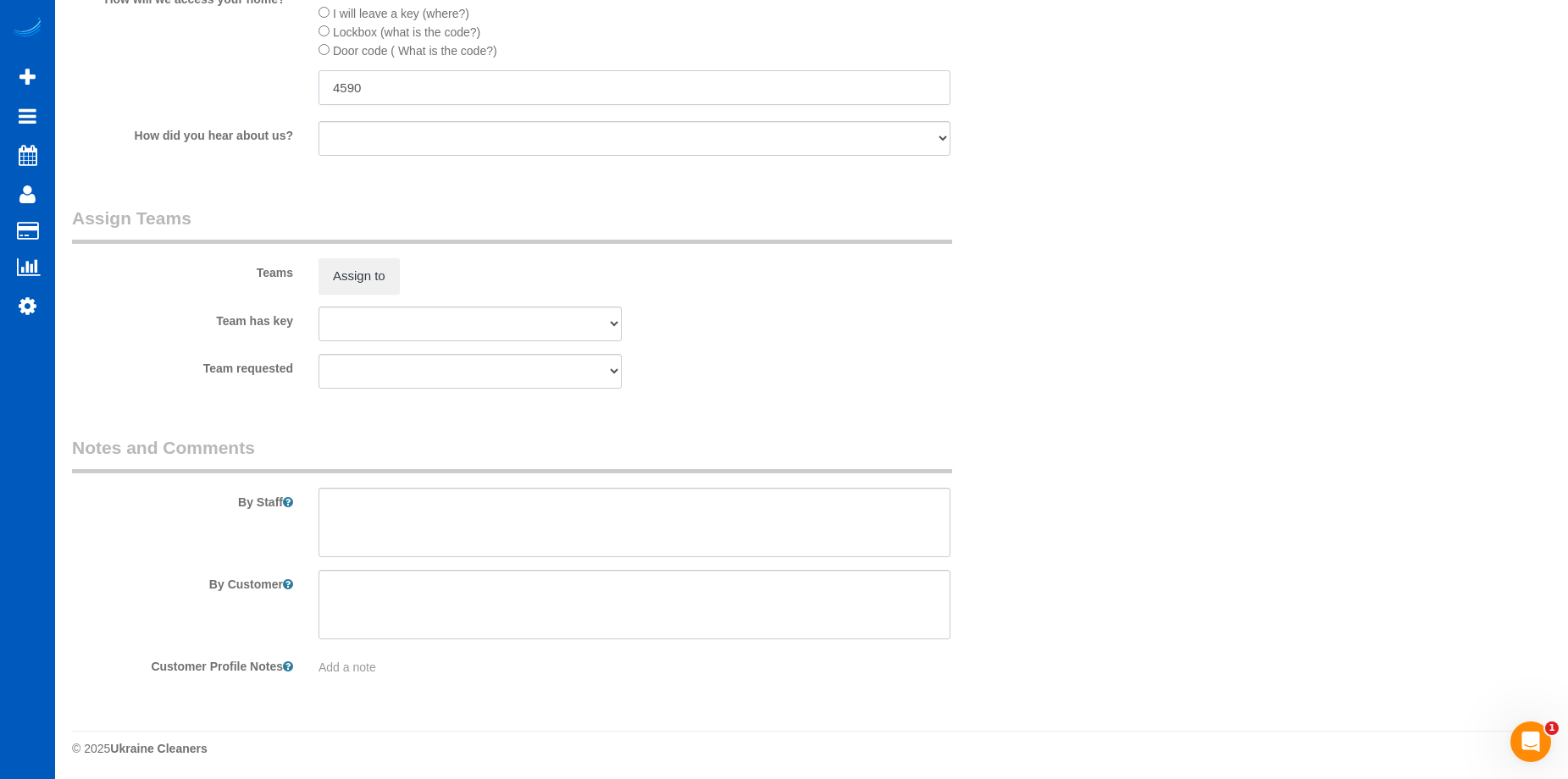
scroll to position [2086, 0]
type input "4590"
click at [464, 512] on textarea at bounding box center [634, 520] width 631 height 69
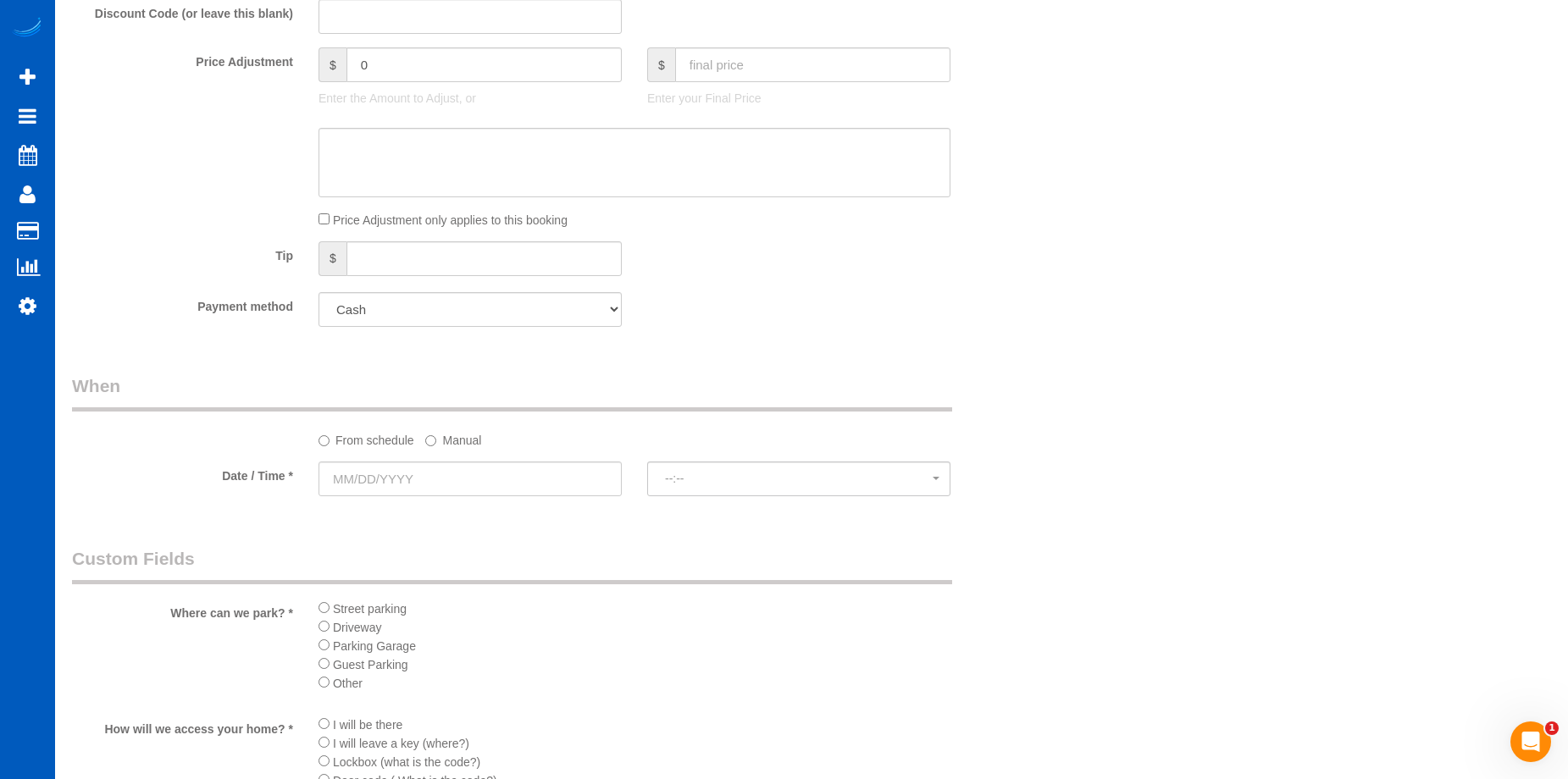
scroll to position [1323, 0]
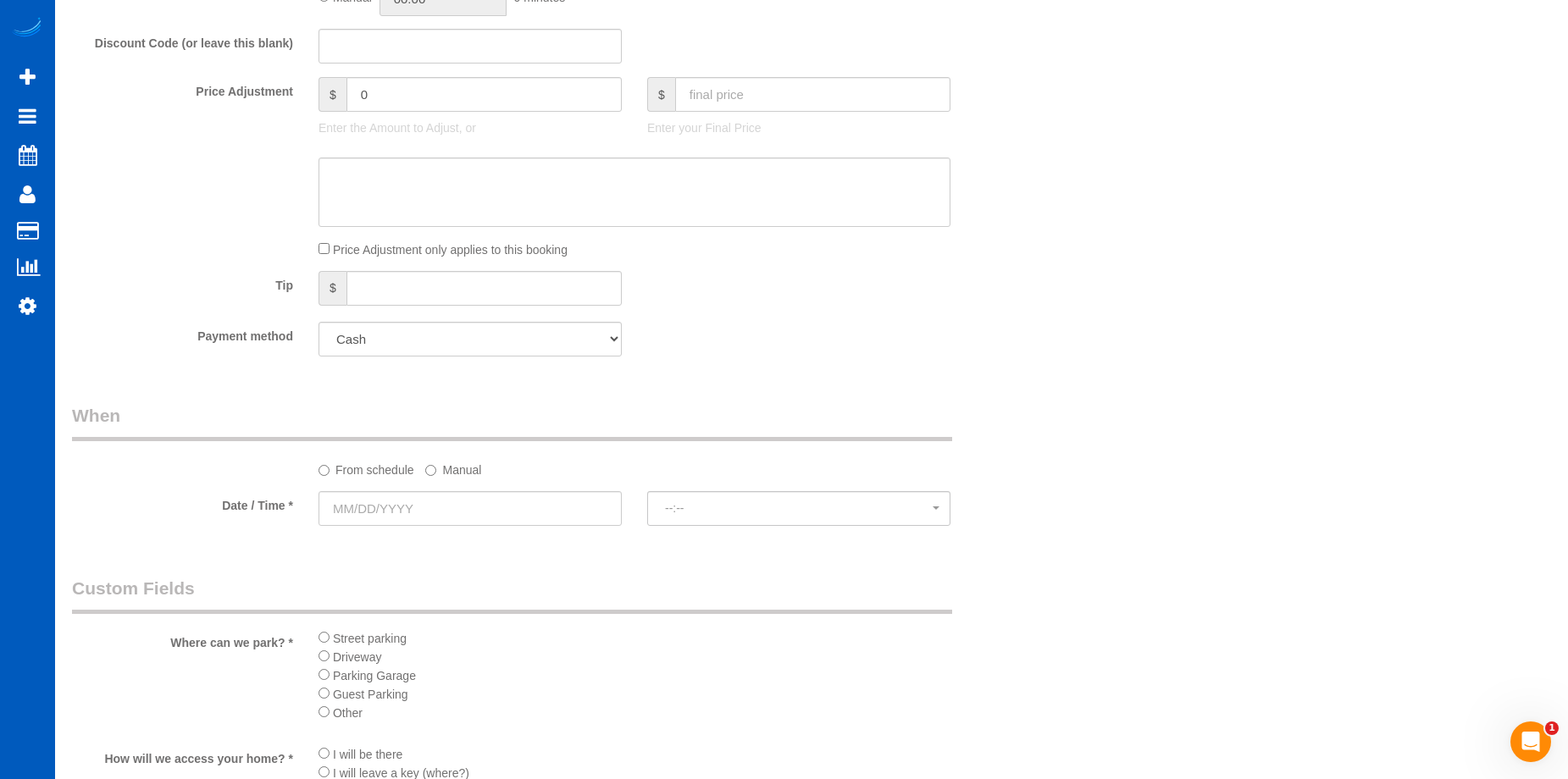
type textarea "Let Anna know how many windows."
click at [491, 511] on input "text" at bounding box center [470, 508] width 303 height 35
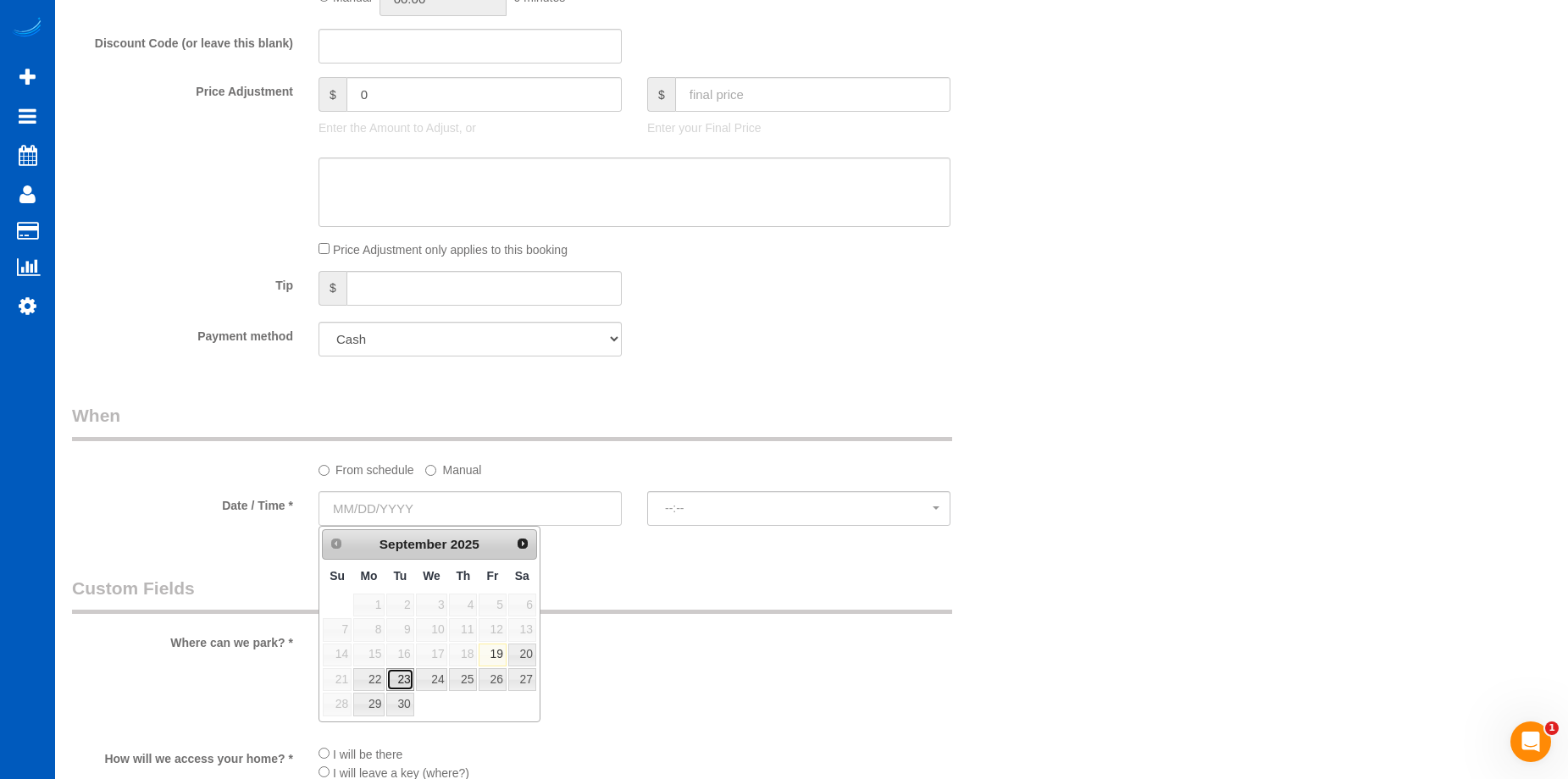
click at [398, 685] on link "23" at bounding box center [399, 679] width 27 height 23
type input "09/23/2025"
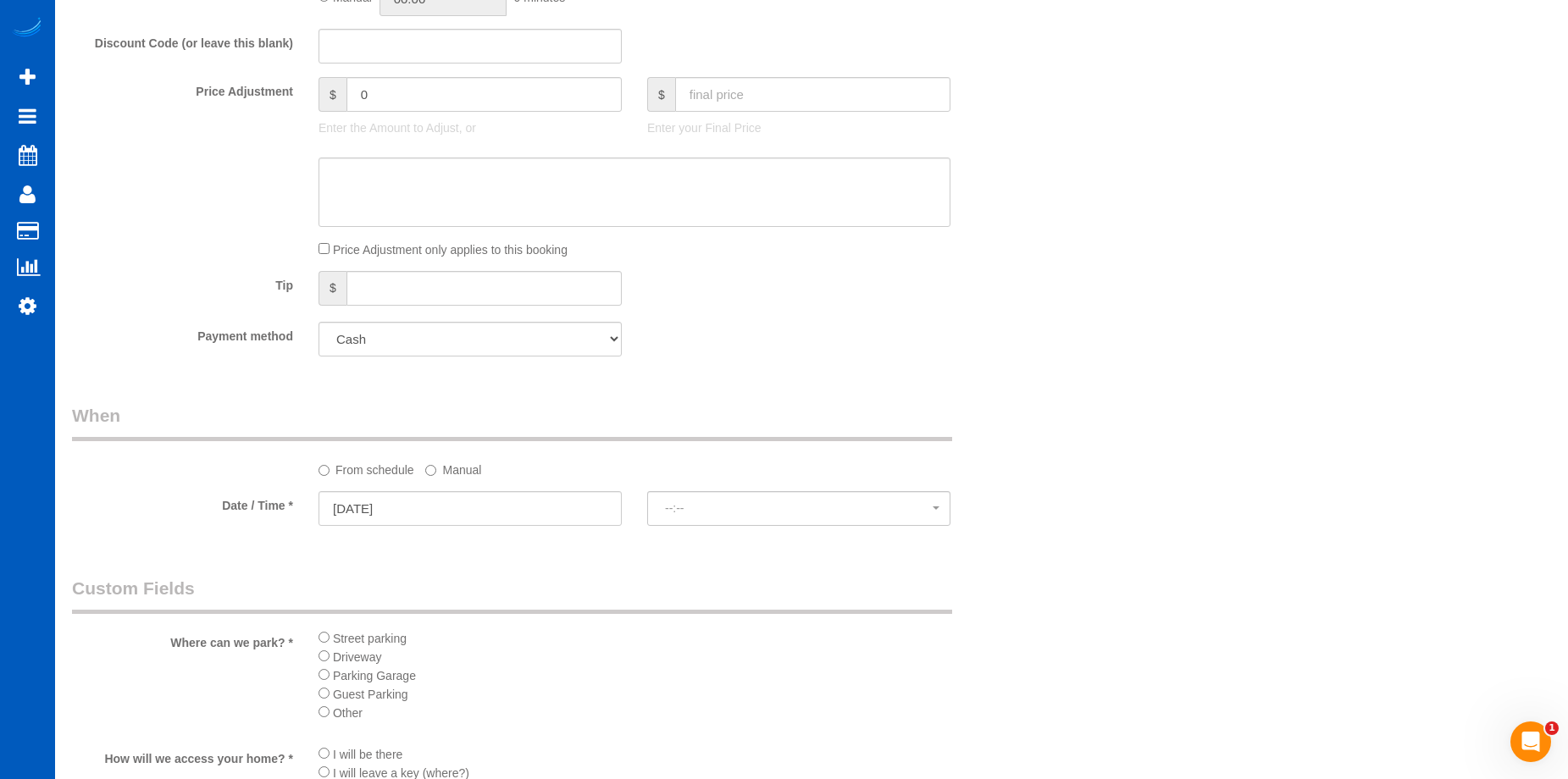
select select "spot11"
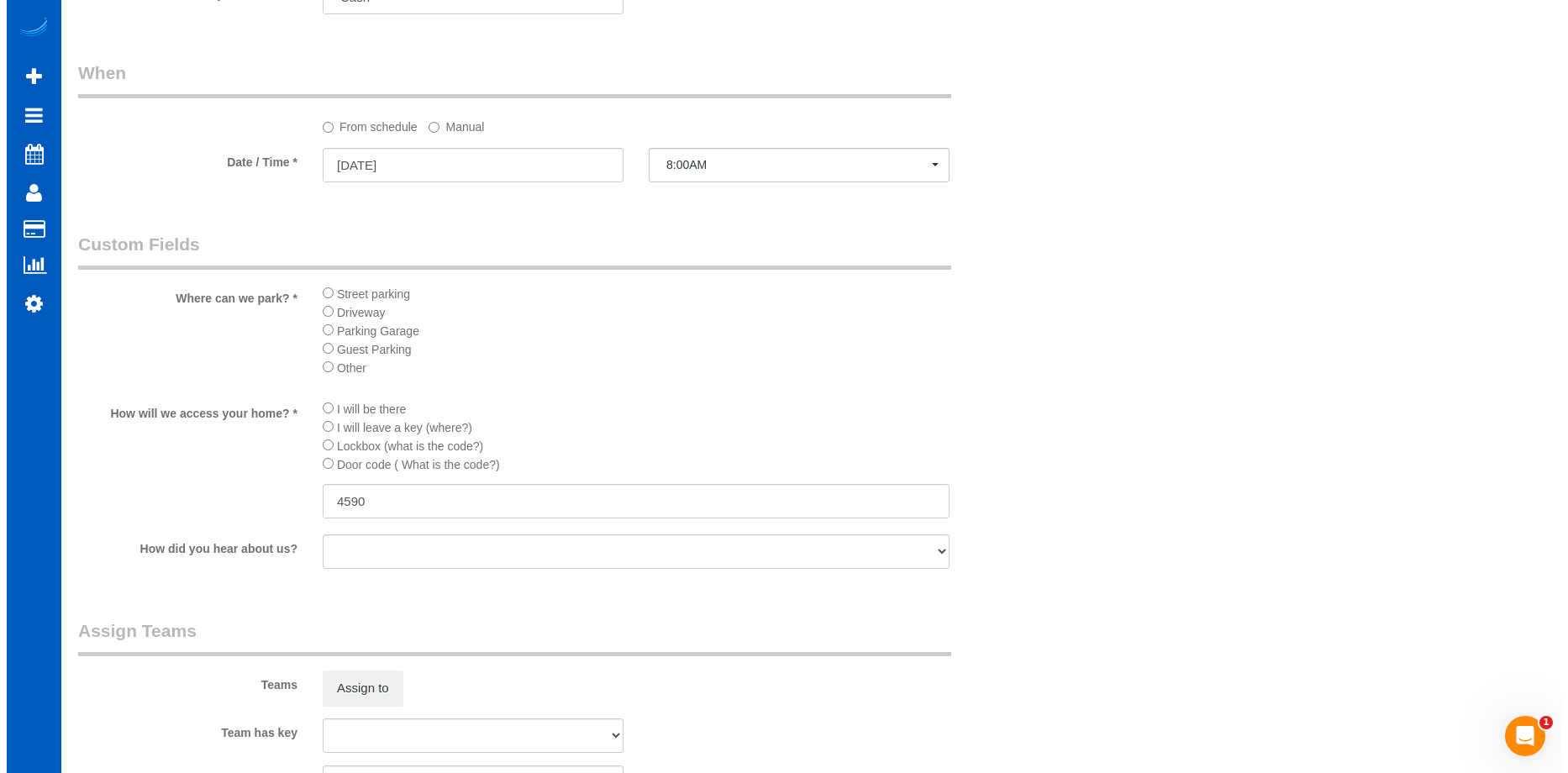
scroll to position [1734, 0]
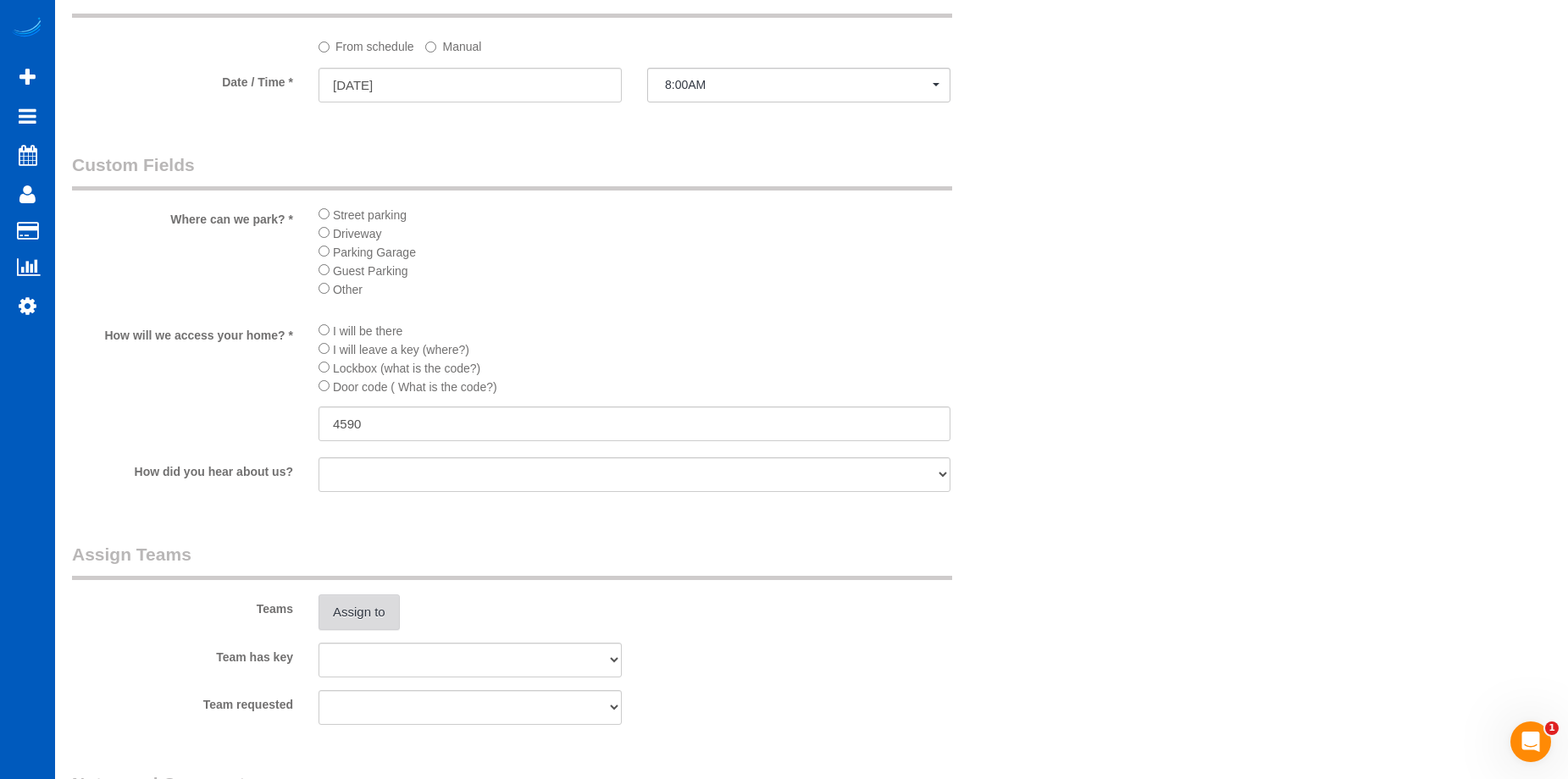
click at [326, 619] on button "Assign to" at bounding box center [359, 612] width 82 height 35
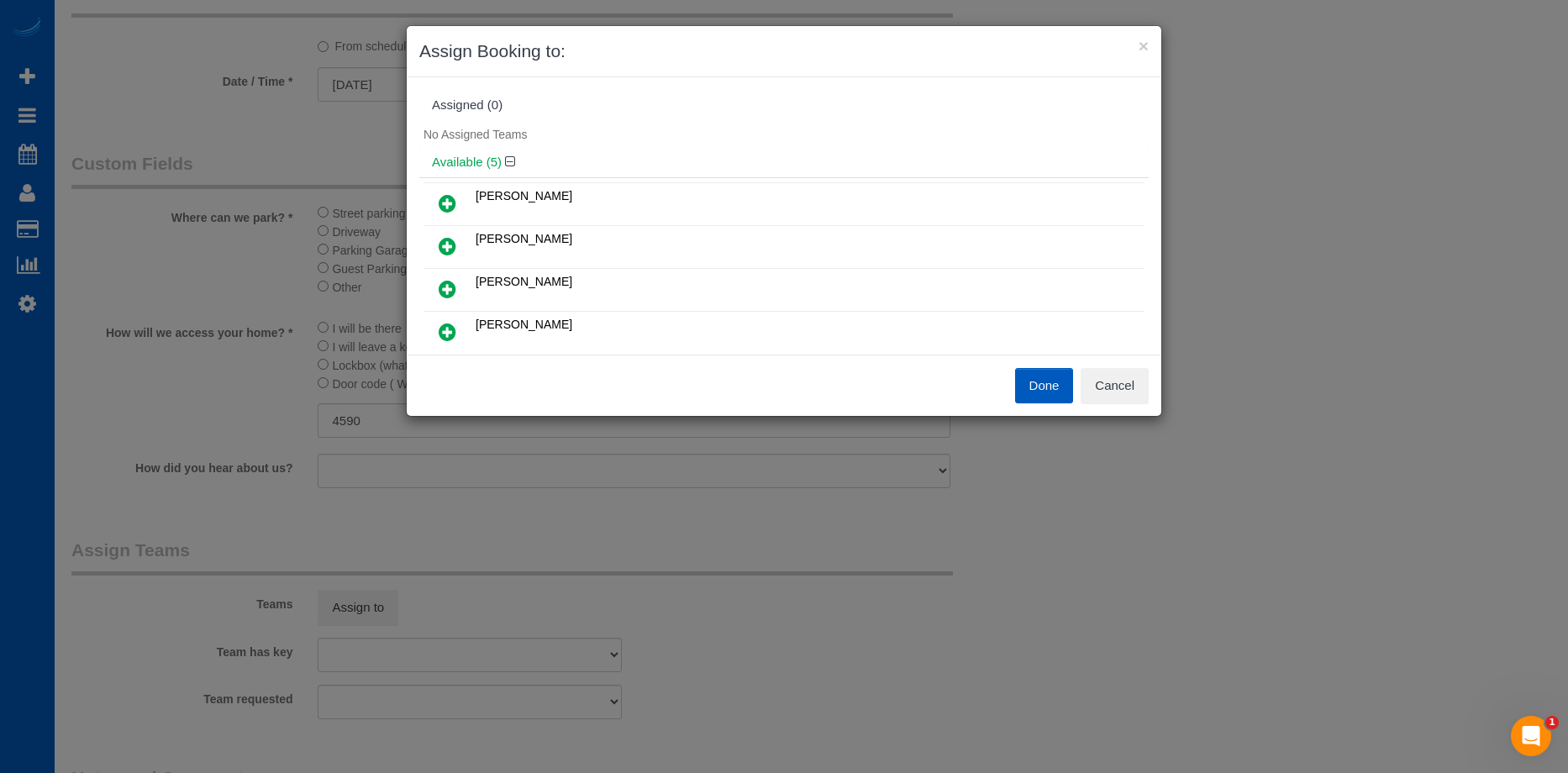
scroll to position [84, 0]
click at [451, 244] on icon at bounding box center [447, 248] width 18 height 20
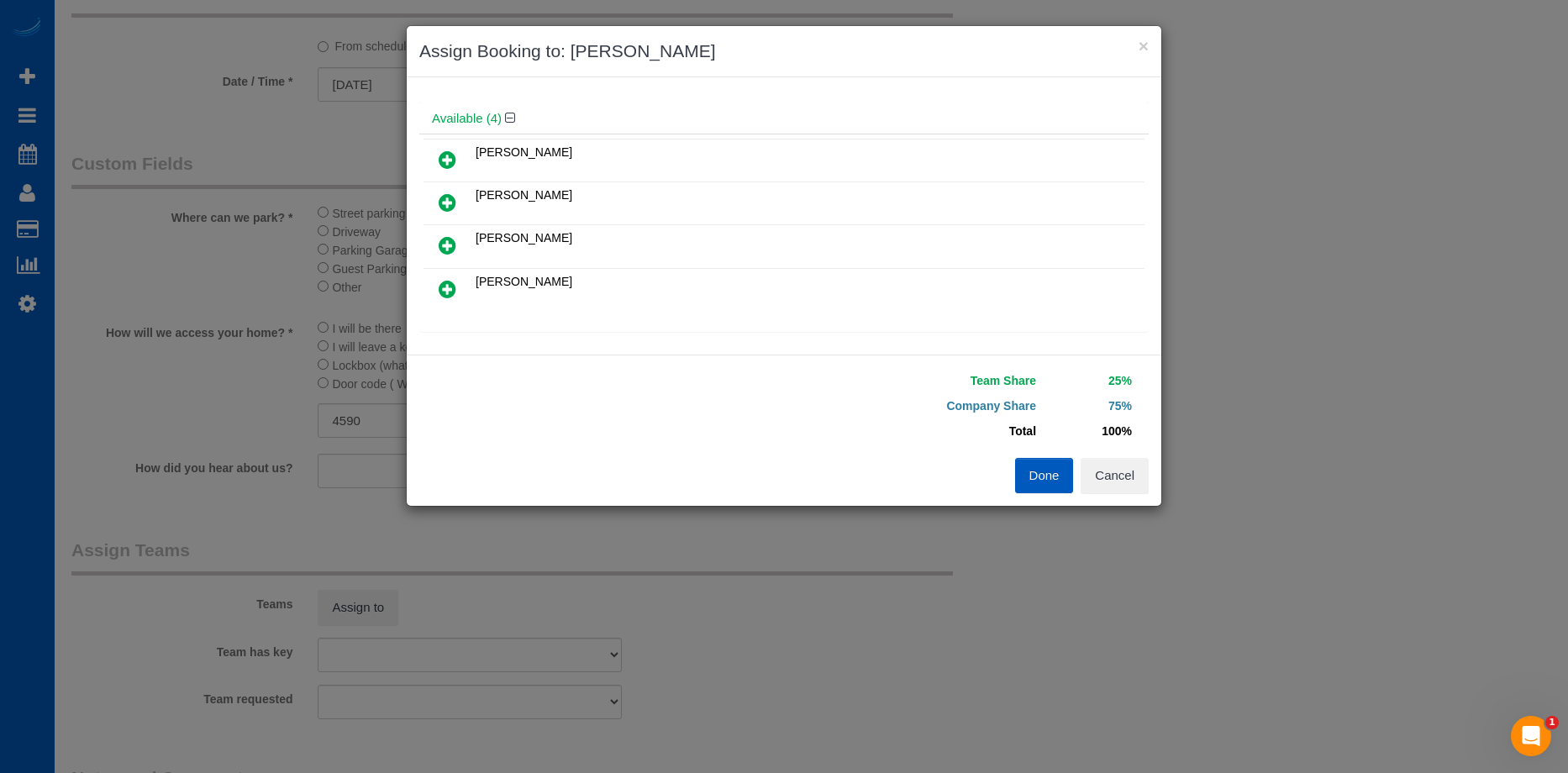
scroll to position [125, 0]
click at [450, 115] on icon at bounding box center [447, 119] width 18 height 20
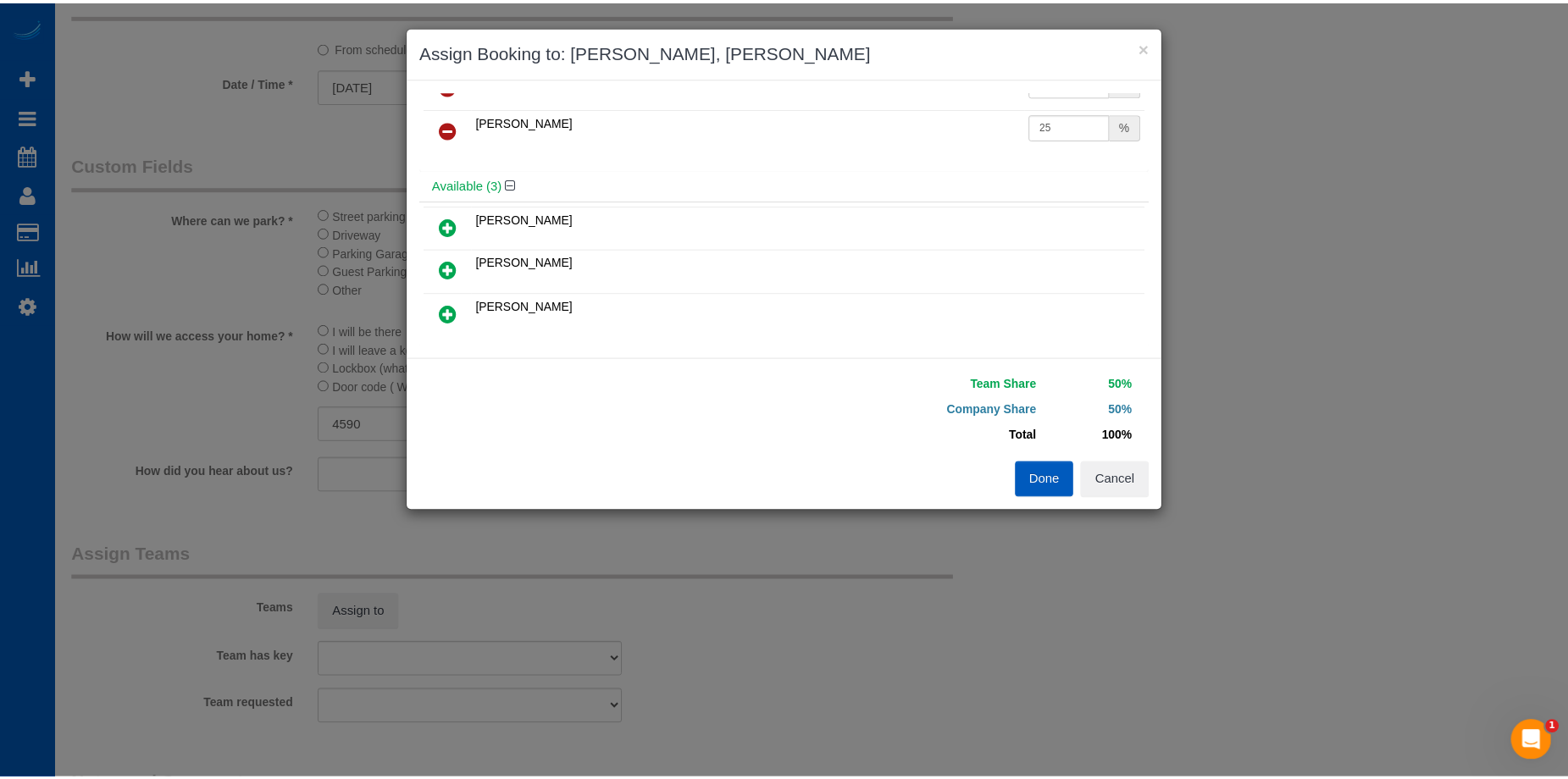
scroll to position [0, 0]
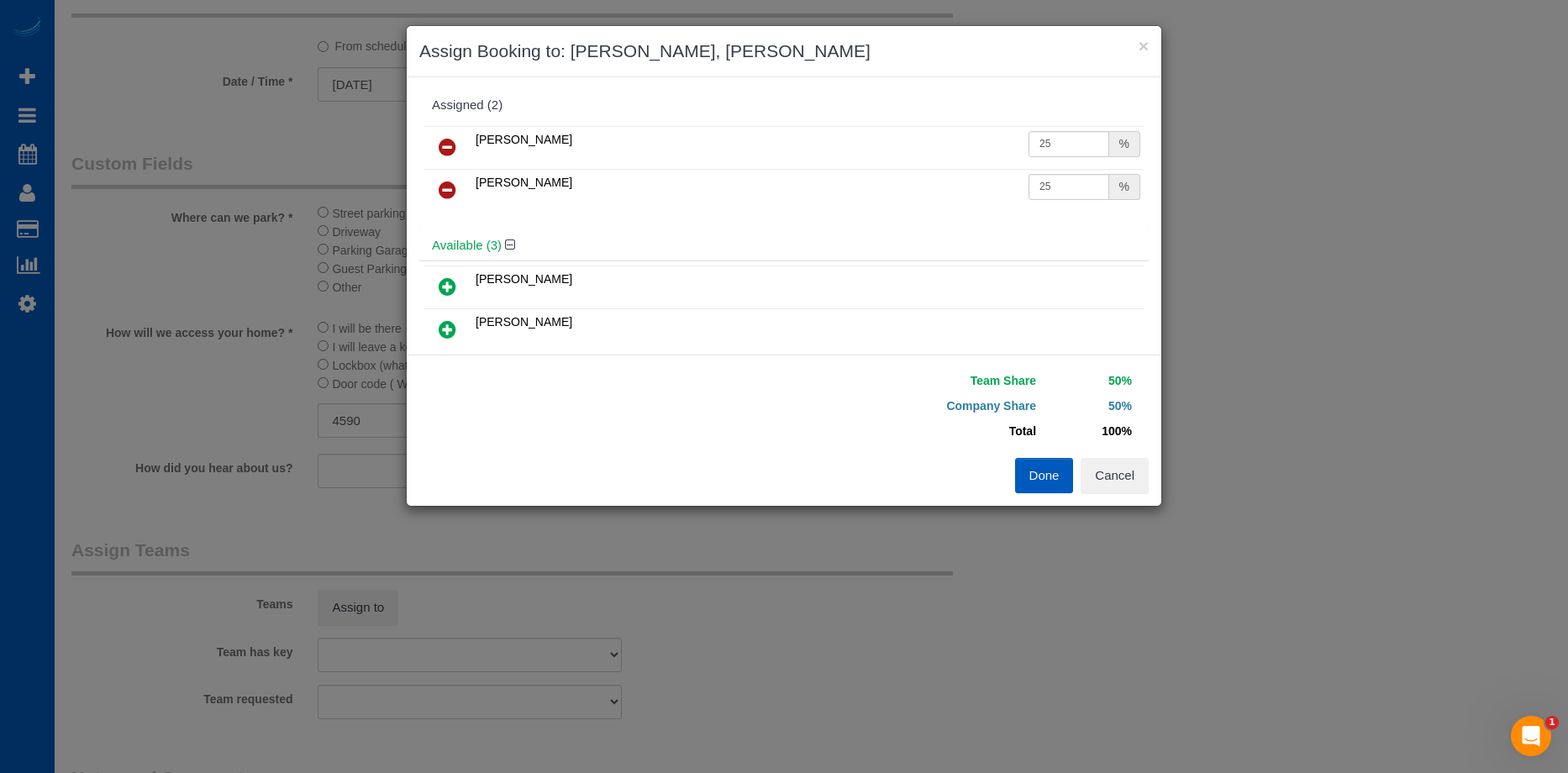
click at [1031, 476] on button "Done" at bounding box center [1044, 475] width 59 height 35
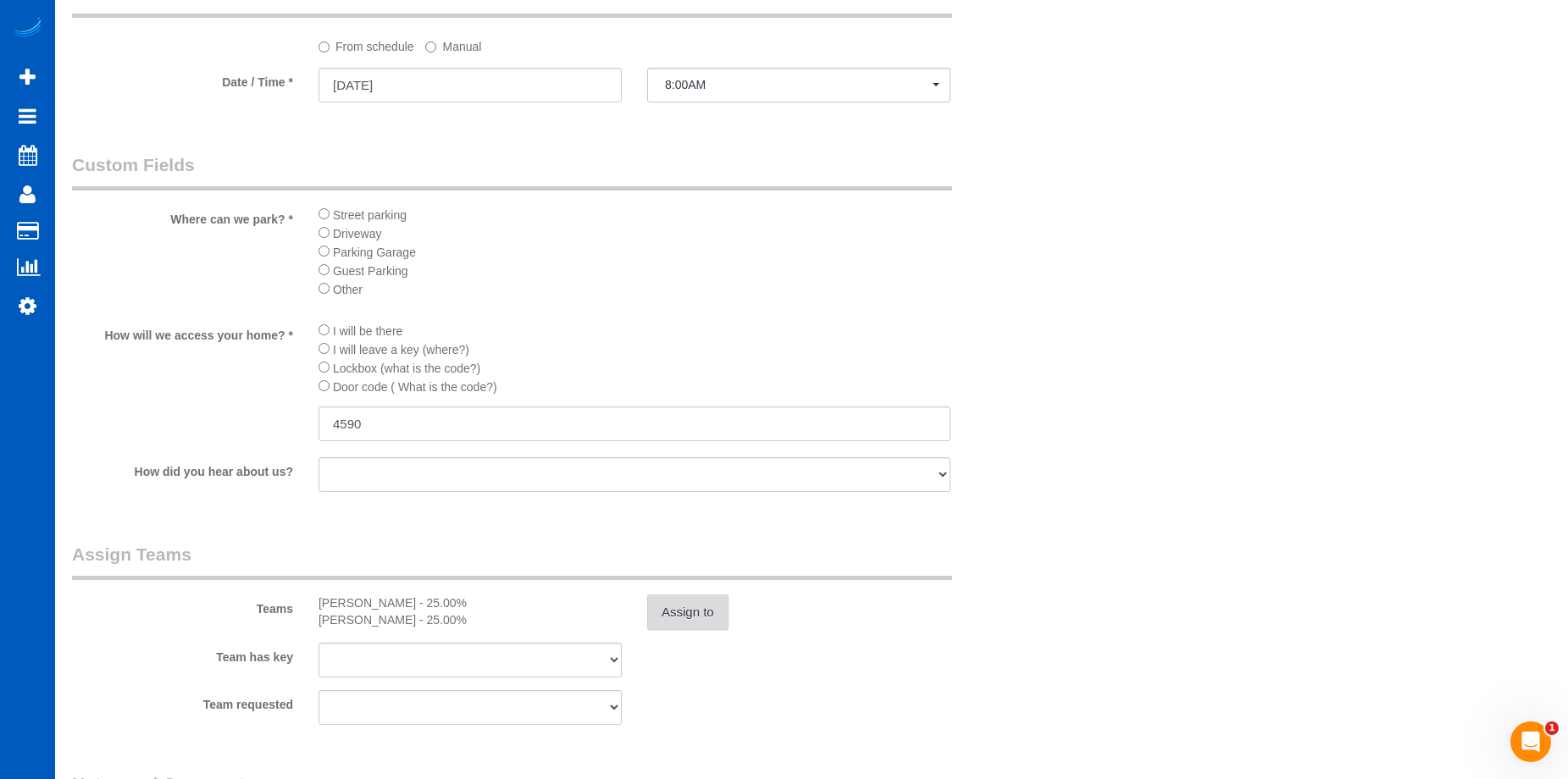
click at [682, 625] on button "Assign to" at bounding box center [687, 612] width 82 height 35
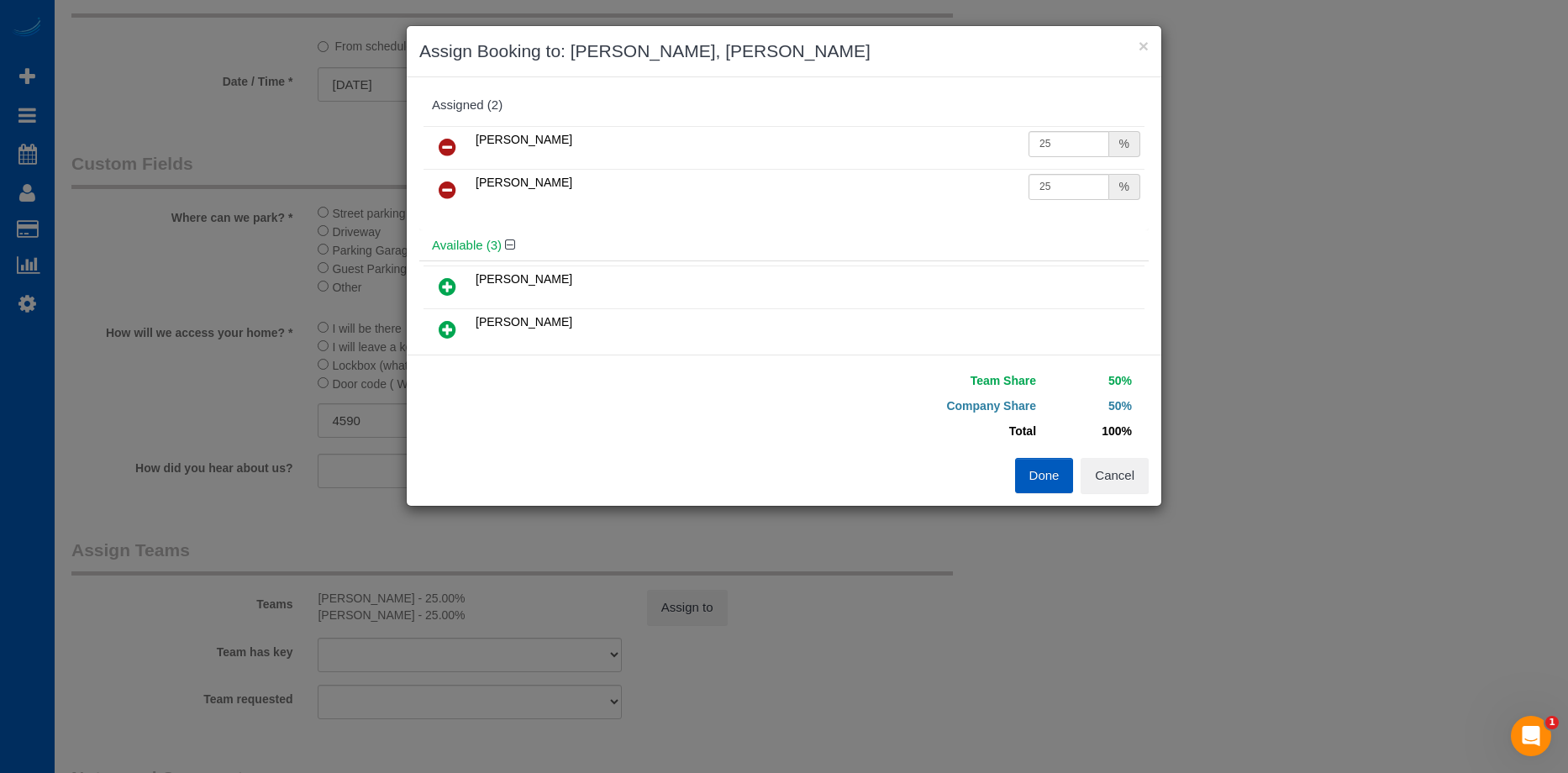
click at [454, 140] on icon at bounding box center [447, 147] width 18 height 20
click at [451, 325] on icon at bounding box center [447, 328] width 18 height 20
click at [1042, 476] on button "Done" at bounding box center [1044, 475] width 59 height 35
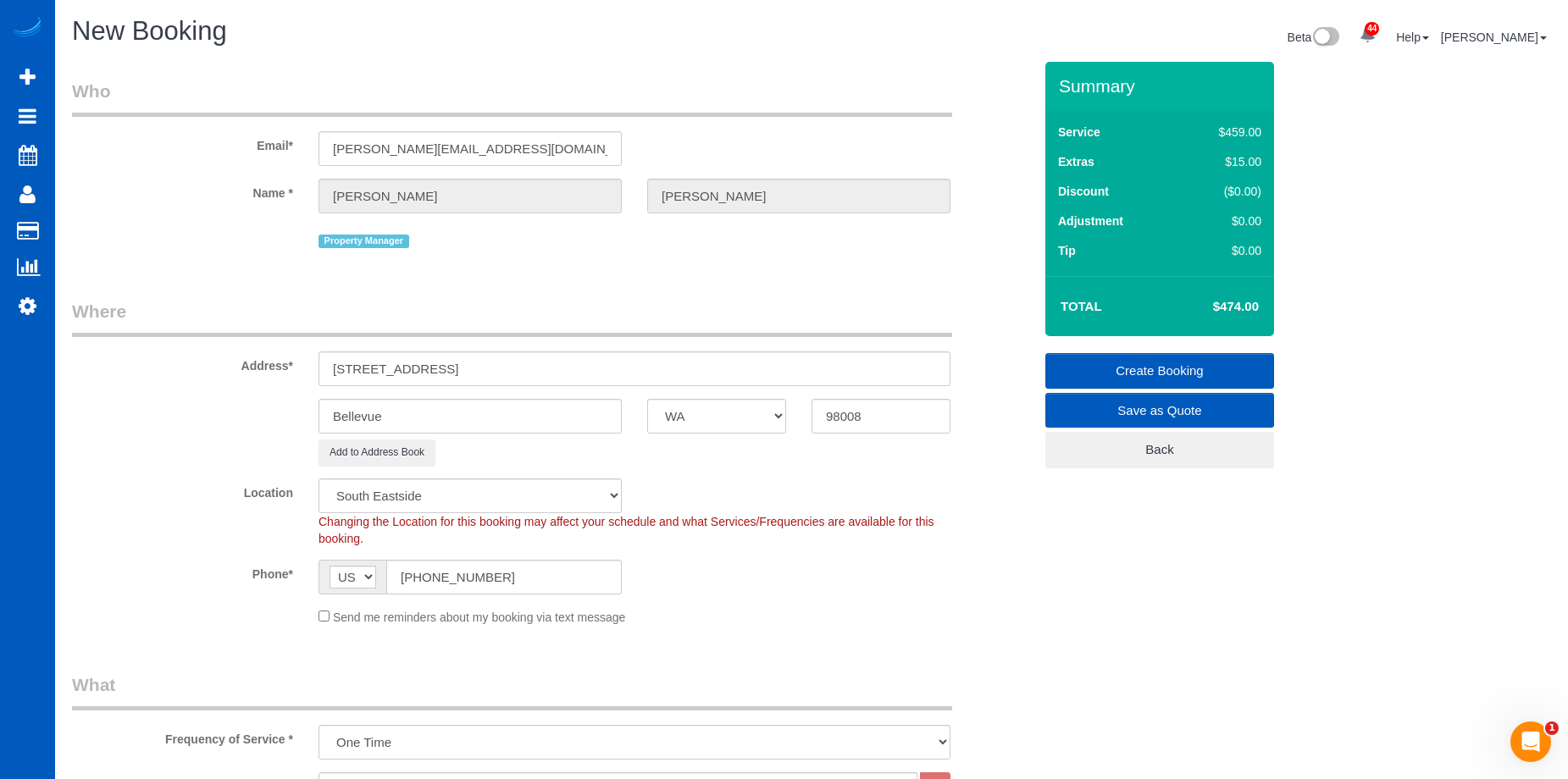
click at [1117, 364] on link "Create Booking" at bounding box center [1159, 370] width 228 height 35
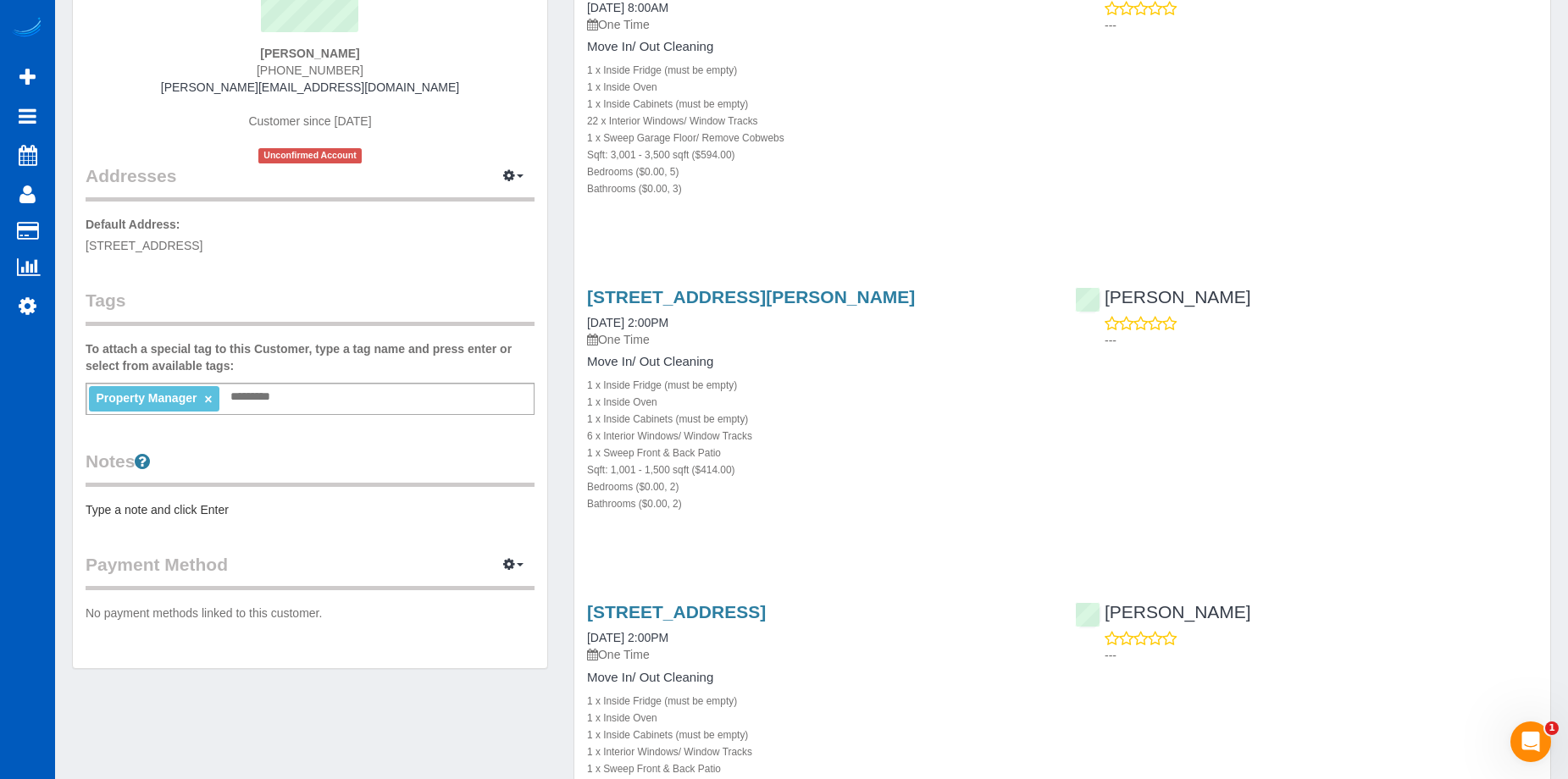
scroll to position [339, 0]
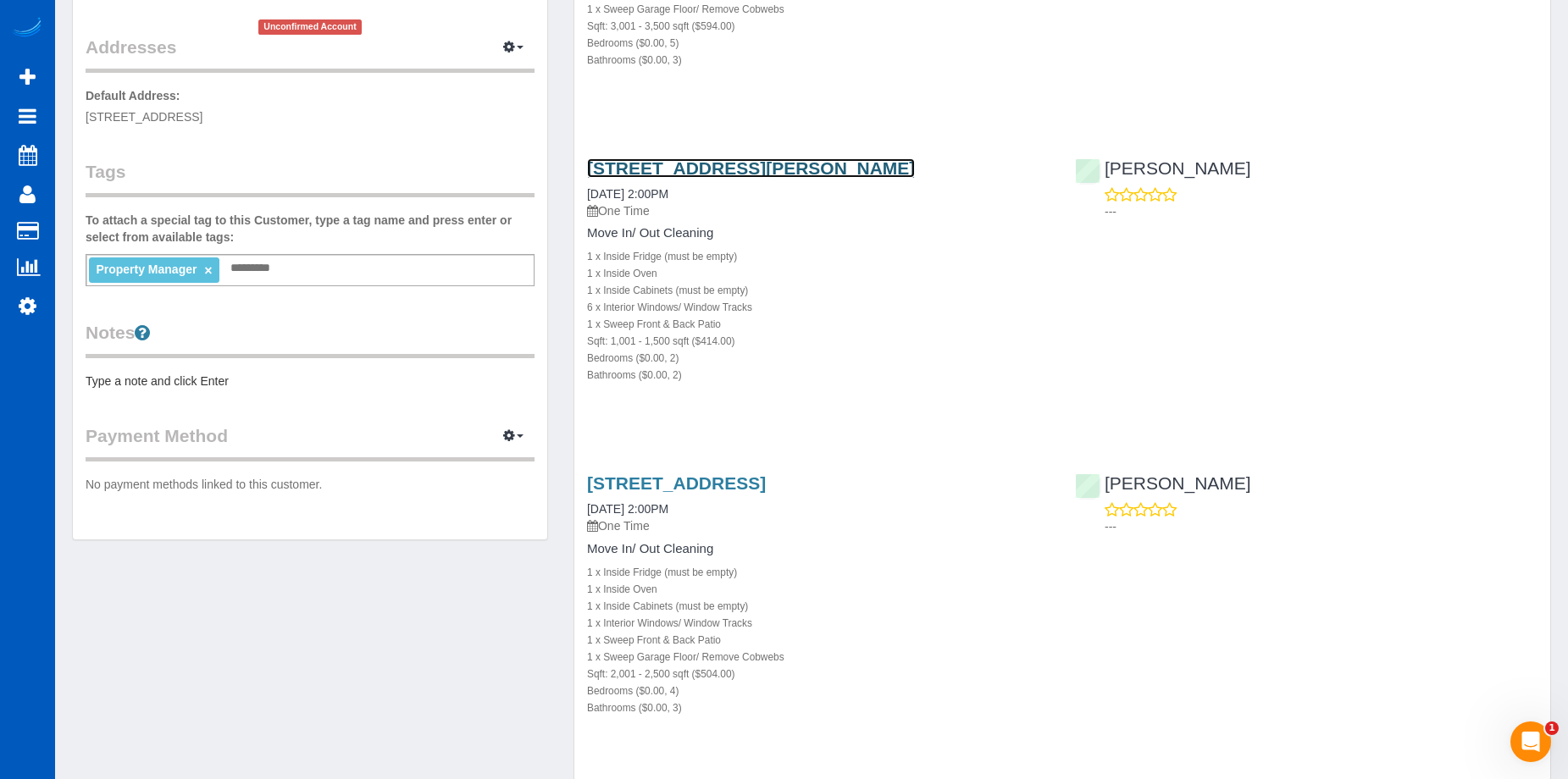
click at [733, 170] on link "[STREET_ADDRESS][PERSON_NAME]" at bounding box center [751, 168] width 328 height 19
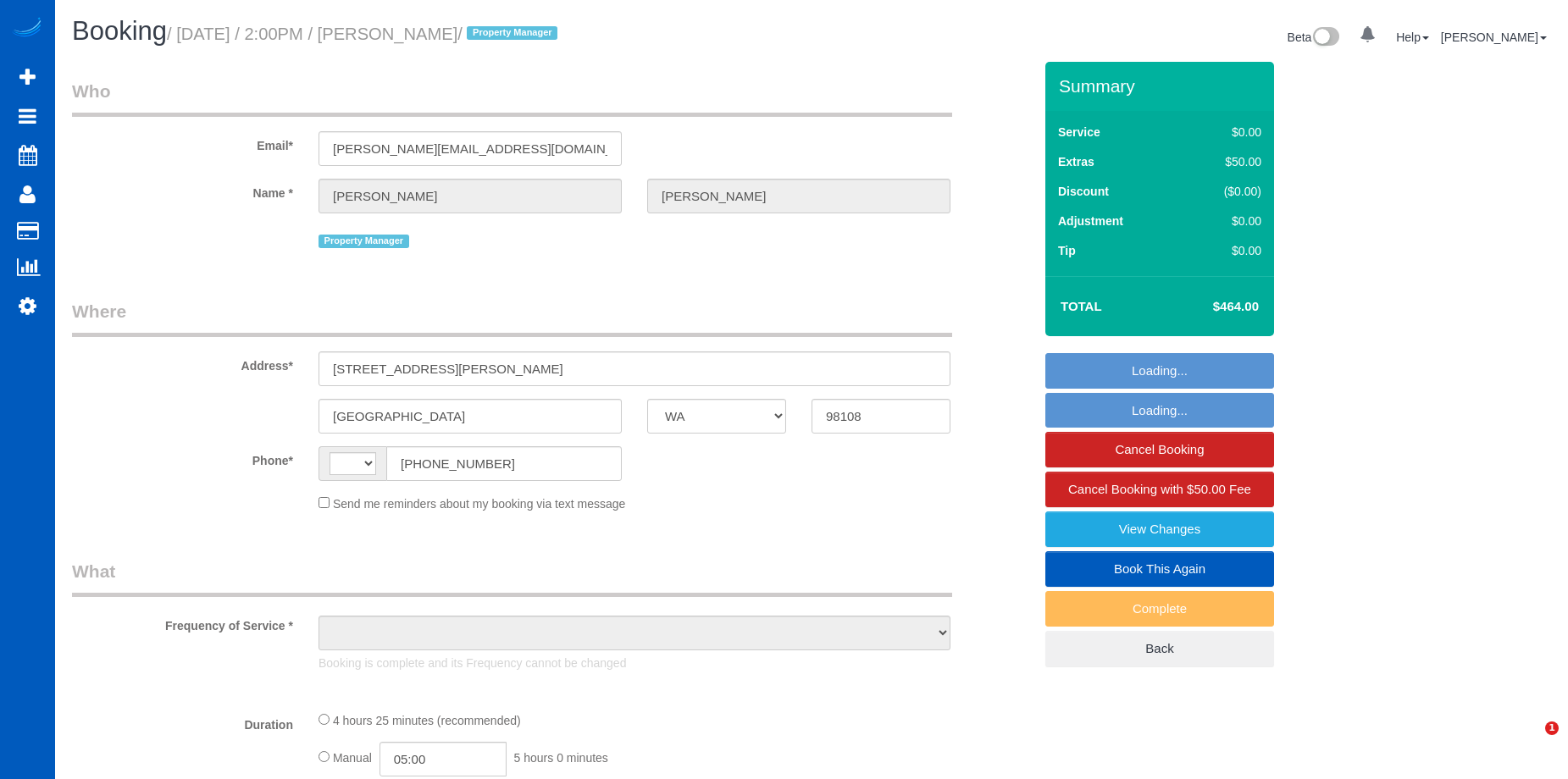
select select "WA"
select select "string:[GEOGRAPHIC_DATA]"
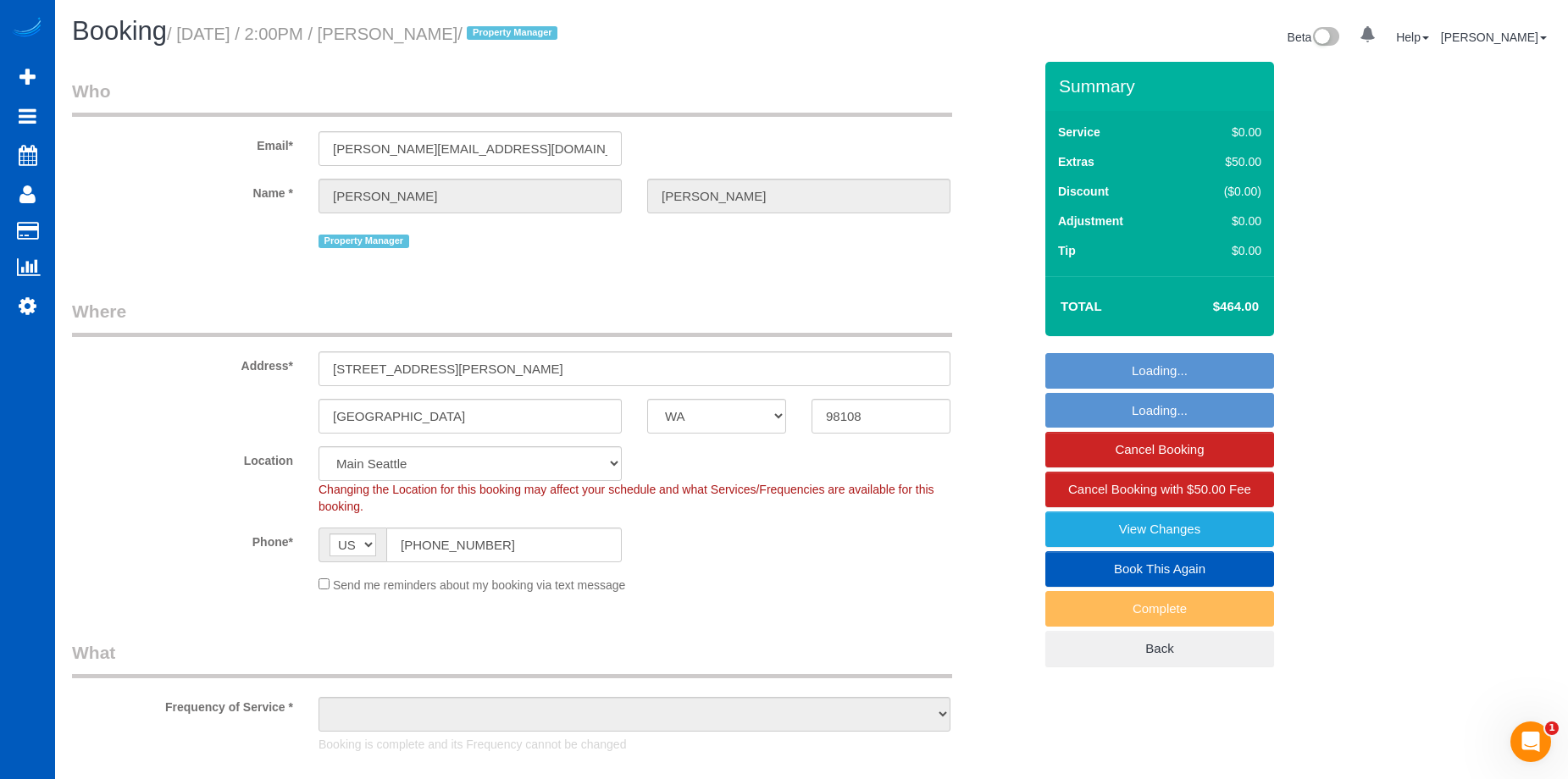
select select "199"
select select "1001"
select select "2"
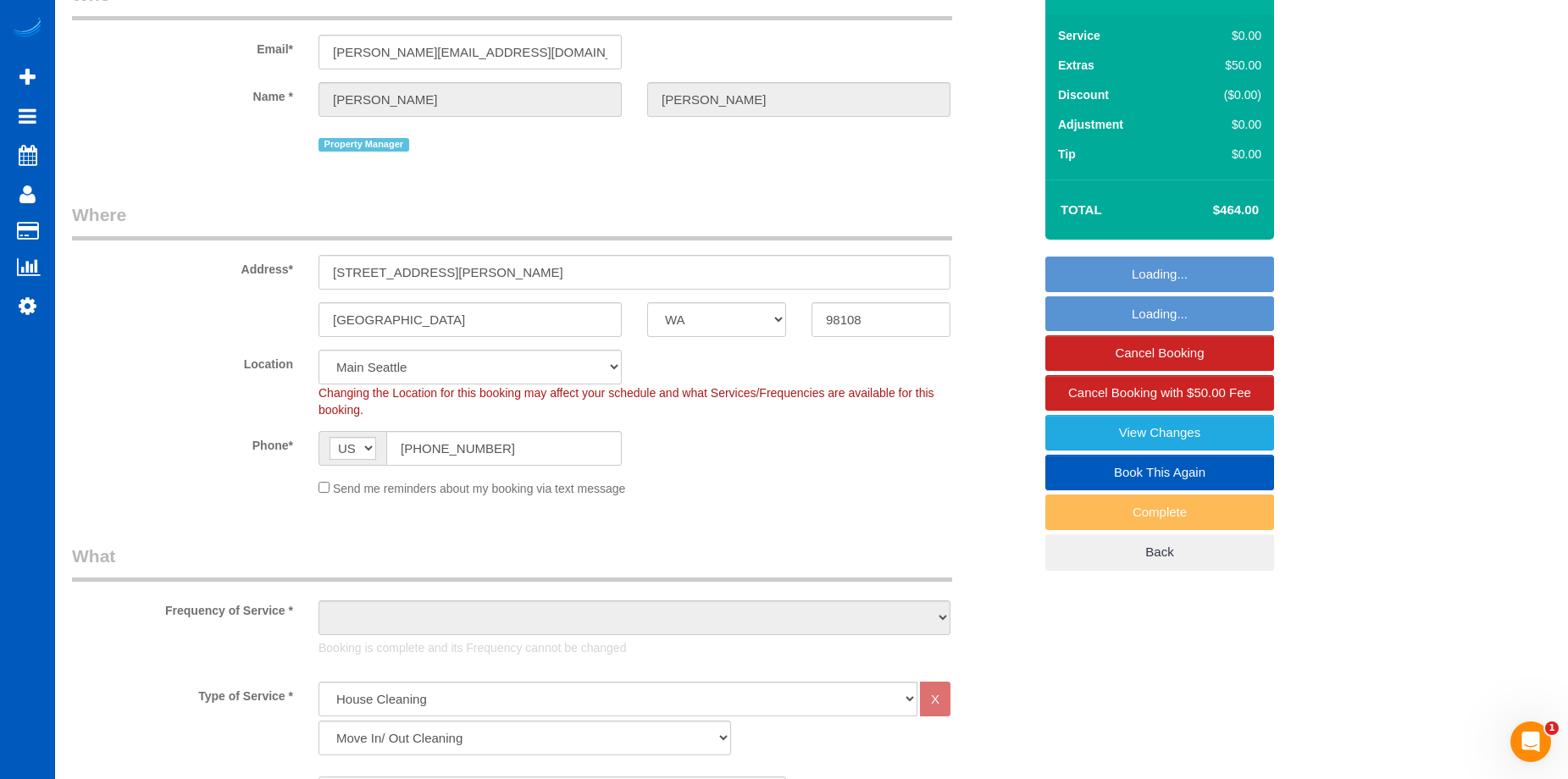
select select "1001"
select select "2"
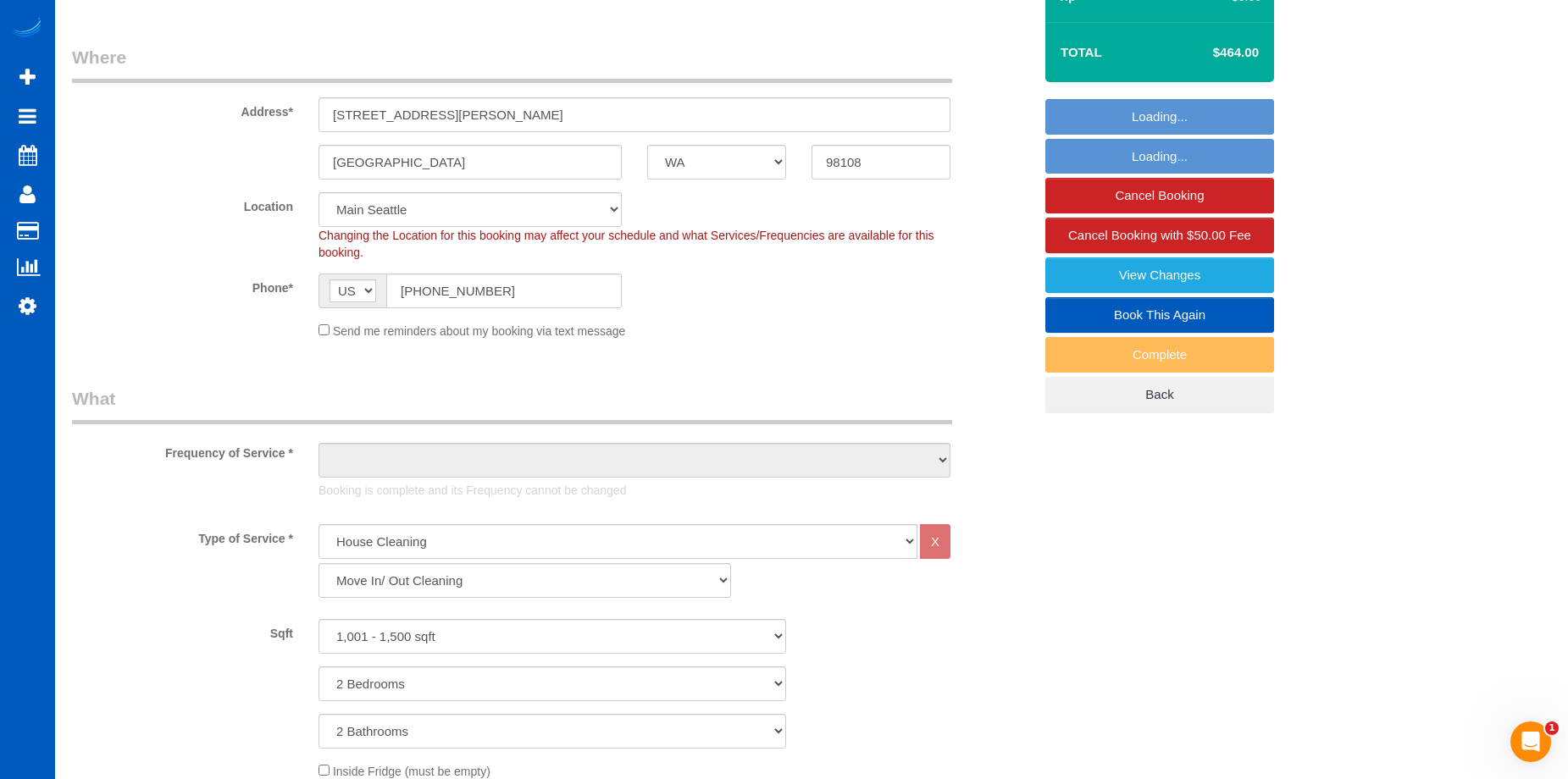
select select "object:1225"
select select "spot1"
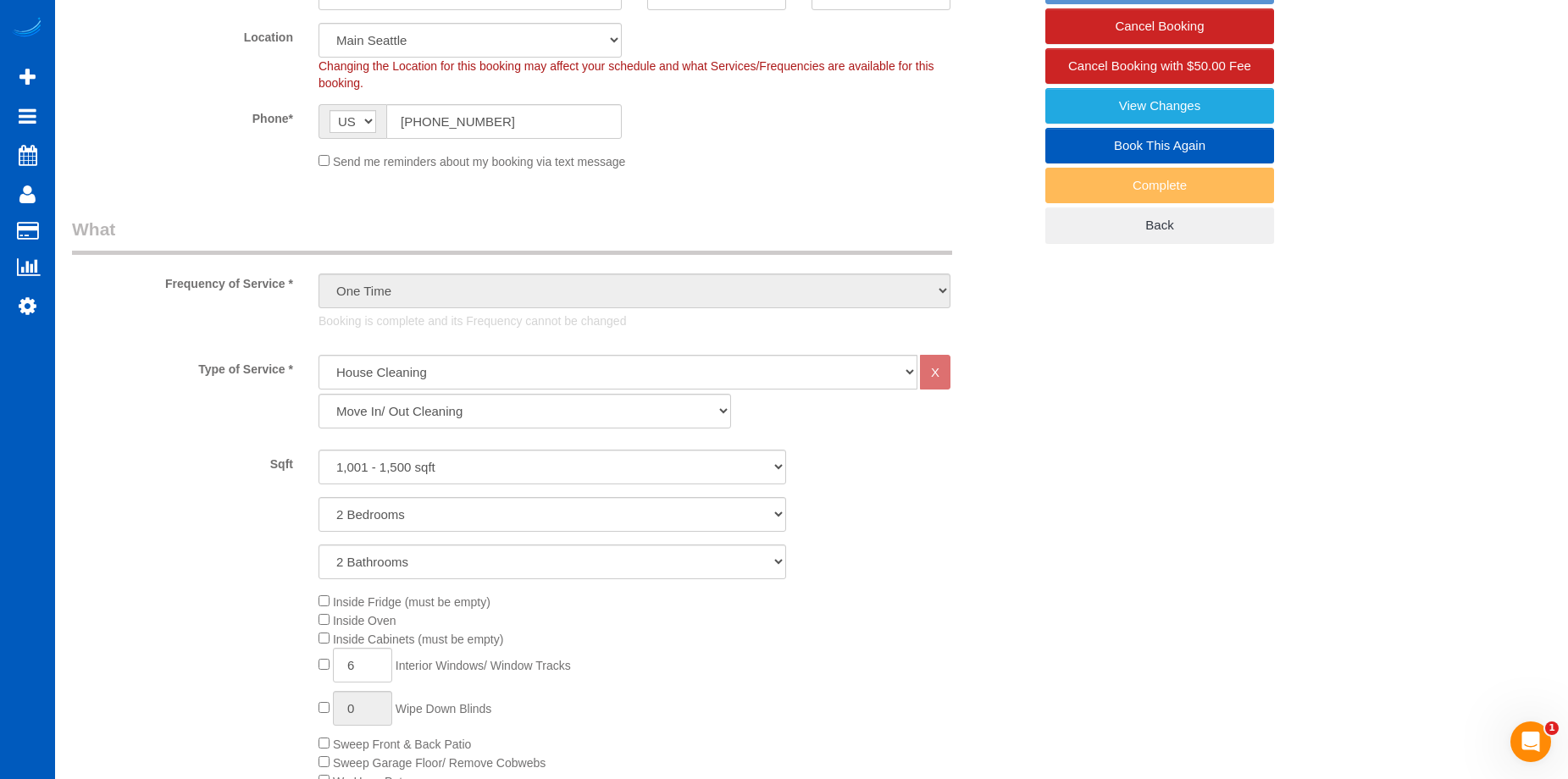
select select "object:1240"
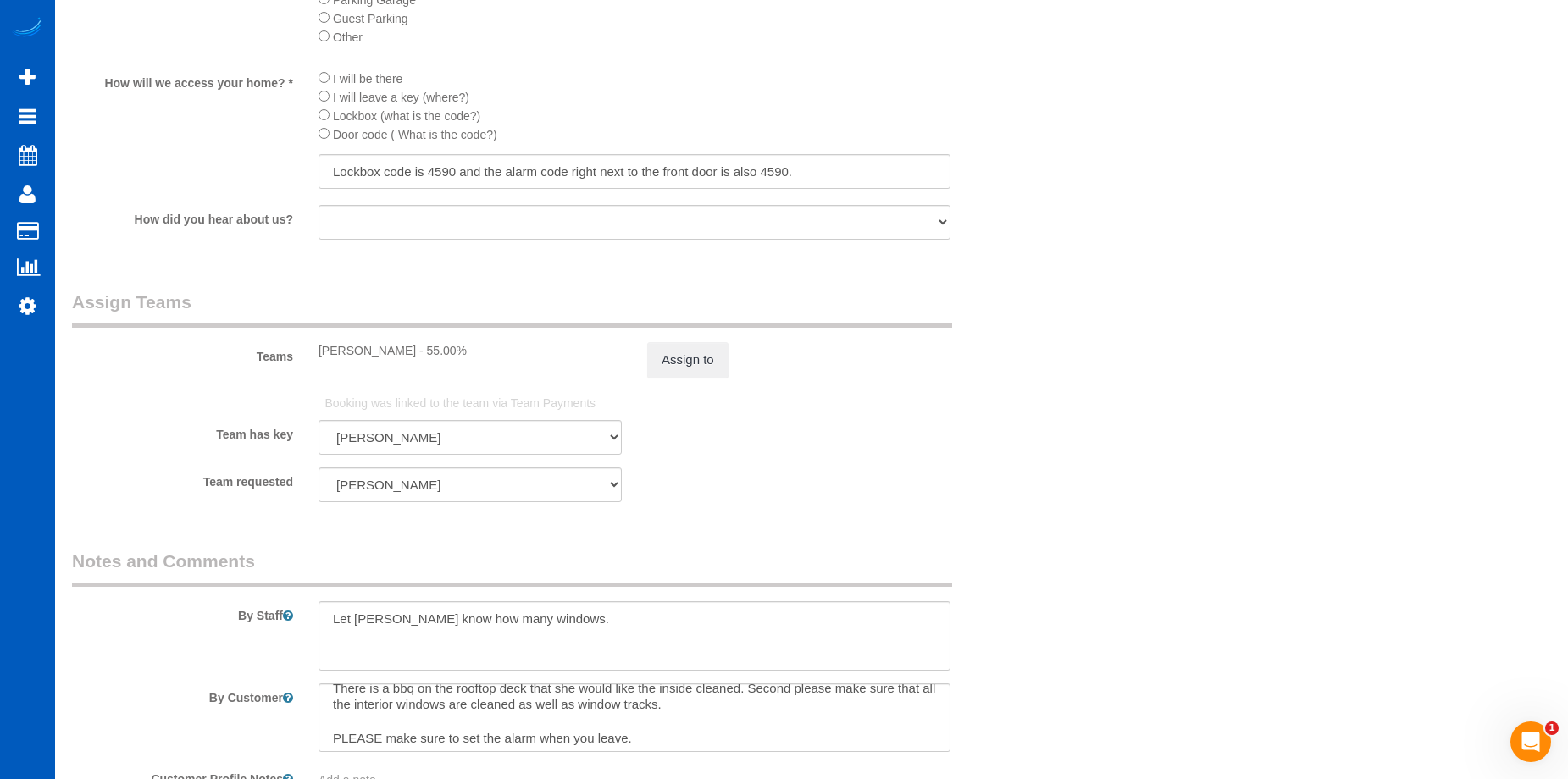
scroll to position [17, 0]
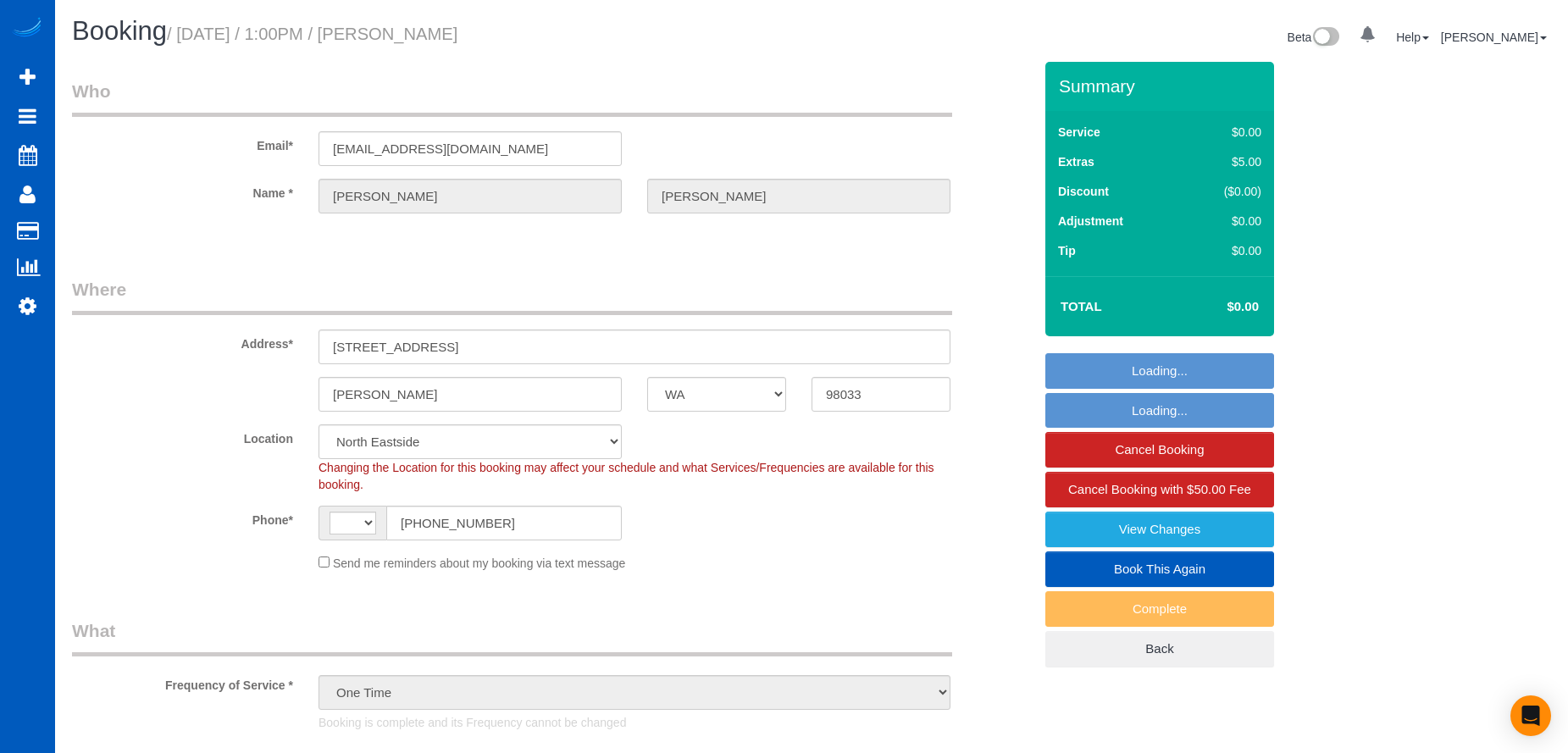
select select "WA"
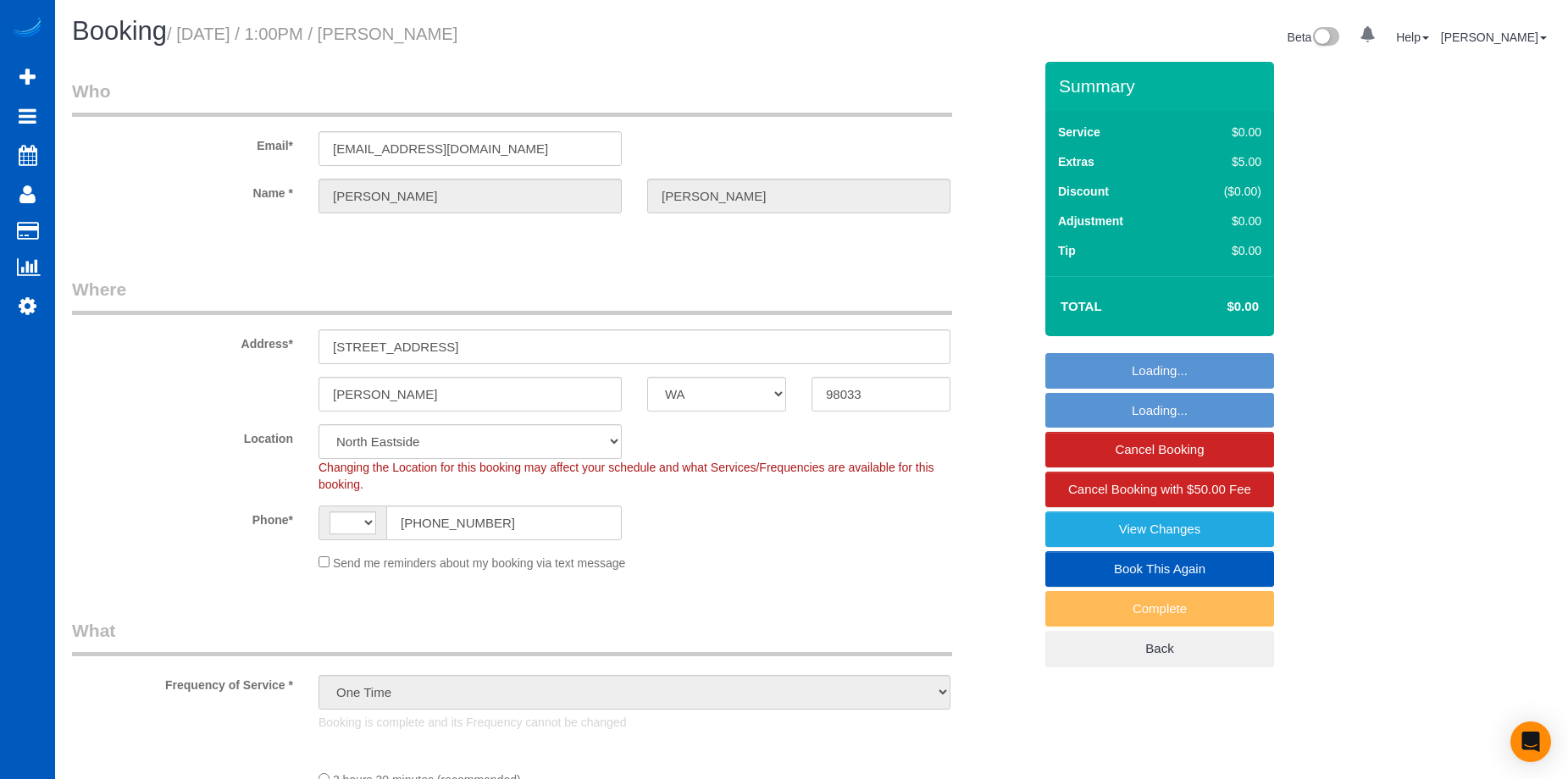
select select "object:825"
select select "string:[GEOGRAPHIC_DATA]"
select select "199"
select select "3001"
select select "5"
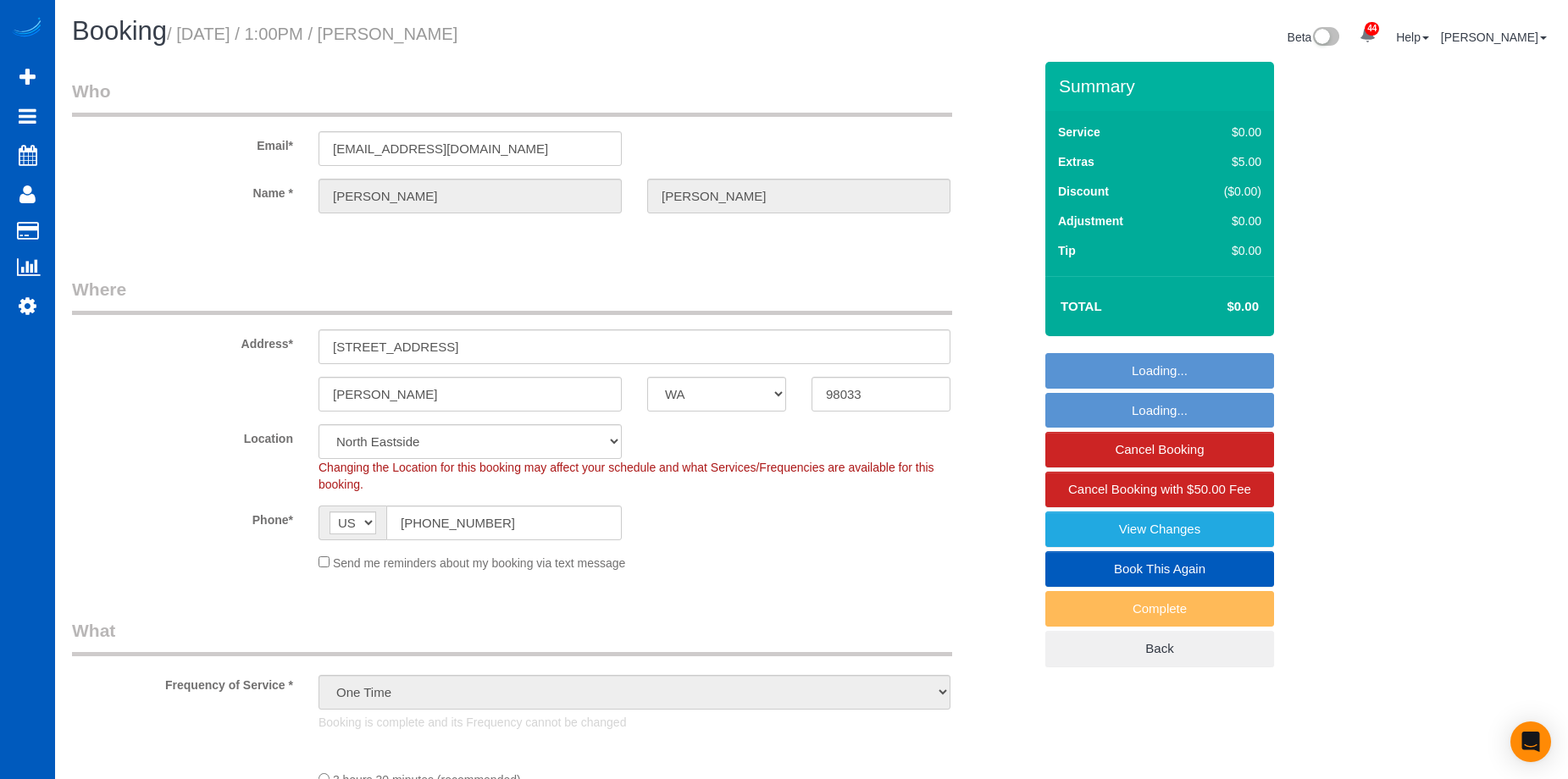
select select "4"
select select "3001"
select select "5"
select select "4"
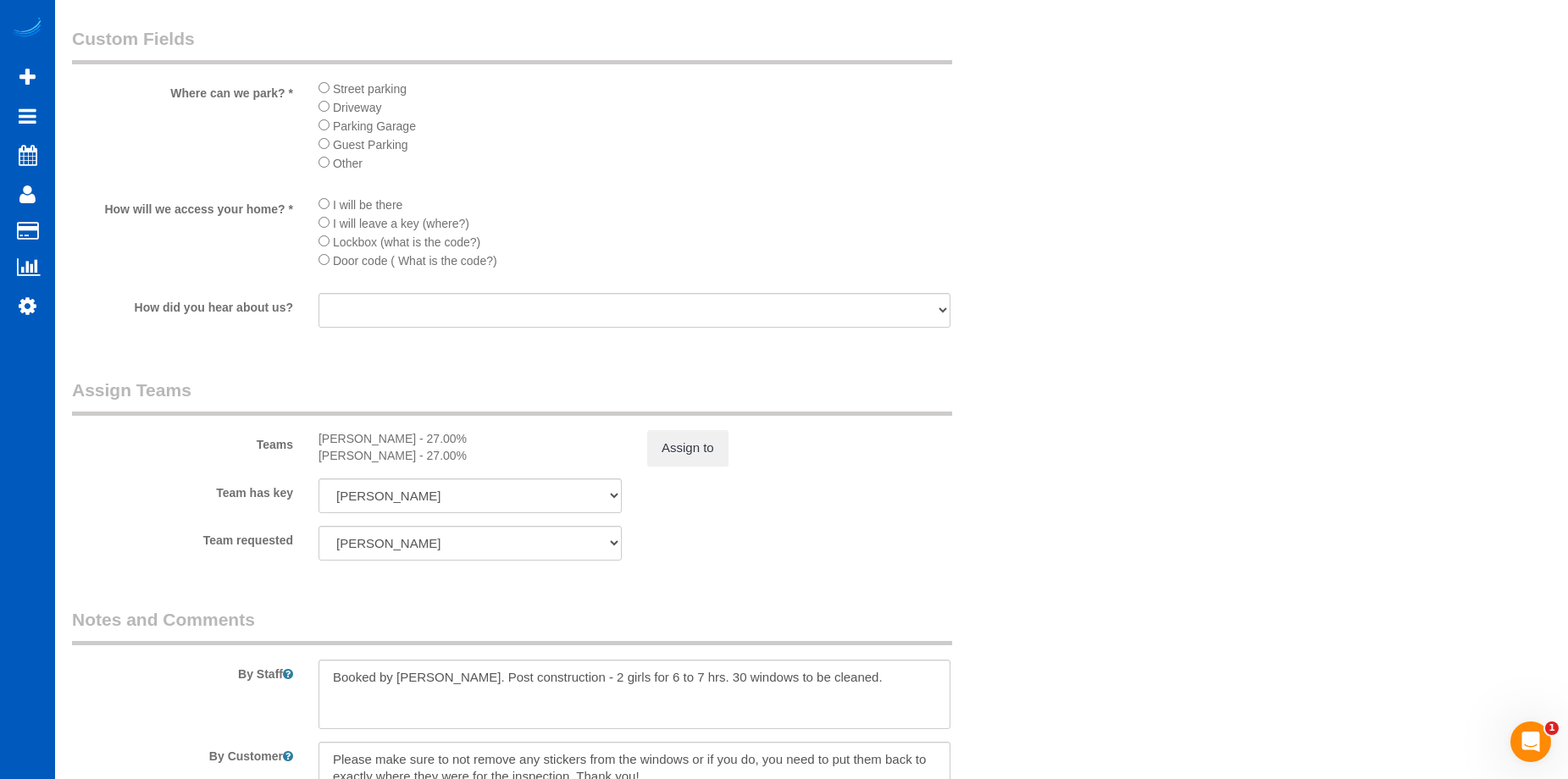
scroll to position [2116, 0]
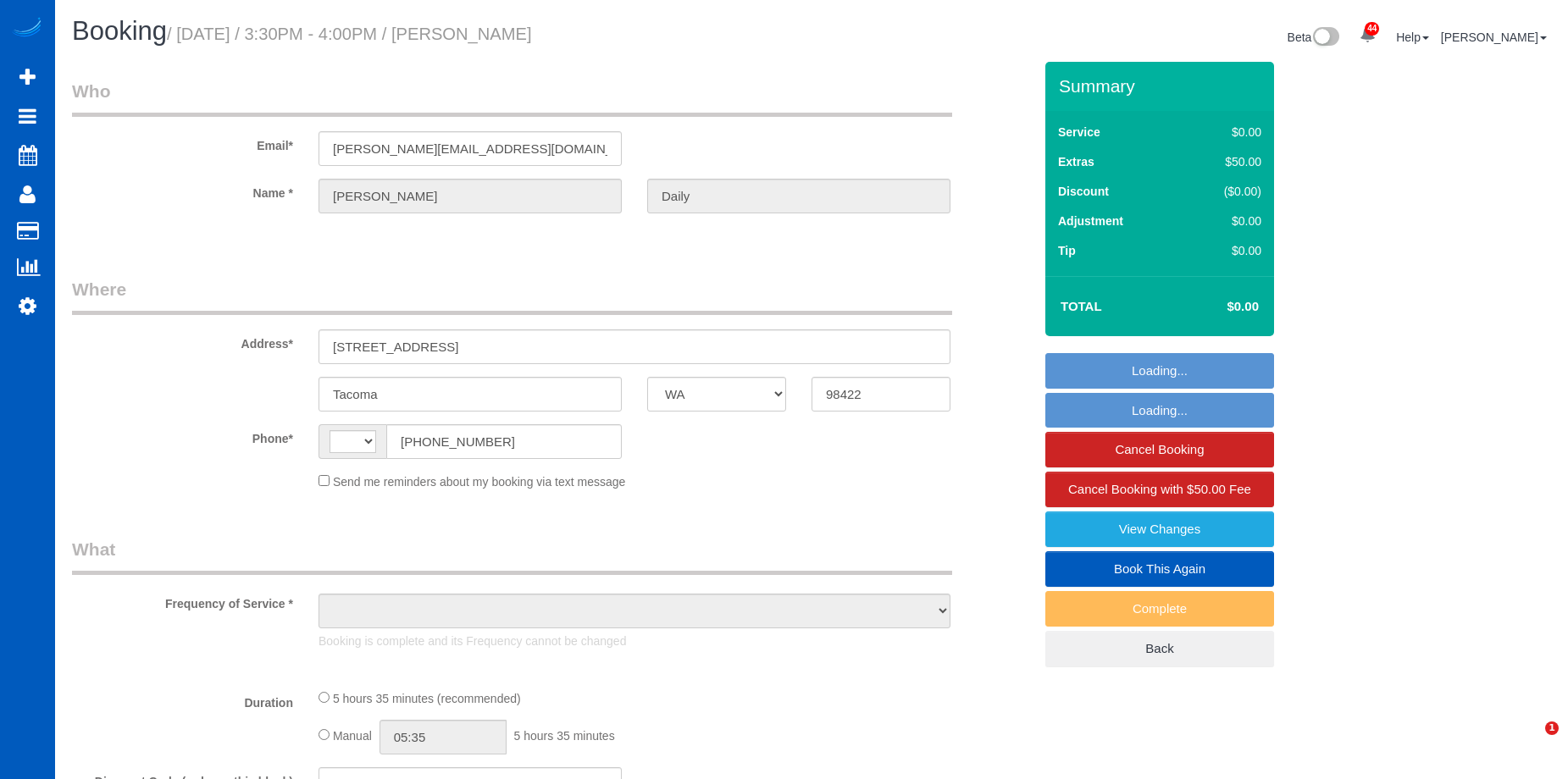
select select "WA"
select select "string:fspay-b3290530-11da-4029-b833-e1e8dfd20222"
select select "string:[GEOGRAPHIC_DATA]"
select select "199"
select select "1001"
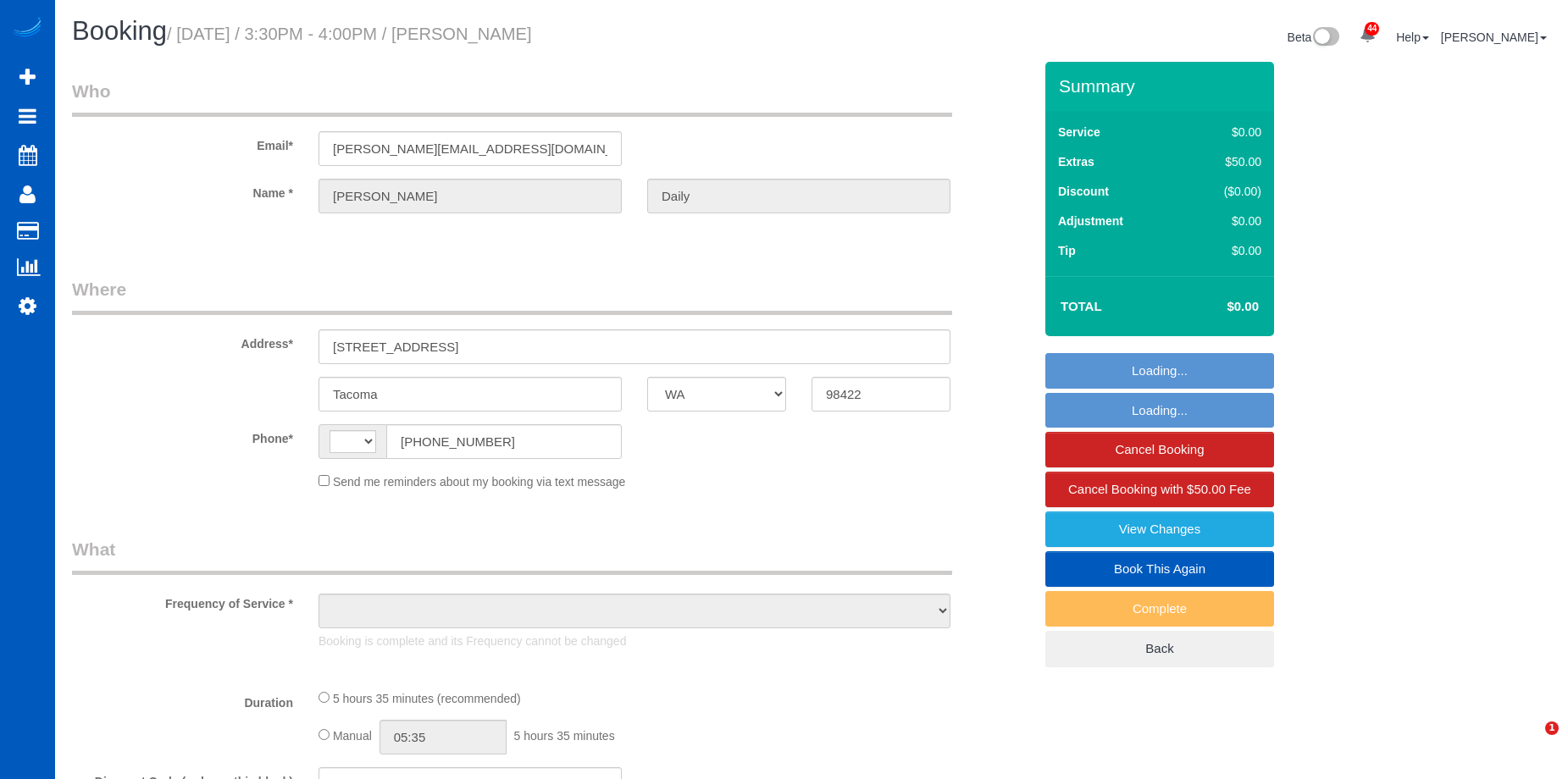
select select "4"
select select "2"
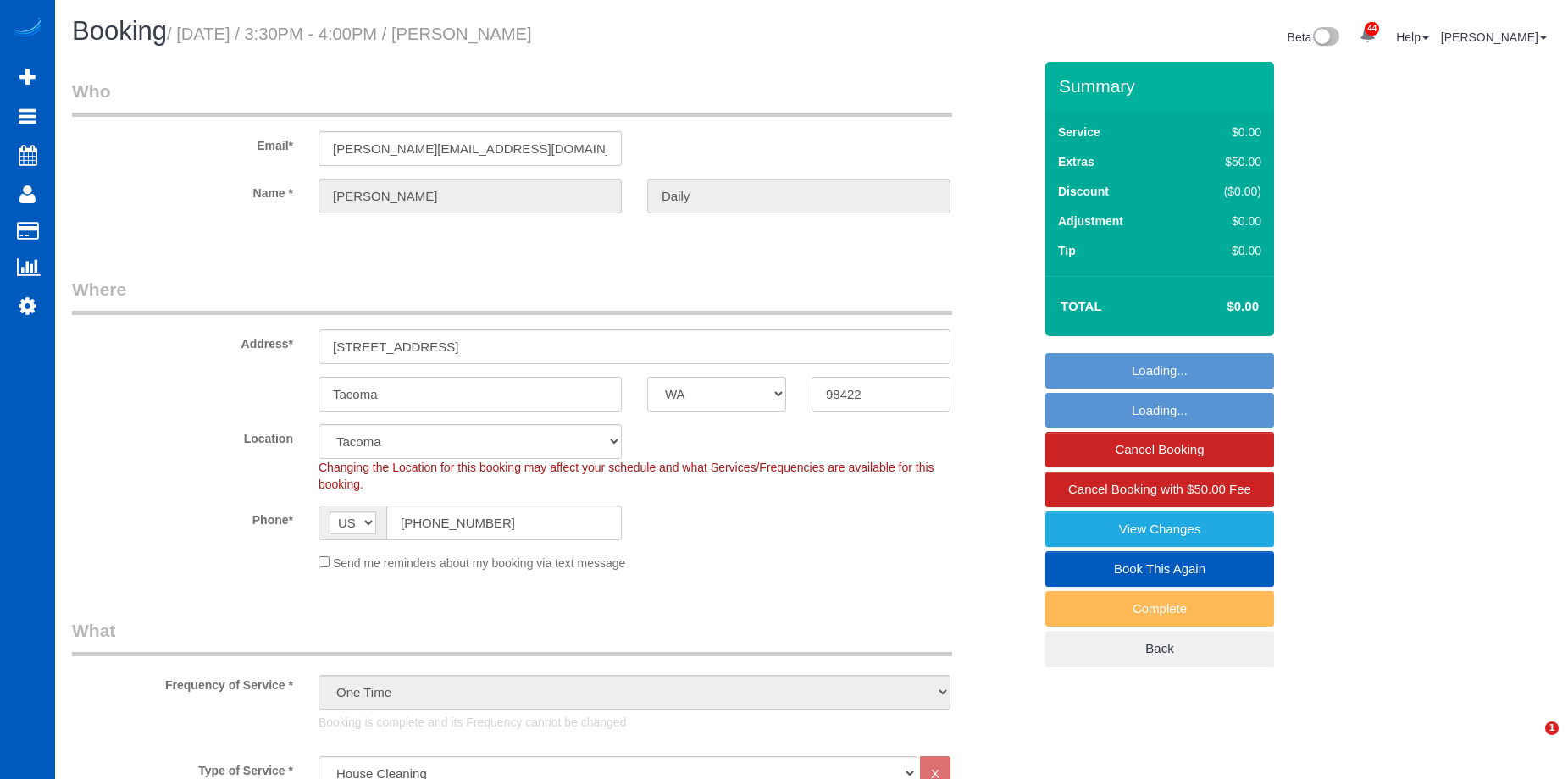
select select "object:1057"
select select "1001"
select select "4"
select select "2"
select select "object:1218"
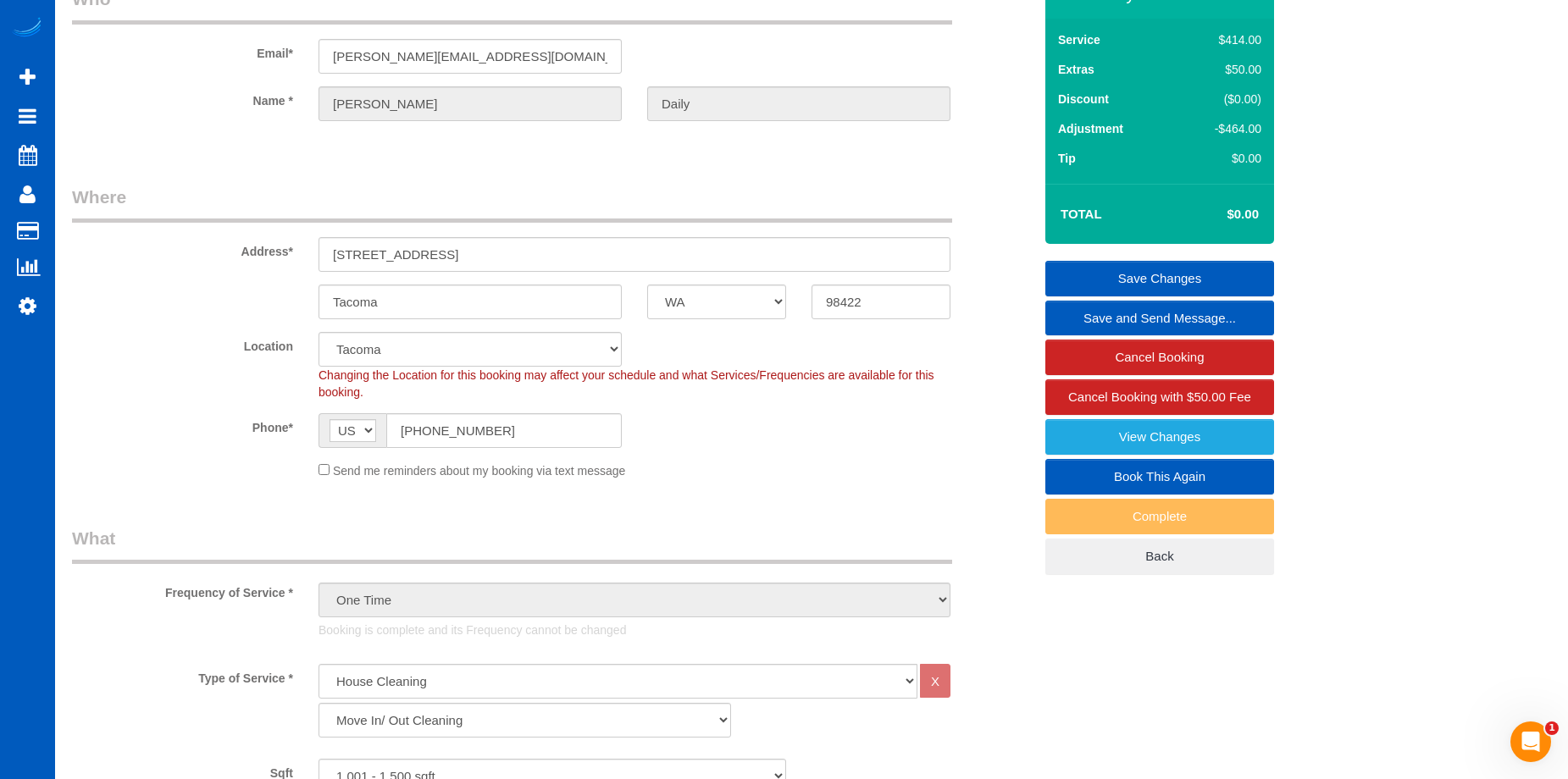
scroll to position [84, 0]
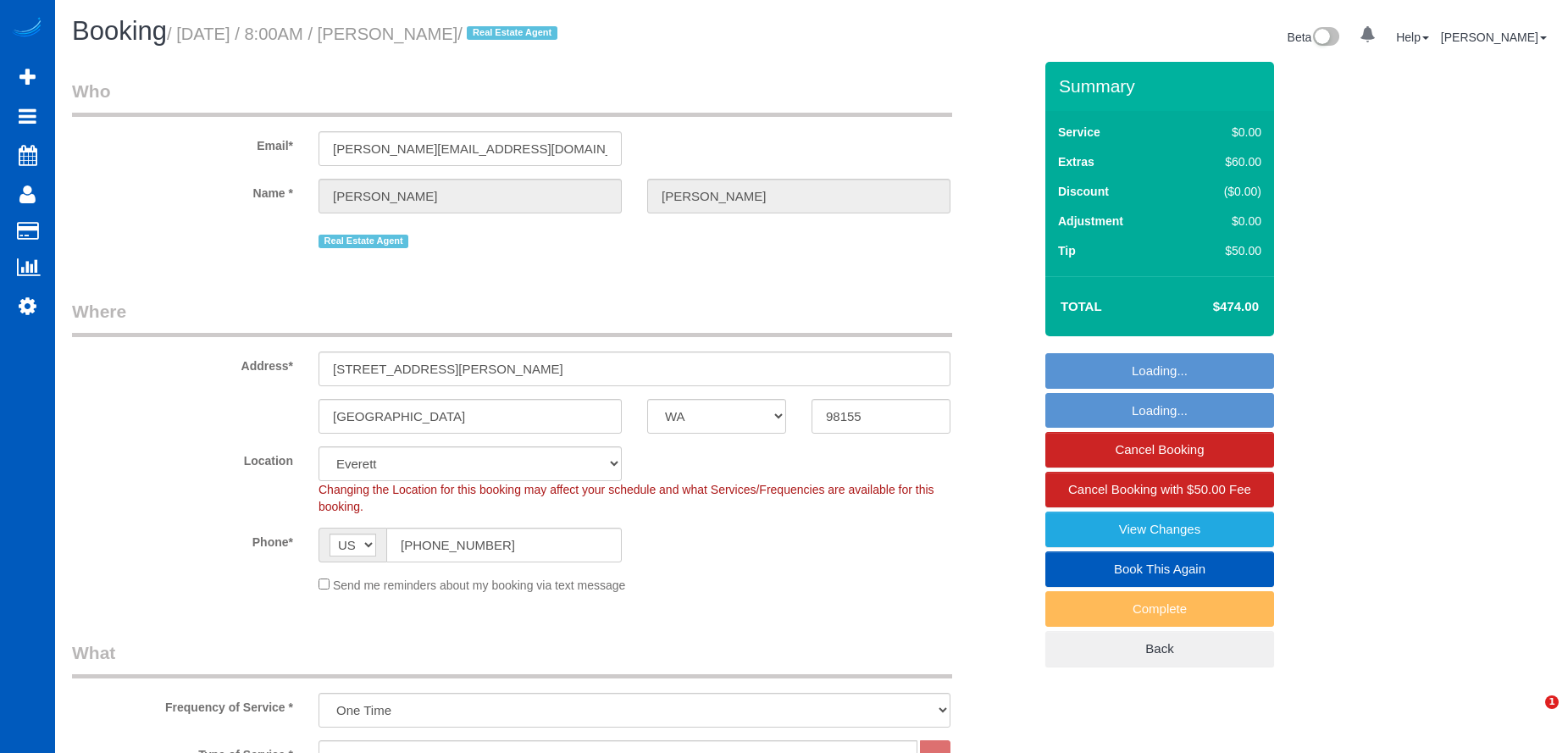
select select "WA"
select select "199"
select select "2"
select select "string:fspay-7feef064-0aae-445e-b746-4fcf4f7cb7b4"
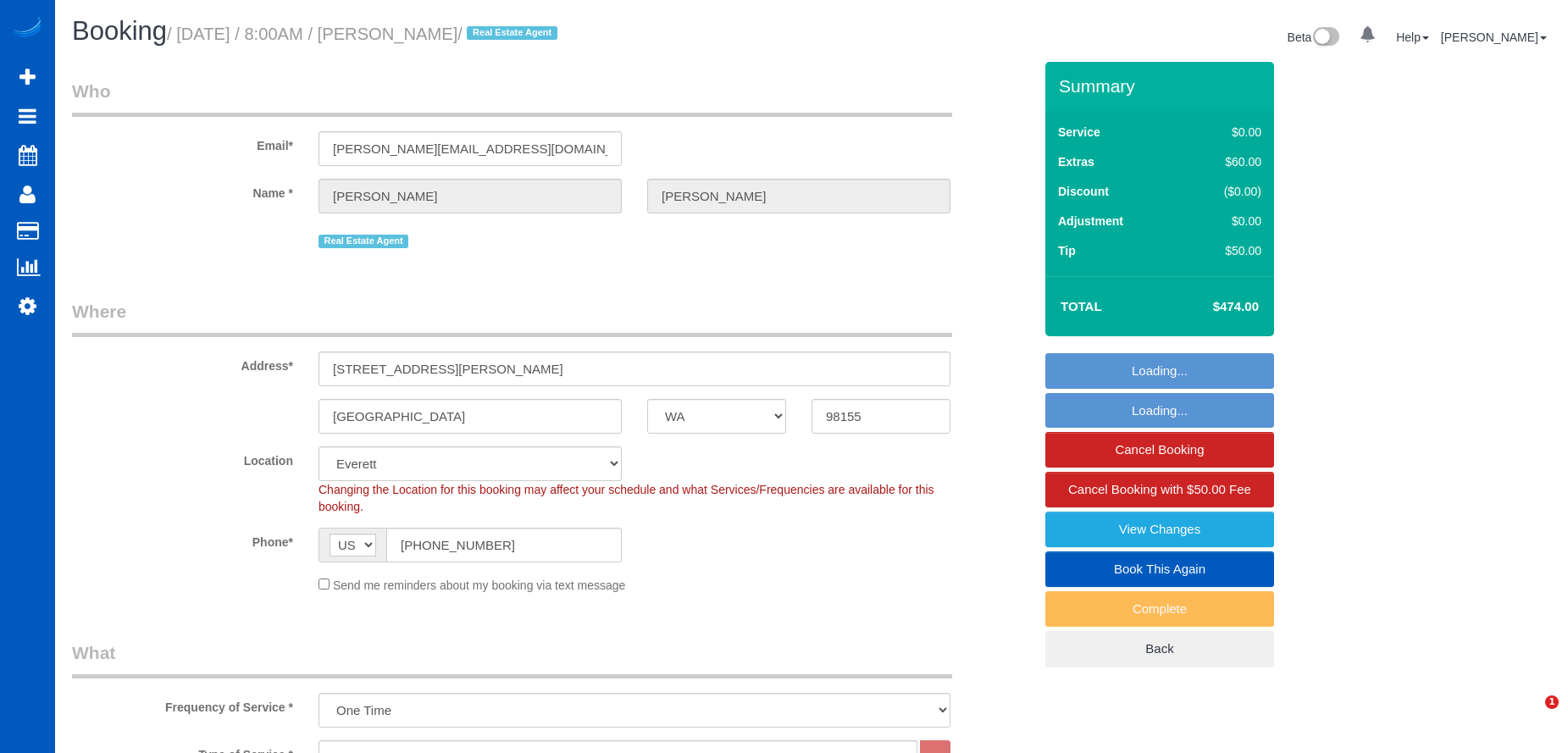
select select "spot1"
select select "number:10"
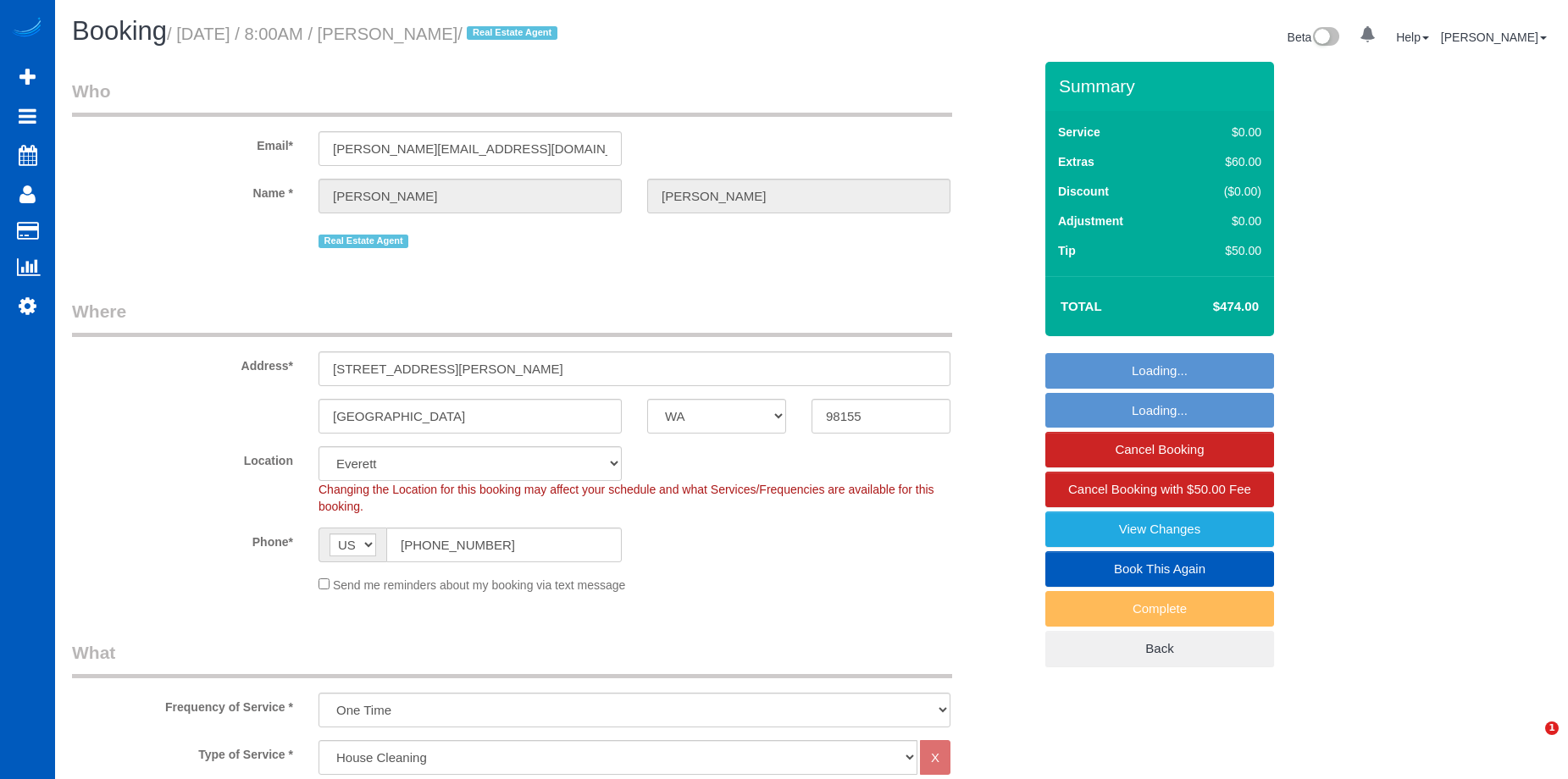
select select "object:1177"
select select "2"
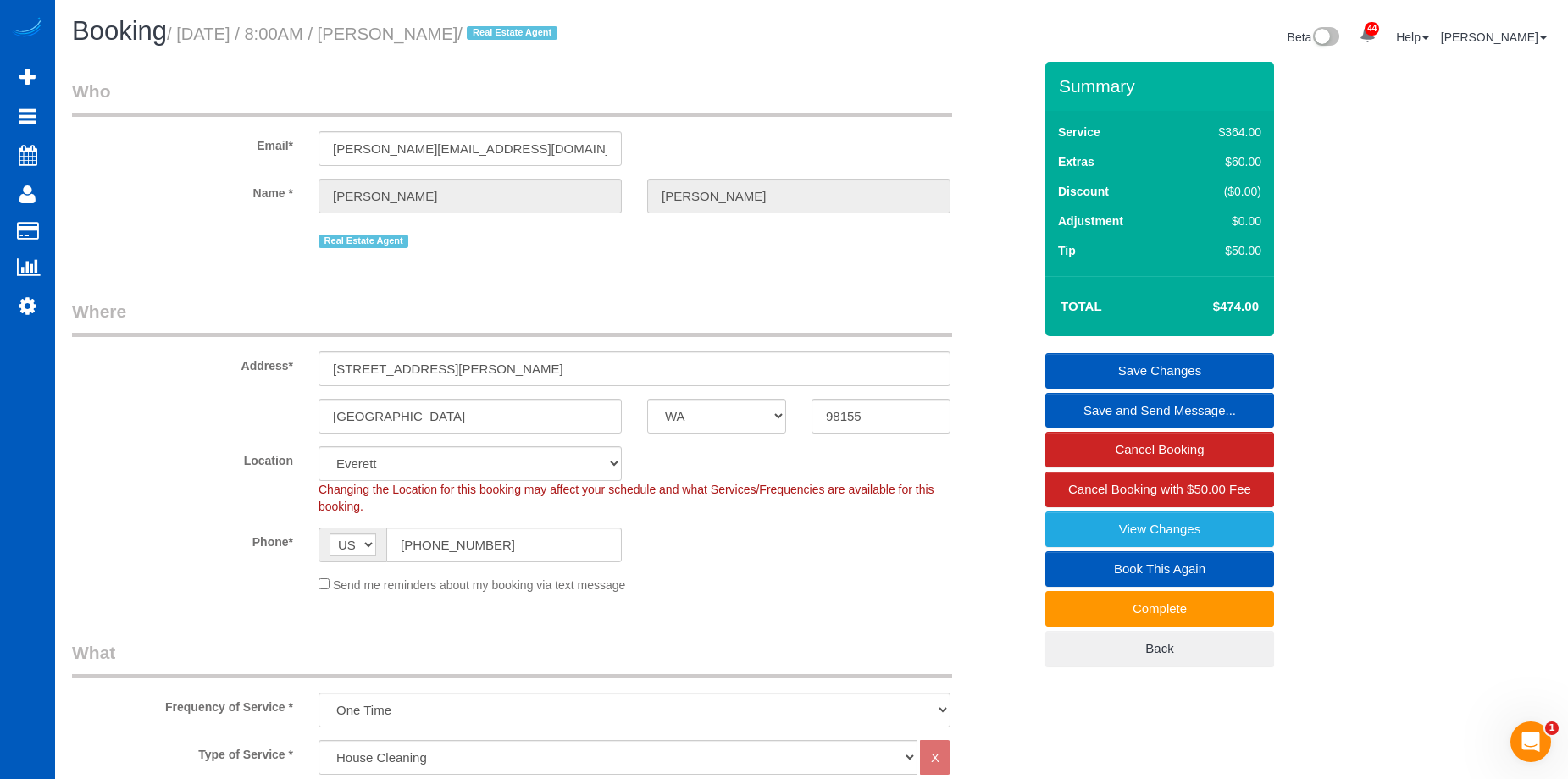
drag, startPoint x: 429, startPoint y: 27, endPoint x: 540, endPoint y: 25, distance: 111.0
click at [540, 25] on small "/ September 18, 2025 / 8:00AM / Thomas Peters / Real Estate Agent" at bounding box center [365, 34] width 395 height 18
copy small "Thomas Peters"
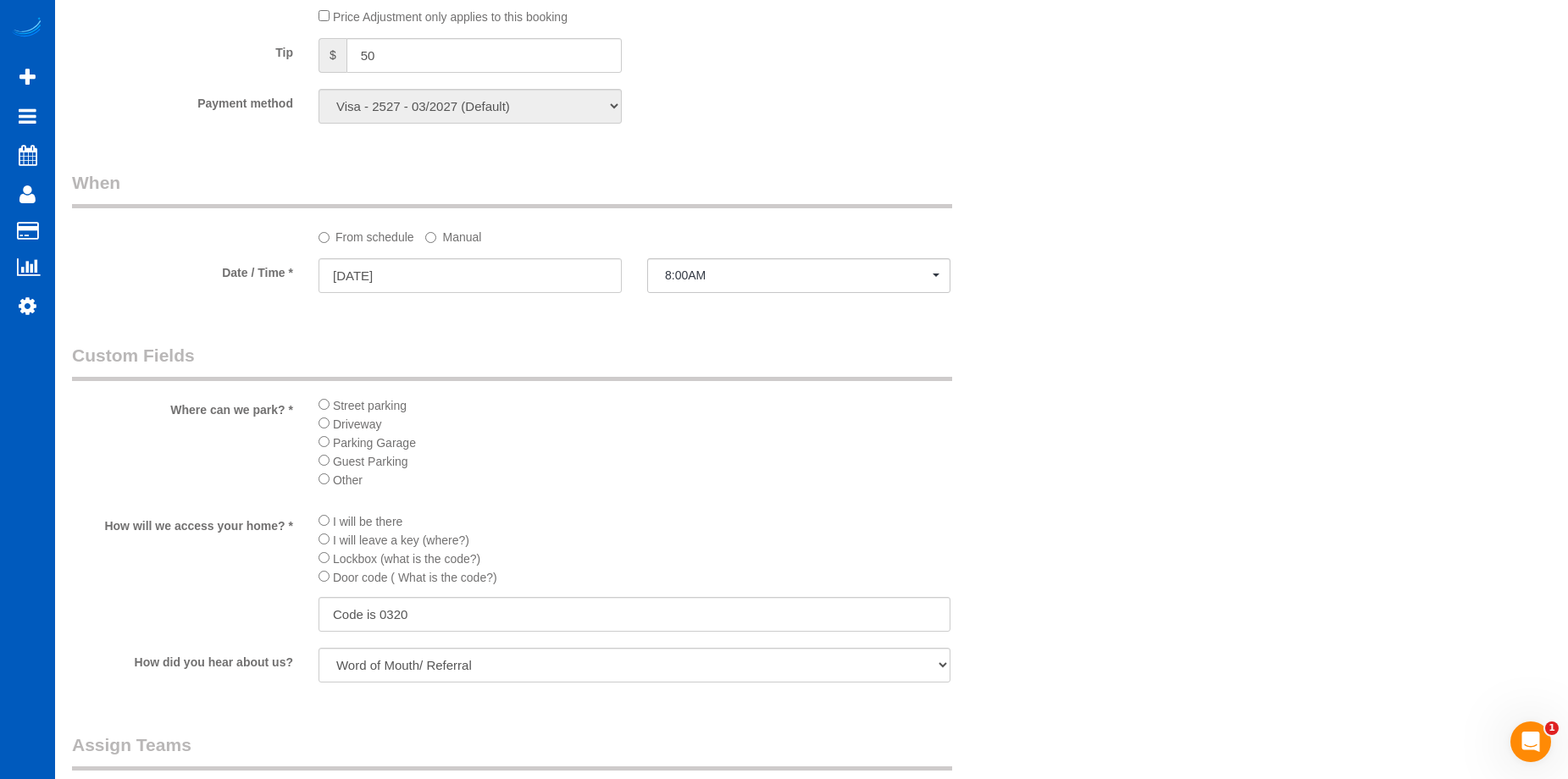
scroll to position [1948, 0]
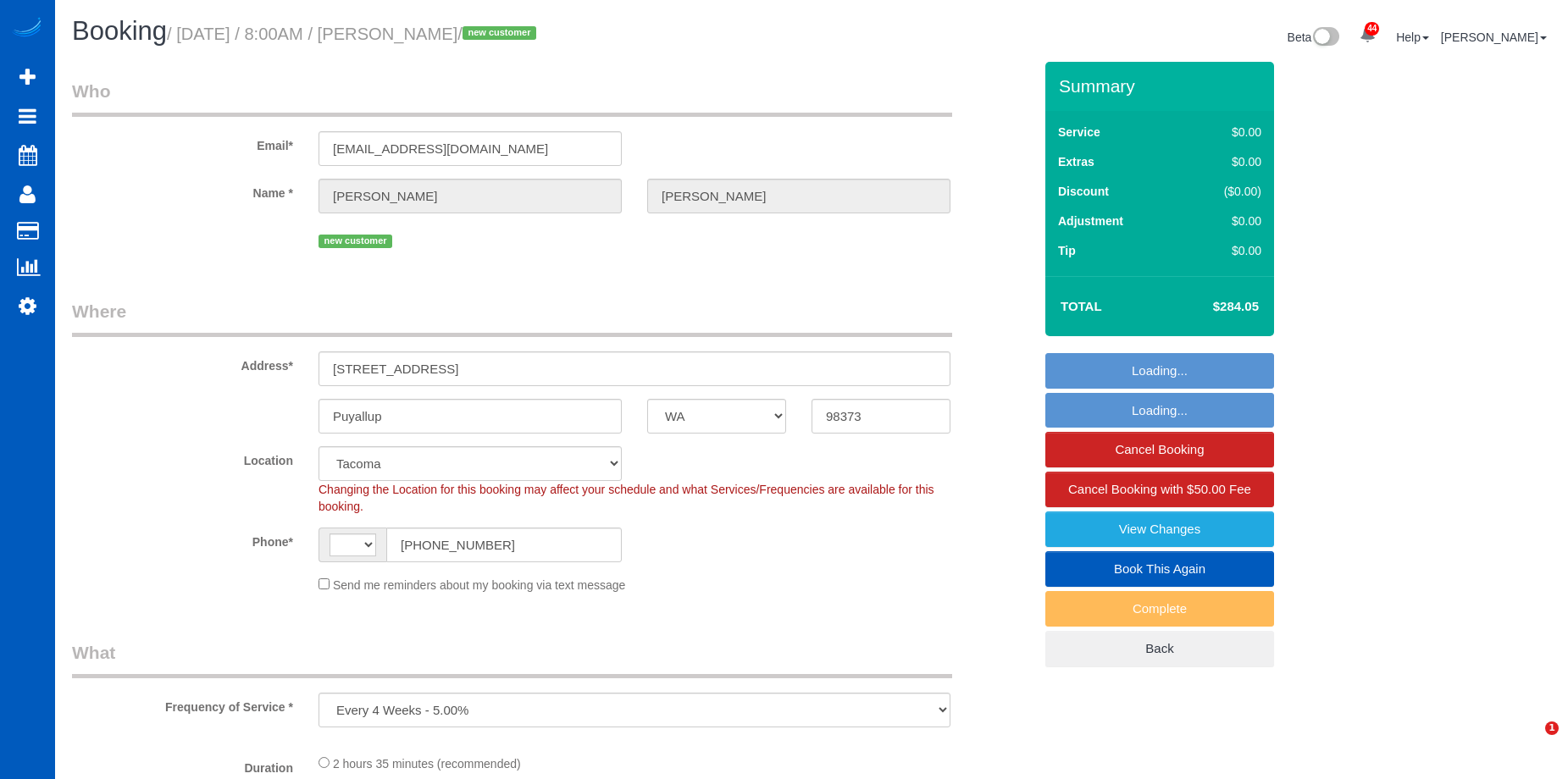
select select "WA"
select select "number:8"
select select "object:684"
select select "string:[GEOGRAPHIC_DATA]"
select select "spot1"
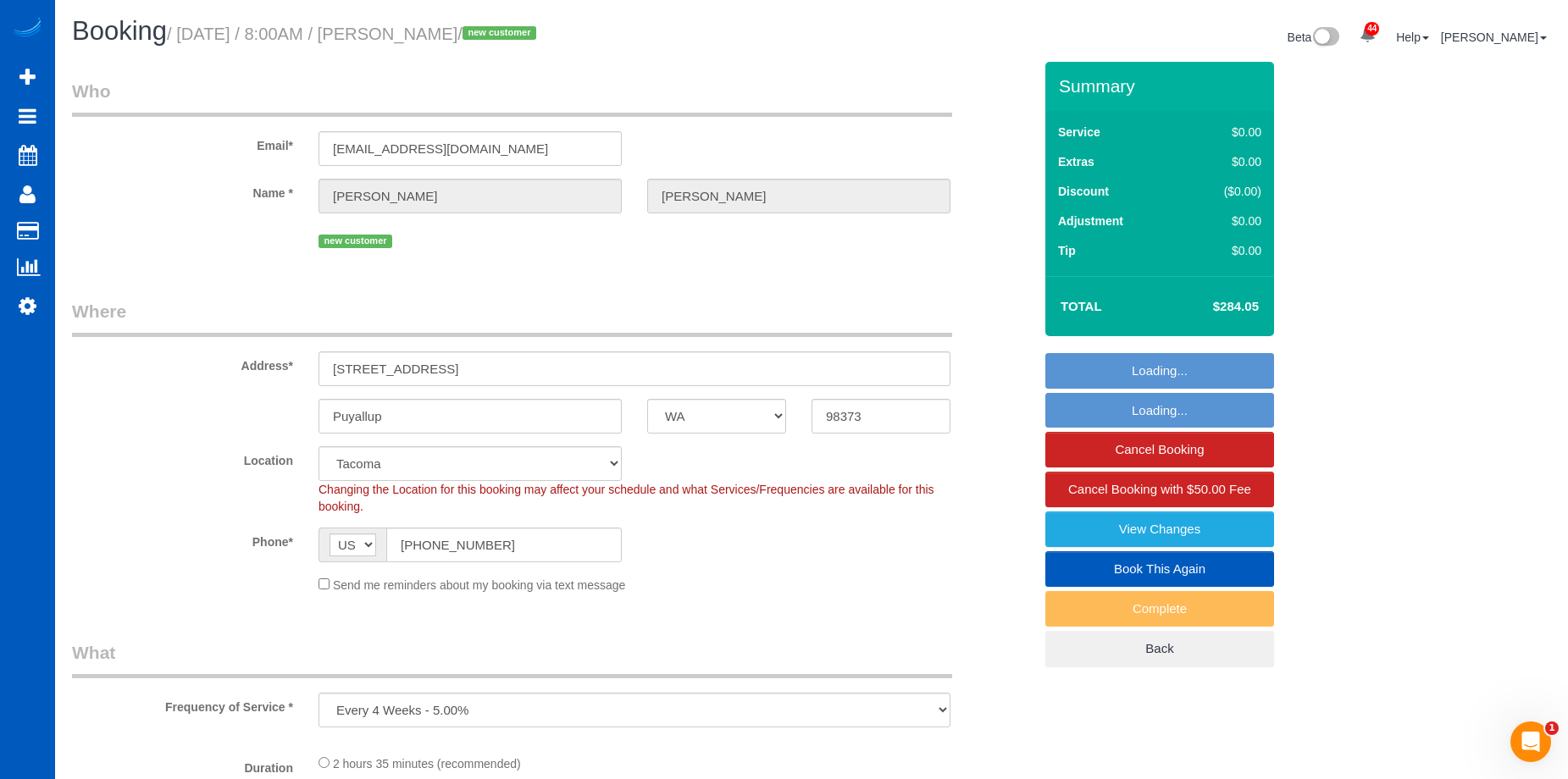
select select "199"
select select "2501"
select select "4"
select select "3"
select select "2501"
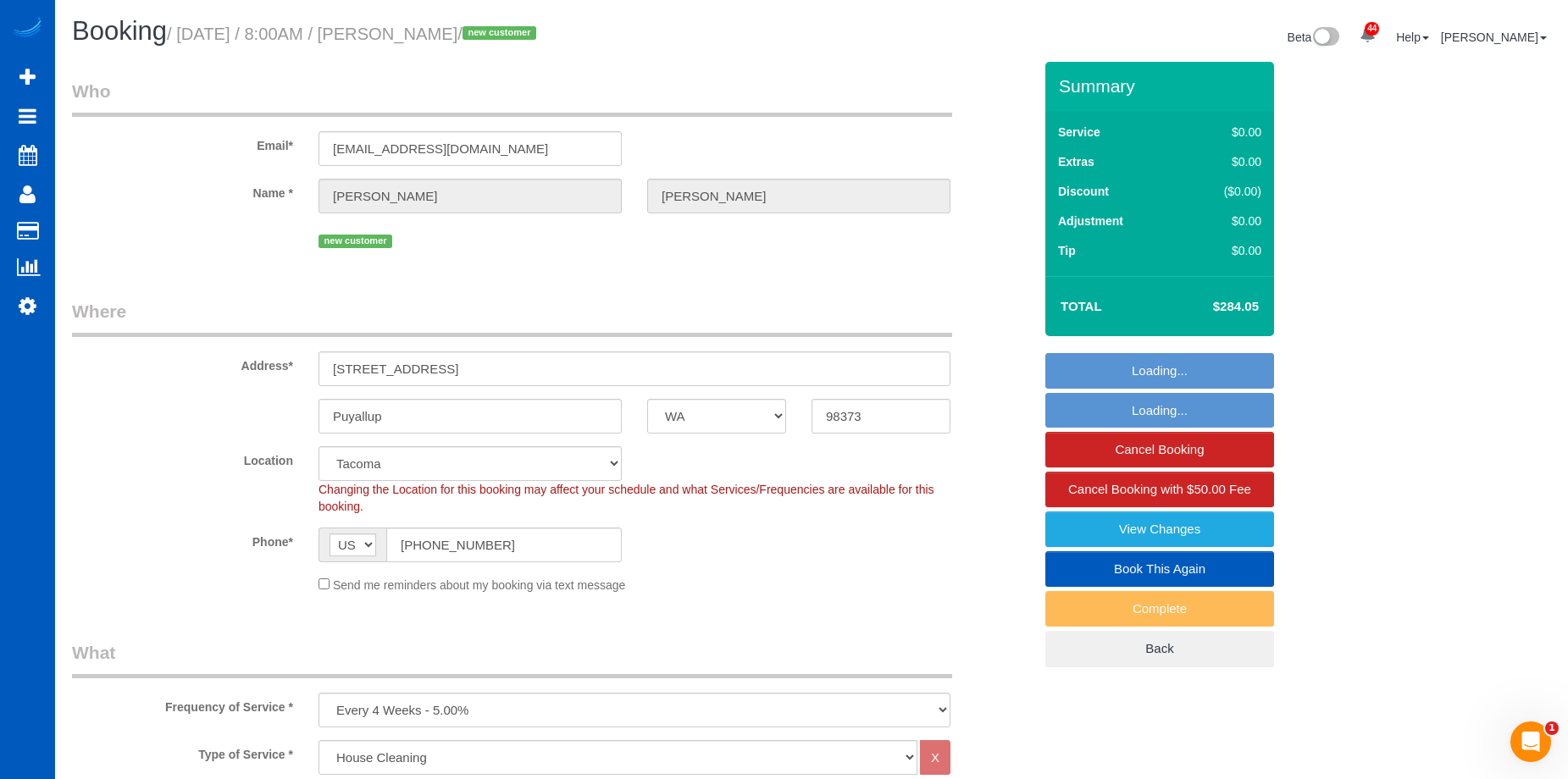
select select "4"
select select "3"
drag, startPoint x: 428, startPoint y: 34, endPoint x: 535, endPoint y: 39, distance: 107.1
click at [535, 39] on small "/ [DATE] / 8:00AM / [PERSON_NAME] / new customer" at bounding box center [354, 34] width 374 height 18
copy small "[PERSON_NAME]"
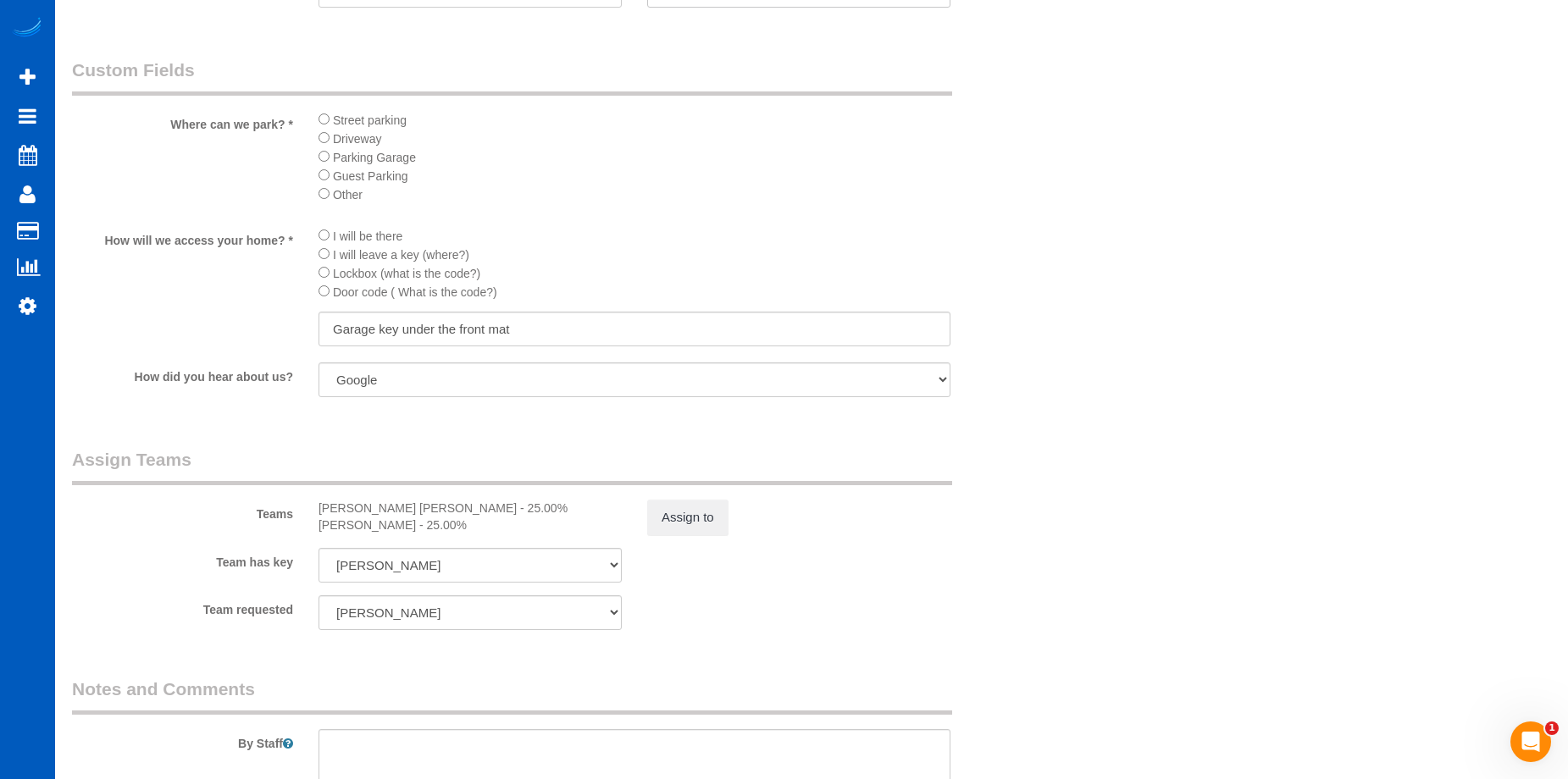
scroll to position [1863, 0]
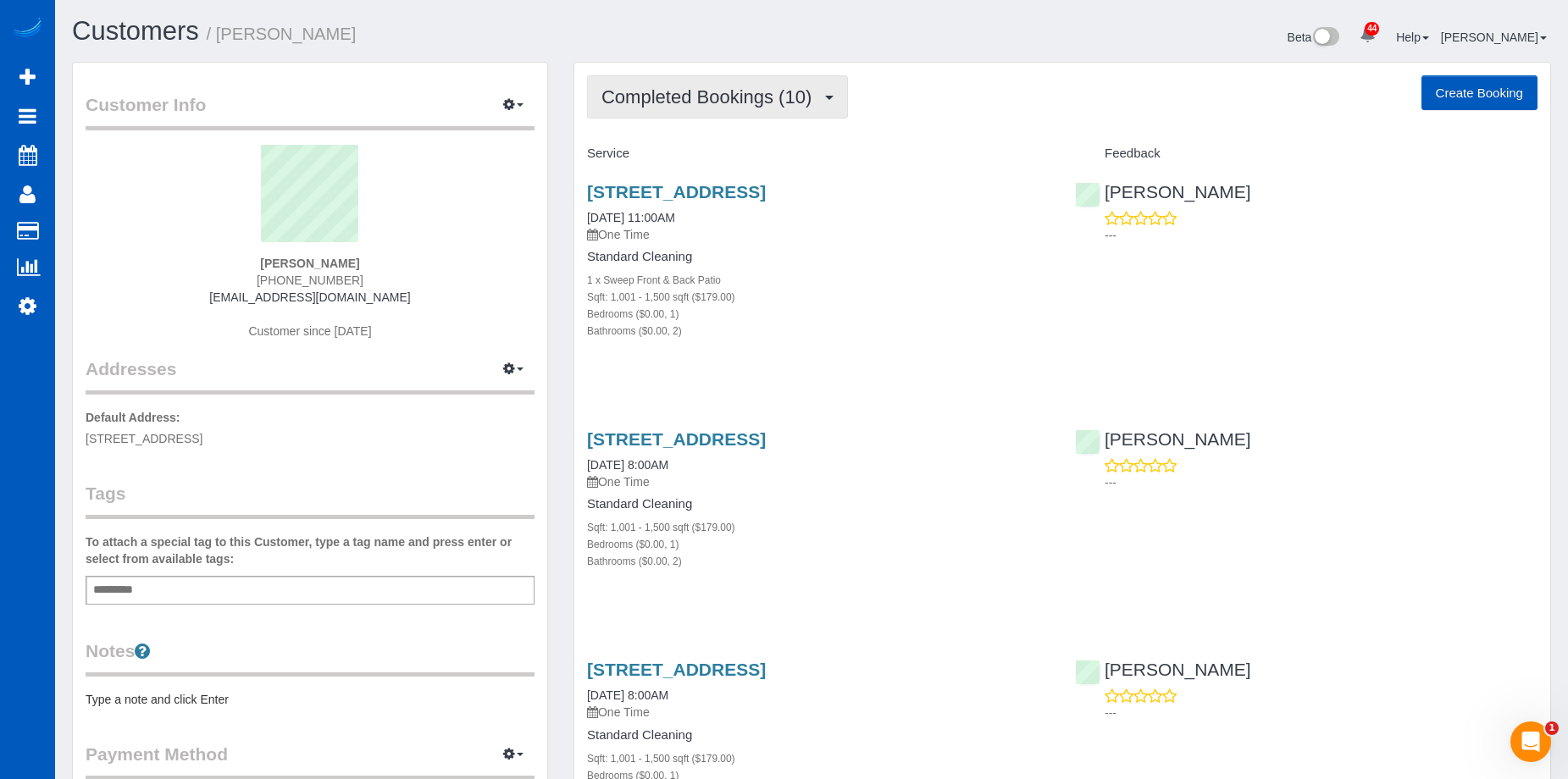
click at [820, 95] on span "Completed Bookings (10)" at bounding box center [711, 97] width 219 height 21
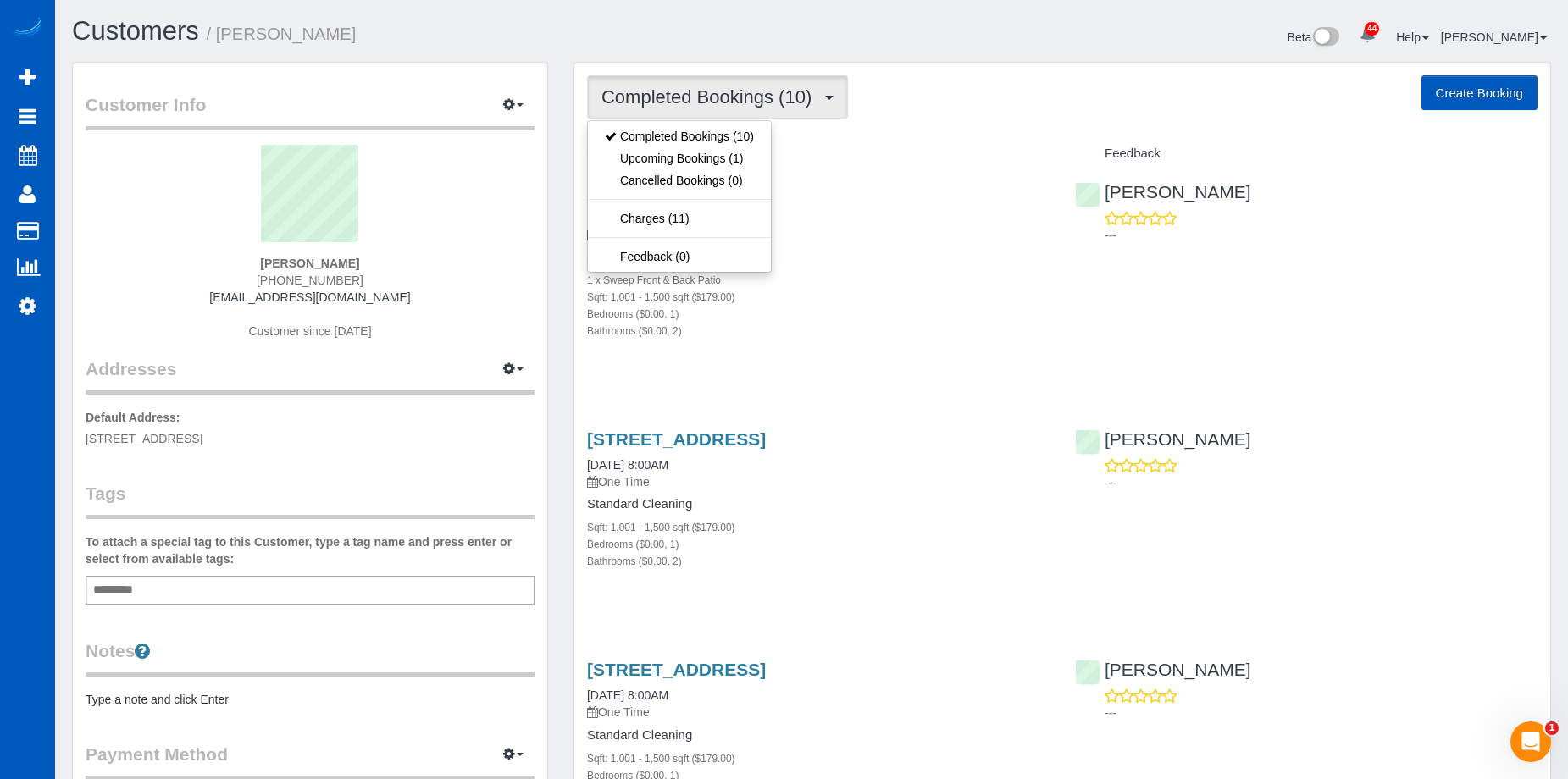
click at [800, 97] on span "Completed Bookings (10)" at bounding box center [711, 97] width 219 height 21
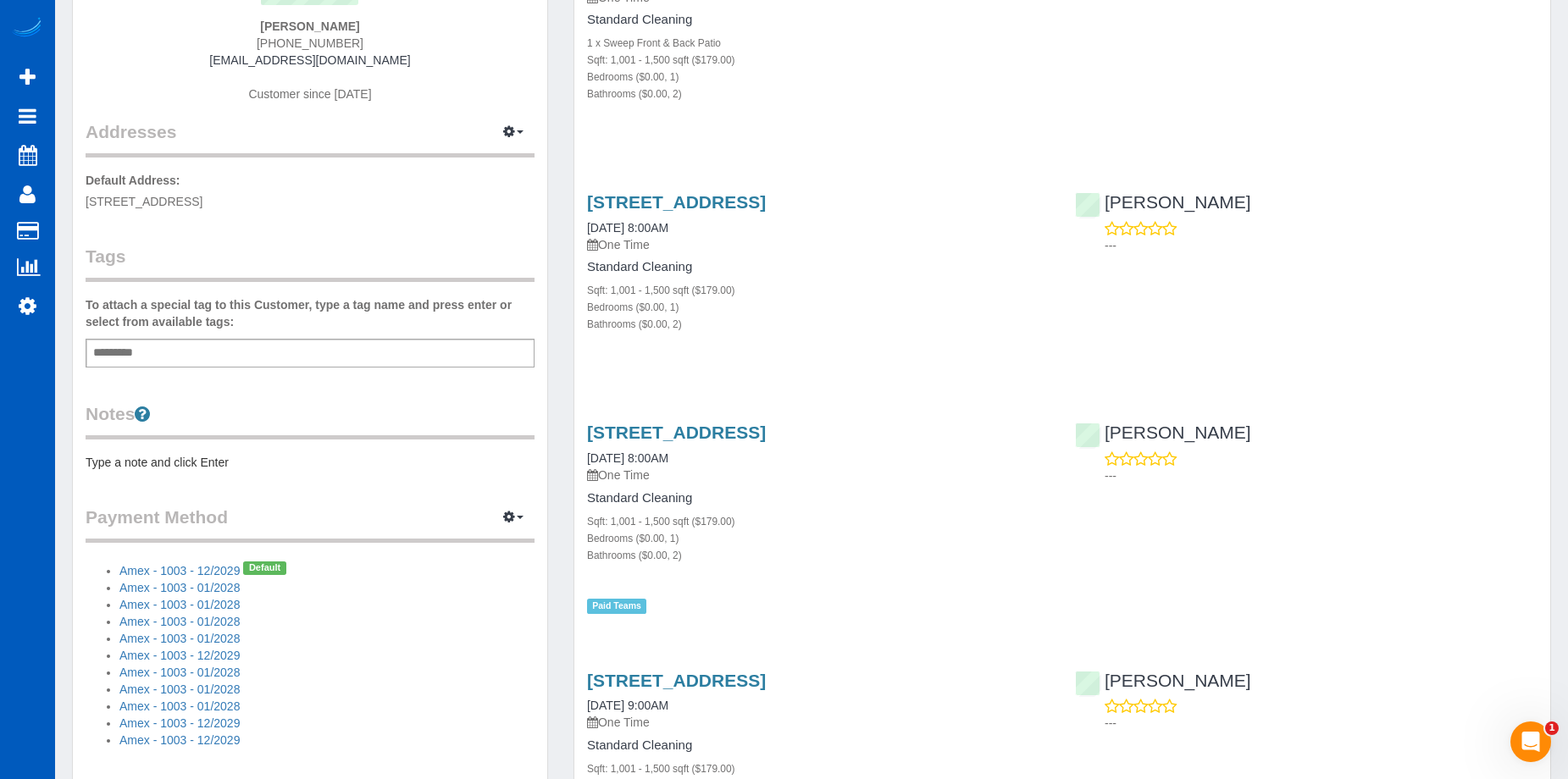
scroll to position [254, 0]
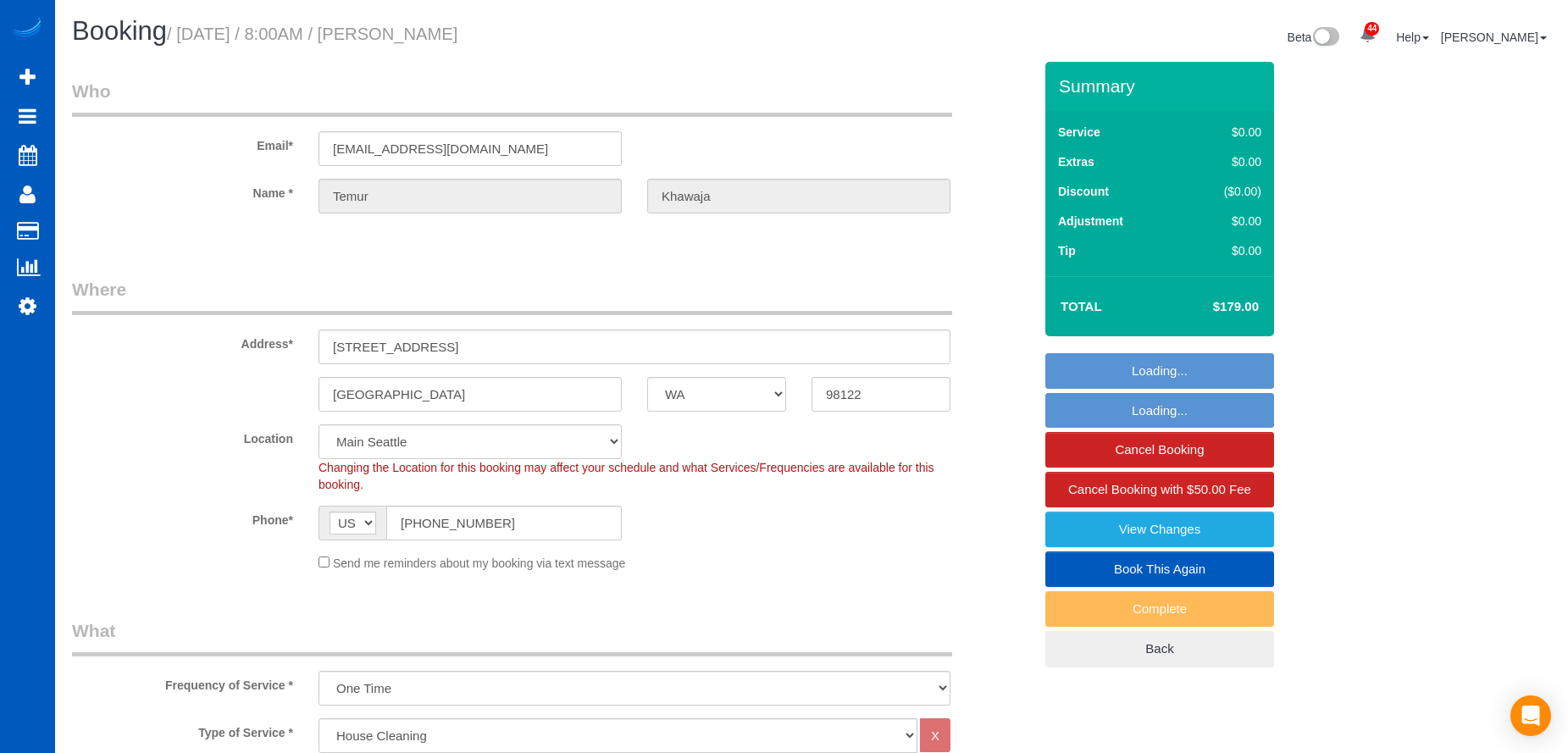
select select "WA"
select select "199"
select select "string:fspay-bc8cd8b2-4992-417d-971c-2d5601d9f174"
select select "object:1237"
select select "spot13"
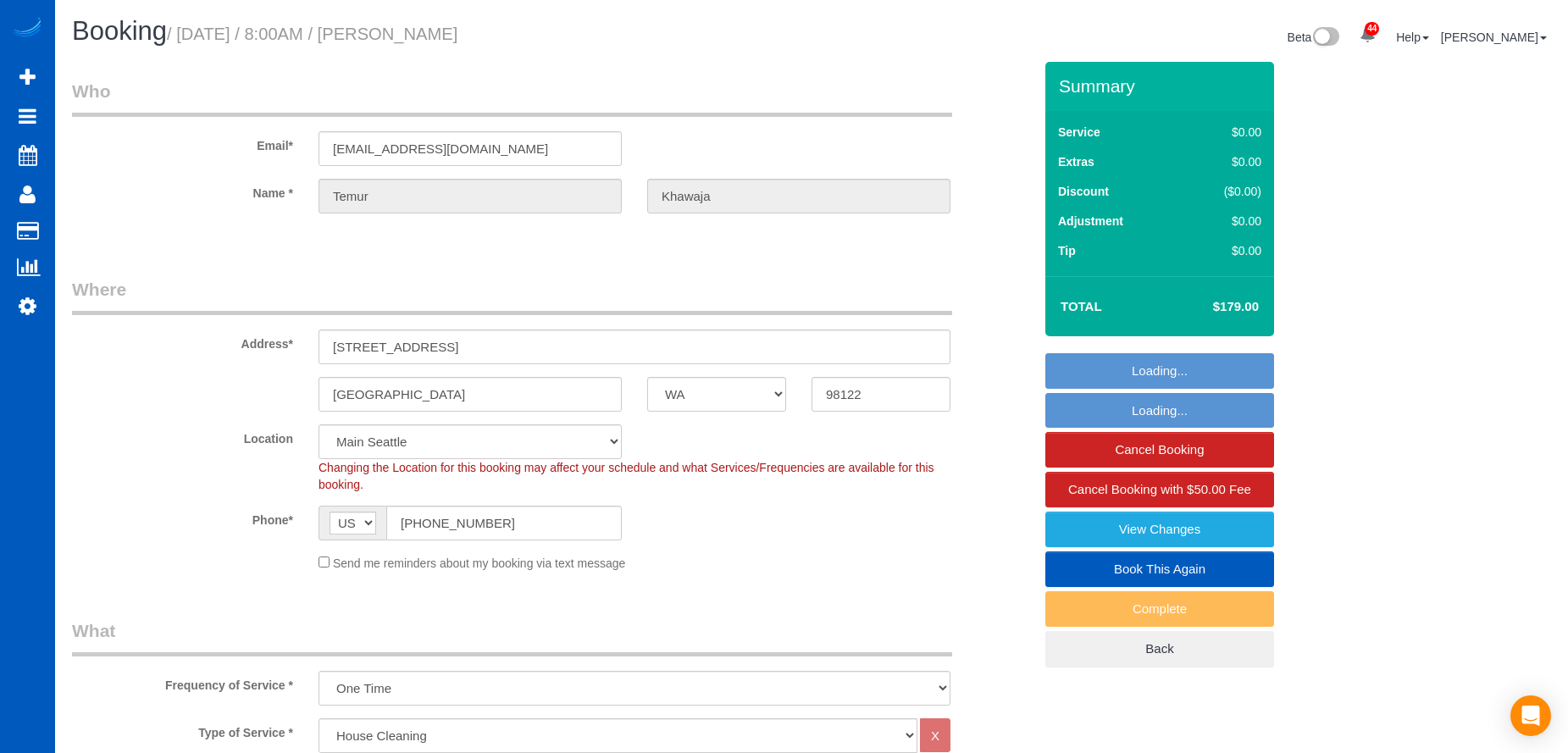
select select "1001"
select select "2"
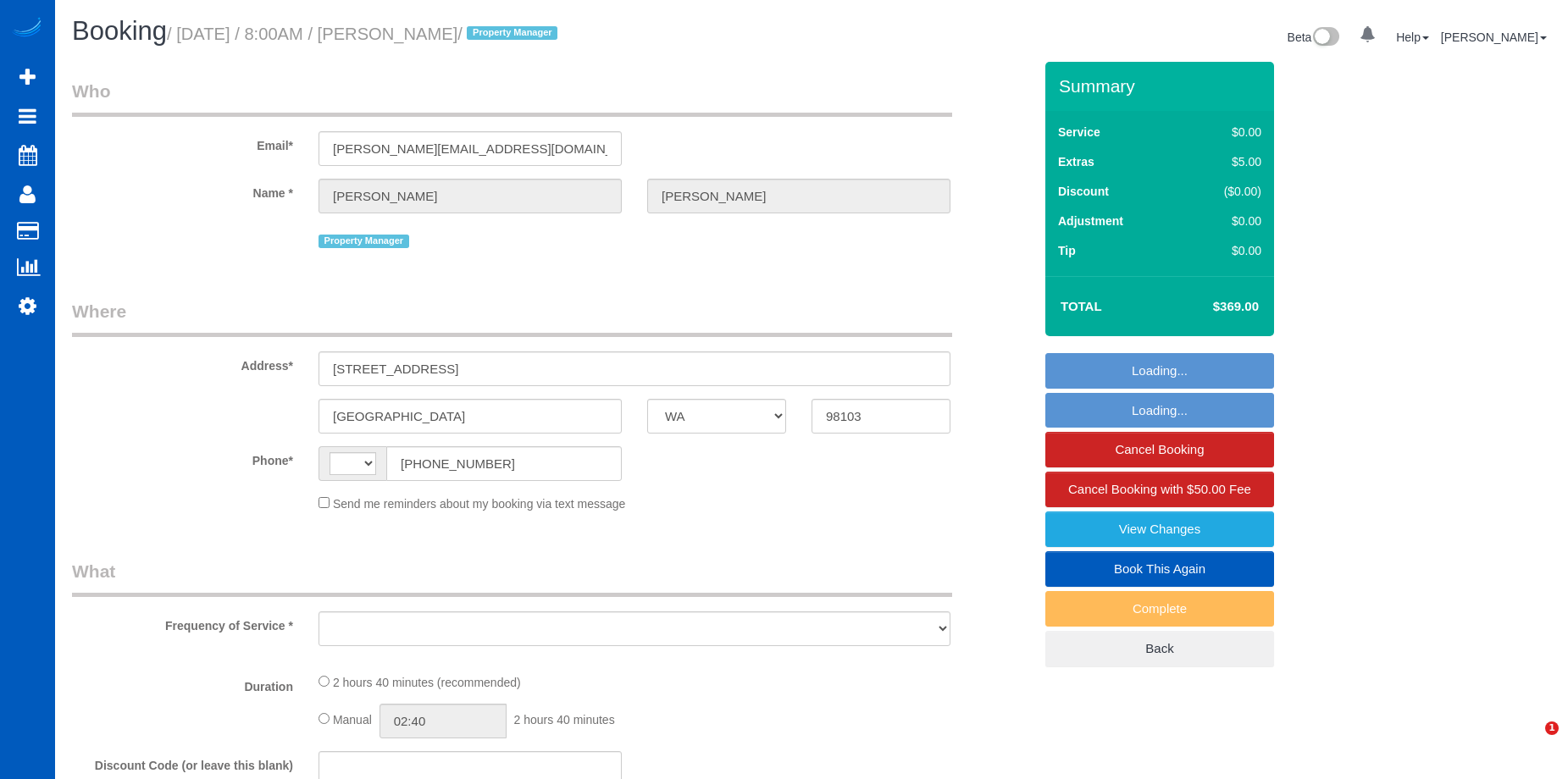
select select "WA"
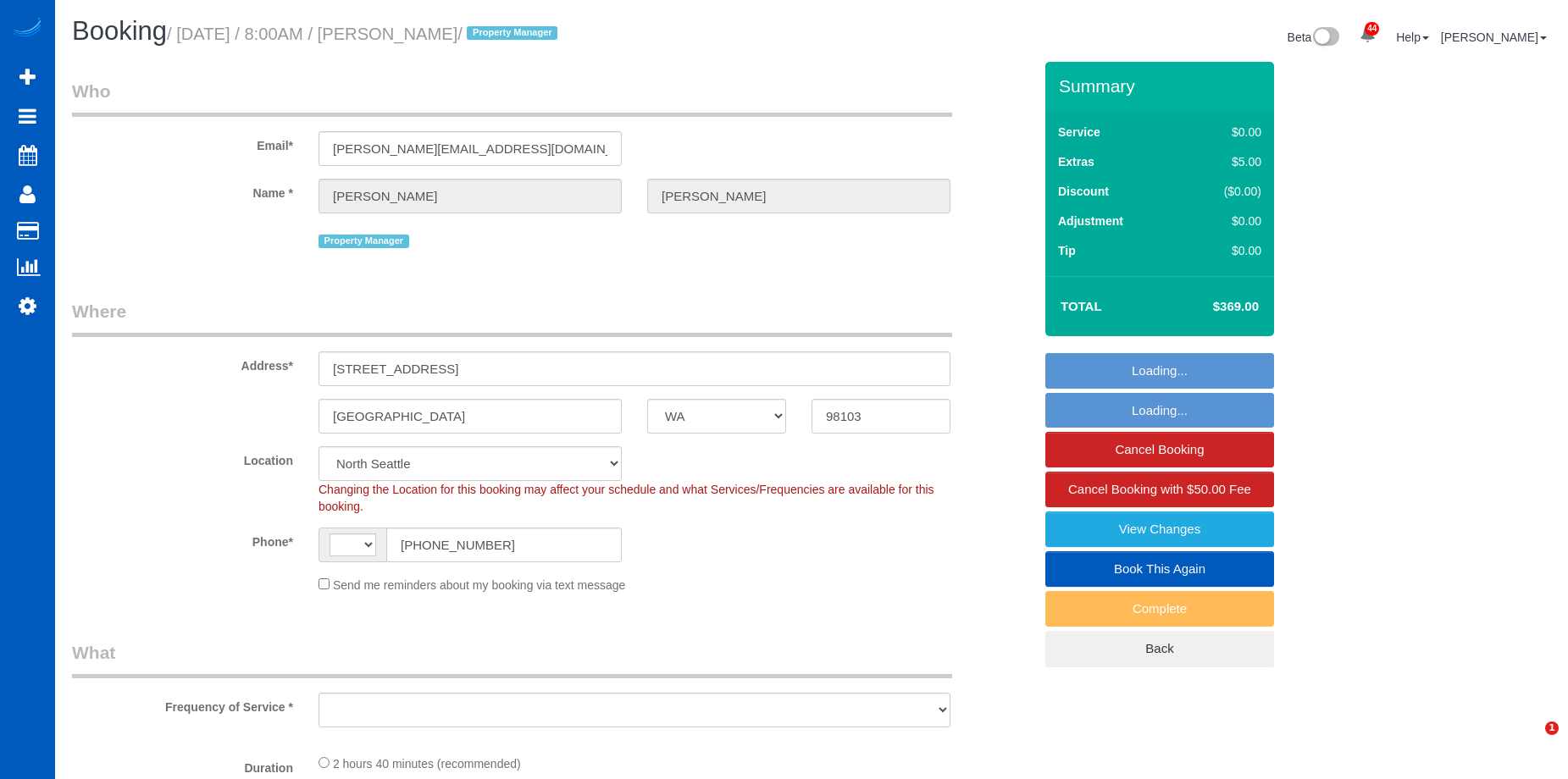
select select "199"
click at [530, 40] on small "/ [DATE] / 8:00AM / [PERSON_NAME] / Property Manager" at bounding box center [365, 34] width 395 height 18
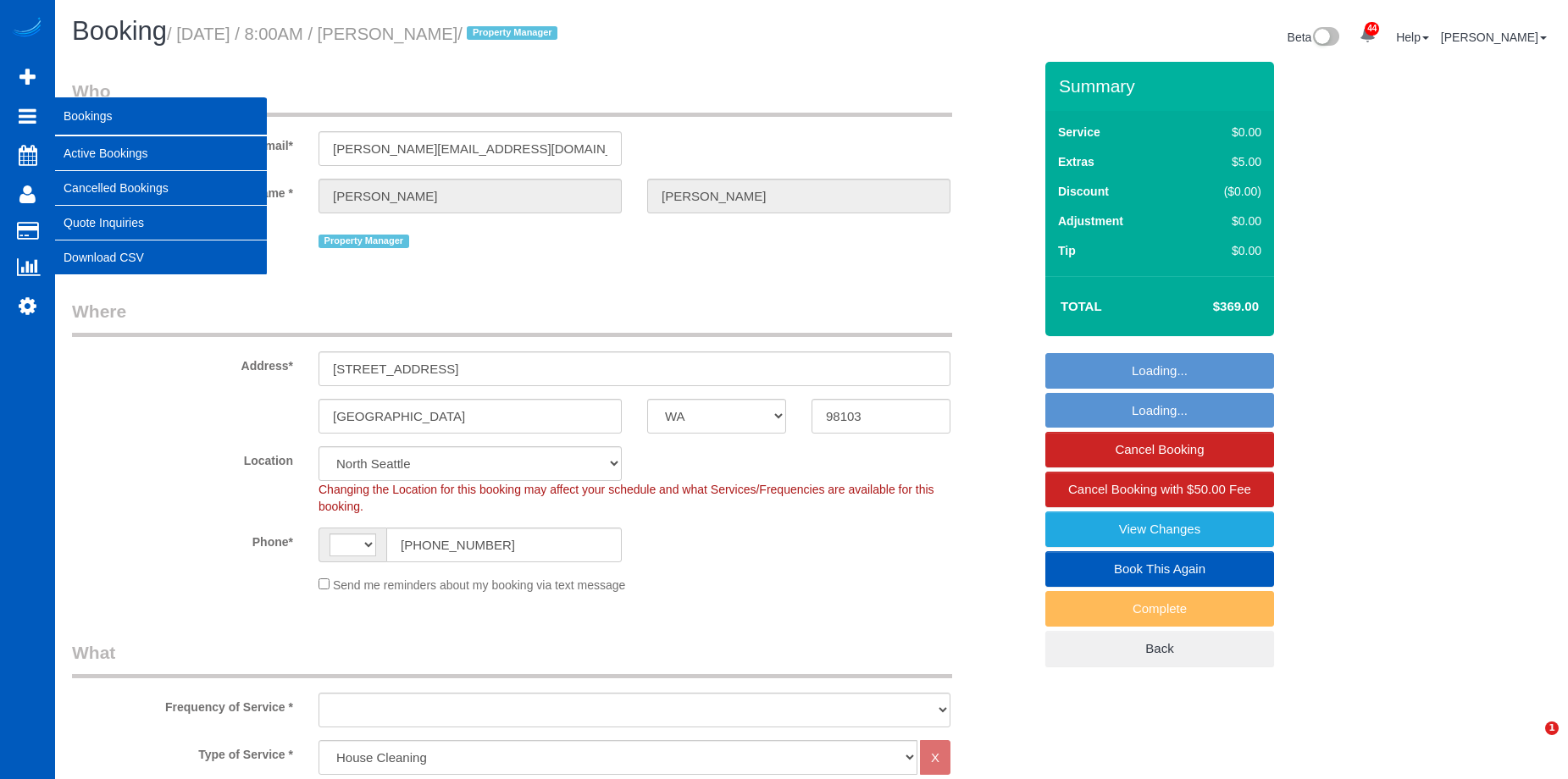
copy small "[PERSON_NAME]"
select select "string:[GEOGRAPHIC_DATA]"
select select "object:1047"
select select "spot1"
select select "object:1257"
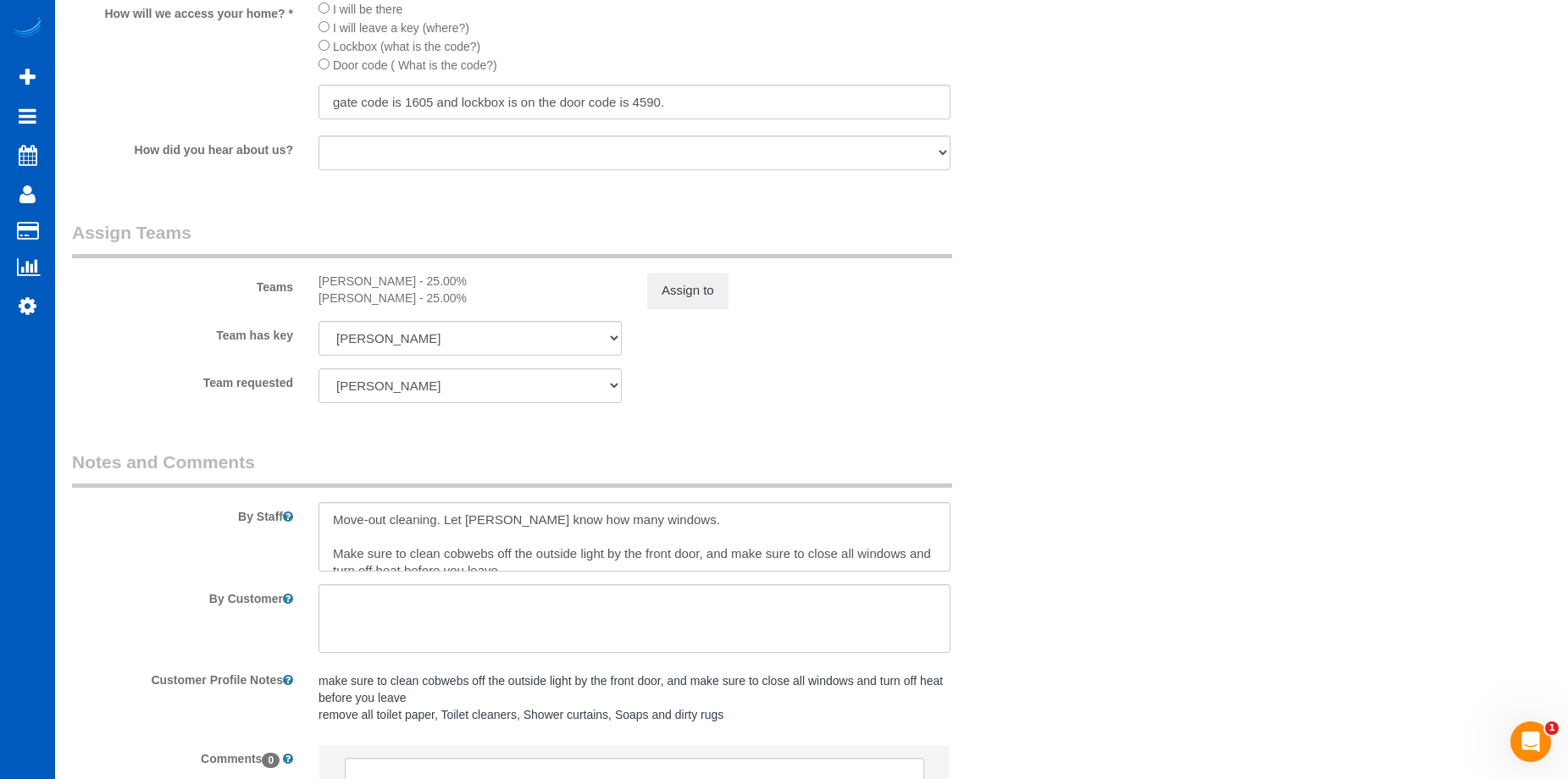
scroll to position [2116, 0]
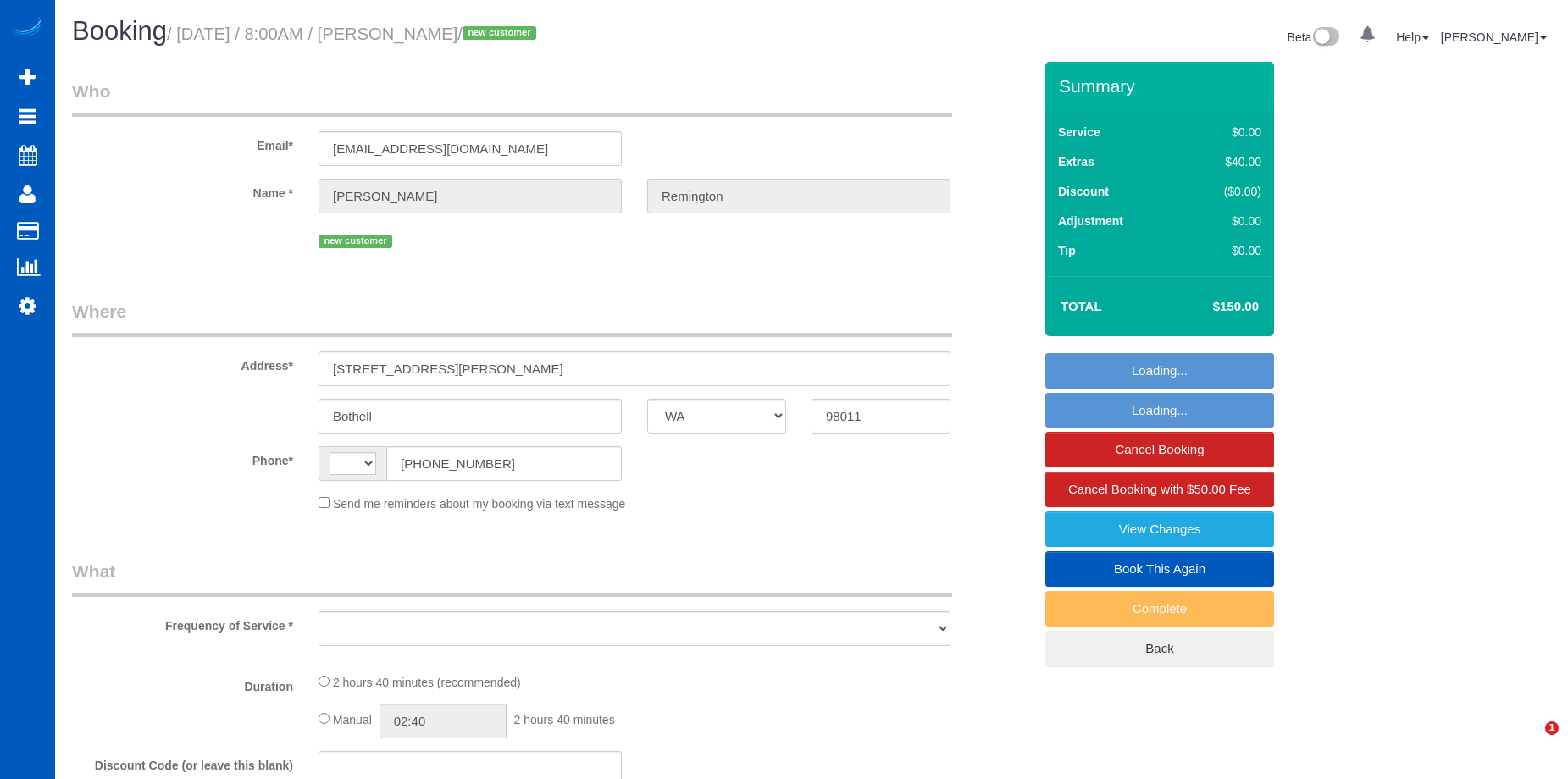
select select "WA"
select select "string:[GEOGRAPHIC_DATA]"
select select "string:fspay-2579a27e-7a8f-41c1-92fa-b4a5dcf5e73a"
select select "199"
select select "2001"
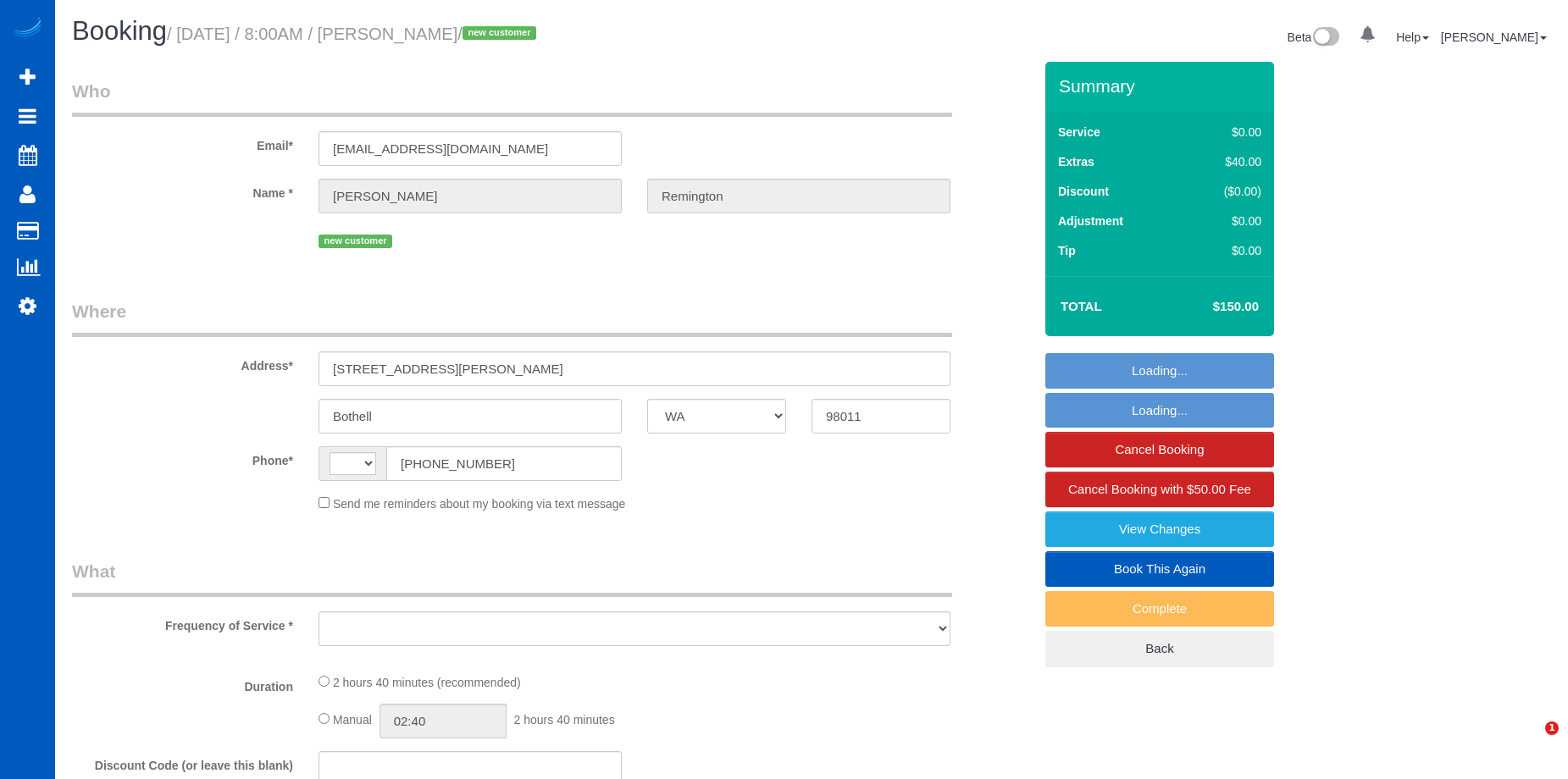
select select "3"
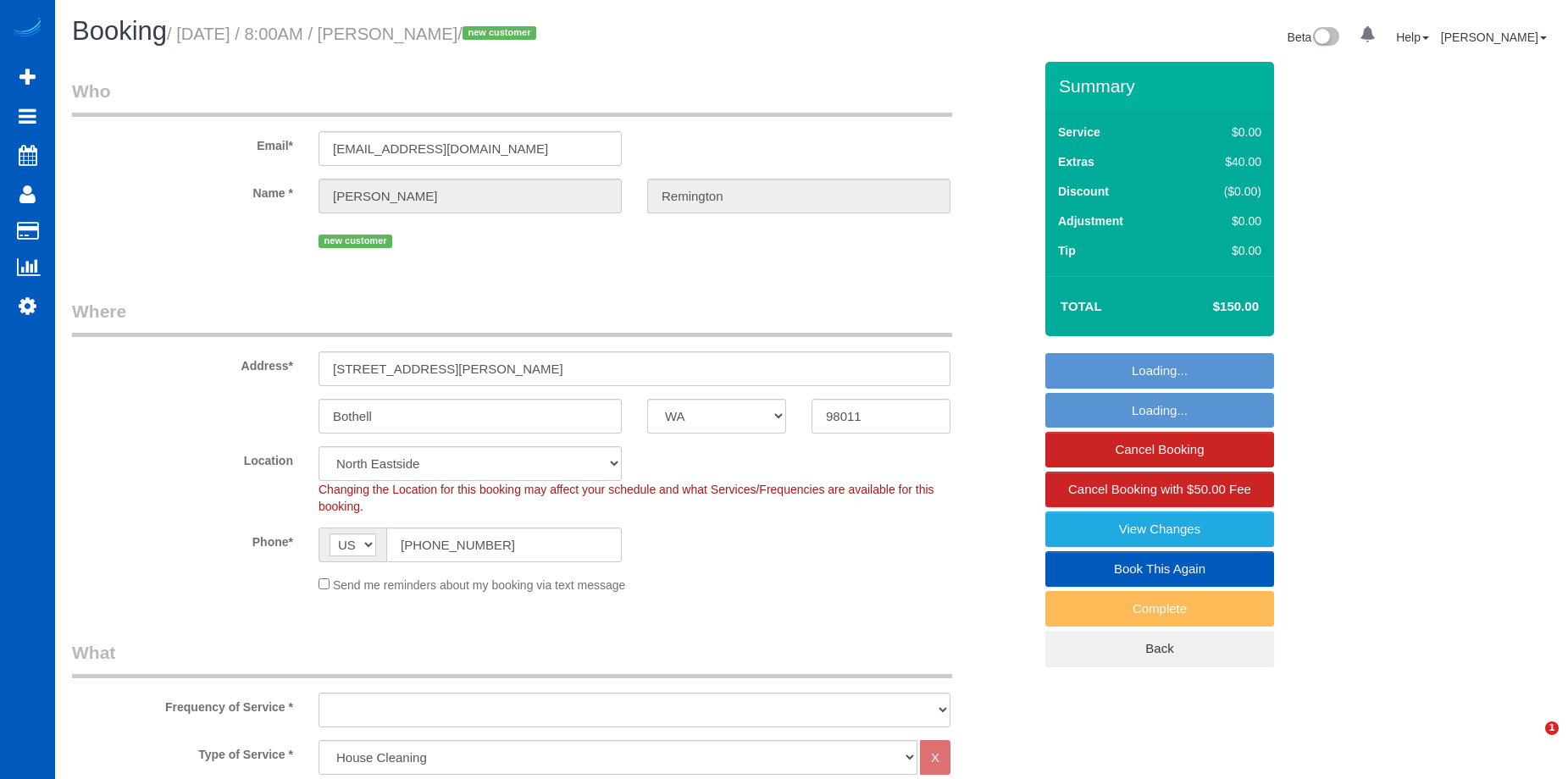
select select "object:1061"
select select "2001"
select select "3"
select select "object:1150"
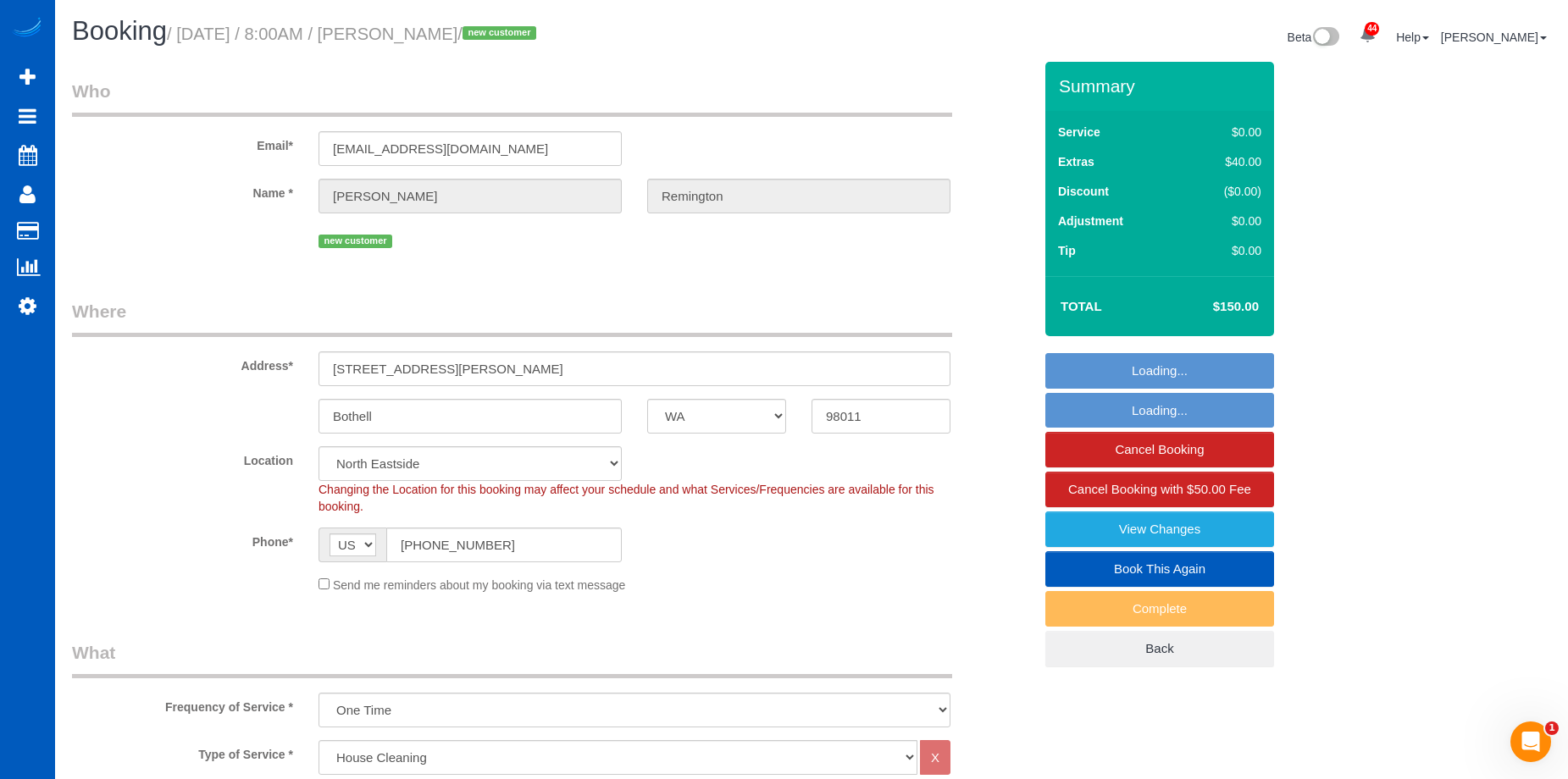
select select "spot1"
drag, startPoint x: 427, startPoint y: 30, endPoint x: 566, endPoint y: 31, distance: 139.0
click at [541, 31] on small "/ [DATE] / 8:00AM / [PERSON_NAME] / new customer" at bounding box center [354, 34] width 374 height 18
copy small "[PERSON_NAME]"
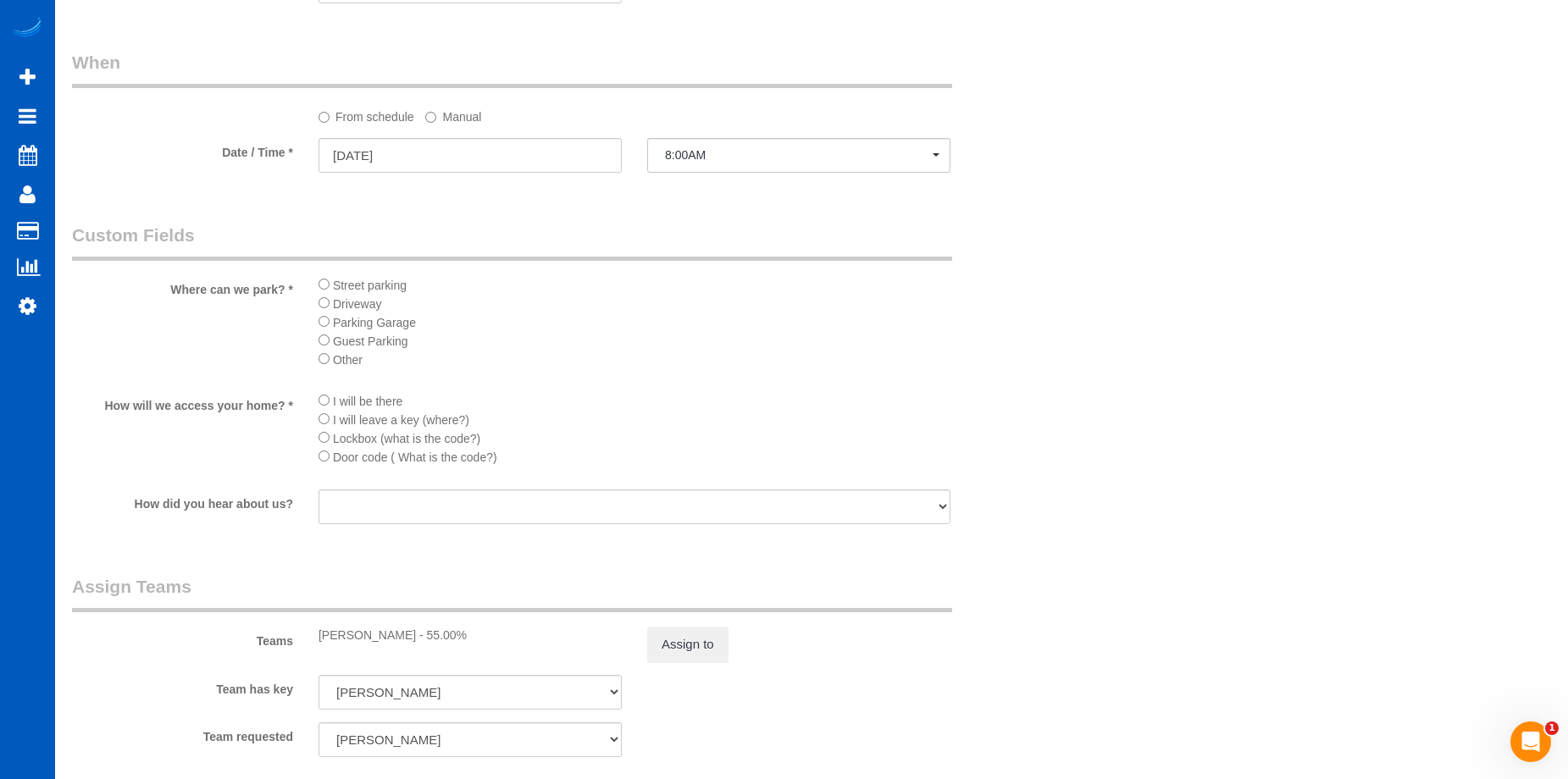
scroll to position [1948, 0]
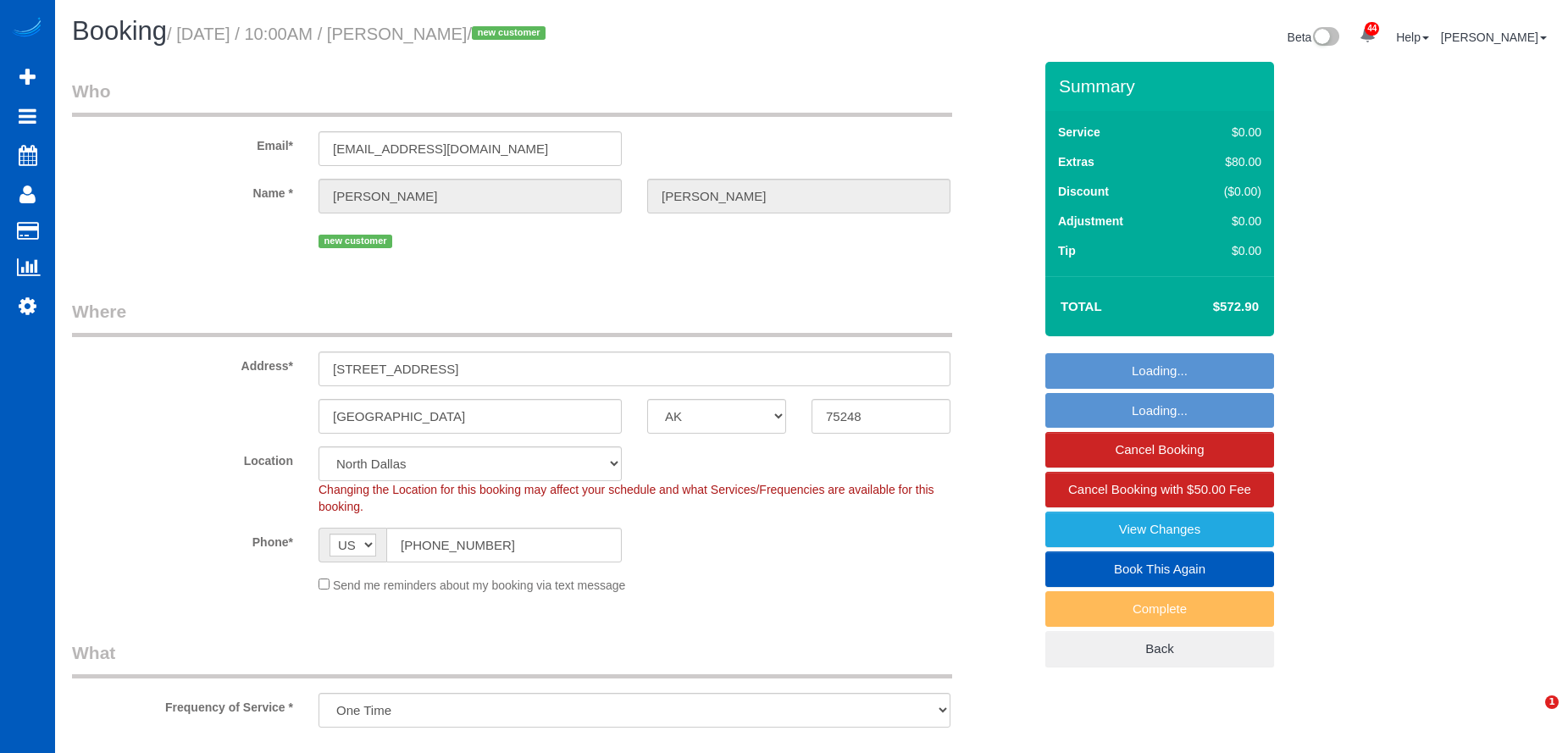
select select "[GEOGRAPHIC_DATA]"
select select "spot1"
select select "number:8"
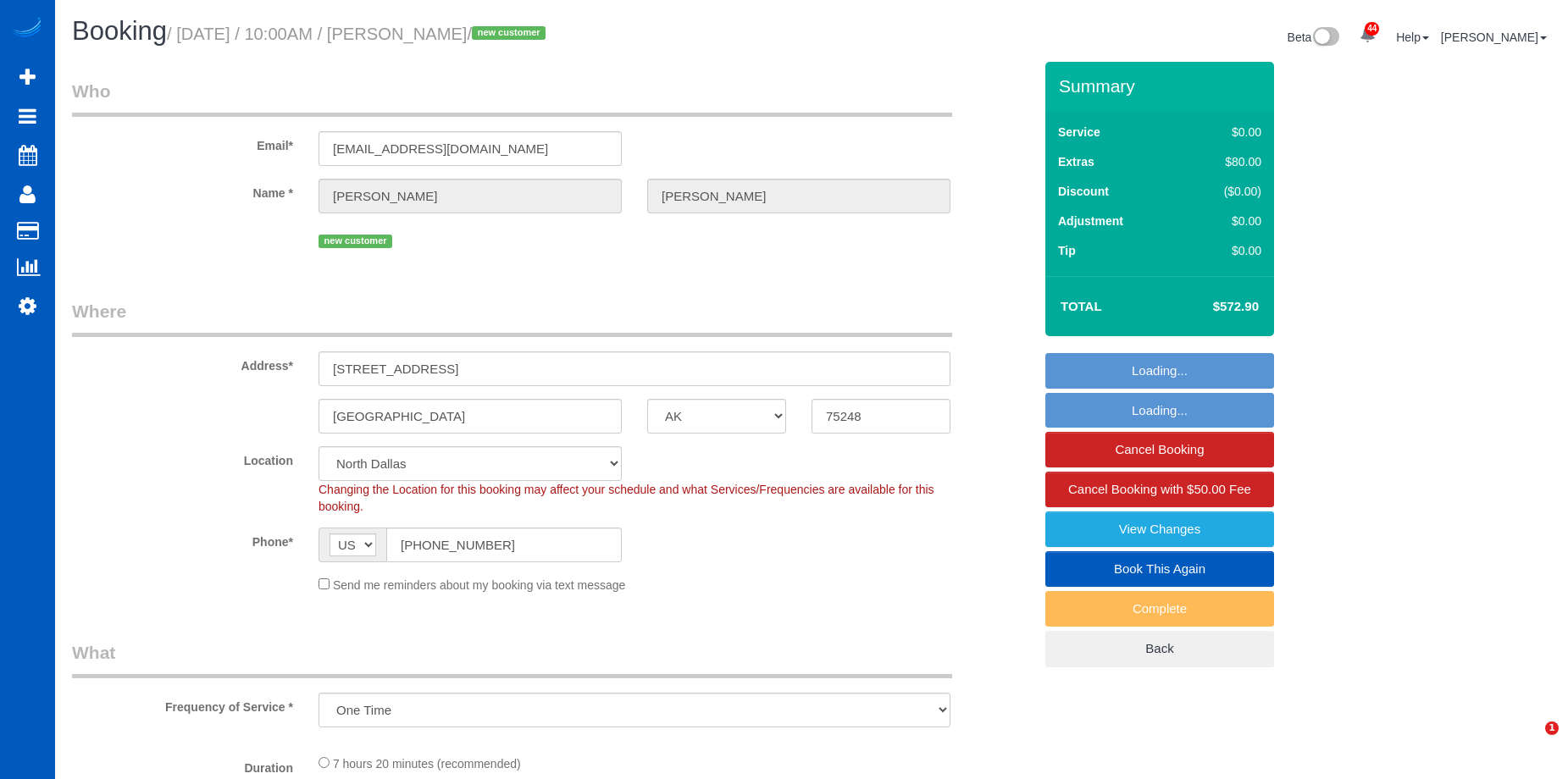
select select "199"
select select "3001"
select select "5"
select select "3"
select select "3001"
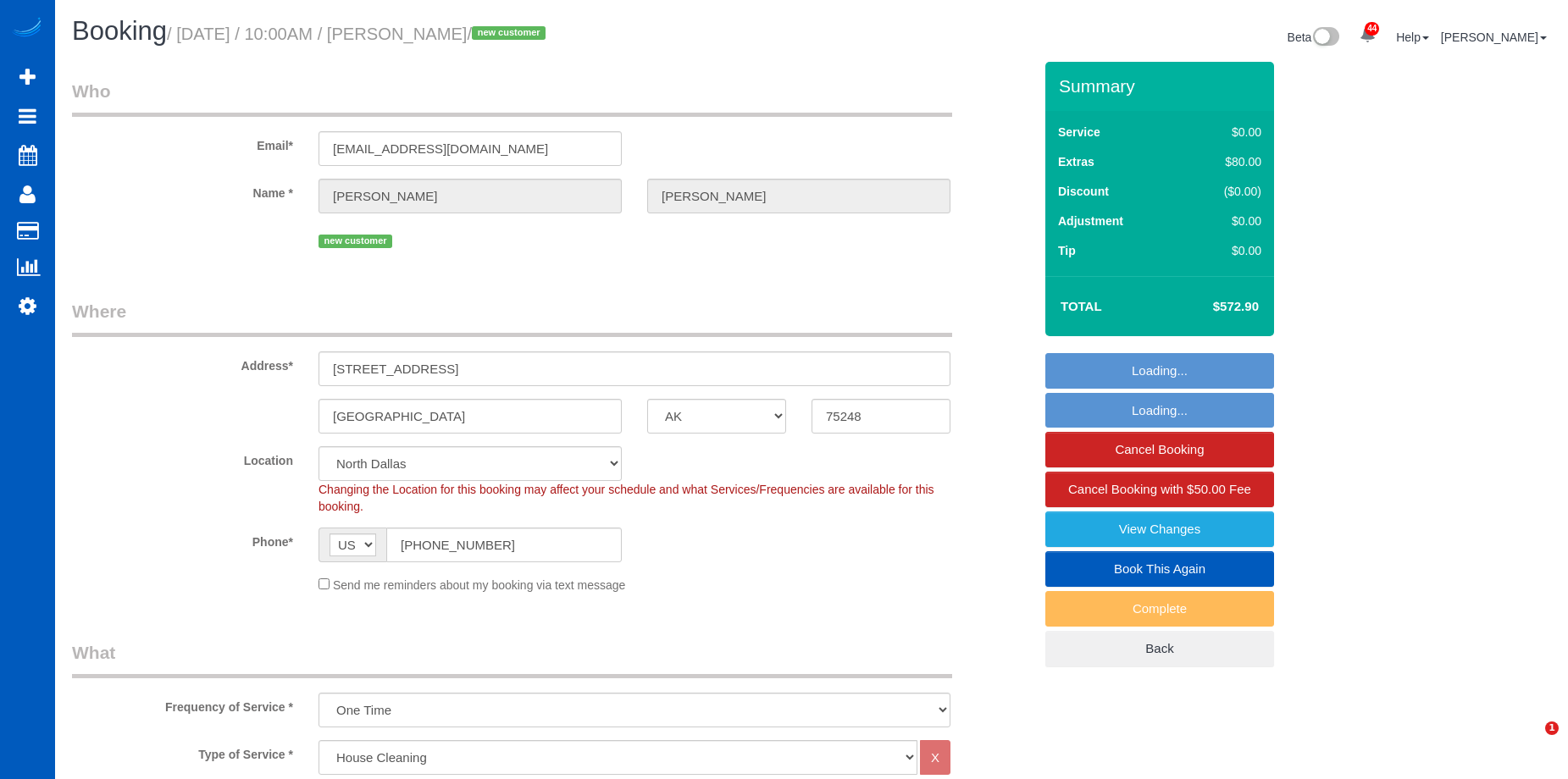
select select "5"
select select "3"
select select "object:1151"
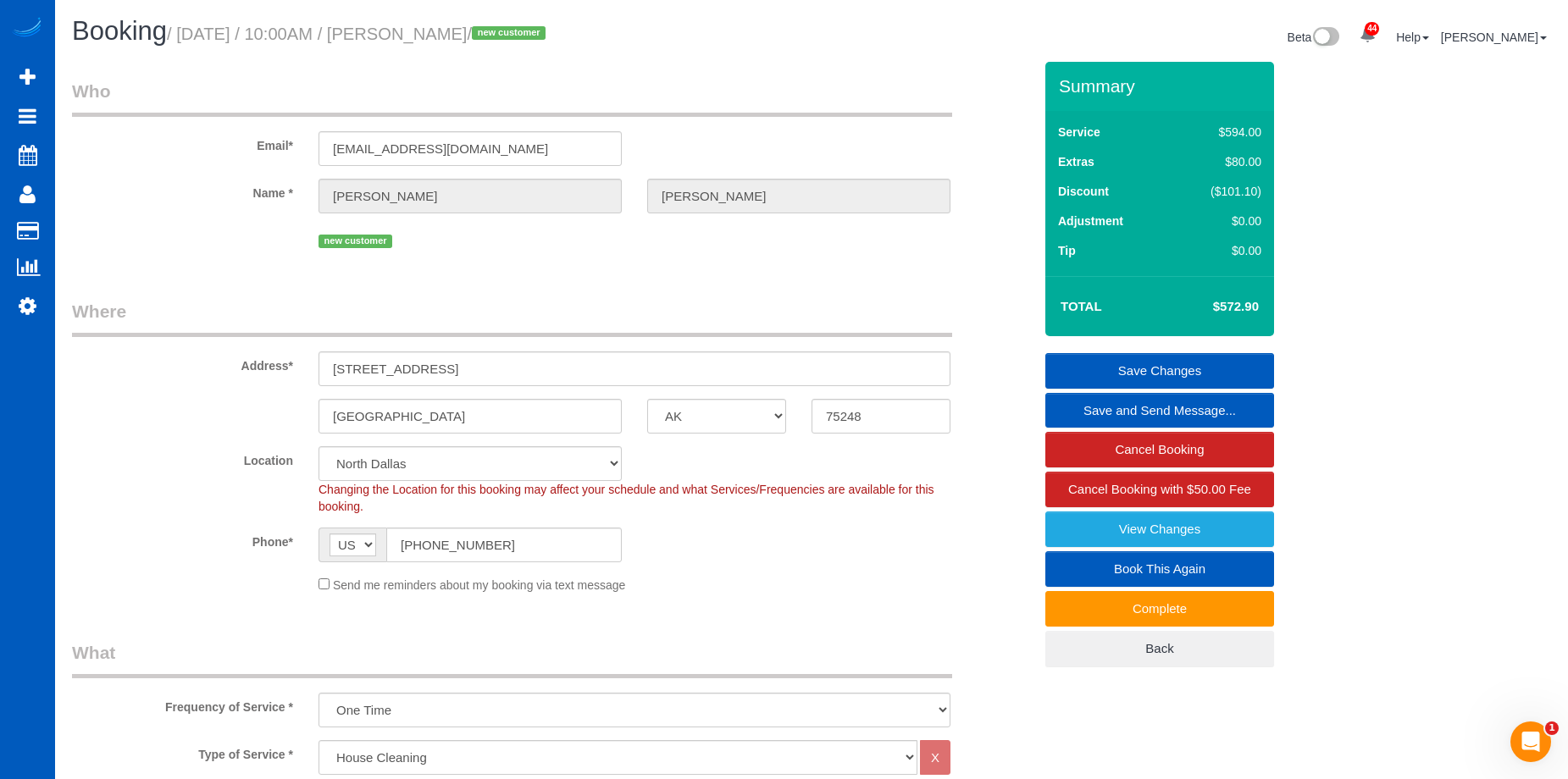
drag, startPoint x: 436, startPoint y: 32, endPoint x: 562, endPoint y: 33, distance: 126.0
click at [551, 33] on small "/ September 18, 2025 / 10:00AM / Fronda Wiseman / new customer" at bounding box center [359, 34] width 384 height 18
copy small "Fronda Wiseman"
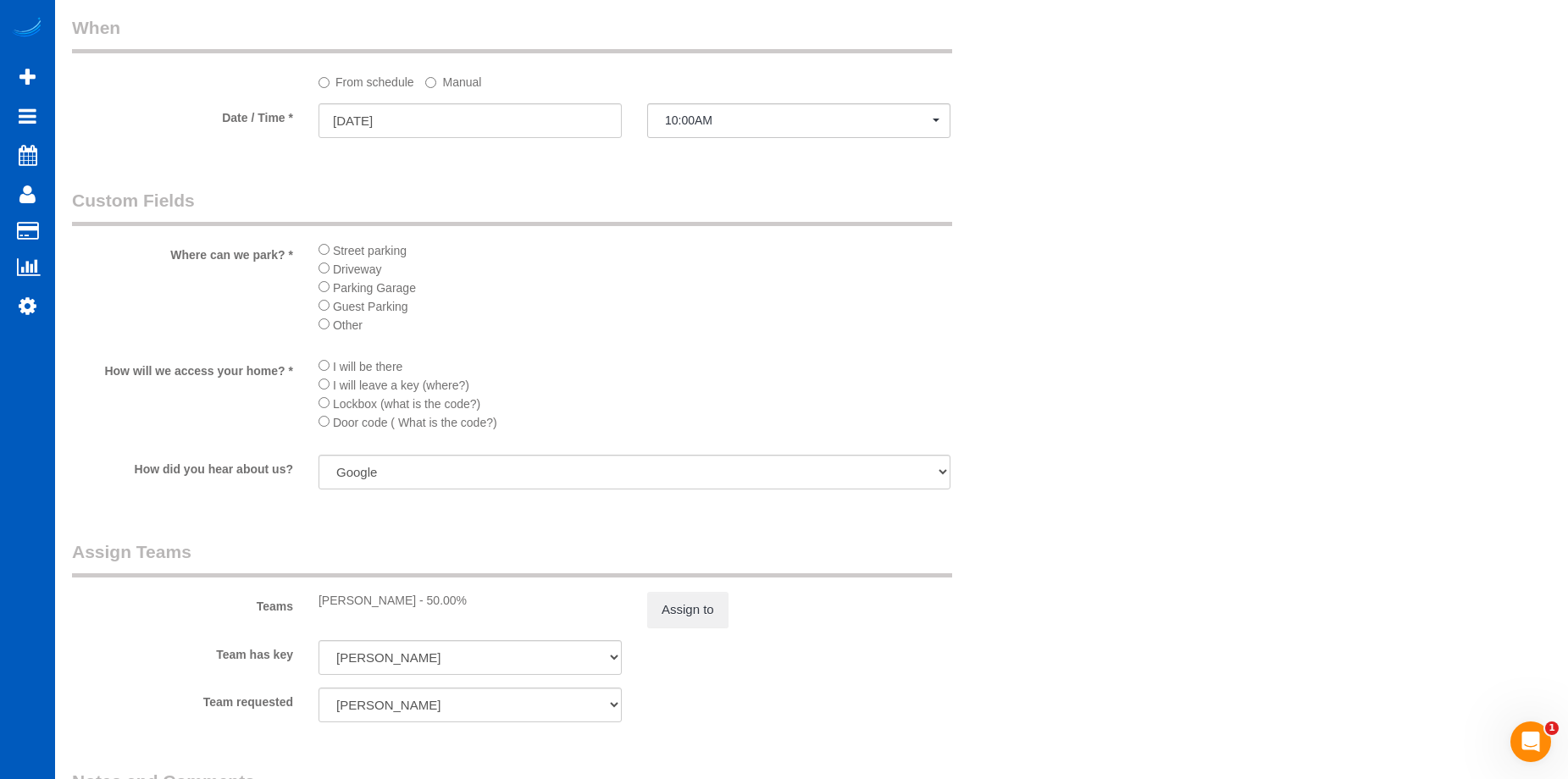
scroll to position [1863, 0]
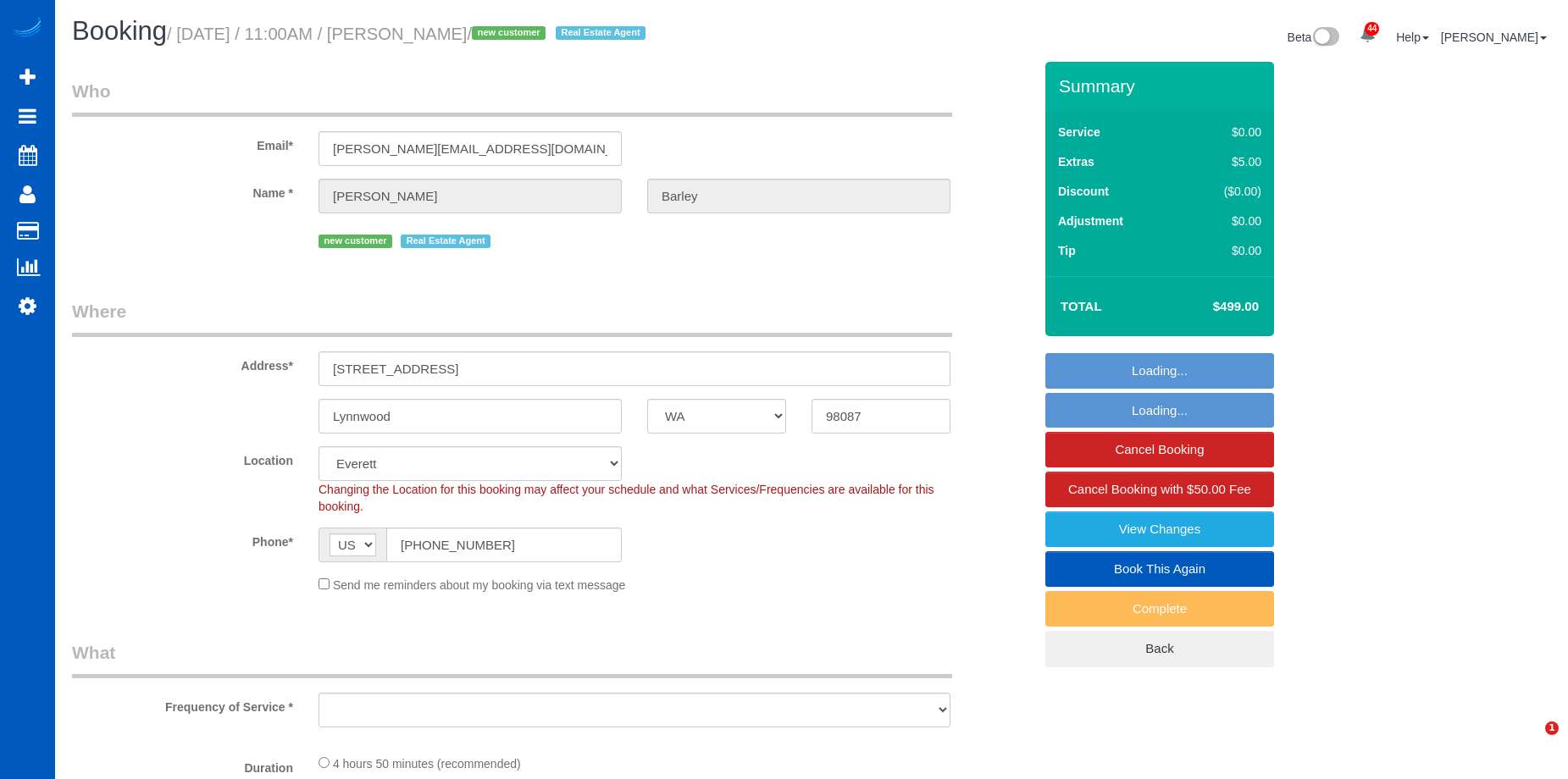
select select "WA"
select select "object:930"
select select "spot1"
select select "object:1181"
select select "199"
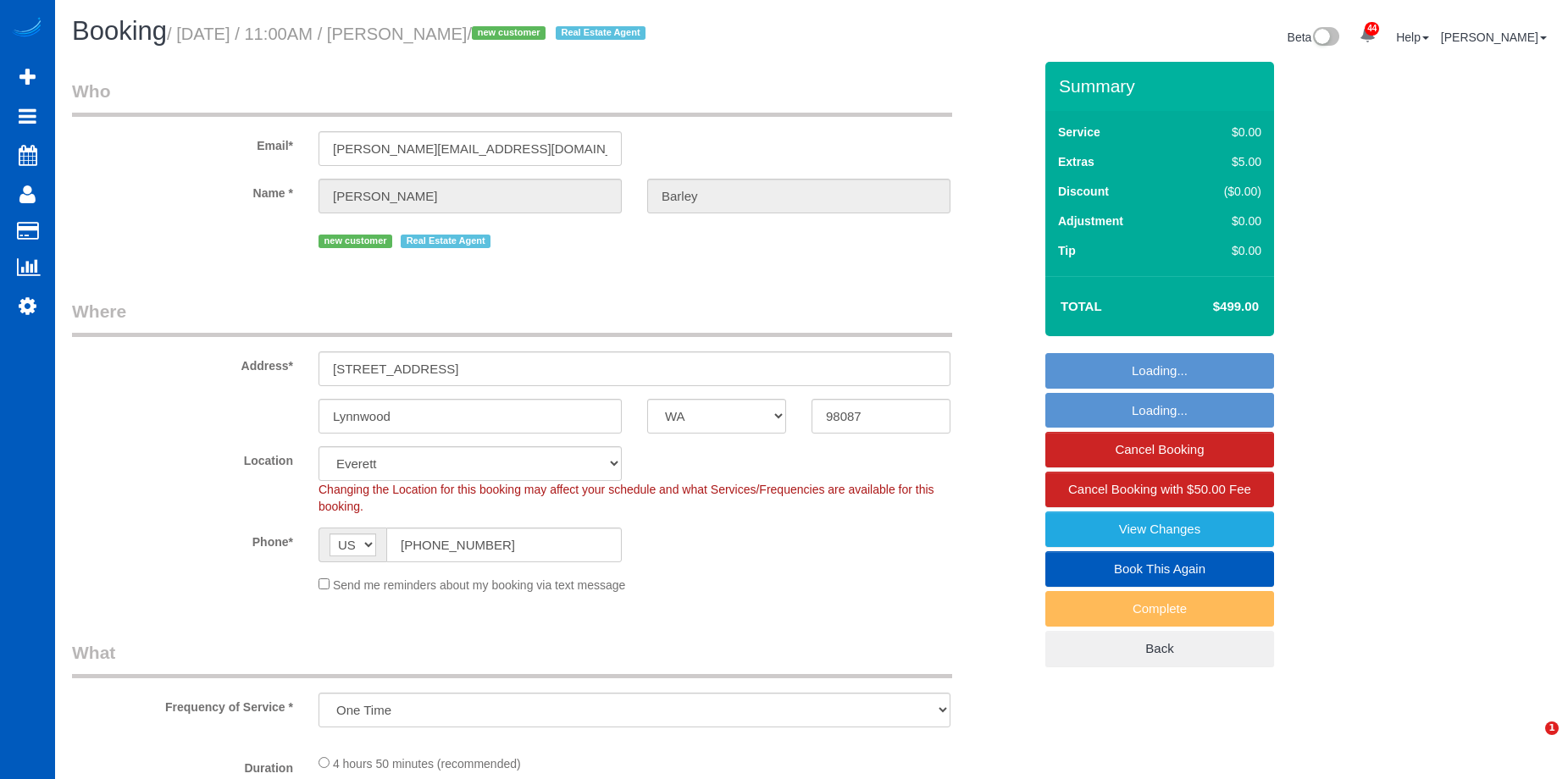
select select "2001"
select select "5"
select select "3"
select select "2001"
select select "5"
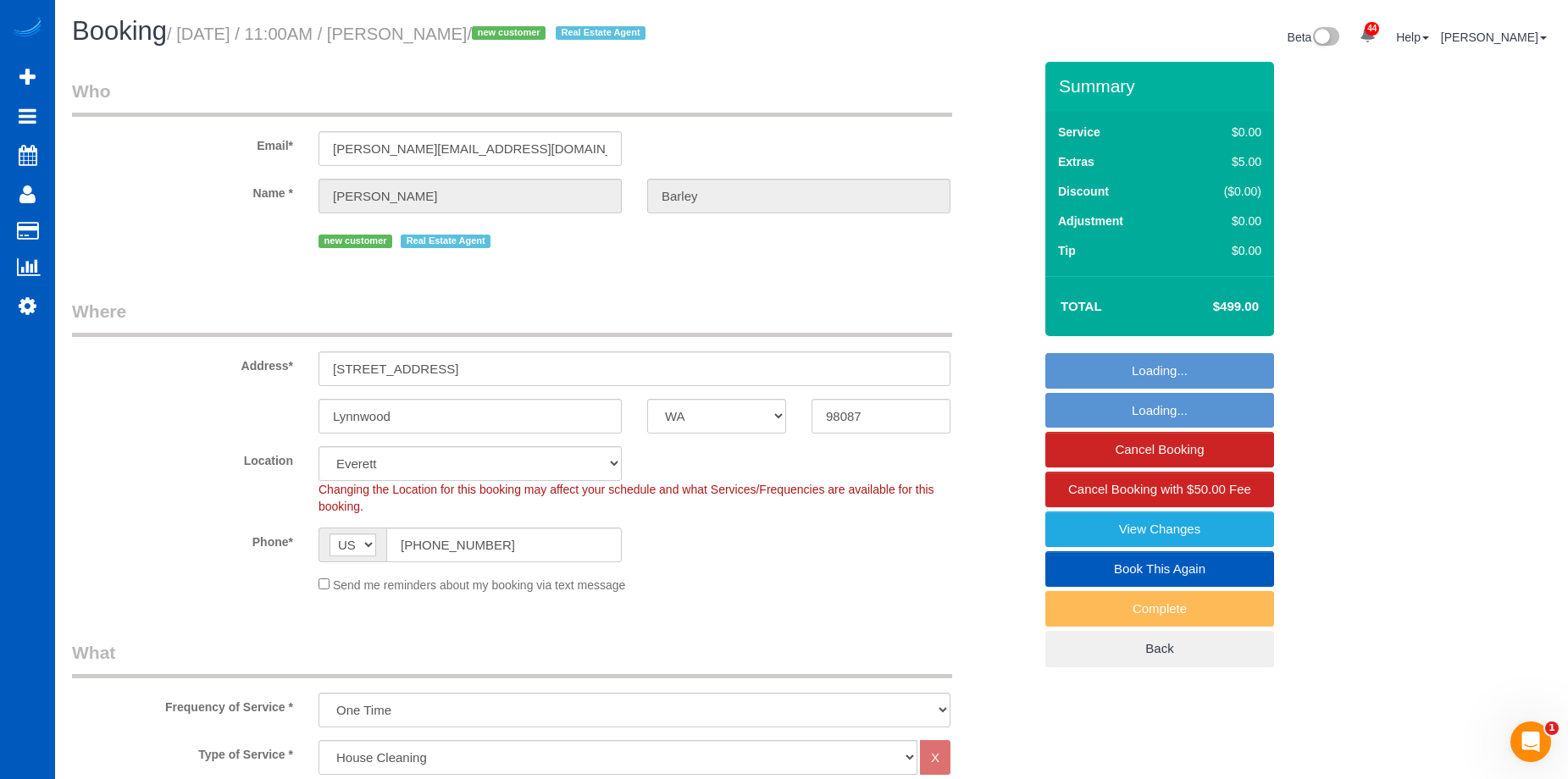
select select "3"
drag, startPoint x: 436, startPoint y: 30, endPoint x: 545, endPoint y: 40, distance: 109.5
click at [545, 40] on small "/ September 18, 2025 / 11:00AM / Deanna Barley / new customer Real Estate Agent" at bounding box center [409, 34] width 484 height 18
copy small "Deanna Barley"
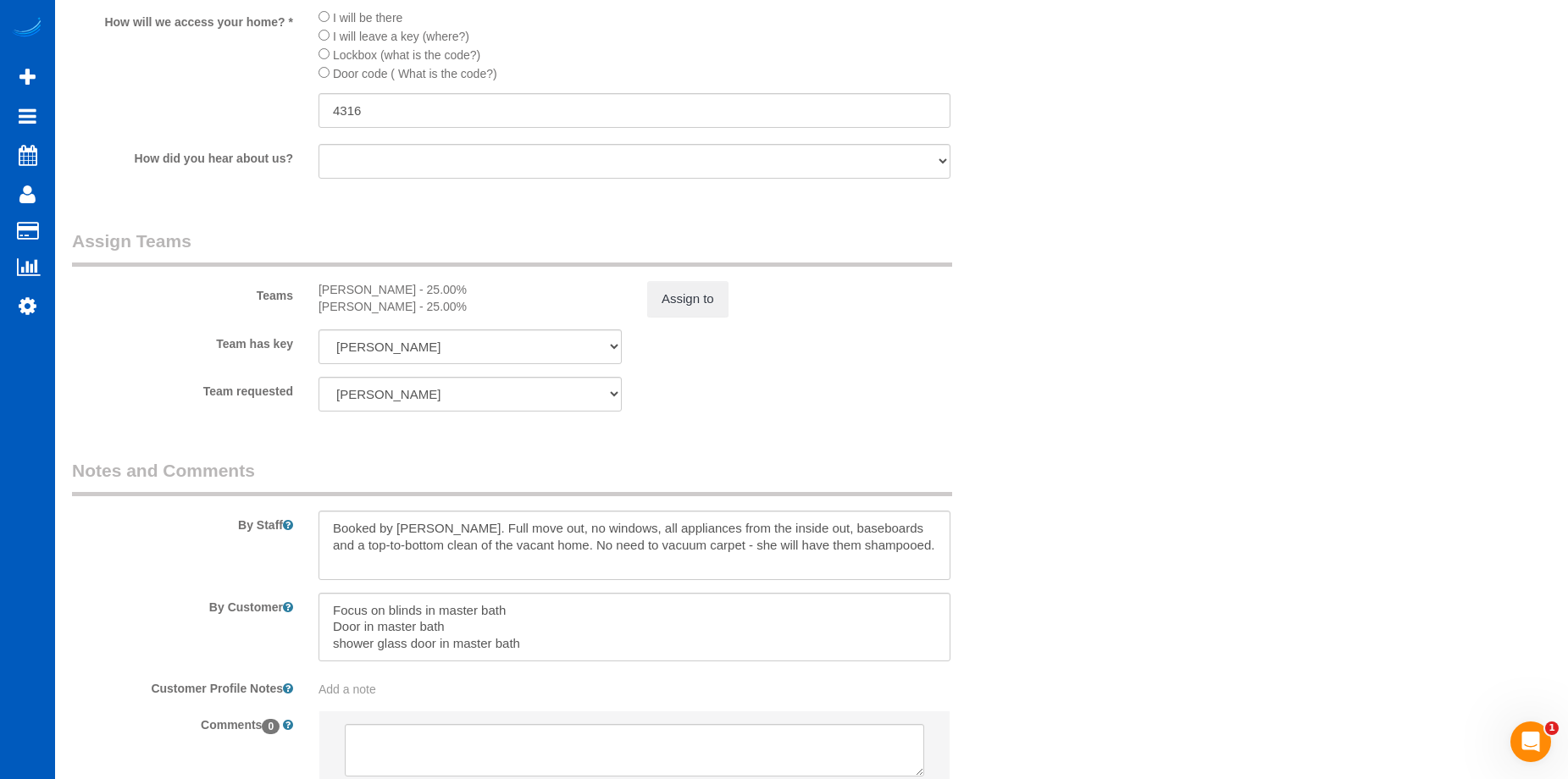
scroll to position [2032, 0]
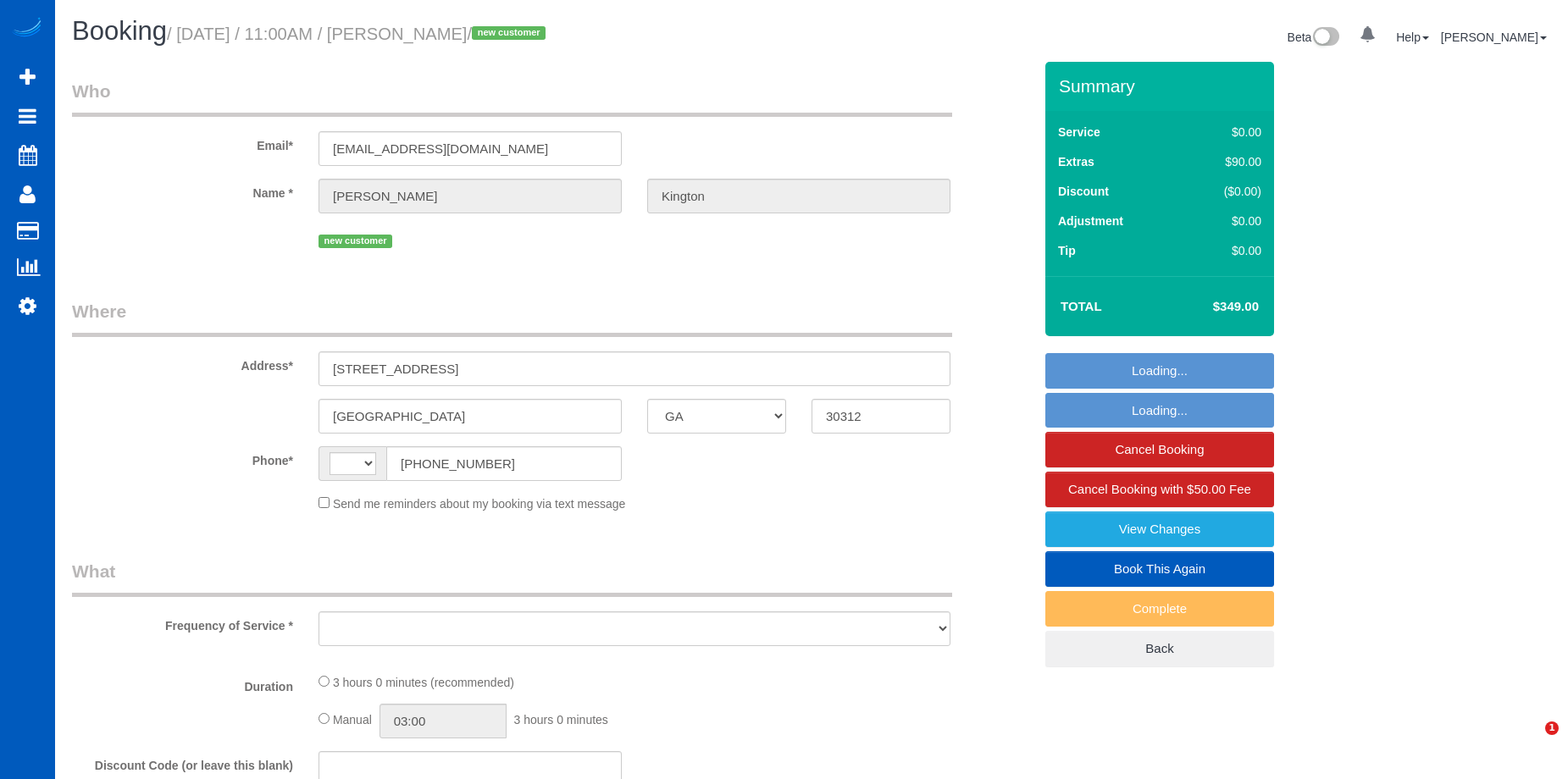
select select "GA"
select select "string:[GEOGRAPHIC_DATA]"
select select "object:822"
select select "string:fspay-0269e23b-832b-45c2-bc35-4ddea6b6bd1b"
select select "number:8"
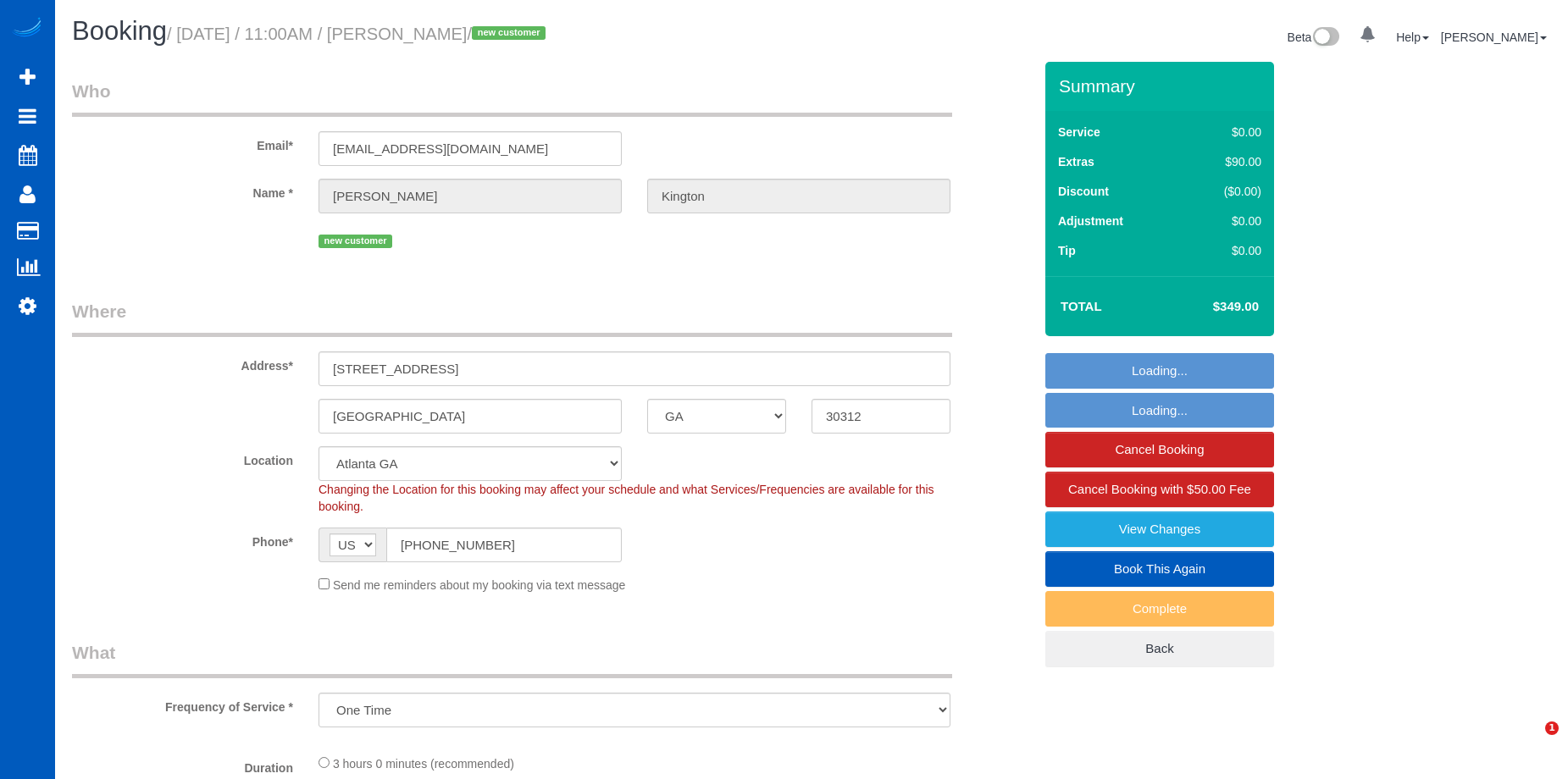
select select "199"
select select "2001"
select select "4"
select select "3"
select select "spot1"
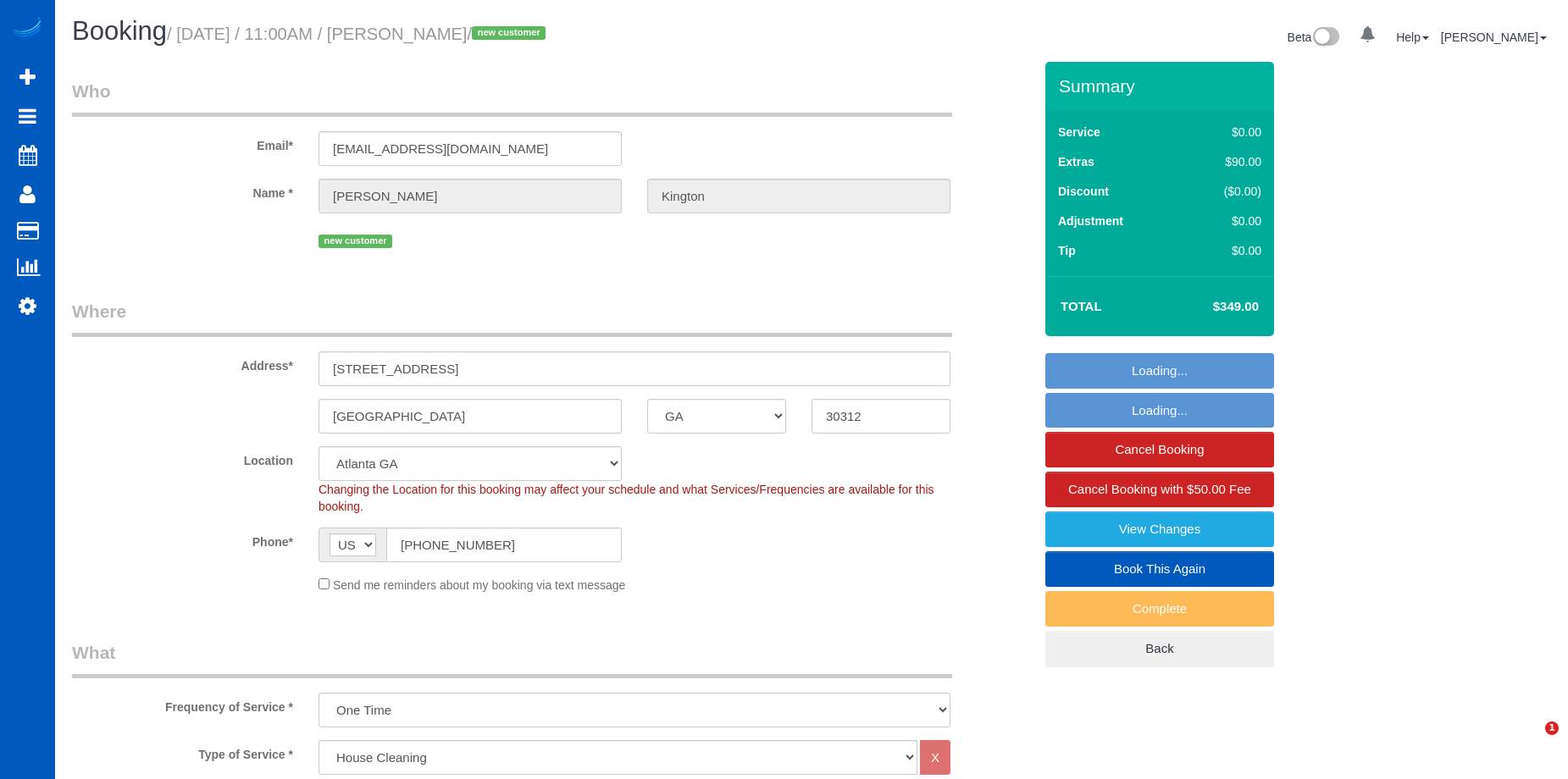
select select "object:1075"
click at [532, 43] on h1 "Booking / [DATE] / 11:00AM / [PERSON_NAME] / new customer" at bounding box center [435, 32] width 726 height 29
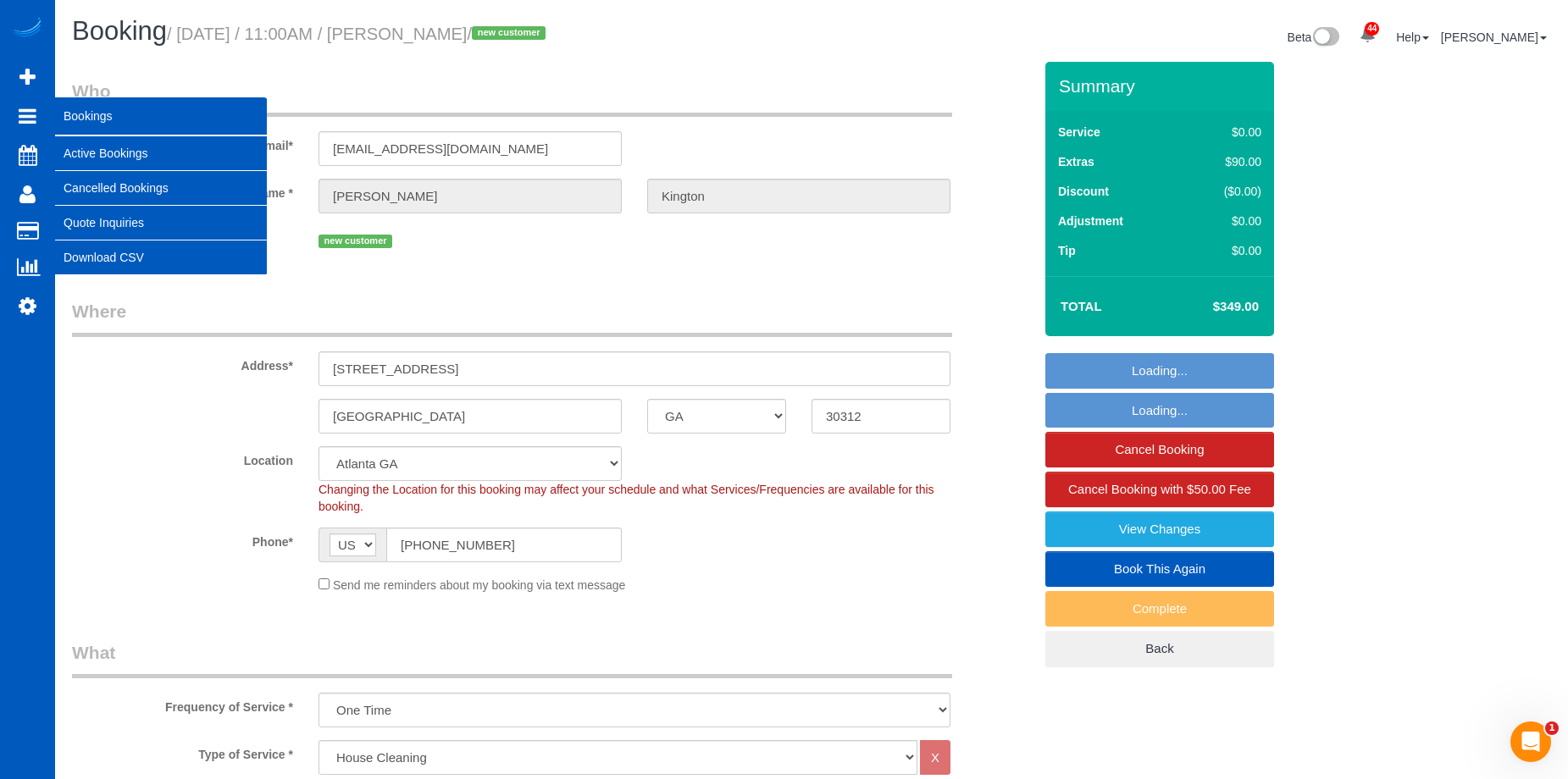
select select "2001"
select select "4"
select select "3"
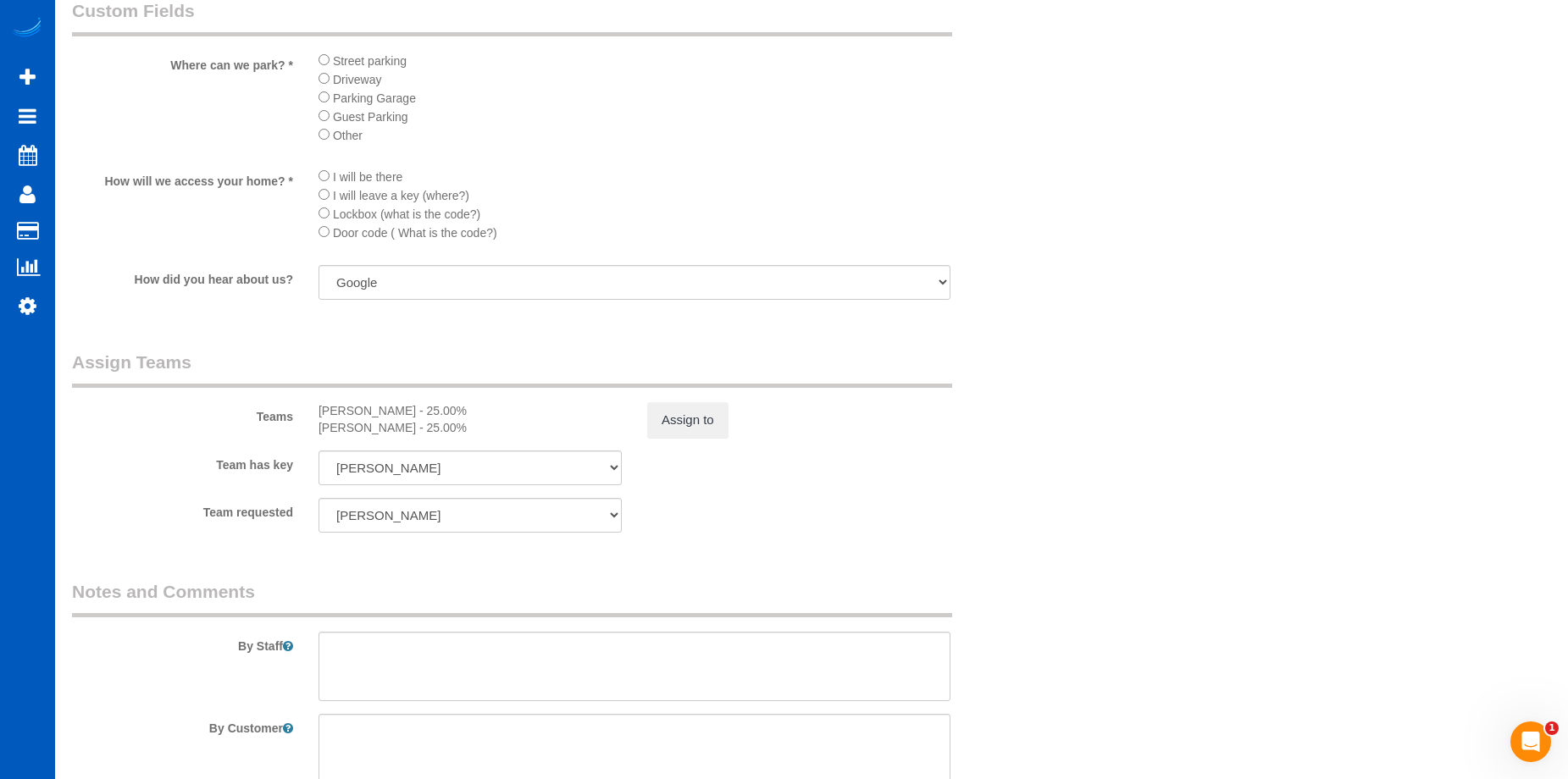
scroll to position [1948, 0]
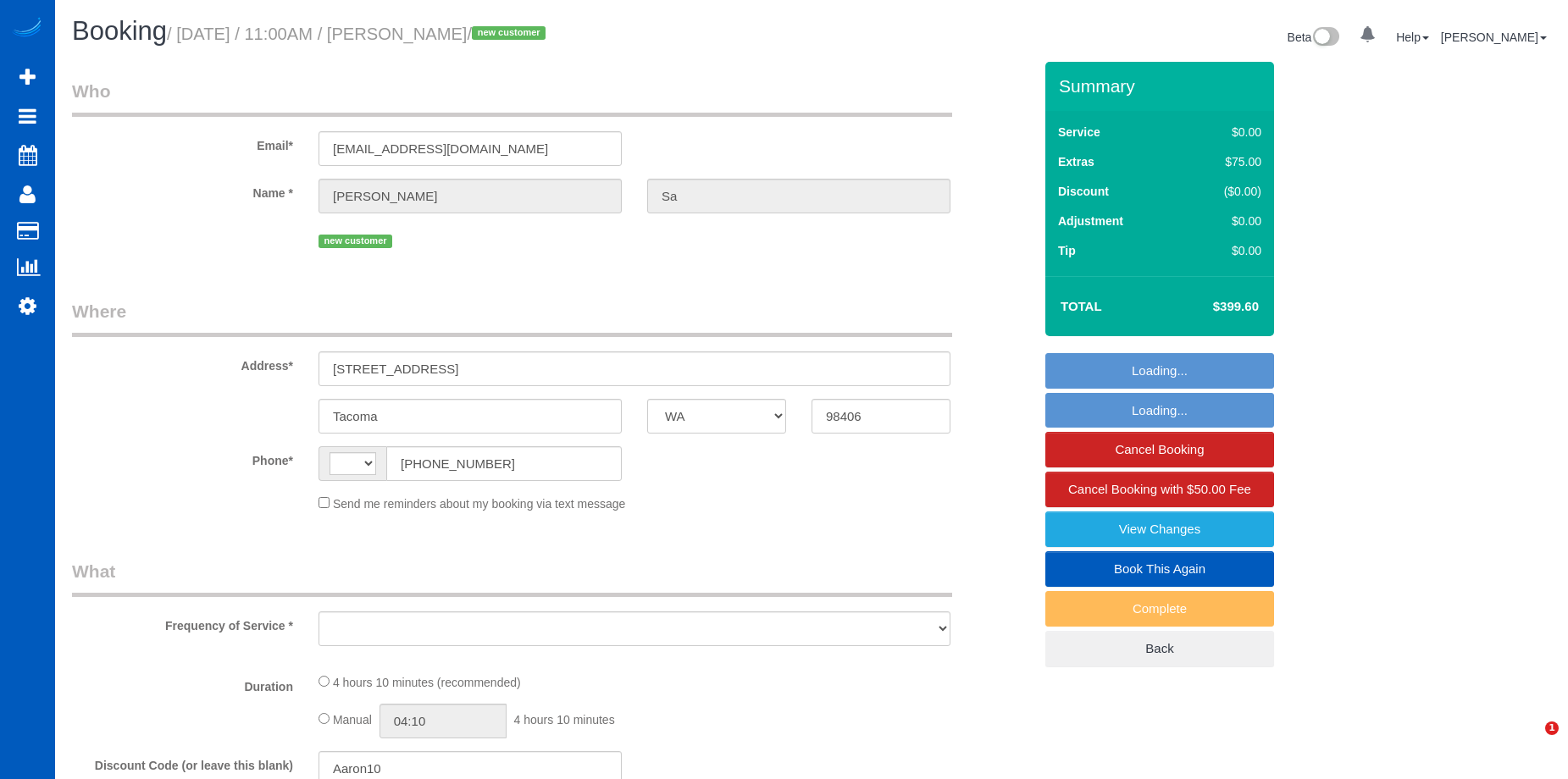
select select "WA"
select select "string:[GEOGRAPHIC_DATA]"
select select "string:fspay-2fe919fe-c052-4daf-8642-fcef8b725ab0"
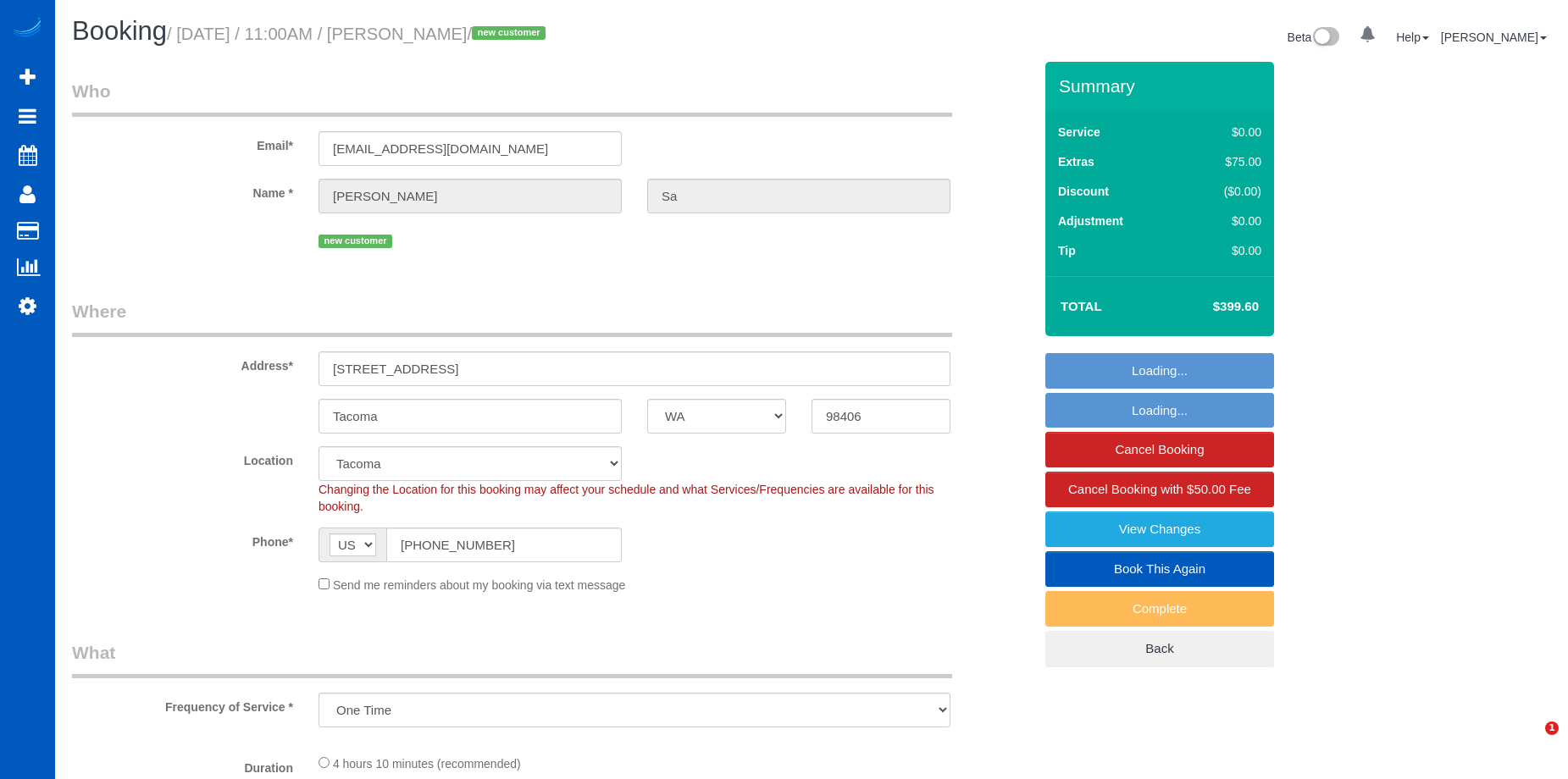
select select "object:704"
select select "spot1"
select select "object:992"
select select "199"
select select "2001"
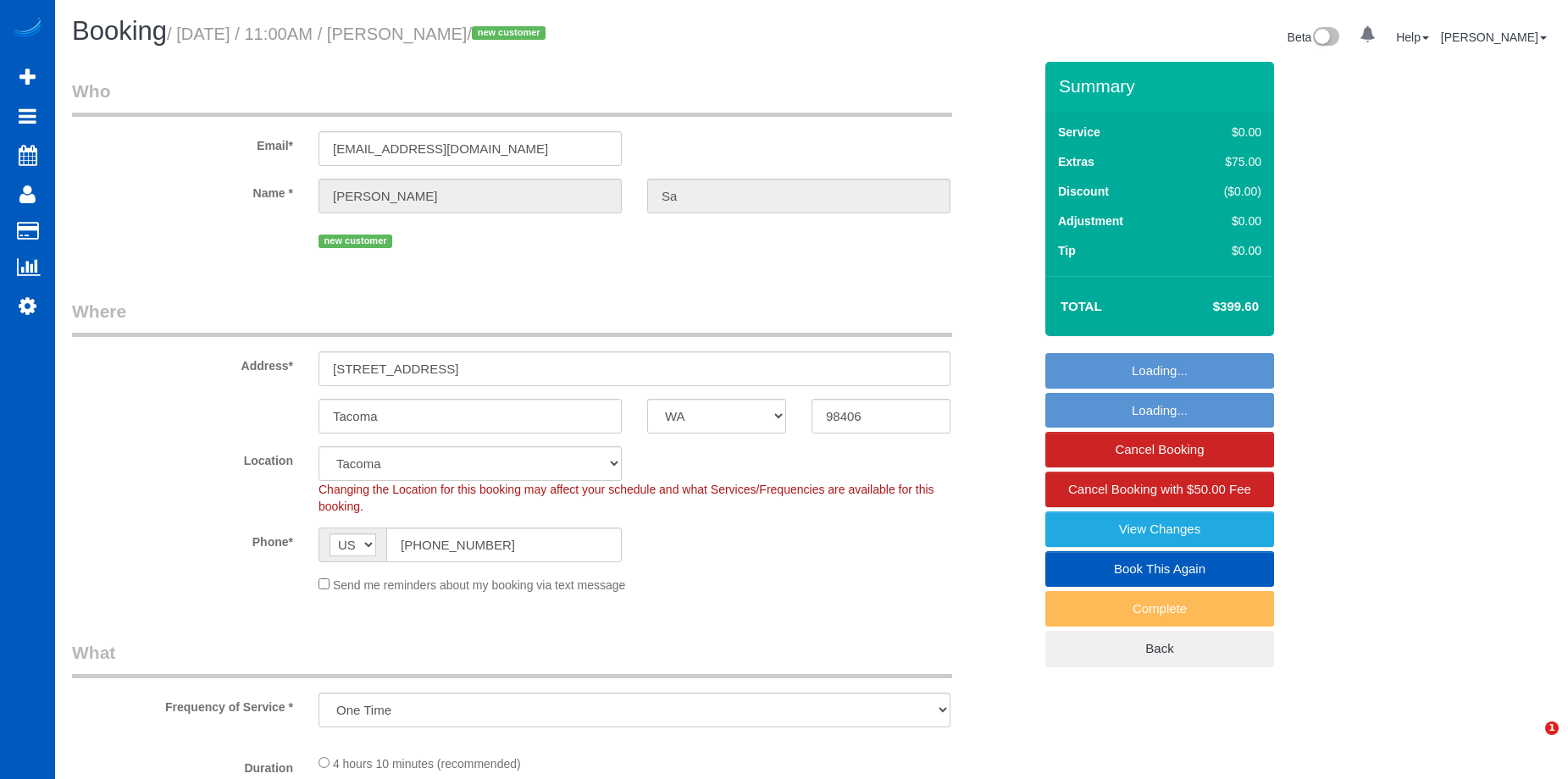
select select "4"
select select "3"
select select "2001"
select select "4"
select select "3"
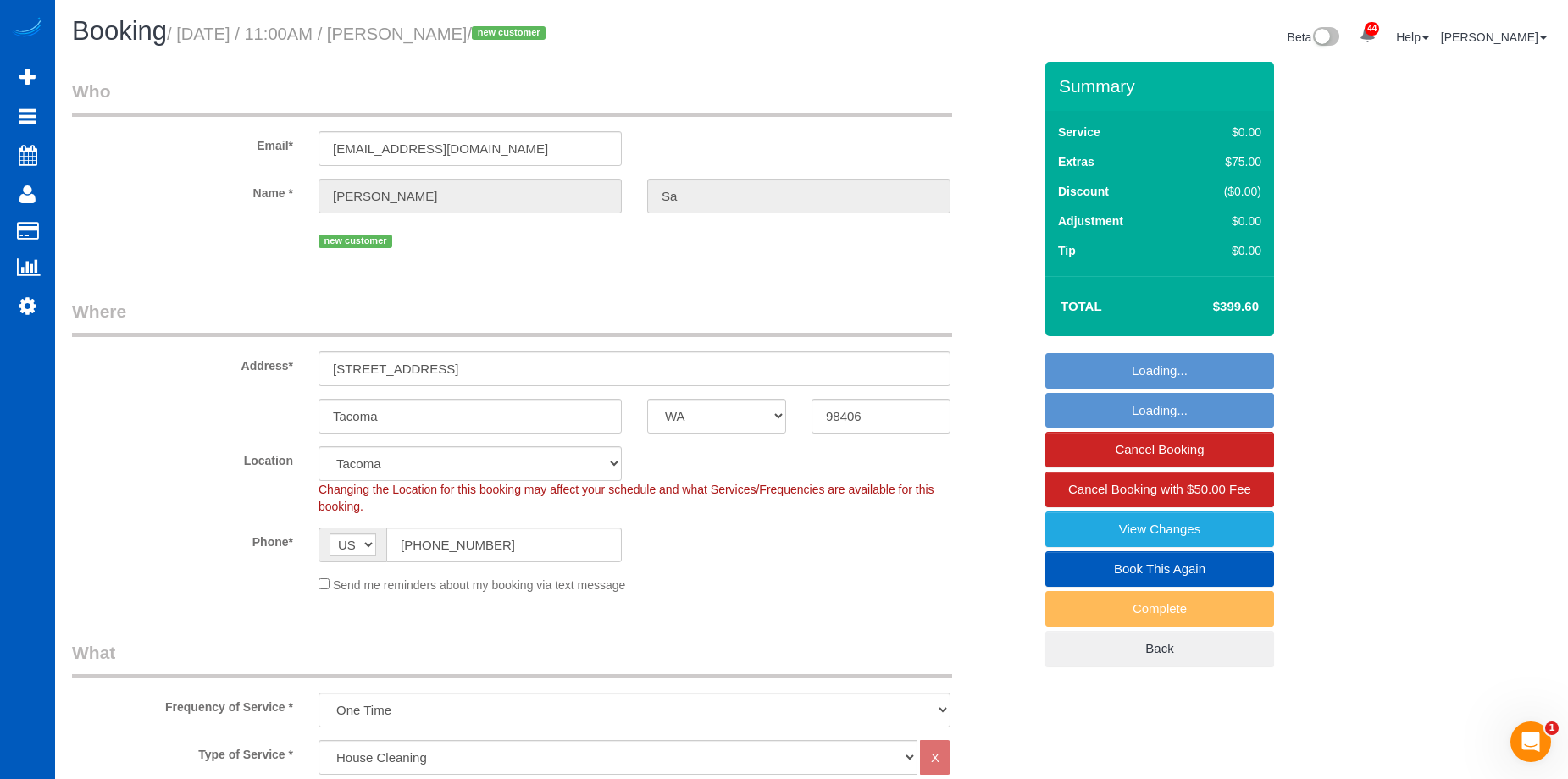
drag, startPoint x: 435, startPoint y: 33, endPoint x: 508, endPoint y: 28, distance: 73.2
click at [508, 28] on small "/ [DATE] / 11:00AM / [PERSON_NAME] / new customer" at bounding box center [359, 34] width 384 height 18
copy small "[PERSON_NAME]"
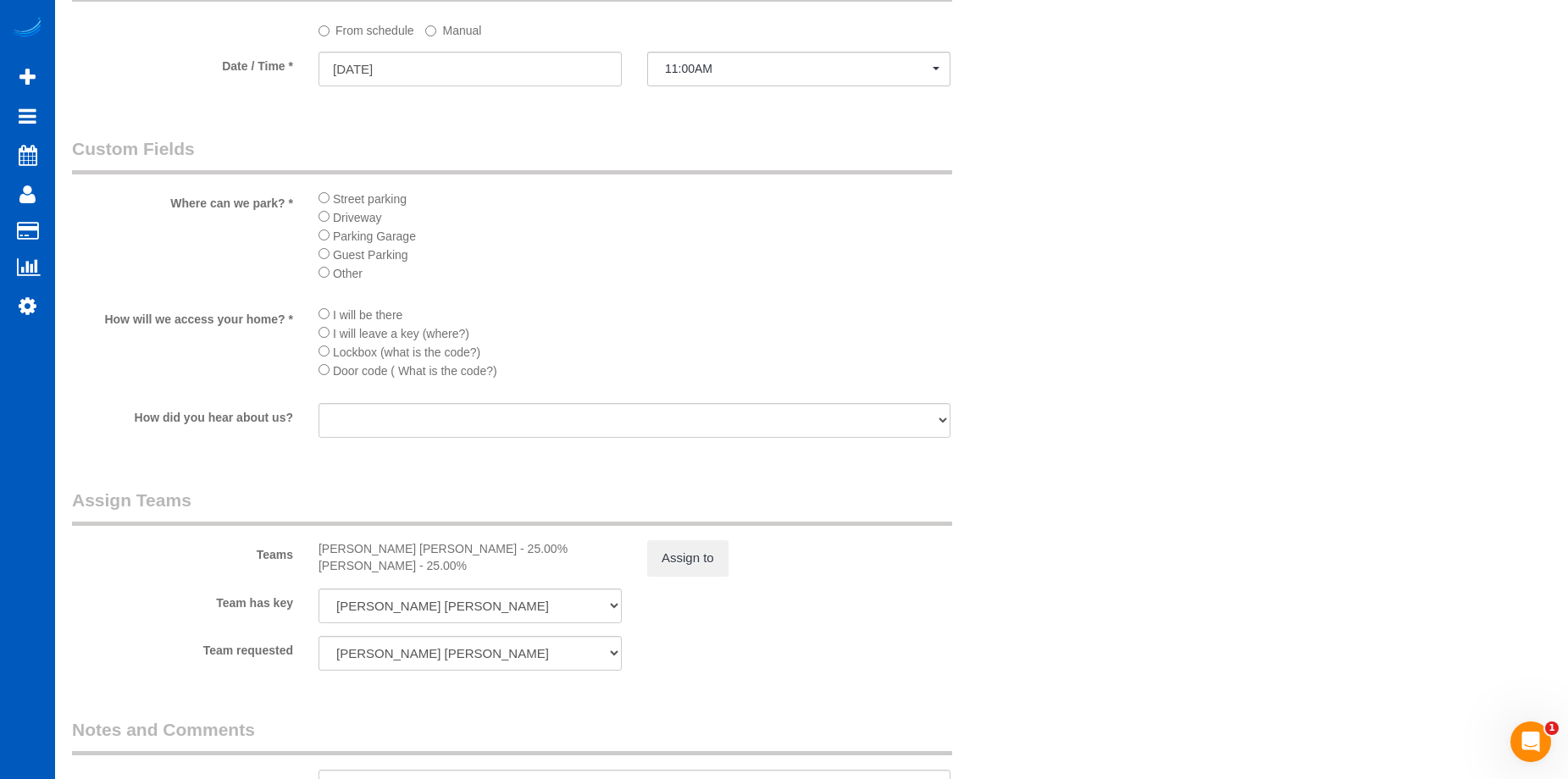
scroll to position [1863, 0]
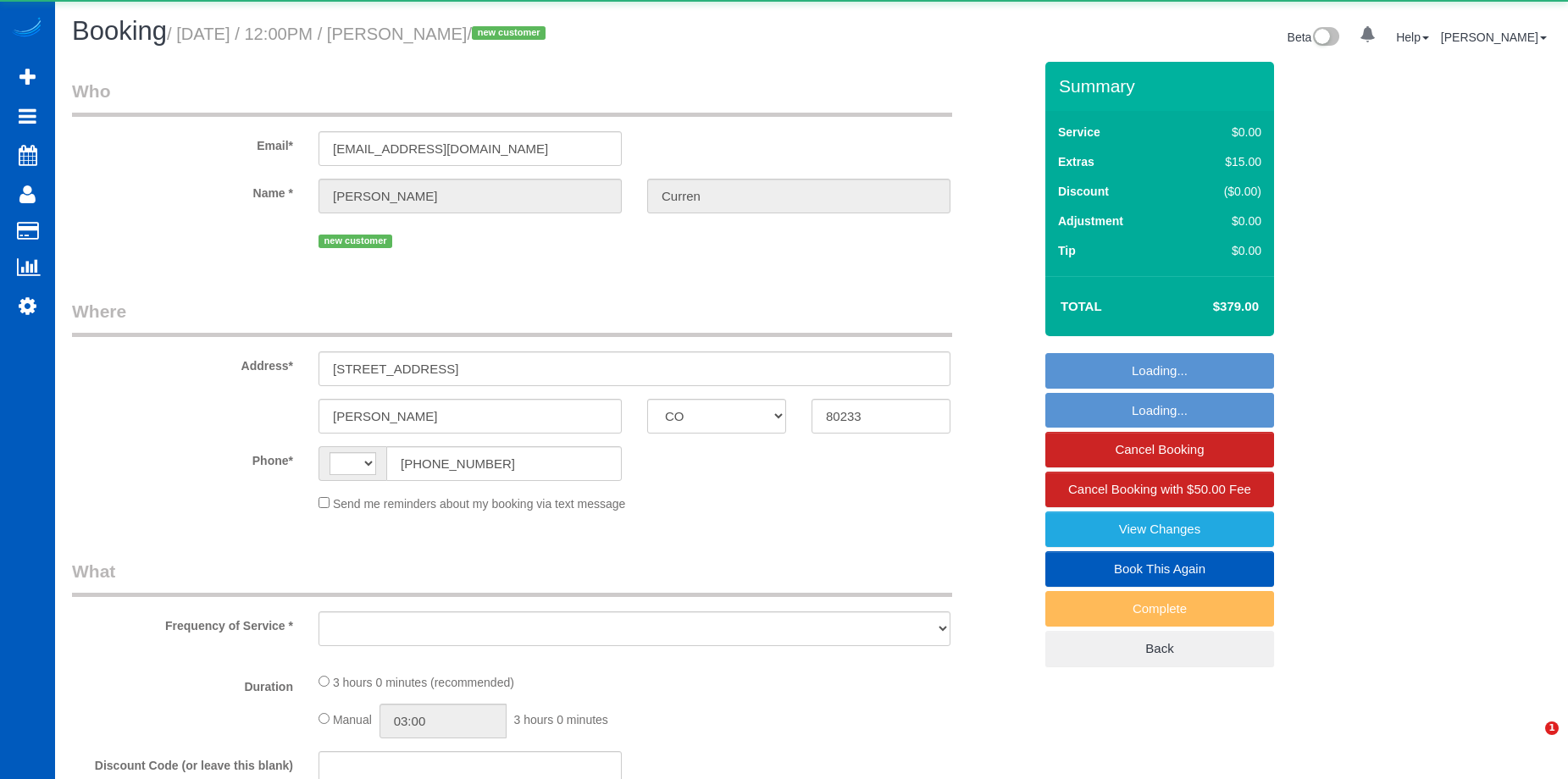
select select "CO"
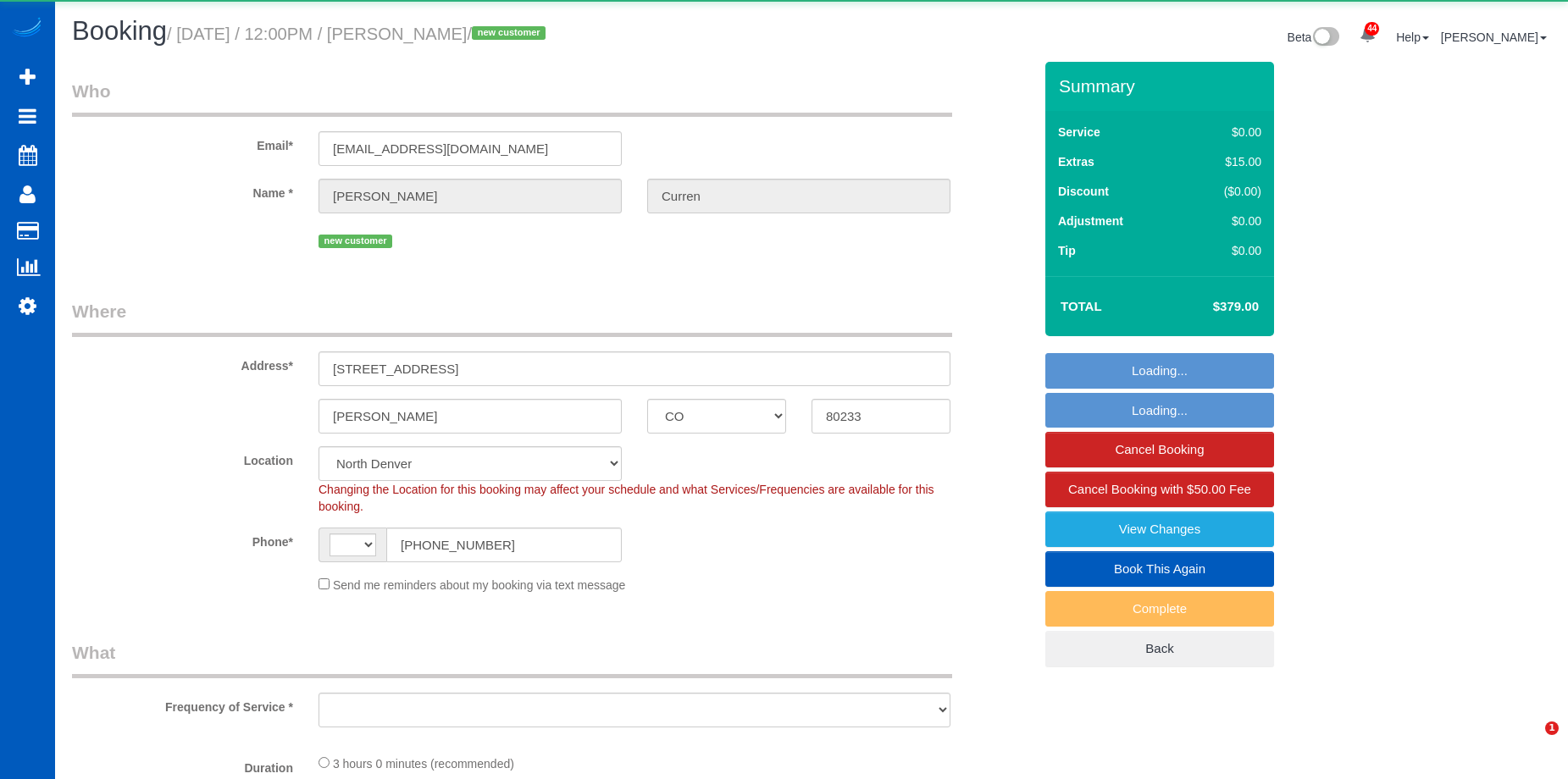
select select "string:[GEOGRAPHIC_DATA]"
select select "object:587"
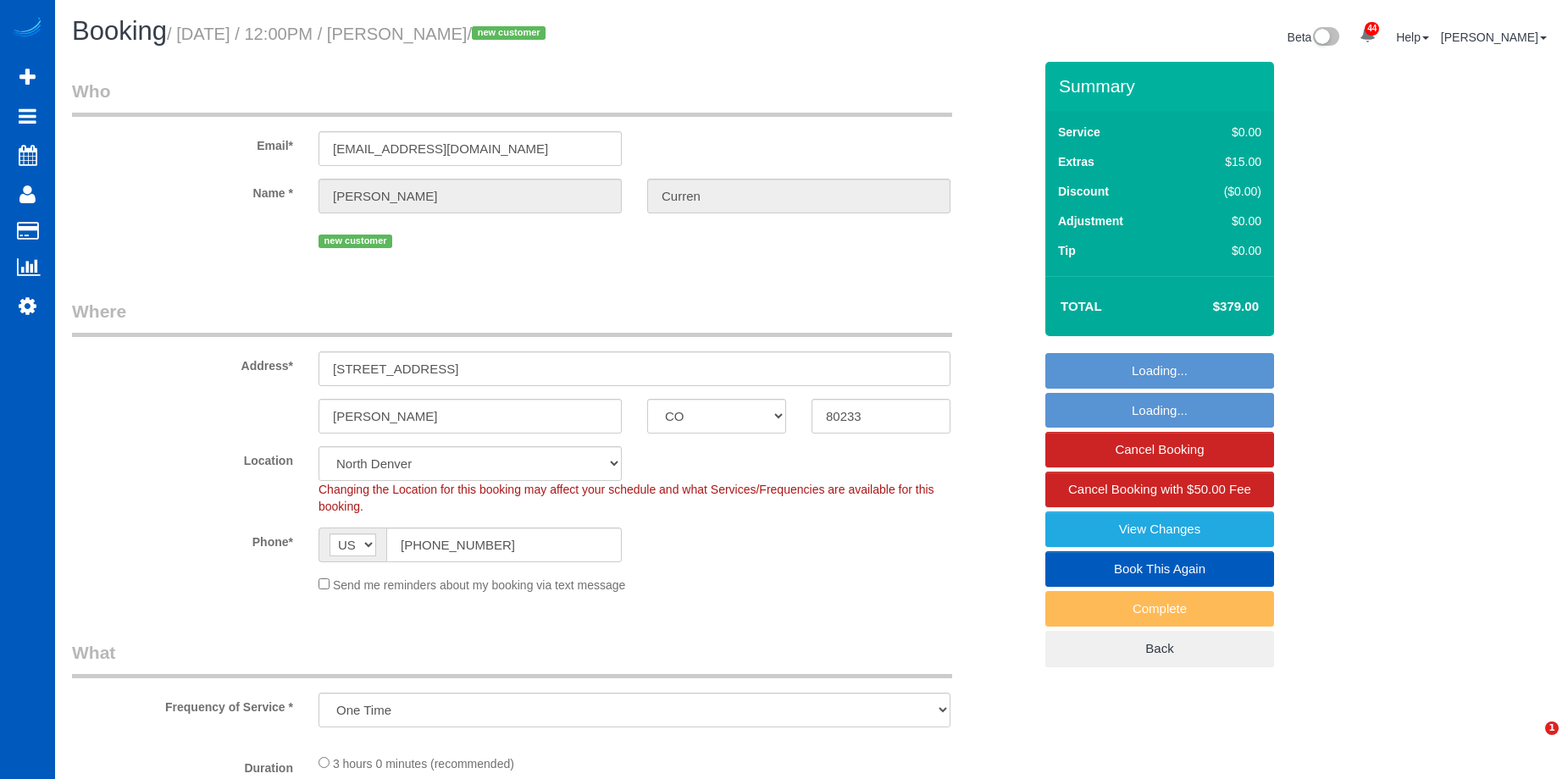
select select "199"
drag, startPoint x: 437, startPoint y: 33, endPoint x: 526, endPoint y: 36, distance: 89.1
click at [526, 36] on small "/ [DATE] / 12:00PM / [PERSON_NAME] / new customer" at bounding box center [359, 34] width 384 height 18
copy small "[PERSON_NAME]"
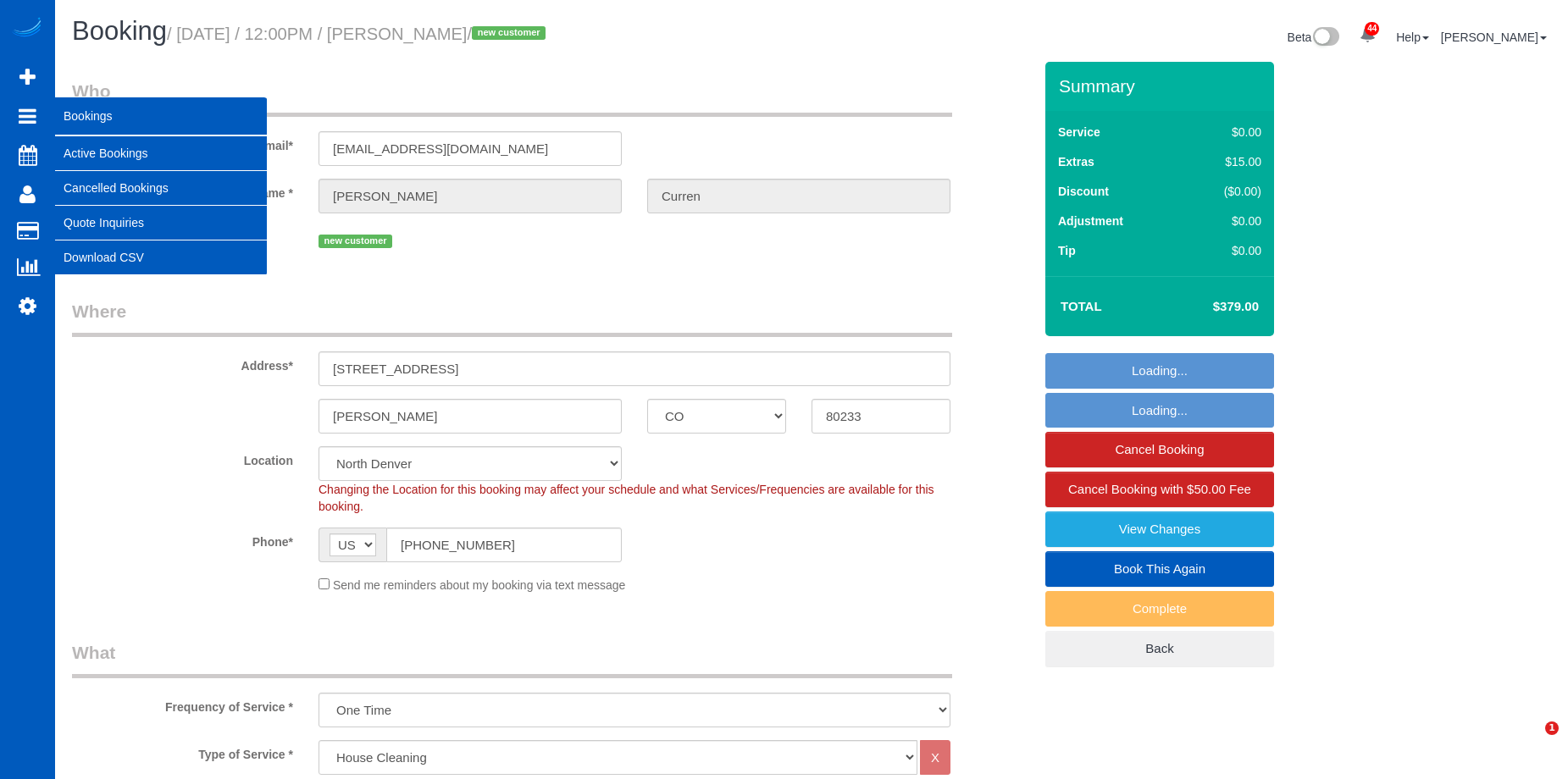
select select "object:1087"
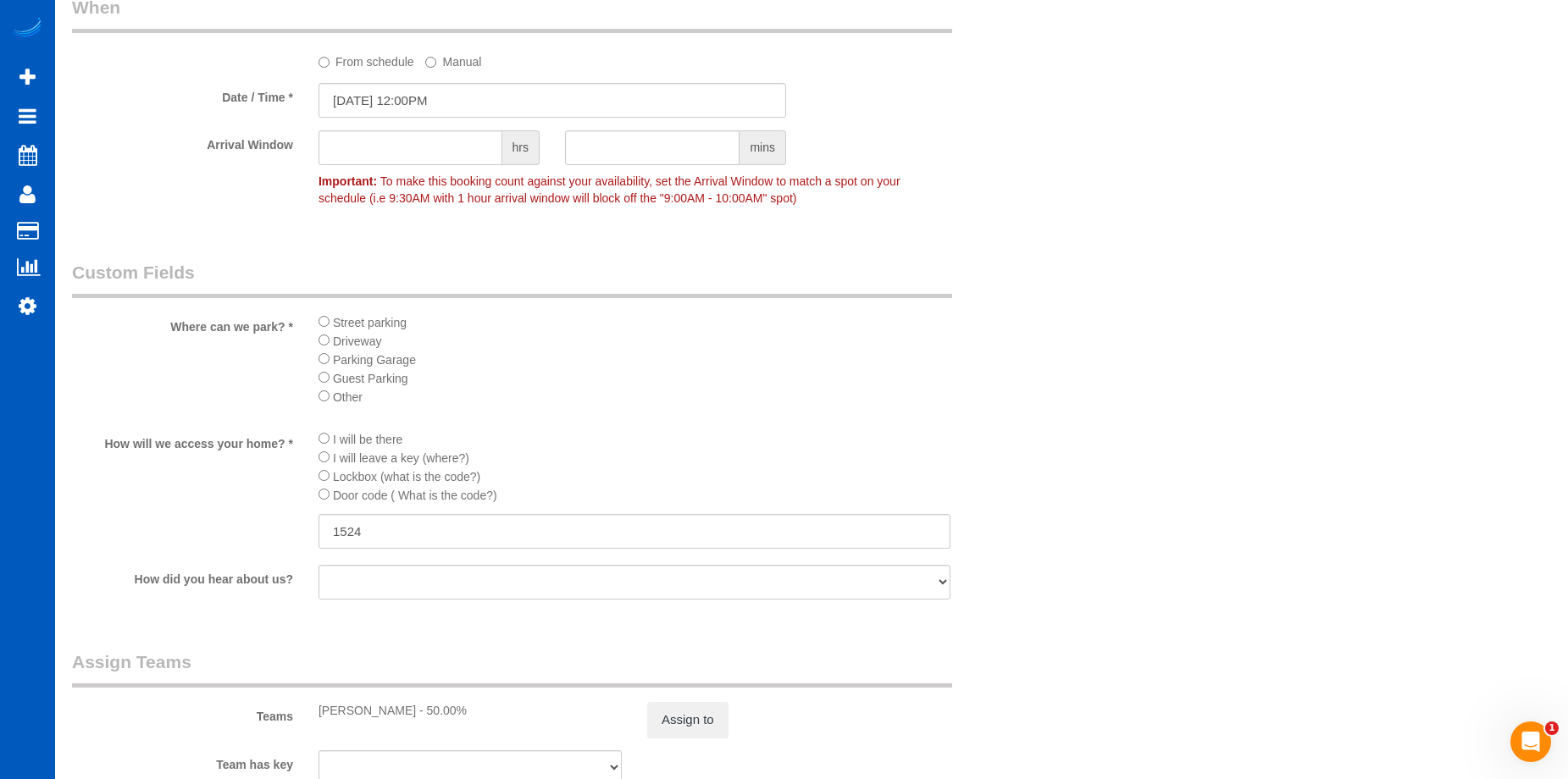
scroll to position [1863, 0]
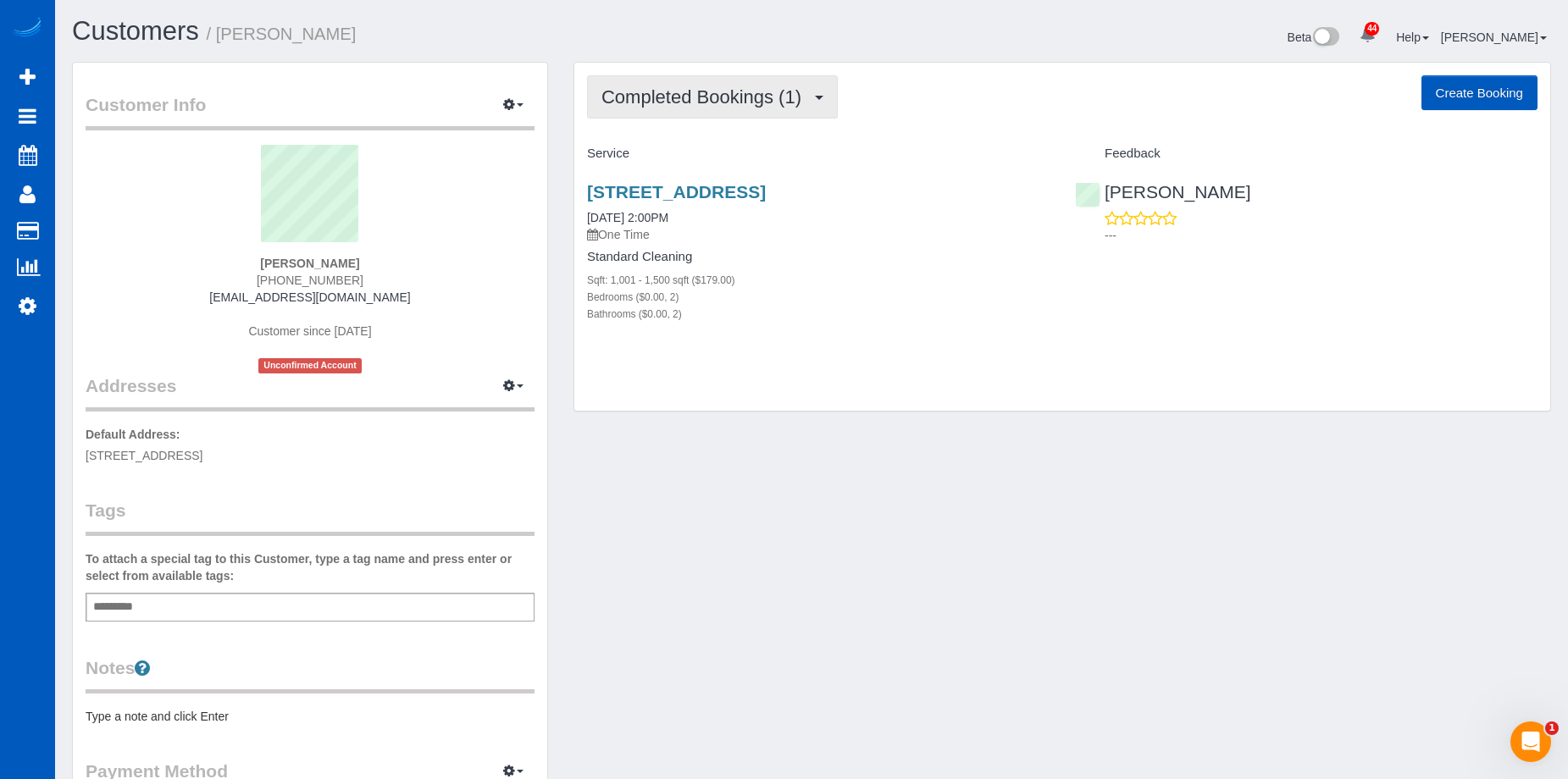
click at [727, 100] on span "Completed Bookings (1)" at bounding box center [705, 97] width 208 height 21
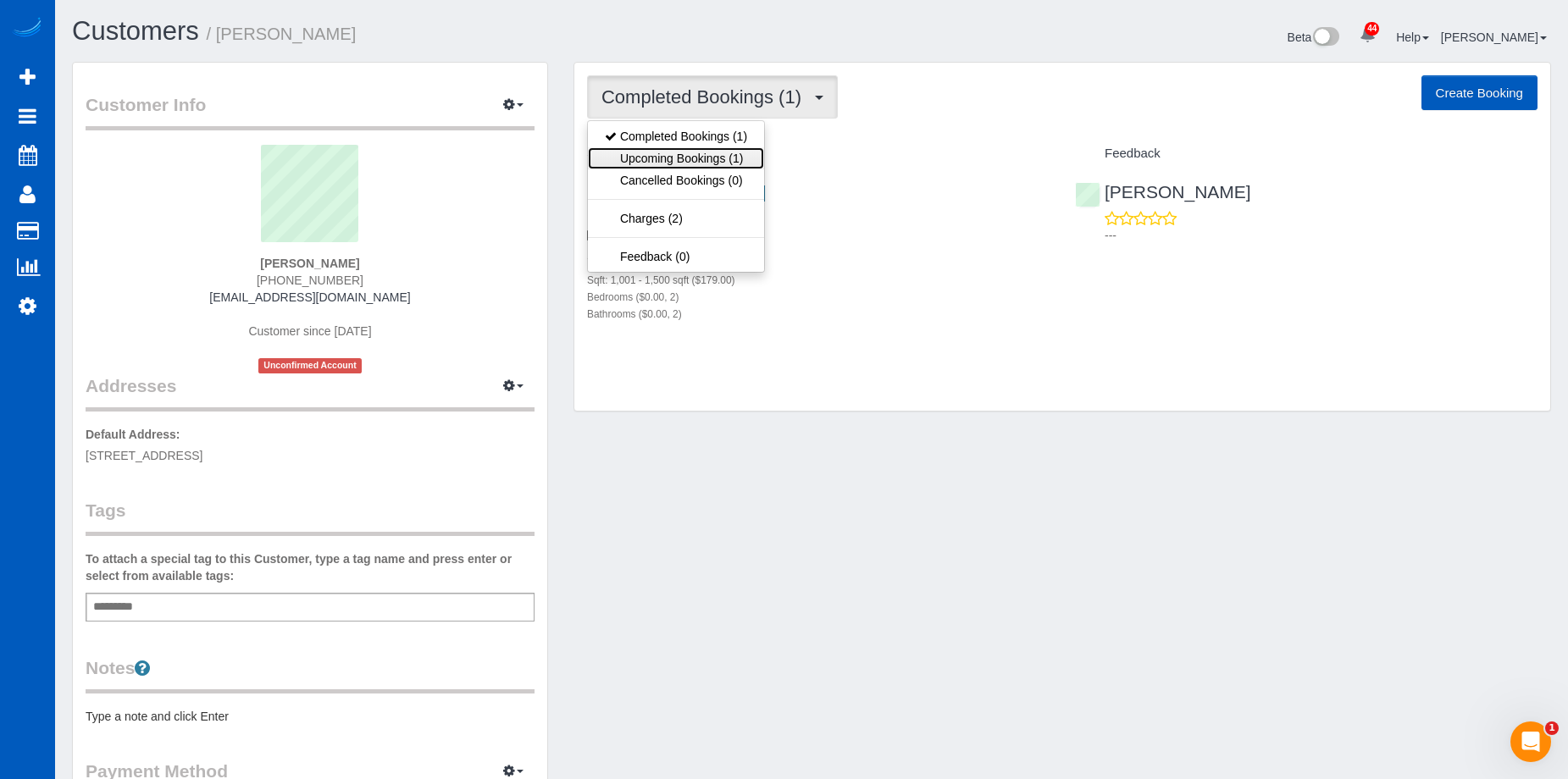
click at [711, 162] on link "Upcoming Bookings (1)" at bounding box center [677, 158] width 177 height 22
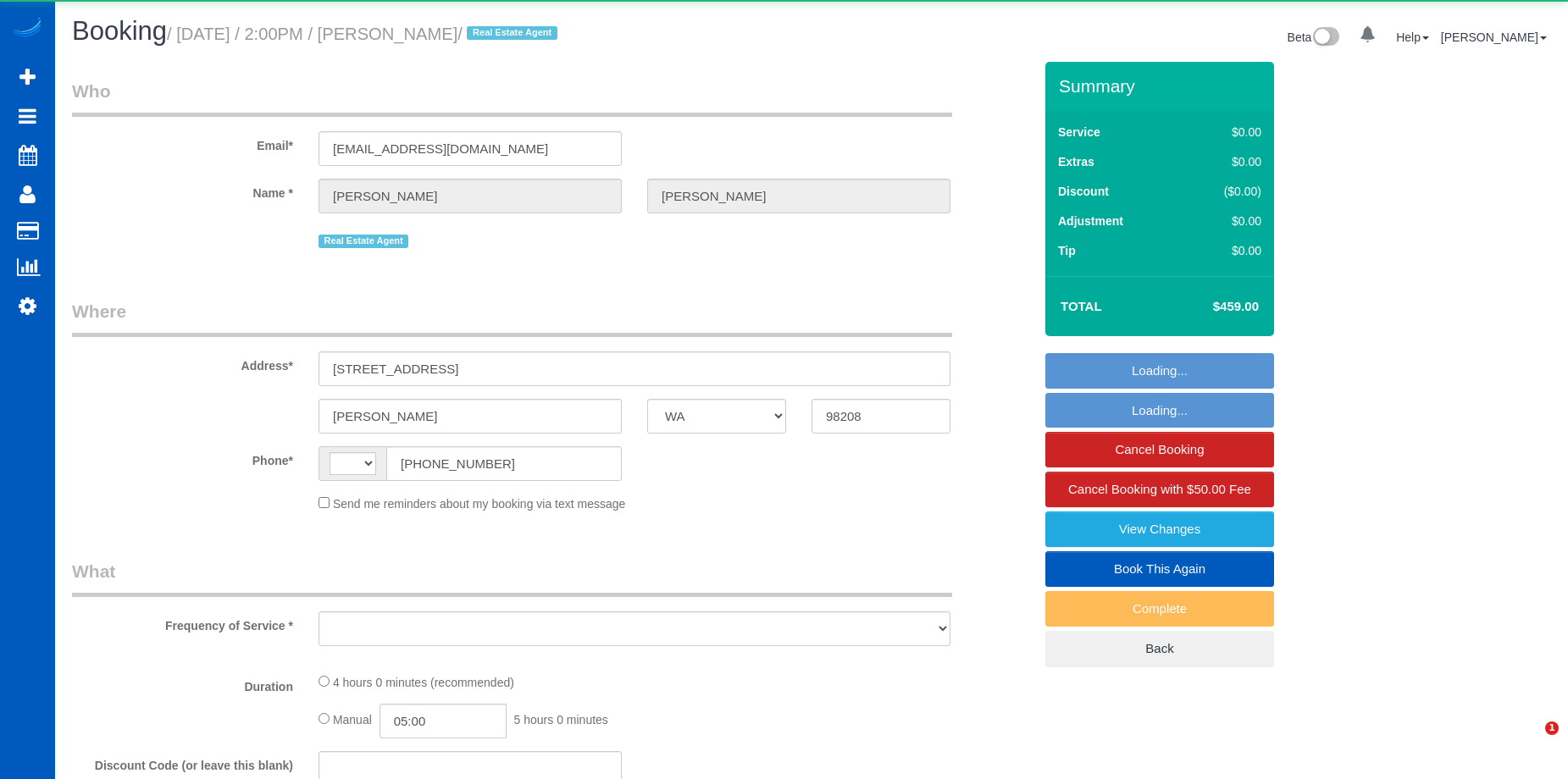
select select "WA"
select select "number:10"
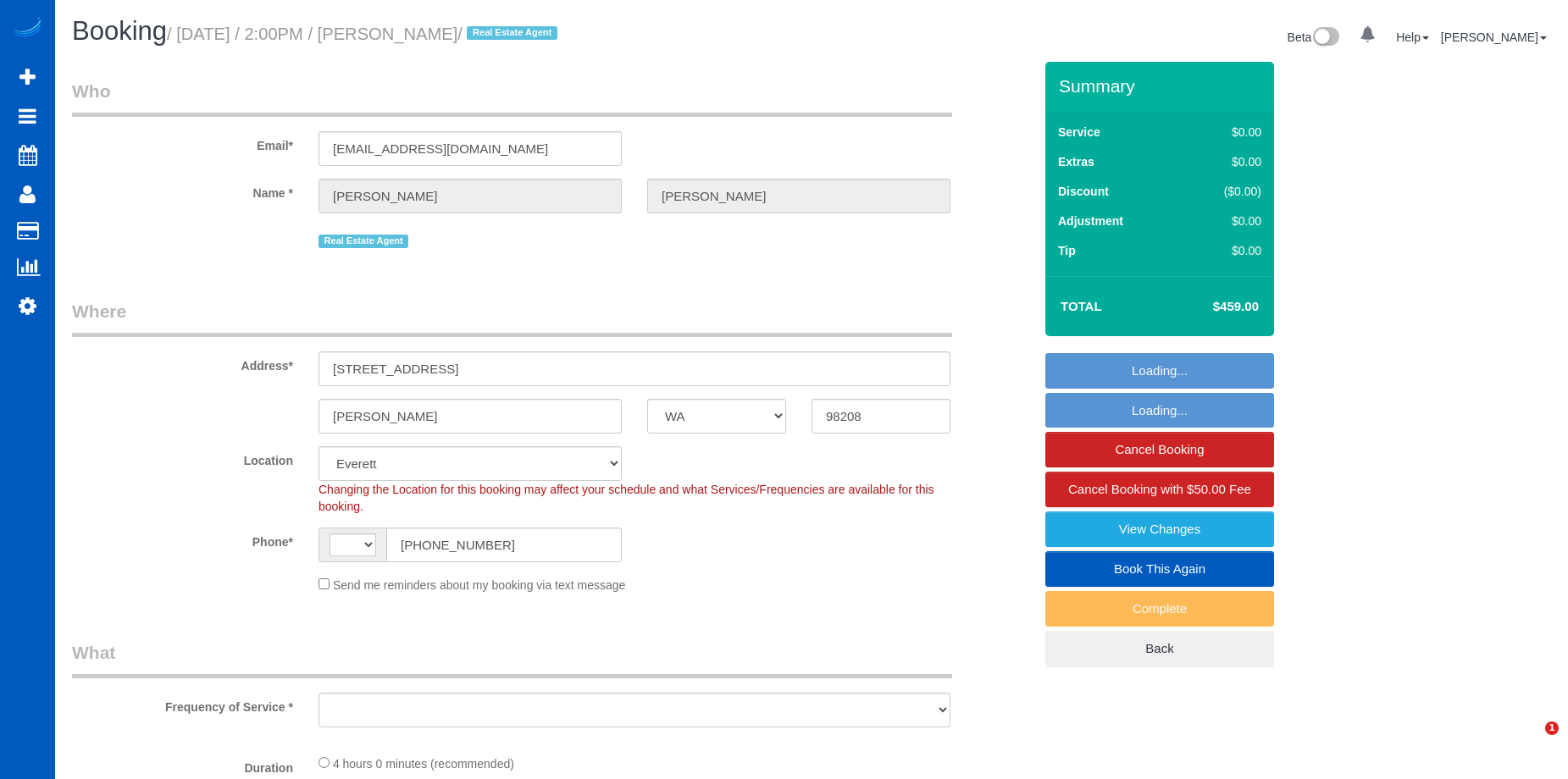
click at [599, 18] on h1 "Booking / [DATE] / 2:00PM / [PERSON_NAME] / Real Estate Agent" at bounding box center [435, 32] width 726 height 29
select select "string:fspay-7bca4e92-7077-4ed8-9db1-bb3fde504788"
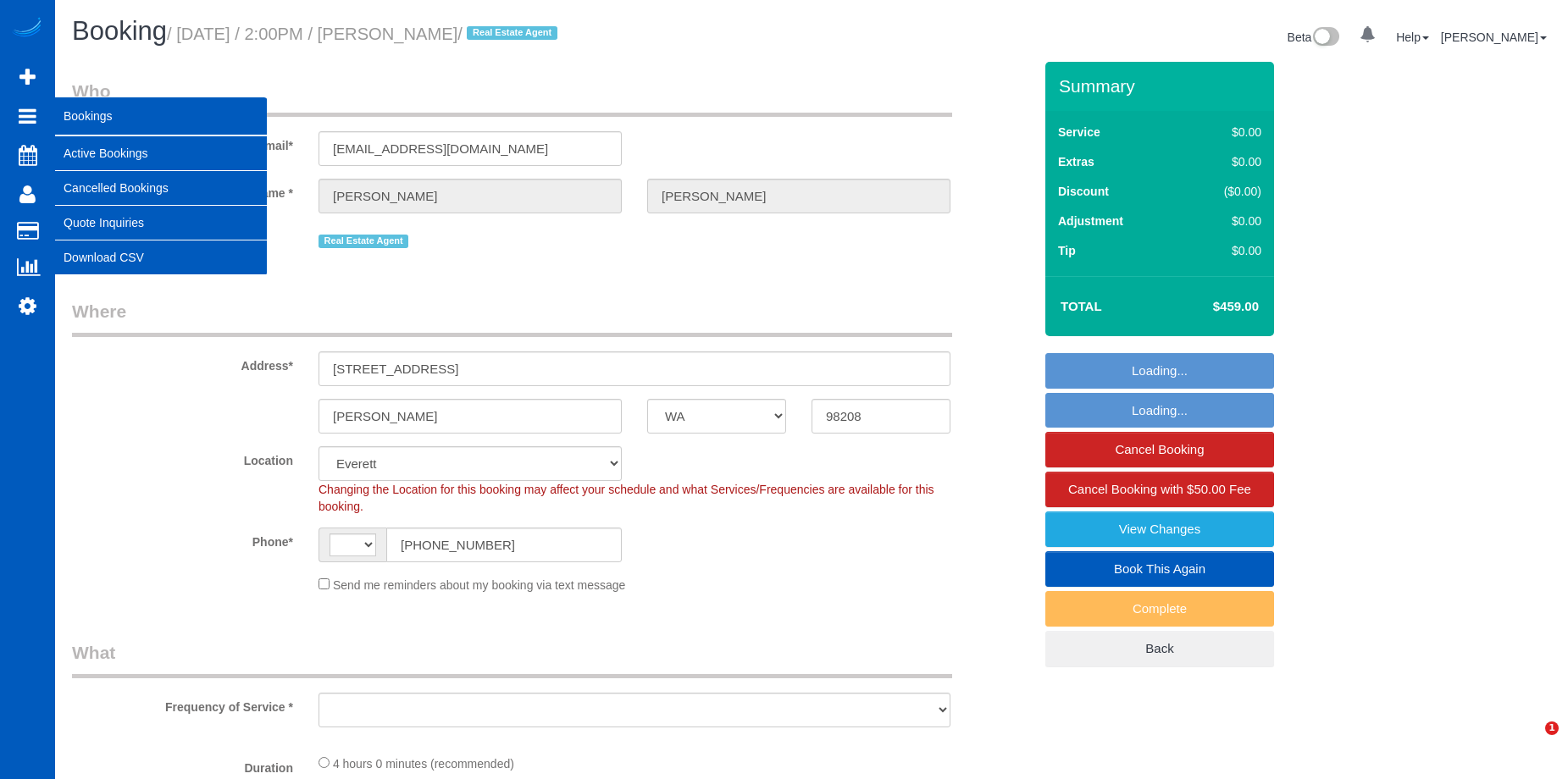
select select "string:[GEOGRAPHIC_DATA]"
select select "object:926"
select select "199"
select select "1501"
select select "3"
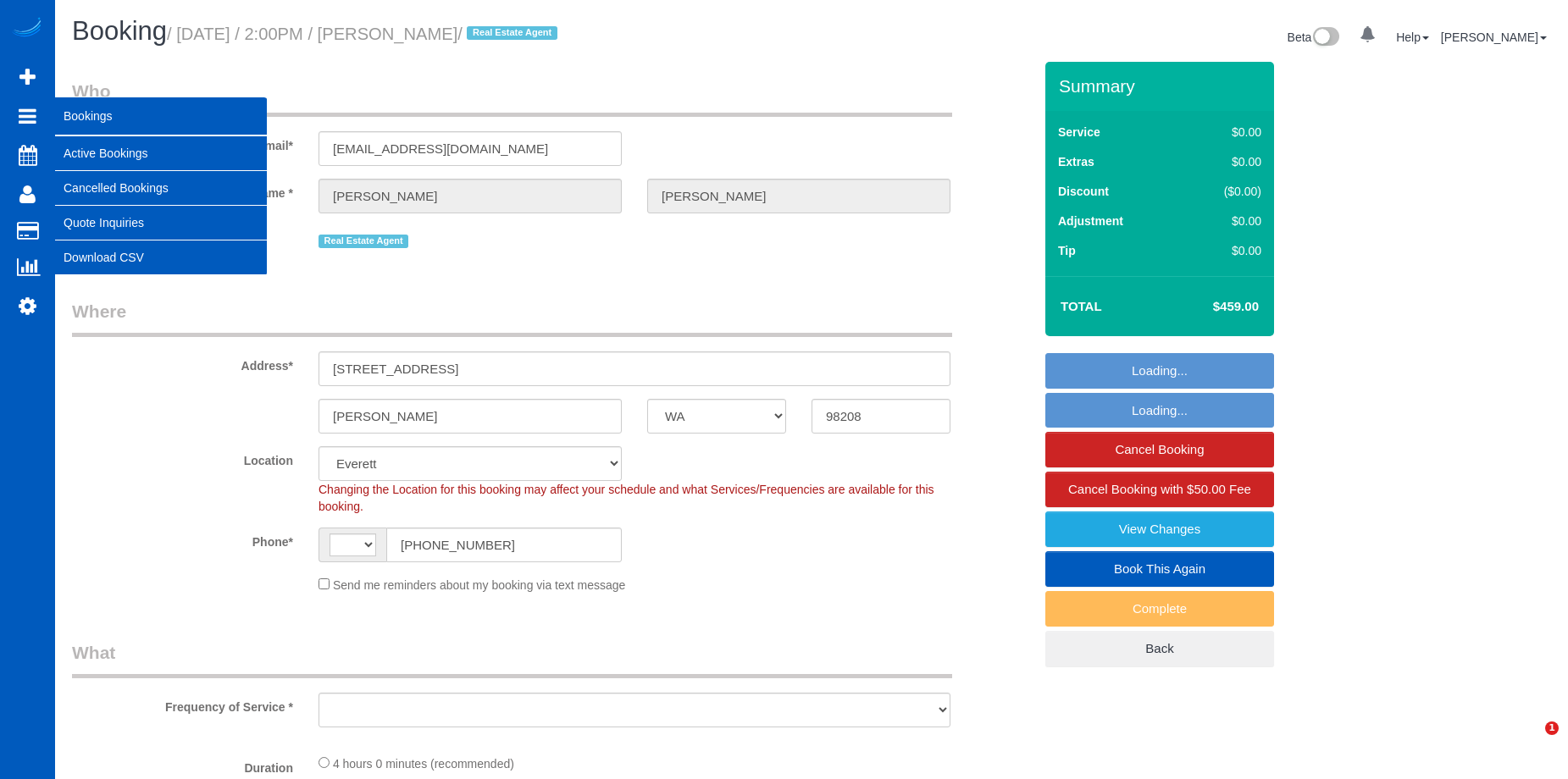
select select "3"
select select "spot1"
select select "object:1177"
select select "1501"
select select "3"
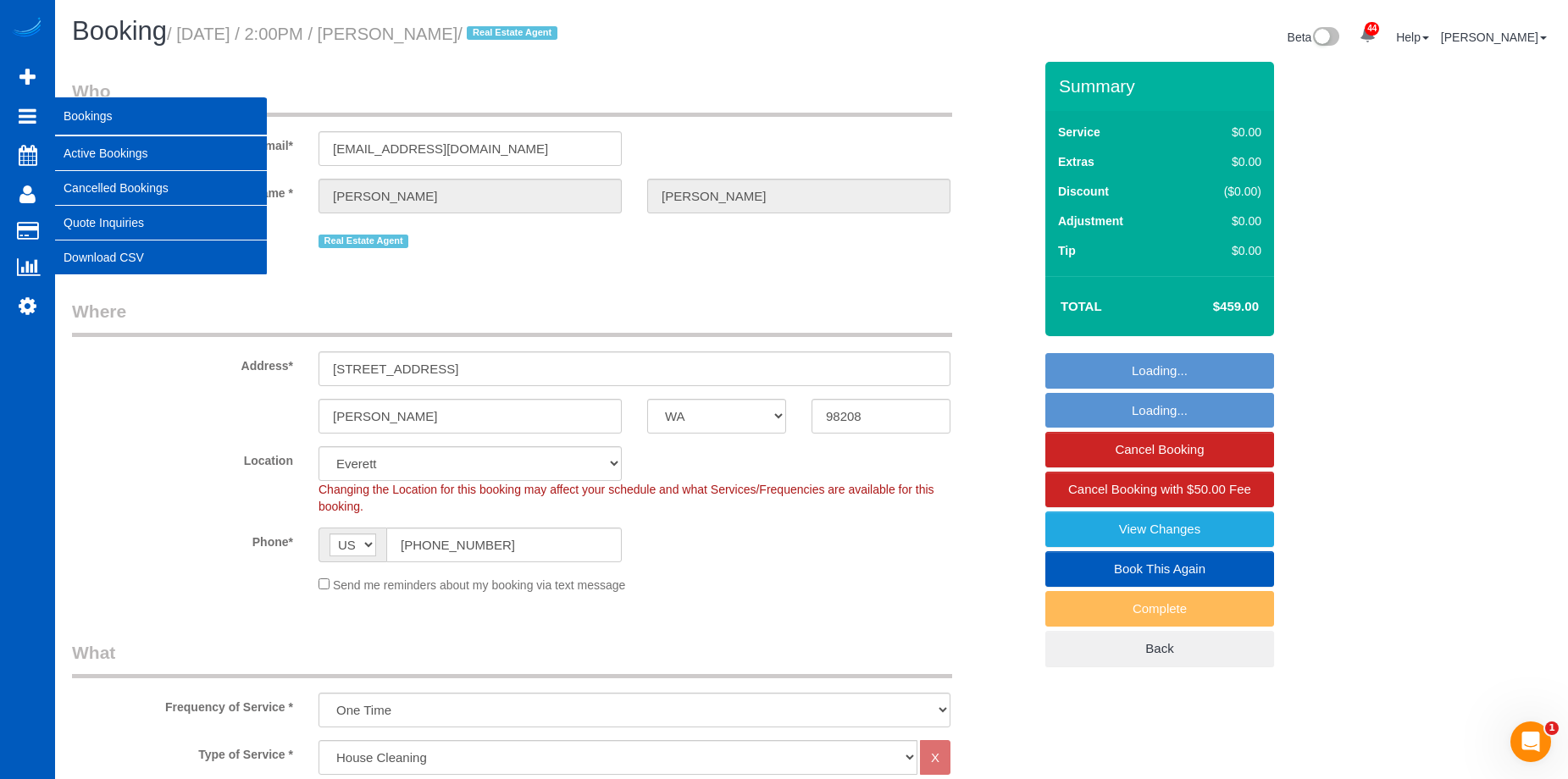
select select "3"
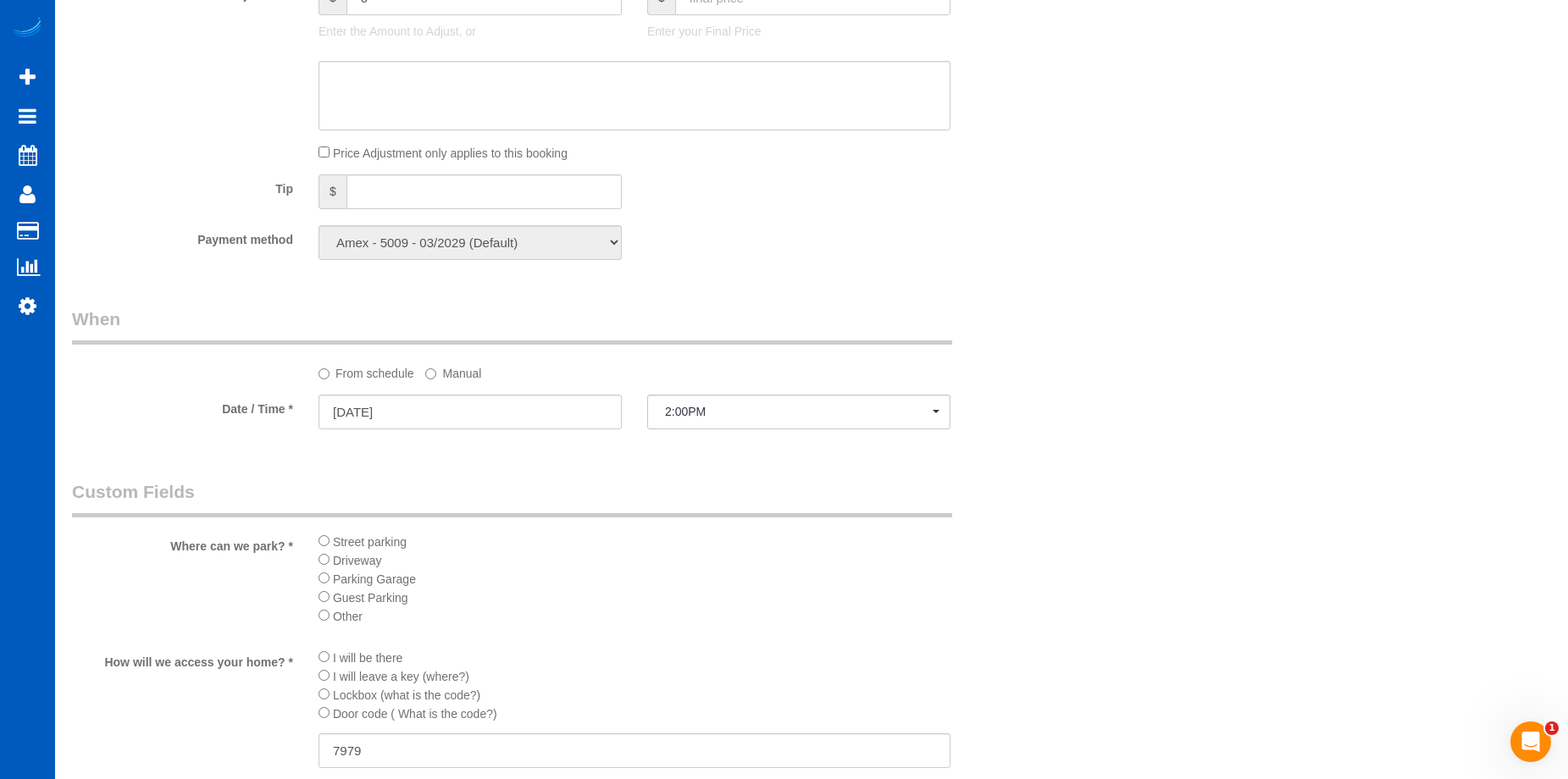
scroll to position [1609, 0]
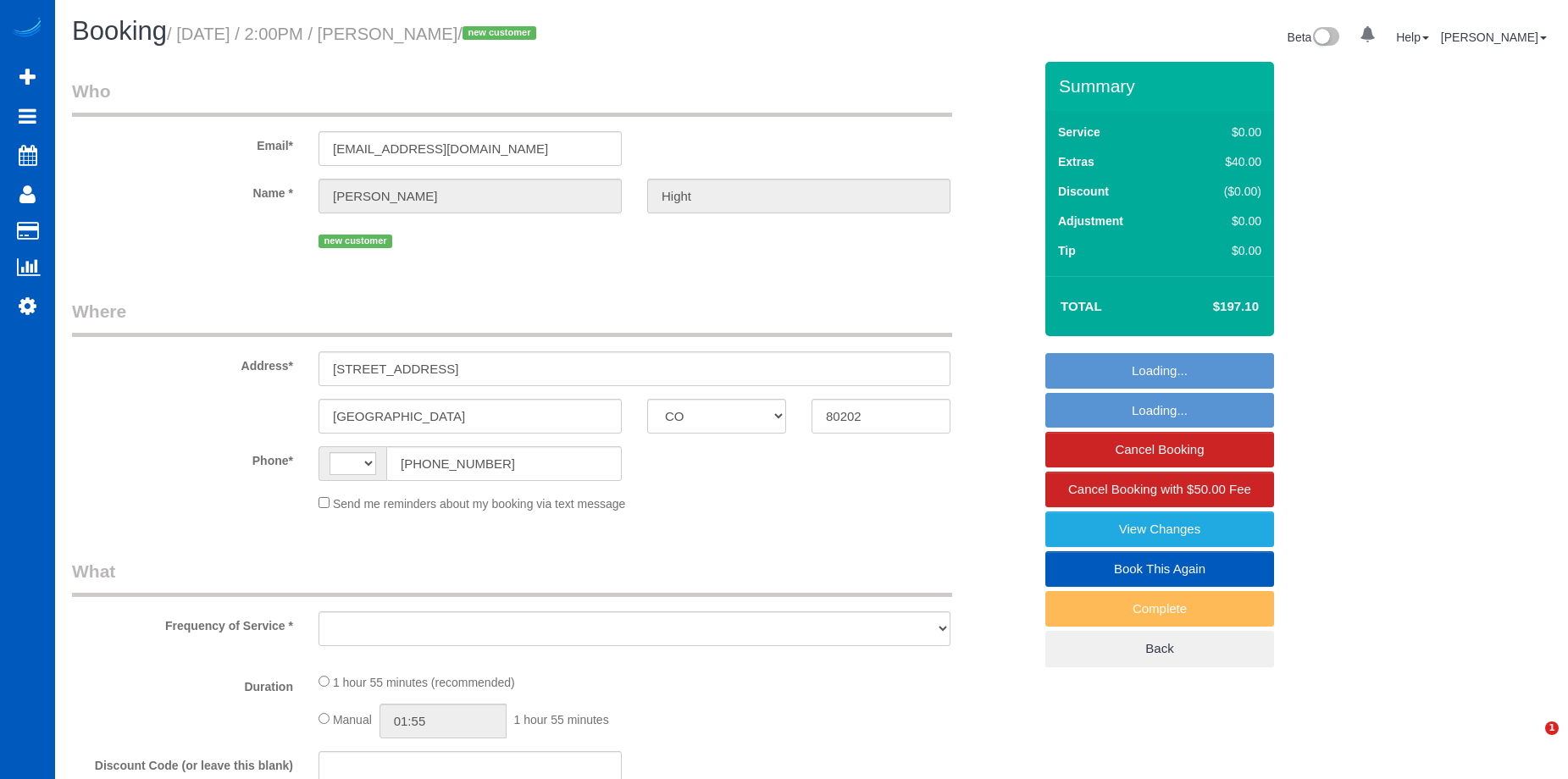
select select "CO"
select select "string:[GEOGRAPHIC_DATA]"
select select "number:8"
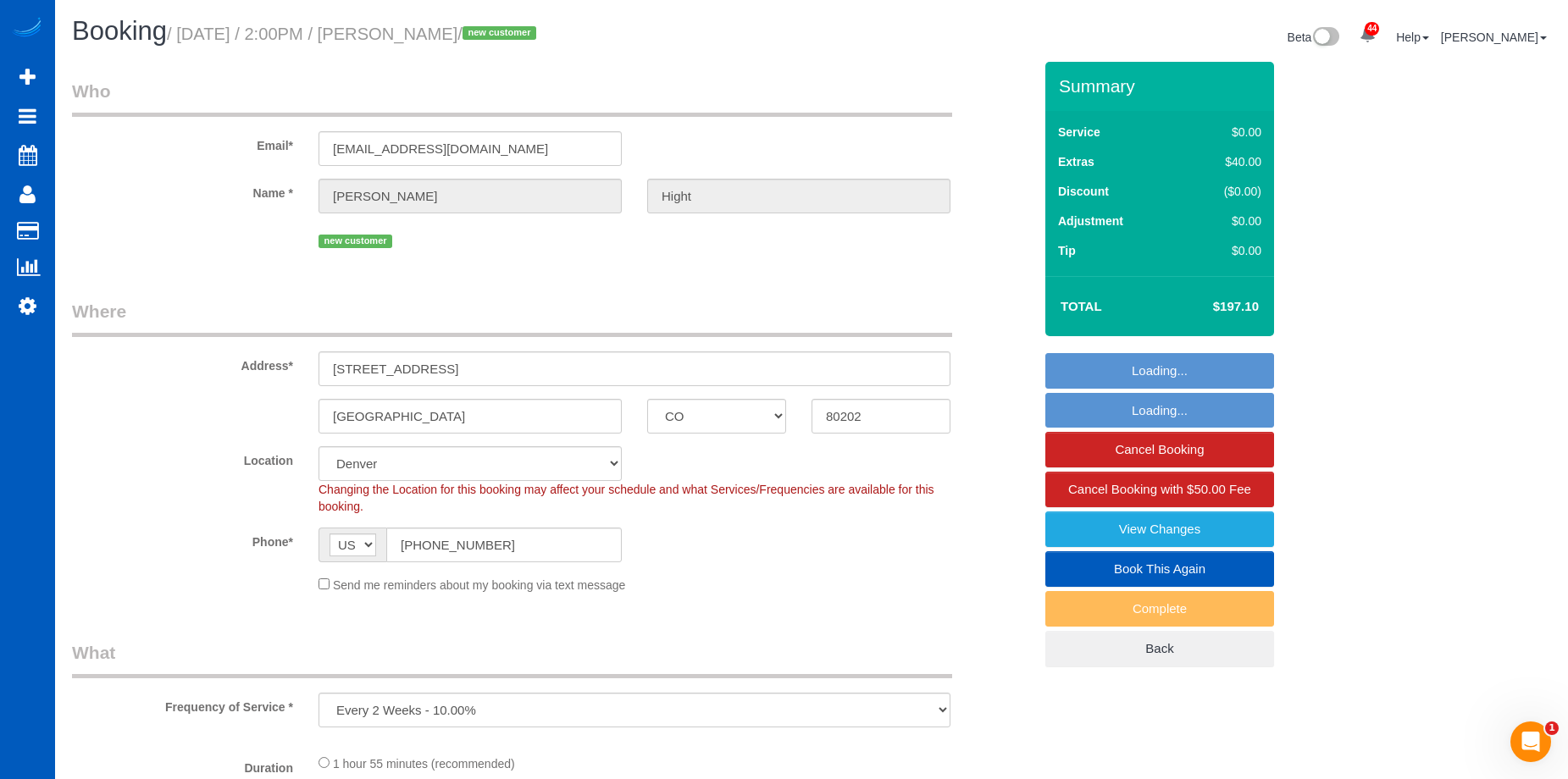
select select "object:958"
select select "spot1"
drag, startPoint x: 423, startPoint y: 36, endPoint x: 517, endPoint y: 25, distance: 94.6
click at [517, 25] on small "/ September 18, 2025 / 2:00PM / Alison Hight / new customer" at bounding box center [354, 34] width 374 height 18
select select "199"
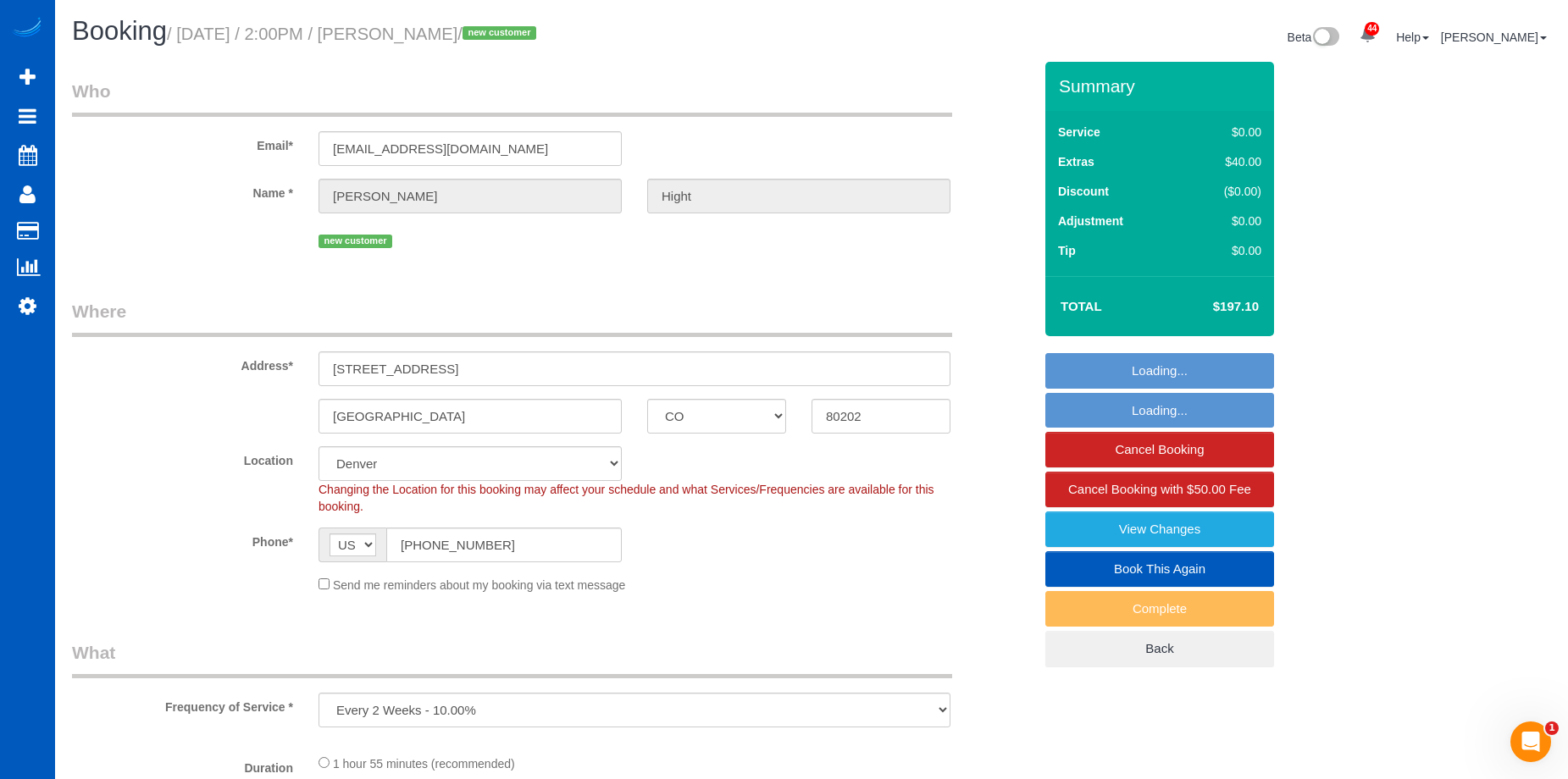
select select "1001"
select select "2"
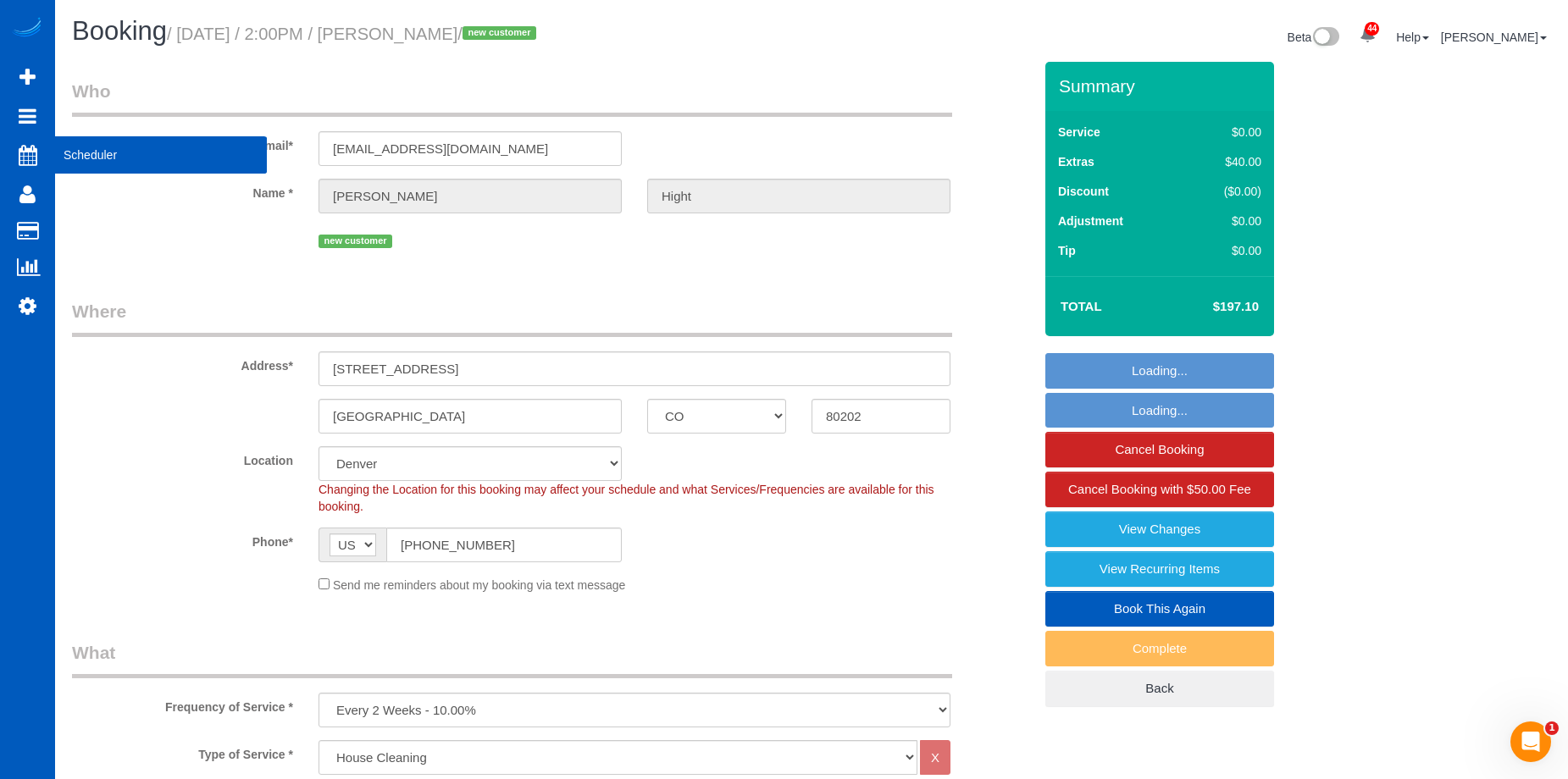
copy small "Alison Hight"
select select "1001"
select select "2"
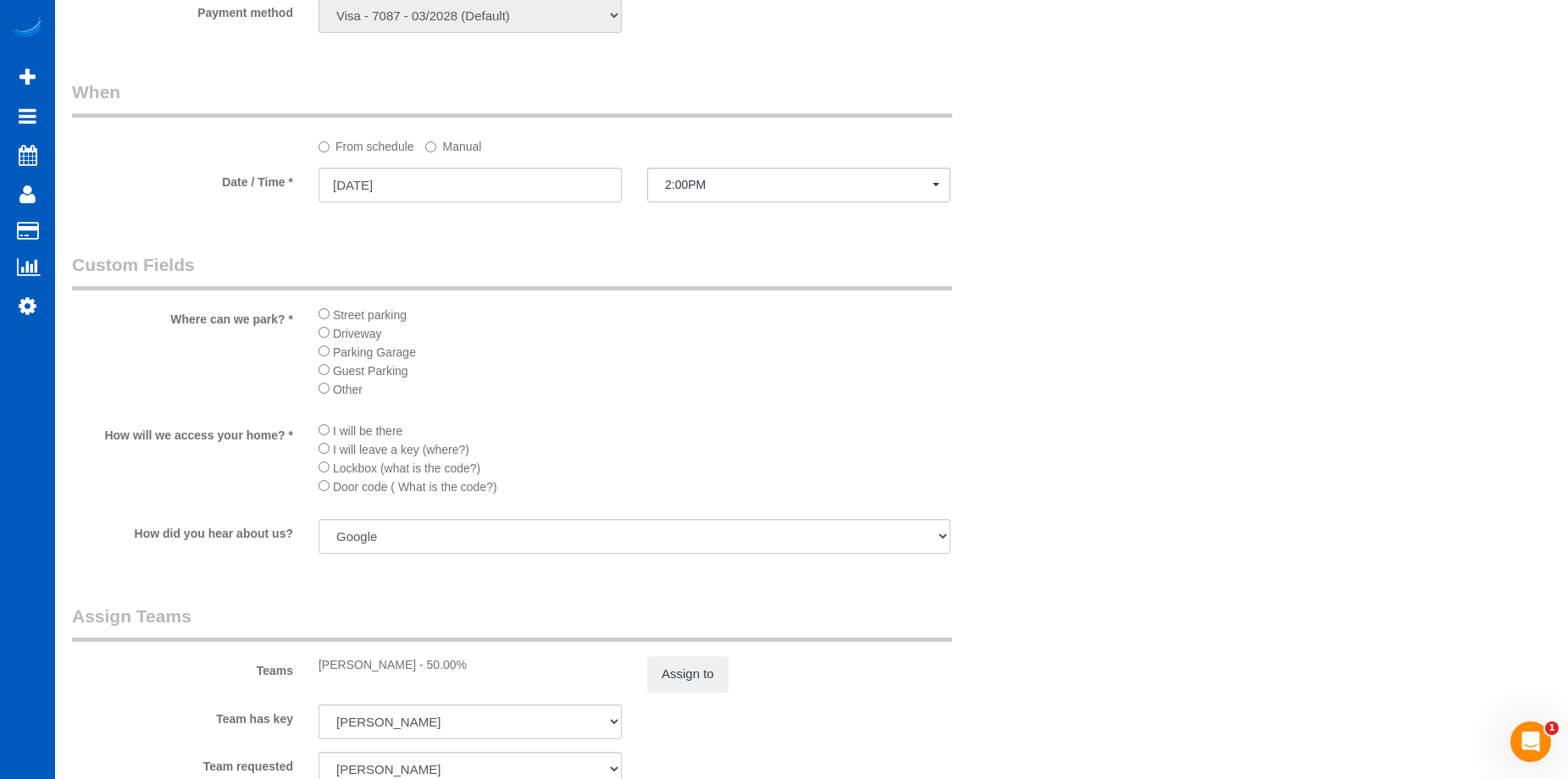
scroll to position [1693, 0]
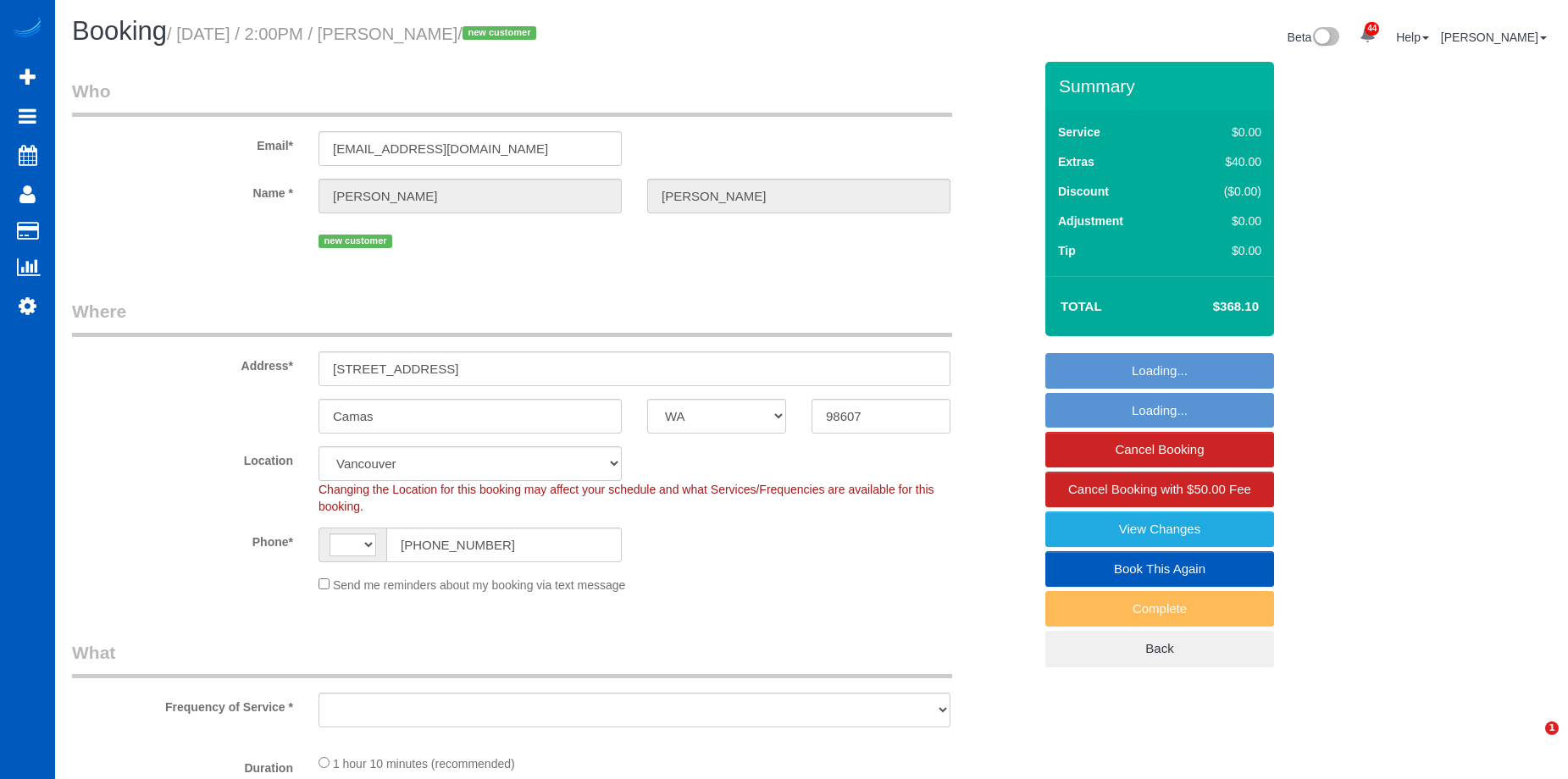
select select "WA"
select select "string:[GEOGRAPHIC_DATA]"
select select "object:926"
select select "spot1"
select select "199"
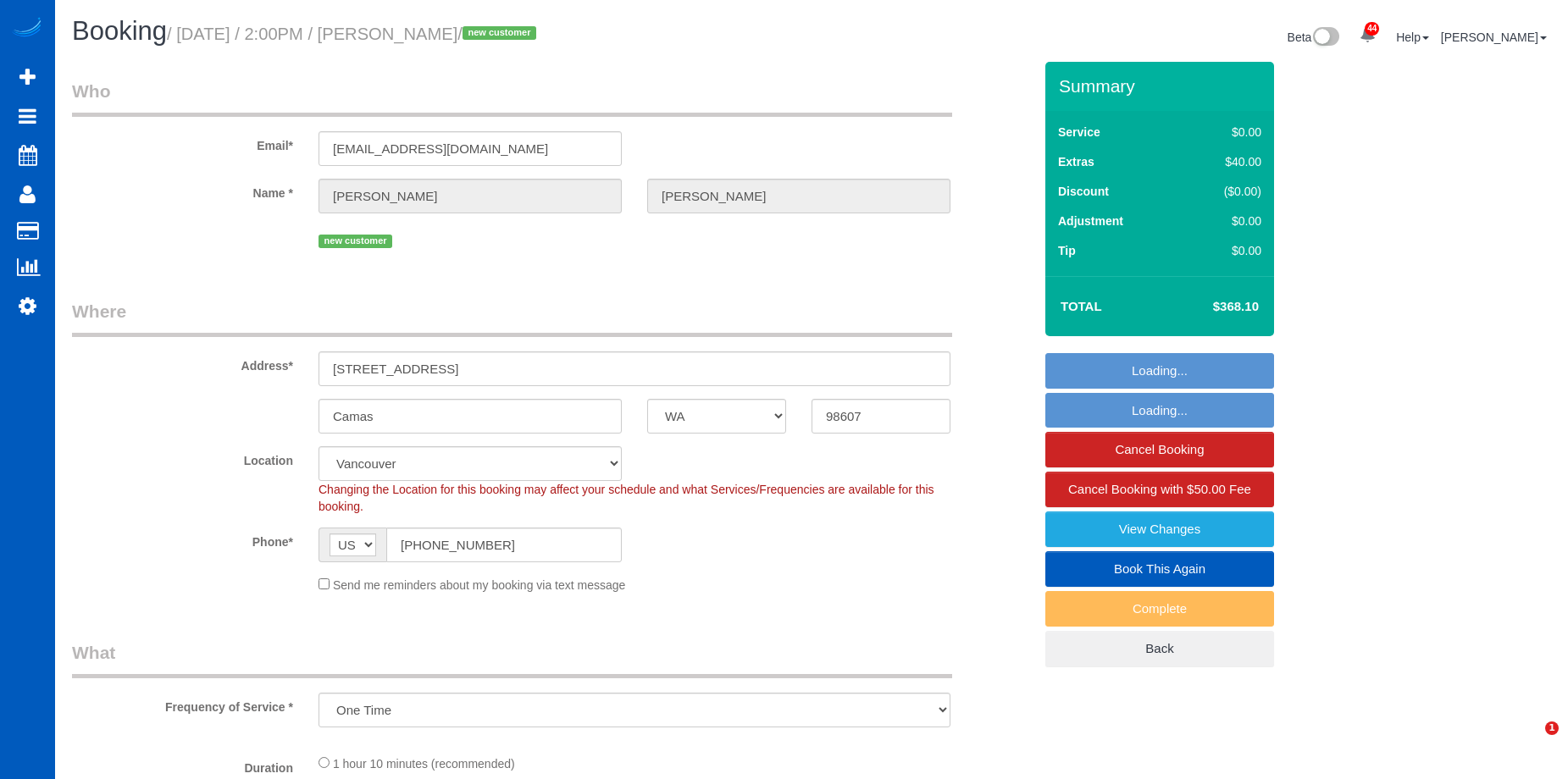
select select "2001"
select select "object:1131"
select select "2001"
click at [503, 35] on small "/ [DATE] / 2:00PM / [PERSON_NAME] / new customer" at bounding box center [354, 34] width 374 height 18
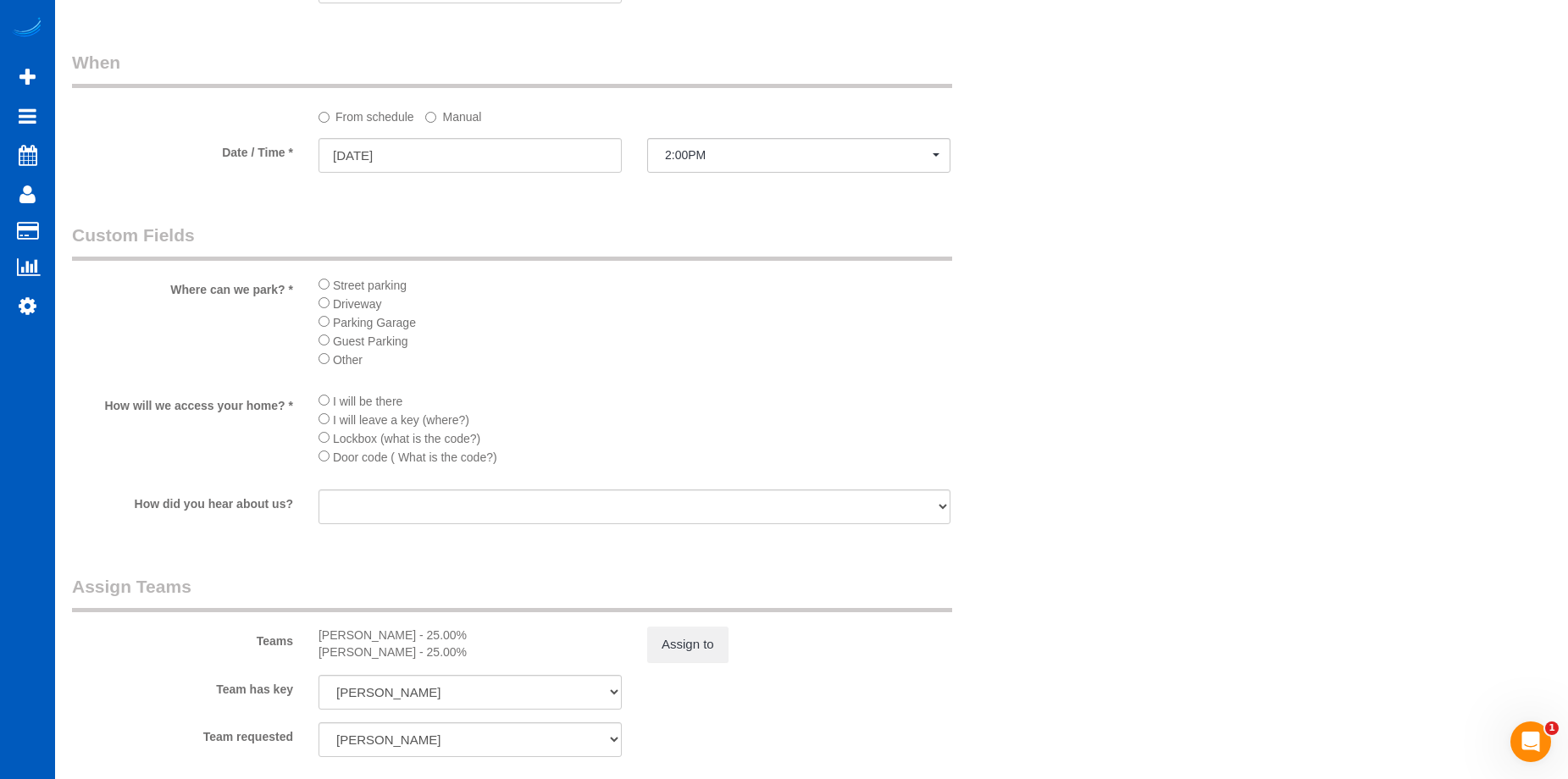
scroll to position [1863, 0]
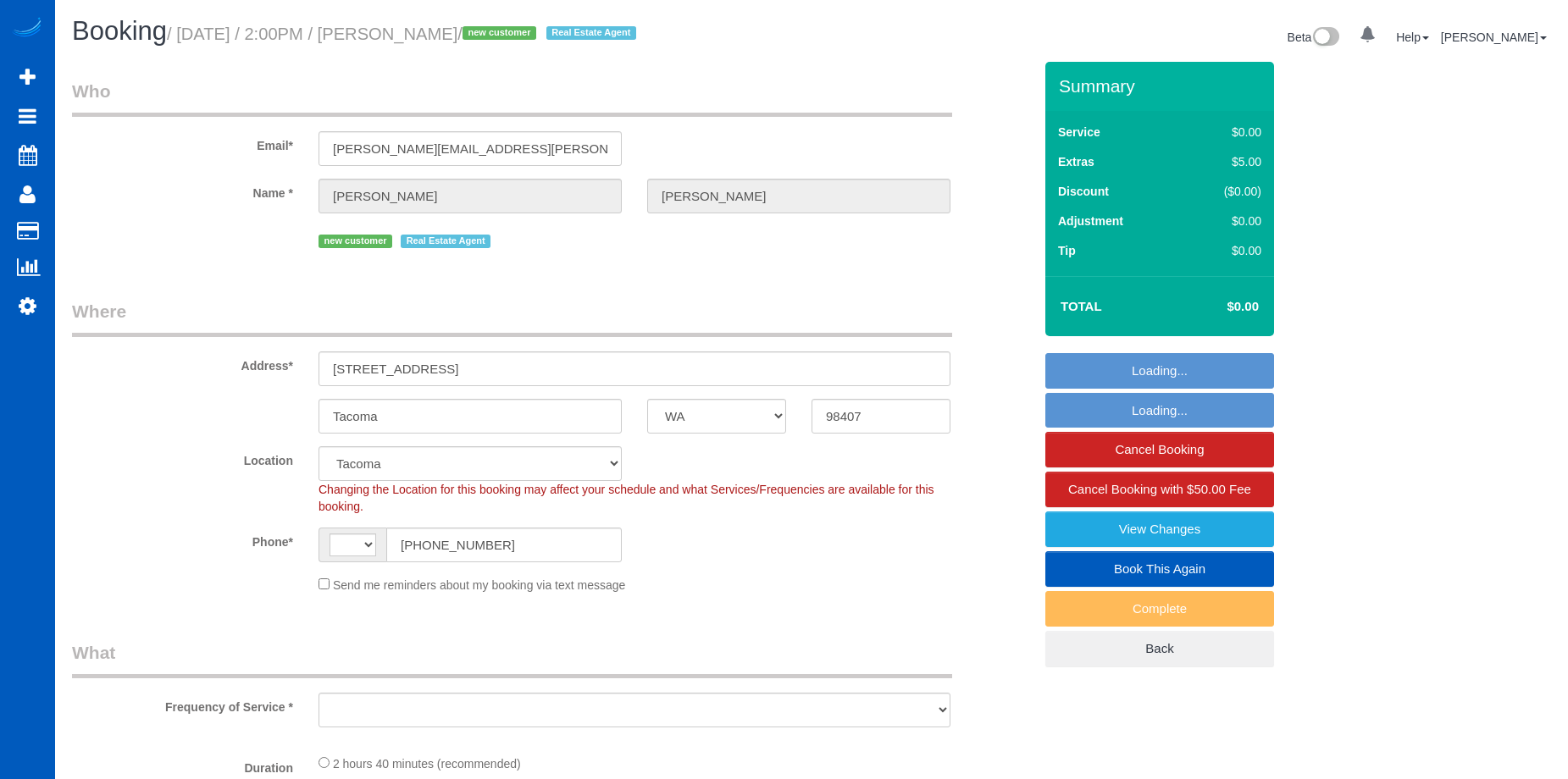
select select "WA"
select select "string:[GEOGRAPHIC_DATA]"
select select "object:933"
select select "199"
select select "spot1"
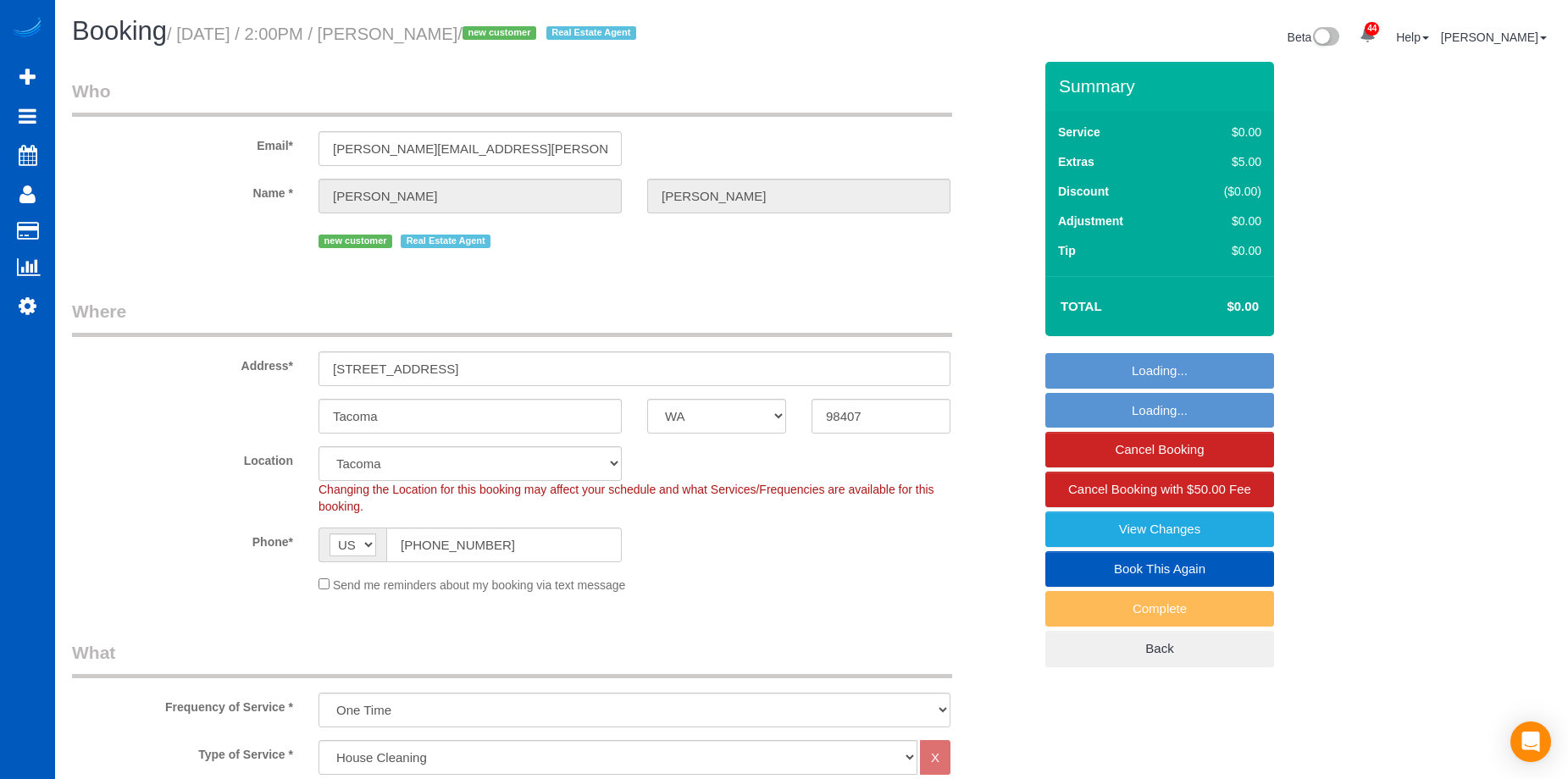
select select "object:1218"
drag, startPoint x: 0, startPoint y: 0, endPoint x: 532, endPoint y: 32, distance: 533.0
click at [532, 32] on small "/ [DATE] / 2:00PM / [PERSON_NAME] / new customer Real Estate Agent" at bounding box center [404, 34] width 474 height 18
copy small "[PERSON_NAME]"
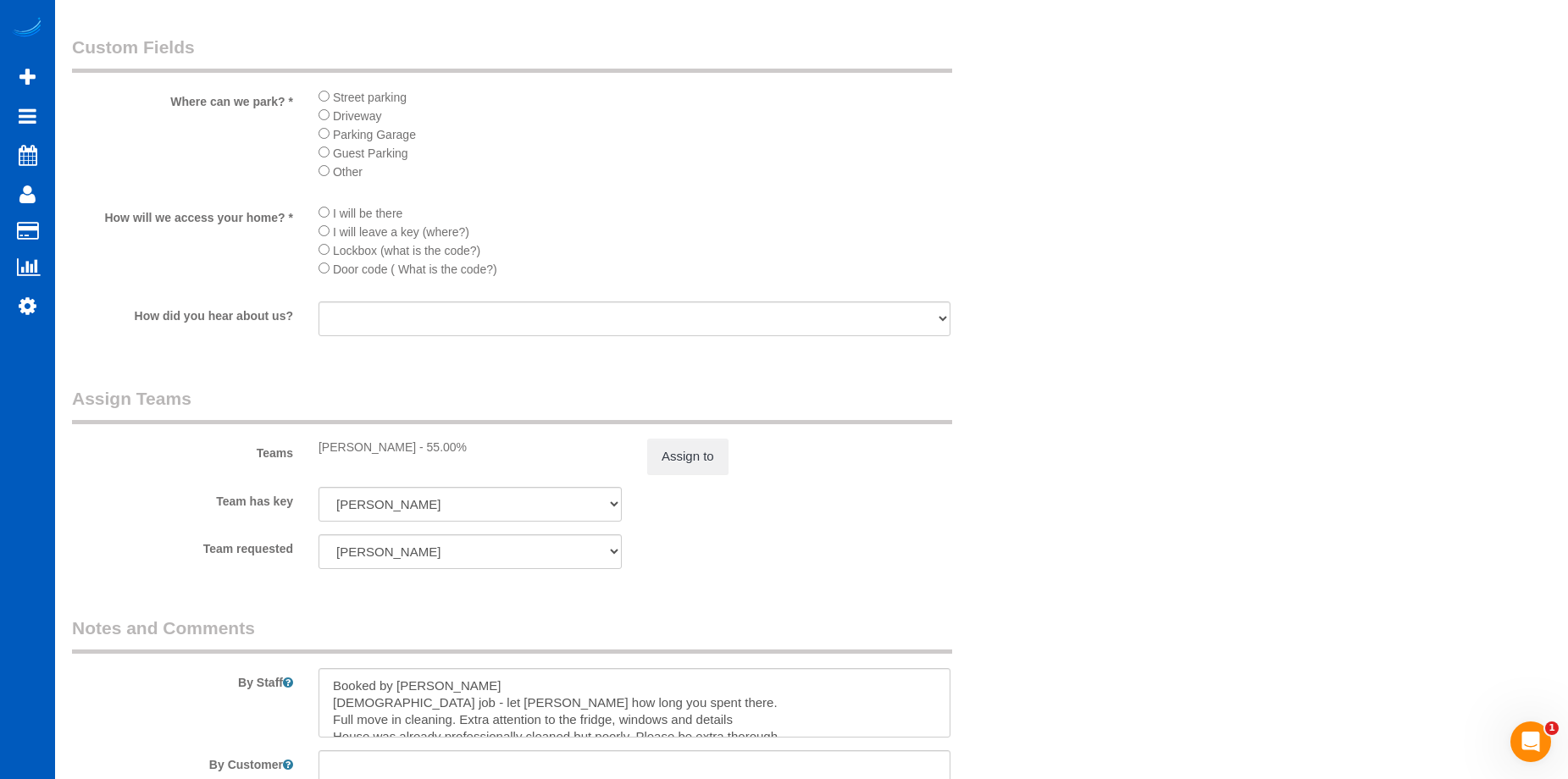
scroll to position [1863, 0]
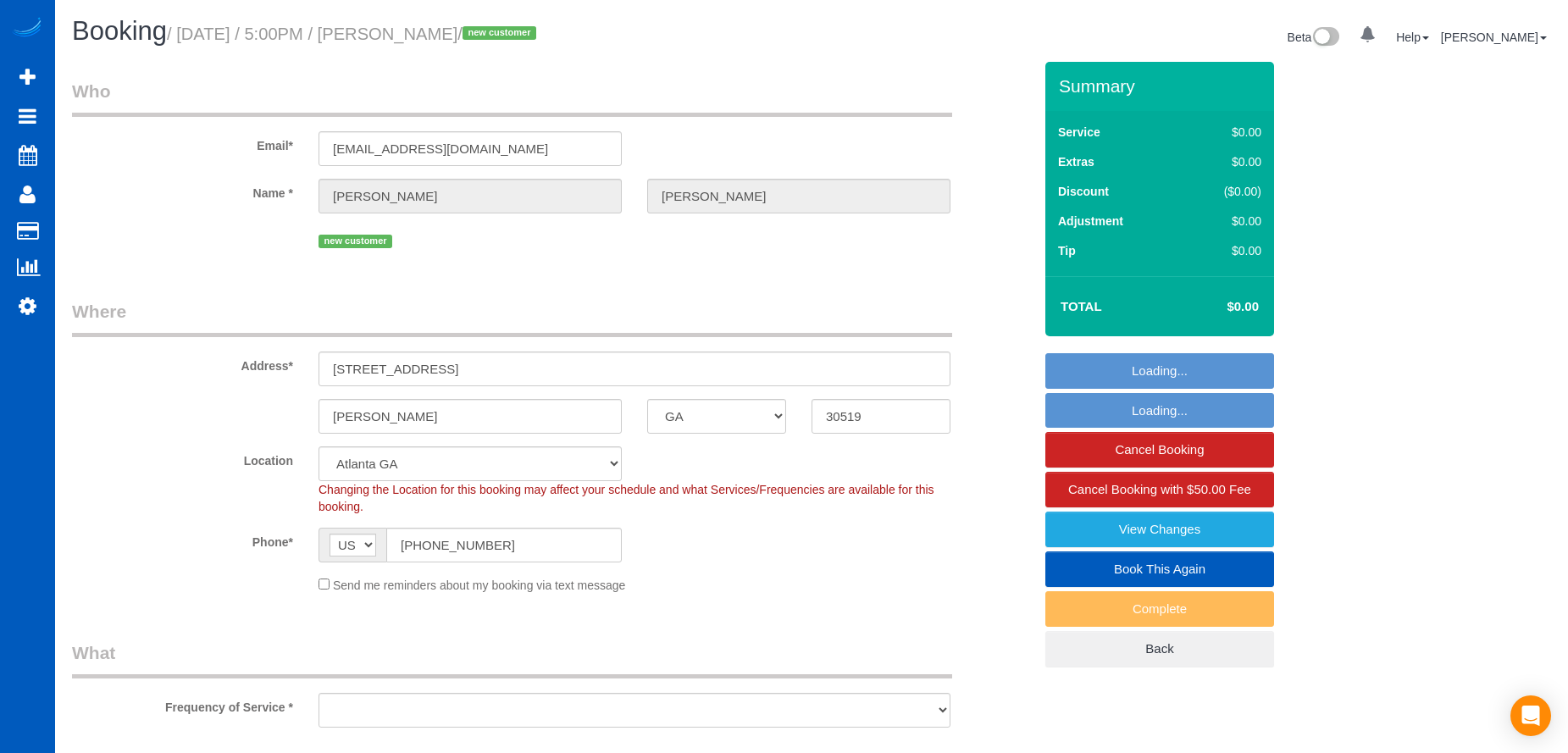
select select "GA"
select select "object:926"
select select "199"
select select "object:1096"
select select "spot1"
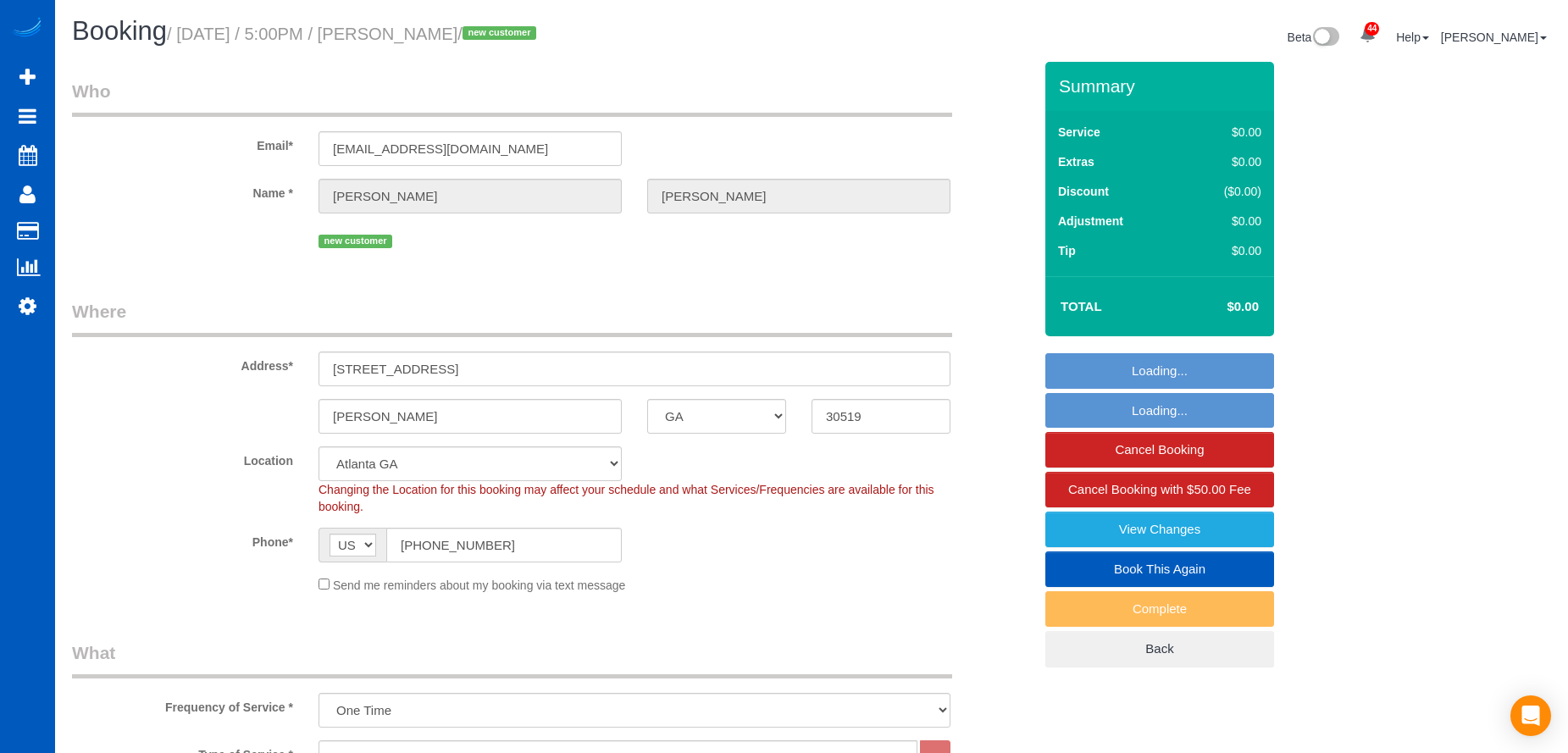
select select "1501"
select select "3"
select select "2"
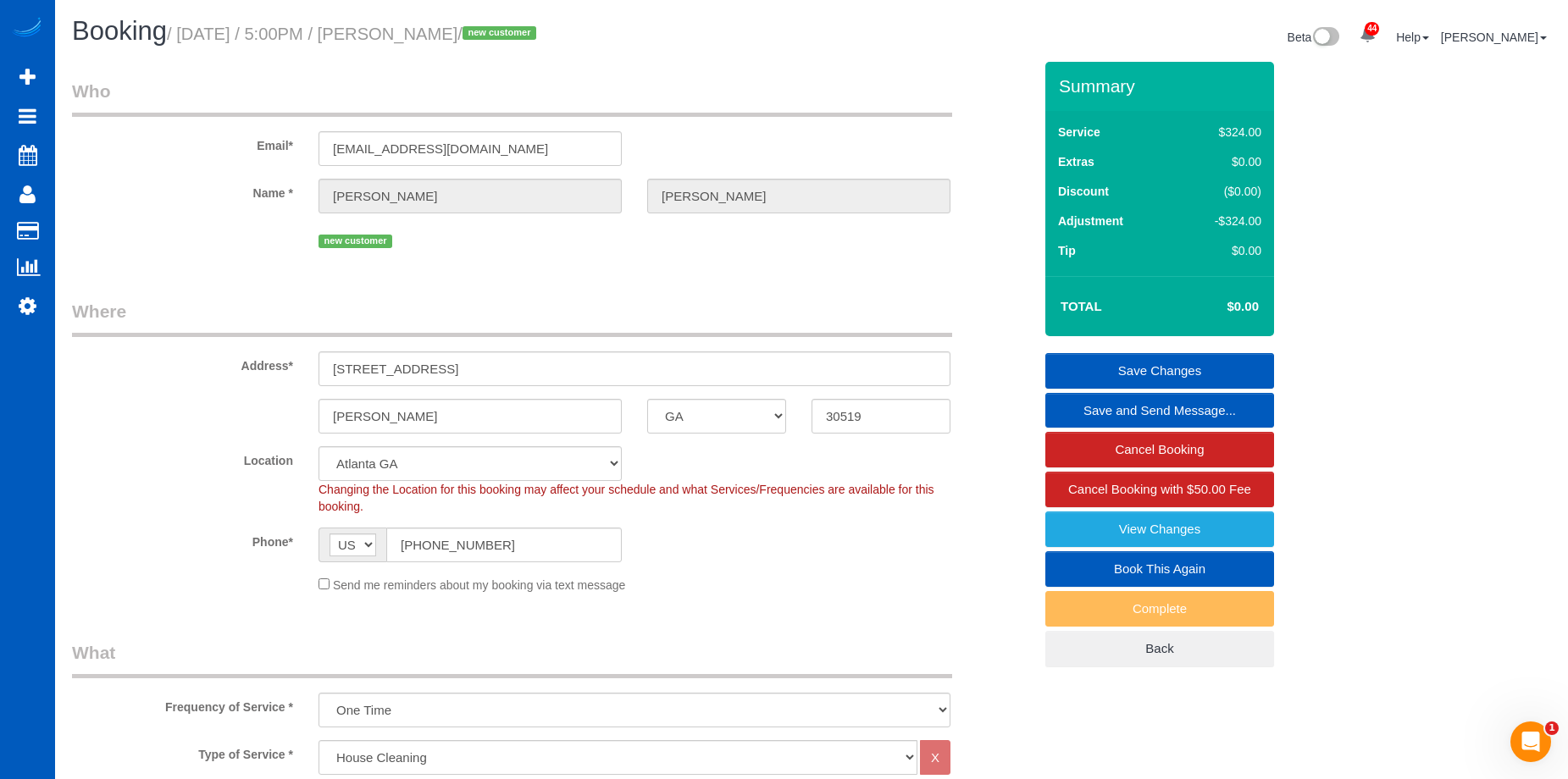
drag, startPoint x: 428, startPoint y: 29, endPoint x: 535, endPoint y: 33, distance: 107.1
click at [535, 33] on small "/ September 18, 2025 / 5:00PM / Samuel Fisher / new customer" at bounding box center [354, 34] width 374 height 18
copy small "Samuel Fisher"
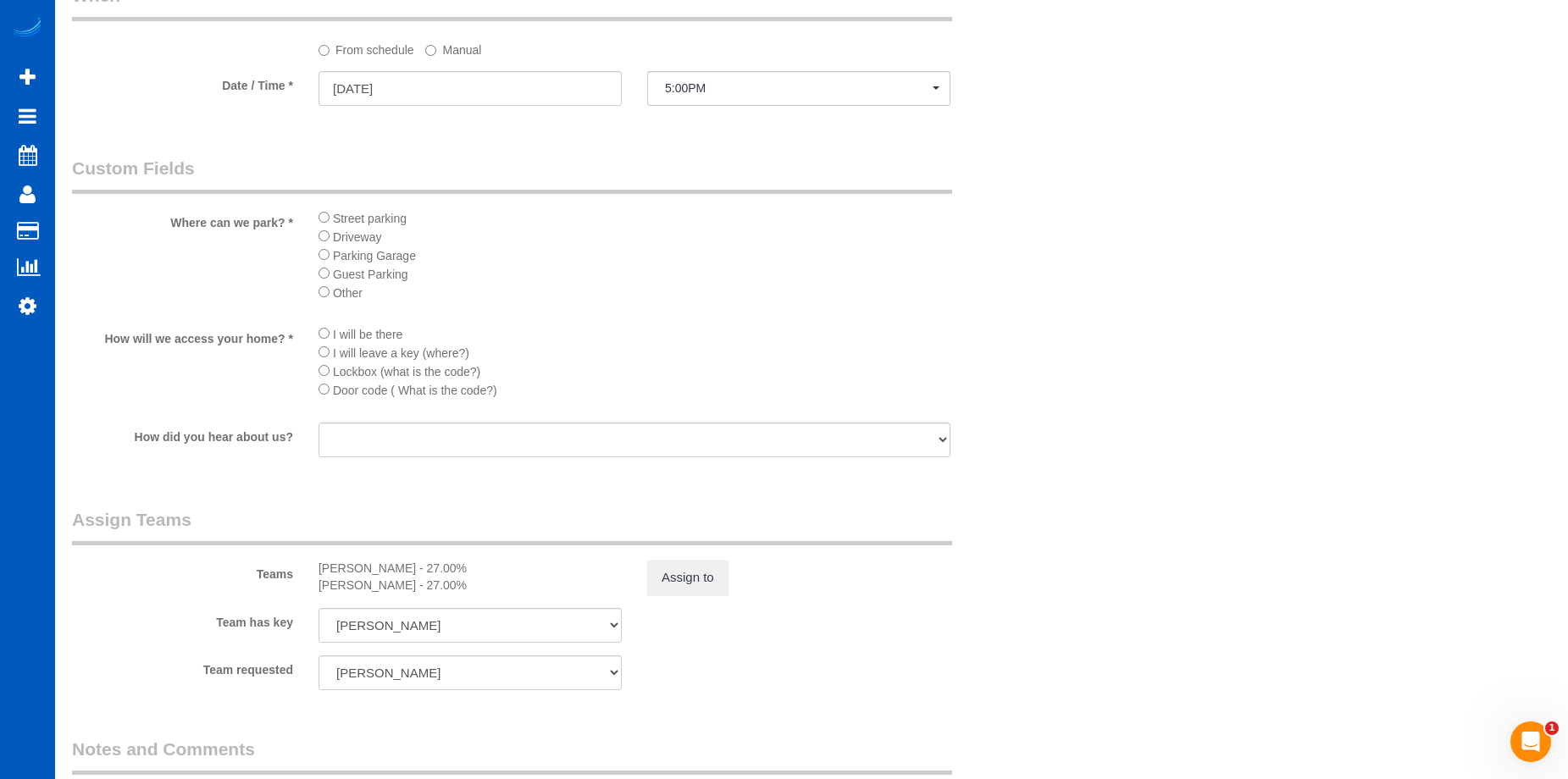
scroll to position [1948, 0]
